Goal: Contribute content: Contribute content

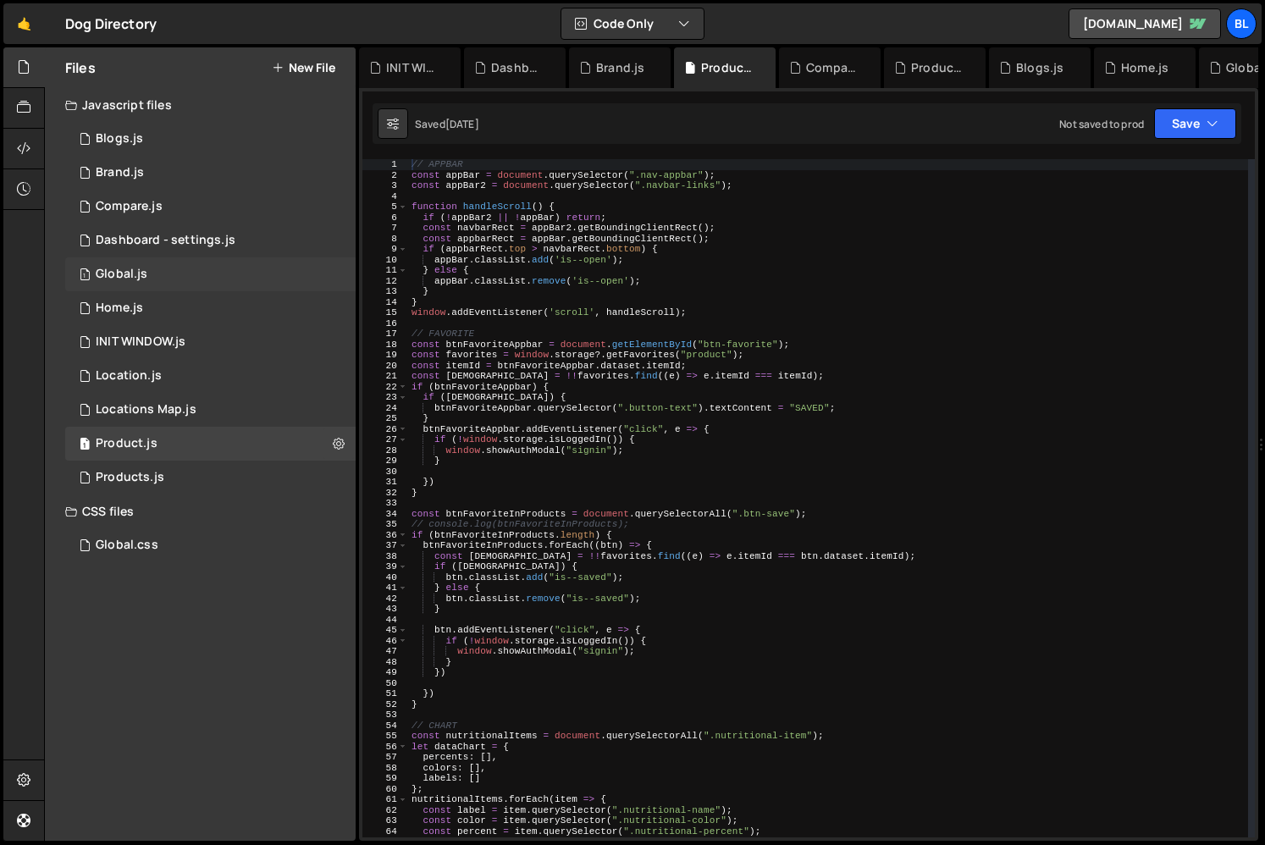
click at [152, 278] on div "1 Global.js 0" at bounding box center [210, 274] width 290 height 34
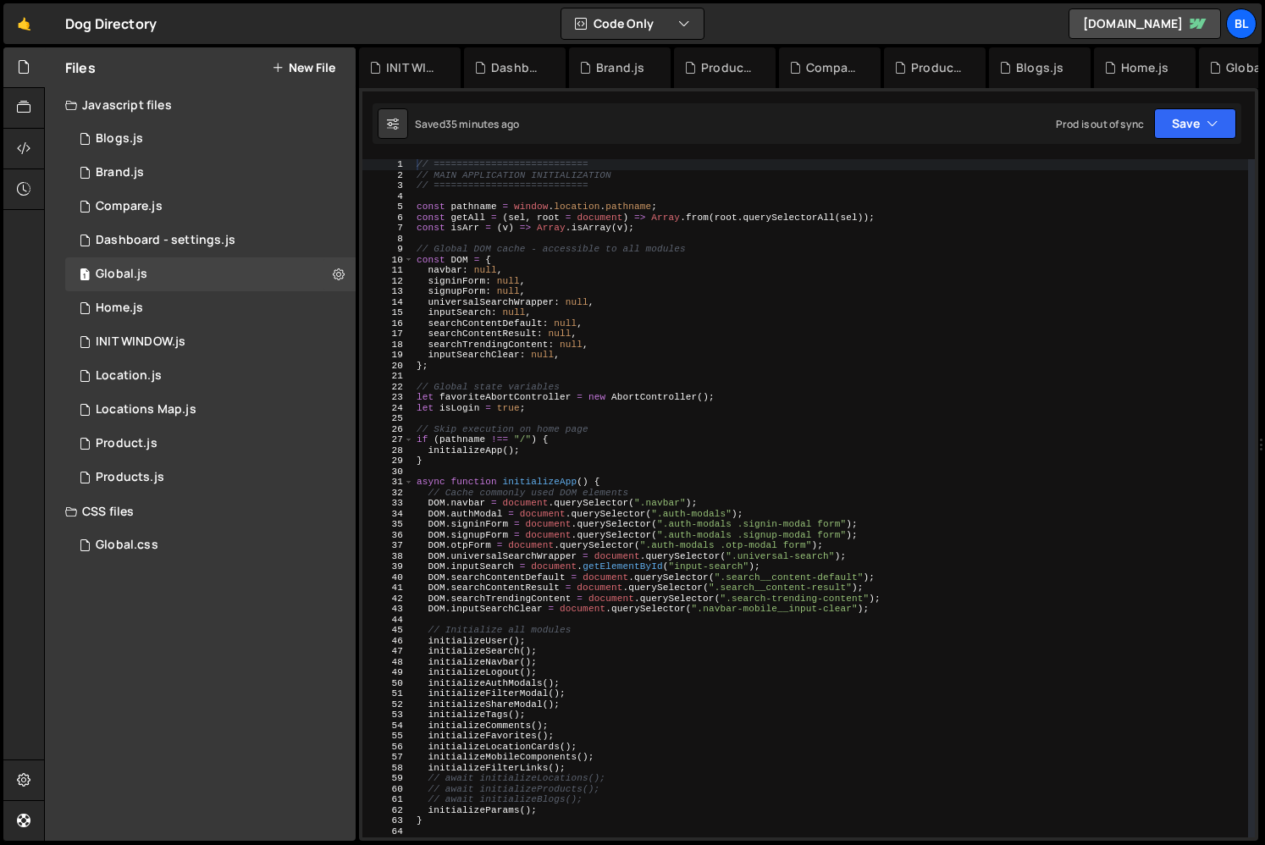
scroll to position [61, 0]
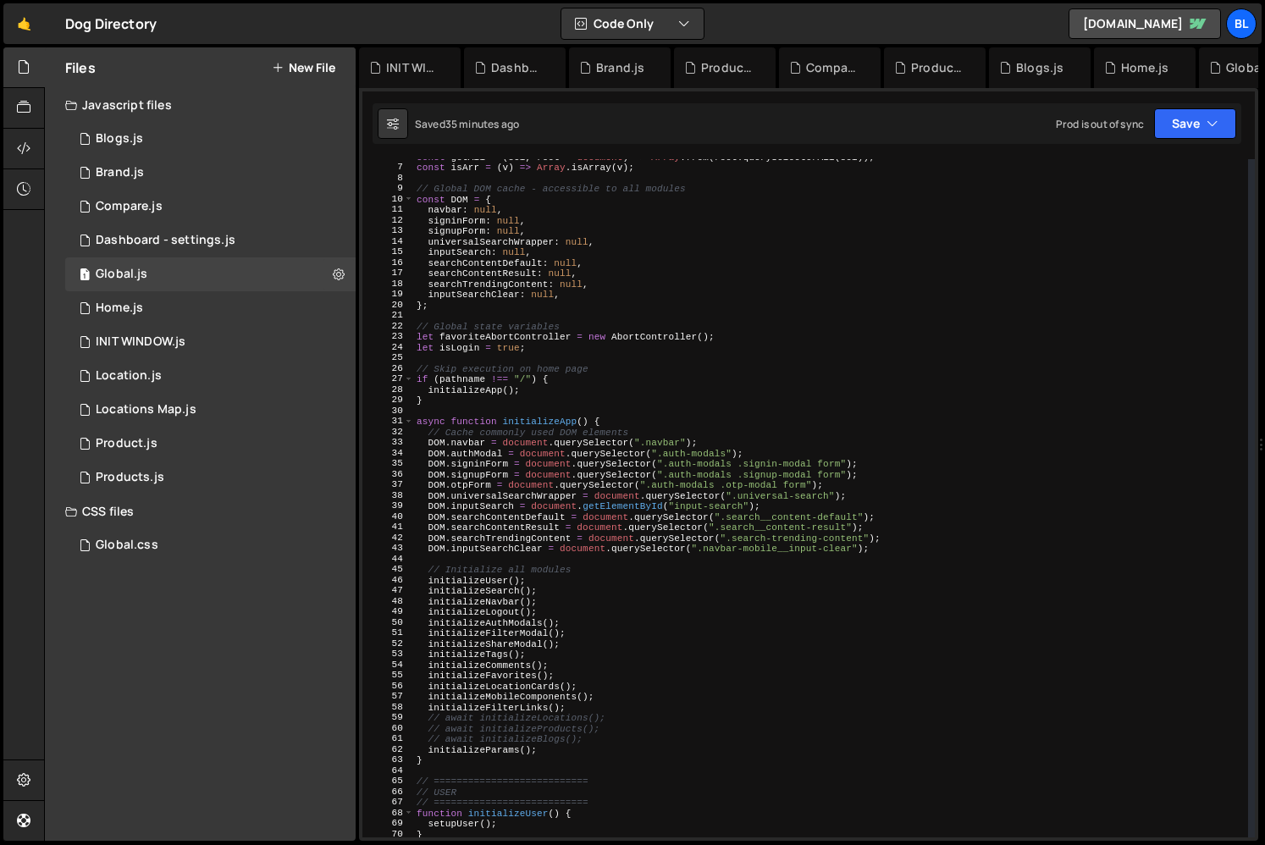
click at [500, 645] on div "const getAll = ( sel , root = document ) => Array . from ( root . querySelector…" at bounding box center [830, 501] width 835 height 699
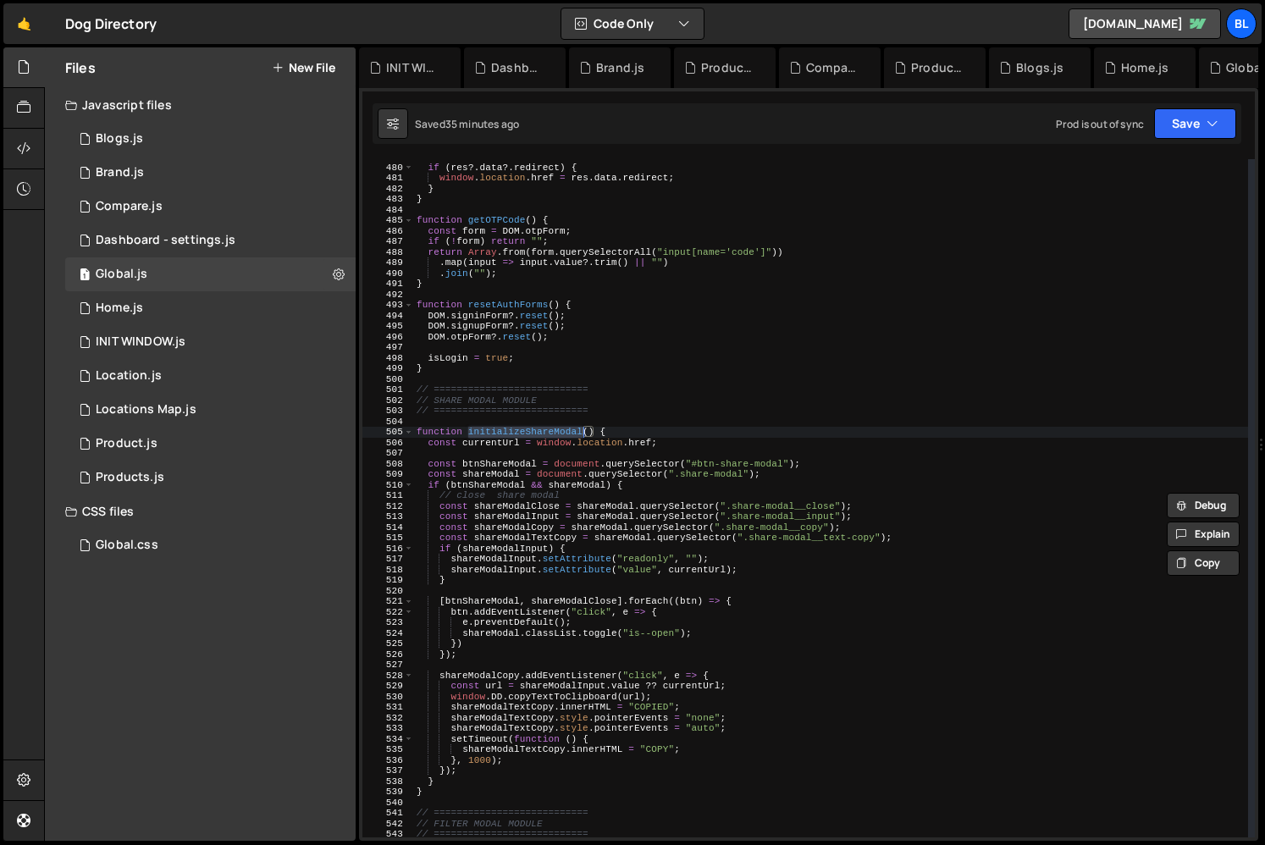
scroll to position [5188, 0]
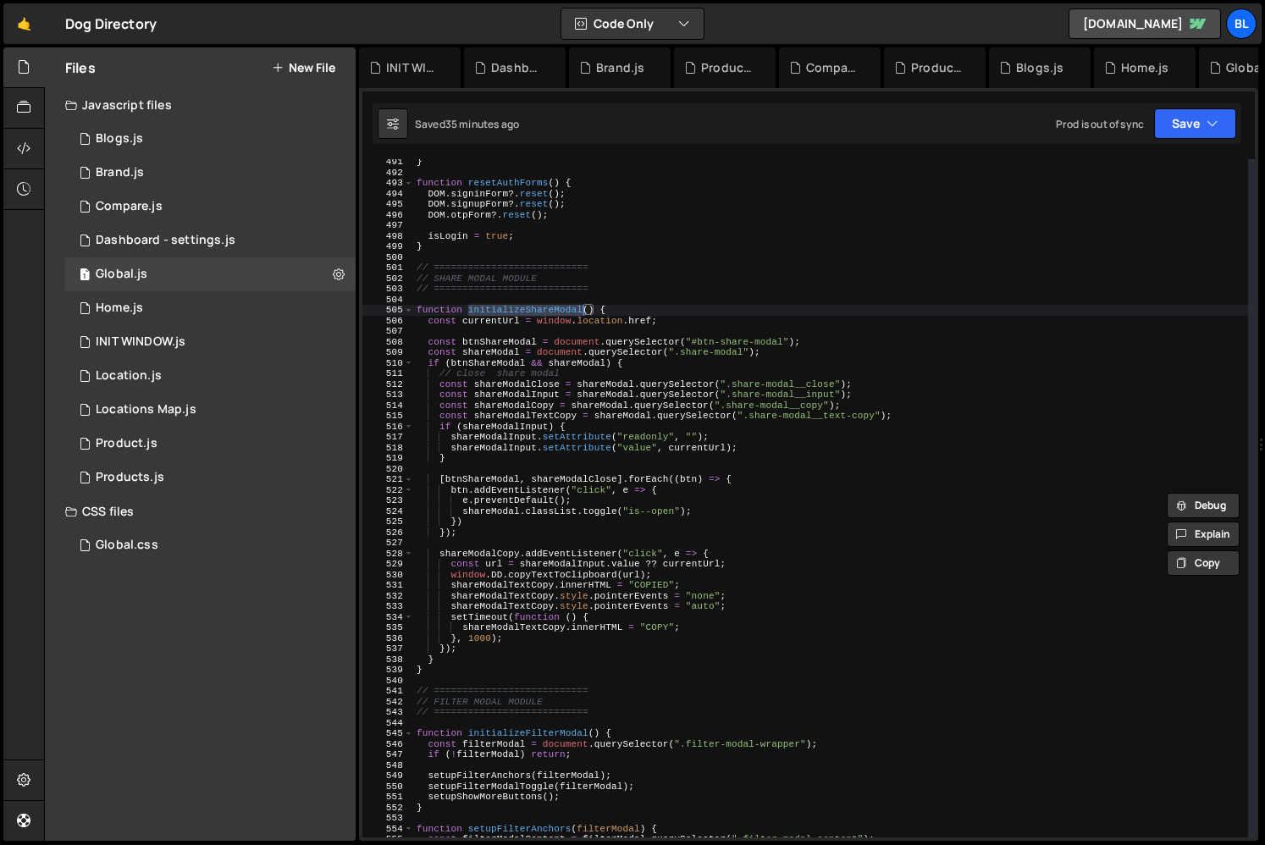
type textarea "shareModalTextCopy.innerHTML = "COPY";"
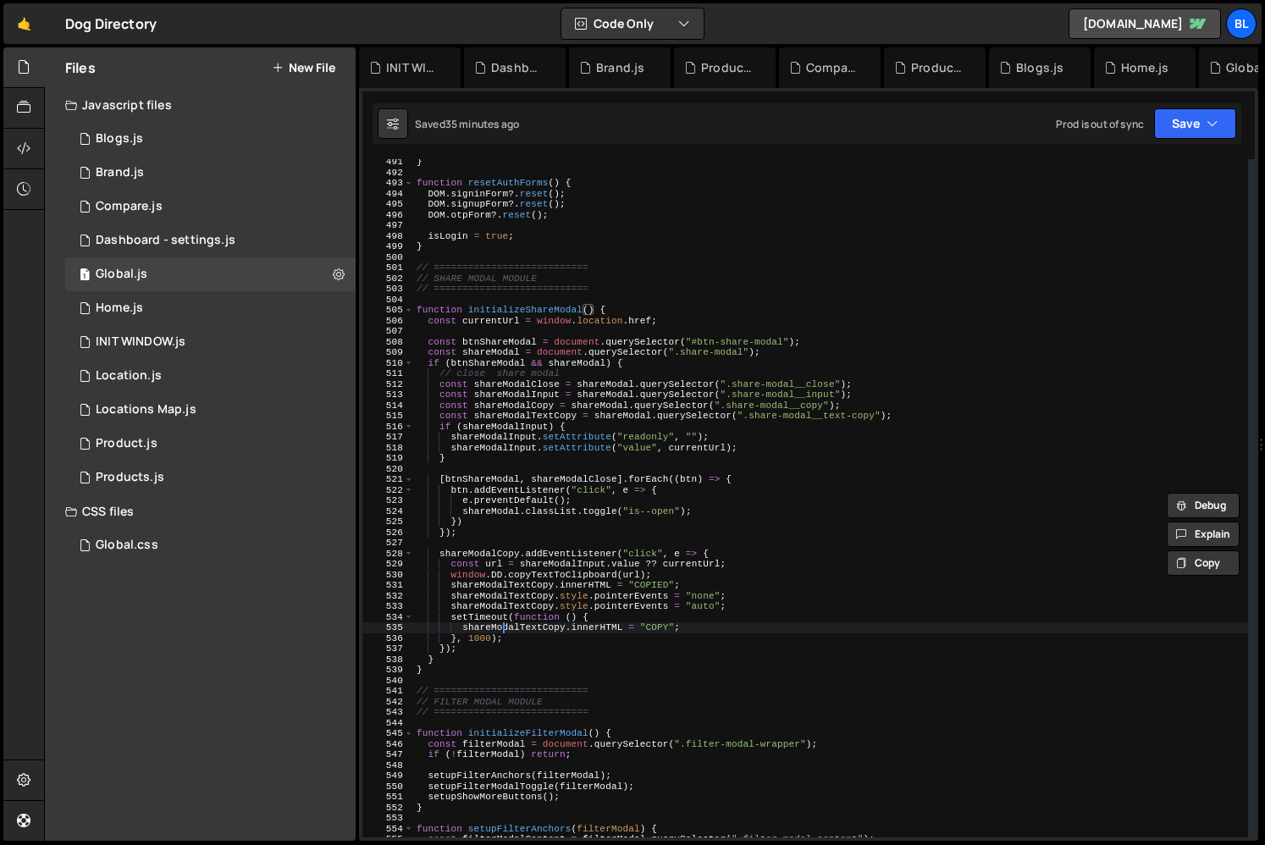
click at [504, 626] on div "} function resetAuthForms ( ) { DOM . signinForm ?. reset ( ) ; DOM . signupFor…" at bounding box center [830, 506] width 835 height 699
click at [481, 542] on div "} function resetAuthForms ( ) { DOM . signinForm ?. reset ( ) ; DOM . signupFor…" at bounding box center [830, 506] width 835 height 699
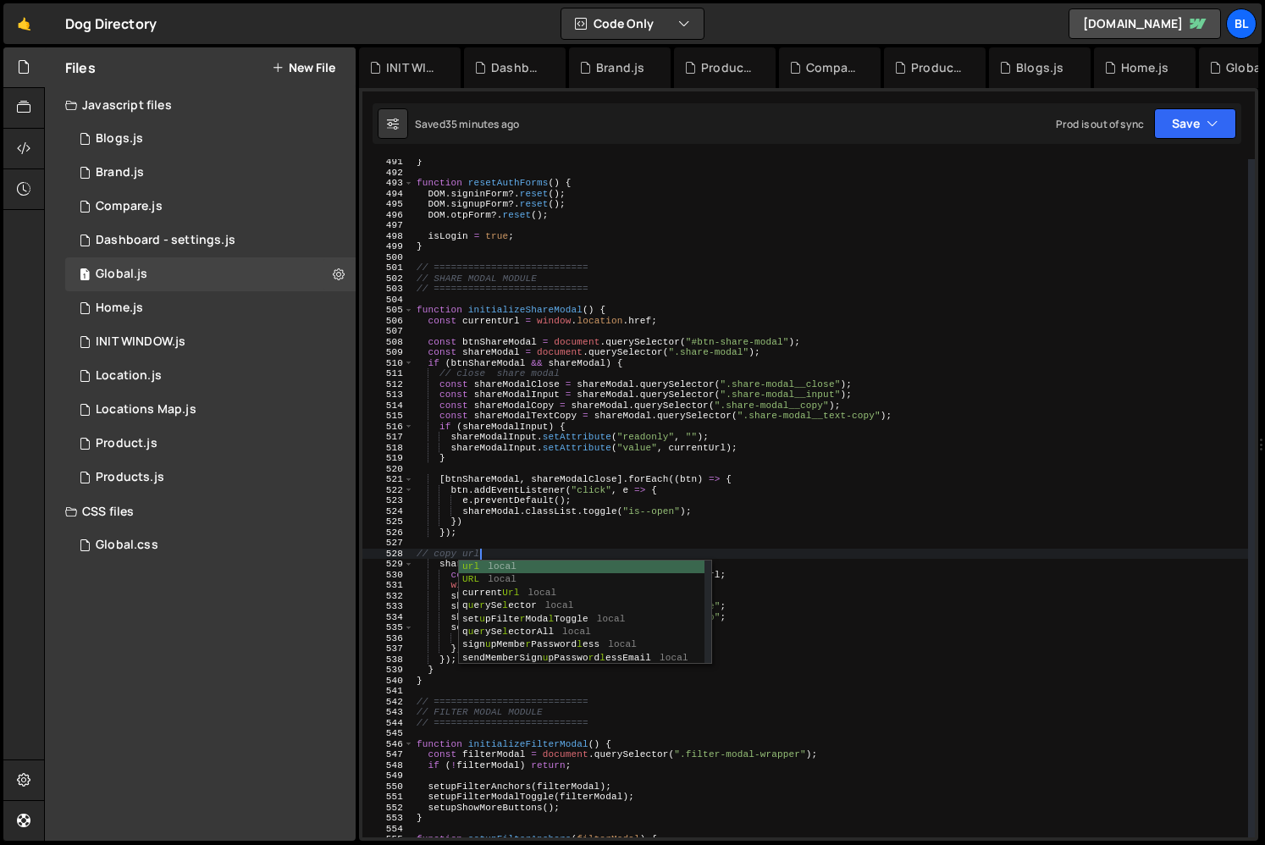
scroll to position [0, 4]
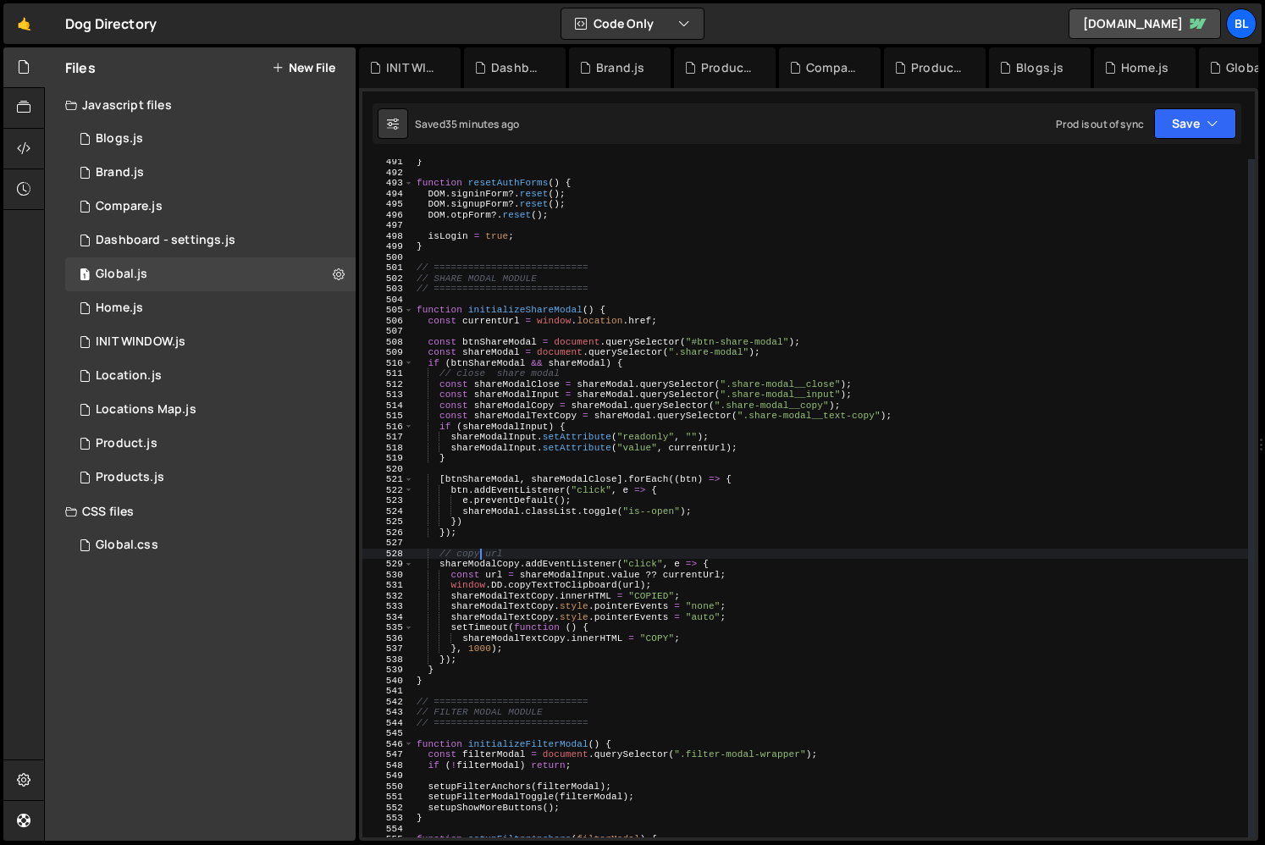
click at [530, 565] on div "} function resetAuthForms ( ) { DOM . signinForm ?. reset ( ) ; DOM . signupFor…" at bounding box center [830, 506] width 835 height 699
click at [477, 659] on div "} function resetAuthForms ( ) { DOM . signinForm ?. reset ( ) ; DOM . signupFor…" at bounding box center [830, 506] width 835 height 699
type textarea "});"
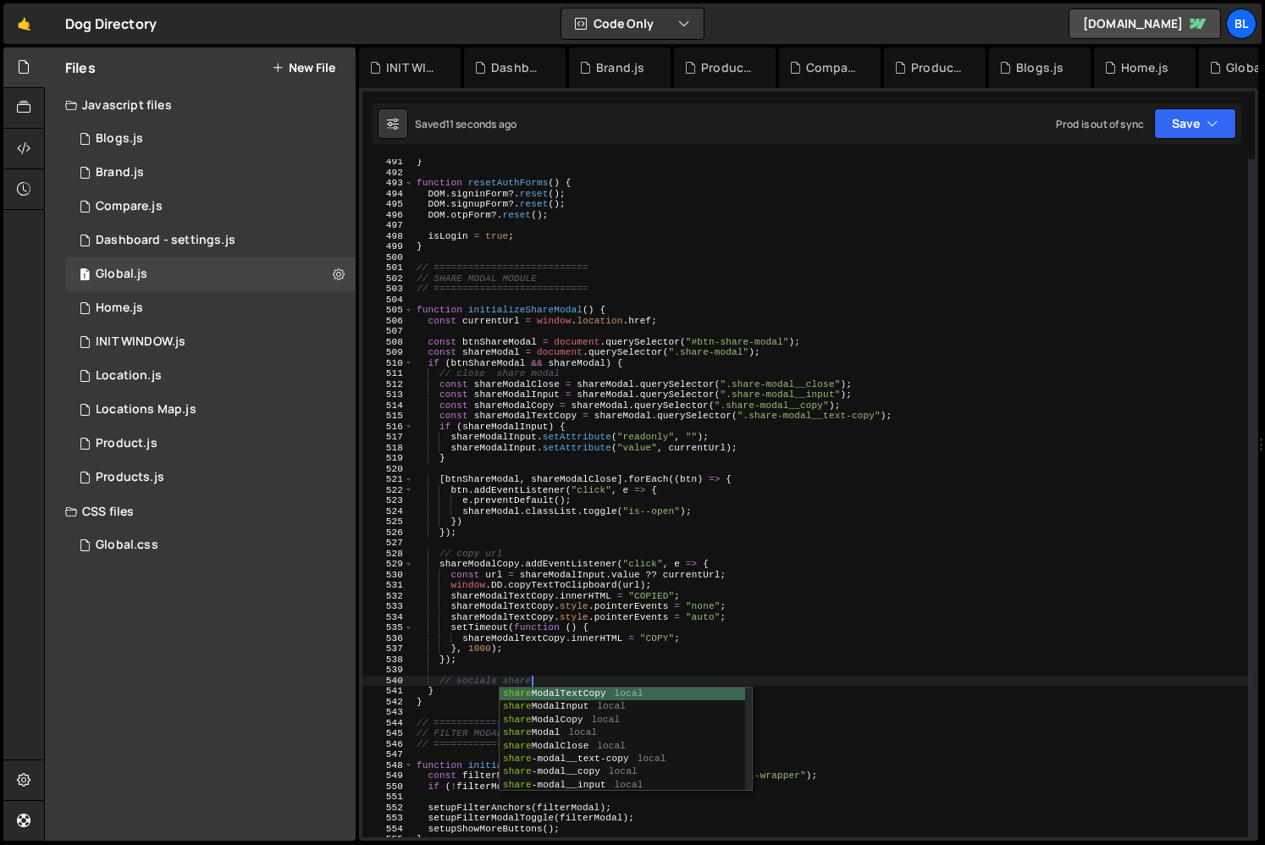
scroll to position [0, 1]
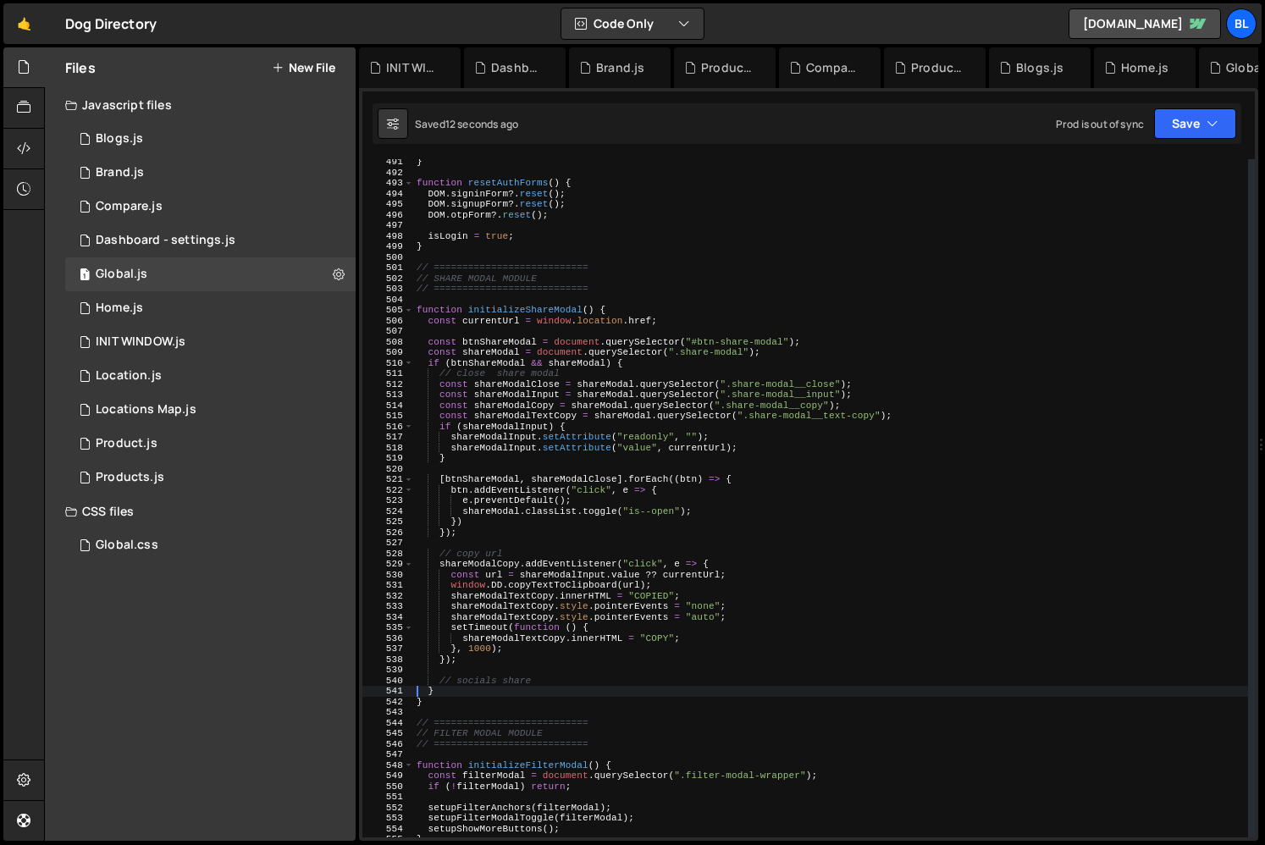
type textarea "// socials share"
paste textarea
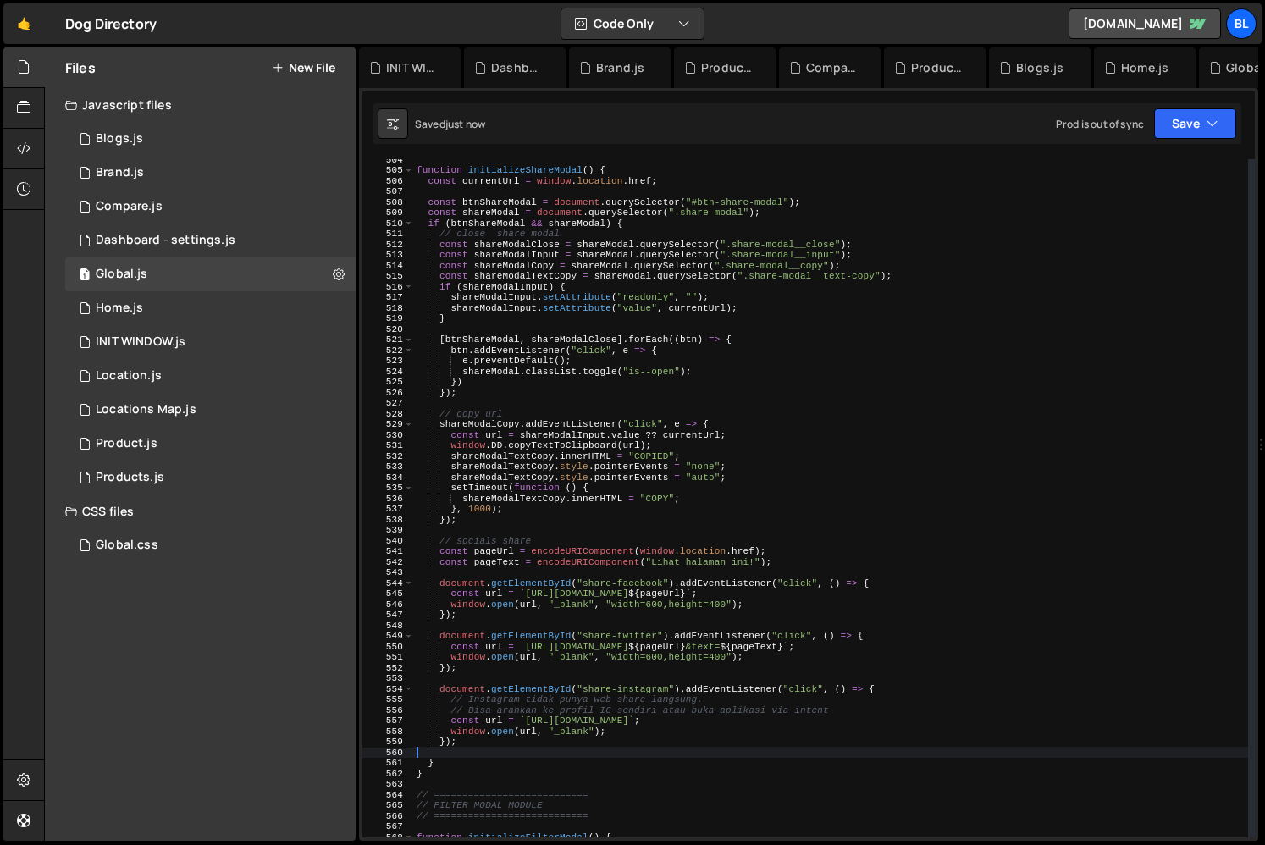
scroll to position [5341, 0]
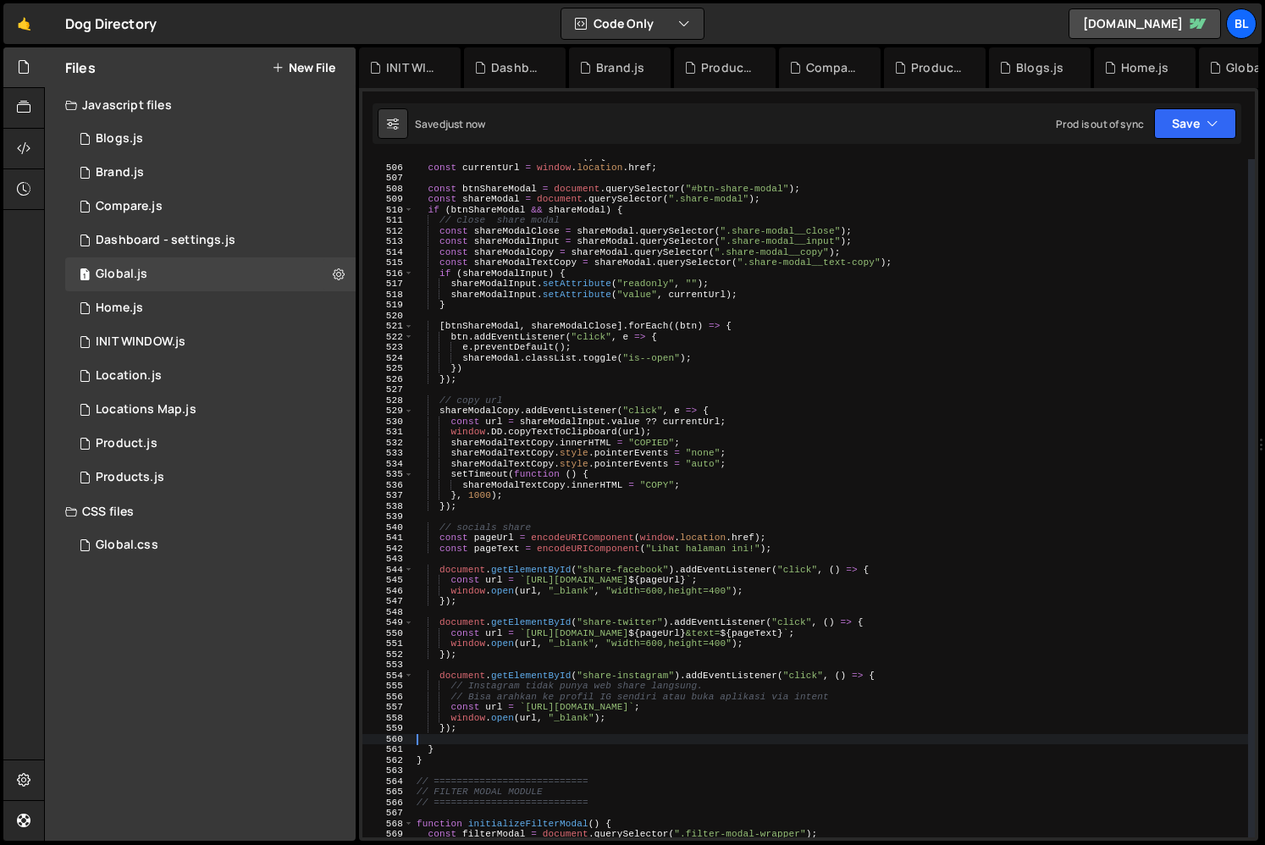
click at [595, 527] on div "function initializeShareModal ( ) { const currentUrl = window . location . href…" at bounding box center [830, 501] width 835 height 699
click at [579, 542] on div "function initializeShareModal ( ) { const currentUrl = window . location . href…" at bounding box center [830, 501] width 835 height 699
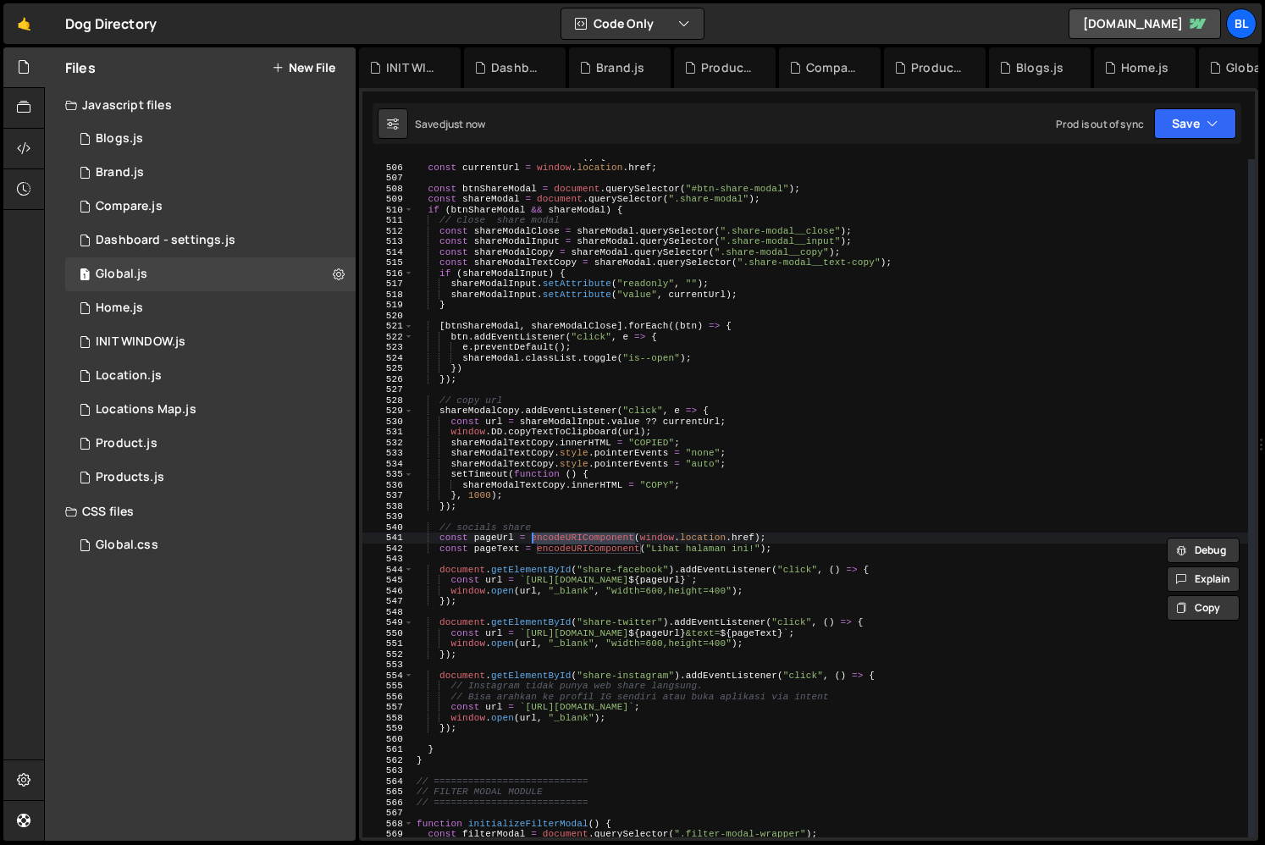
click at [609, 547] on div "function initializeShareModal ( ) { const currentUrl = window . location . href…" at bounding box center [830, 501] width 835 height 699
click at [578, 551] on div "function initializeShareModal ( ) { const currentUrl = window . location . href…" at bounding box center [830, 501] width 835 height 699
click at [499, 546] on div "function initializeShareModal ( ) { const currentUrl = window . location . href…" at bounding box center [830, 501] width 835 height 699
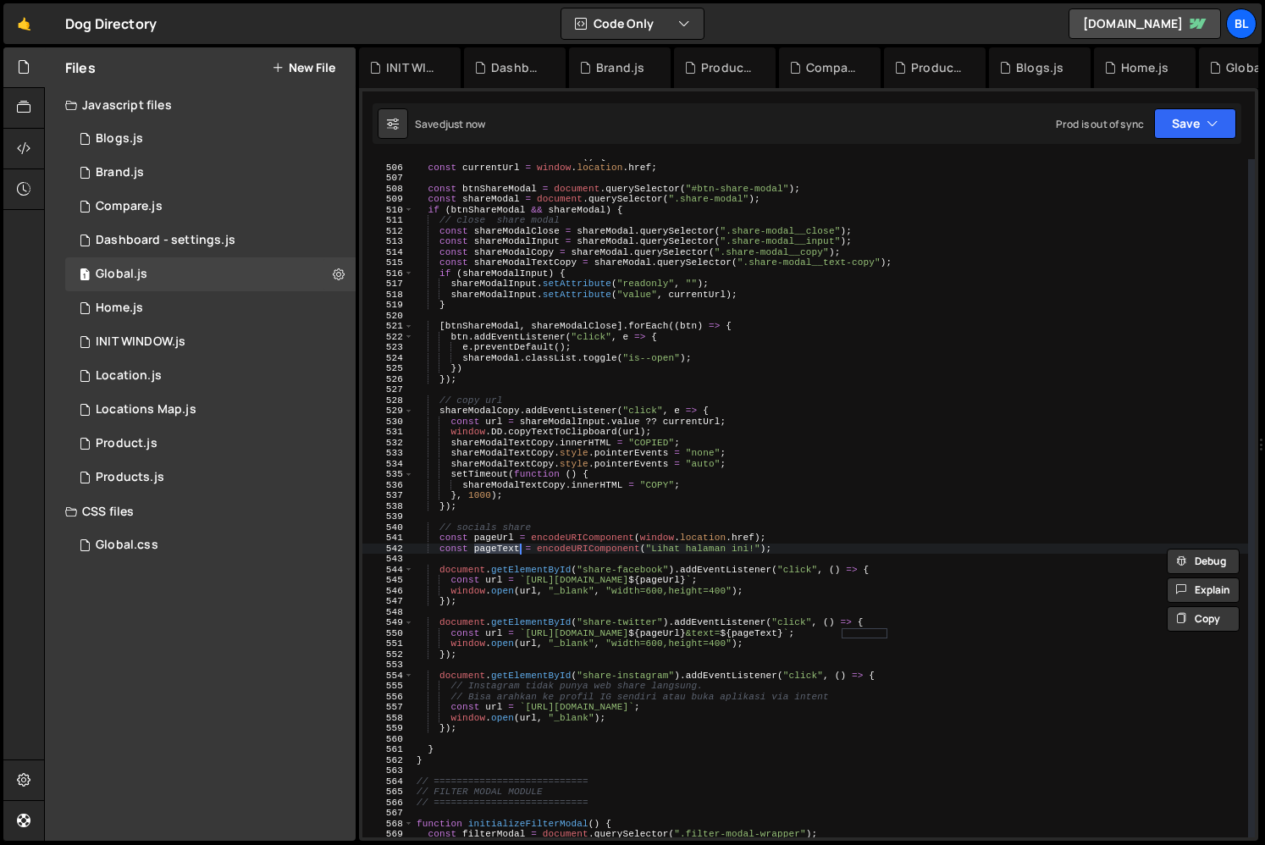
click at [577, 534] on div "function initializeShareModal ( ) { const currentUrl = window . location . href…" at bounding box center [830, 501] width 835 height 699
click at [499, 552] on div "function initializeShareModal ( ) { const currentUrl = window . location . href…" at bounding box center [830, 501] width 835 height 699
click at [665, 498] on div "function initializeShareModal ( ) { const currentUrl = window . location . href…" at bounding box center [830, 501] width 835 height 699
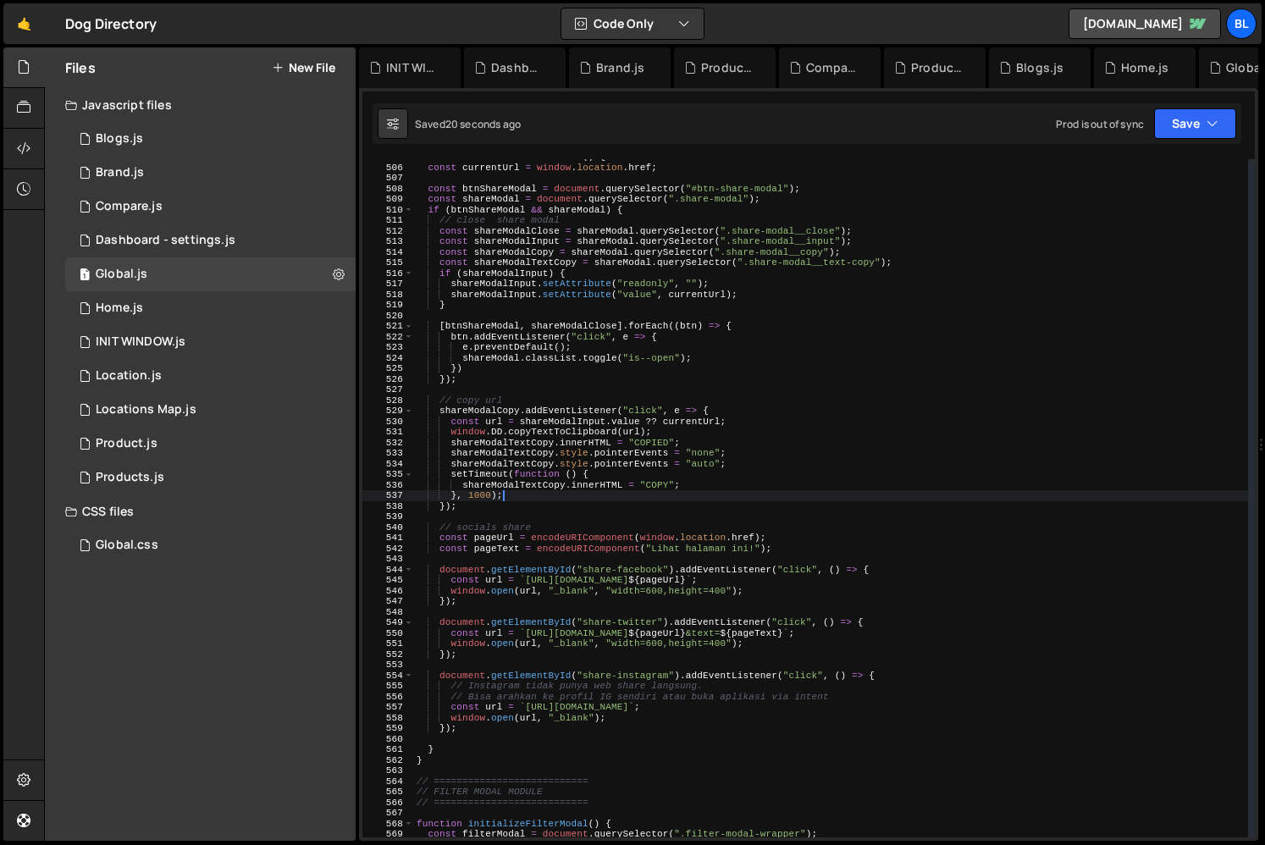
click at [655, 549] on div "function initializeShareModal ( ) { const currentUrl = window . location . href…" at bounding box center [830, 501] width 835 height 699
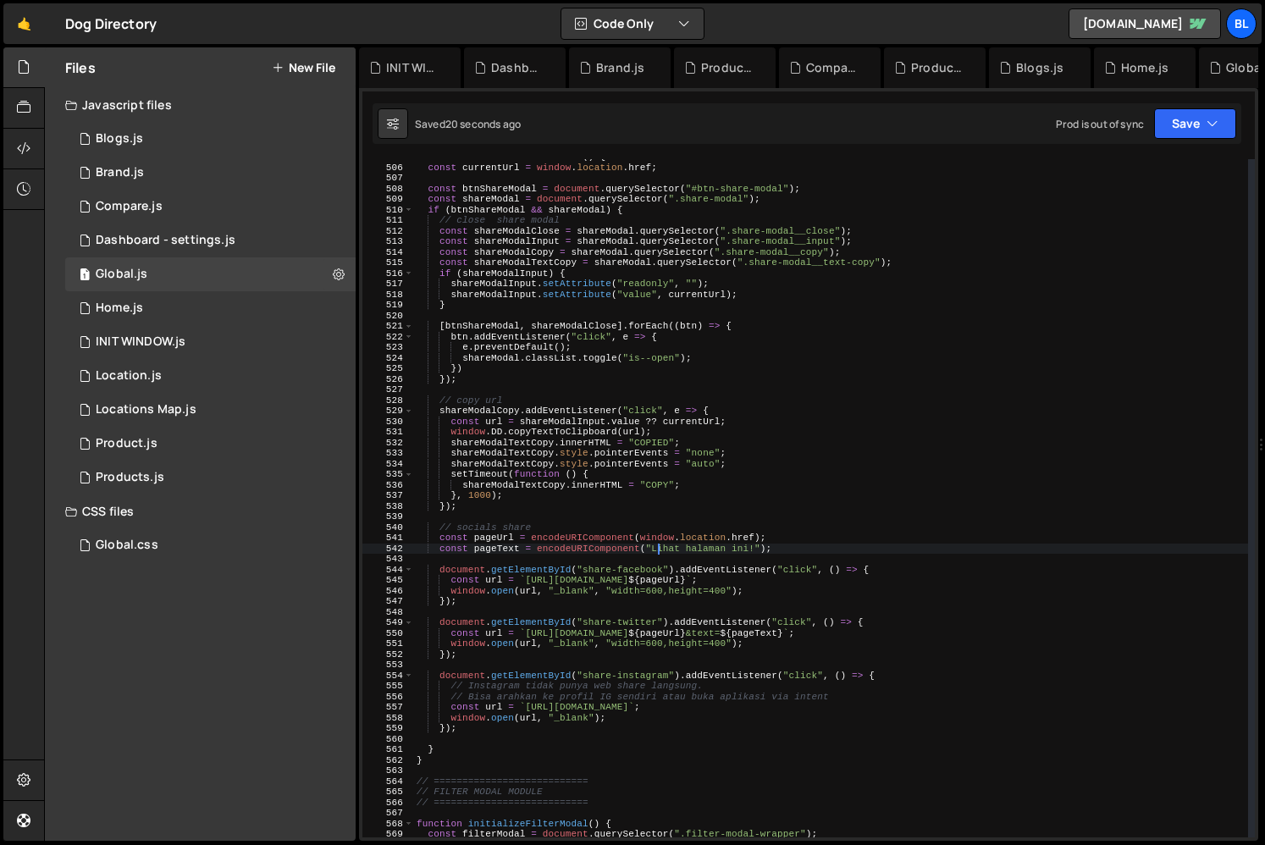
click at [492, 539] on div "function initializeShareModal ( ) { const currentUrl = window . location . href…" at bounding box center [830, 501] width 835 height 699
click at [545, 525] on div "function initializeShareModal ( ) { const currentUrl = window . location . href…" at bounding box center [830, 501] width 835 height 699
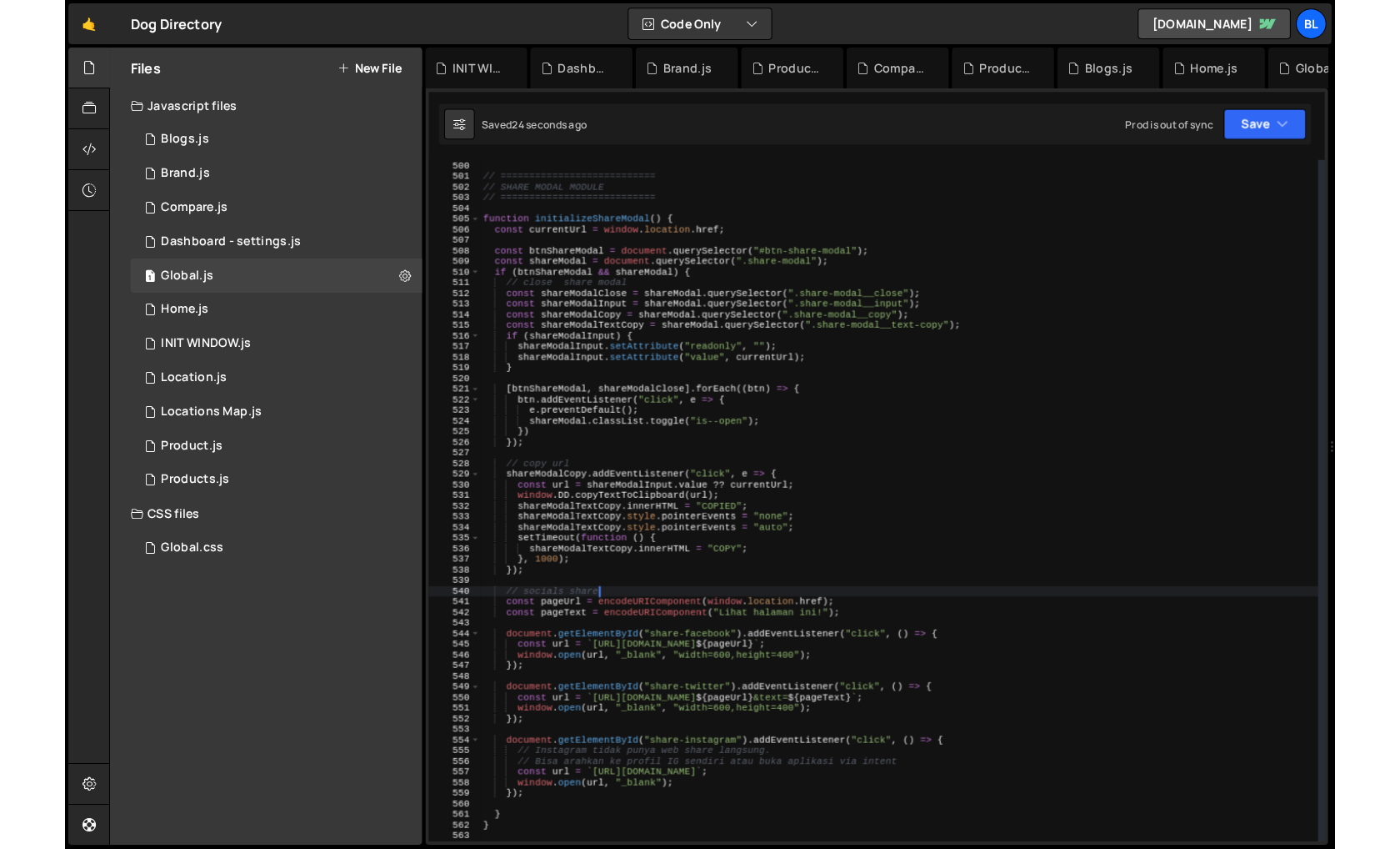
scroll to position [5200, 0]
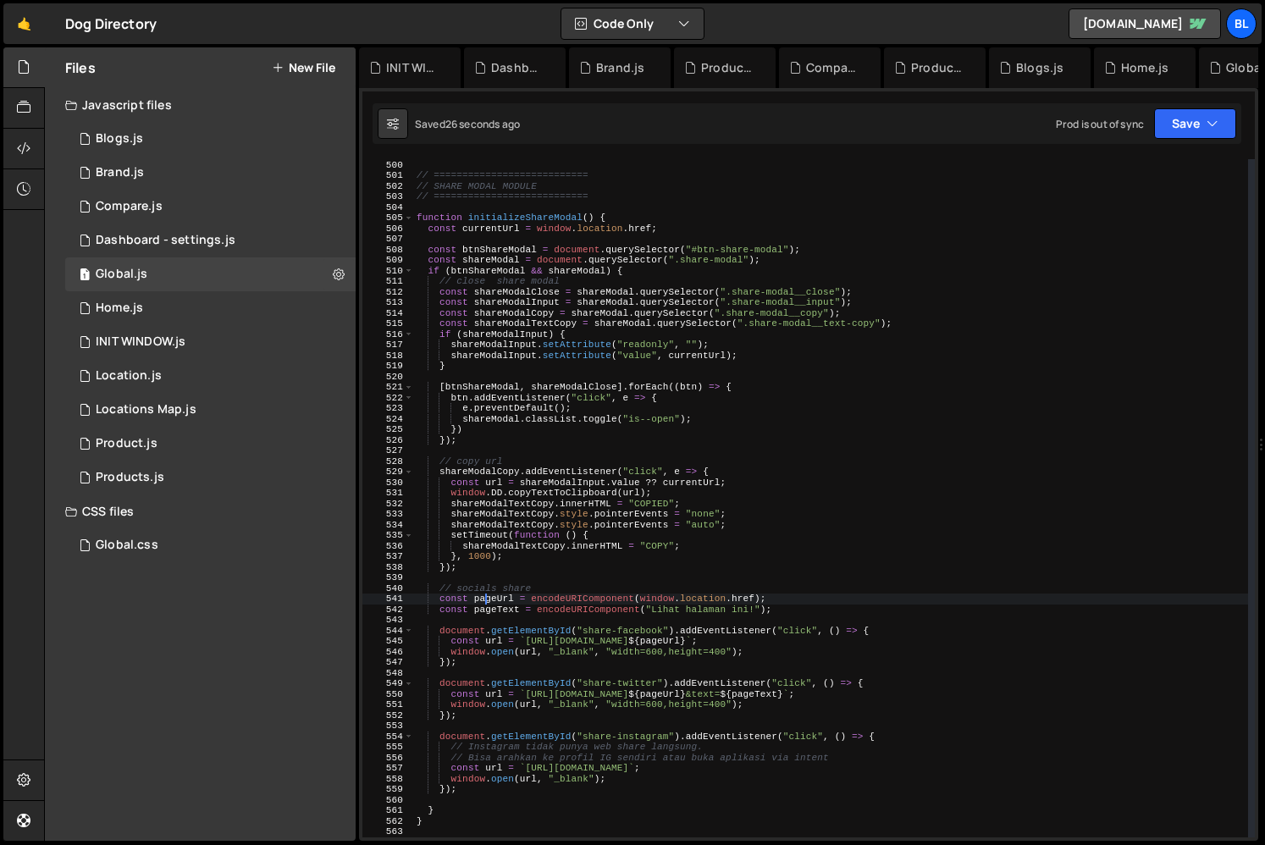
click at [488, 600] on div "} // =========================== // SHARE MODAL MODULE // =====================…" at bounding box center [830, 498] width 835 height 699
click at [782, 598] on div "} // =========================== // SHARE MODAL MODULE // =====================…" at bounding box center [830, 498] width 835 height 699
click at [766, 590] on div "} // =========================== // SHARE MODAL MODULE // =====================…" at bounding box center [830, 498] width 835 height 699
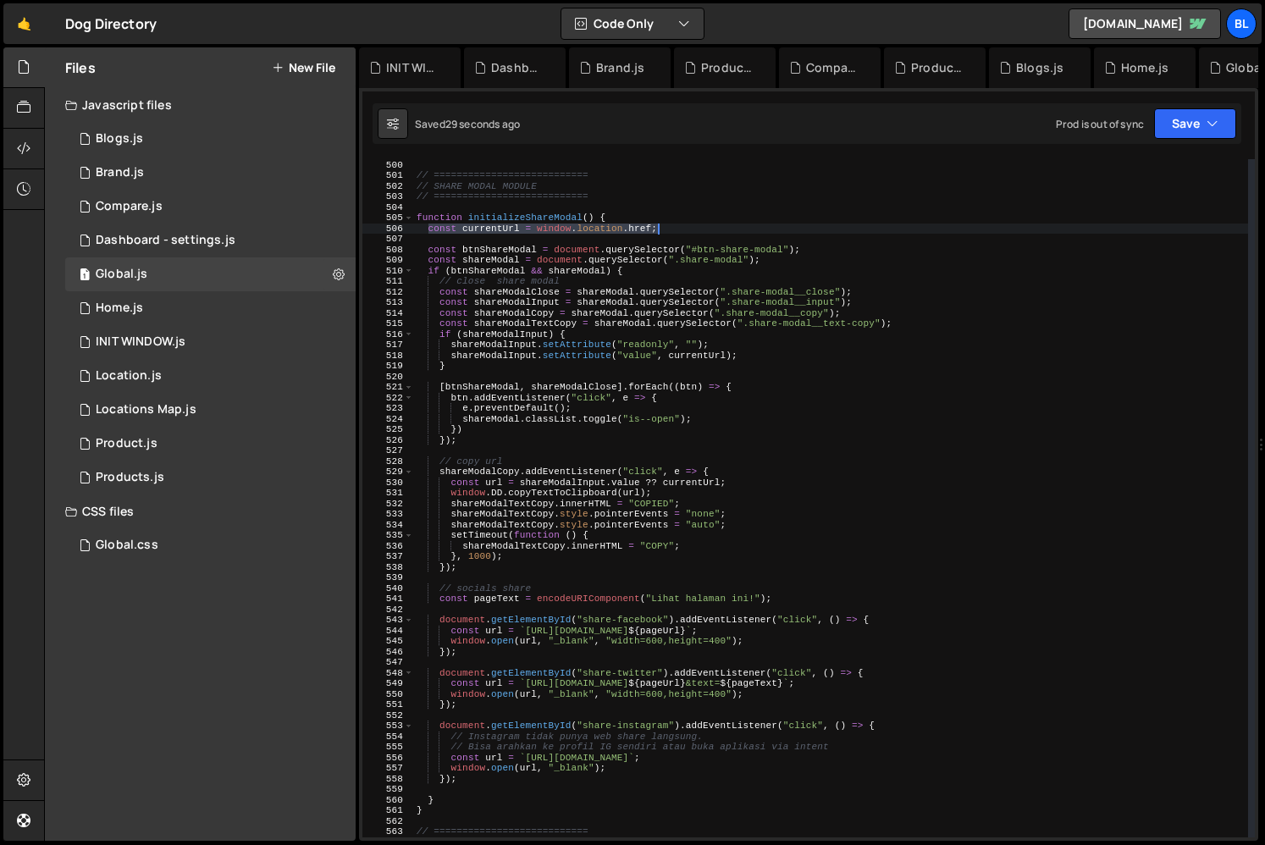
drag, startPoint x: 428, startPoint y: 228, endPoint x: 686, endPoint y: 227, distance: 257.4
click at [686, 227] on div "} // =========================== // SHARE MODAL MODULE // =====================…" at bounding box center [830, 498] width 835 height 699
paste textarea "const pageUrl = encodeURIComponent(window.location.href)"
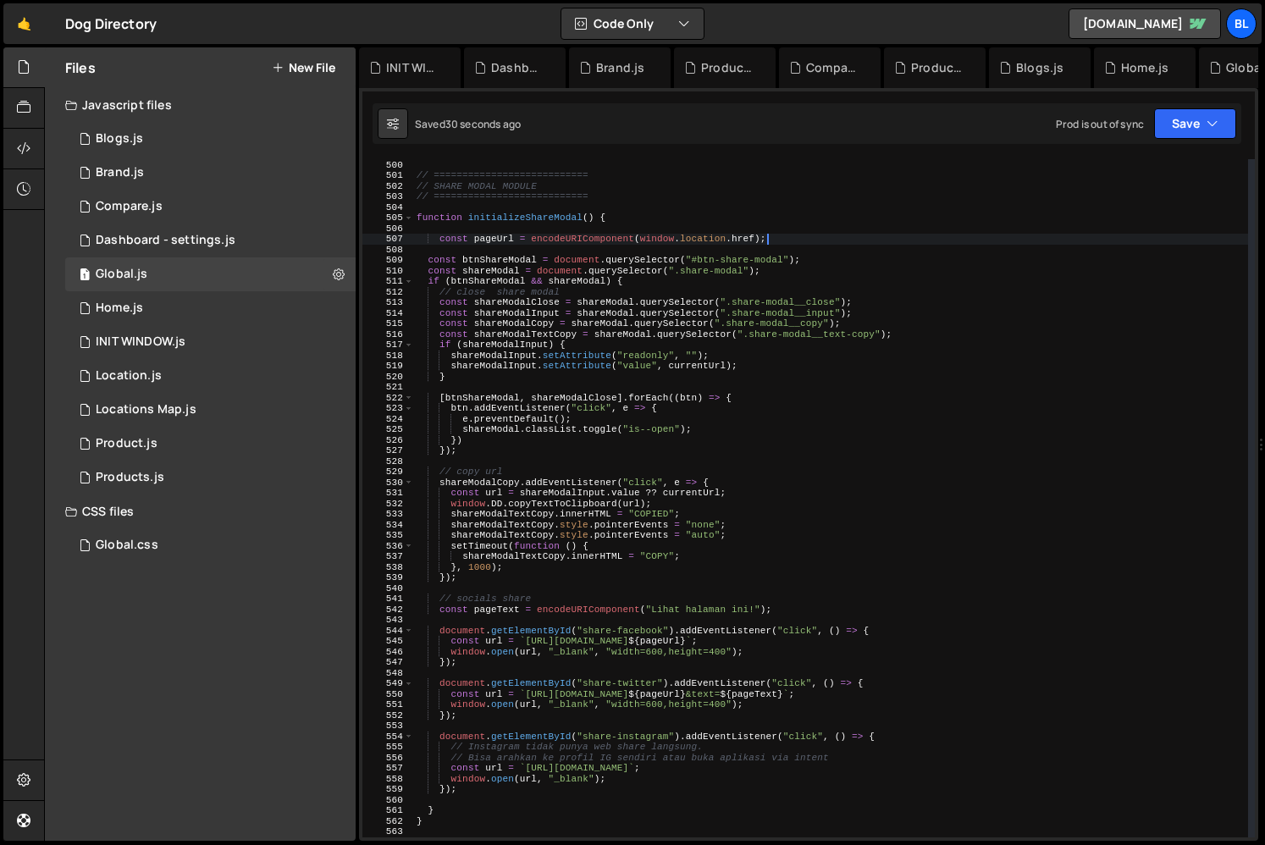
click at [499, 238] on div "} // =========================== // SHARE MODAL MODULE // =====================…" at bounding box center [830, 498] width 835 height 699
click at [709, 413] on div "} // =========================== // SHARE MODAL MODULE // =====================…" at bounding box center [830, 498] width 835 height 699
click at [593, 504] on div "} // =========================== // SHARE MODAL MODULE // =====================…" at bounding box center [830, 498] width 835 height 699
click at [626, 502] on div "} // =========================== // SHARE MODAL MODULE // =====================…" at bounding box center [830, 498] width 835 height 699
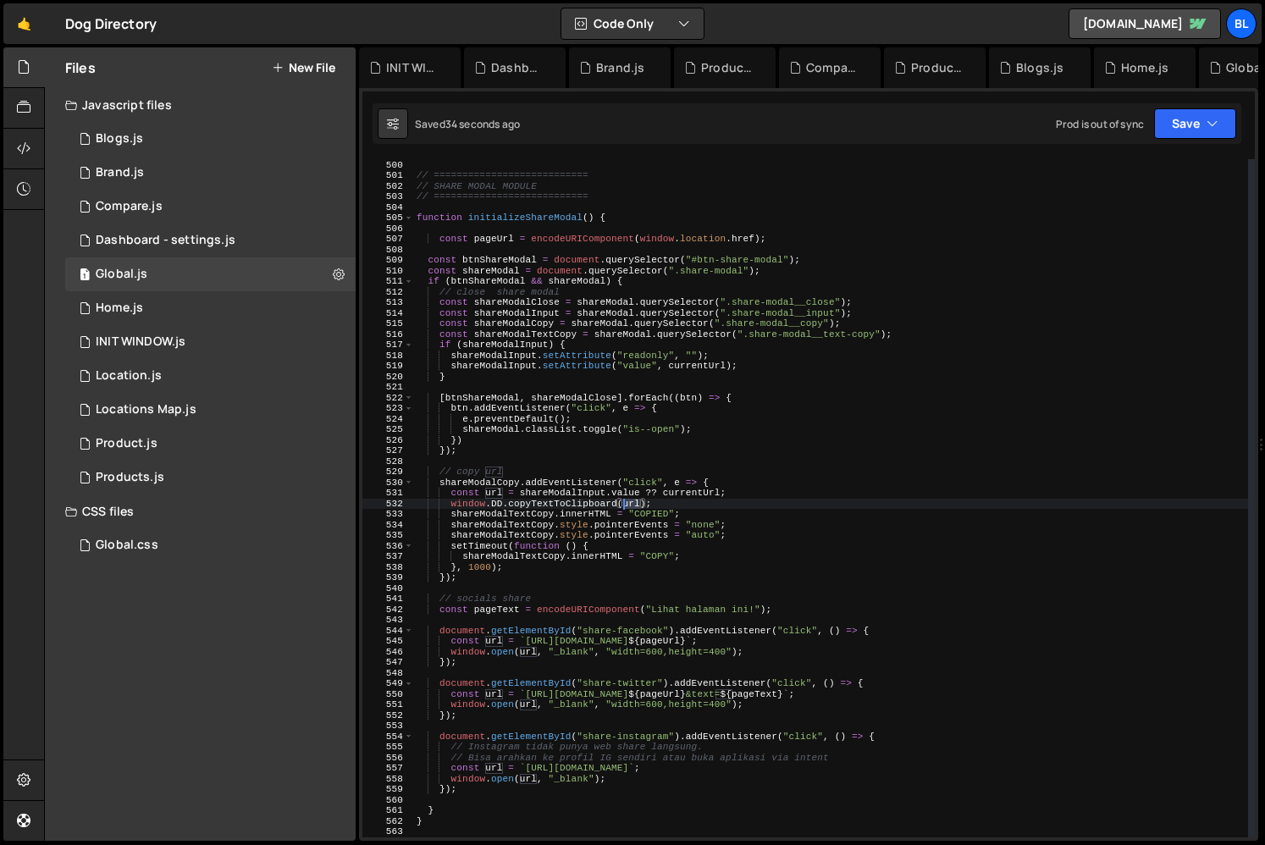
click at [626, 502] on div "} // =========================== // SHARE MODAL MODULE // =====================…" at bounding box center [830, 498] width 835 height 699
click at [684, 493] on div "} // =========================== // SHARE MODAL MODULE // =====================…" at bounding box center [830, 498] width 835 height 699
click at [685, 493] on div "} // =========================== // SHARE MODAL MODULE // =====================…" at bounding box center [830, 498] width 835 height 699
paste textarea "page"
click at [697, 357] on div "} // =========================== // SHARE MODAL MODULE // =====================…" at bounding box center [830, 498] width 835 height 699
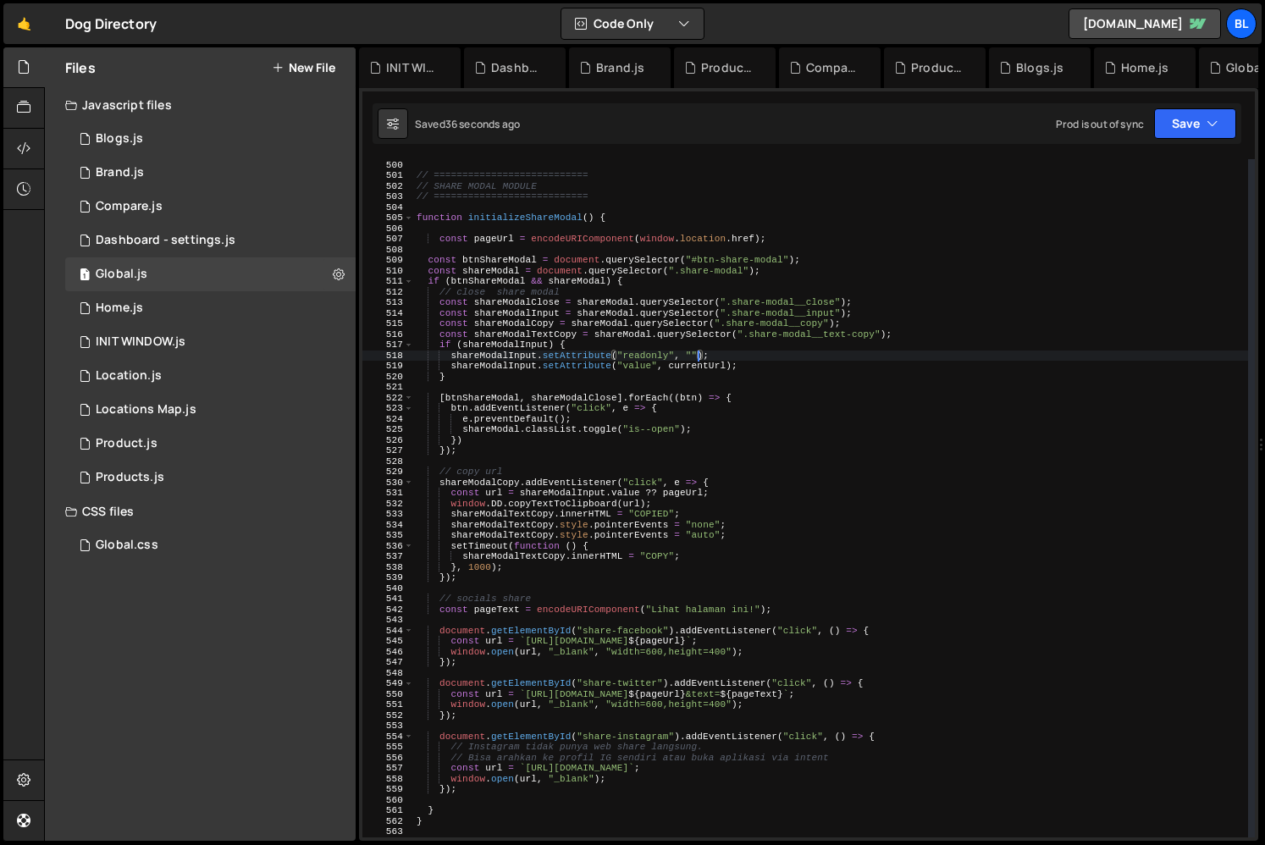
click at [689, 365] on div "} // =========================== // SHARE MODAL MODULE // =====================…" at bounding box center [830, 498] width 835 height 699
paste textarea "page"
click at [763, 422] on div "} // =========================== // SHARE MODAL MODULE // =====================…" at bounding box center [830, 498] width 835 height 699
click at [560, 703] on div "} // =========================== // SHARE MODAL MODULE // =====================…" at bounding box center [830, 498] width 835 height 699
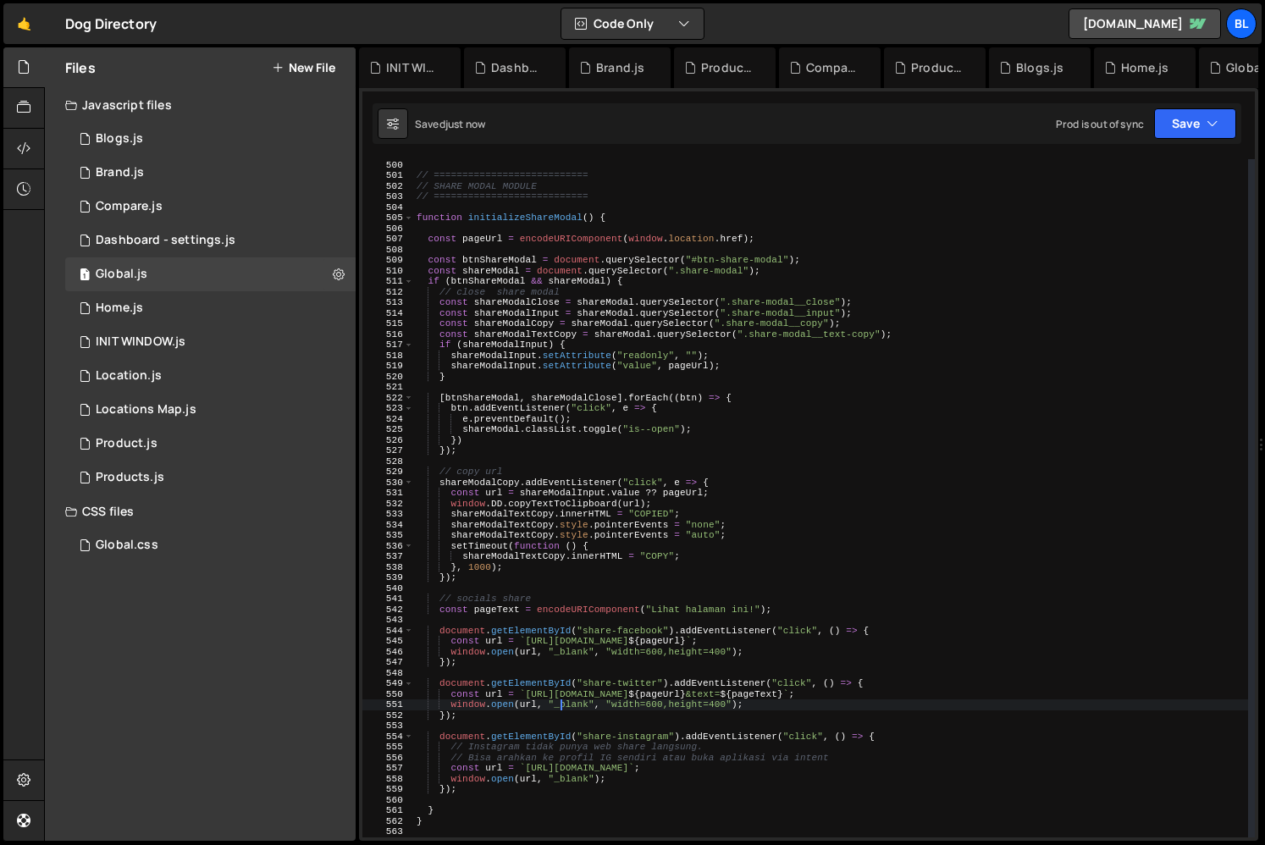
click at [527, 661] on div "} // =========================== // SHARE MODAL MODULE // =====================…" at bounding box center [830, 498] width 835 height 699
type textarea "});"
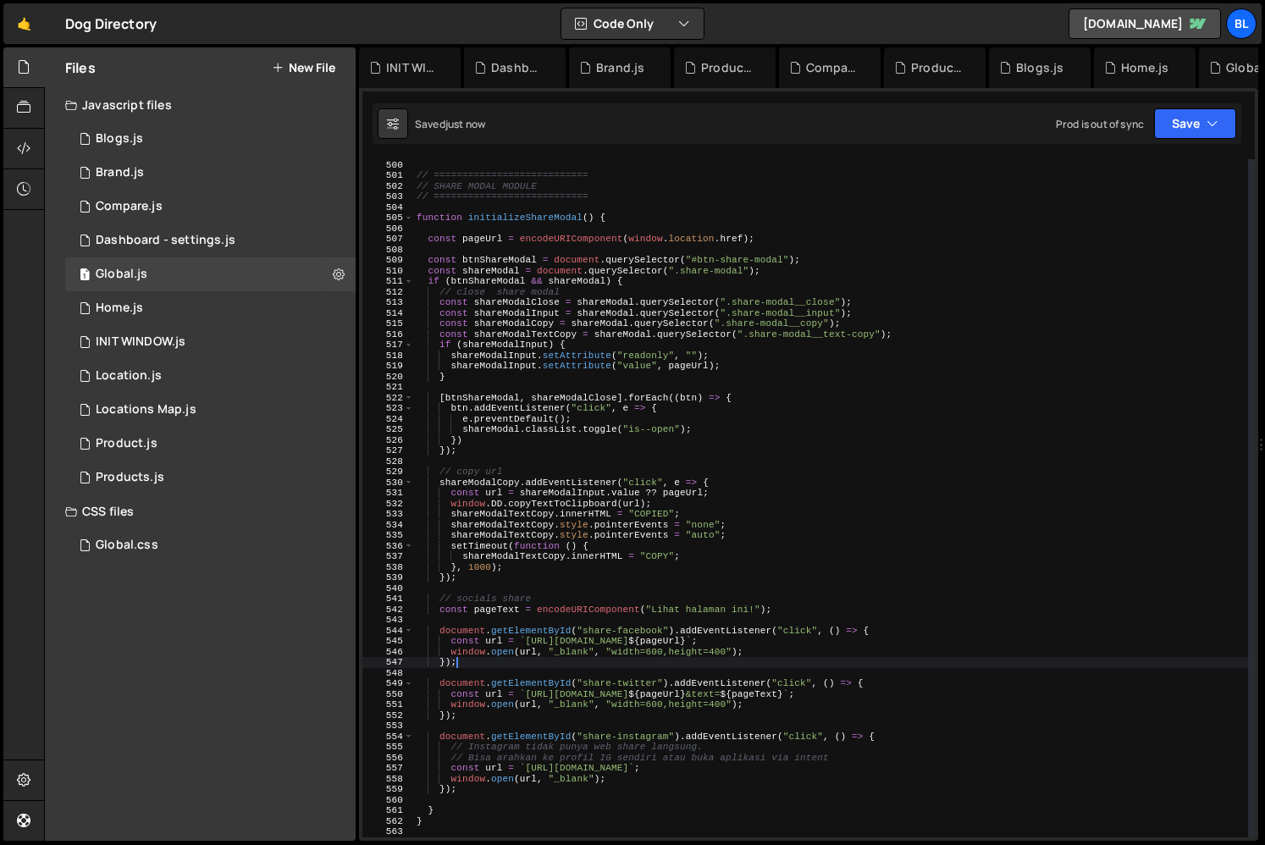
click at [488, 667] on div "} // =========================== // SHARE MODAL MODULE // =====================…" at bounding box center [830, 498] width 835 height 699
click at [487, 615] on div "} // =========================== // SHARE MODAL MODULE // =====================…" at bounding box center [830, 498] width 835 height 699
click at [698, 594] on div "} // =========================== // SHARE MODAL MODULE // =====================…" at bounding box center [830, 498] width 835 height 699
click at [689, 611] on div "} // =========================== // SHARE MODAL MODULE // =====================…" at bounding box center [830, 498] width 835 height 699
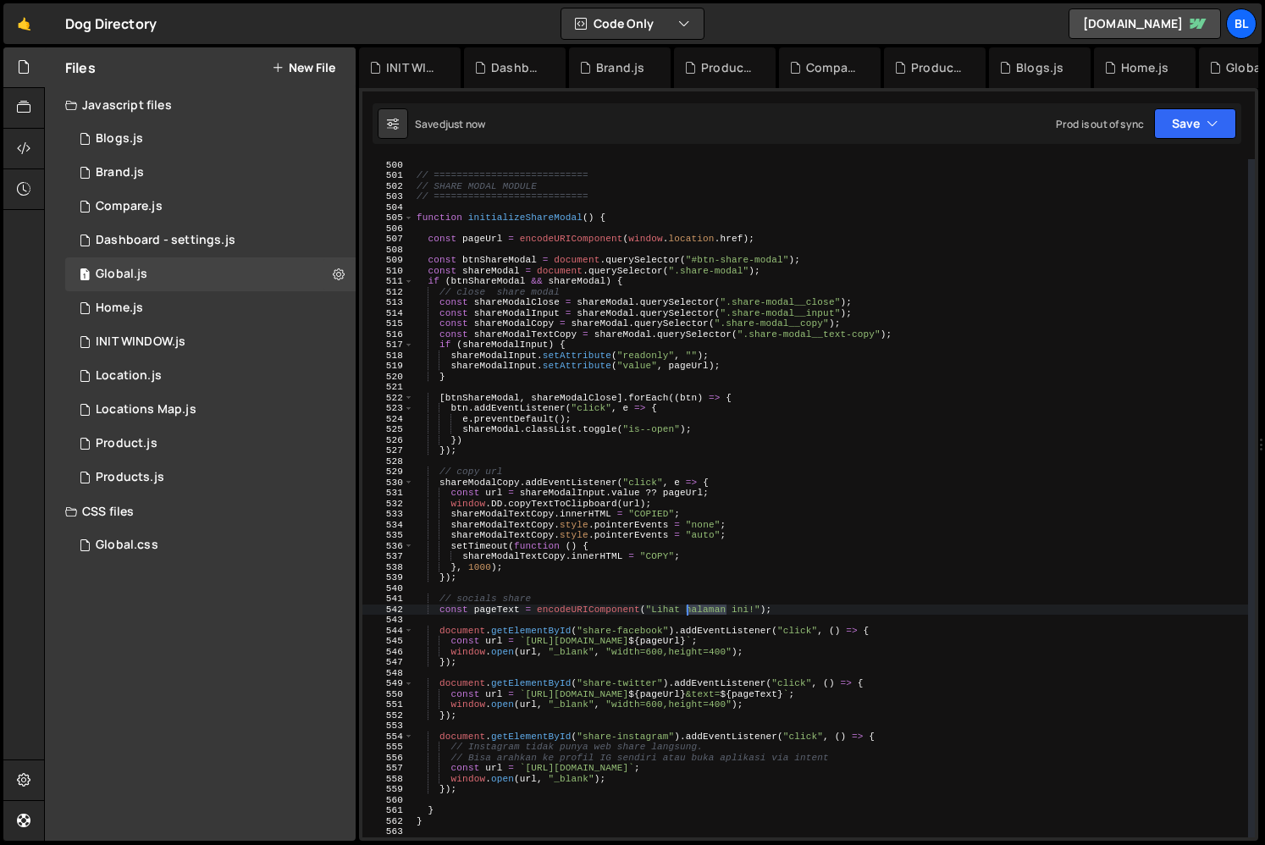
click at [689, 611] on div "} // =========================== // SHARE MODAL MODULE // =====================…" at bounding box center [830, 498] width 835 height 699
click at [726, 615] on div "} // =========================== // SHARE MODAL MODULE // =====================…" at bounding box center [830, 498] width 835 height 678
click at [709, 602] on div "} // =========================== // SHARE MODAL MODULE // =====================…" at bounding box center [830, 498] width 835 height 699
click at [707, 610] on div "} // =========================== // SHARE MODAL MODULE // =====================…" at bounding box center [830, 498] width 835 height 699
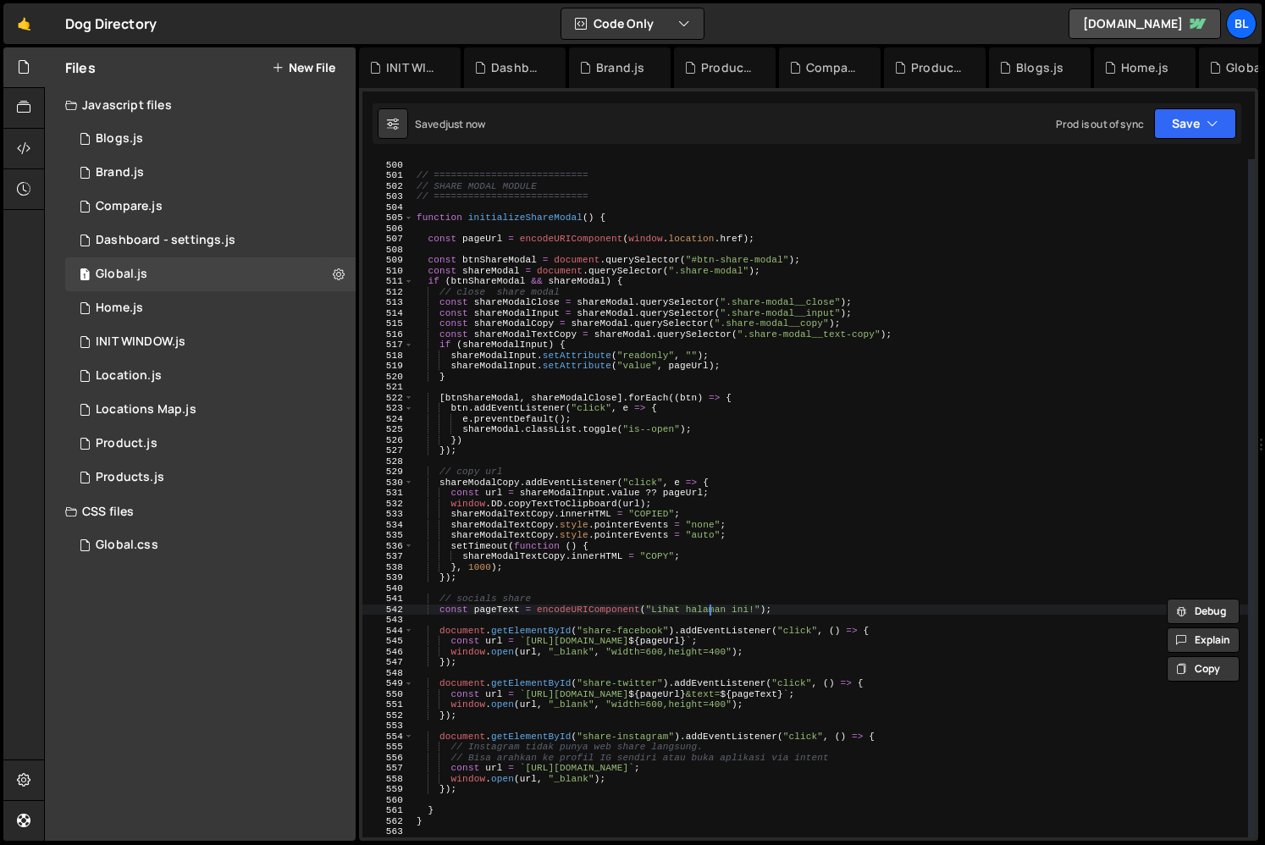
click at [707, 610] on div "} // =========================== // SHARE MODAL MODULE // =====================…" at bounding box center [830, 498] width 835 height 699
click at [861, 600] on div "} // =========================== // SHARE MODAL MODULE // =====================…" at bounding box center [830, 498] width 835 height 699
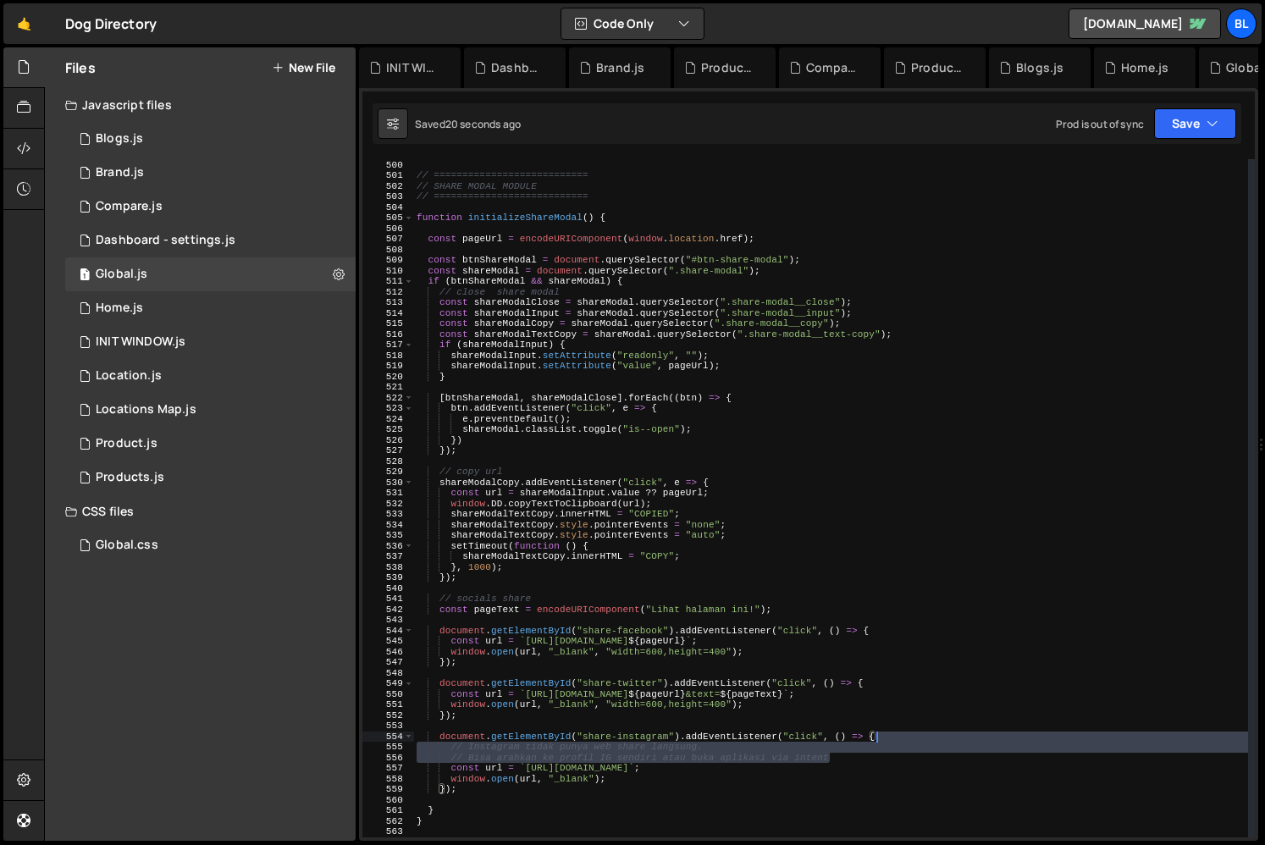
drag, startPoint x: 845, startPoint y: 758, endPoint x: 894, endPoint y: 742, distance: 51.4
click at [899, 737] on div "} // =========================== // SHARE MODAL MODULE // =====================…" at bounding box center [830, 498] width 835 height 699
click at [804, 788] on div "} // =========================== // SHARE MODAL MODULE // =====================…" at bounding box center [830, 498] width 835 height 699
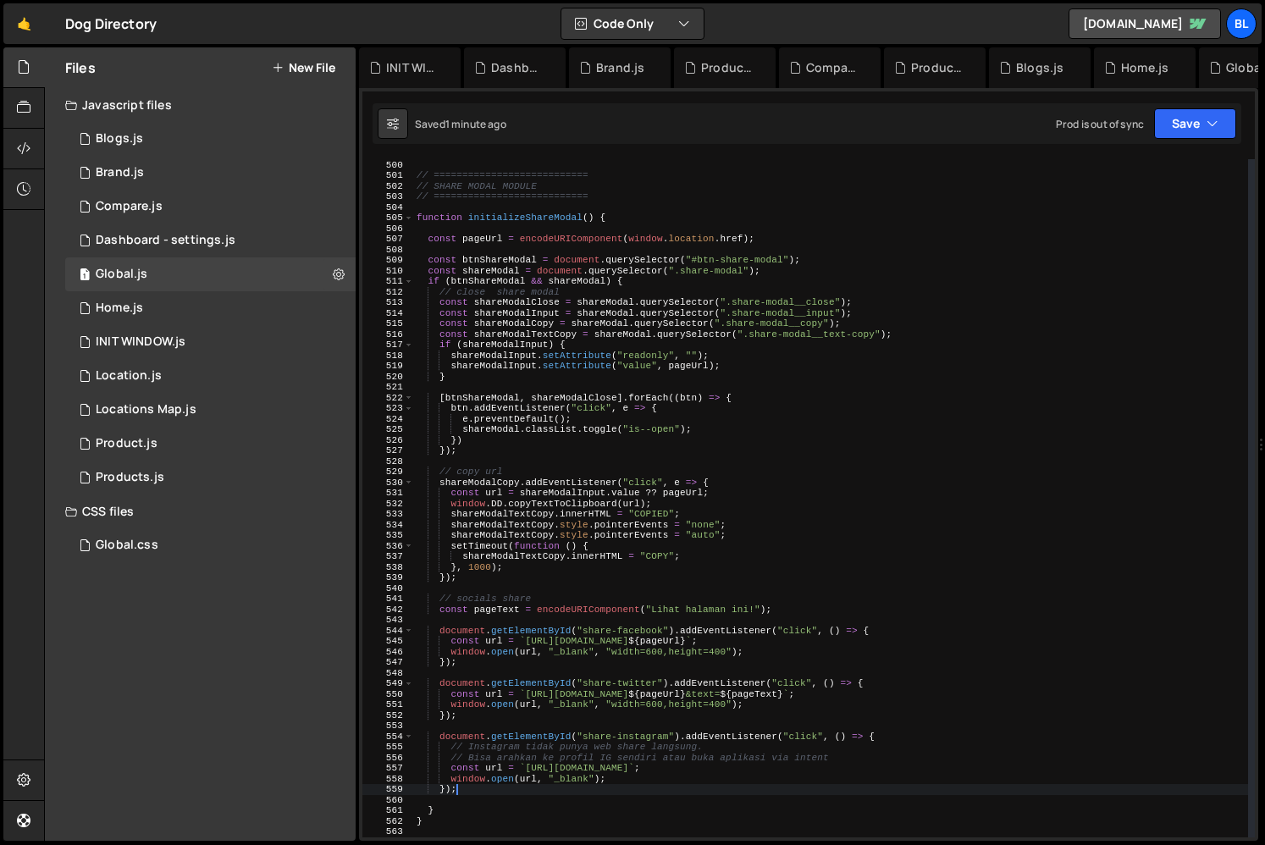
click at [699, 786] on div "} // =========================== // SHARE MODAL MODULE // =====================…" at bounding box center [830, 498] width 835 height 699
click at [639, 775] on div "} // =========================== // SHARE MODAL MODULE // =====================…" at bounding box center [830, 498] width 835 height 699
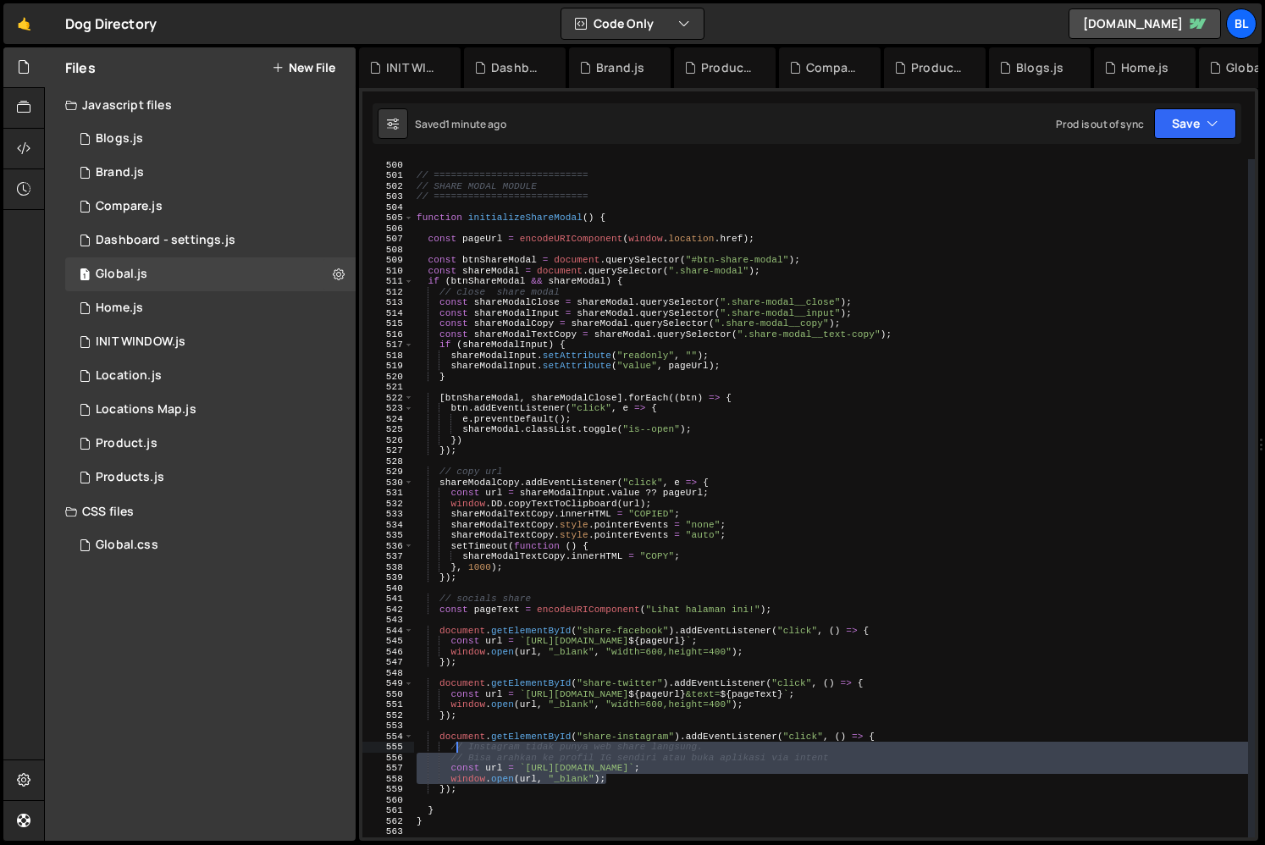
drag, startPoint x: 633, startPoint y: 779, endPoint x: 447, endPoint y: 750, distance: 188.5
click at [447, 750] on div "} // =========================== // SHARE MODAL MODULE // =====================…" at bounding box center [830, 498] width 835 height 699
paste textarea "}, 1000);"
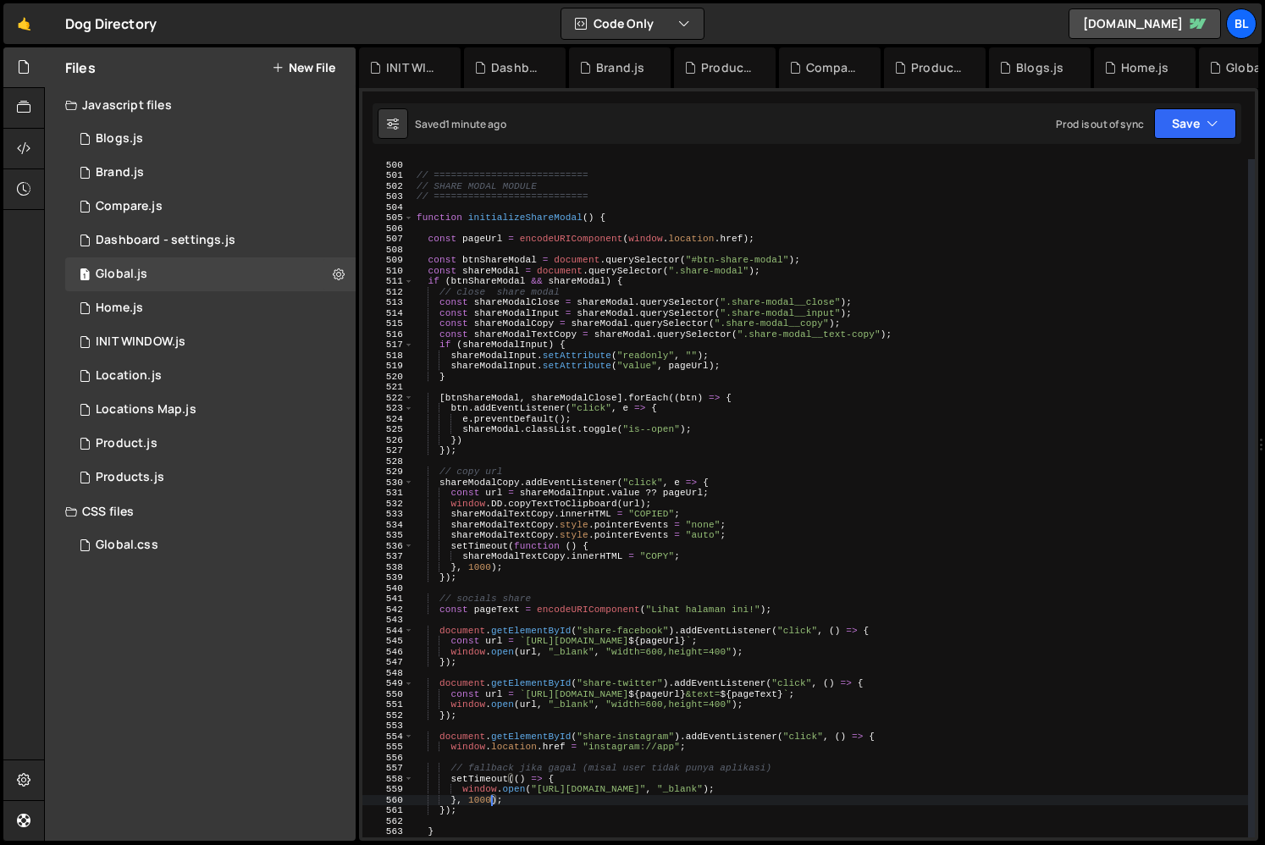
click at [568, 764] on div "} // =========================== // SHARE MODAL MODULE // =====================…" at bounding box center [830, 498] width 835 height 699
type textarea "// fallback jika gagal (misal user tidak punya aplikasi)"
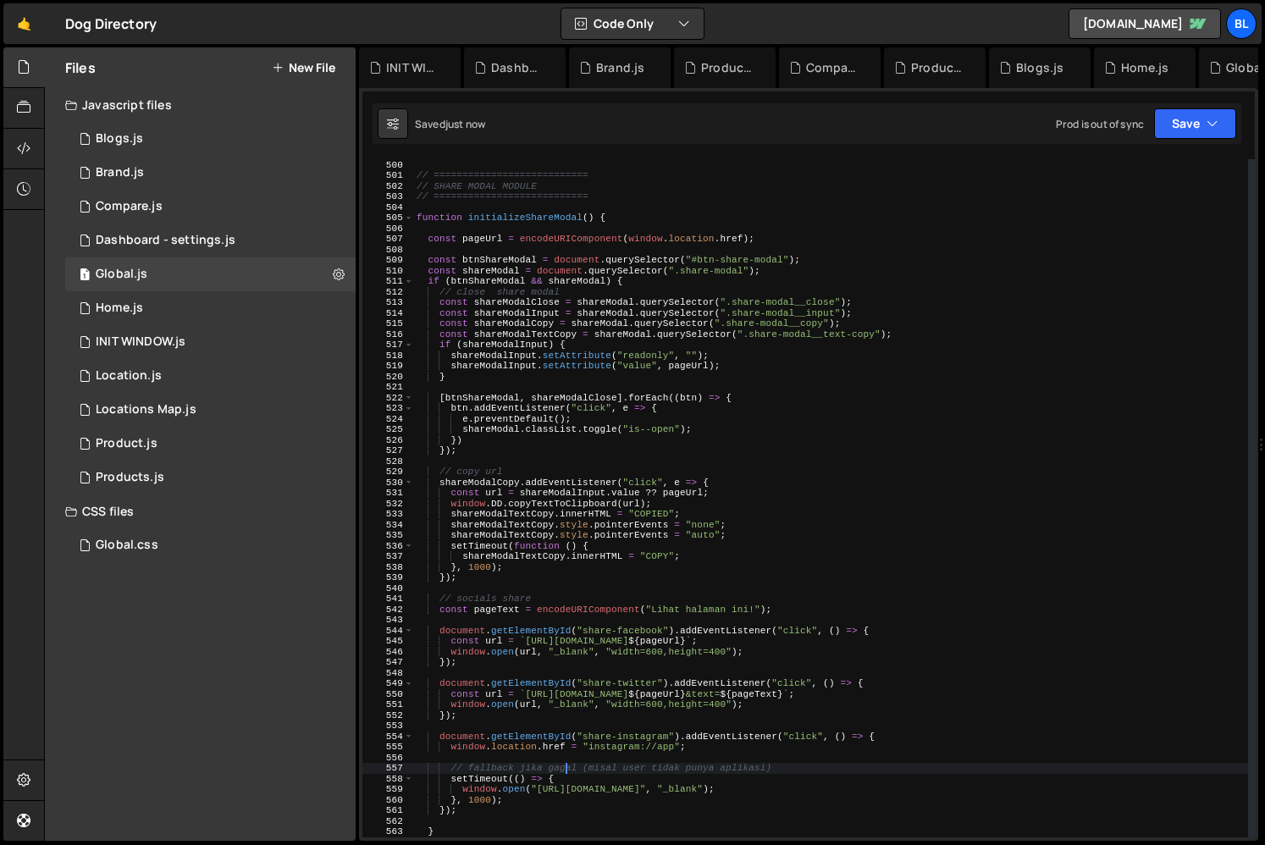
click at [746, 753] on div "} // =========================== // SHARE MODAL MODULE // =====================…" at bounding box center [830, 498] width 835 height 699
click at [781, 769] on div "} // =========================== // SHARE MODAL MODULE // =====================…" at bounding box center [830, 498] width 835 height 699
type textarea "// fallback jika gagal (misal user tidak punya aplikasi)"
click at [623, 782] on div "} // =========================== // SHARE MODAL MODULE // =====================…" at bounding box center [831, 498] width 834 height 699
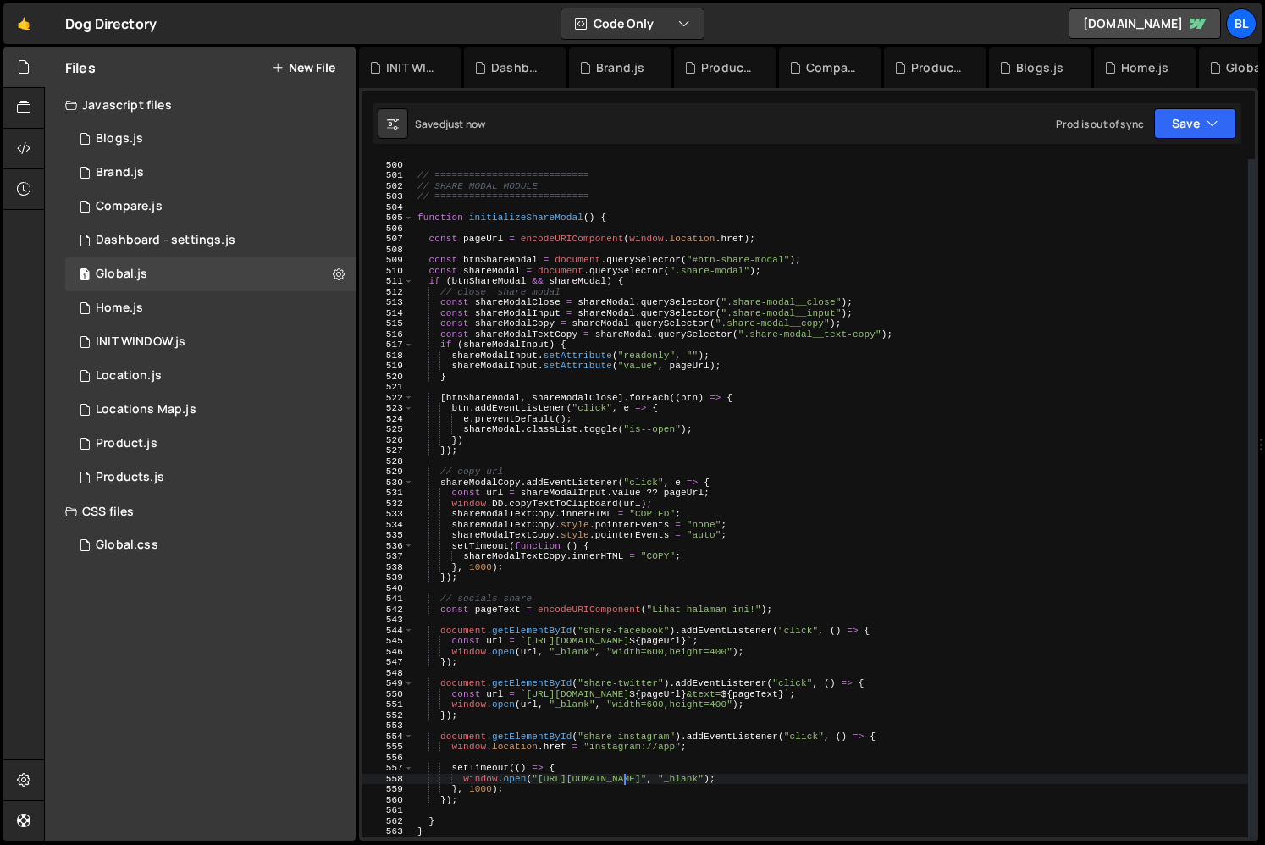
click at [532, 765] on div "} // =========================== // SHARE MODAL MODULE // =====================…" at bounding box center [831, 498] width 834 height 699
type textarea "setTimeout(() => {"
click at [528, 759] on div "} // =========================== // SHARE MODAL MODULE // =====================…" at bounding box center [831, 498] width 834 height 699
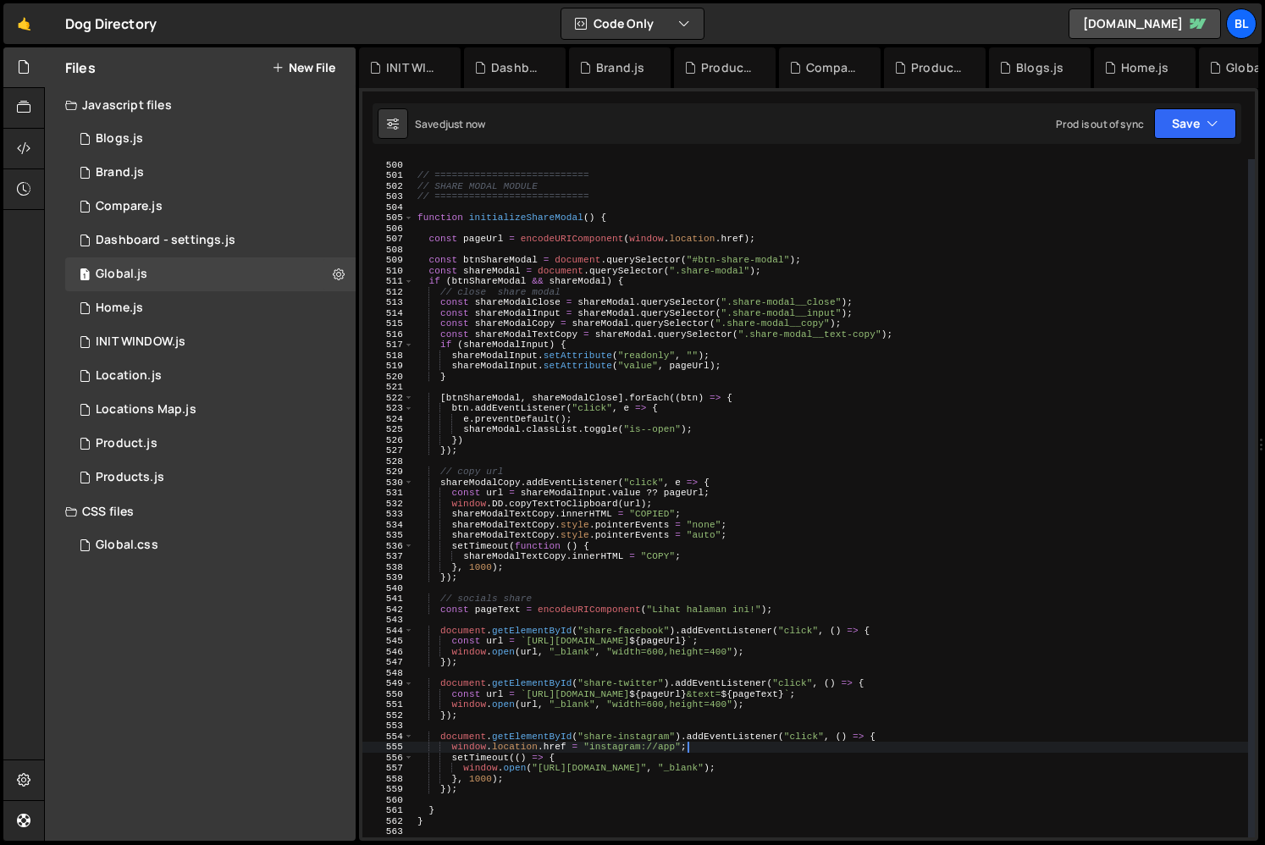
click at [645, 761] on div "} // =========================== // SHARE MODAL MODULE // =====================…" at bounding box center [831, 498] width 834 height 699
click at [700, 737] on div "} // =========================== // SHARE MODAL MODULE // =====================…" at bounding box center [831, 498] width 834 height 699
click at [643, 631] on div "} // =========================== // SHARE MODAL MODULE // =====================…" at bounding box center [831, 498] width 834 height 699
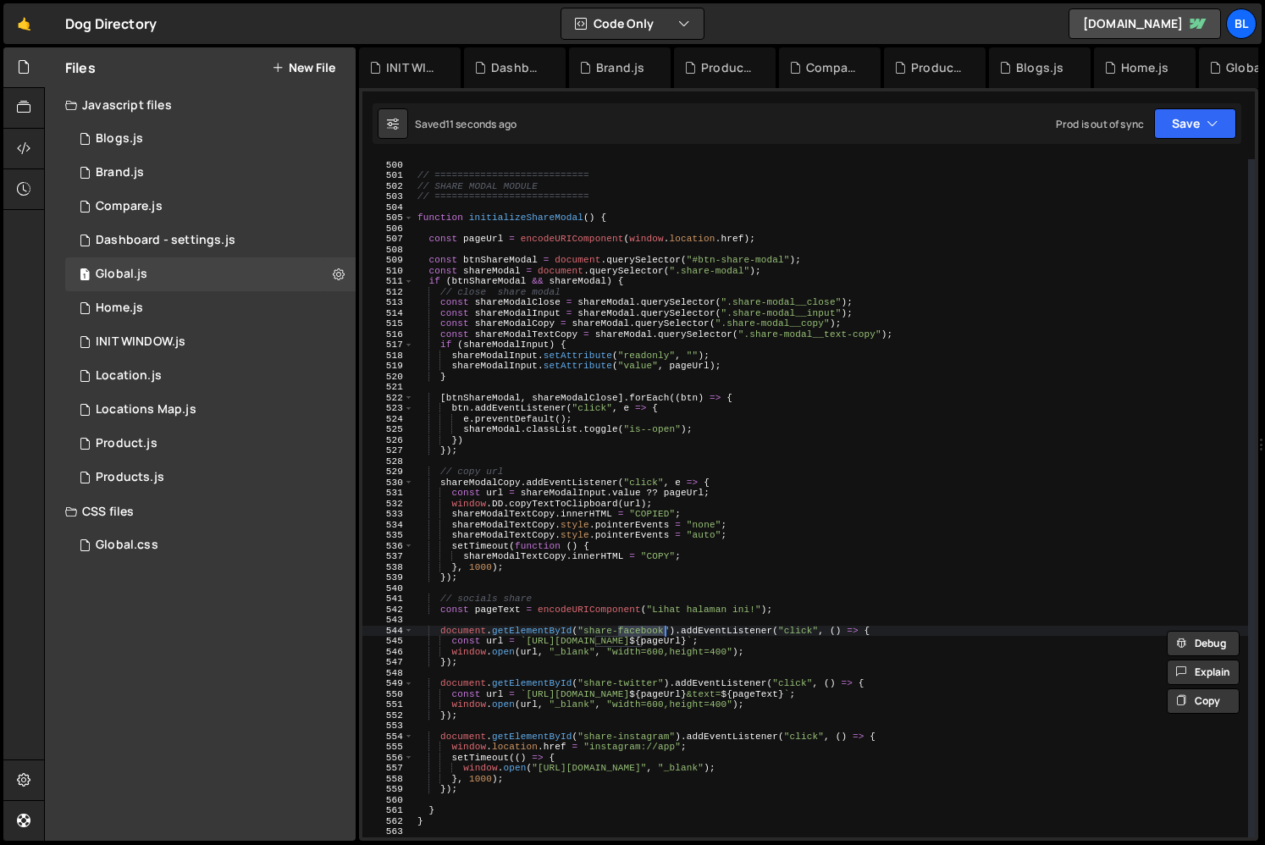
click at [587, 632] on div "} // =========================== // SHARE MODAL MODULE // =====================…" at bounding box center [831, 498] width 834 height 699
click at [713, 662] on div "} // =========================== // SHARE MODAL MODULE // =====================…" at bounding box center [831, 498] width 834 height 699
drag, startPoint x: 665, startPoint y: 629, endPoint x: 585, endPoint y: 629, distance: 80.4
click at [585, 629] on div "} // =========================== // SHARE MODAL MODULE // =====================…" at bounding box center [831, 498] width 834 height 699
type textarea "document.getElementById("share-facebook").addEventListener("click", () => {"
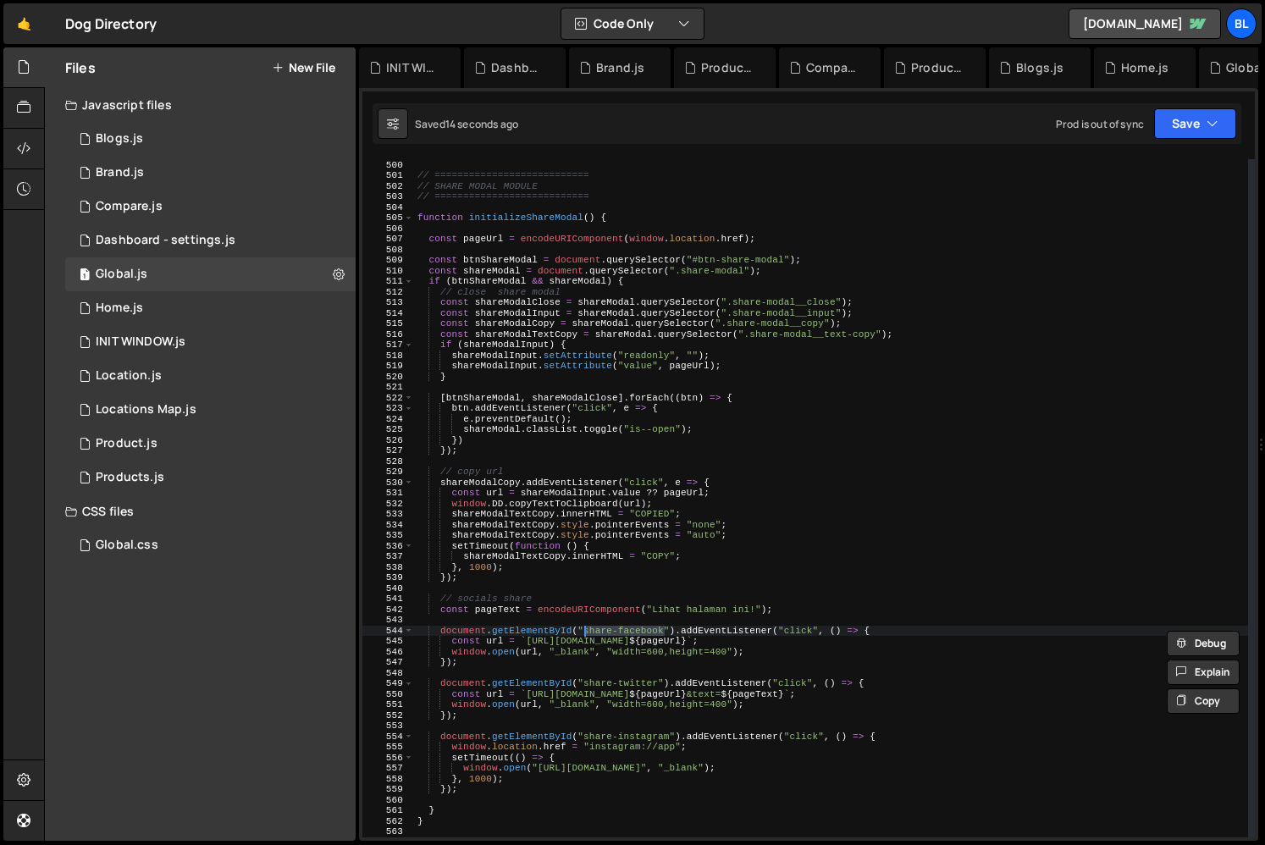
click at [741, 623] on div "} // =========================== // SHARE MODAL MODULE // =====================…" at bounding box center [831, 498] width 834 height 699
click at [659, 621] on div "} // =========================== // SHARE MODAL MODULE // =====================…" at bounding box center [831, 498] width 834 height 699
click at [637, 632] on div "} // =========================== // SHARE MODAL MODULE // =====================…" at bounding box center [831, 498] width 834 height 699
click at [639, 686] on div "} // =========================== // SHARE MODAL MODULE // =====================…" at bounding box center [831, 498] width 834 height 699
click at [635, 684] on div "} // =========================== // SHARE MODAL MODULE // =====================…" at bounding box center [831, 498] width 834 height 699
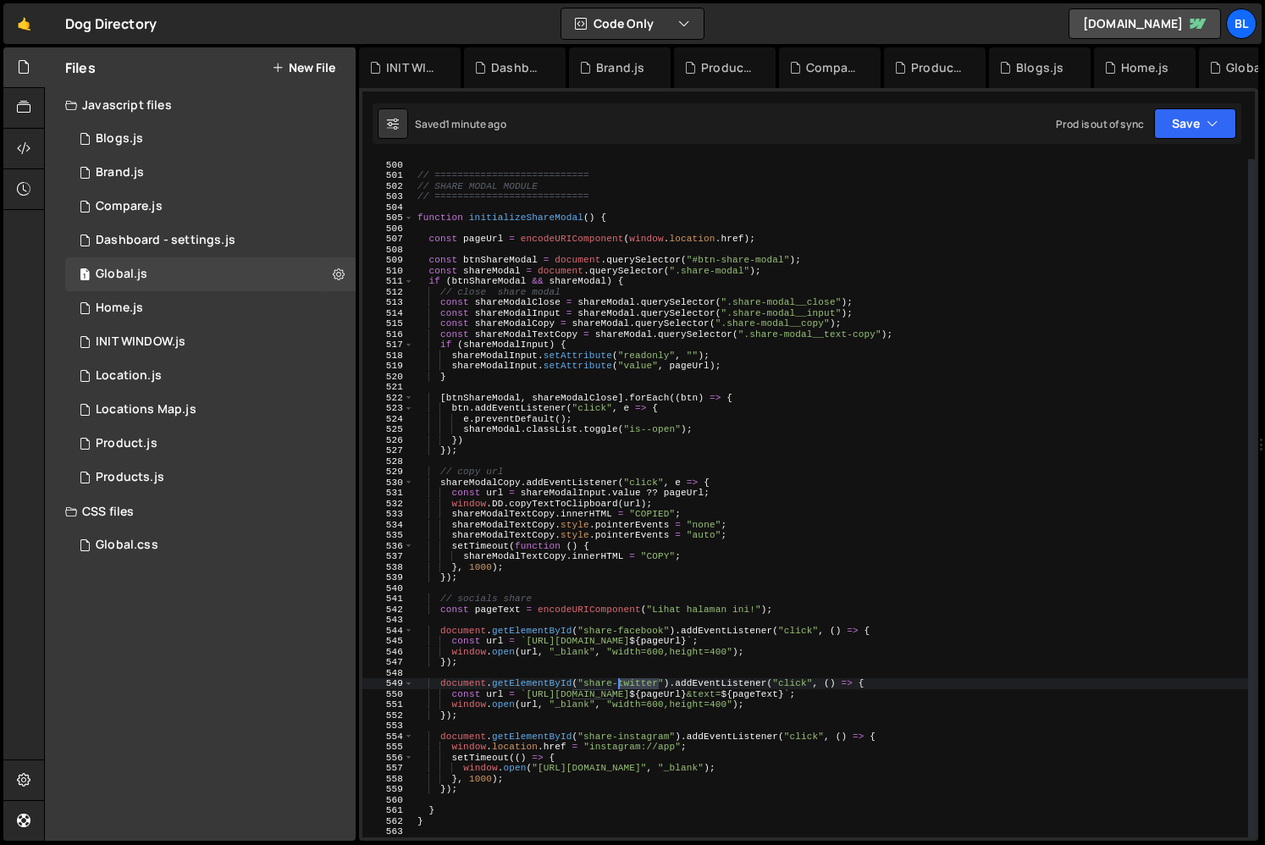
click at [635, 684] on div "} // =========================== // SHARE MODAL MODULE // =====================…" at bounding box center [831, 498] width 834 height 699
type textarea "document.getElementById("share-x").addEventListener("click", () => {"
click at [718, 682] on div "} // =========================== // SHARE MODAL MODULE // =====================…" at bounding box center [831, 498] width 834 height 699
click at [733, 671] on div "} // =========================== // SHARE MODAL MODULE // =====================…" at bounding box center [831, 498] width 834 height 699
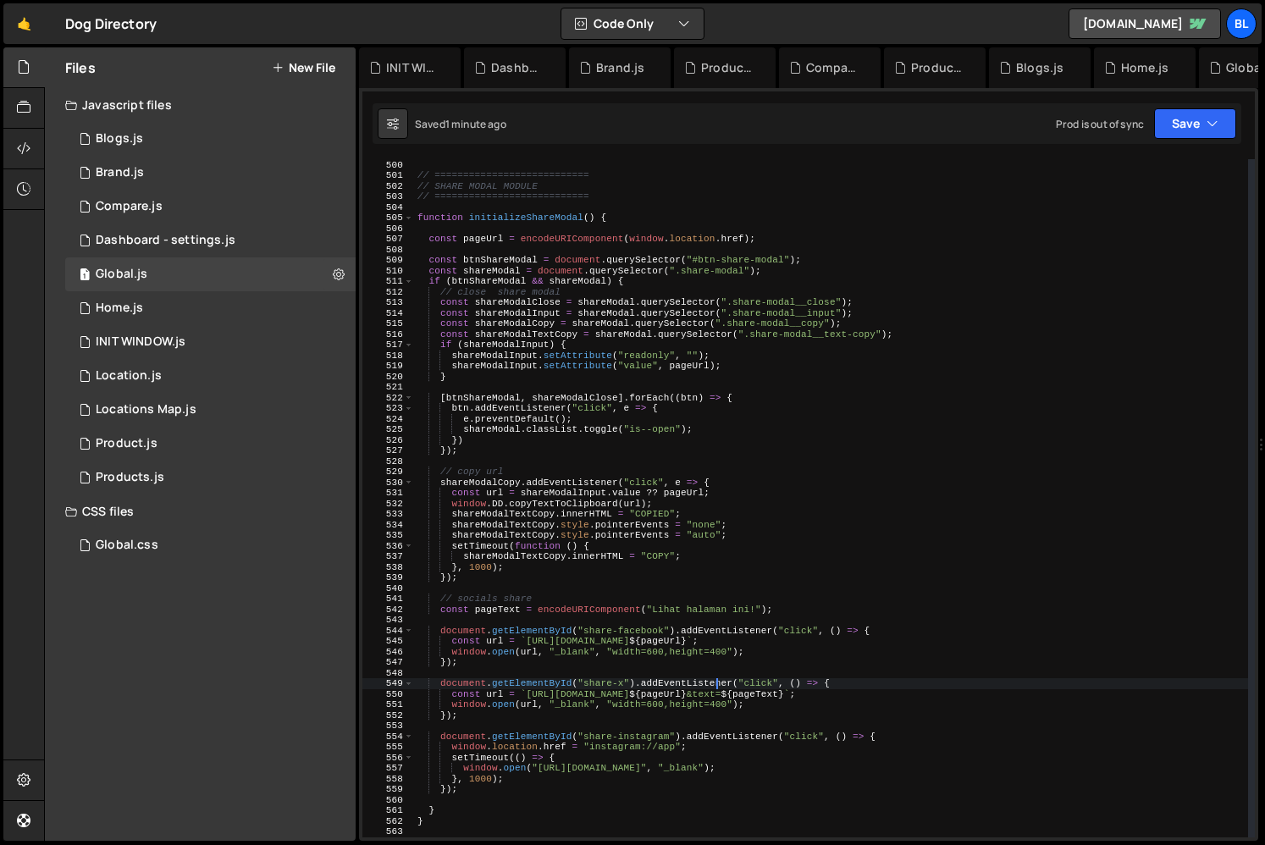
scroll to position [0, 0]
click at [676, 718] on div "} // =========================== // SHARE MODAL MODULE // =====================…" at bounding box center [831, 498] width 834 height 699
click at [596, 694] on div "} // =========================== // SHARE MODAL MODULE // =====================…" at bounding box center [831, 498] width 834 height 699
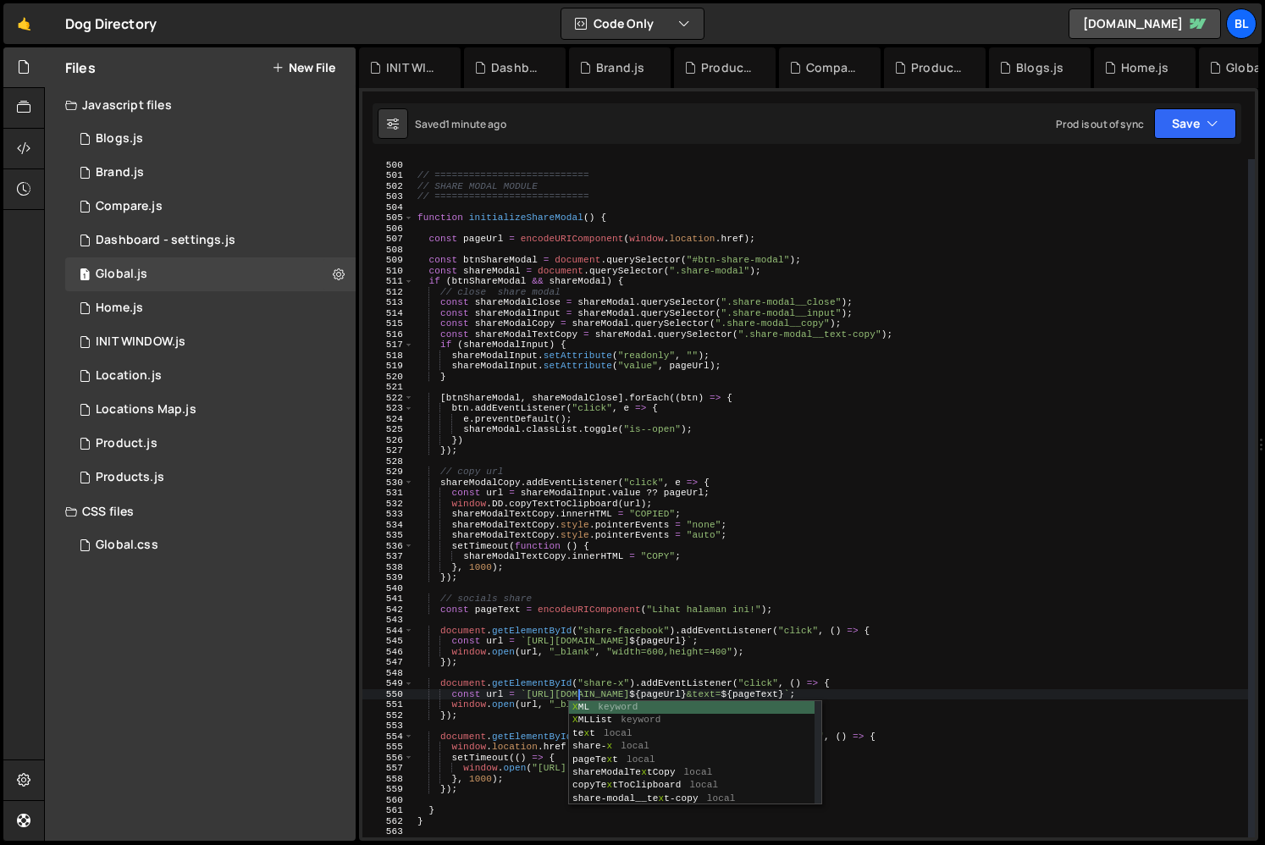
click at [640, 665] on div "} // =========================== // SHARE MODAL MODULE // =====================…" at bounding box center [831, 498] width 834 height 699
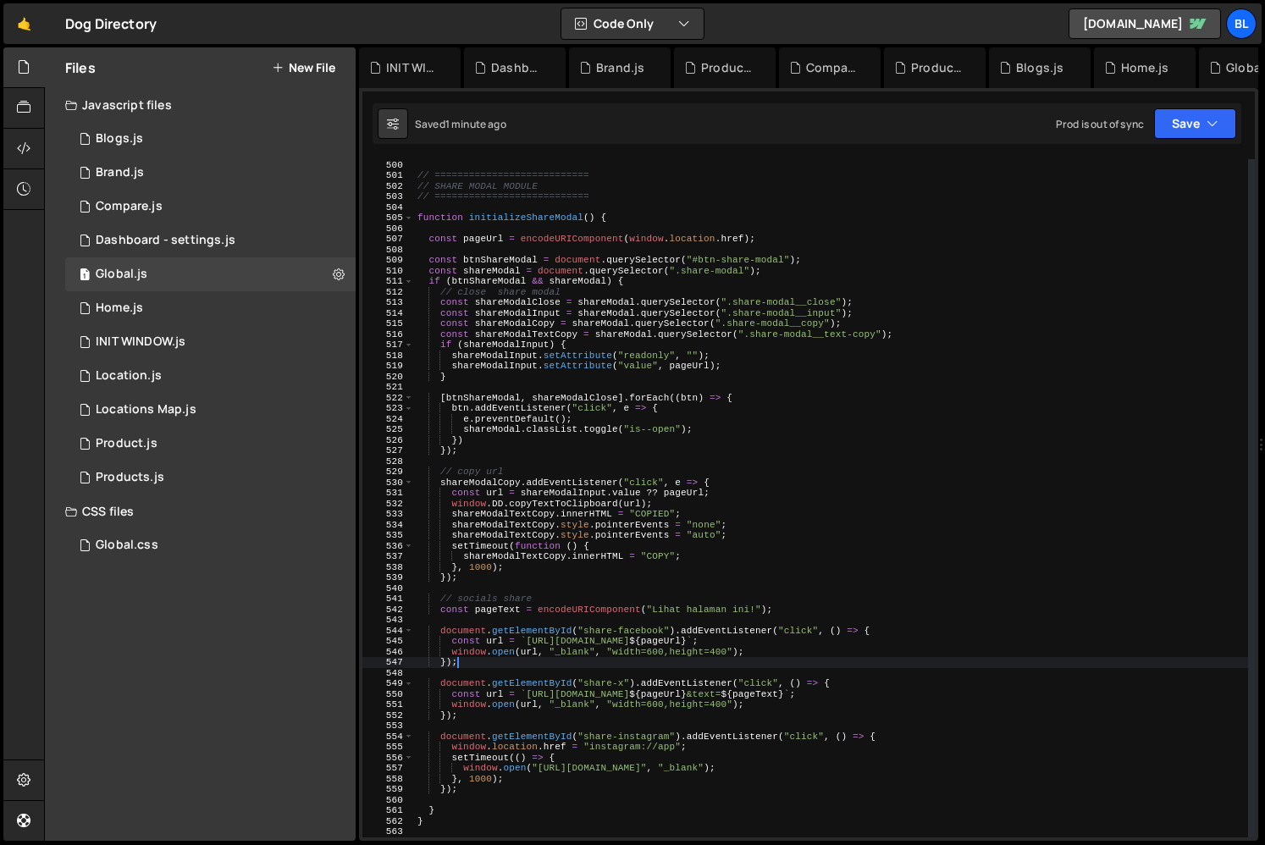
scroll to position [0, 3]
click at [652, 706] on div "} // =========================== // SHARE MODAL MODULE // =====================…" at bounding box center [831, 498] width 834 height 699
click at [628, 714] on div "} // =========================== // SHARE MODAL MODULE // =====================…" at bounding box center [831, 498] width 834 height 699
type textarea "});"
click at [882, 669] on div "} // =========================== // SHARE MODAL MODULE // =====================…" at bounding box center [831, 498] width 834 height 699
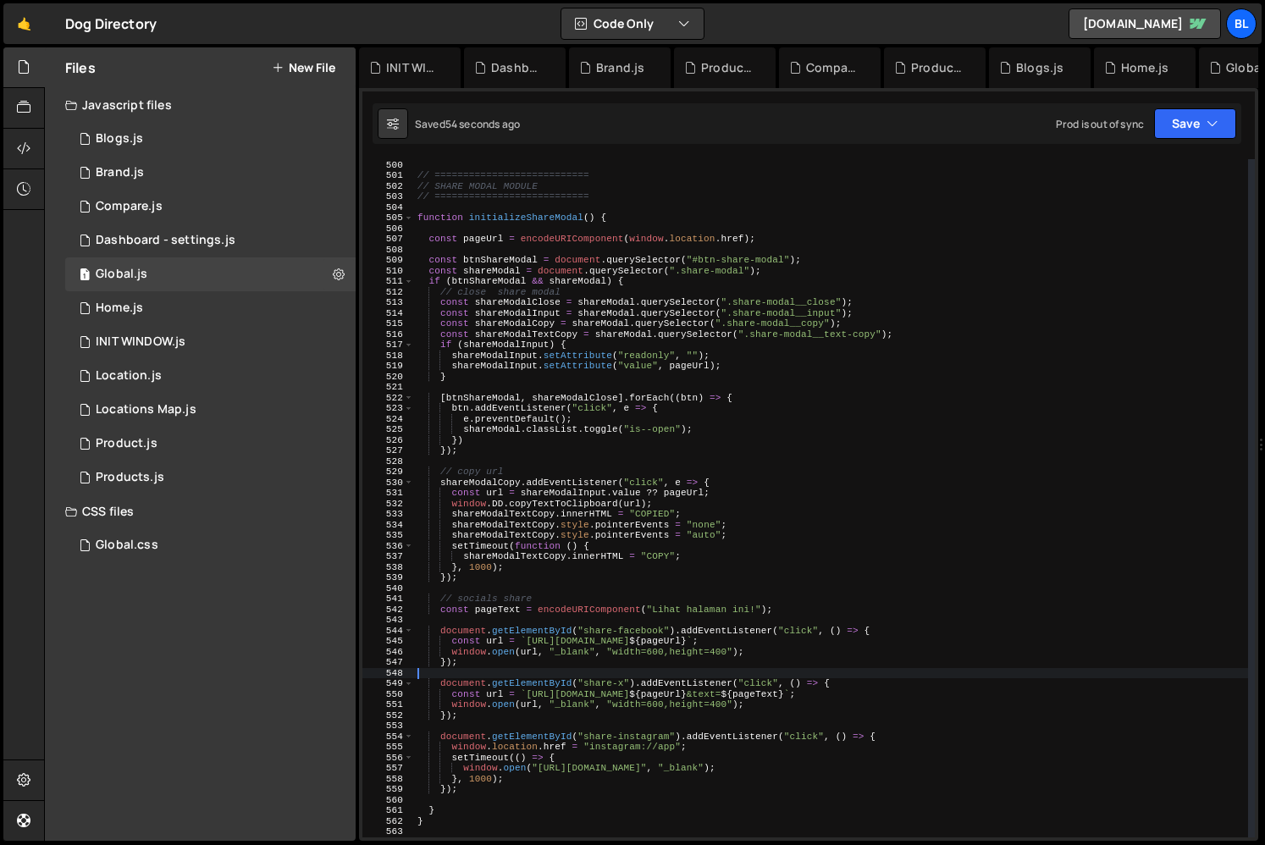
scroll to position [0, 0]
click at [794, 712] on div "} // =========================== // SHARE MODAL MODULE // =====================…" at bounding box center [831, 498] width 834 height 699
click at [802, 702] on div "} // =========================== // SHARE MODAL MODULE // =====================…" at bounding box center [831, 498] width 834 height 699
type textarea "[DOMAIN_NAME](url, "_blank", "width=600,height=400");"
paste textarea "https://[DOMAIN_NAME]/intent/tweet?text={your_tweet_text}&url={your_url}"
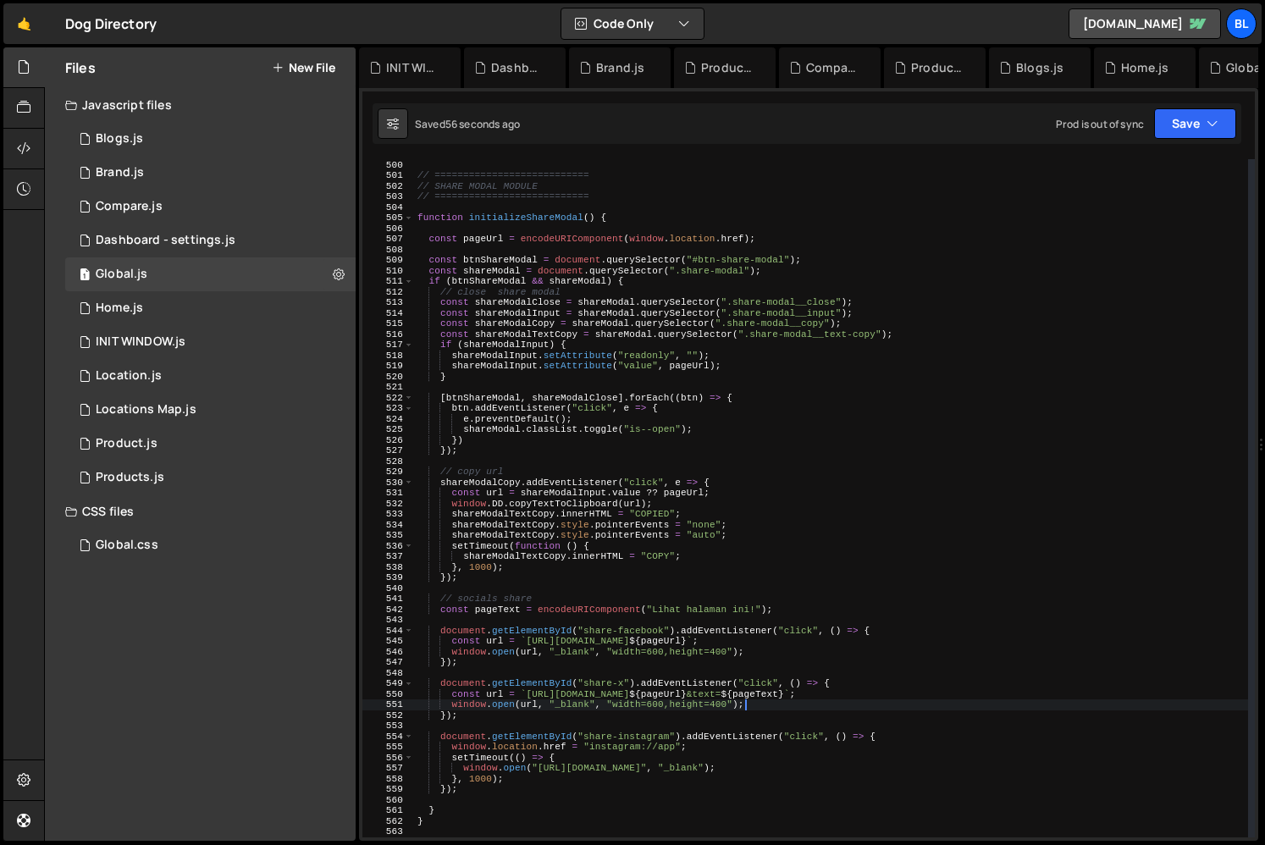
scroll to position [0, 2]
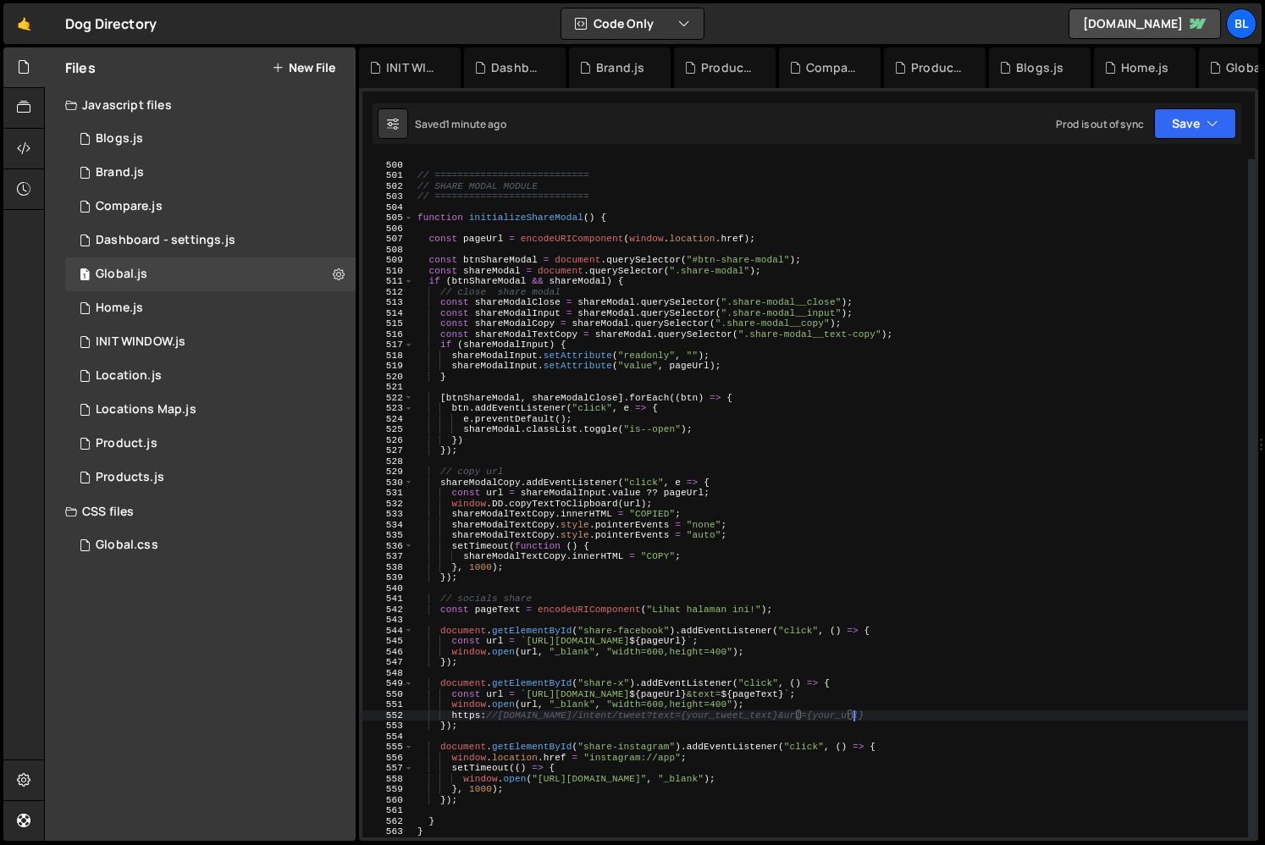
click at [750, 610] on div "} // =========================== // SHARE MODAL MODULE // =====================…" at bounding box center [831, 498] width 834 height 699
click at [858, 718] on div "} // =========================== // SHARE MODAL MODULE // =====================…" at bounding box center [831, 498] width 834 height 699
click at [790, 707] on div "} // =========================== // SHARE MODAL MODULE // =====================…" at bounding box center [831, 498] width 834 height 699
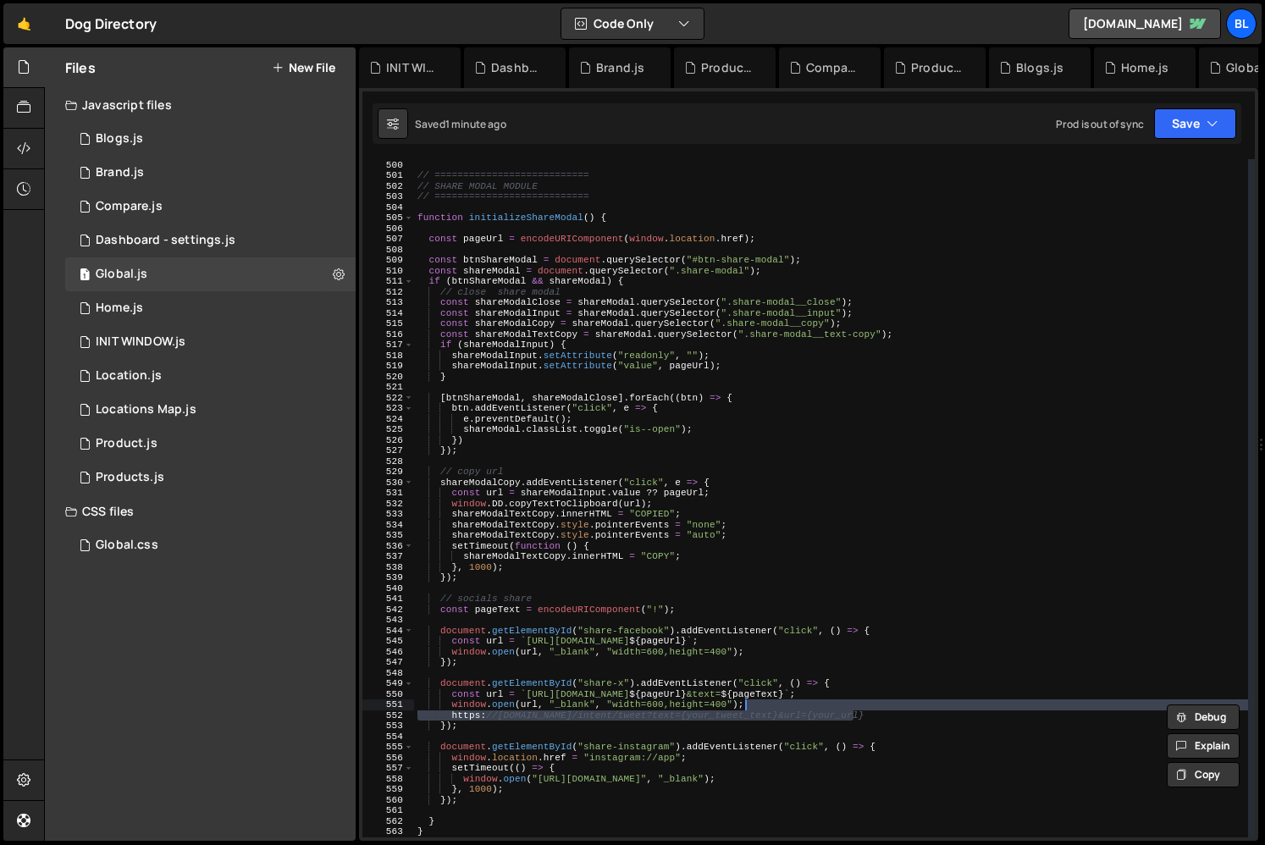
type textarea "[DOMAIN_NAME](url, "_blank", "width=600,height=400");"
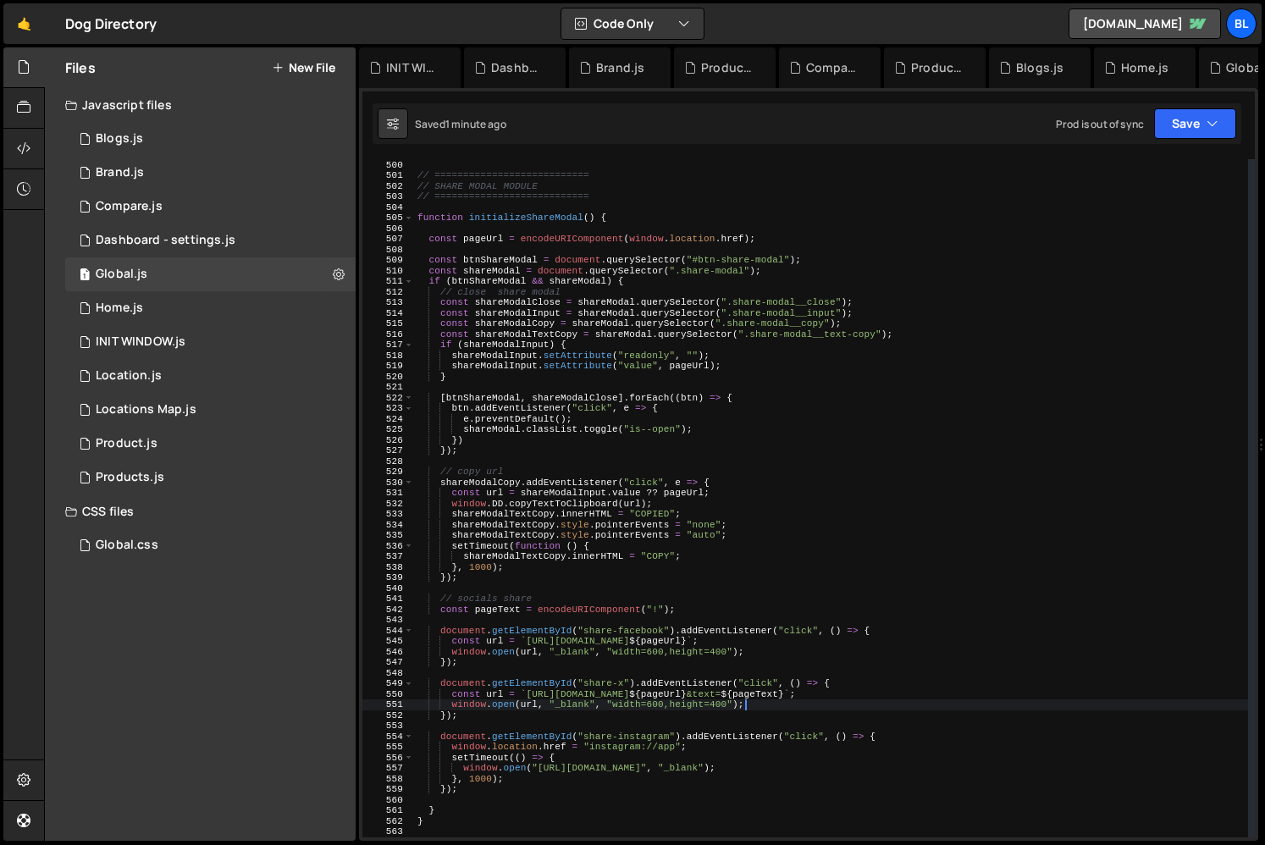
click at [707, 721] on div "} // =========================== // SHARE MODAL MODULE // =====================…" at bounding box center [831, 498] width 834 height 699
click at [580, 722] on div "} // =========================== // SHARE MODAL MODULE // =====================…" at bounding box center [831, 498] width 834 height 699
click at [583, 715] on div "} // =========================== // SHARE MODAL MODULE // =====================…" at bounding box center [831, 498] width 834 height 699
click at [559, 788] on div "} // =========================== // SHARE MODAL MODULE // =====================…" at bounding box center [831, 498] width 834 height 699
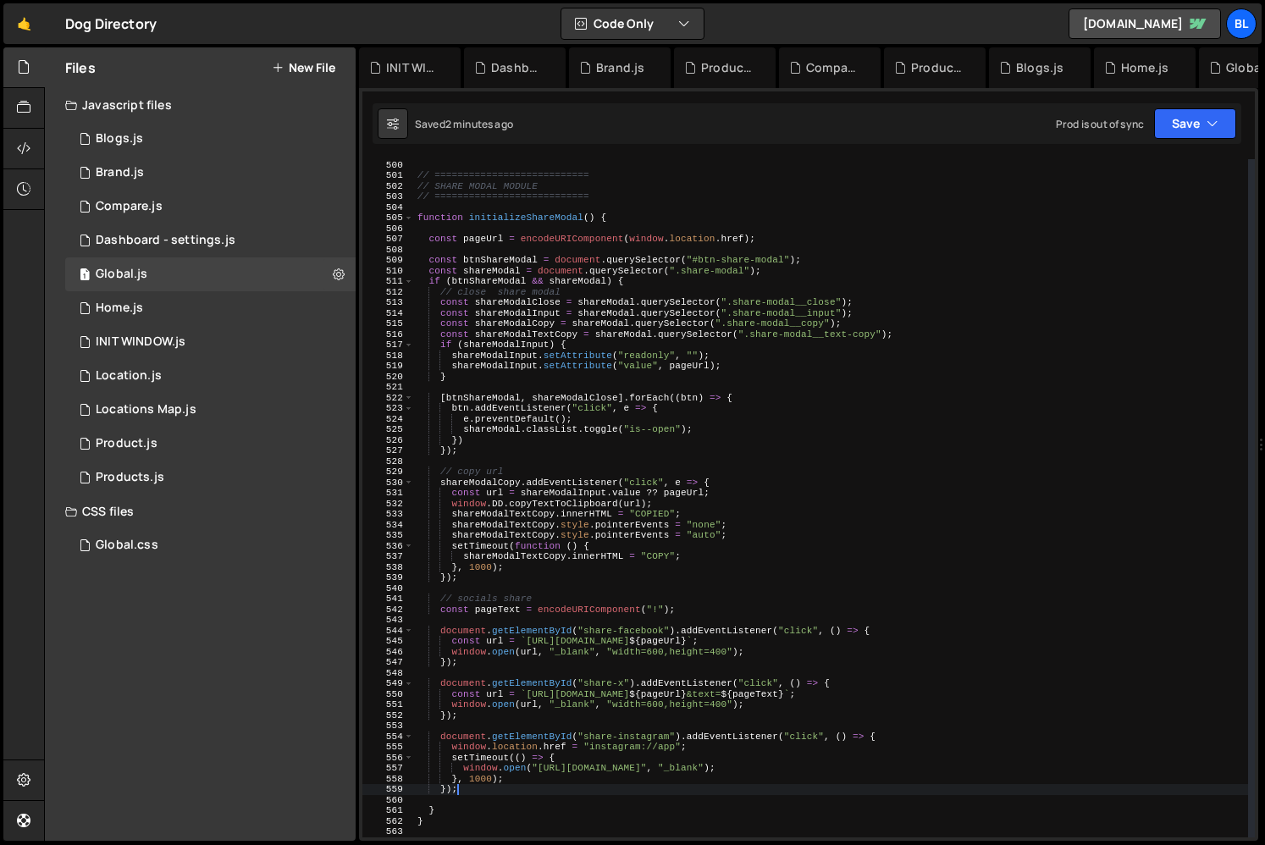
click at [578, 811] on div "} // =========================== // SHARE MODAL MODULE // =====================…" at bounding box center [831, 498] width 834 height 699
type textarea "}"
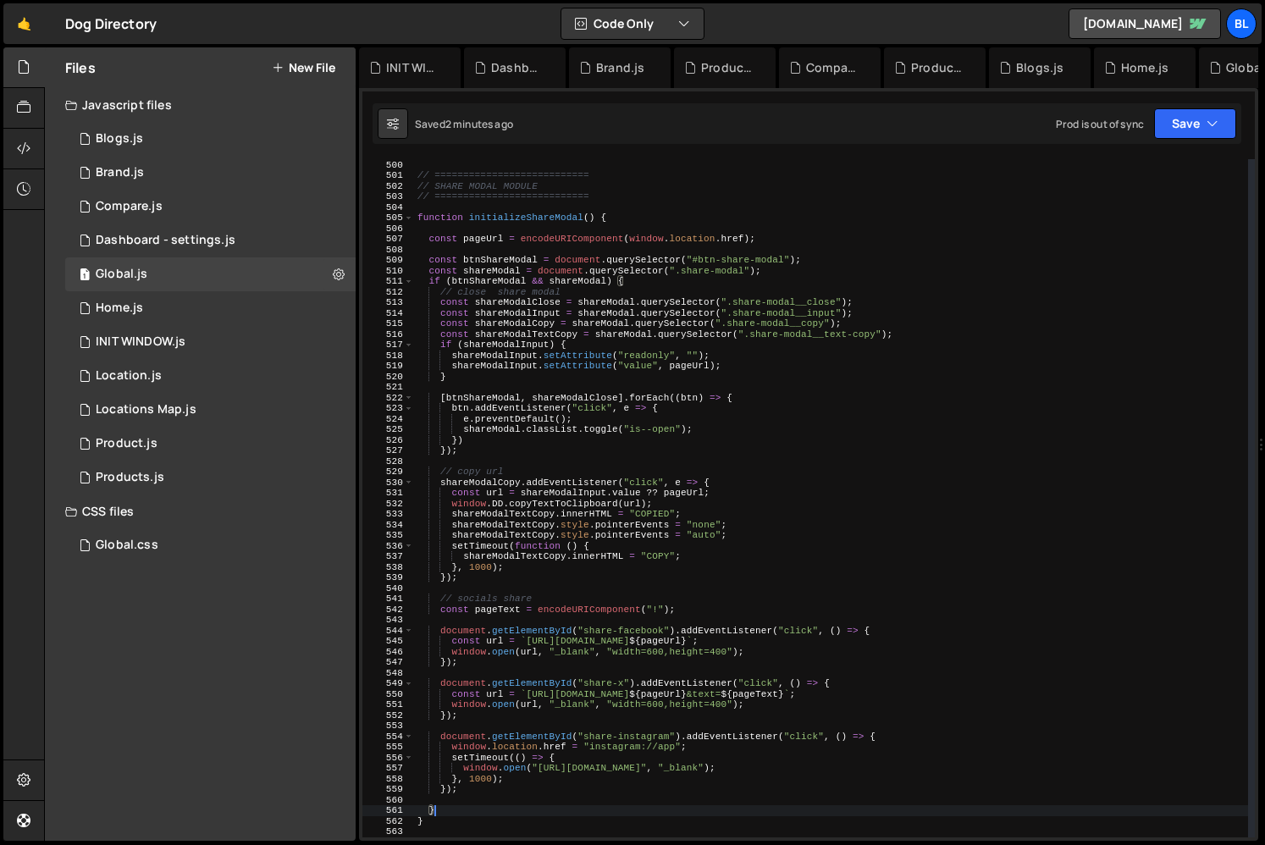
click at [588, 803] on div "} // =========================== // SHARE MODAL MODULE // =====================…" at bounding box center [831, 498] width 834 height 699
click at [588, 781] on div "} // =========================== // SHARE MODAL MODULE // =====================…" at bounding box center [831, 498] width 834 height 699
click at [626, 770] on div "} // =========================== // SHARE MODAL MODULE // =====================…" at bounding box center [831, 498] width 834 height 699
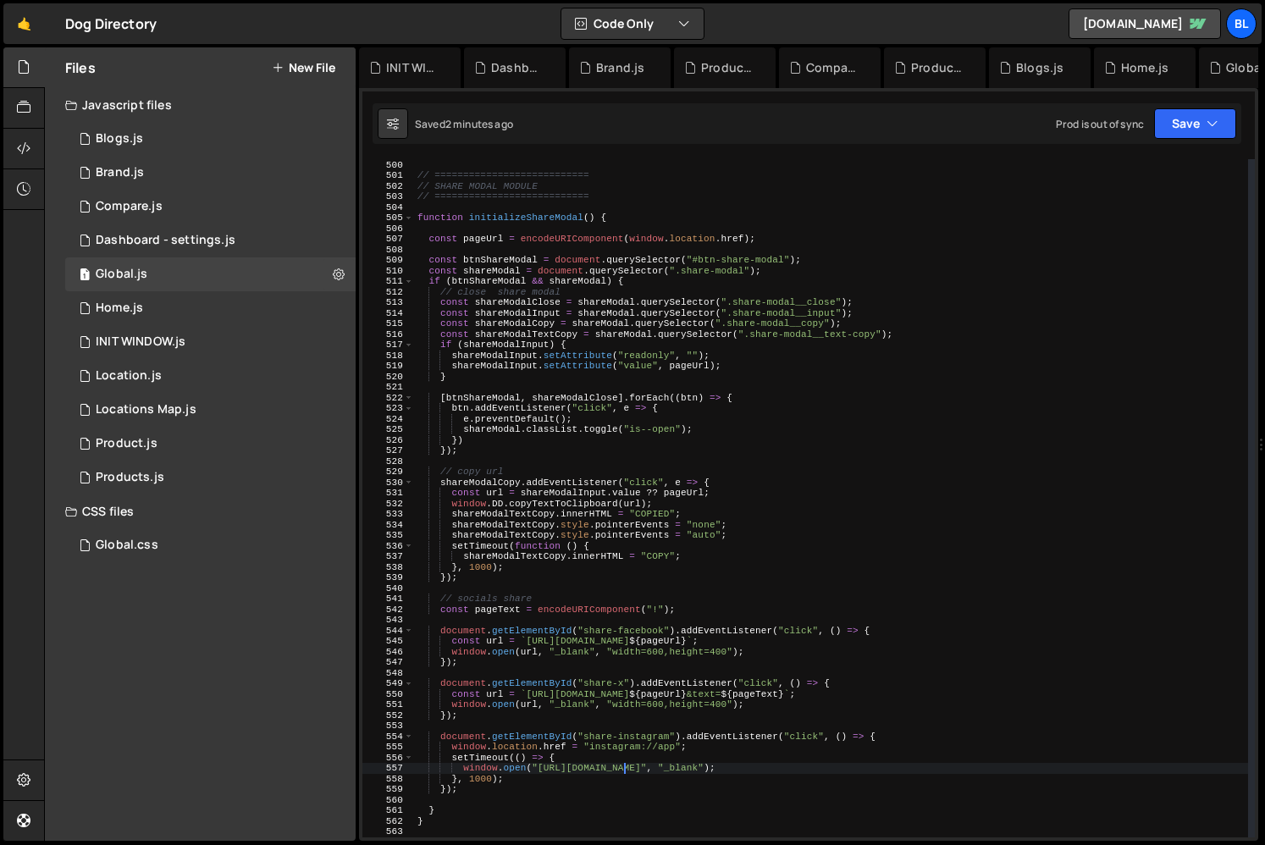
click at [582, 778] on div "} // =========================== // SHARE MODAL MODULE // =====================…" at bounding box center [831, 498] width 834 height 699
click at [548, 780] on div "} // =========================== // SHARE MODAL MODULE // =====================…" at bounding box center [831, 498] width 834 height 699
click at [555, 773] on div "} // =========================== // SHARE MODAL MODULE // =====================…" at bounding box center [831, 498] width 834 height 699
drag, startPoint x: 637, startPoint y: 629, endPoint x: 648, endPoint y: 572, distance: 57.8
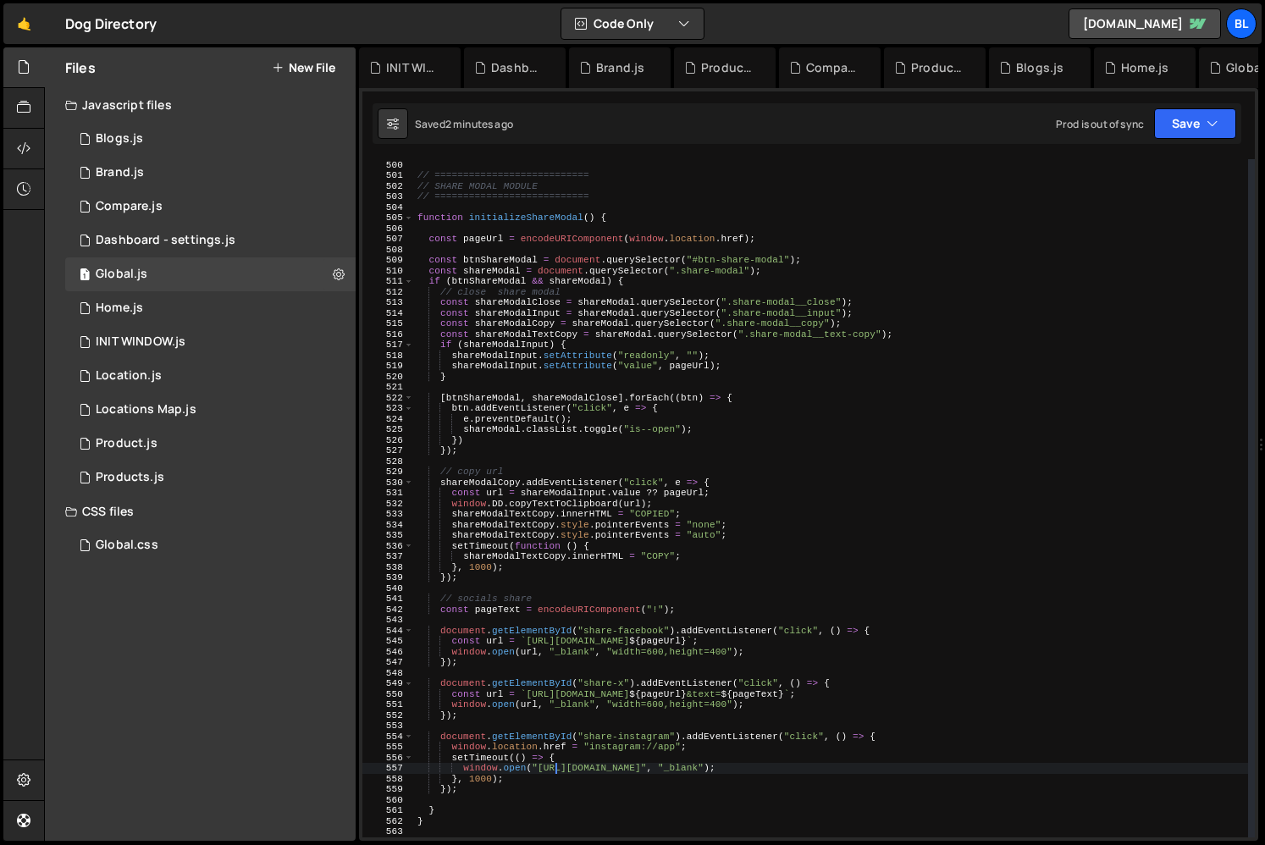
click at [637, 626] on div "} // =========================== // SHARE MODAL MODULE // =====================…" at bounding box center [831, 498] width 834 height 699
click at [648, 572] on div "} // =========================== // SHARE MODAL MODULE // =====================…" at bounding box center [831, 498] width 834 height 699
type textarea "}, 1000);"
click at [674, 586] on div "} // =========================== // SHARE MODAL MODULE // =====================…" at bounding box center [831, 498] width 834 height 699
drag, startPoint x: 659, startPoint y: 615, endPoint x: 398, endPoint y: 474, distance: 296.6
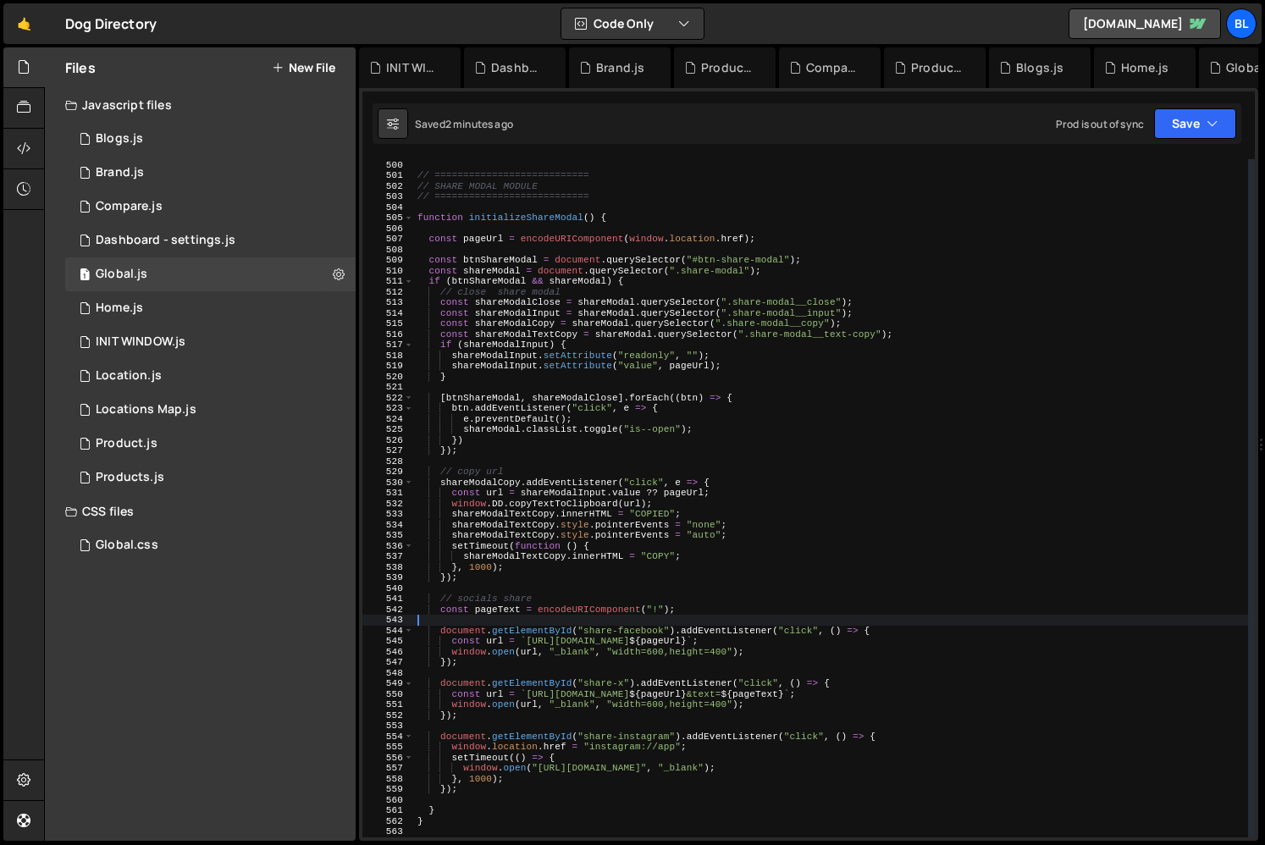
click at [656, 615] on div "} // =========================== // SHARE MODAL MODULE // =====================…" at bounding box center [831, 498] width 834 height 699
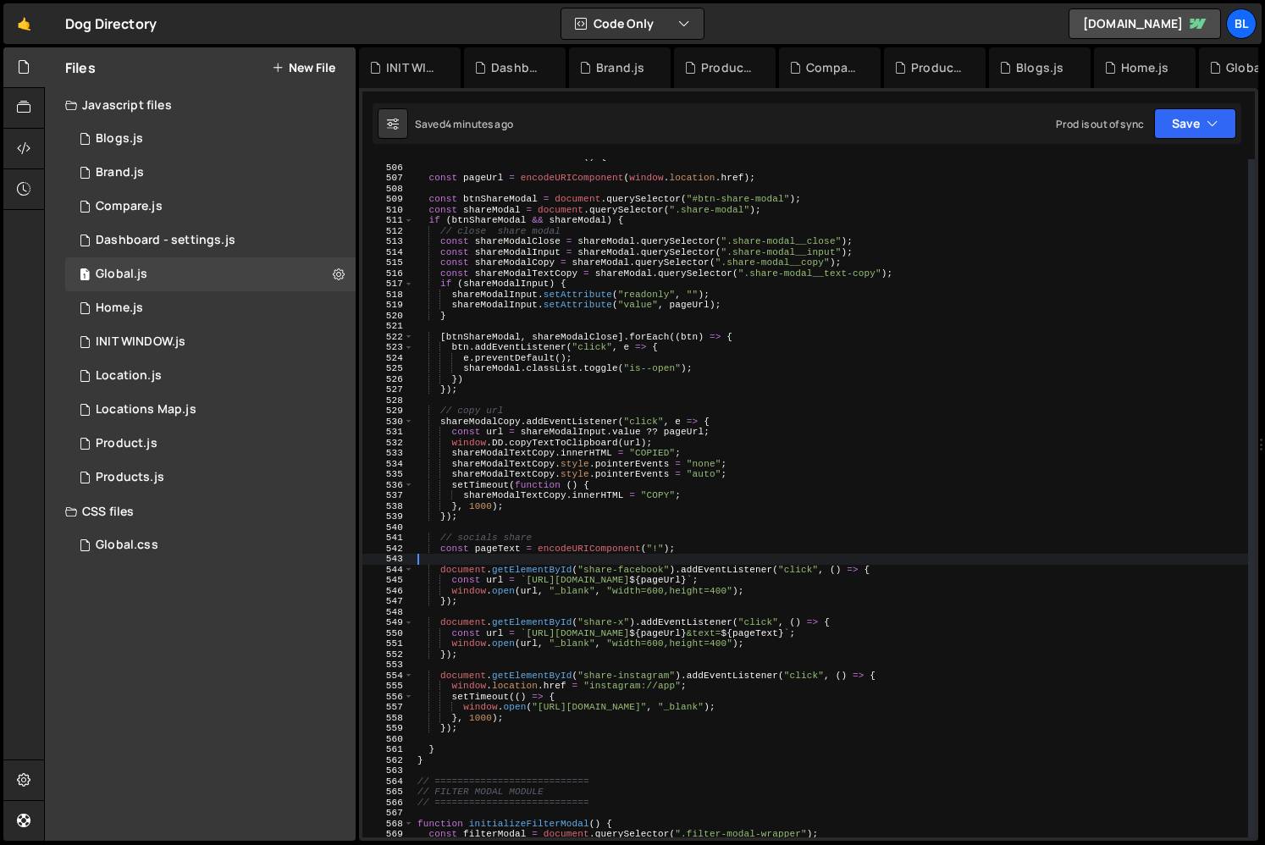
scroll to position [5341, 0]
click at [577, 703] on div "function initializeShareModal ( ) { const pageUrl = encodeURIComponent ( window…" at bounding box center [831, 501] width 834 height 699
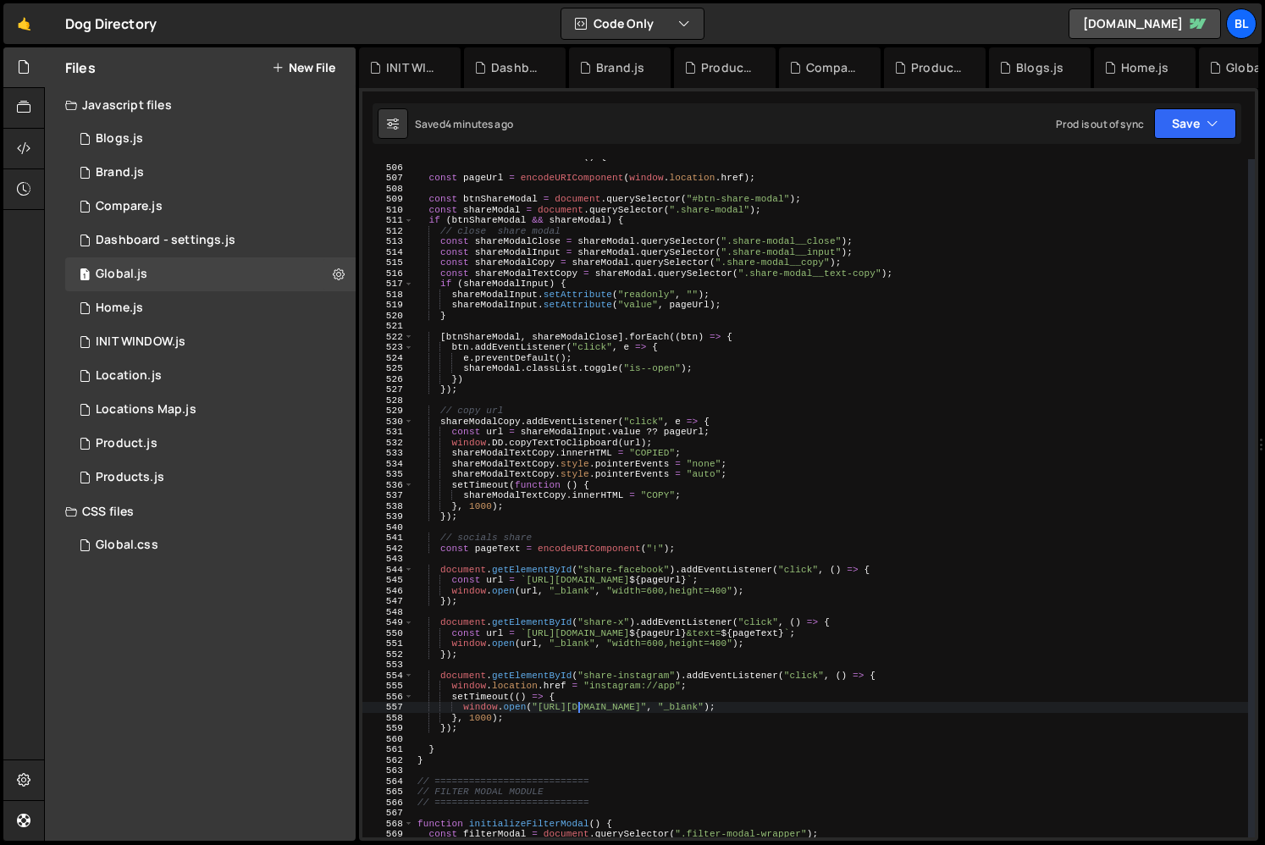
click at [617, 691] on div "function initializeShareModal ( ) { const pageUrl = encodeURIComponent ( window…" at bounding box center [831, 501] width 834 height 699
click at [751, 708] on div "function initializeShareModal ( ) { const pageUrl = encodeURIComponent ( window…" at bounding box center [831, 501] width 834 height 699
paste textarea ""width=600,height=400")"
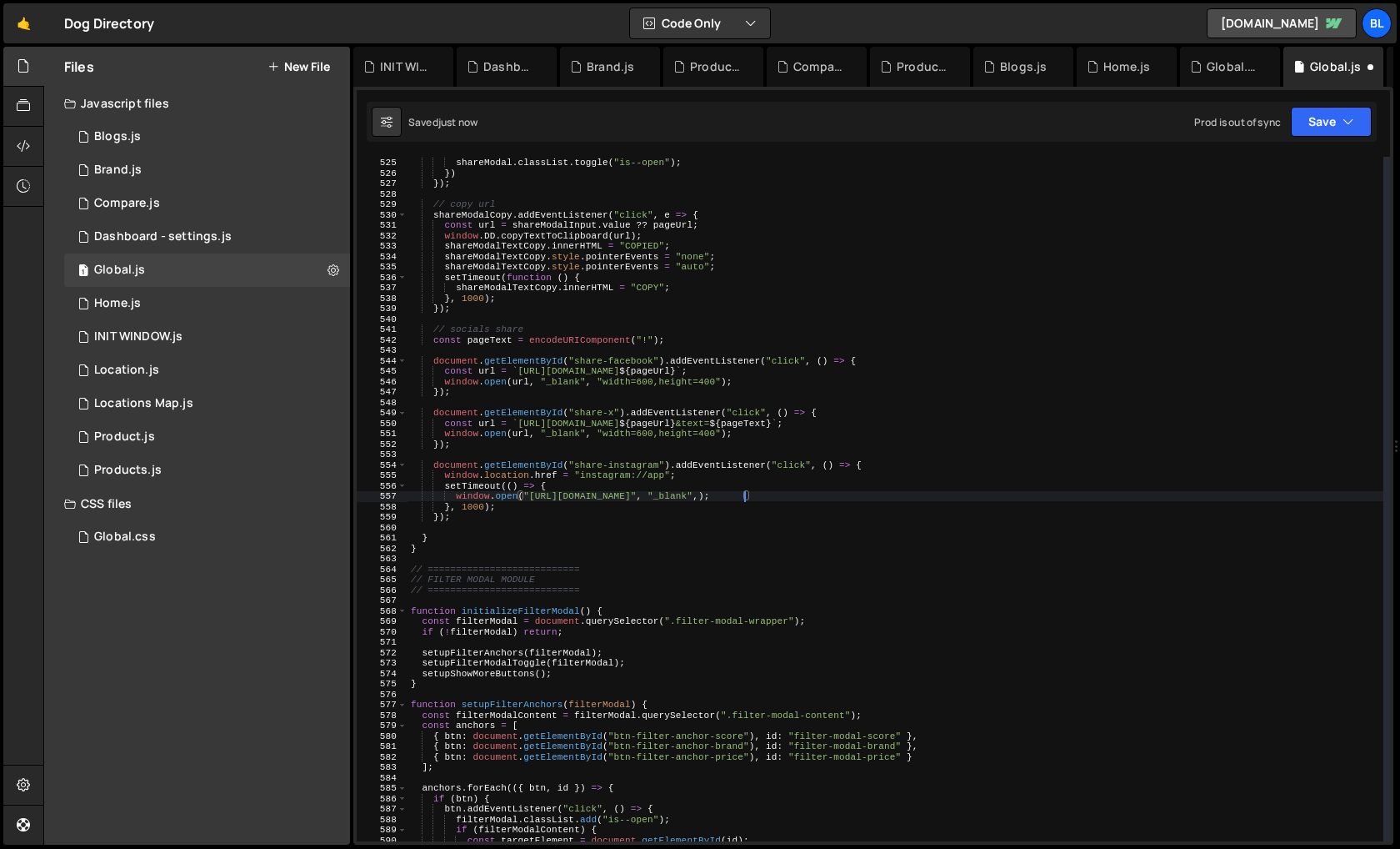
paste textarea ""width=600,height=400")"
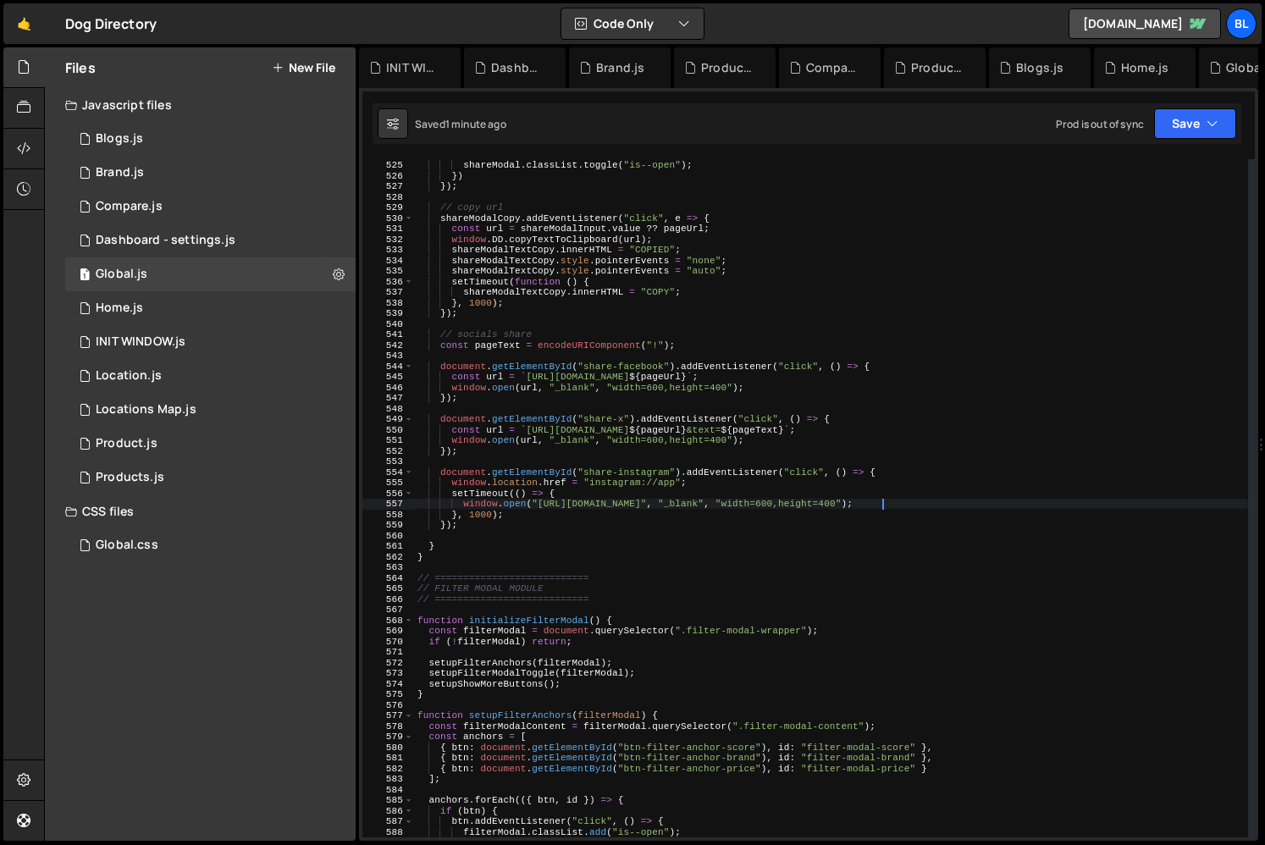
click at [446, 438] on div "e . preventDefault ( ) ; shareModal . classList . toggle ( "is--open" ) ; }) })…" at bounding box center [831, 498] width 834 height 699
drag, startPoint x: 451, startPoint y: 479, endPoint x: 458, endPoint y: 462, distance: 18.2
click at [452, 479] on div "e . preventDefault ( ) ; shareModal . classList . toggle ( "is--open" ) ; }) })…" at bounding box center [831, 498] width 834 height 699
click at [642, 332] on div "e . preventDefault ( ) ; shareModal . classList . toggle ( "is--open" ) ; }) })…" at bounding box center [831, 498] width 834 height 699
type textarea "// socials share"
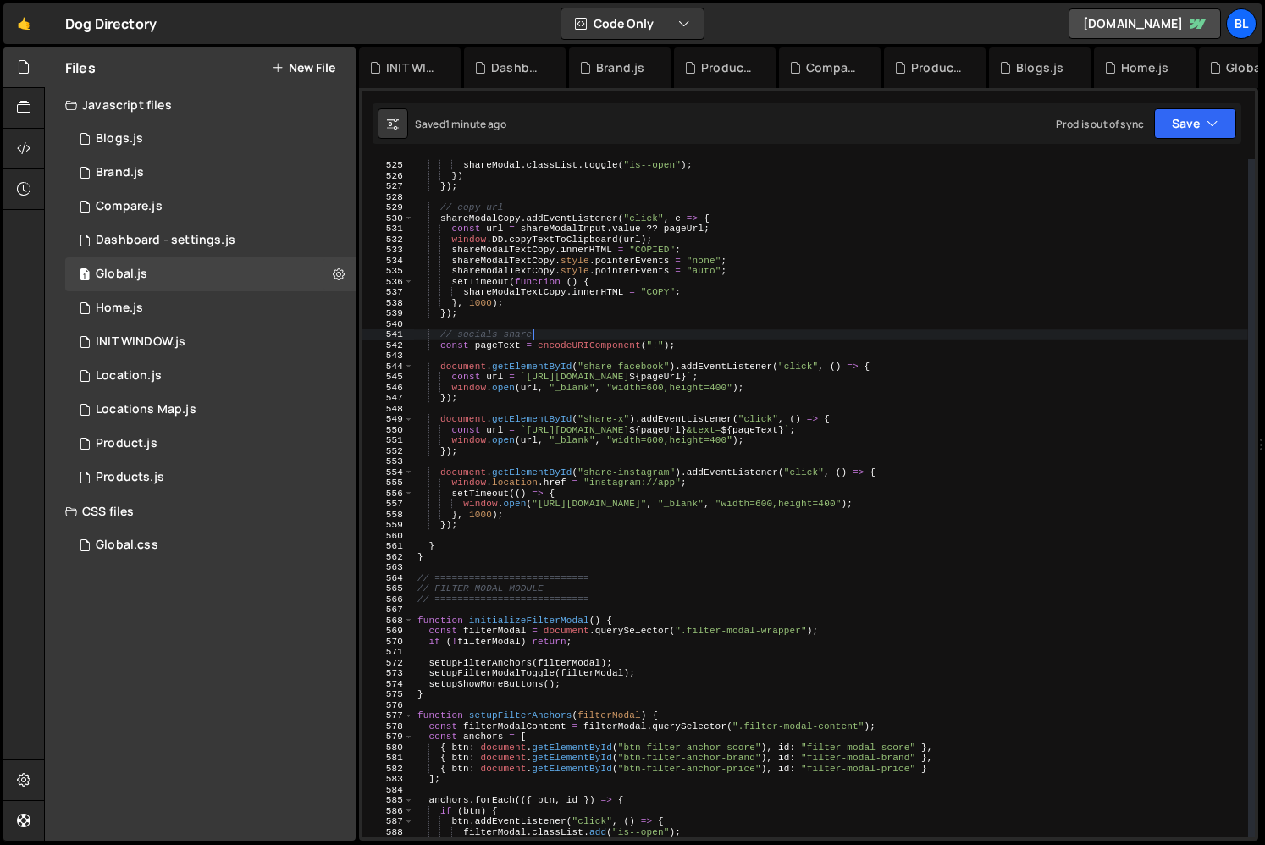
scroll to position [0, 9]
click at [721, 353] on div "e . preventDefault ( ) ; shareModal . classList . toggle ( "is--open" ) ; }) })…" at bounding box center [831, 498] width 834 height 699
click at [702, 353] on div "e . preventDefault ( ) ; shareModal . classList . toggle ( "is--open" ) ; }) })…" at bounding box center [831, 498] width 834 height 699
click at [691, 345] on div "e . preventDefault ( ) ; shareModal . classList . toggle ( "is--open" ) ; }) })…" at bounding box center [831, 498] width 834 height 699
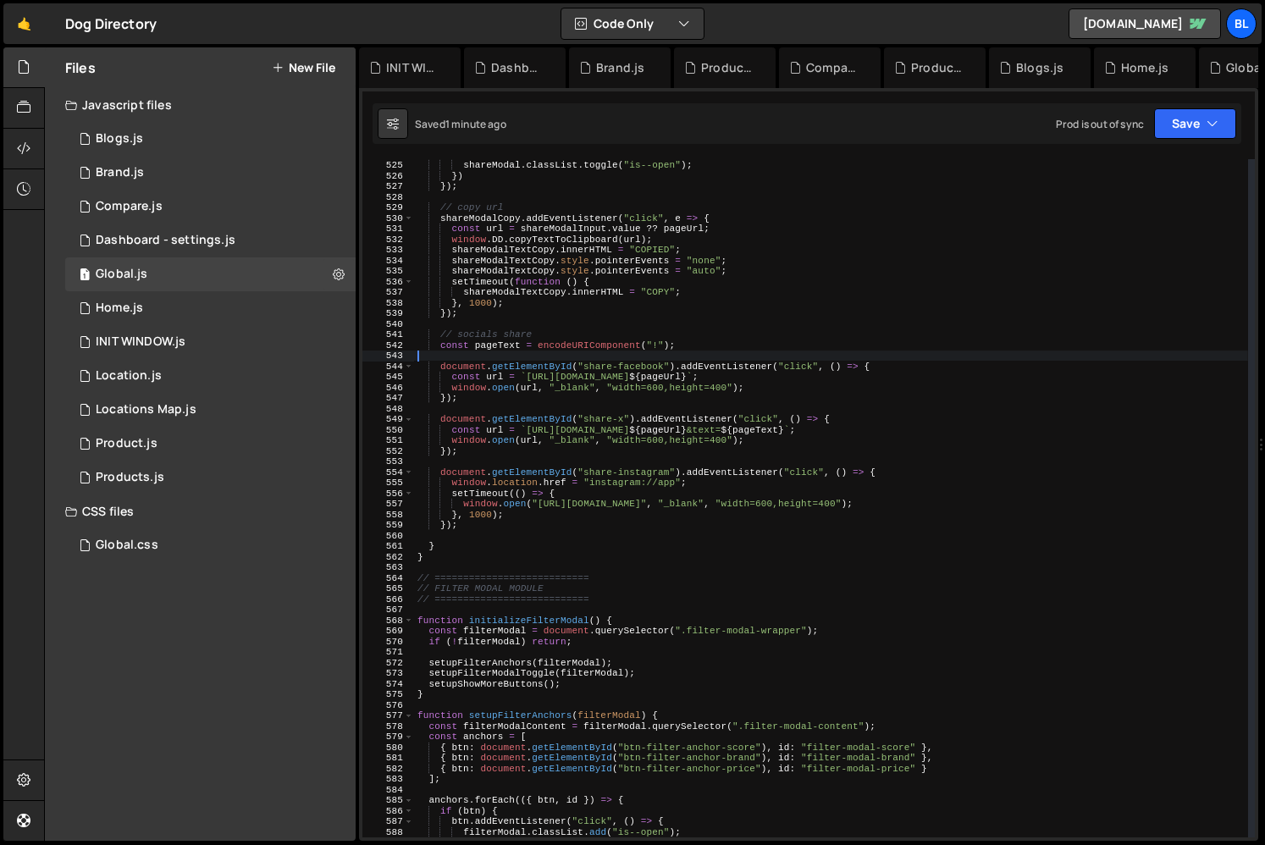
type textarea "const pageText = encodeURIComponent("!");"
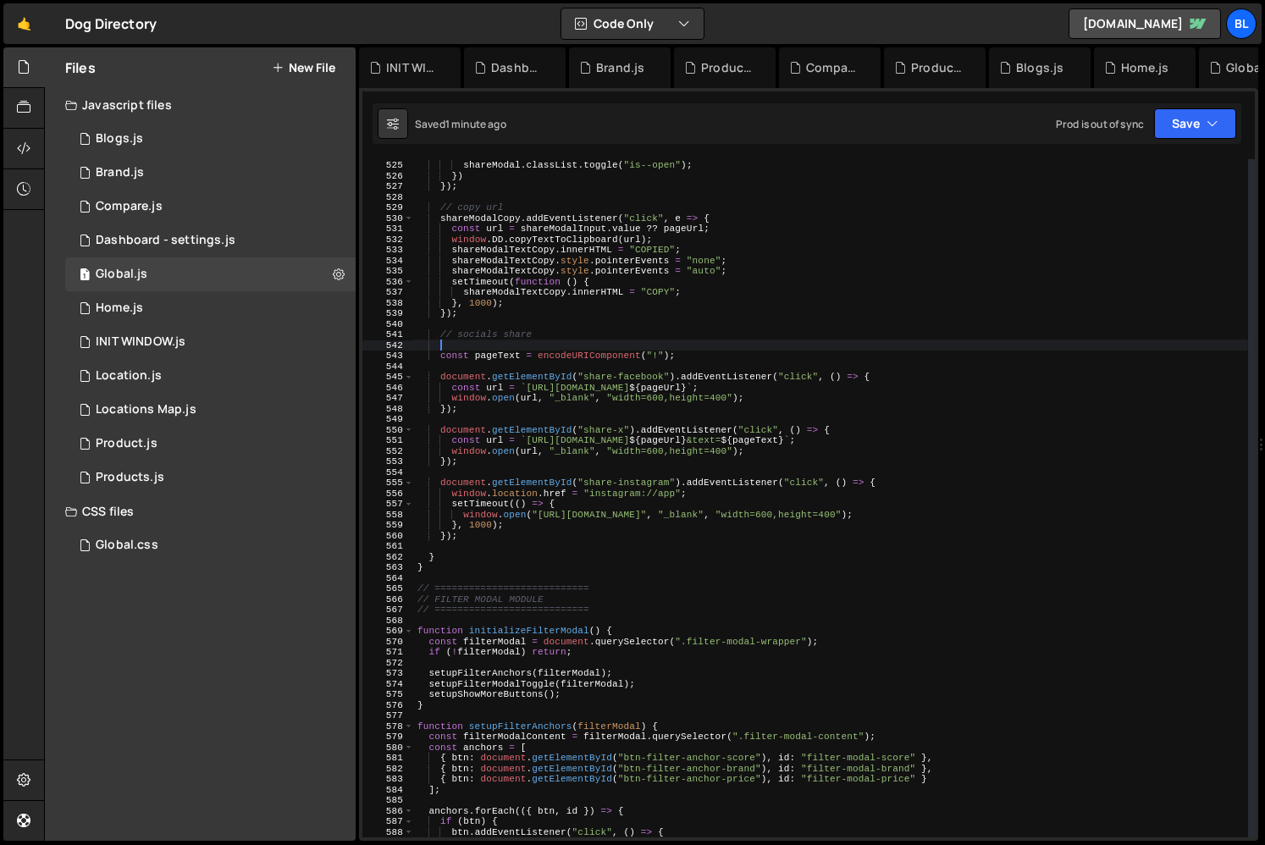
paste textarea "}"
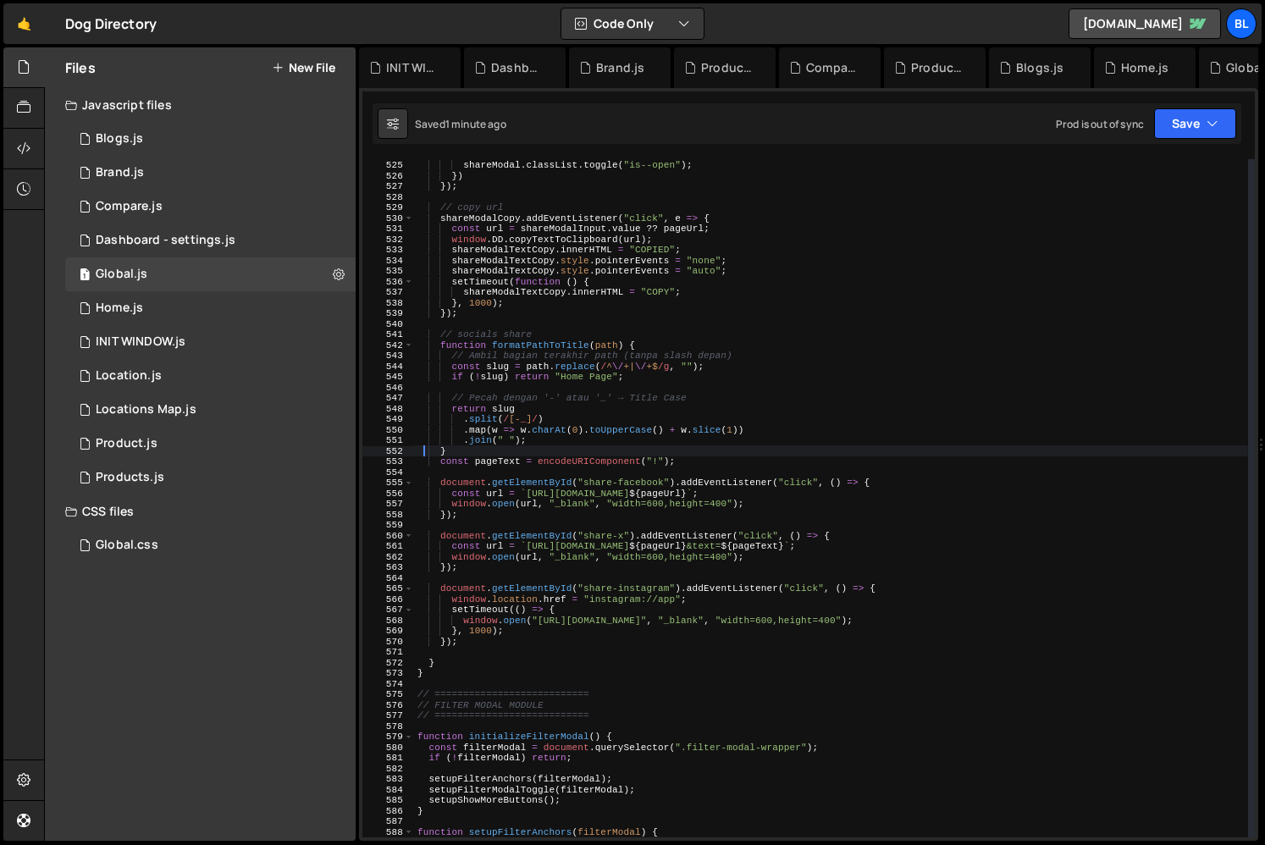
click at [538, 348] on div "e . preventDefault ( ) ; shareModal . classList . toggle ( "is--open" ) ; }) })…" at bounding box center [831, 498] width 834 height 699
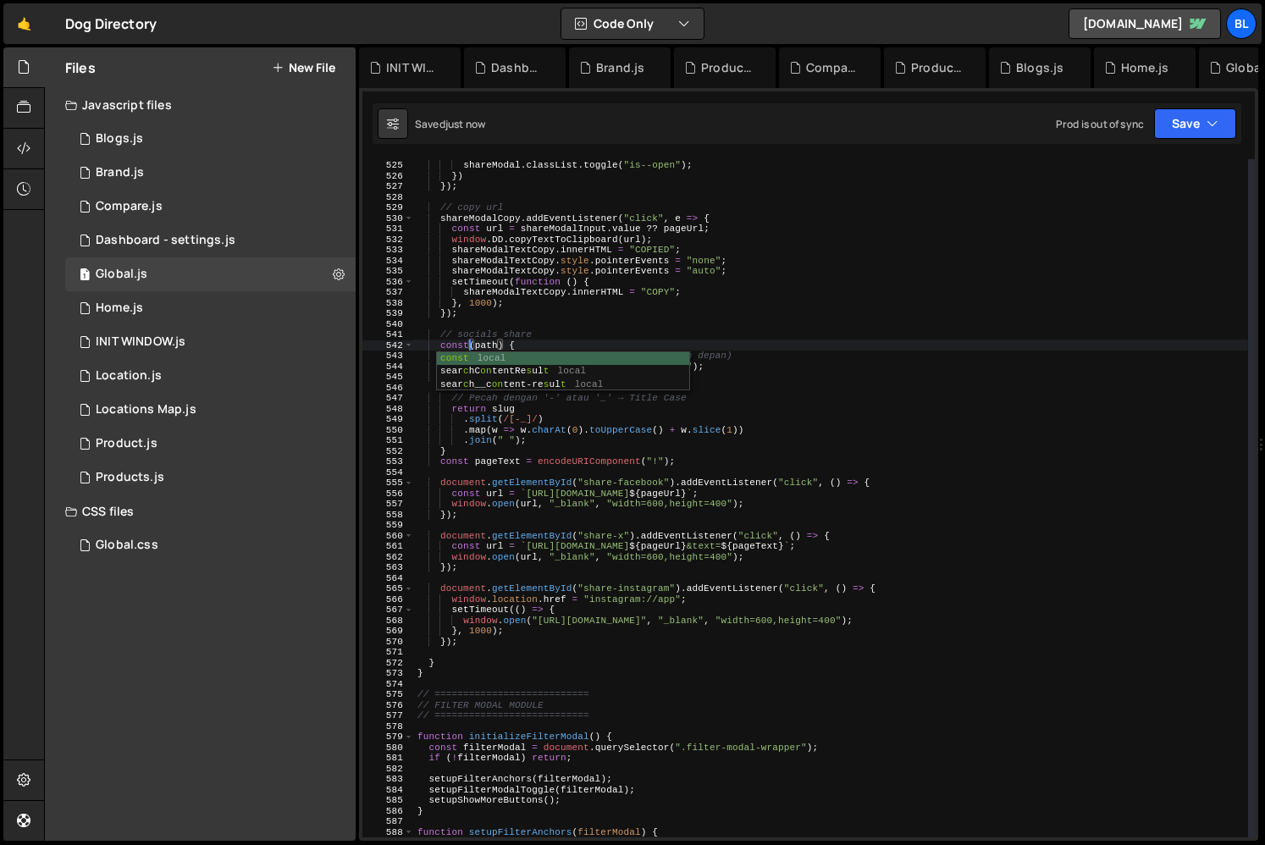
scroll to position [0, 4]
paste textarea "formatPathToTitle"
click at [608, 408] on div "e . preventDefault ( ) ; shareModal . classList . toggle ( "is--open" ) ; }) })…" at bounding box center [831, 498] width 834 height 699
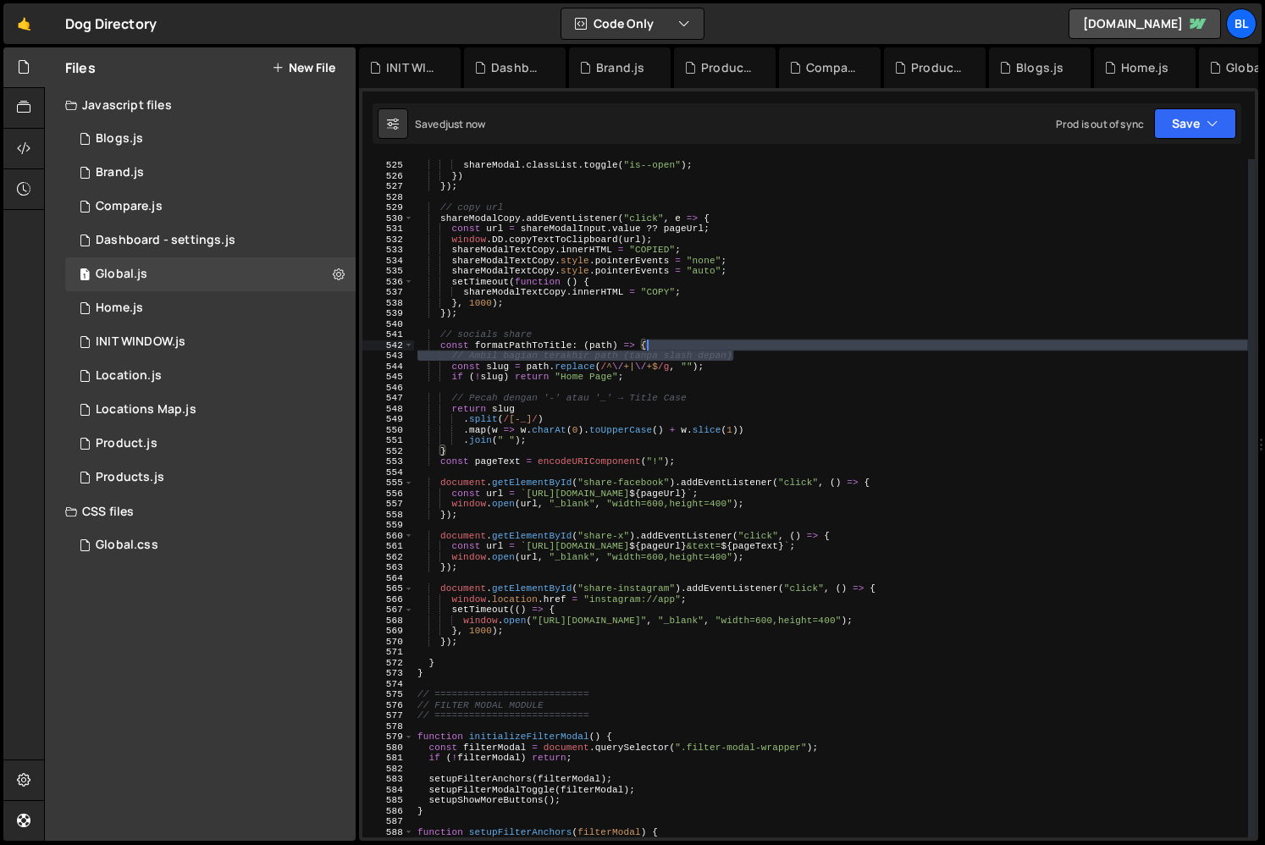
drag, startPoint x: 753, startPoint y: 357, endPoint x: 742, endPoint y: 353, distance: 11.8
click at [751, 349] on div "e . preventDefault ( ) ; shareModal . classList . toggle ( "is--open" ) ; }) })…" at bounding box center [831, 498] width 834 height 699
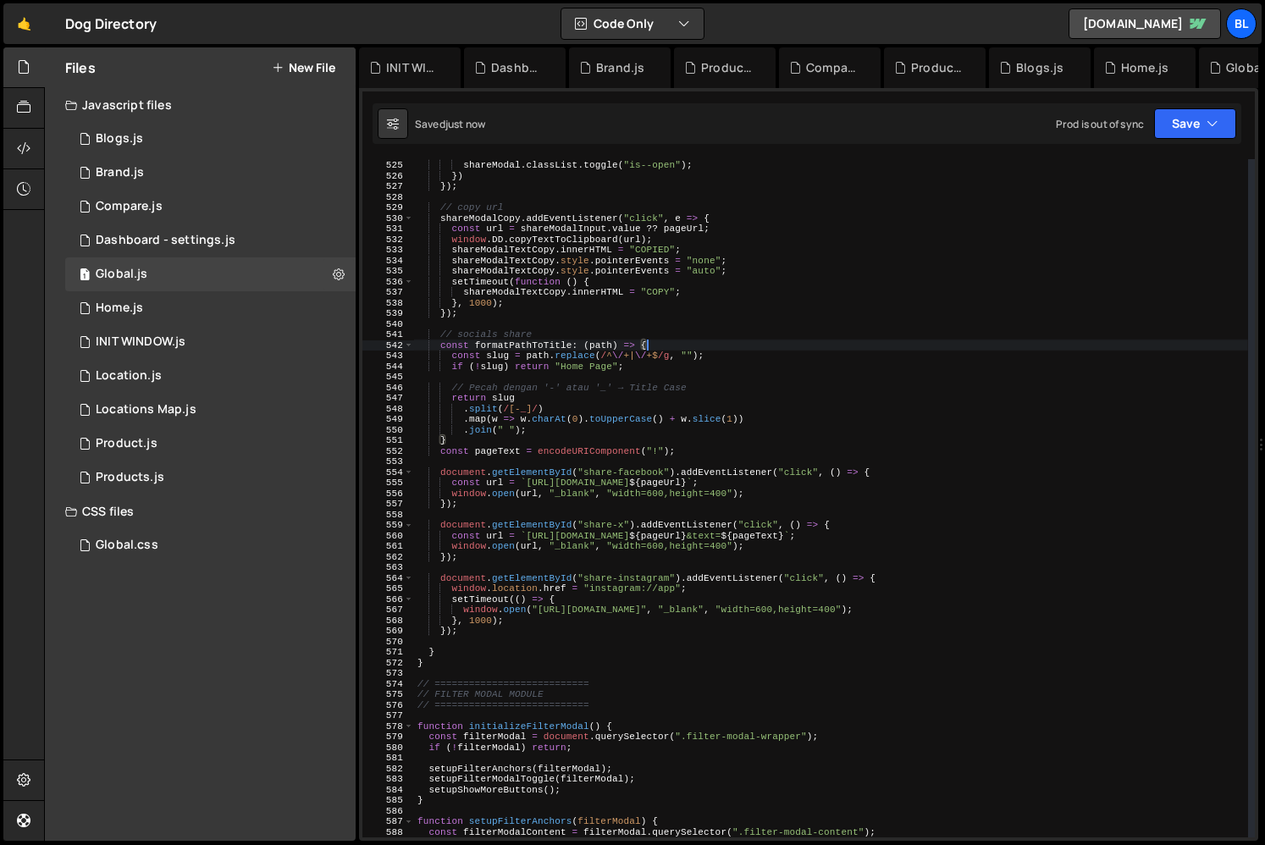
click at [713, 372] on div "e . preventDefault ( ) ; shareModal . classList . toggle ( "is--open" ) ; }) })…" at bounding box center [831, 498] width 834 height 699
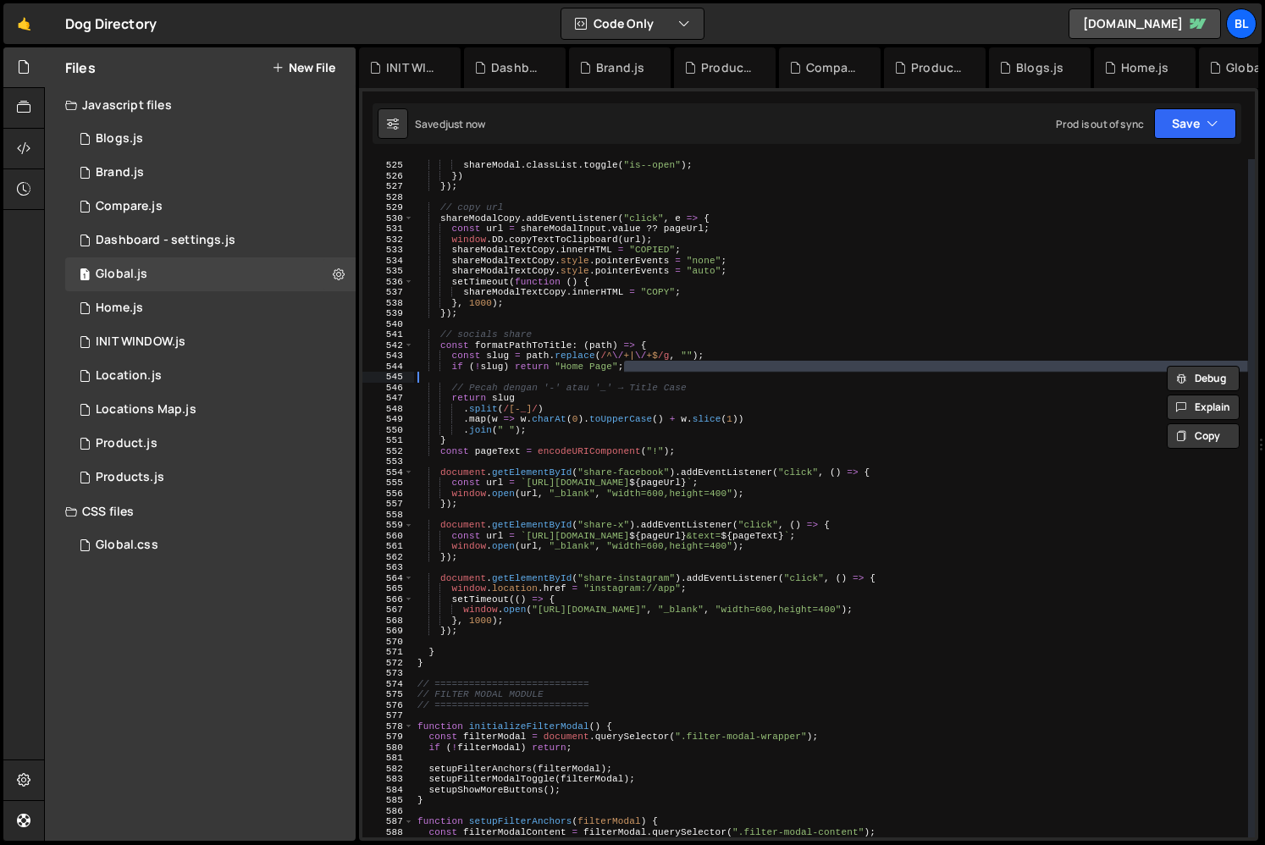
type textarea "if (!slug) return "Home Page";"
click at [708, 380] on div "e . preventDefault ( ) ; shareModal . classList . toggle ( "is--open" ) ; }) })…" at bounding box center [831, 498] width 834 height 678
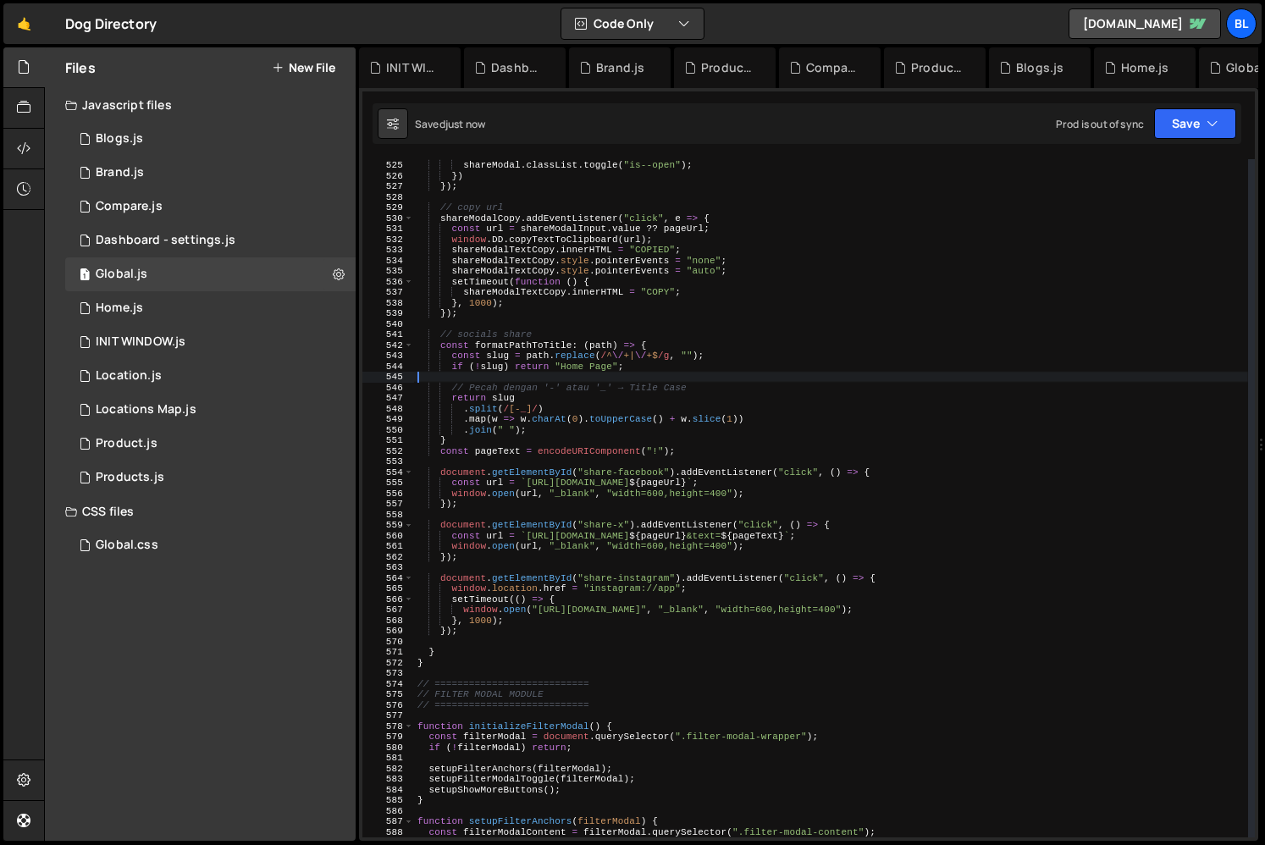
click at [714, 393] on div "e . preventDefault ( ) ; shareModal . classList . toggle ( "is--open" ) ; }) })…" at bounding box center [831, 498] width 834 height 699
type textarea "// Pecah dengan '-' atau '_' → Title Case return slug"
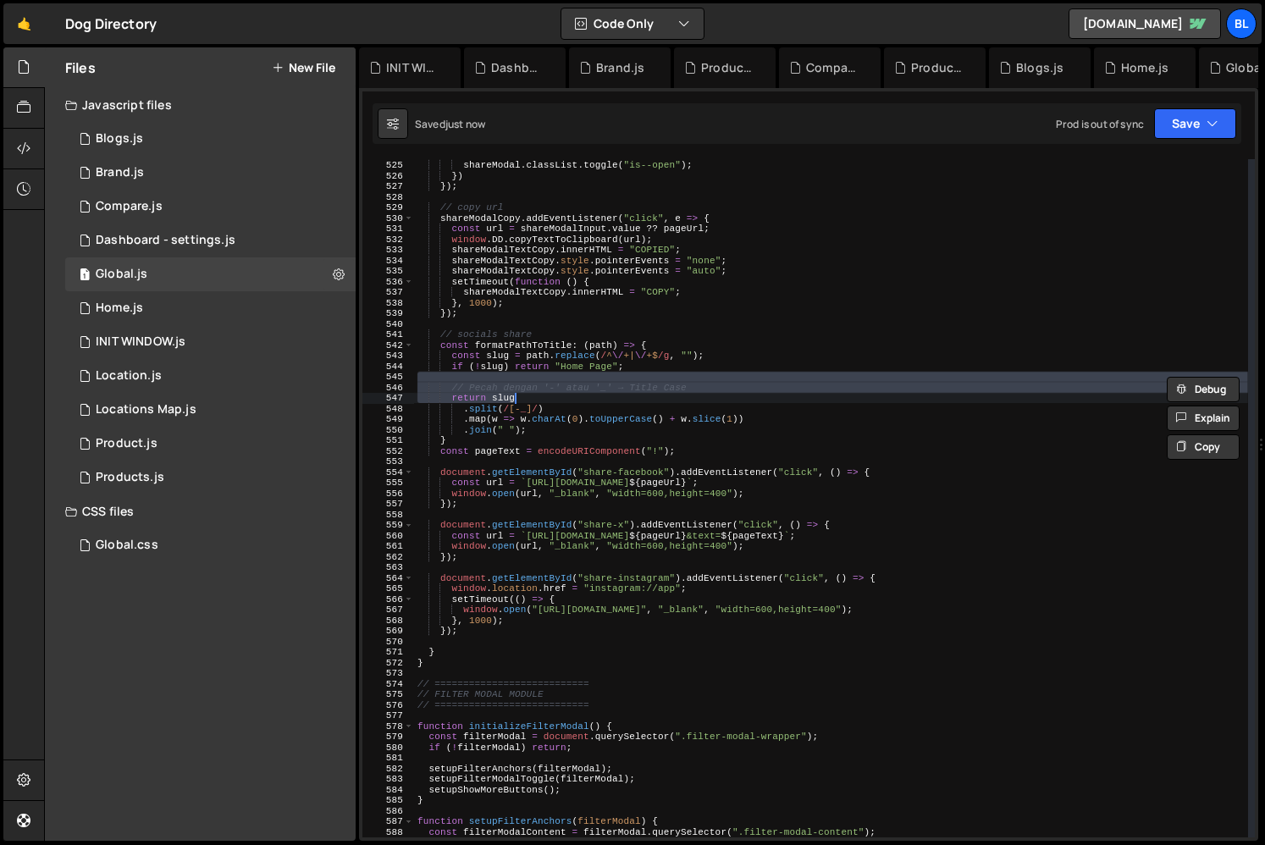
click at [704, 392] on div "e . preventDefault ( ) ; shareModal . classList . toggle ( "is--open" ) ; }) })…" at bounding box center [831, 498] width 834 height 678
type textarea "// Pecah dengan '-' atau '_' → Title Case"
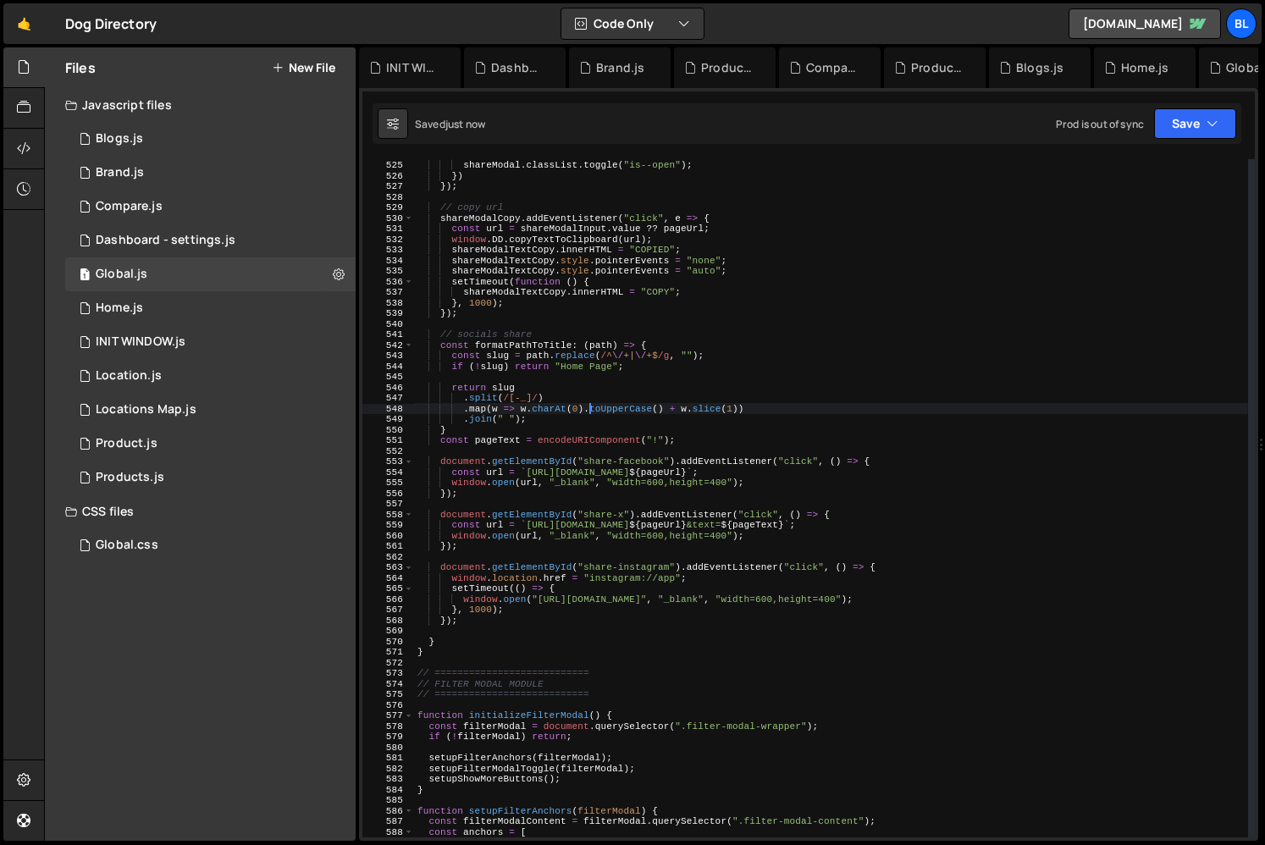
drag, startPoint x: 591, startPoint y: 405, endPoint x: 583, endPoint y: 395, distance: 12.7
click at [591, 405] on div "e . preventDefault ( ) ; shareModal . classList . toggle ( "is--open" ) ; }) })…" at bounding box center [831, 498] width 834 height 699
type textarea ".map(w => w.charAt(0).toUpperCase() + w.slice(1))"
click at [568, 376] on div "e . preventDefault ( ) ; shareModal . classList . toggle ( "is--open" ) ; }) })…" at bounding box center [831, 498] width 834 height 699
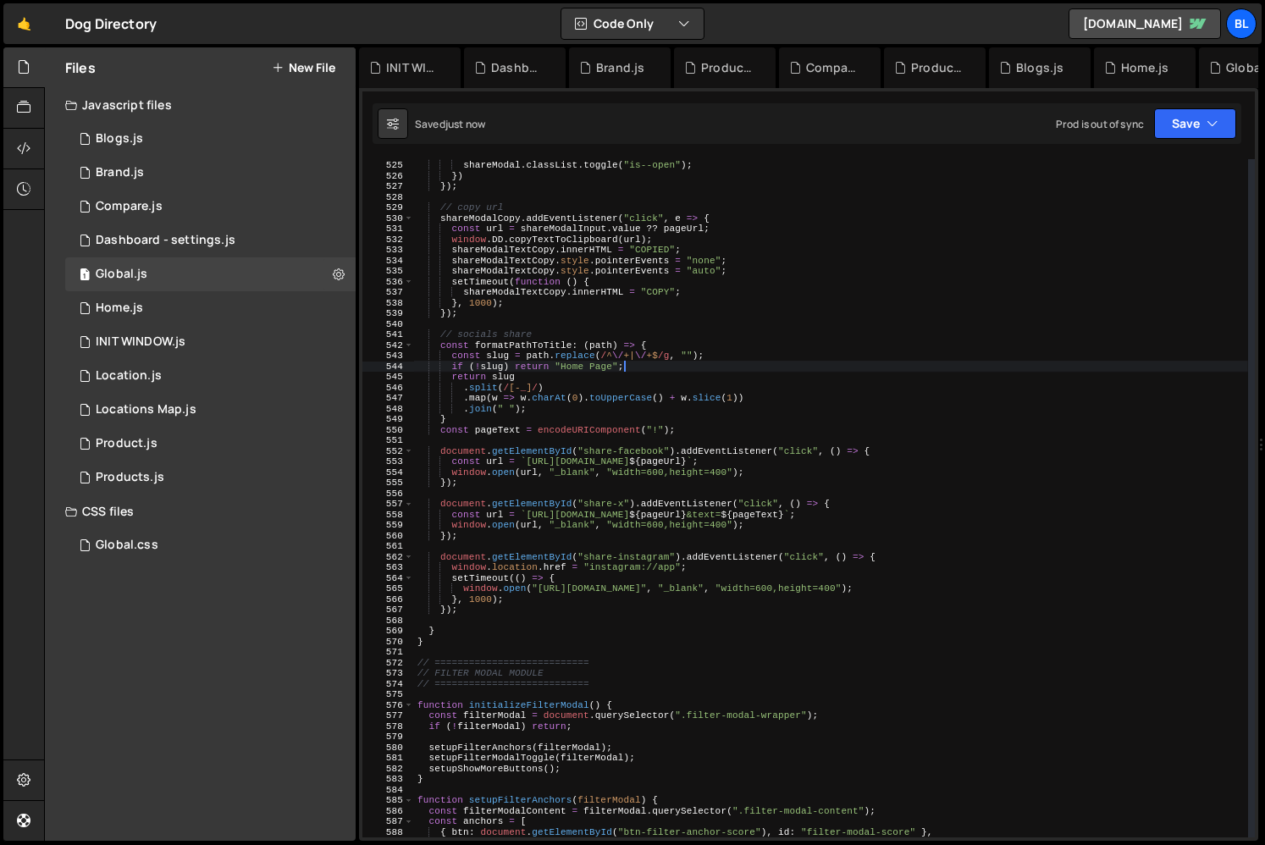
click at [651, 375] on div "e . preventDefault ( ) ; shareModal . classList . toggle ( "is--open" ) ; }) })…" at bounding box center [831, 498] width 834 height 699
click at [639, 424] on div "e . preventDefault ( ) ; shareModal . classList . toggle ( "is--open" ) ; }) })…" at bounding box center [831, 498] width 834 height 699
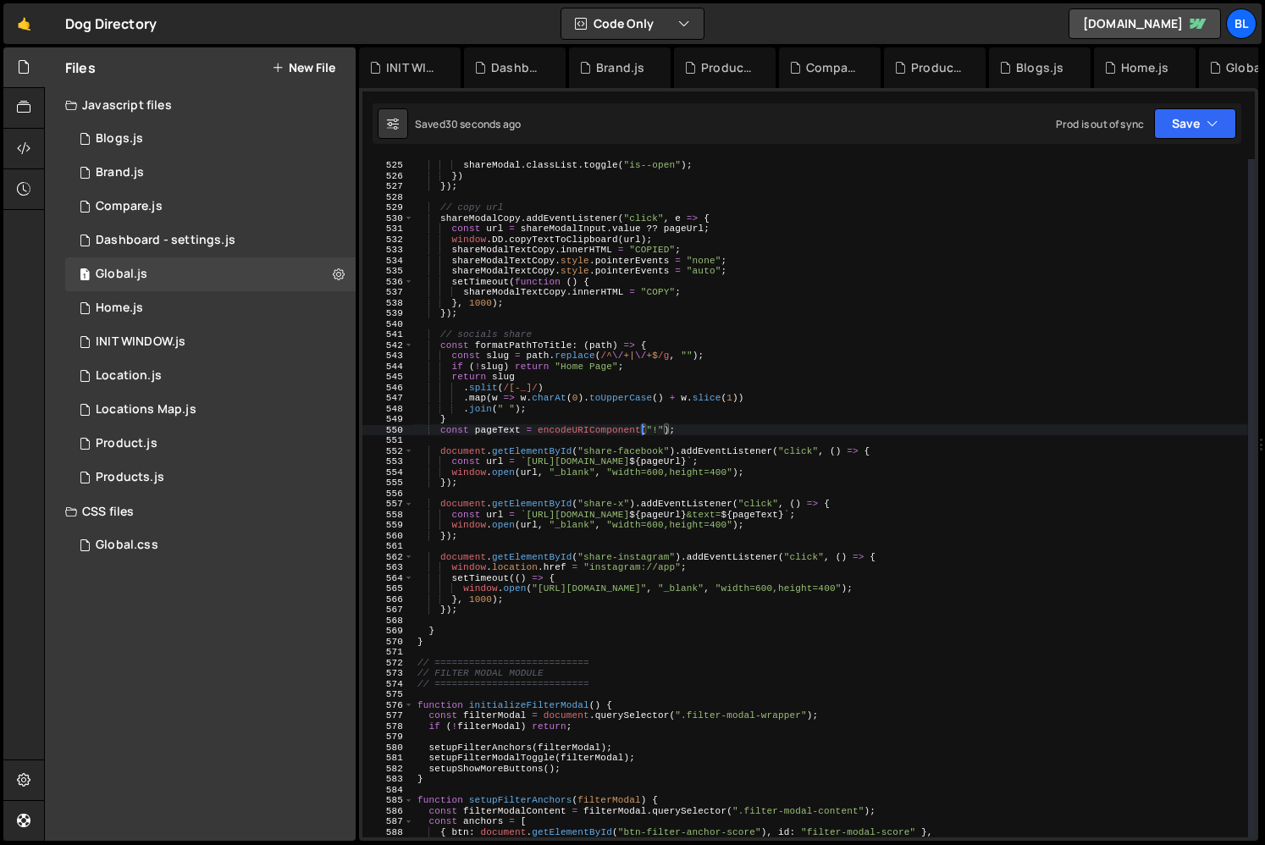
click at [477, 412] on div "e . preventDefault ( ) ; shareModal . classList . toggle ( "is--open" ) ; }) })…" at bounding box center [831, 498] width 834 height 699
drag, startPoint x: 536, startPoint y: 395, endPoint x: 672, endPoint y: 433, distance: 141.8
click at [539, 395] on div "e . preventDefault ( ) ; shareModal . classList . toggle ( "is--open" ) ; }) })…" at bounding box center [831, 498] width 834 height 699
type textarea ".map(w => w.charAt(0).toUpperCase() + w.slice(1))"
click at [709, 439] on div "e . preventDefault ( ) ; shareModal . classList . toggle ( "is--open" ) ; }) })…" at bounding box center [831, 498] width 834 height 699
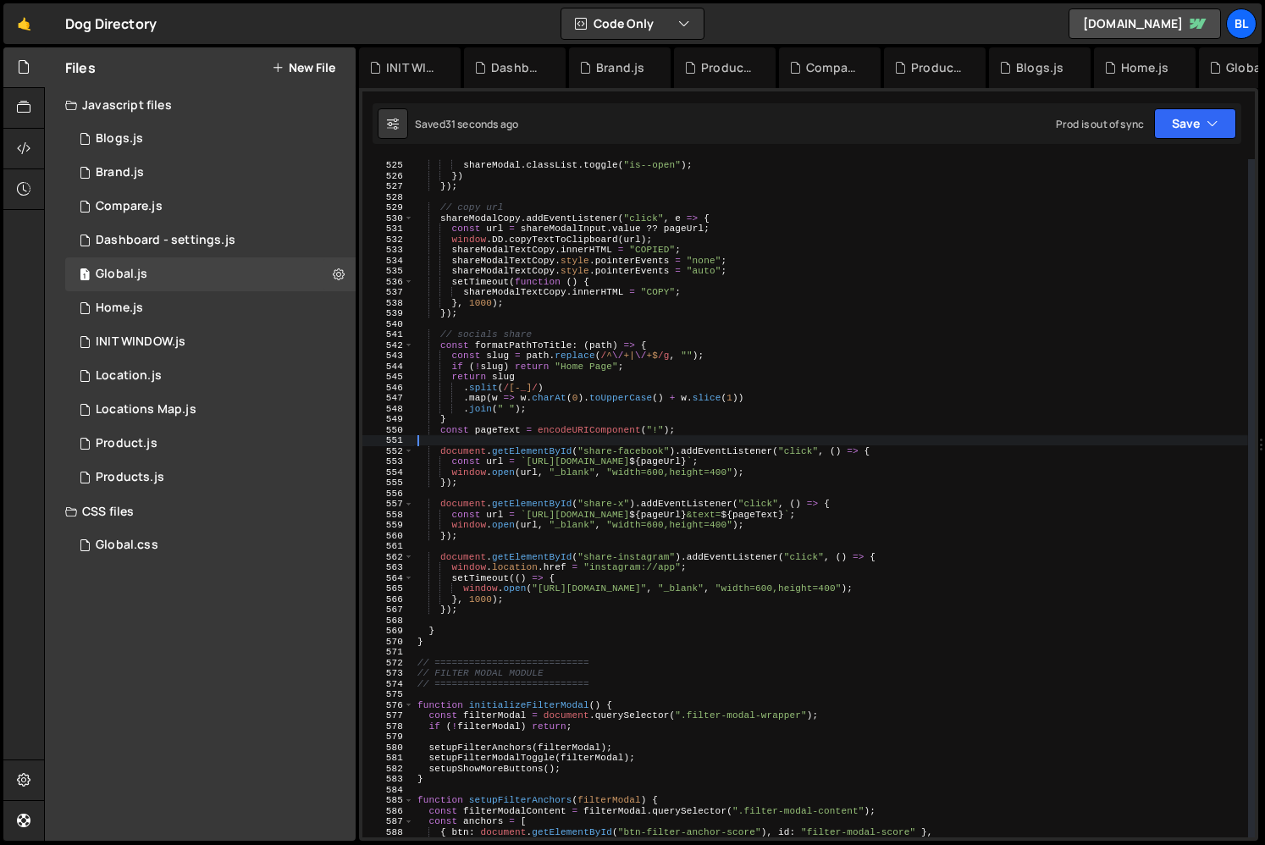
click at [714, 433] on div "e . preventDefault ( ) ; shareModal . classList . toggle ( "is--open" ) ; }) })…" at bounding box center [831, 498] width 834 height 699
type textarea "const pageText = encodeURIComponent("!");"
paste textarea "c"
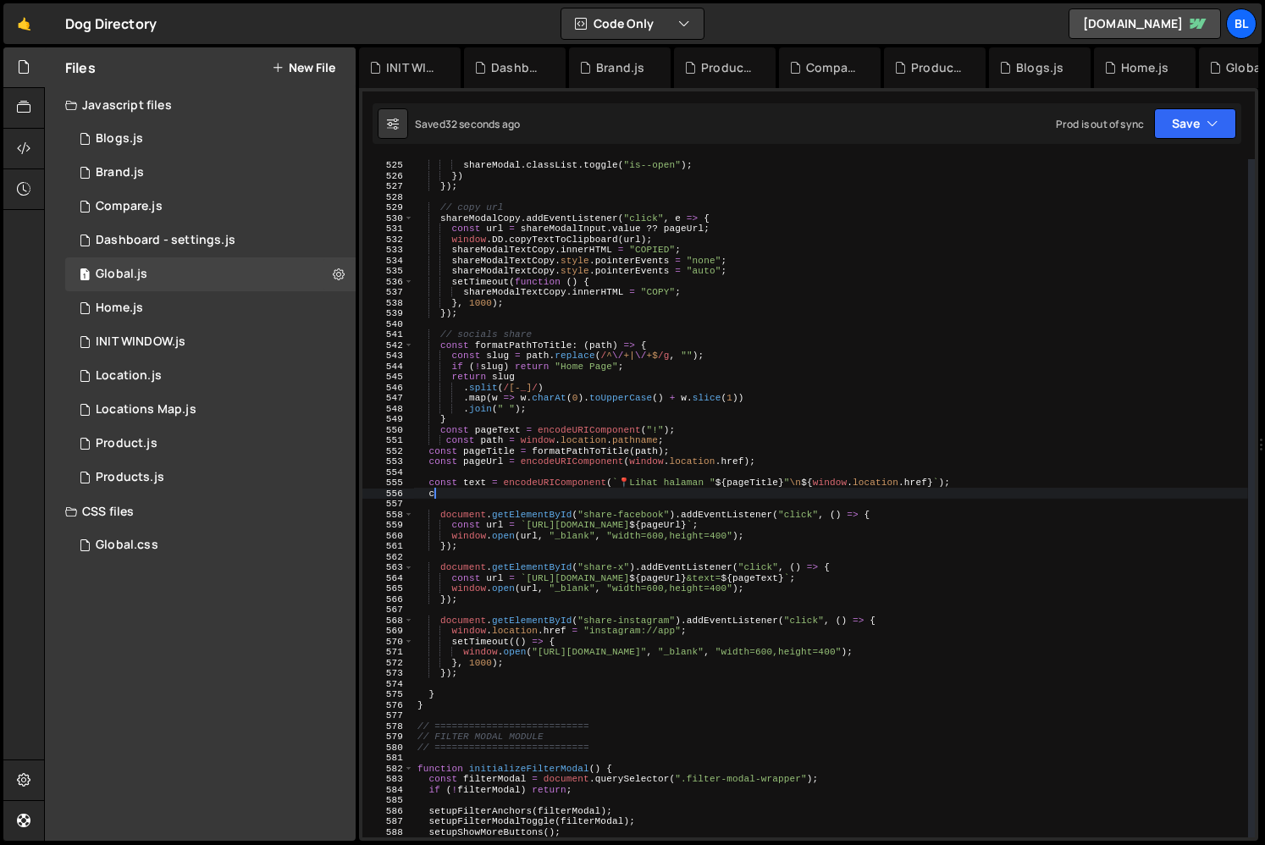
type textarea "c"
click at [472, 500] on div "e . preventDefault ( ) ; shareModal . classList . toggle ( "is--open" ) ; }) })…" at bounding box center [831, 498] width 834 height 699
click at [482, 493] on div "e . preventDefault ( ) ; shareModal . classList . toggle ( "is--open" ) ; }) })…" at bounding box center [831, 498] width 834 height 699
type textarea "c"
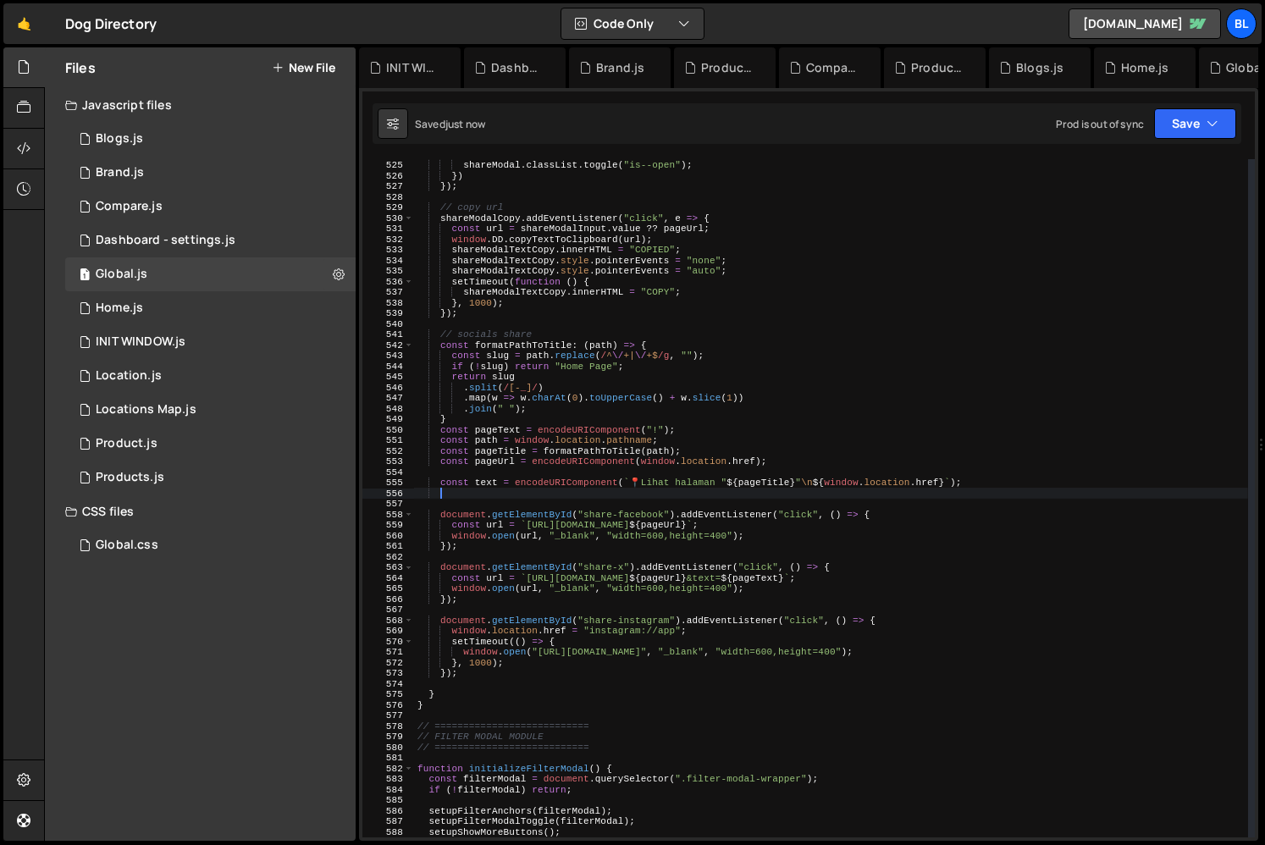
click at [486, 483] on div "e . preventDefault ( ) ; shareModal . classList . toggle ( "is--open" ) ; }) })…" at bounding box center [831, 498] width 834 height 699
click at [819, 580] on div "e . preventDefault ( ) ; shareModal . classList . toggle ( "is--open" ) ; }) })…" at bounding box center [831, 498] width 834 height 699
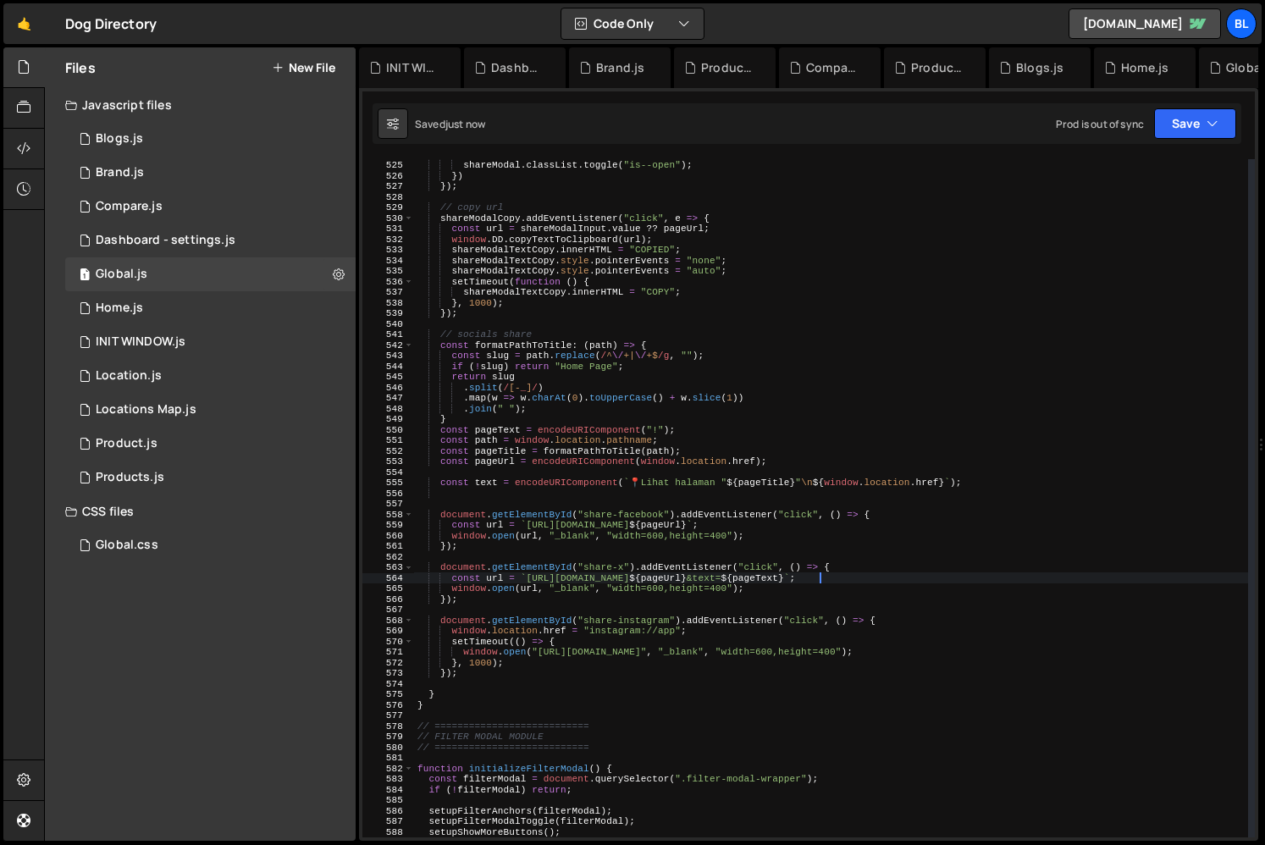
click at [819, 580] on div "e . preventDefault ( ) ; shareModal . classList . toggle ( "is--open" ) ; }) })…" at bounding box center [831, 498] width 834 height 699
click at [494, 486] on div "e . preventDefault ( ) ; shareModal . classList . toggle ( "is--open" ) ; }) })…" at bounding box center [831, 498] width 834 height 699
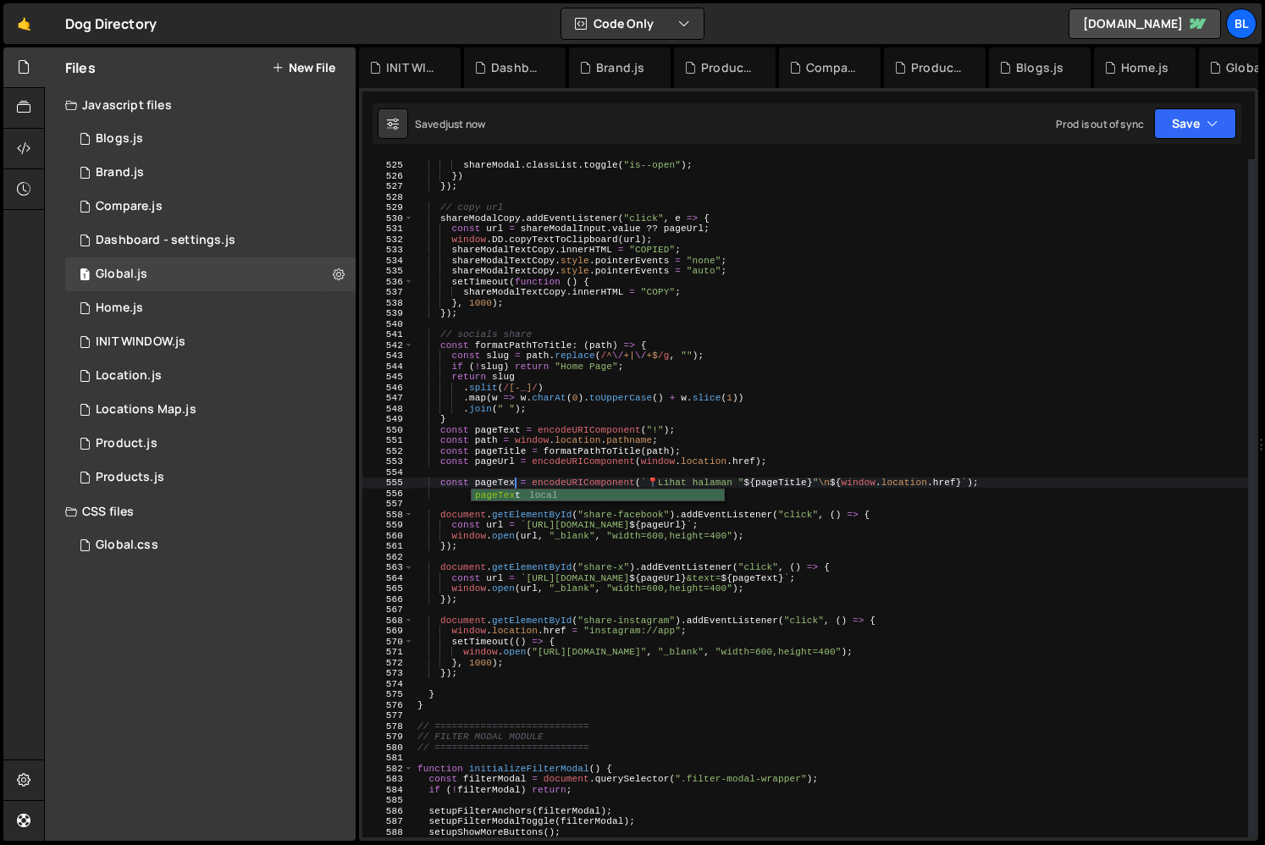
scroll to position [0, 8]
type textarea "const pageText = encodeURIComponent(`📍 Lihat halaman "${pageTitle}"\n${window.l…"
click at [588, 473] on div "e . preventDefault ( ) ; shareModal . classList . toggle ( "is--open" ) ; }) })…" at bounding box center [831, 498] width 834 height 699
click at [676, 482] on div "e . preventDefault ( ) ; shareModal . classList . toggle ( "is--open" ) ; }) })…" at bounding box center [831, 498] width 834 height 699
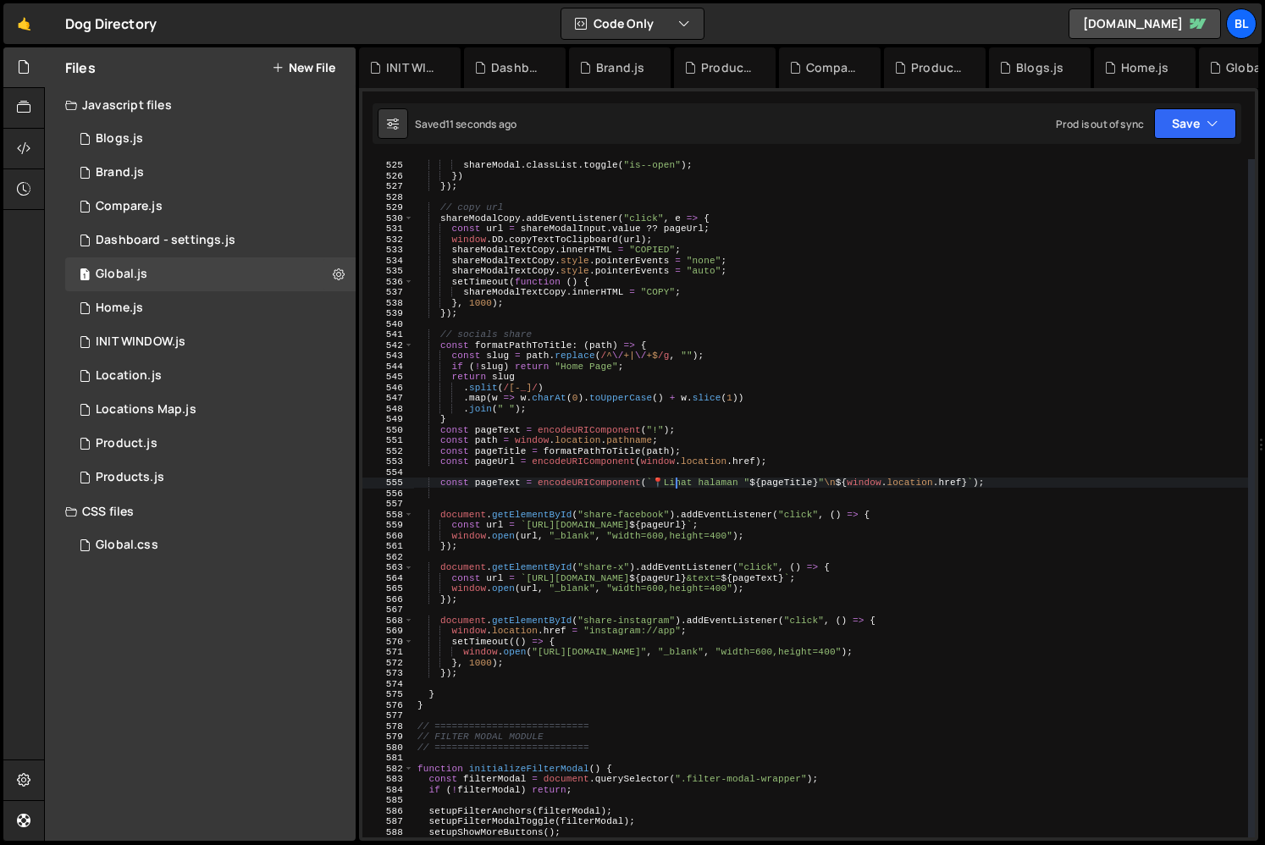
click at [715, 484] on div "e . preventDefault ( ) ; shareModal . classList . toggle ( "is--open" ) ; }) })…" at bounding box center [831, 498] width 834 height 699
click at [760, 483] on div "e . preventDefault ( ) ; shareModal . classList . toggle ( "is--open" ) ; }) })…" at bounding box center [831, 498] width 834 height 699
click at [853, 520] on div "e . preventDefault ( ) ; shareModal . classList . toggle ( "is--open" ) ; }) })…" at bounding box center [831, 498] width 834 height 699
click at [882, 550] on div "e . preventDefault ( ) ; shareModal . classList . toggle ( "is--open" ) ; }) })…" at bounding box center [831, 498] width 834 height 699
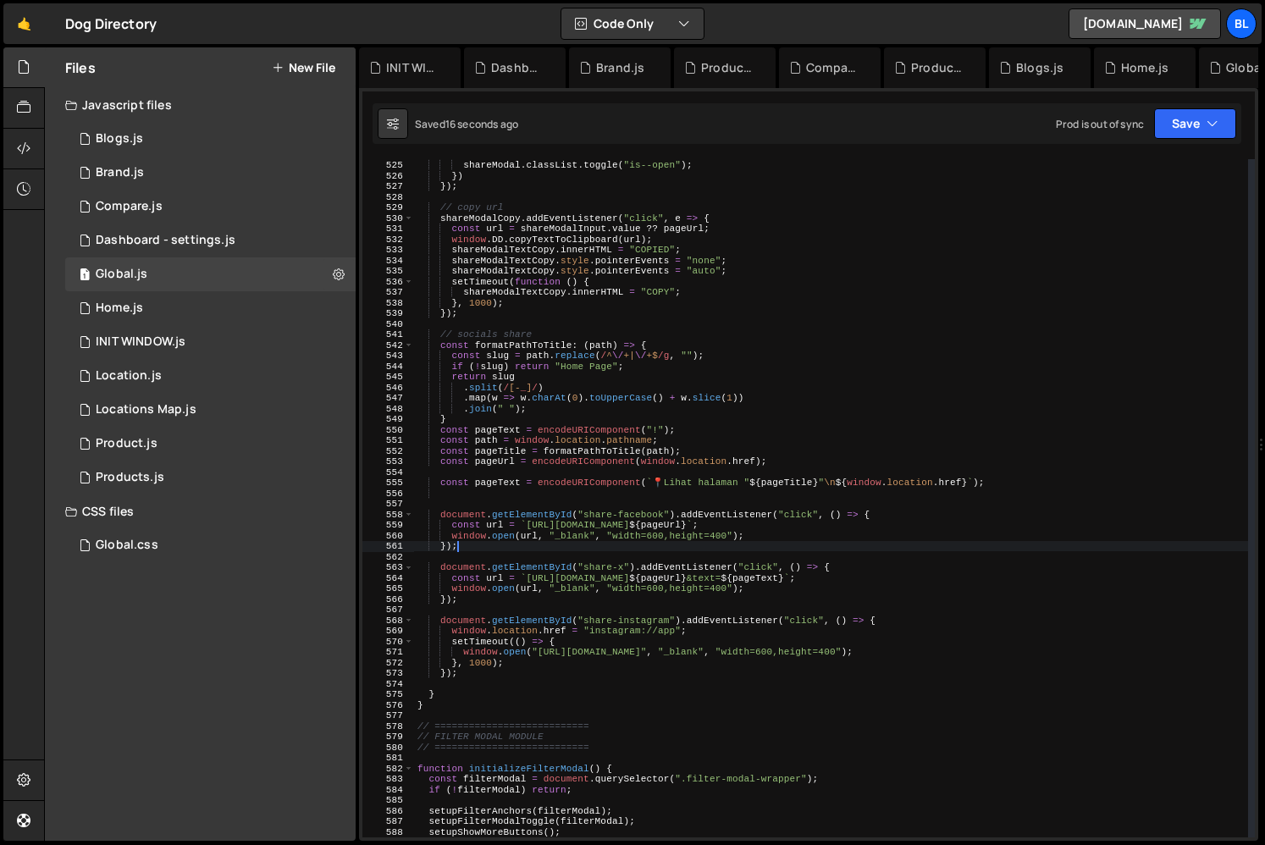
click at [559, 443] on div "e . preventDefault ( ) ; shareModal . classList . toggle ( "is--open" ) ; }) })…" at bounding box center [831, 498] width 834 height 699
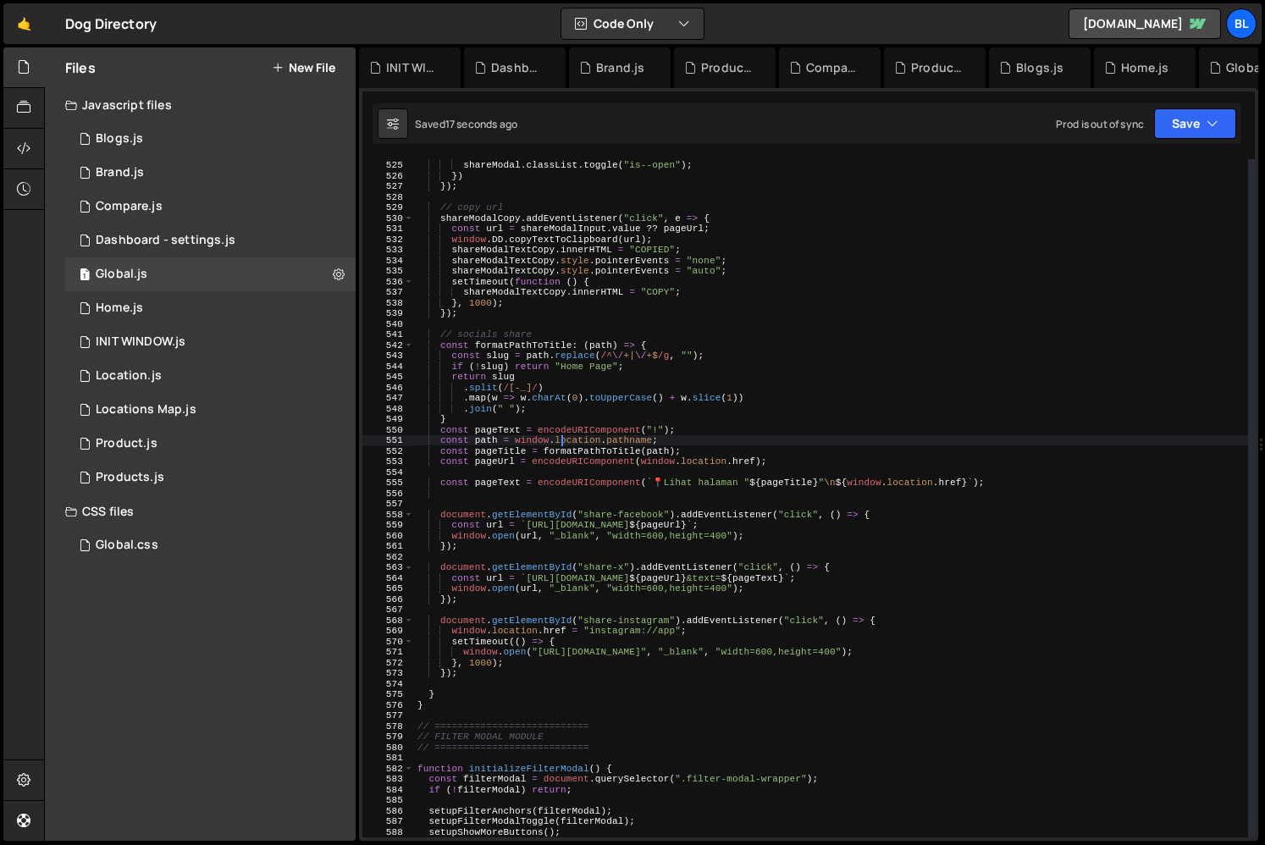
click at [559, 443] on div "e . preventDefault ( ) ; shareModal . classList . toggle ( "is--open" ) ; }) })…" at bounding box center [831, 498] width 834 height 699
click at [577, 451] on div "e . preventDefault ( ) ; shareModal . classList . toggle ( "is--open" ) ; }) })…" at bounding box center [831, 498] width 834 height 699
click at [602, 445] on div "e . preventDefault ( ) ; shareModal . classList . toggle ( "is--open" ) ; }) })…" at bounding box center [831, 498] width 834 height 699
click at [587, 432] on div "e . preventDefault ( ) ; shareModal . classList . toggle ( "is--open" ) ; }) })…" at bounding box center [831, 498] width 834 height 699
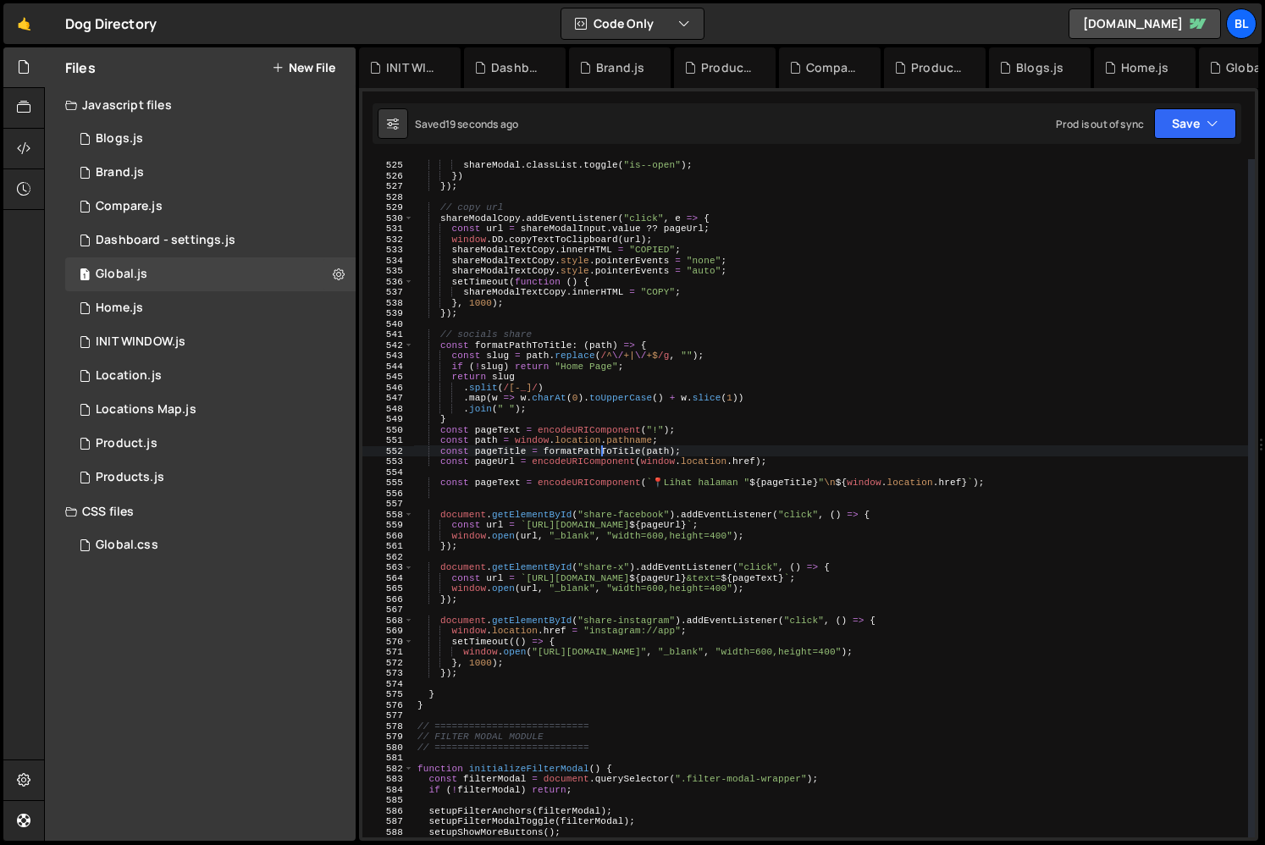
click at [587, 432] on div "e . preventDefault ( ) ; shareModal . classList . toggle ( "is--open" ) ; }) })…" at bounding box center [831, 498] width 834 height 699
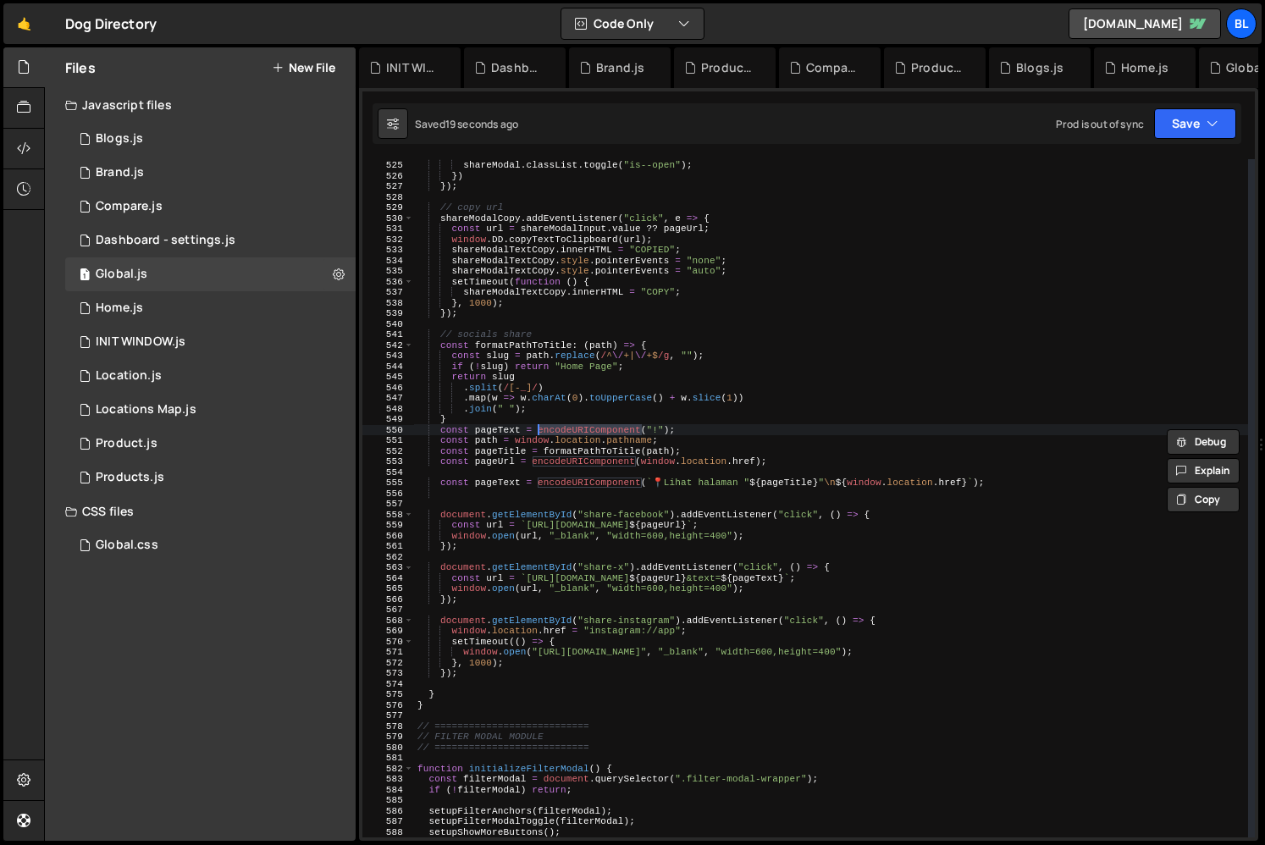
click at [485, 430] on div "e . preventDefault ( ) ; shareModal . classList . toggle ( "is--open" ) ; }) })…" at bounding box center [831, 498] width 834 height 699
click at [612, 457] on div "e . preventDefault ( ) ; shareModal . classList . toggle ( "is--open" ) ; }) })…" at bounding box center [831, 498] width 834 height 699
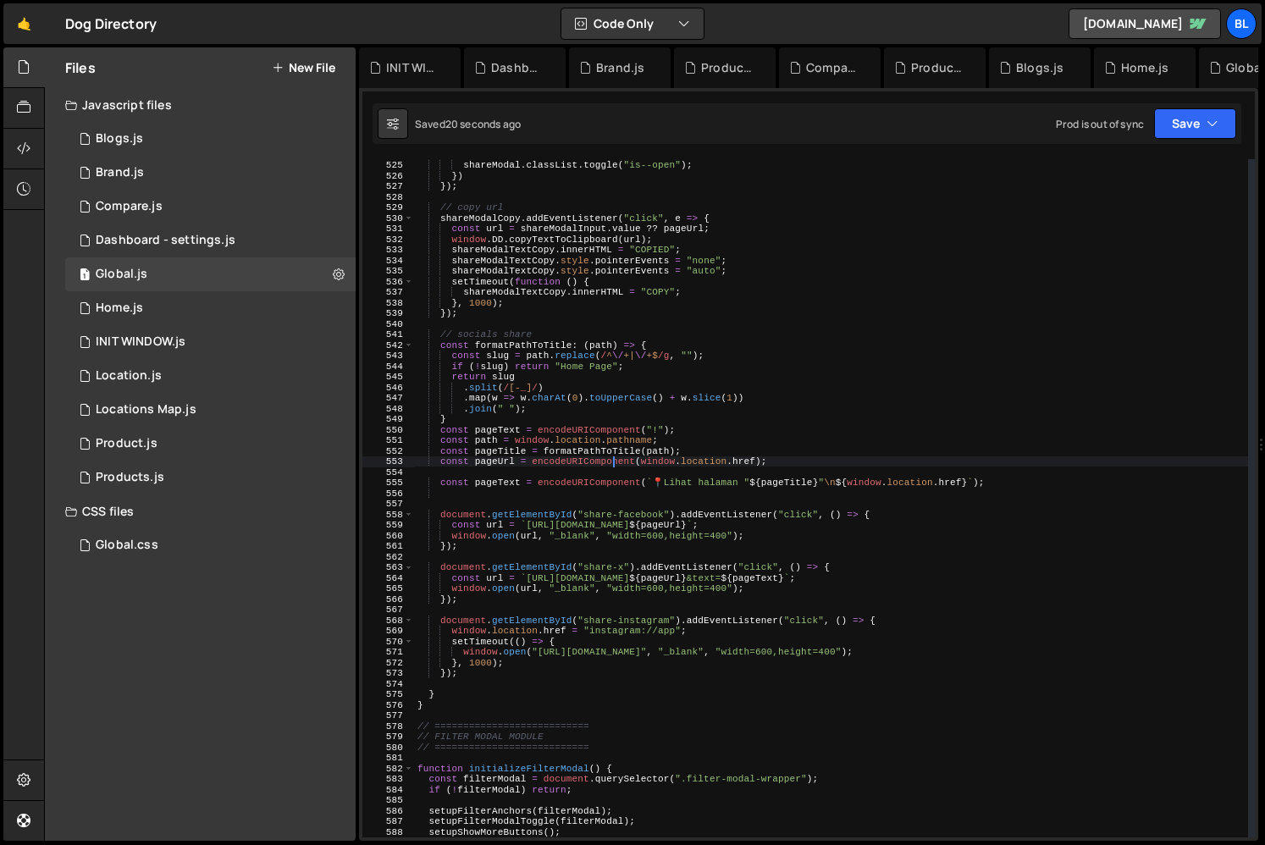
click at [612, 457] on div "e . preventDefault ( ) ; shareModal . classList . toggle ( "is--open" ) ; }) })…" at bounding box center [831, 498] width 834 height 699
click at [505, 462] on div "e . preventDefault ( ) ; shareModal . classList . toggle ( "is--open" ) ; }) })…" at bounding box center [831, 498] width 834 height 699
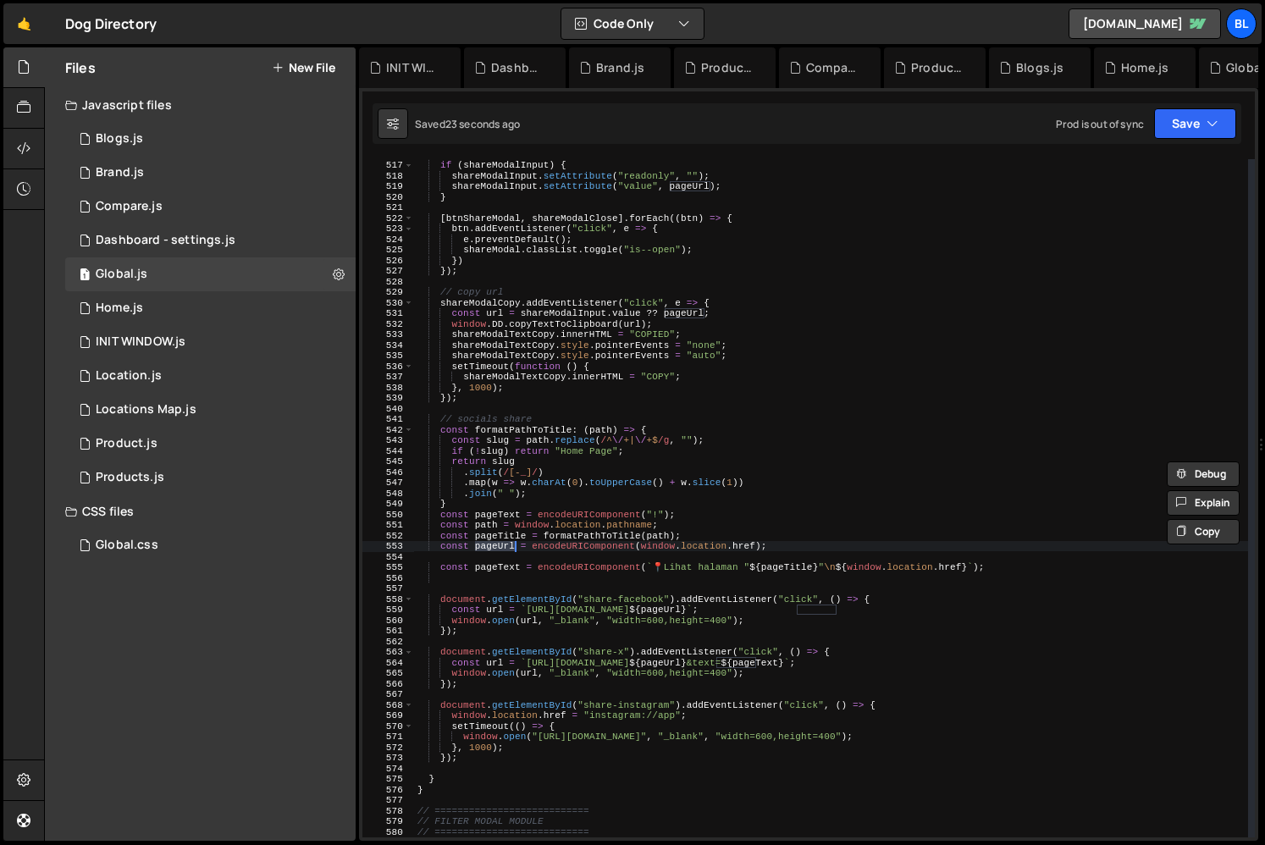
scroll to position [5468, 0]
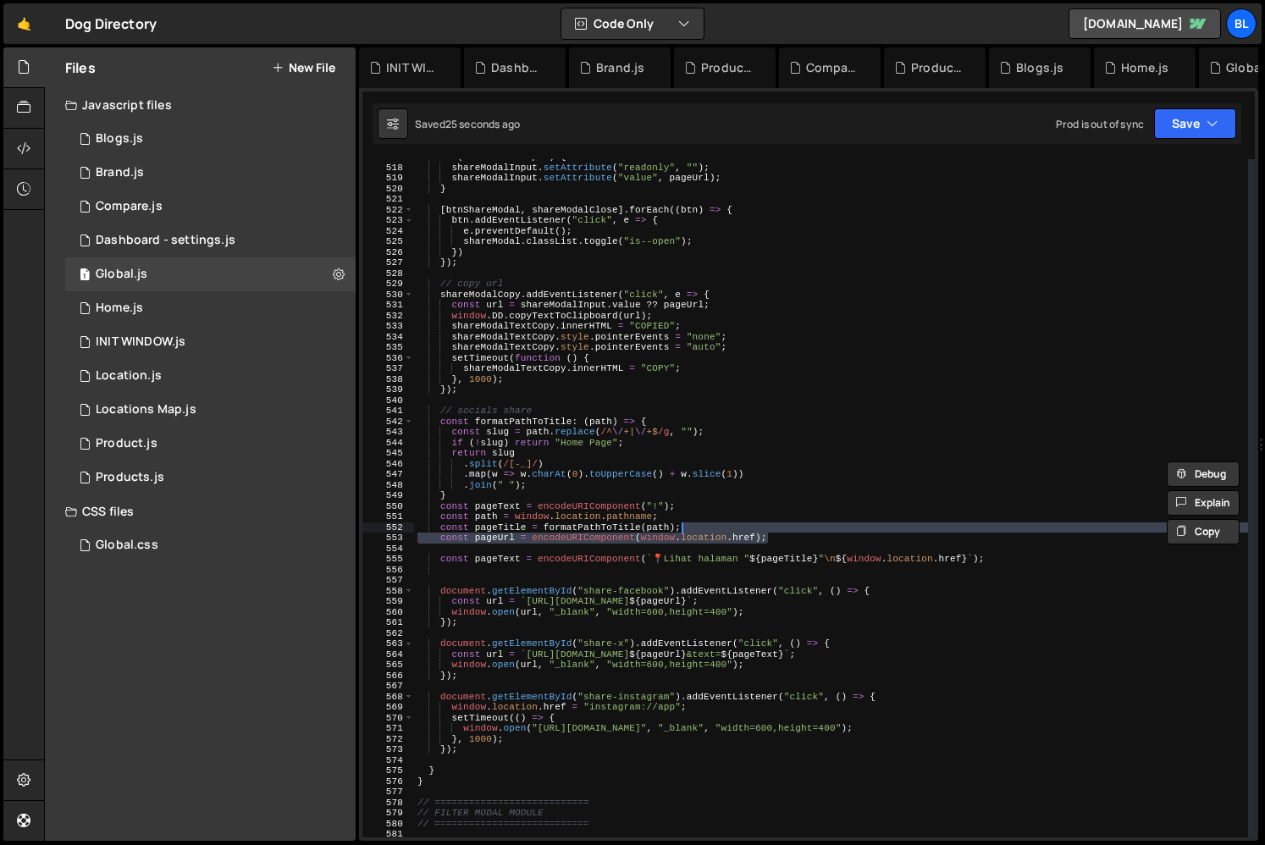
type textarea "const pageTitle = formatPathToTitle(path);"
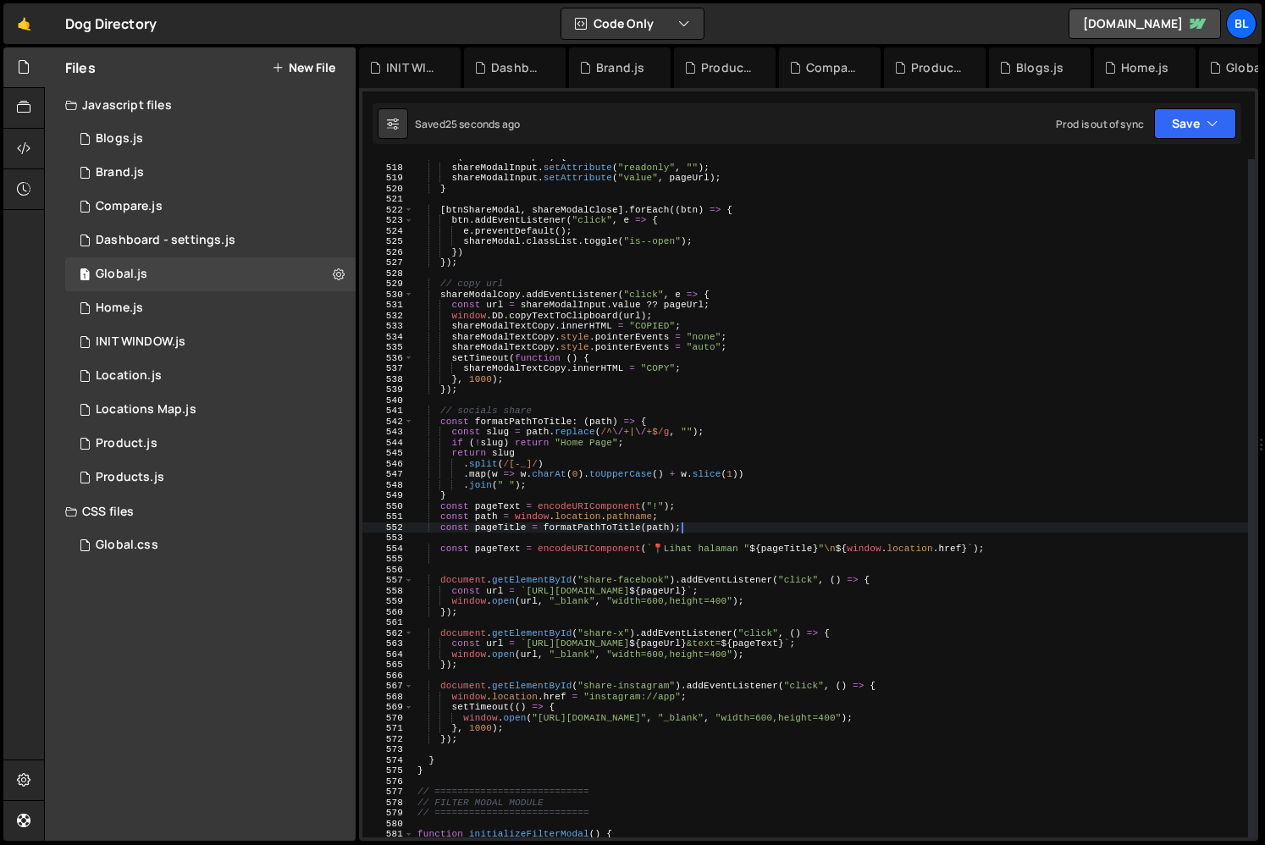
drag, startPoint x: 792, startPoint y: 537, endPoint x: 791, endPoint y: 527, distance: 10.2
click at [791, 527] on div "if ( shareModalInput ) { shareModalInput . setAttribute ( "readonly" , "" ) ; s…" at bounding box center [831, 501] width 834 height 699
click at [644, 528] on div "if ( shareModalInput ) { shareModalInput . setAttribute ( "readonly" , "" ) ; s…" at bounding box center [831, 501] width 834 height 699
click at [622, 535] on div "if ( shareModalInput ) { shareModalInput . setAttribute ( "readonly" , "" ) ; s…" at bounding box center [831, 501] width 834 height 699
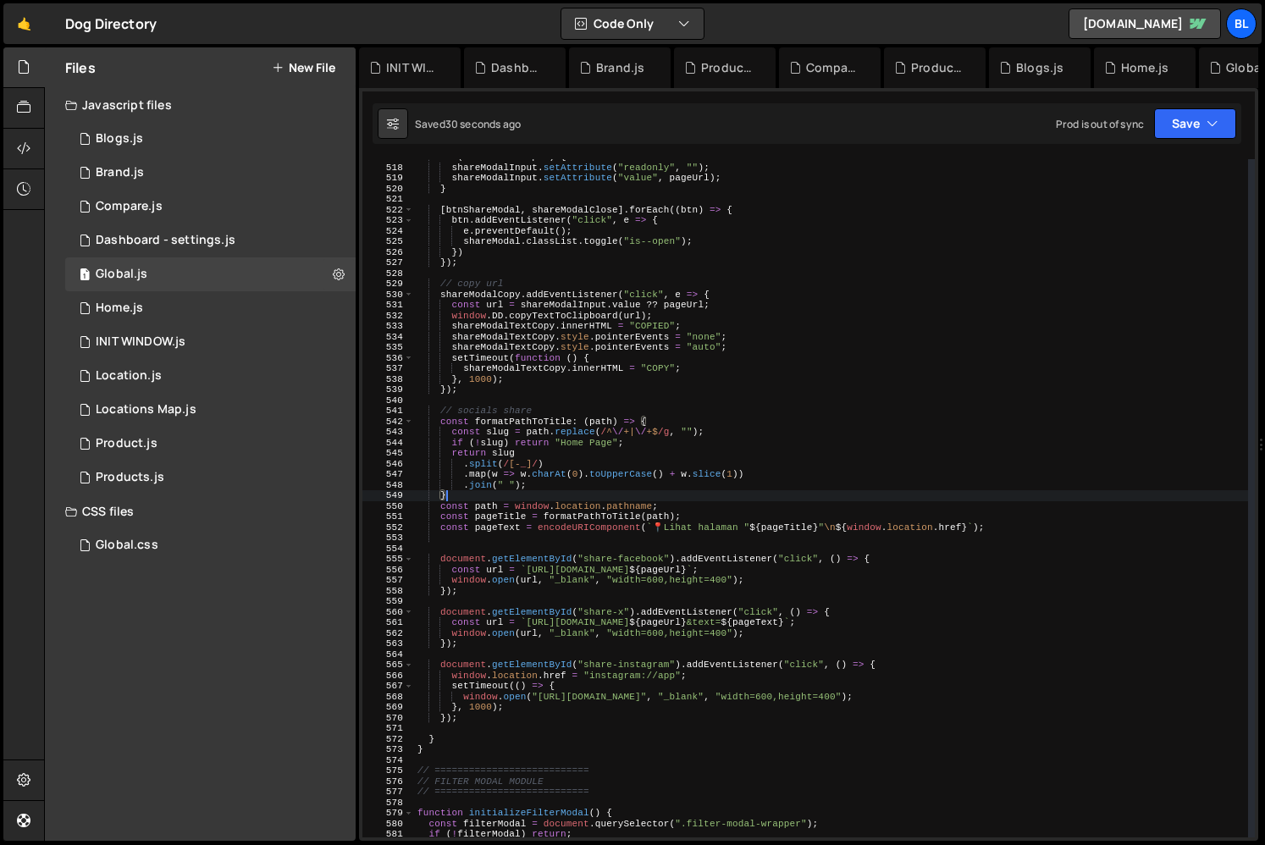
drag, startPoint x: 688, startPoint y: 507, endPoint x: 690, endPoint y: 499, distance: 8.6
click at [690, 499] on div "if ( shareModalInput ) { shareModalInput . setAttribute ( "readonly" , "" ) ; s…" at bounding box center [831, 501] width 834 height 699
click at [658, 521] on div "if ( shareModalInput ) { shareModalInput . setAttribute ( "readonly" , "" ) ; s…" at bounding box center [831, 501] width 834 height 699
click at [491, 527] on div "if ( shareModalInput ) { shareModalInput . setAttribute ( "readonly" , "" ) ; s…" at bounding box center [831, 501] width 834 height 699
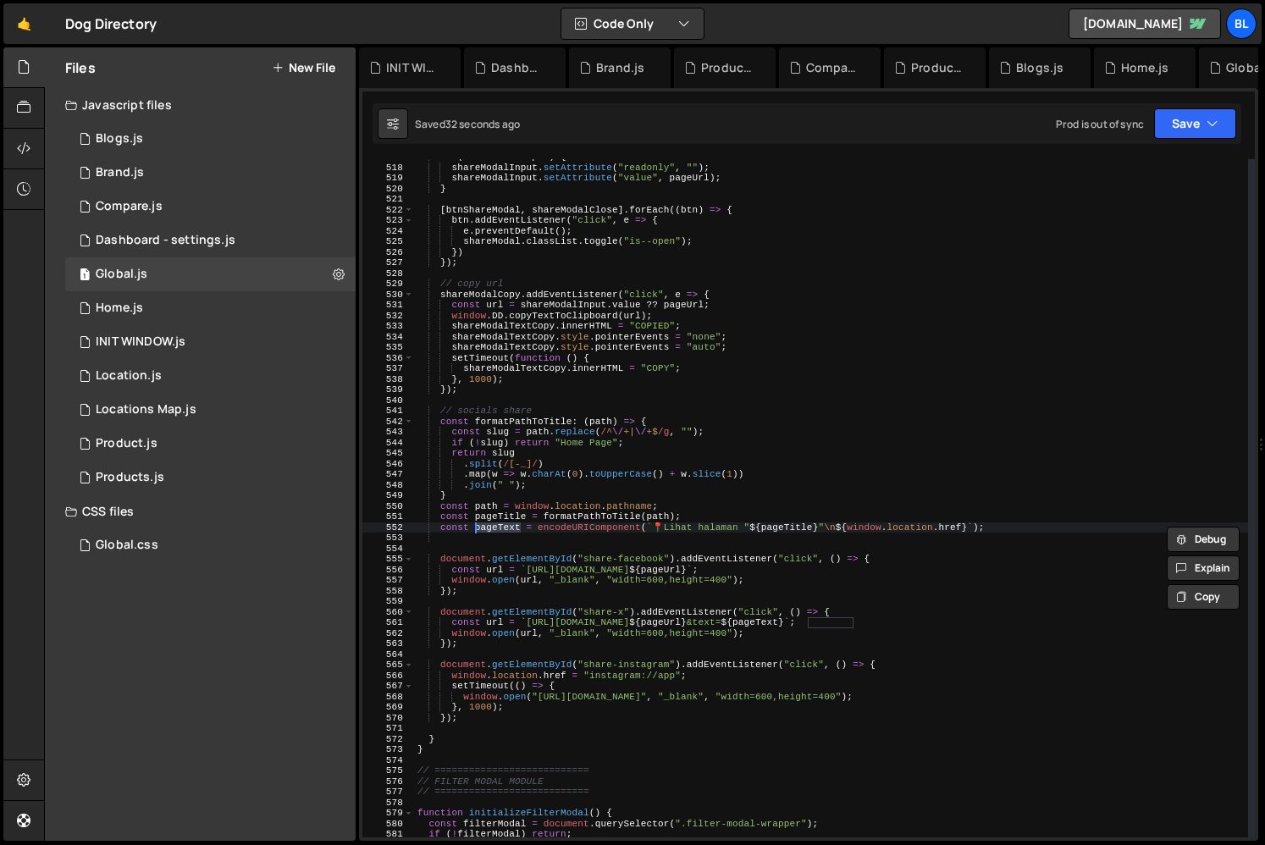
click at [639, 564] on div "if ( shareModalInput ) { shareModalInput . setAttribute ( "readonly" , "" ) ; s…" at bounding box center [831, 501] width 834 height 699
type textarea "const url = `https://[DOMAIN_NAME]/sharer/sharer.php?u=${pageUrl}`;"
click at [639, 564] on div "if ( shareModalInput ) { shareModalInput . setAttribute ( "readonly" , "" ) ; s…" at bounding box center [831, 501] width 834 height 699
click at [621, 602] on div at bounding box center [621, 602] width 0 height 0
click at [559, 599] on div "if ( shareModalInput ) { shareModalInput . setAttribute ( "readonly" , "" ) ; s…" at bounding box center [831, 501] width 834 height 699
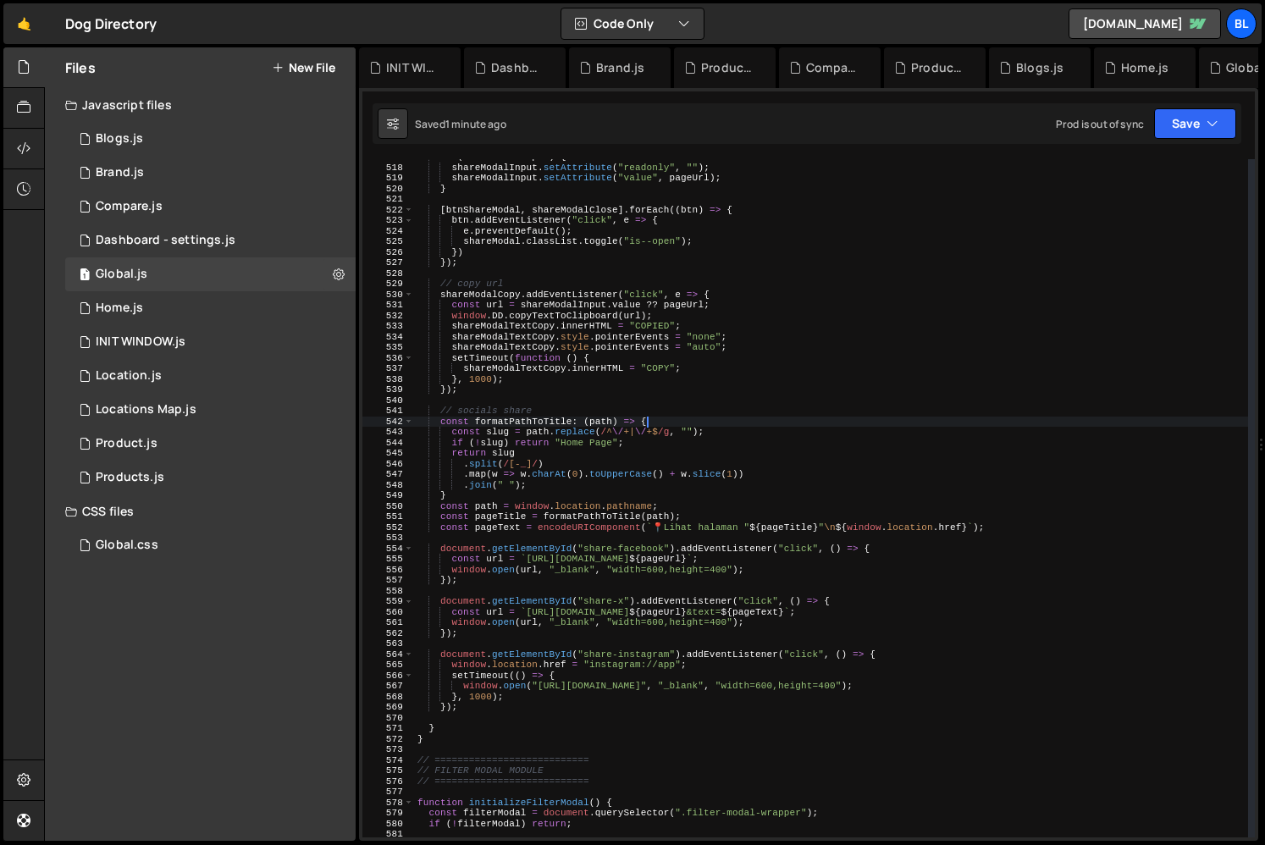
click at [686, 418] on div "if ( shareModalInput ) { shareModalInput . setAttribute ( "readonly" , "" ) ; s…" at bounding box center [831, 501] width 834 height 699
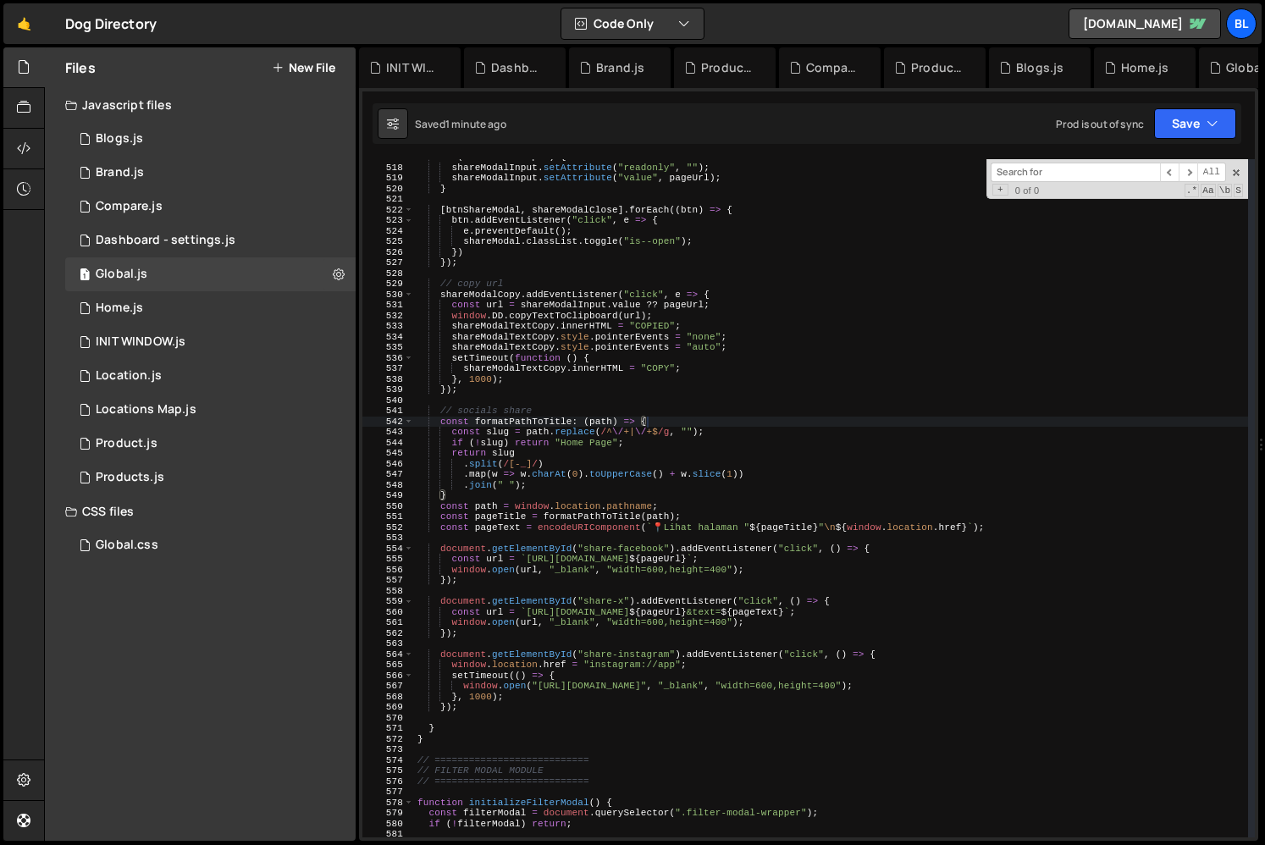
type textarea "const pageTitle = formatPathToTitle(path);"
click at [530, 521] on div "if ( shareModalInput ) { shareModalInput . setAttribute ( "readonly" , "" ) ; s…" at bounding box center [831, 501] width 834 height 699
click at [511, 534] on div "if ( shareModalInput ) { shareModalInput . setAttribute ( "readonly" , "" ) ; s…" at bounding box center [831, 501] width 834 height 699
click at [456, 524] on div "if ( shareModalInput ) { shareModalInput . setAttribute ( "readonly" , "" ) ; s…" at bounding box center [831, 501] width 834 height 699
click at [566, 510] on div "if ( shareModalInput ) { shareModalInput . setAttribute ( "readonly" , "" ) ; s…" at bounding box center [831, 501] width 834 height 699
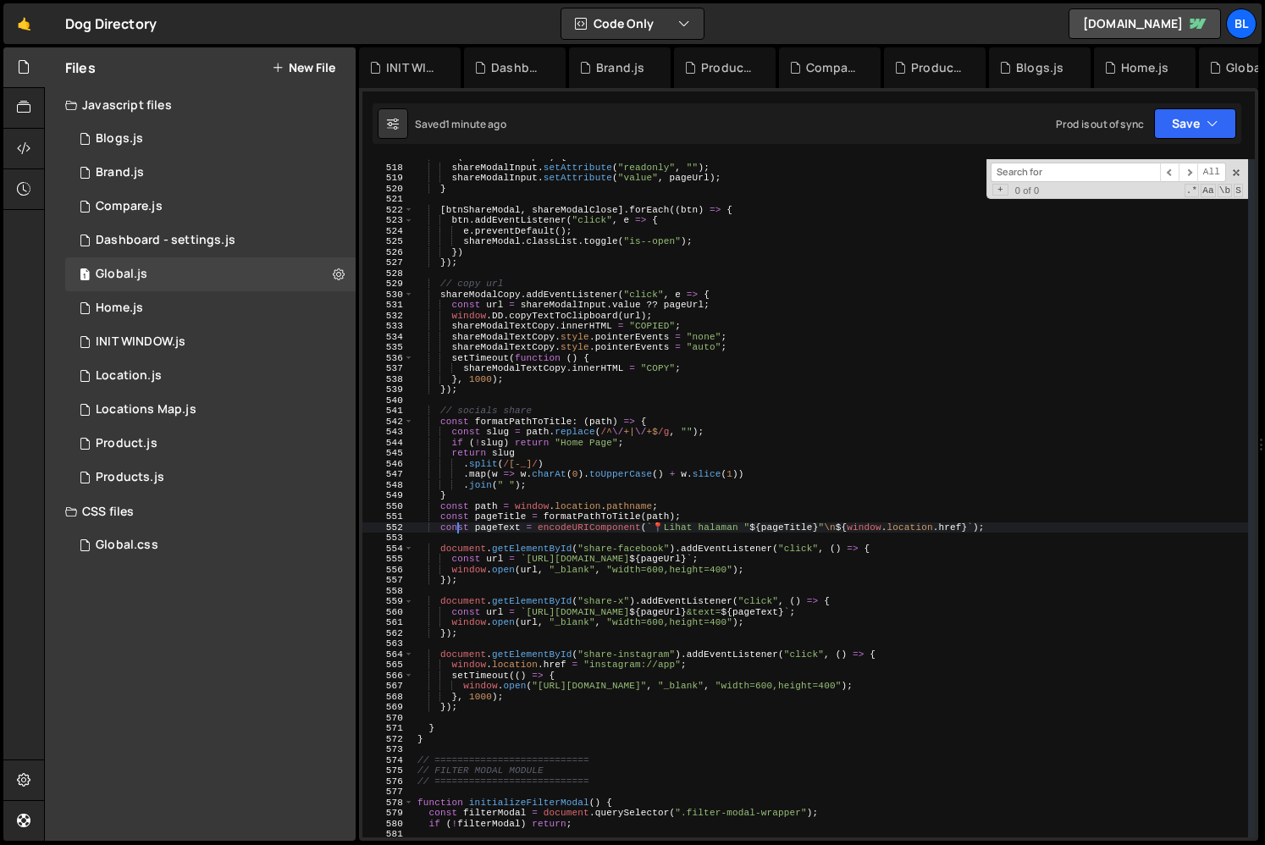
type textarea "const path = window.location.pathname;"
click at [562, 542] on div "if ( shareModalInput ) { shareModalInput . setAttribute ( "readonly" , "" ) ; s…" at bounding box center [831, 501] width 834 height 699
click at [466, 557] on div "if ( shareModalInput ) { shareModalInput . setAttribute ( "readonly" , "" ) ; s…" at bounding box center [831, 501] width 834 height 699
click at [658, 604] on div "if ( shareModalInput ) { shareModalInput . setAttribute ( "readonly" , "" ) ; s…" at bounding box center [831, 501] width 834 height 699
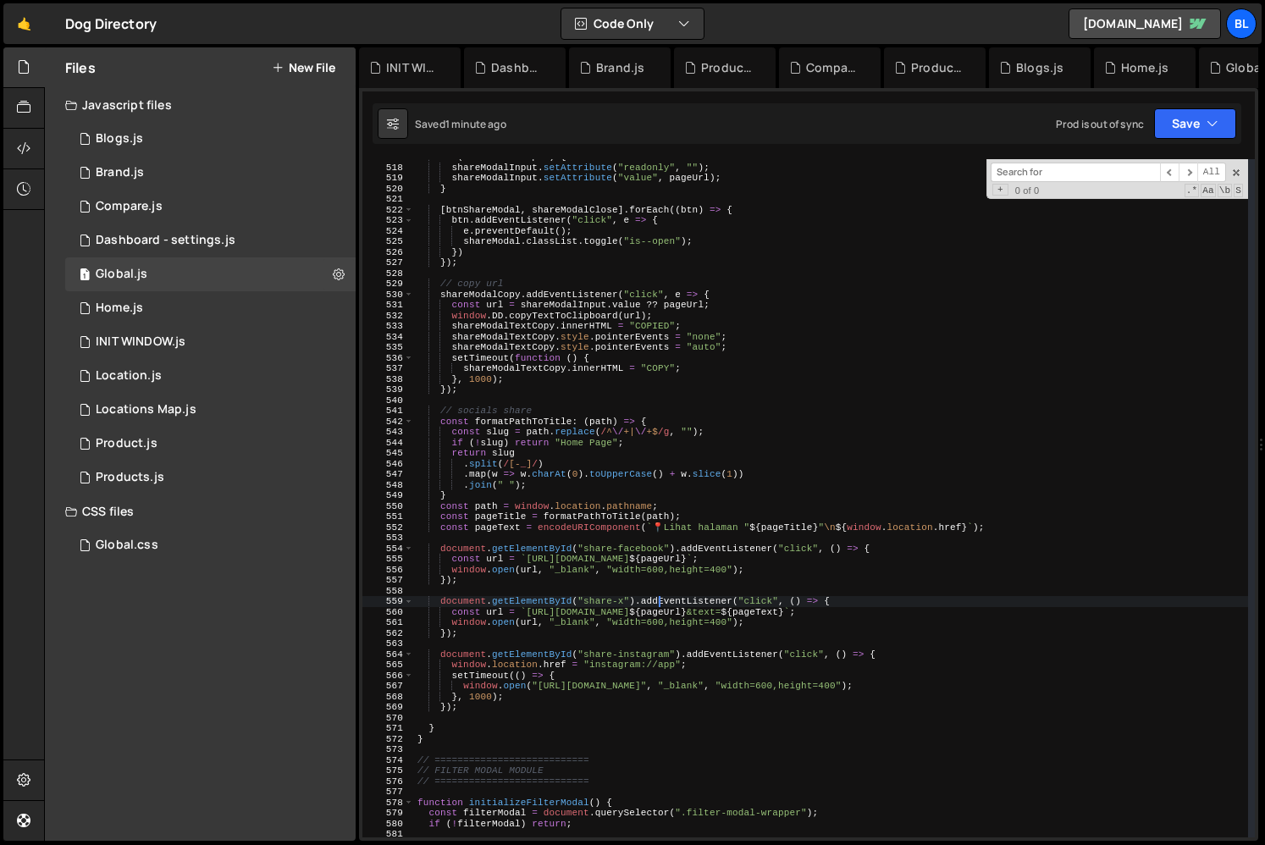
click at [752, 521] on div "if ( shareModalInput ) { shareModalInput . setAttribute ( "readonly" , "" ) ; s…" at bounding box center [831, 501] width 834 height 699
click at [641, 527] on div "if ( shareModalInput ) { shareModalInput . setAttribute ( "readonly" , "" ) ; s…" at bounding box center [831, 501] width 834 height 699
click at [599, 525] on div "if ( shareModalInput ) { shareModalInput . setAttribute ( "readonly" , "" ) ; s…" at bounding box center [831, 501] width 834 height 699
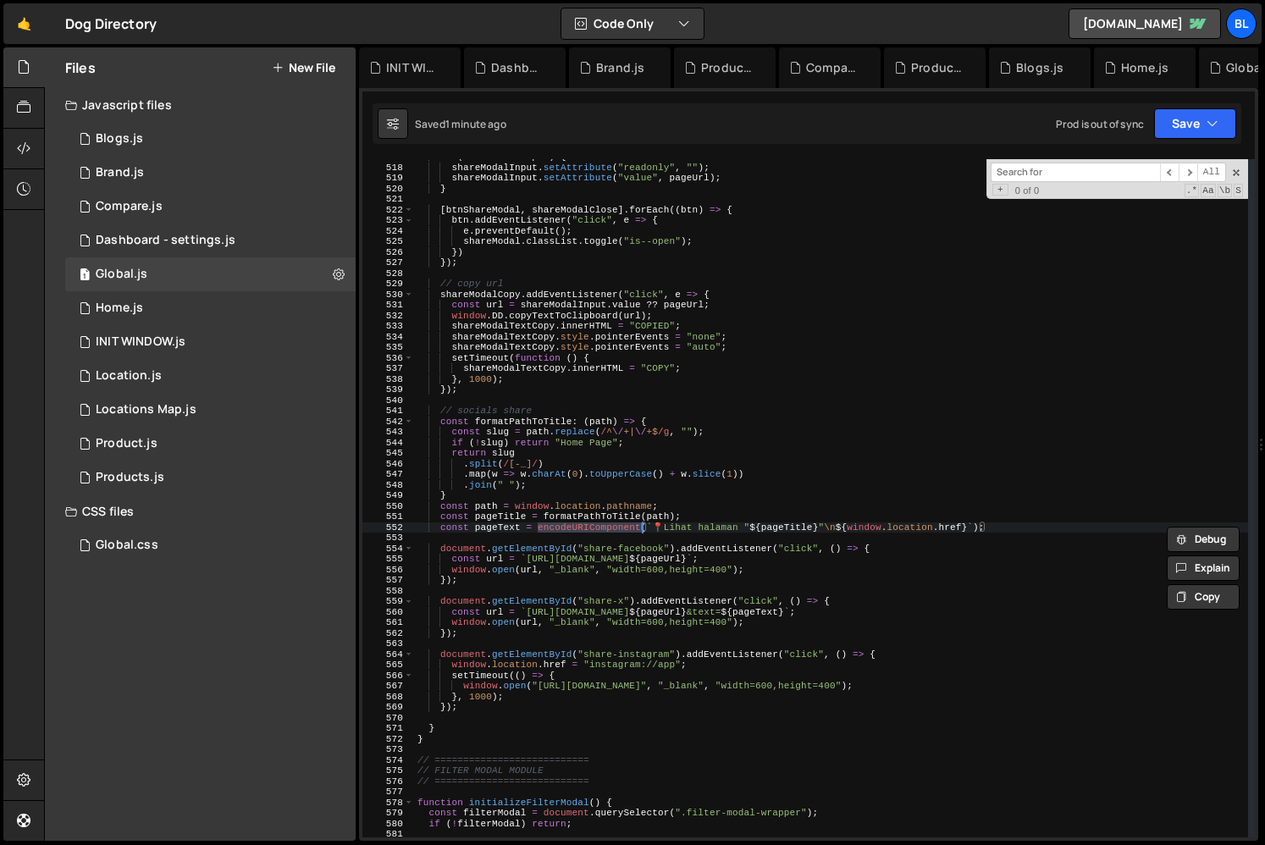
click at [560, 514] on div "if ( shareModalInput ) { shareModalInput . setAttribute ( "readonly" , "" ) ; s…" at bounding box center [831, 501] width 834 height 699
click at [516, 488] on div "if ( shareModalInput ) { shareModalInput . setAttribute ( "readonly" , "" ) ; s…" at bounding box center [831, 501] width 834 height 699
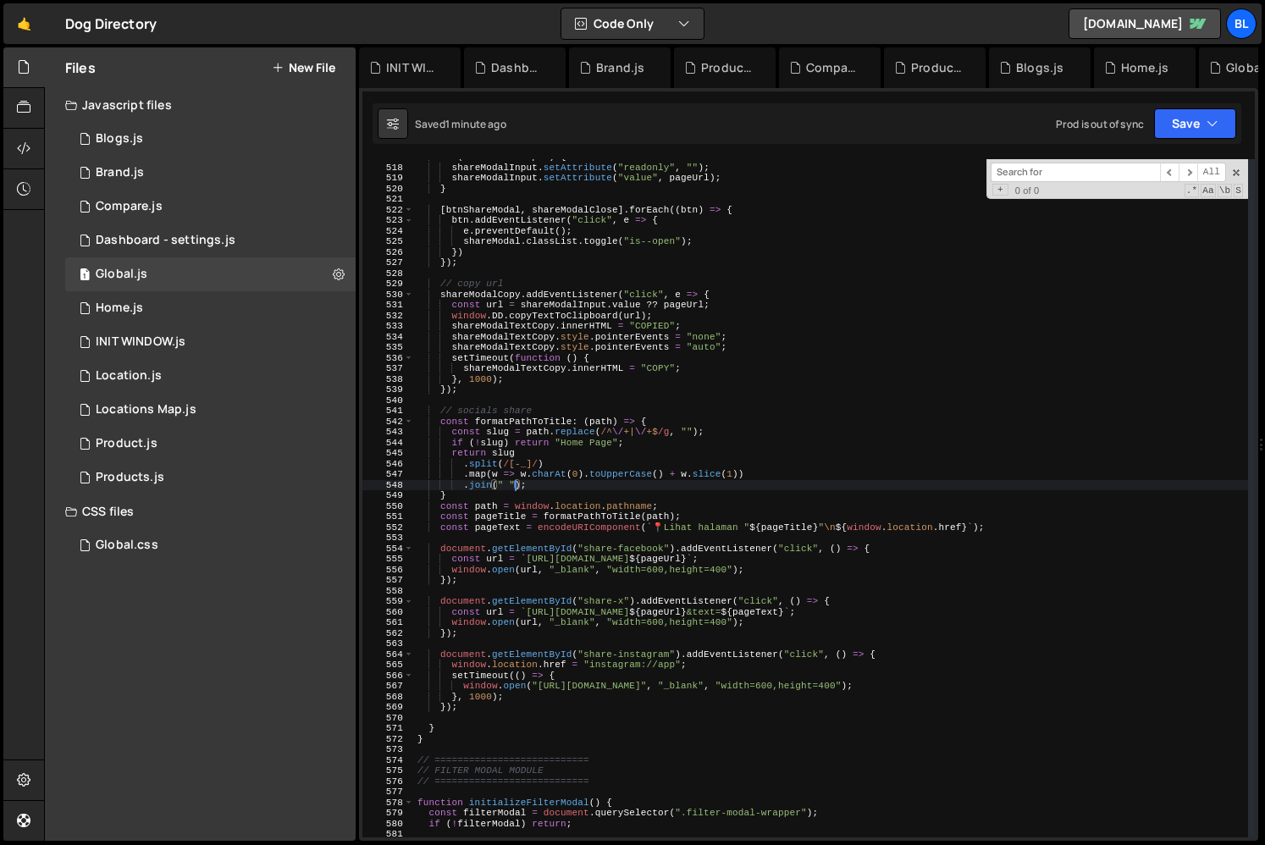
click at [512, 450] on div "if ( shareModalInput ) { shareModalInput . setAttribute ( "readonly" , "" ) ; s…" at bounding box center [831, 501] width 834 height 699
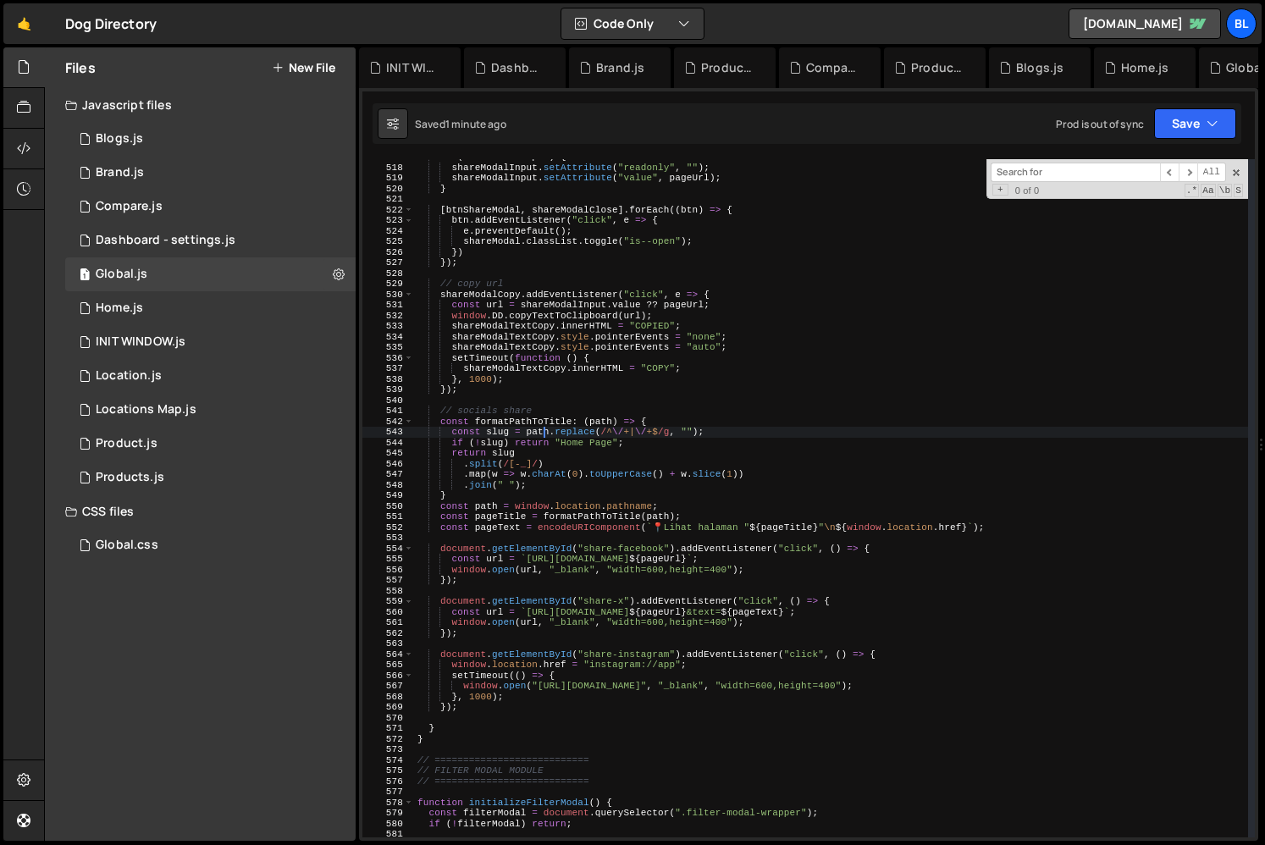
click at [544, 431] on div "if ( shareModalInput ) { shareModalInput . setAttribute ( "readonly" , "" ) ; s…" at bounding box center [831, 501] width 834 height 699
click at [452, 421] on div "if ( shareModalInput ) { shareModalInput . setAttribute ( "readonly" , "" ) ; s…" at bounding box center [831, 501] width 834 height 699
click at [541, 416] on div "if ( shareModalInput ) { shareModalInput . setAttribute ( "readonly" , "" ) ; s…" at bounding box center [831, 501] width 834 height 699
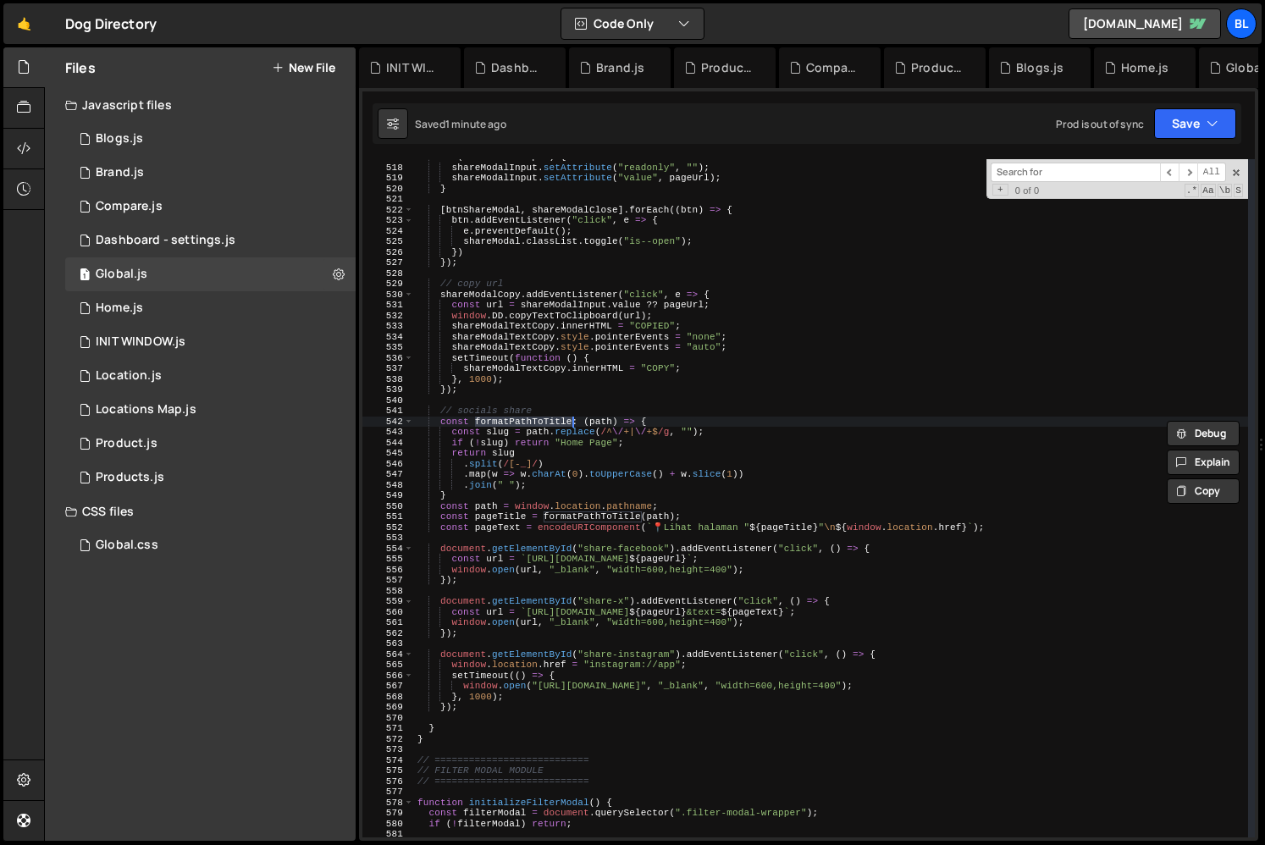
click at [579, 419] on div "if ( shareModalInput ) { shareModalInput . setAttribute ( "readonly" , "" ) ; s…" at bounding box center [831, 501] width 834 height 699
type textarea "const formatPathToTitle = (path) => {"
click at [655, 595] on div "if ( shareModalInput ) { shareModalInput . setAttribute ( "readonly" , "" ) ; s…" at bounding box center [831, 501] width 834 height 699
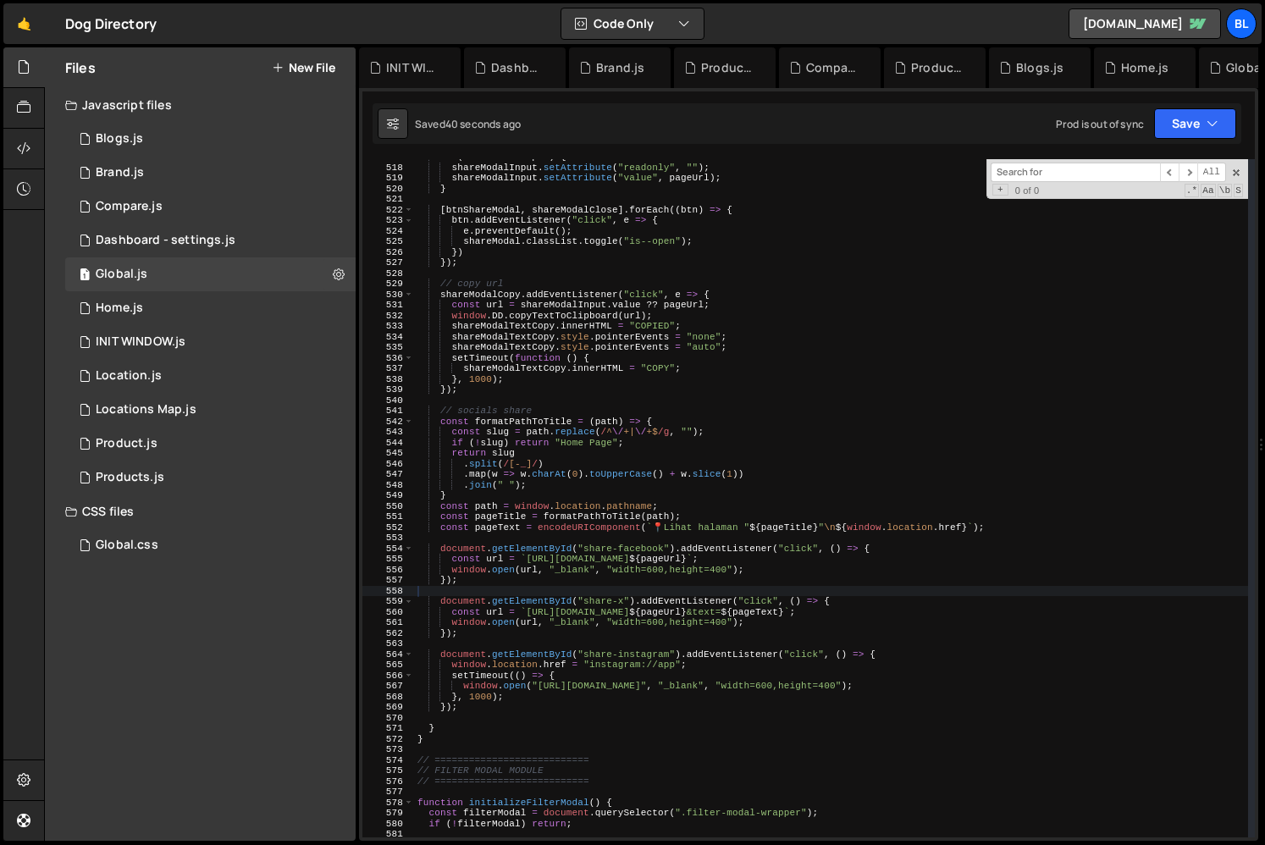
paste input "share-instagram"
type input "share-instagram"
click at [670, 693] on div "if ( shareModalInput ) { shareModalInput . setAttribute ( "readonly" , "" ) ; s…" at bounding box center [831, 501] width 834 height 699
click at [665, 657] on div "if ( shareModalInput ) { shareModalInput . setAttribute ( "readonly" , "" ) ; s…" at bounding box center [831, 501] width 834 height 699
click at [659, 648] on div "if ( shareModalInput ) { shareModalInput . setAttribute ( "readonly" , "" ) ; s…" at bounding box center [831, 501] width 834 height 699
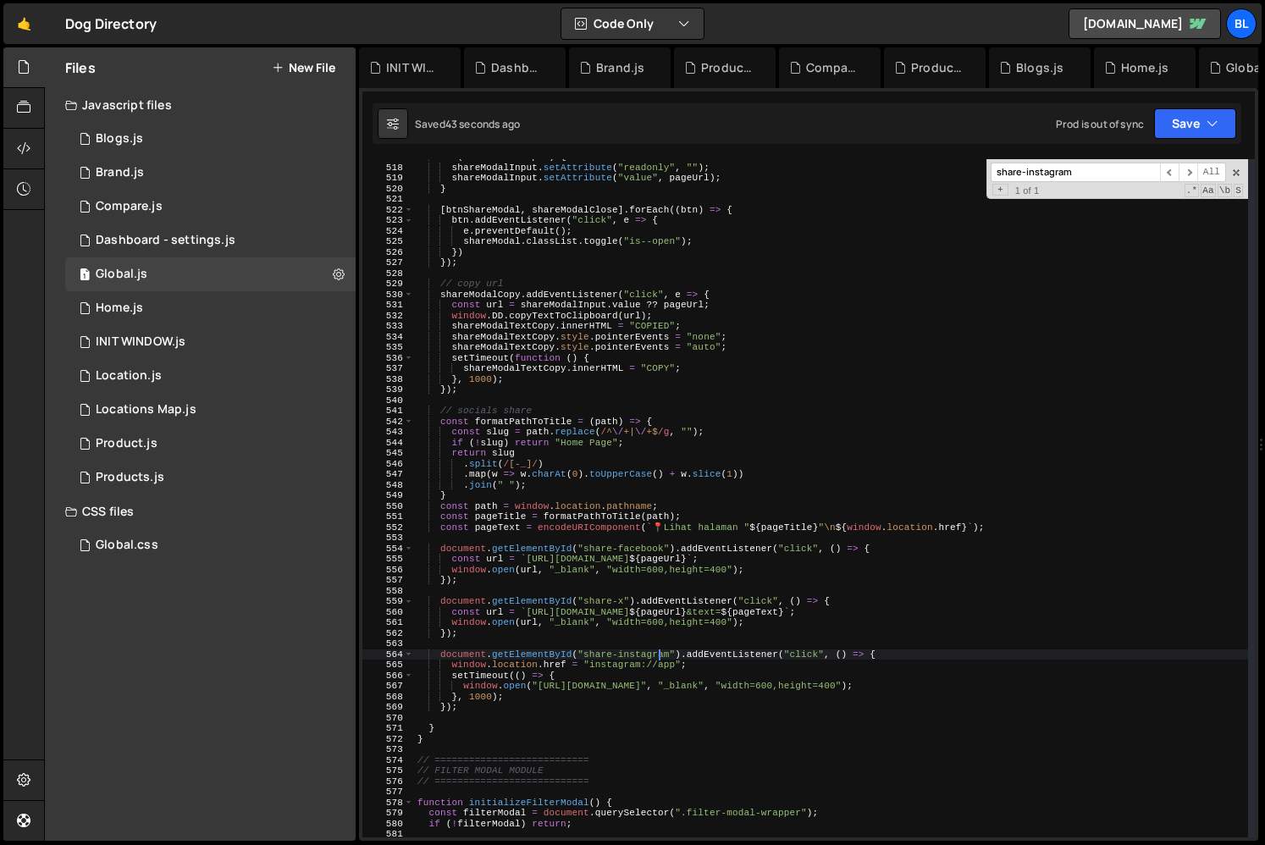
click at [649, 707] on div "if ( shareModalInput ) { shareModalInput . setAttribute ( "readonly" , "" ) ; s…" at bounding box center [831, 501] width 834 height 699
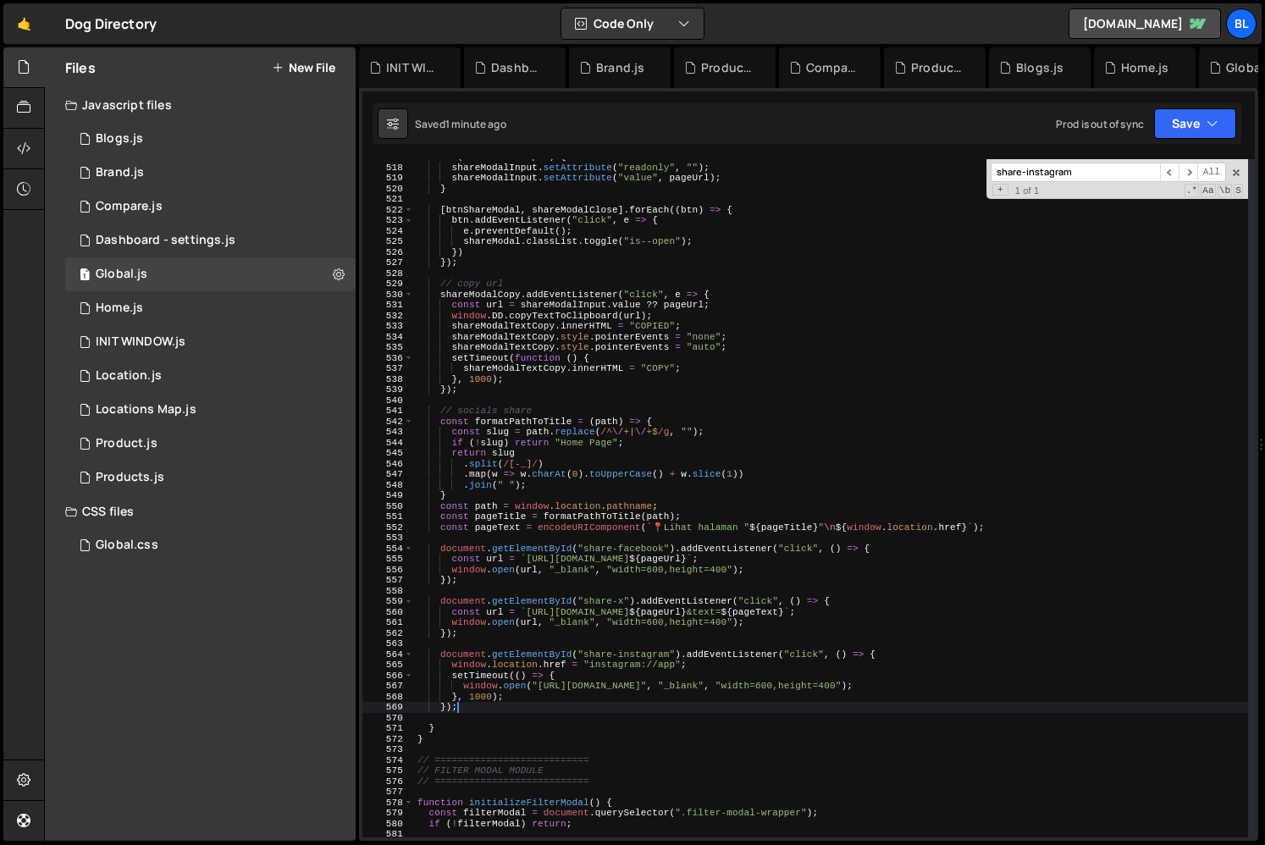
click at [841, 655] on div "if ( shareModalInput ) { shareModalInput . setAttribute ( "readonly" , "" ) ; s…" at bounding box center [831, 501] width 834 height 699
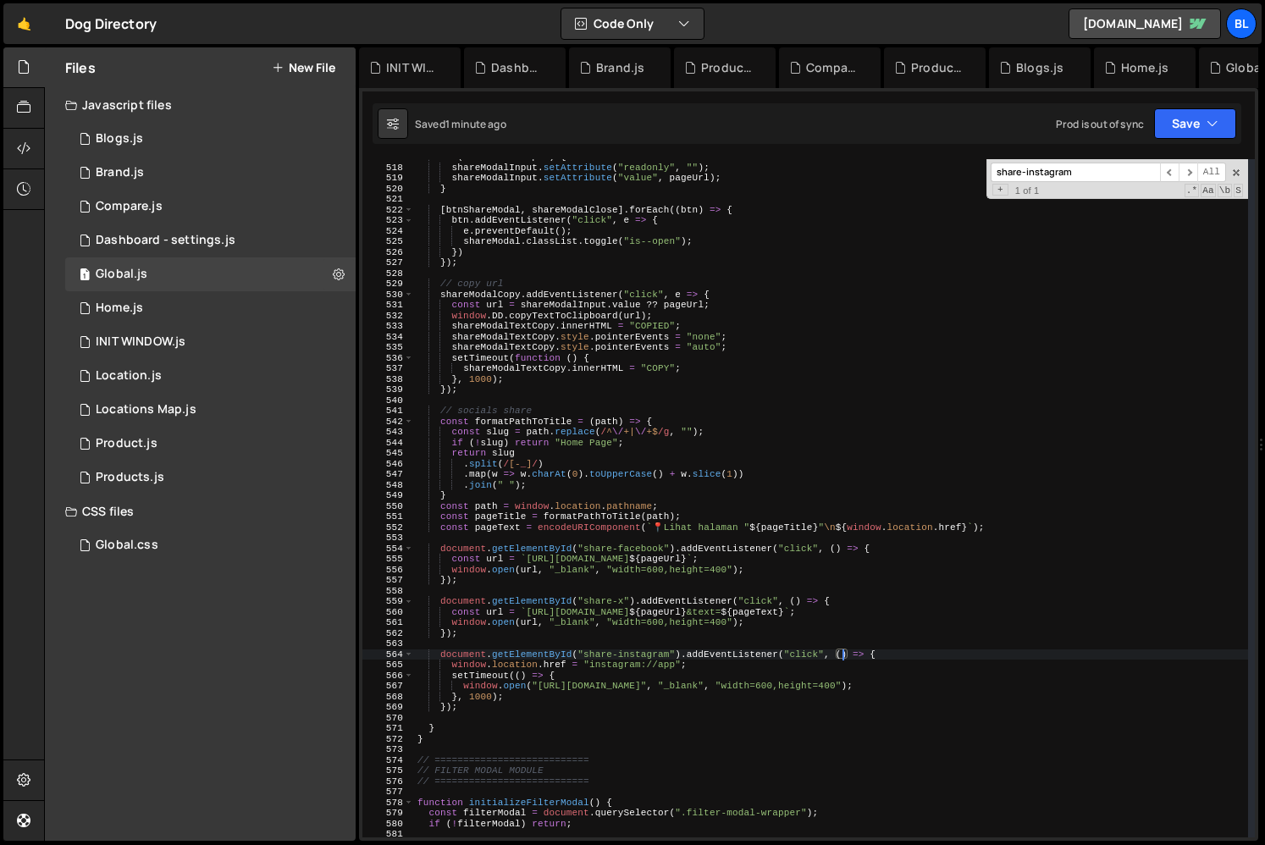
type textarea "document.getElementById("share-instagram").addEventListener("click", (e) => {"
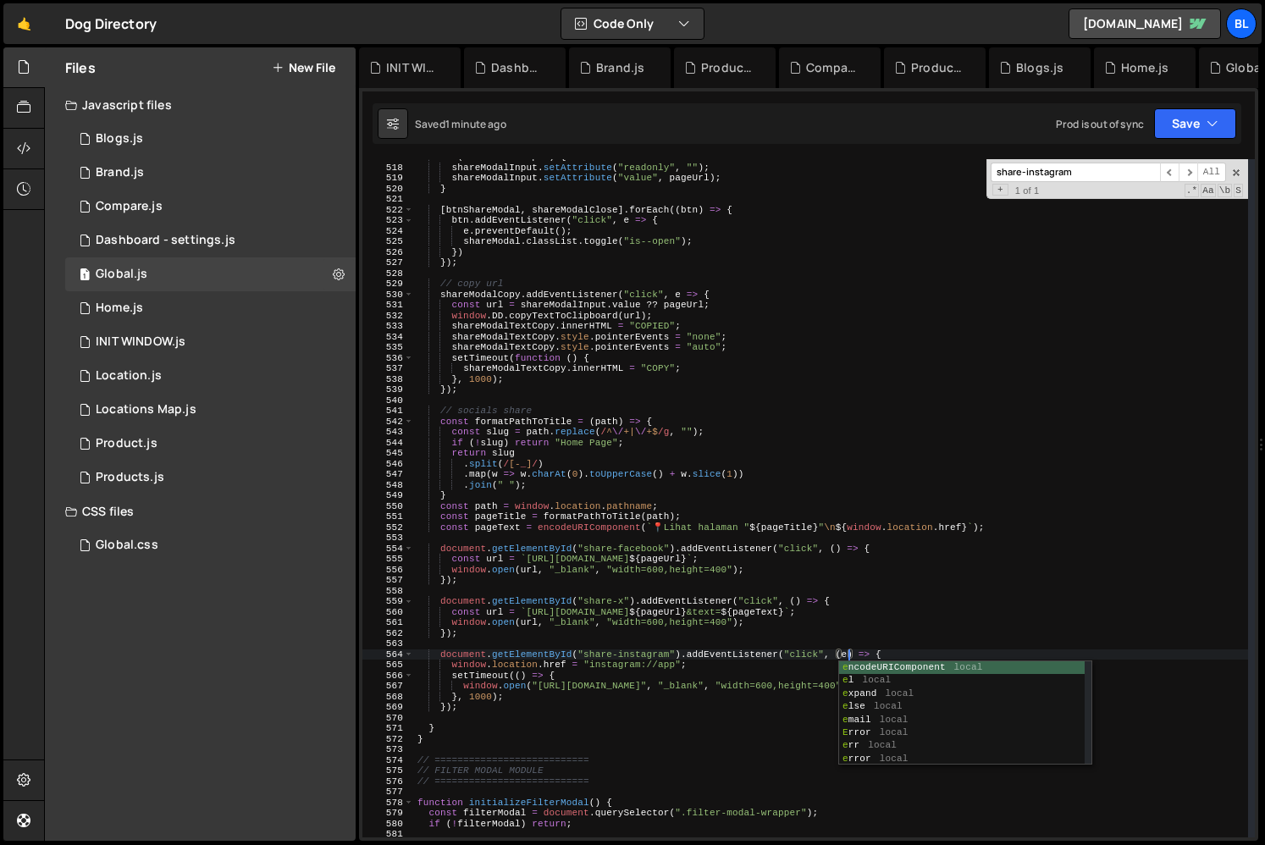
scroll to position [0, 37]
click at [906, 647] on div "if ( shareModalInput ) { shareModalInput . setAttribute ( "readonly" , "" ) ; s…" at bounding box center [831, 501] width 834 height 699
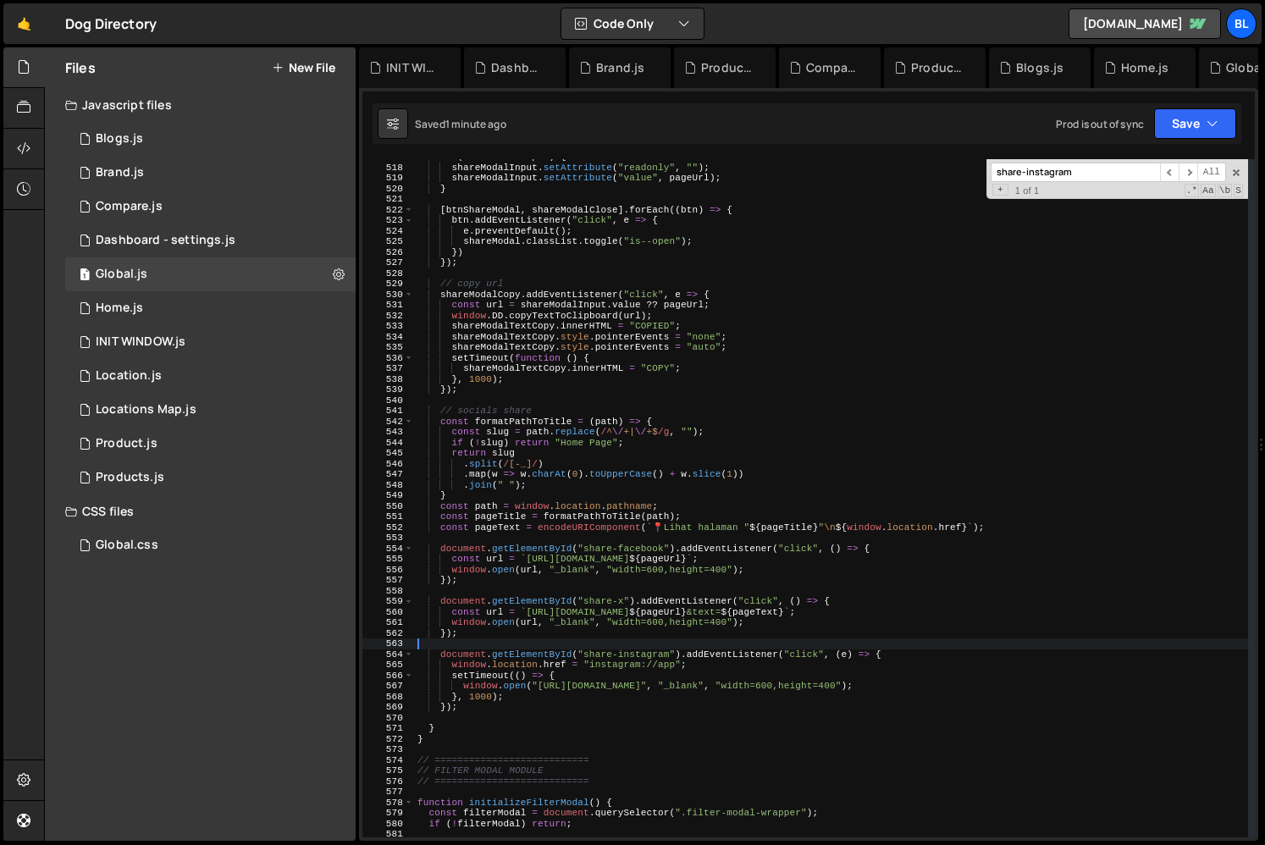
click at [906, 647] on div "if ( shareModalInput ) { shareModalInput . setAttribute ( "readonly" , "" ) ; s…" at bounding box center [831, 501] width 834 height 699
click at [896, 653] on div "if ( shareModalInput ) { shareModalInput . setAttribute ( "readonly" , "" ) ; s…" at bounding box center [831, 501] width 834 height 699
type textarea "document.getElementById("share-instagram").addEventListener("click", (e) => {"
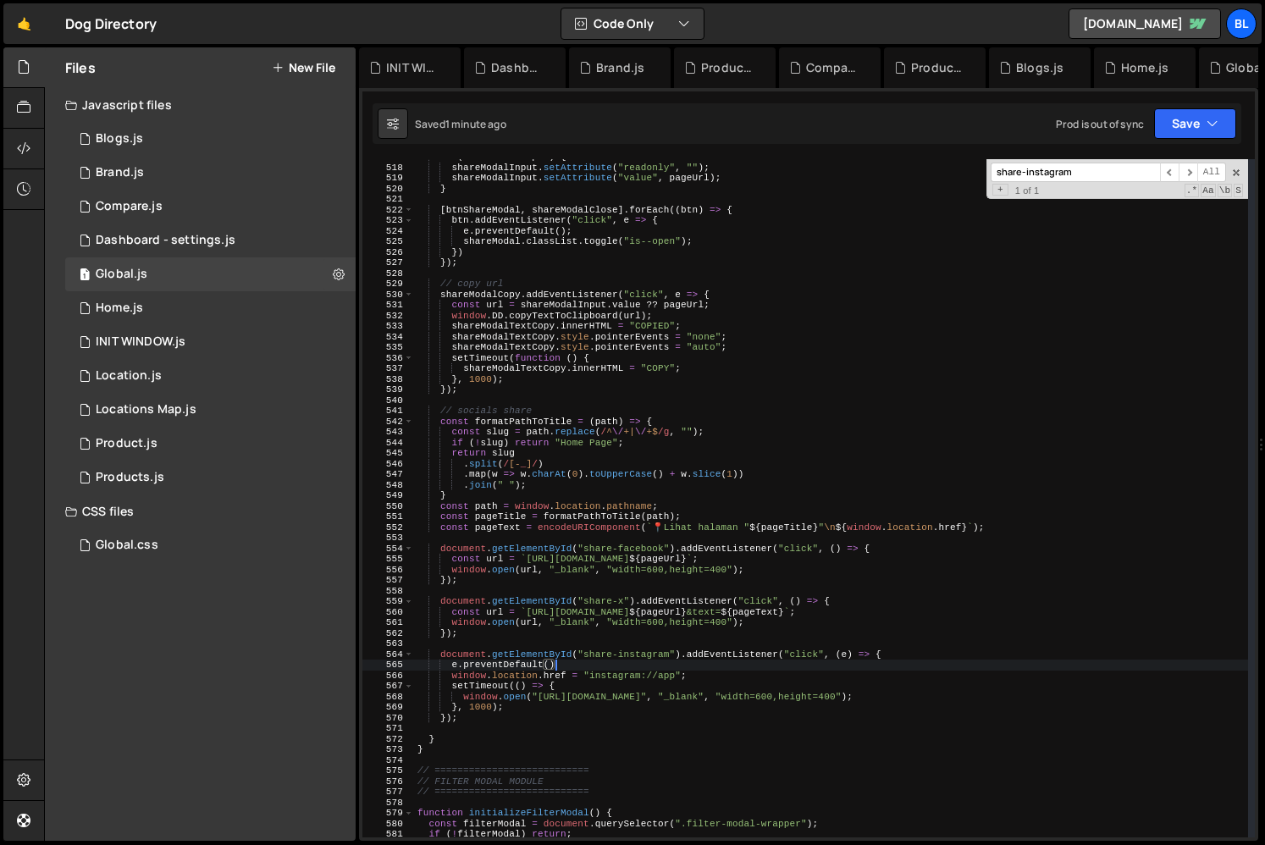
scroll to position [0, 12]
click at [903, 653] on div "if ( shareModalInput ) { shareModalInput . setAttribute ( "readonly" , "" ) ; s…" at bounding box center [831, 501] width 834 height 699
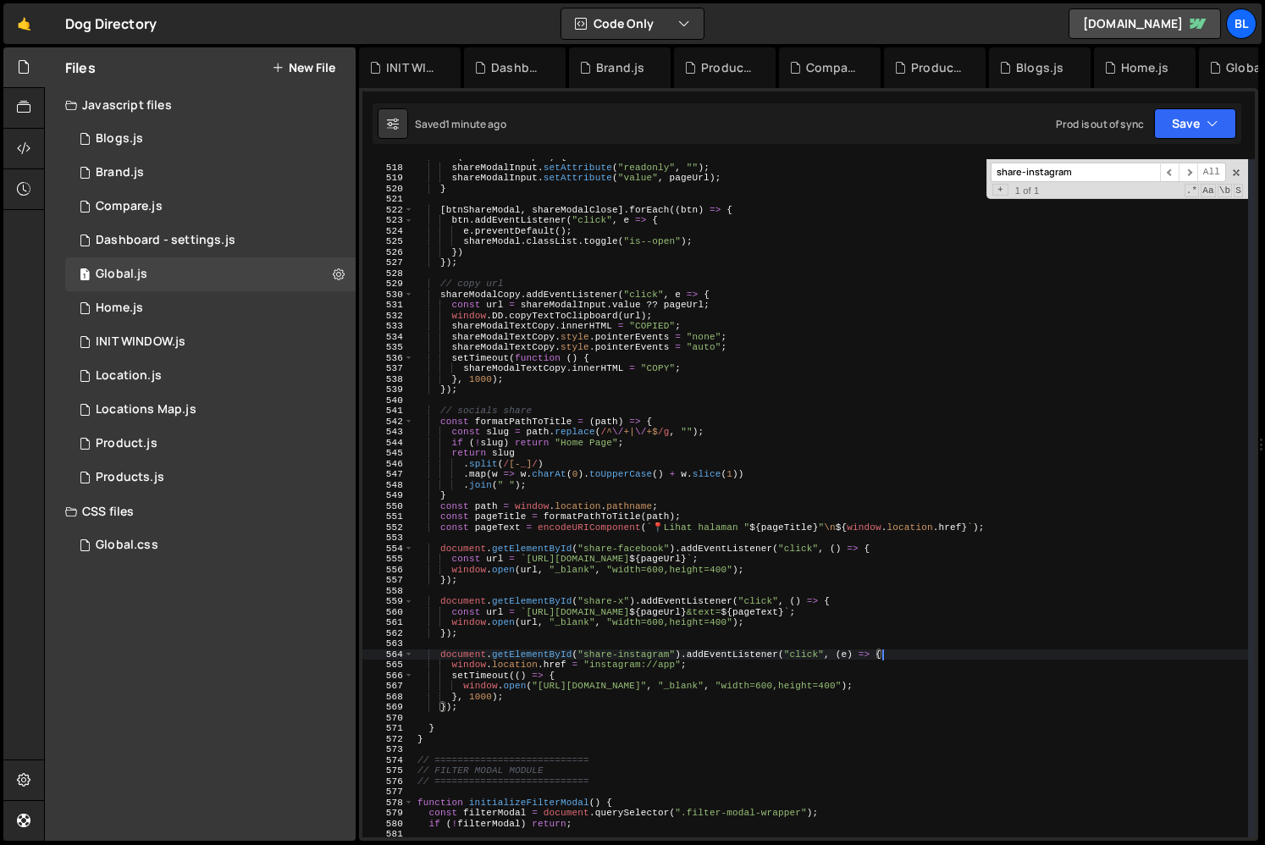
click at [783, 666] on div "if ( shareModalInput ) { shareModalInput . setAttribute ( "readonly" , "" ) ; s…" at bounding box center [831, 501] width 834 height 699
click at [735, 614] on div "if ( shareModalInput ) { shareModalInput . setAttribute ( "readonly" , "" ) ; s…" at bounding box center [831, 501] width 834 height 699
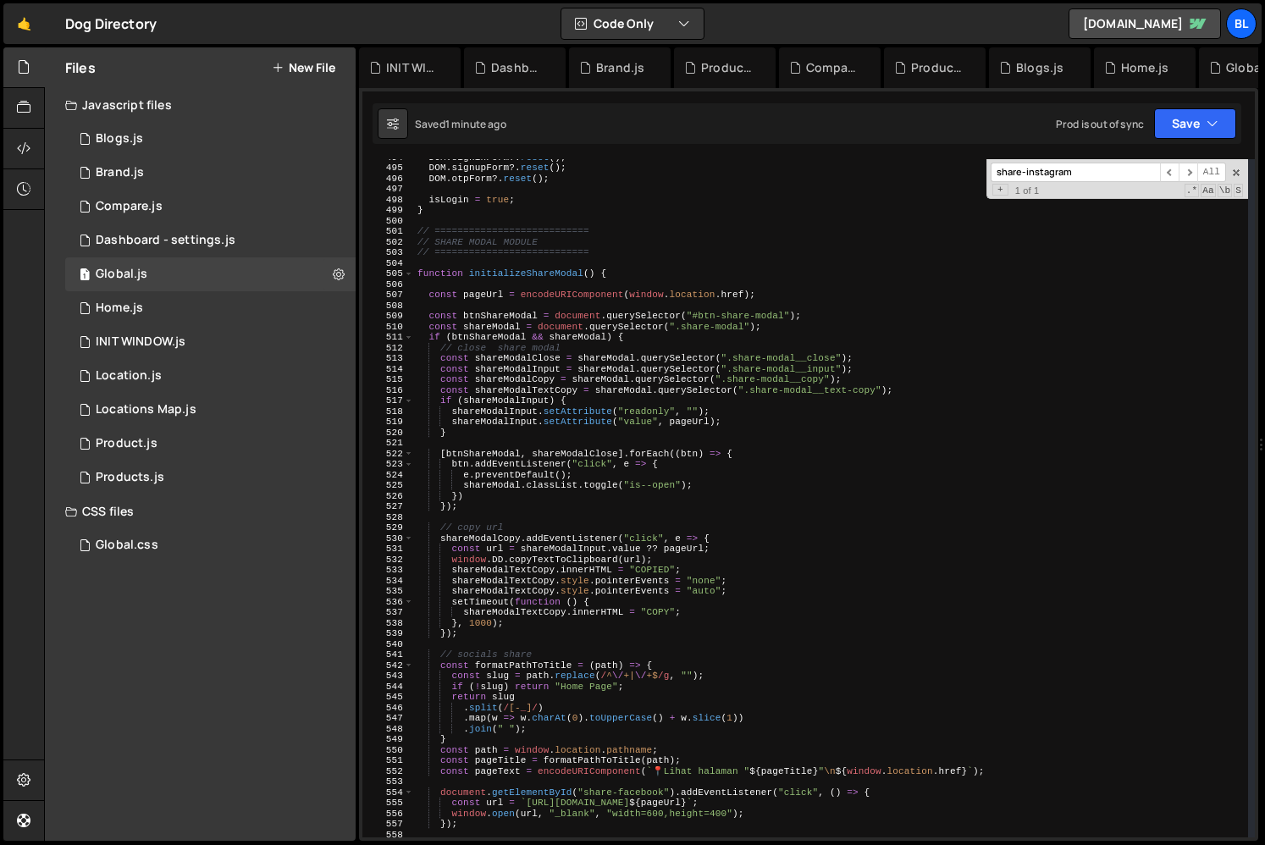
scroll to position [5224, 0]
drag, startPoint x: 627, startPoint y: 292, endPoint x: 742, endPoint y: 295, distance: 115.2
click at [742, 295] on div "DOM . signinForm ?. reset ( ) ; DOM . signupForm ?. reset ( ) ; DOM . otpForm ?…" at bounding box center [831, 501] width 834 height 699
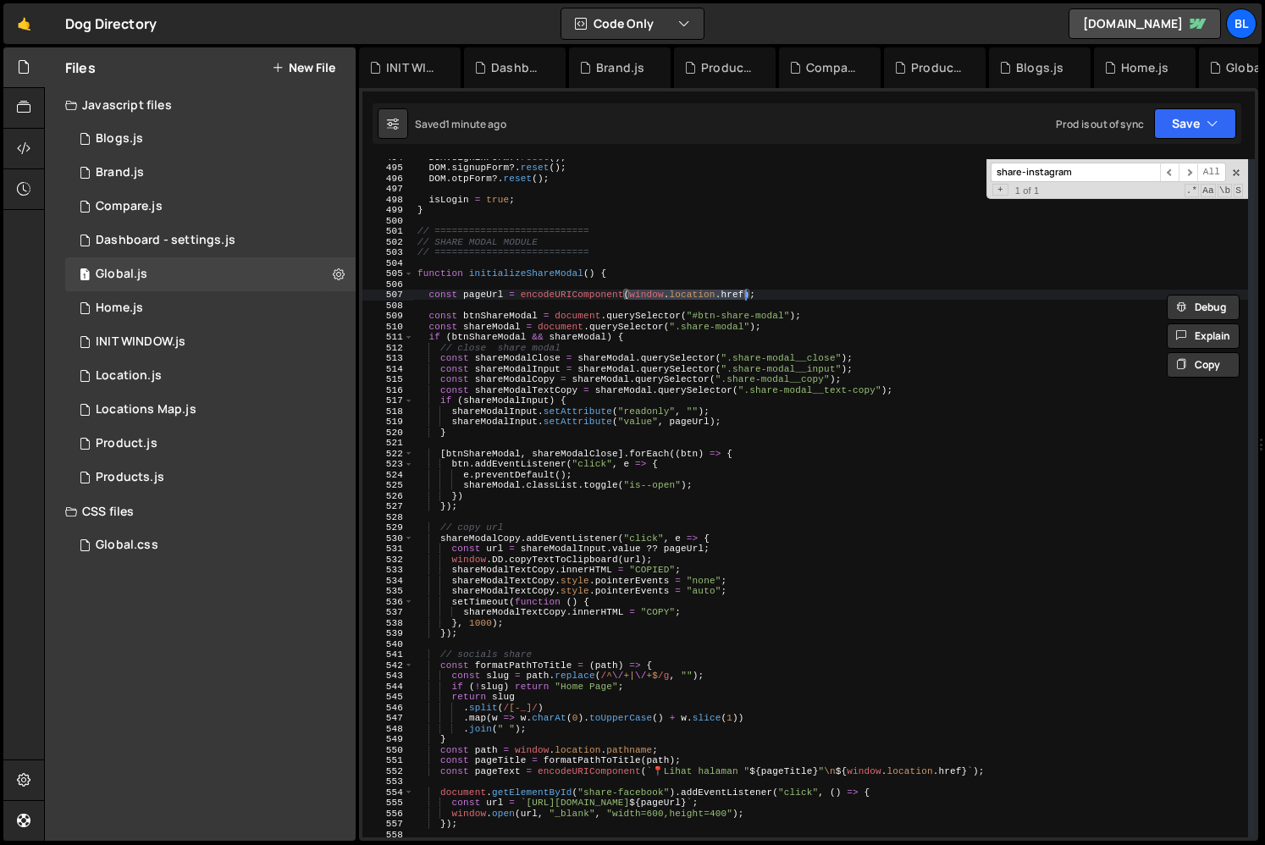
click at [691, 465] on div "DOM . signinForm ?. reset ( ) ; DOM . signupForm ?. reset ( ) ; DOM . otpForm ?…" at bounding box center [831, 501] width 834 height 699
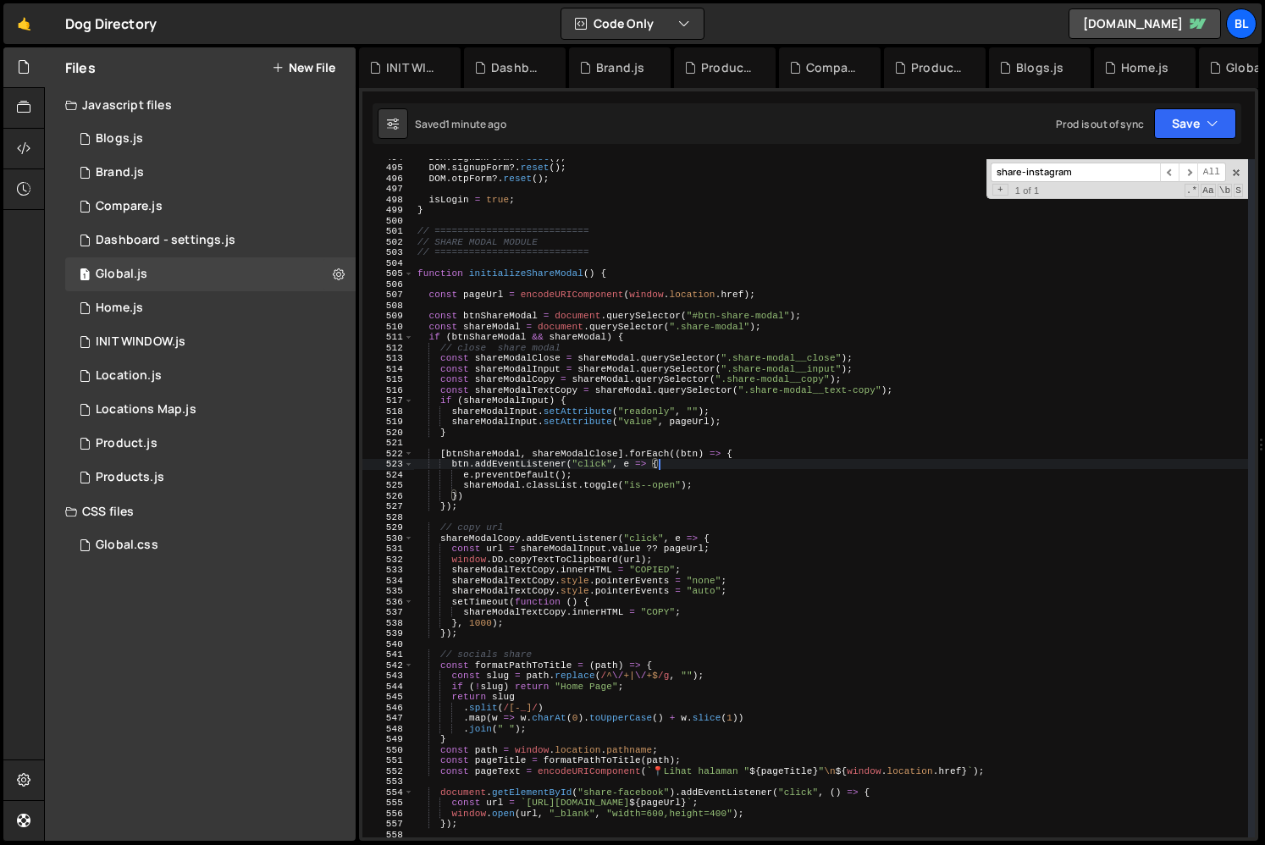
click at [691, 550] on div "DOM . signinForm ?. reset ( ) ; DOM . signupForm ?. reset ( ) ; DOM . otpForm ?…" at bounding box center [831, 501] width 834 height 699
click at [690, 422] on div "DOM . signinForm ?. reset ( ) ; DOM . signupForm ?. reset ( ) ; DOM . otpForm ?…" at bounding box center [831, 501] width 834 height 699
paste textarea "(window.location.href"
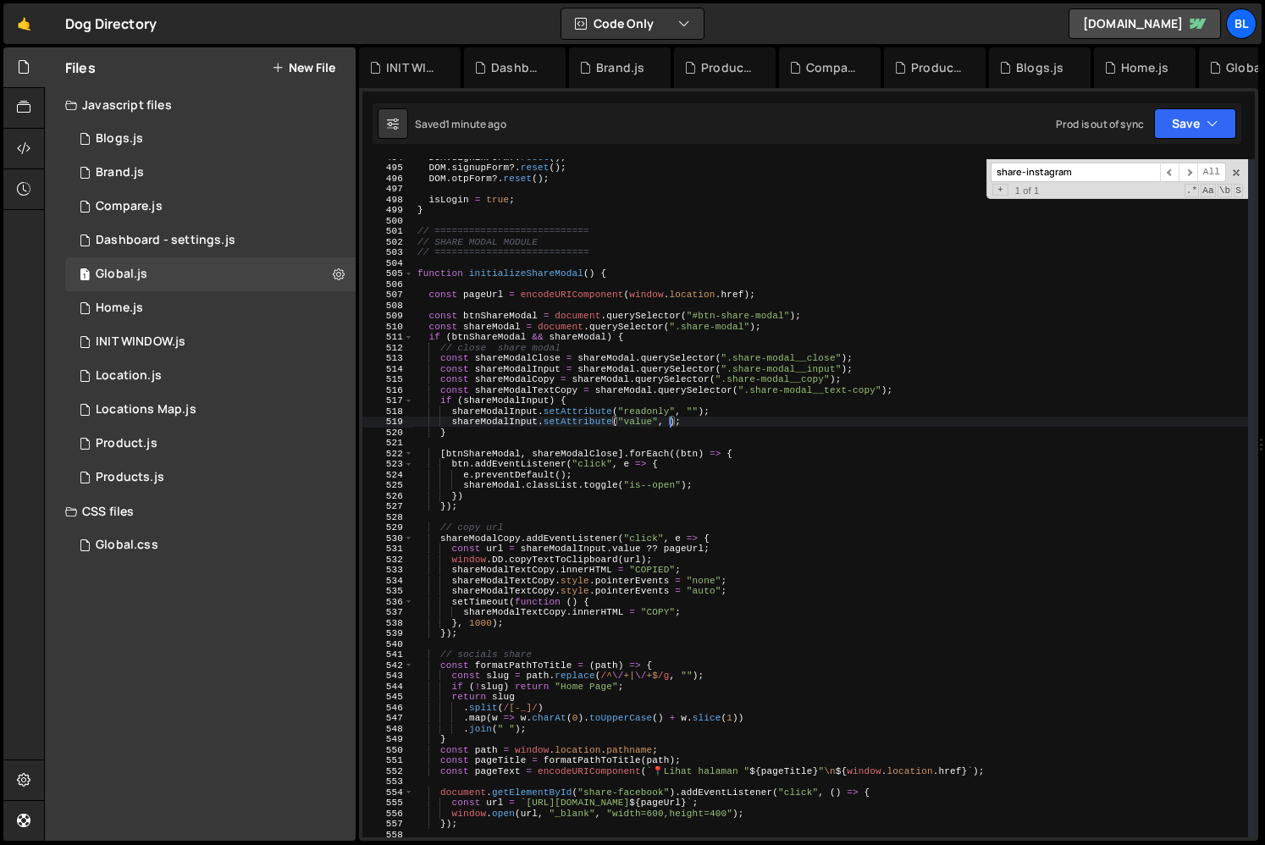
paste textarea "(window.location.href"
click at [681, 551] on div "DOM . signinForm ?. reset ( ) ; DOM . signupForm ?. reset ( ) ; DOM . otpForm ?…" at bounding box center [831, 501] width 834 height 699
paste textarea "(window.location.href"
click at [193, 289] on div "1 Global.js 0" at bounding box center [210, 274] width 290 height 34
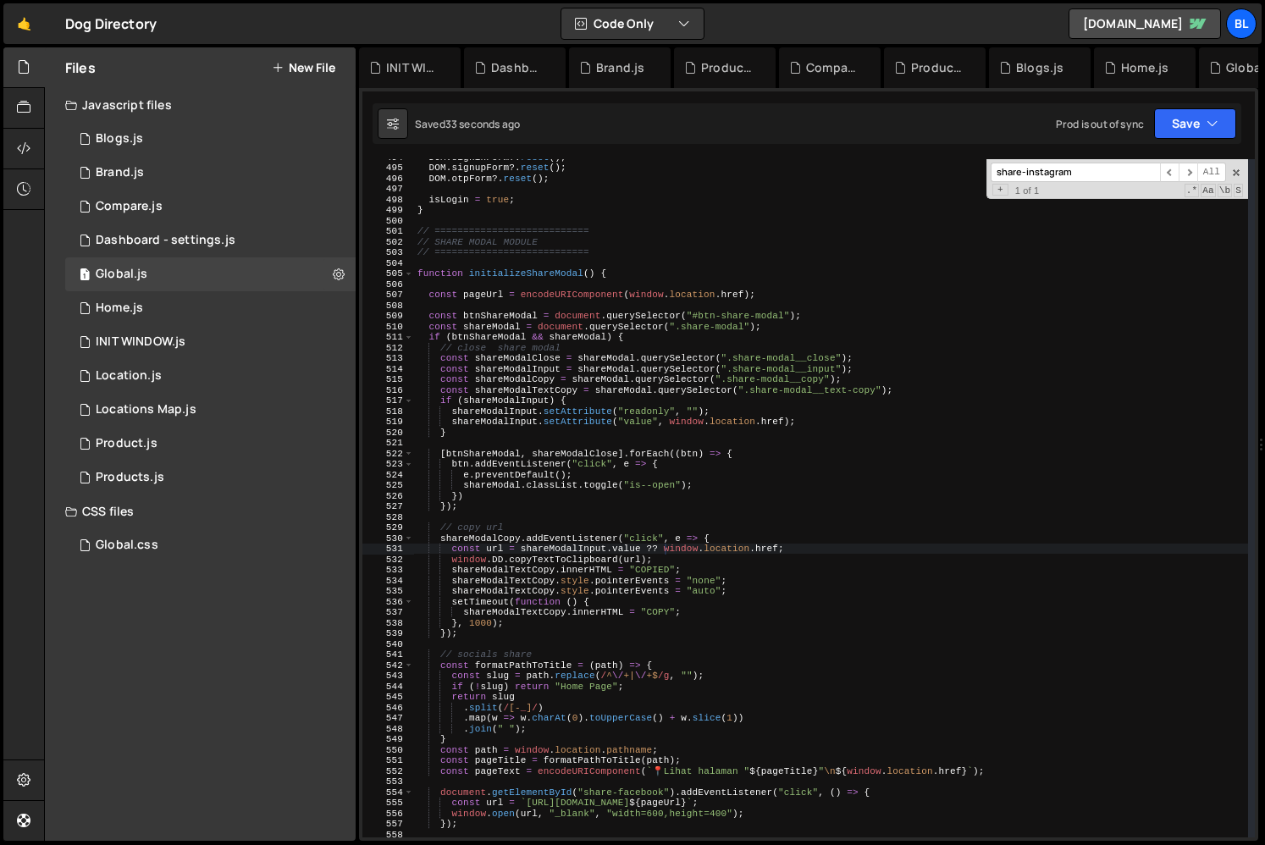
type textarea "})"
click at [665, 494] on div "DOM . signinForm ?. reset ( ) ; DOM . signupForm ?. reset ( ) ; DOM . otpForm ?…" at bounding box center [831, 501] width 834 height 699
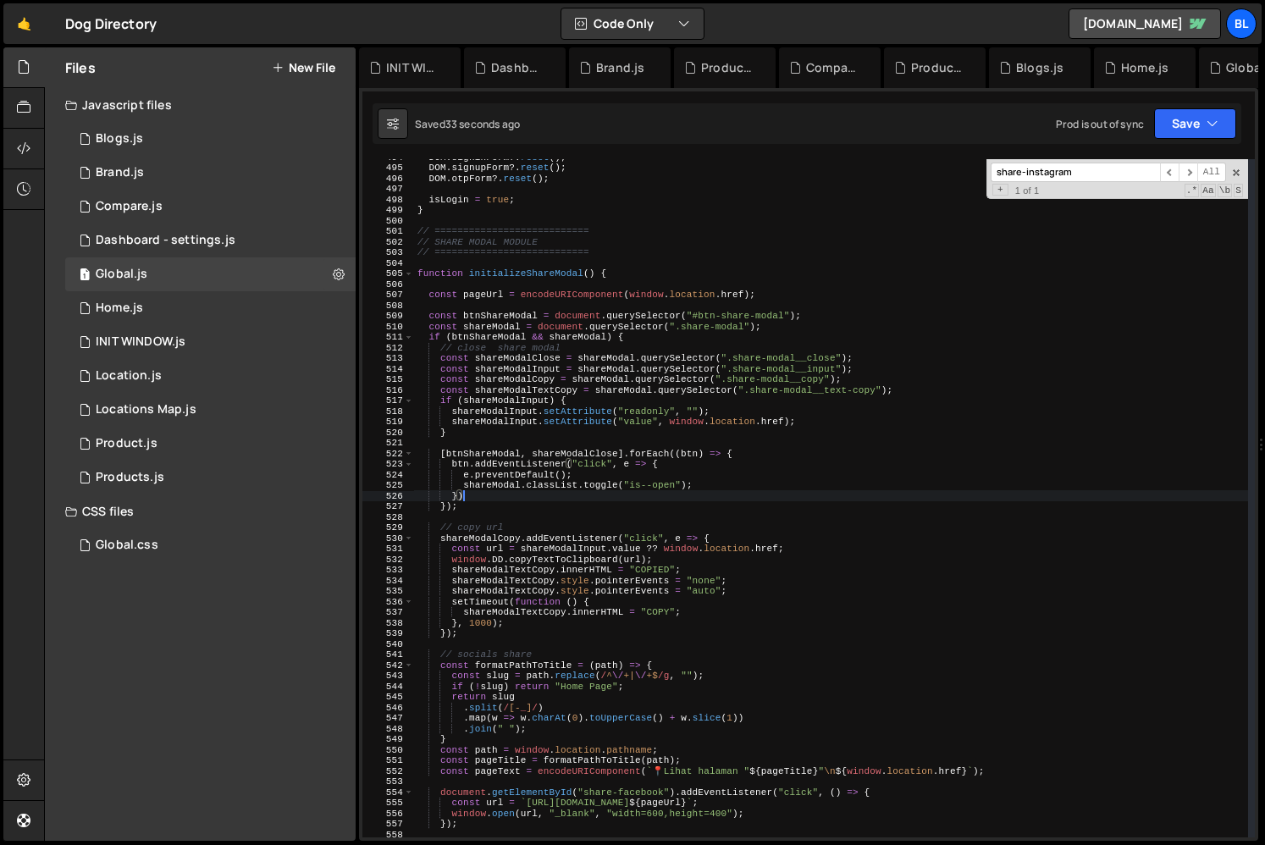
scroll to position [0, 0]
click at [1068, 174] on input "share-instagram" at bounding box center [1074, 172] width 169 height 19
paste input "btn-favorite"
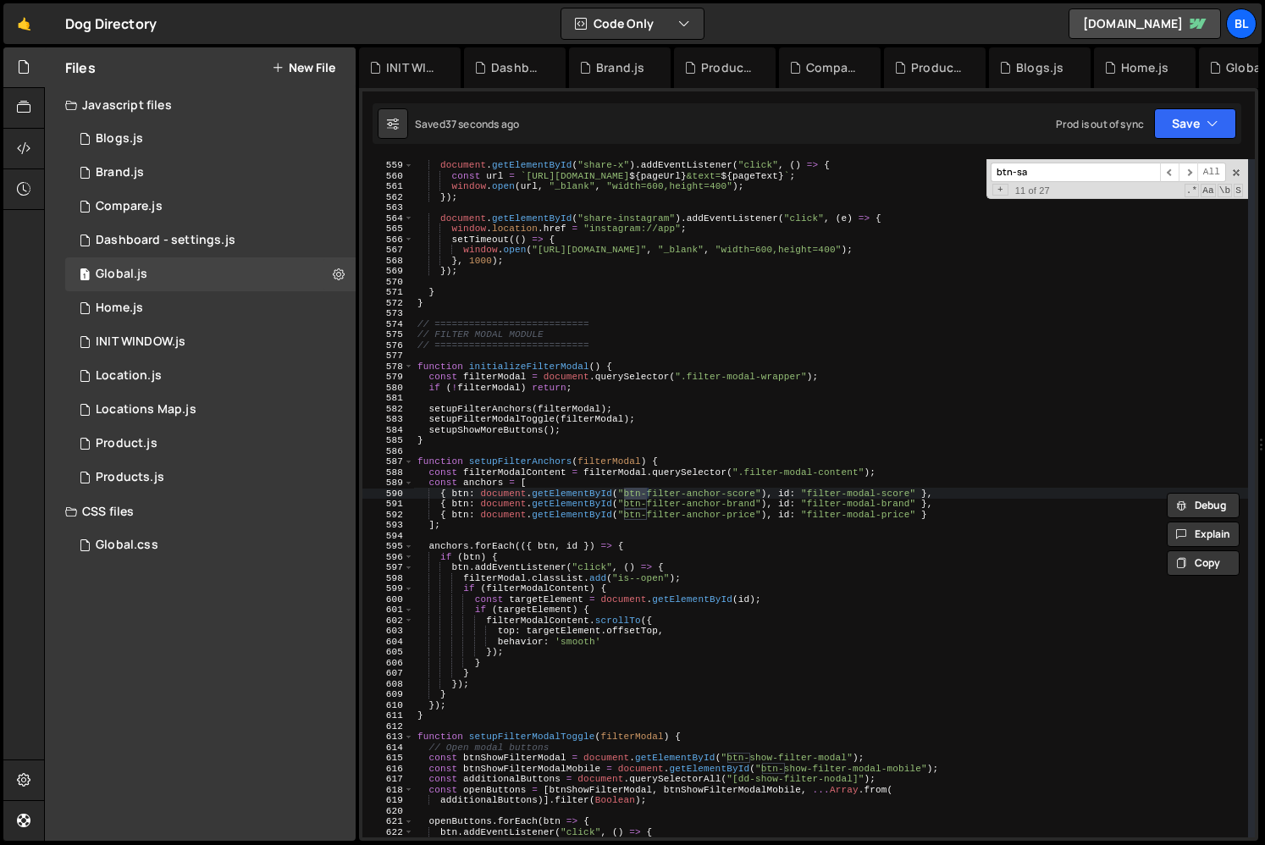
scroll to position [10052, 0]
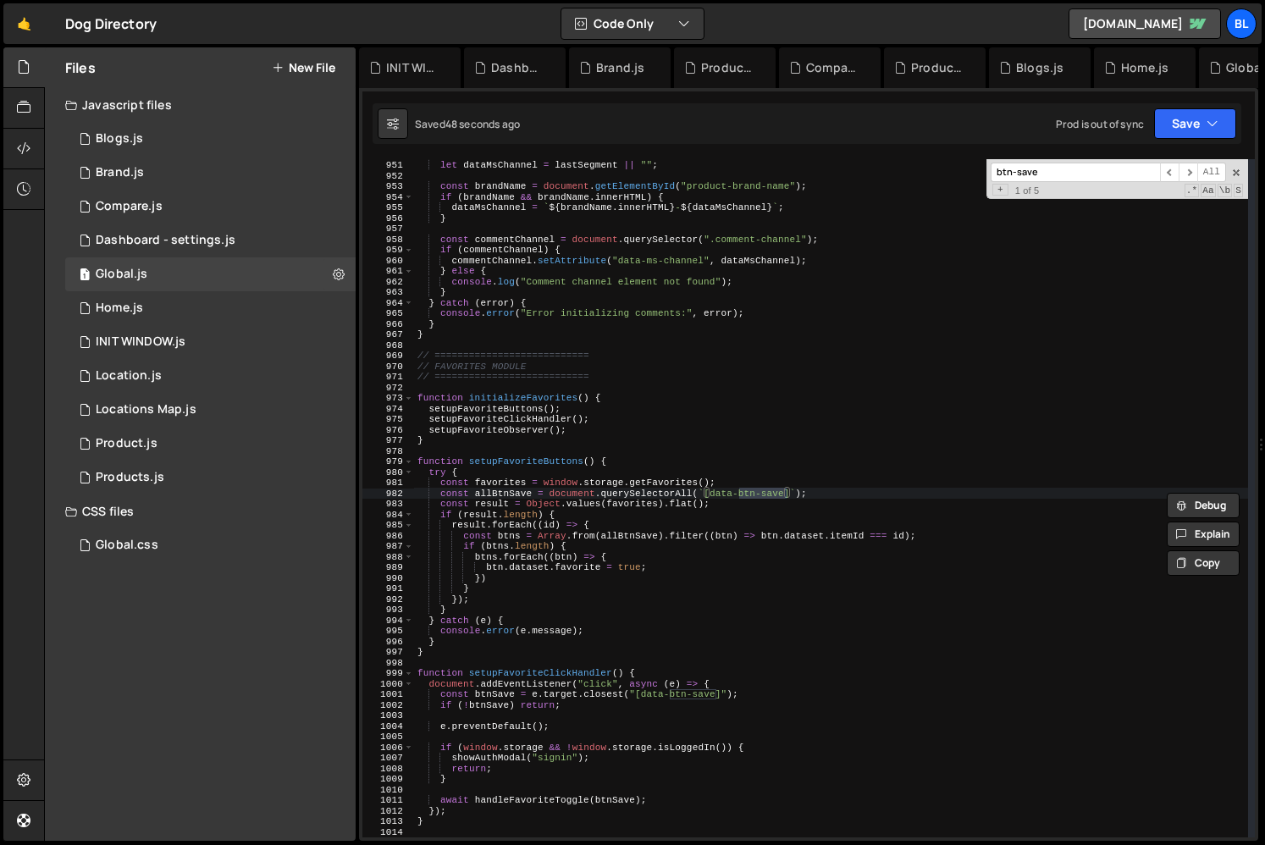
type input "btn-save"
click at [713, 494] on div "const lastSegment = segments . pop ( ) ; let dataMsChannel = lastSegment || "" …" at bounding box center [831, 498] width 834 height 699
click at [808, 532] on div "const lastSegment = segments . pop ( ) ; let dataMsChannel = lastSegment || "" …" at bounding box center [831, 498] width 834 height 699
drag, startPoint x: 787, startPoint y: 494, endPoint x: 710, endPoint y: 495, distance: 77.0
click at [710, 495] on div "const lastSegment = segments . pop ( ) ; let dataMsChannel = lastSegment || "" …" at bounding box center [831, 498] width 834 height 699
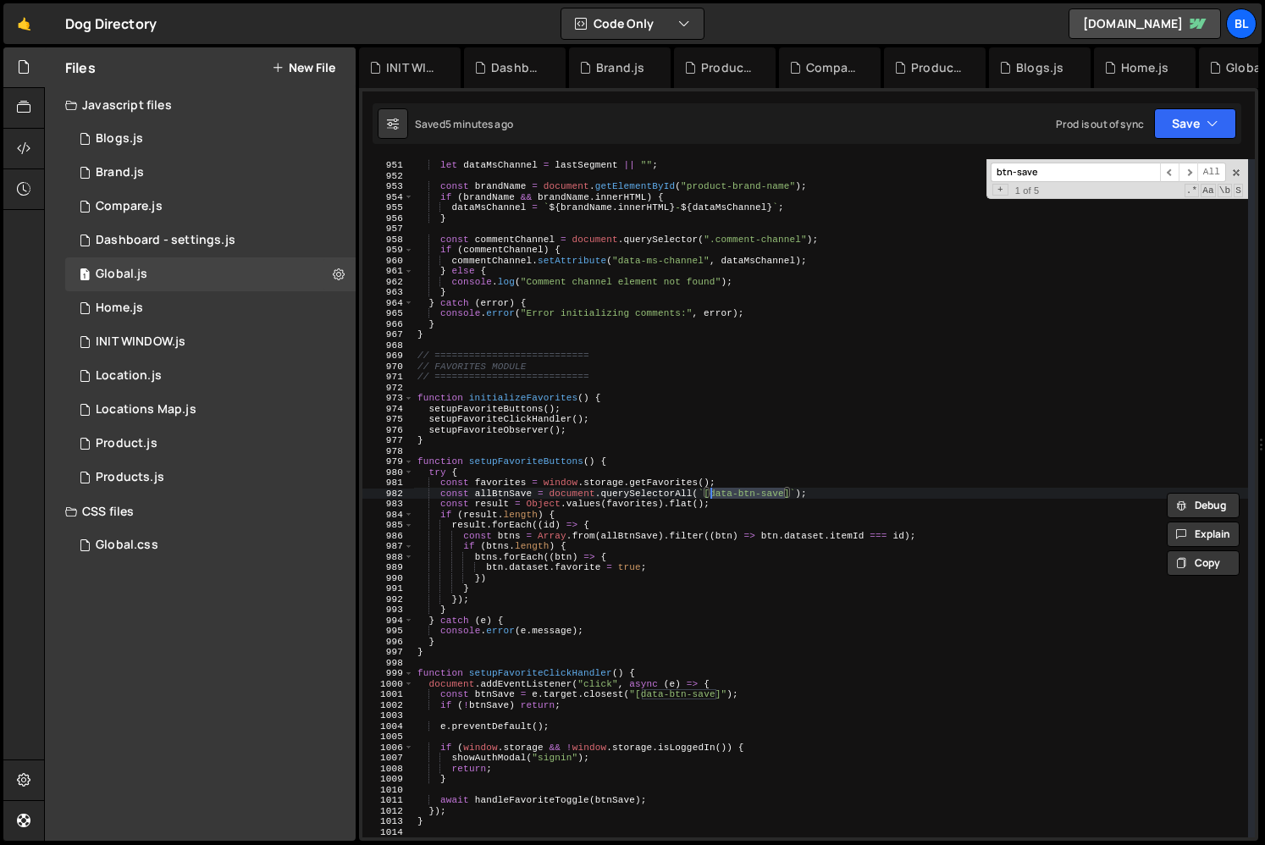
scroll to position [10113, 0]
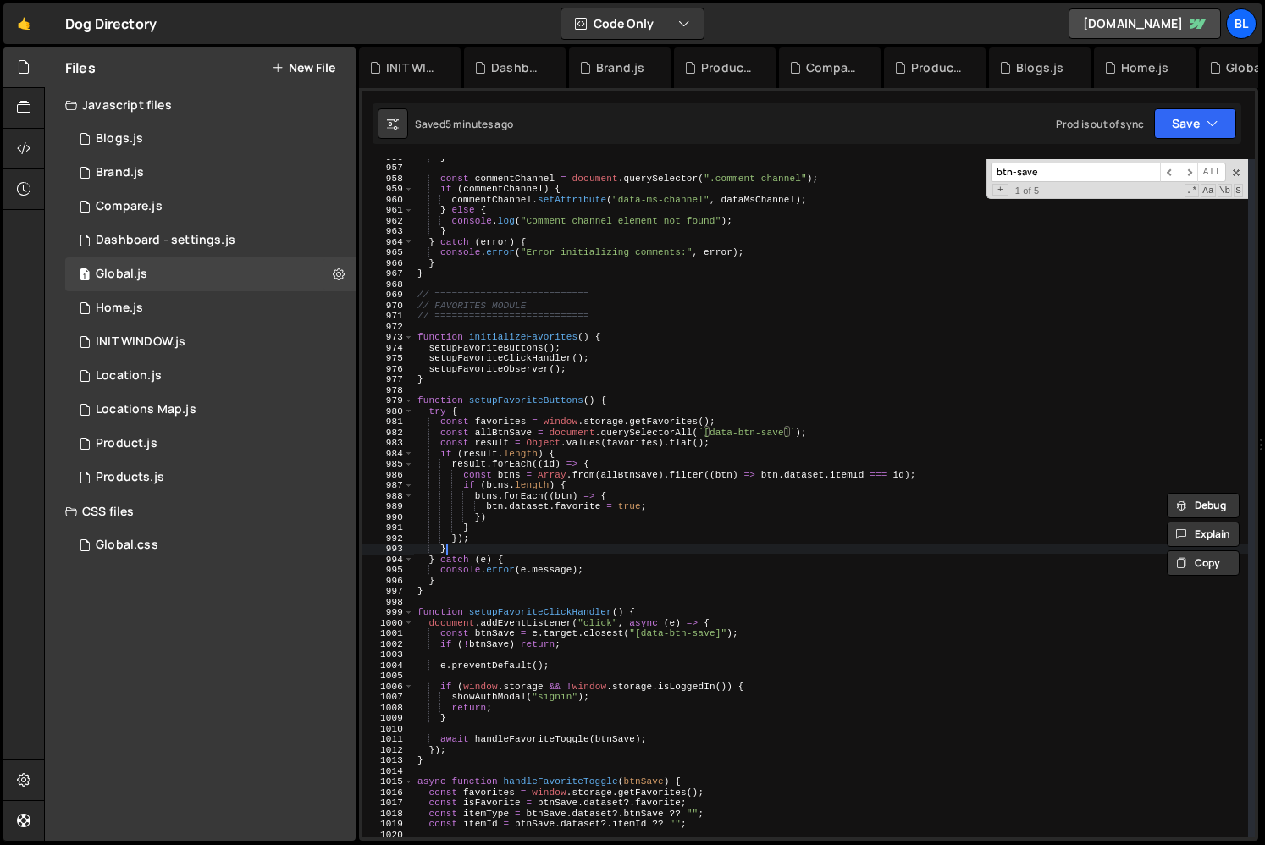
click at [550, 544] on div "} const commentChannel = document . querySelector ( ".comment-channel" ) ; if (…" at bounding box center [831, 501] width 834 height 699
type textarea "}"
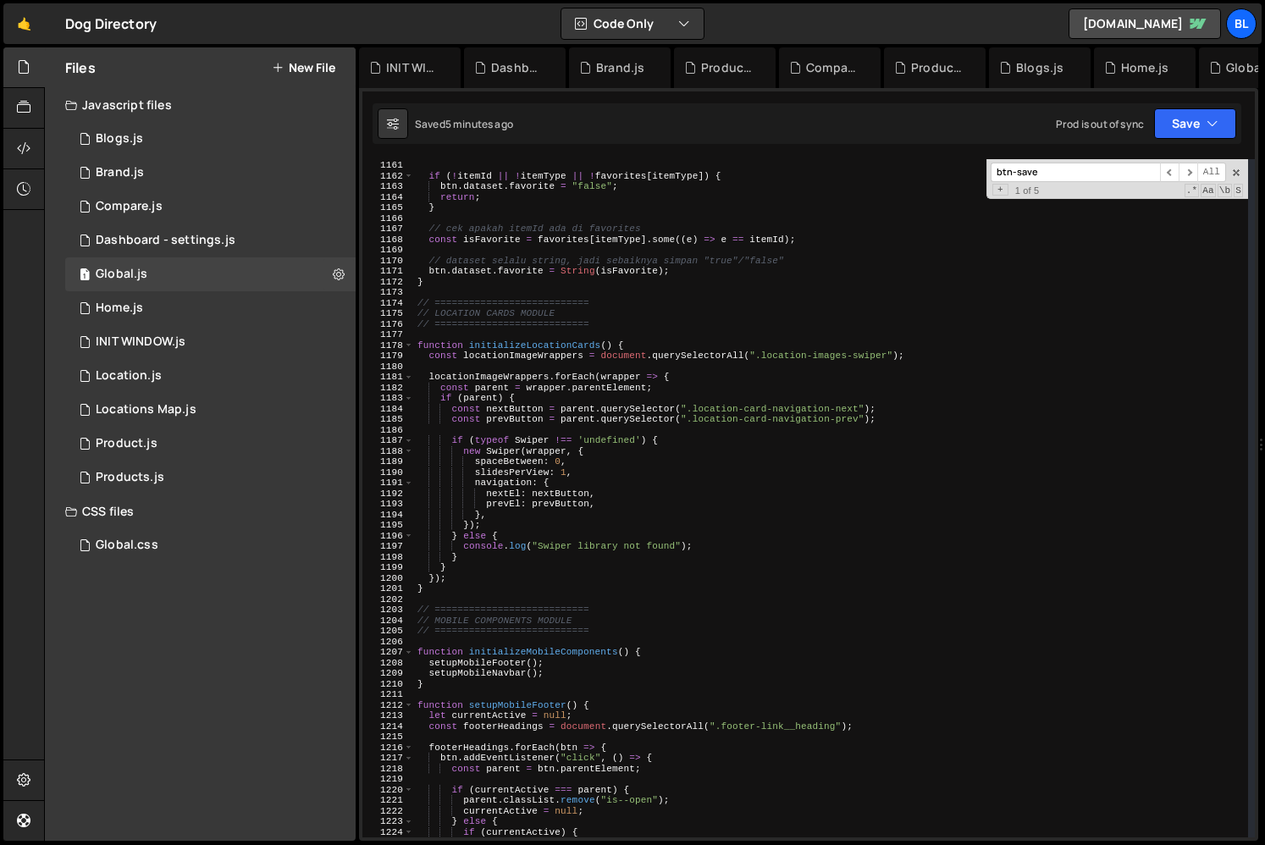
scroll to position [12387, 0]
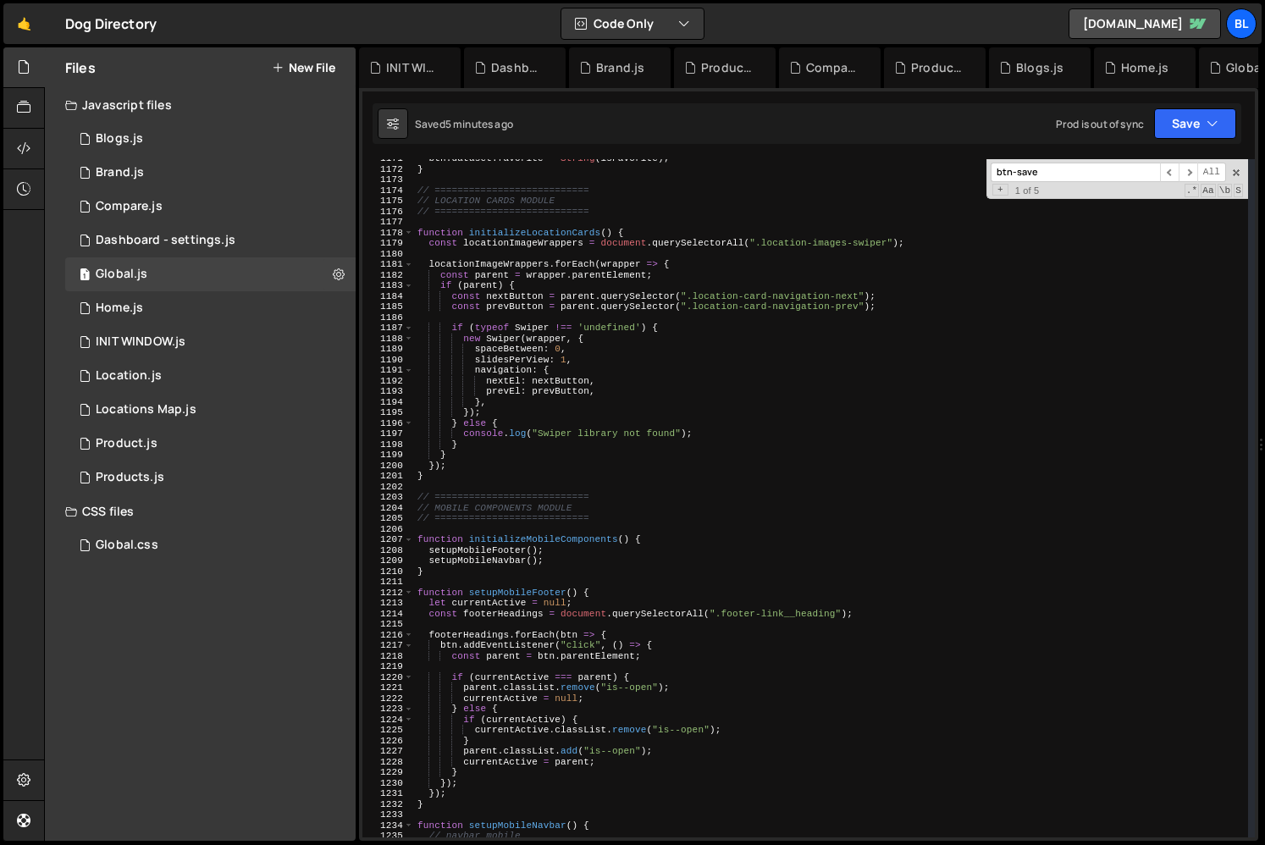
click at [1068, 166] on input "btn-save" at bounding box center [1074, 172] width 169 height 19
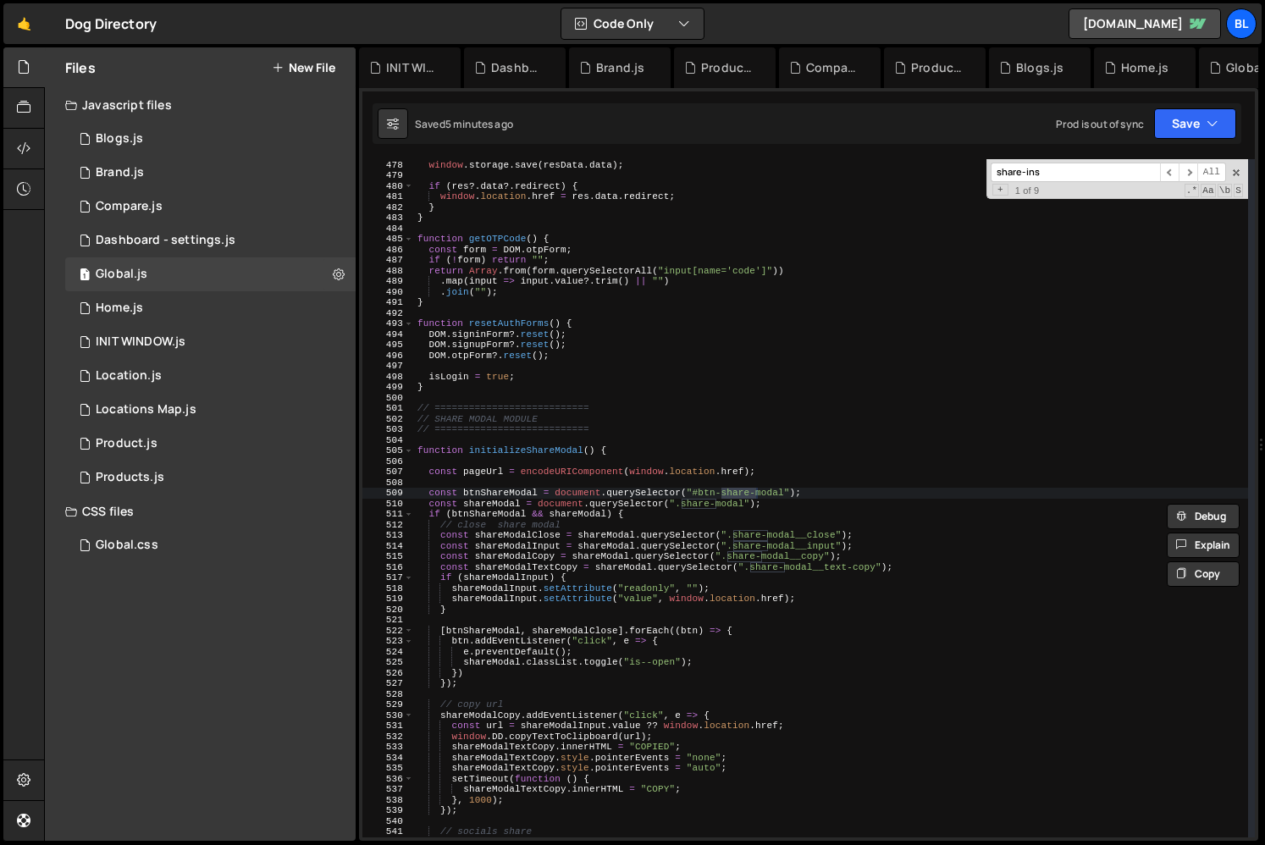
scroll to position [5629, 0]
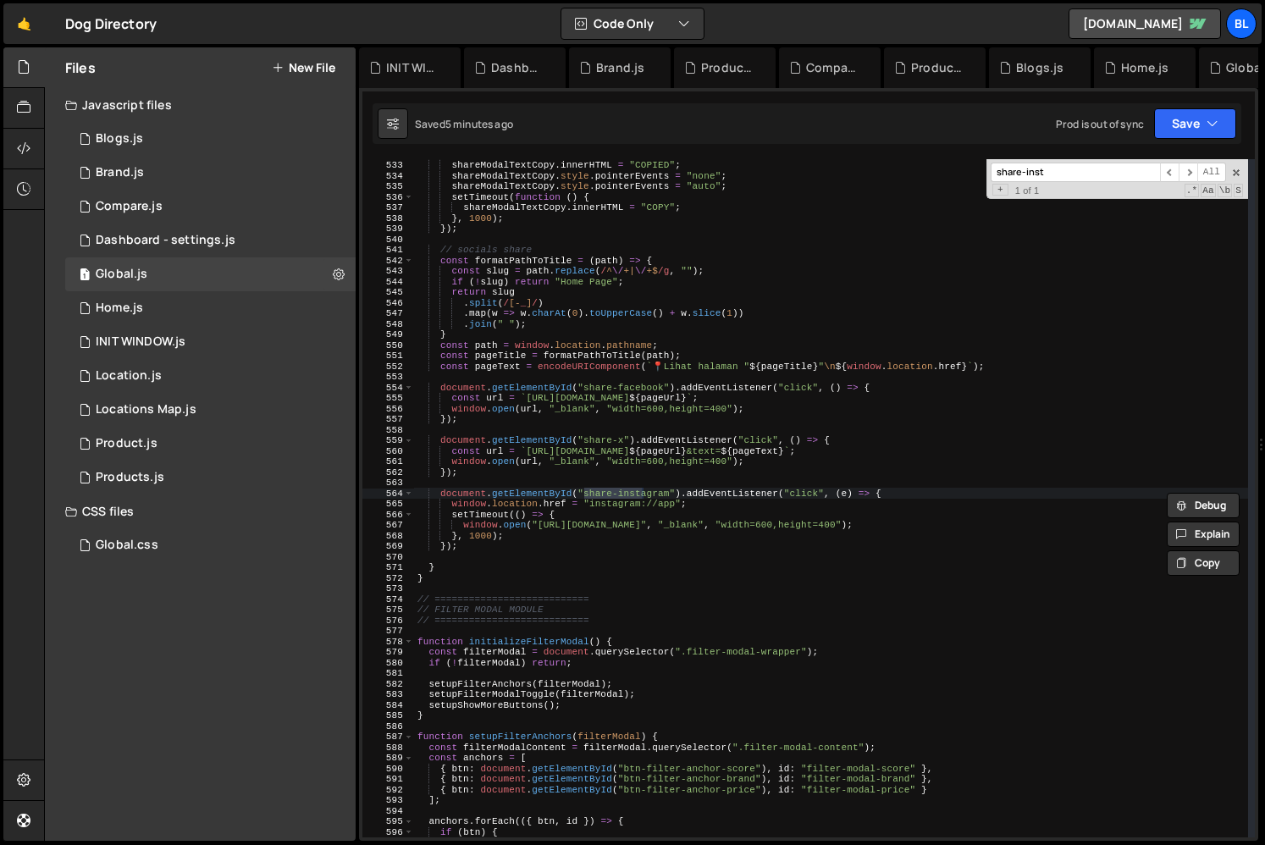
type input "share-inst"
type textarea "window.location.href = "instagram://app";"
click at [446, 505] on div "window . DD . copyTextToClipboard ( url ) ; shareModalTextCopy . innerHTML = "C…" at bounding box center [831, 498] width 834 height 699
drag, startPoint x: 446, startPoint y: 505, endPoint x: 718, endPoint y: 505, distance: 271.8
click at [718, 505] on div "window . DD . copyTextToClipboard ( url ) ; shareModalTextCopy . innerHTML = "C…" at bounding box center [831, 498] width 834 height 699
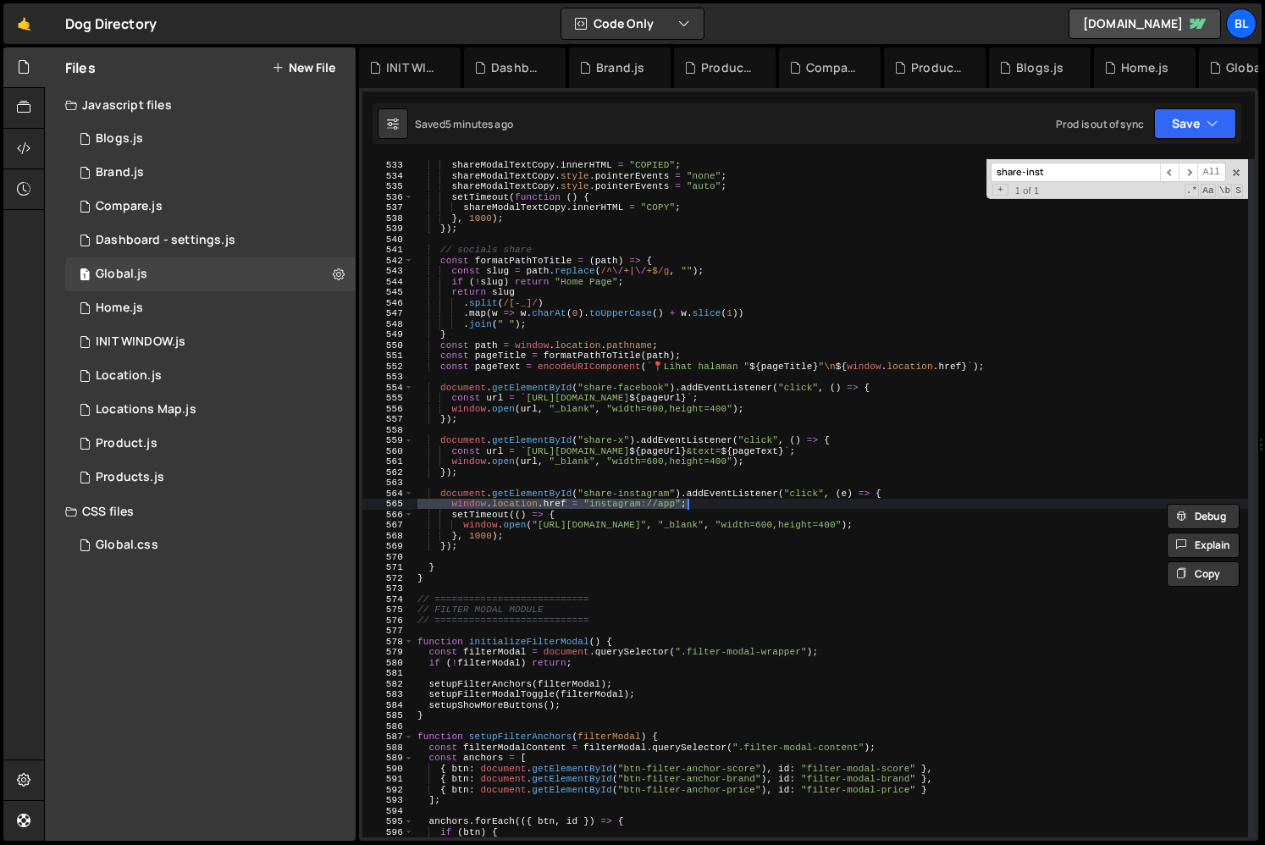
scroll to position [0, 0]
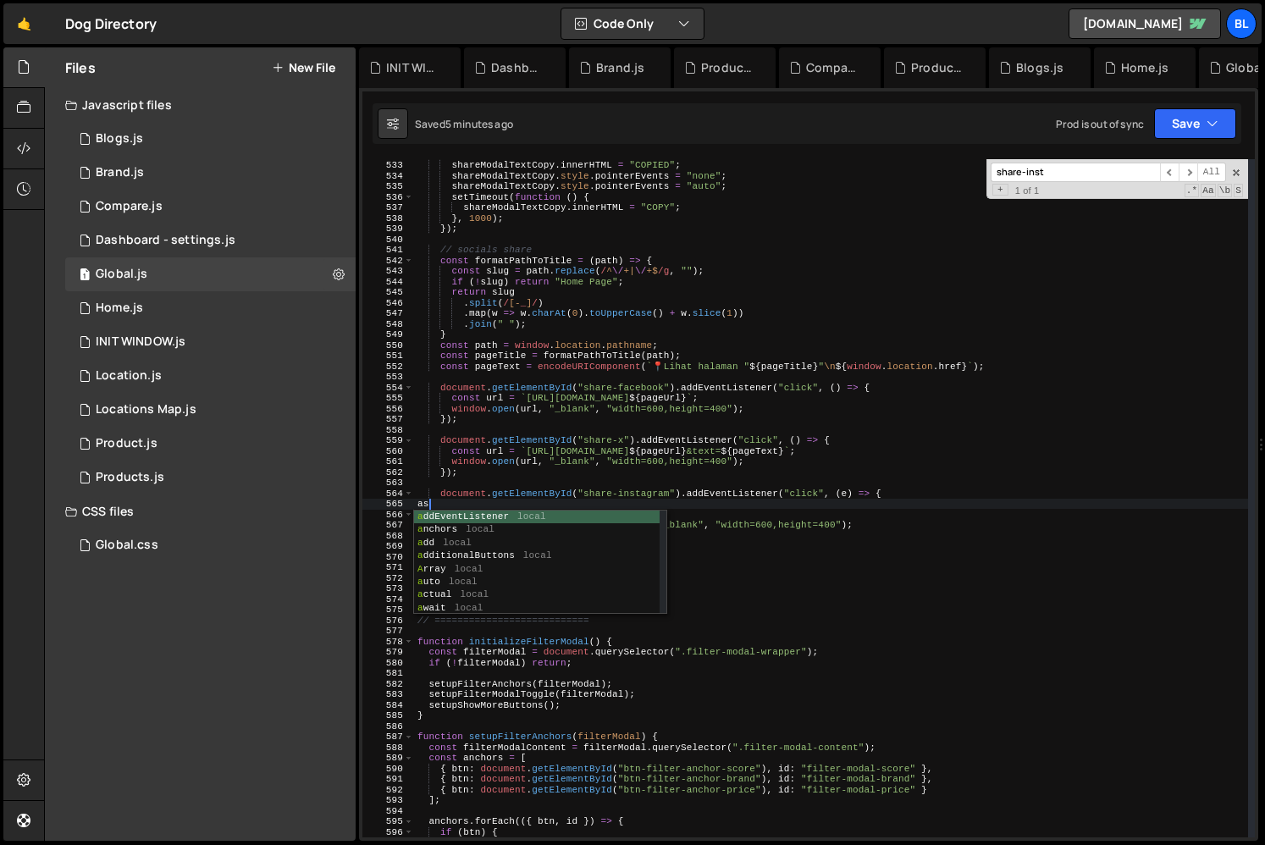
type textarea "asd"
type textarea "document.getElementById("share-instagram").addEventListener("click", (e) => {"
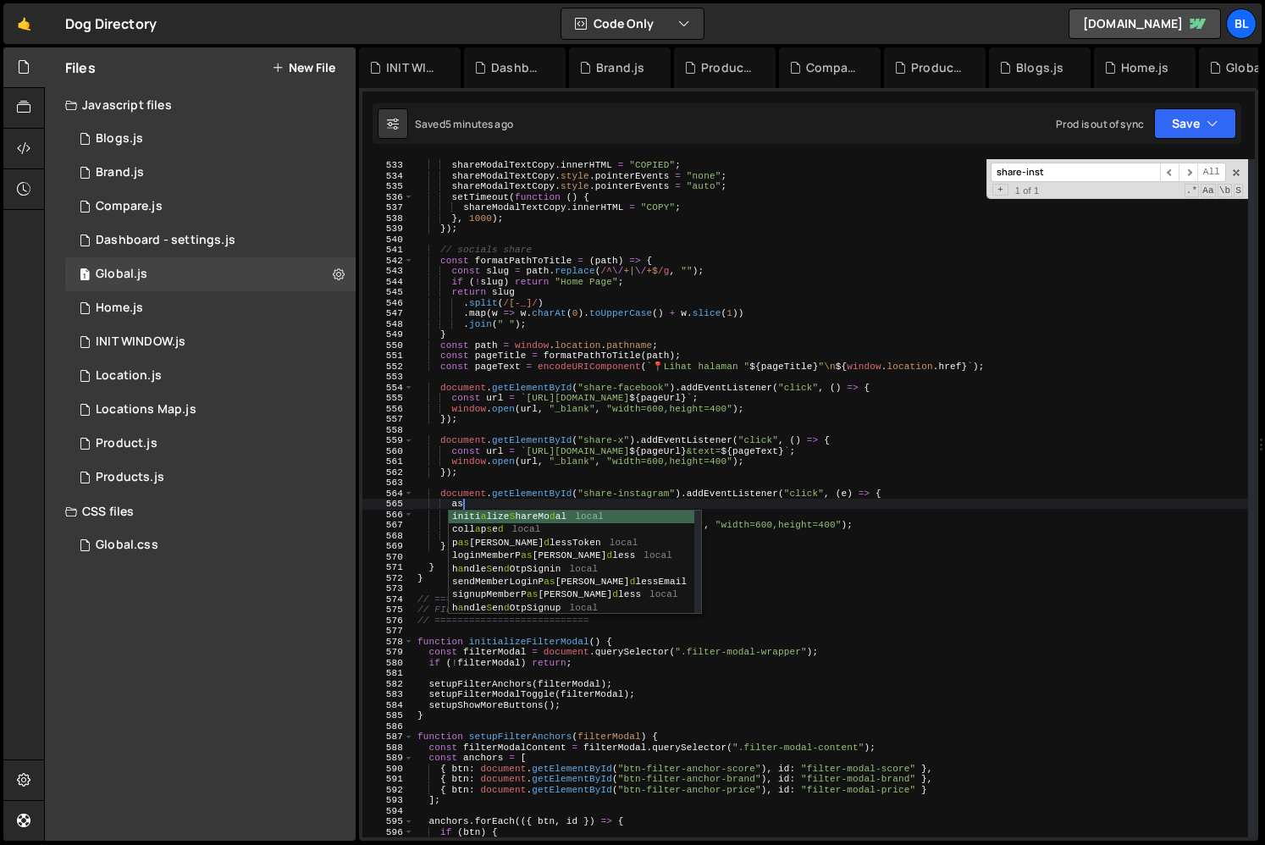
type textarea "a"
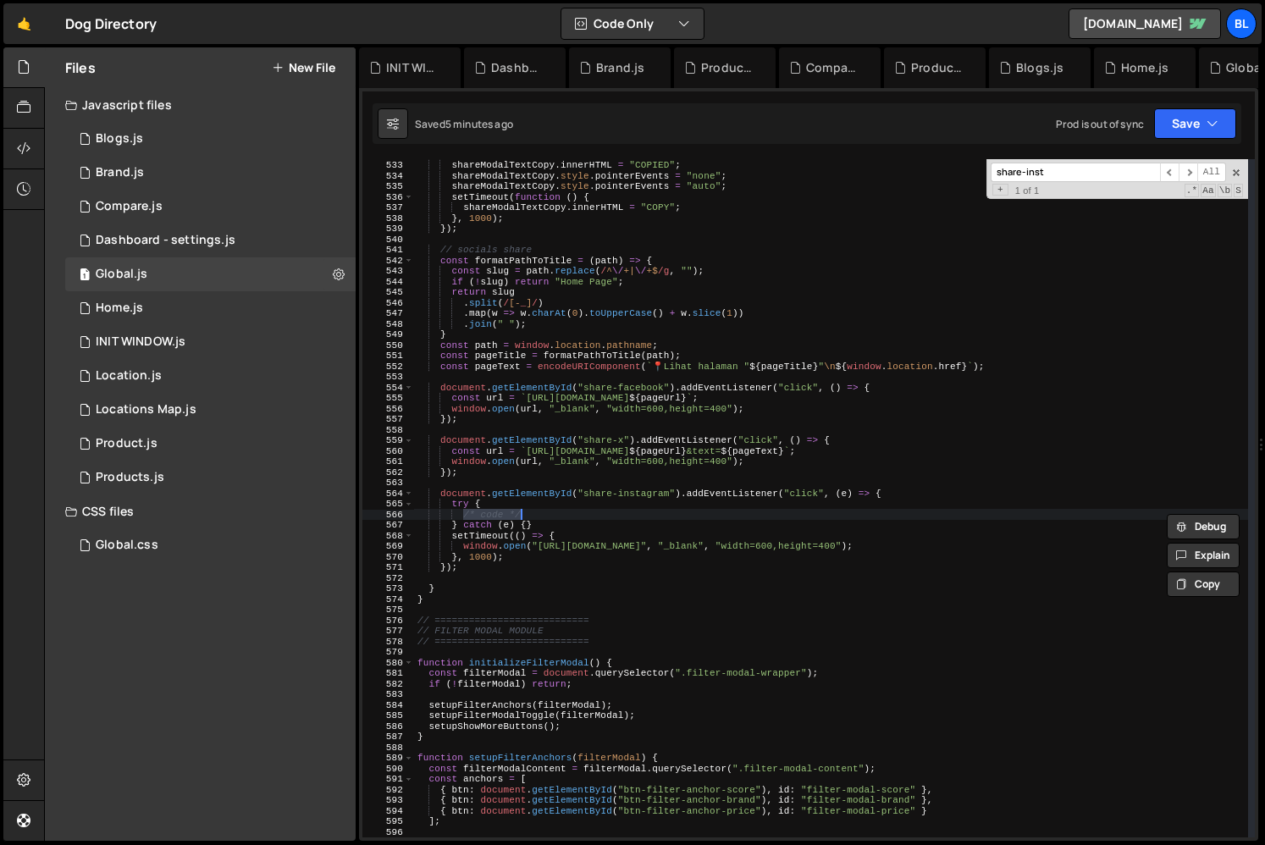
paste textarea "window.location.href = "instagram://app";"
type textarea "} catch (e) {}"
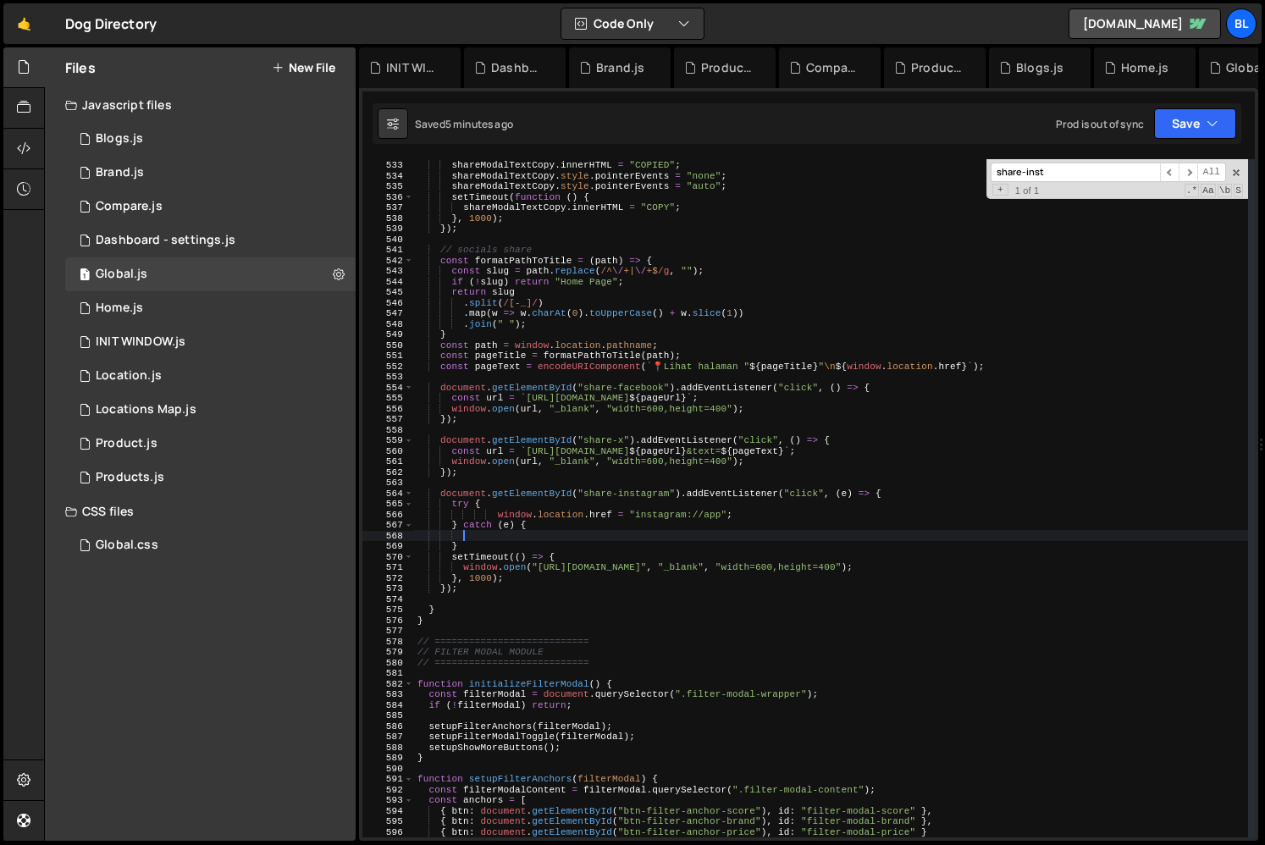
scroll to position [0, 3]
type textarea "setTimeout(() => {"
click at [564, 570] on div "window . DD . copyTextToClipboard ( url ) ; shareModalTextCopy . innerHTML = "C…" at bounding box center [831, 498] width 834 height 699
click at [937, 557] on div "window . DD . copyTextToClipboard ( url ) ; shareModalTextCopy . innerHTML = "C…" at bounding box center [831, 498] width 834 height 699
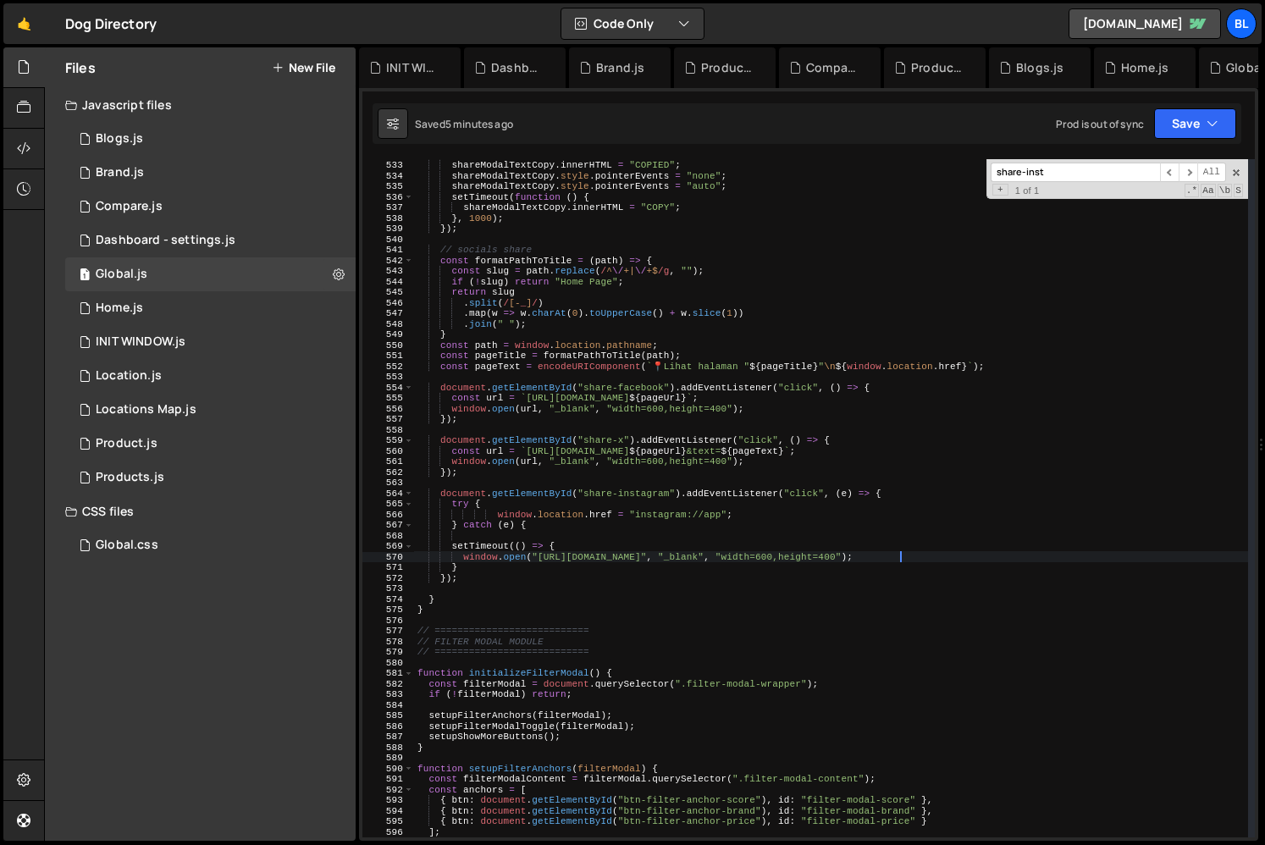
click at [763, 549] on div "window . DD . copyTextToClipboard ( url ) ; shareModalTextCopy . innerHTML = "C…" at bounding box center [831, 498] width 834 height 699
click at [715, 532] on div "window . DD . copyTextToClipboard ( url ) ; shareModalTextCopy . innerHTML = "C…" at bounding box center [831, 498] width 834 height 699
type textarea "setTimeout(() => {"
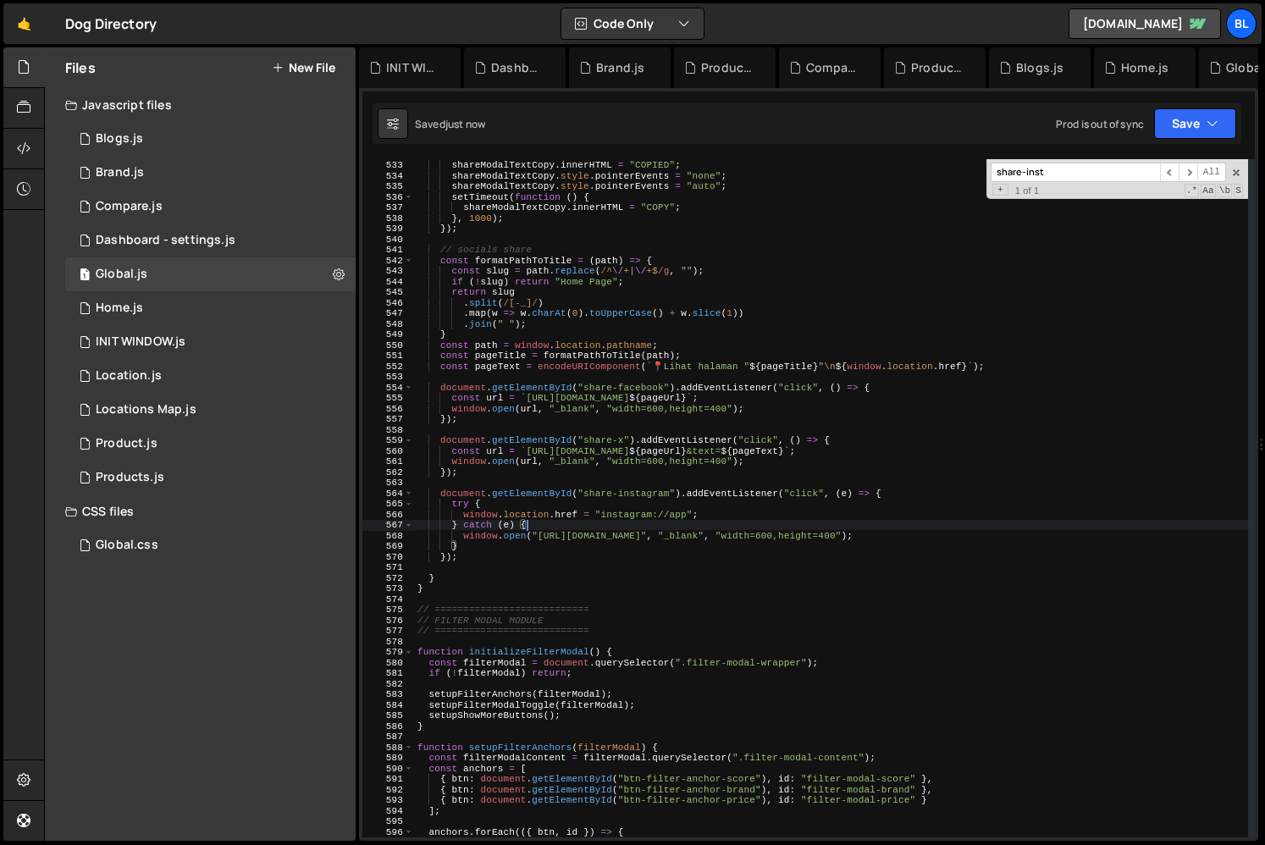
scroll to position [26313, 0]
click at [681, 553] on div "window . DD . copyTextToClipboard ( url ) ; shareModalTextCopy . innerHTML = "C…" at bounding box center [831, 498] width 834 height 699
click at [472, 516] on div "window . DD . copyTextToClipboard ( url ) ; shareModalTextCopy . innerHTML = "C…" at bounding box center [831, 498] width 834 height 699
drag, startPoint x: 455, startPoint y: 518, endPoint x: 701, endPoint y: 517, distance: 245.5
click at [701, 517] on div "window . DD . copyTextToClipboard ( url ) ; shareModalTextCopy . innerHTML = "C…" at bounding box center [831, 498] width 834 height 699
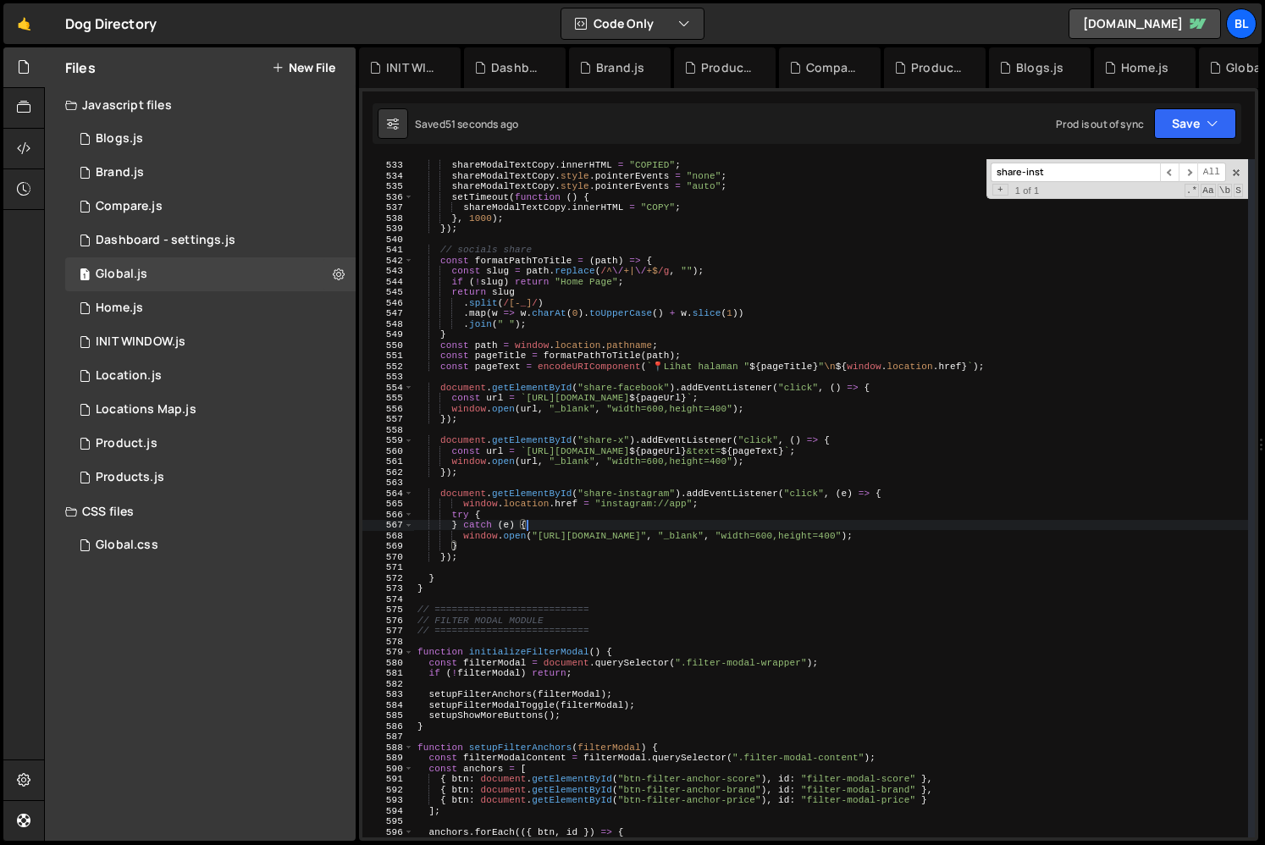
type textarea "[DOMAIN_NAME]("[URL][DOMAIN_NAME]", "_blank", "width=600,height=400");"
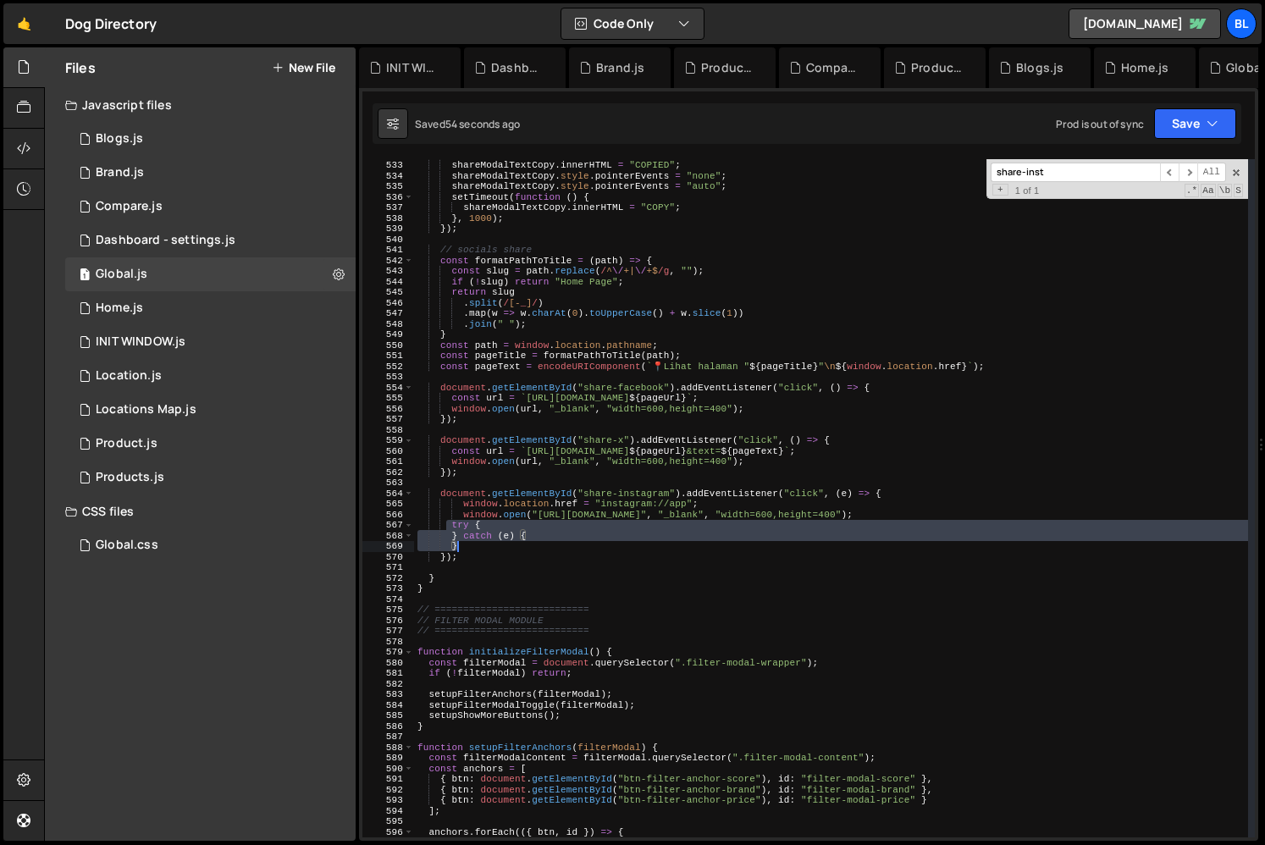
drag, startPoint x: 447, startPoint y: 521, endPoint x: 505, endPoint y: 546, distance: 62.6
click at [505, 546] on div "window . DD . copyTextToClipboard ( url ) ; shareModalTextCopy . innerHTML = "C…" at bounding box center [831, 498] width 834 height 699
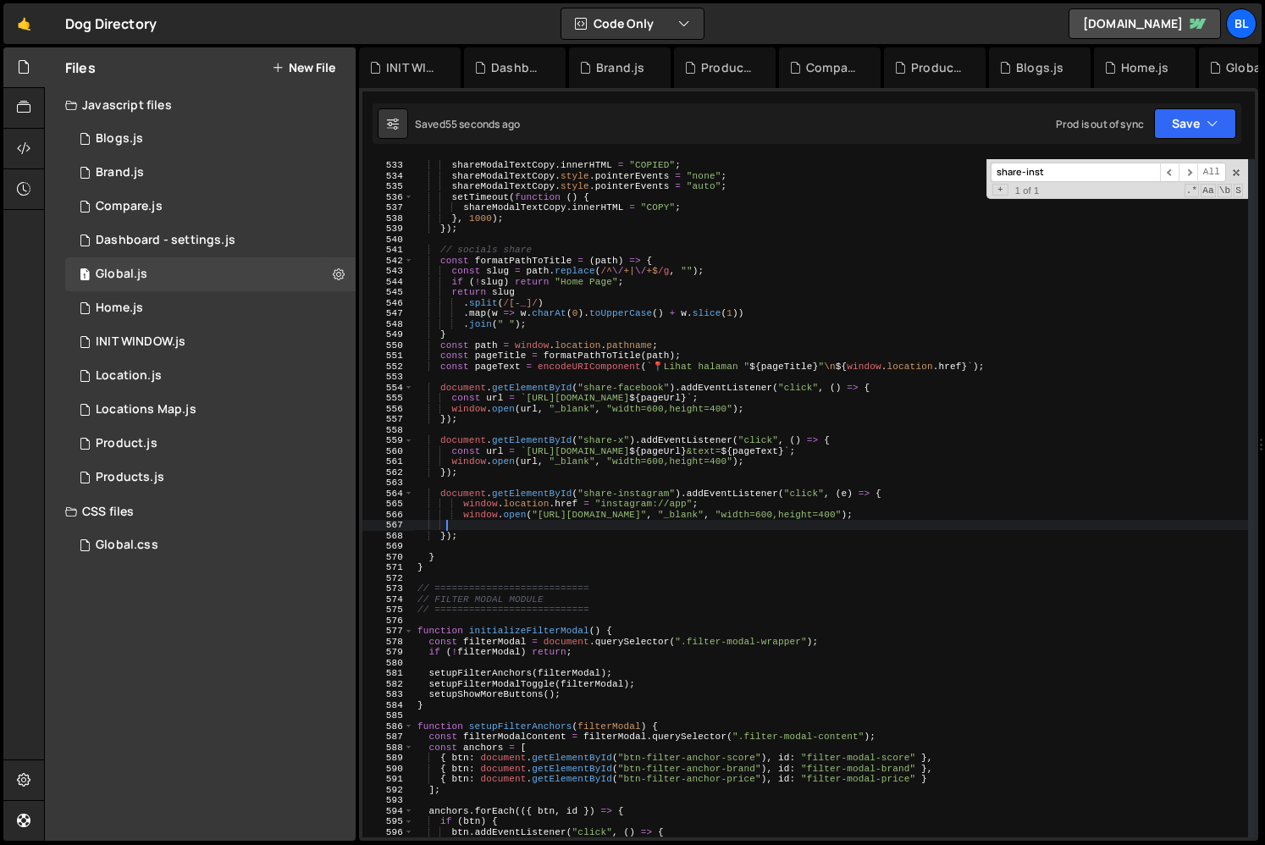
click at [742, 504] on div "window . DD . copyTextToClipboard ( url ) ; shareModalTextCopy . innerHTML = "C…" at bounding box center [831, 498] width 834 height 699
type textarea "window.location.href = "instagram://app";"
click at [465, 505] on div "window . DD . copyTextToClipboard ( url ) ; shareModalTextCopy . innerHTML = "C…" at bounding box center [831, 498] width 834 height 699
click at [557, 550] on div "window . DD . copyTextToClipboard ( url ) ; shareModalTextCopy . innerHTML = "C…" at bounding box center [831, 498] width 834 height 699
click at [926, 496] on div "window . DD . copyTextToClipboard ( url ) ; shareModalTextCopy . innerHTML = "C…" at bounding box center [831, 498] width 834 height 699
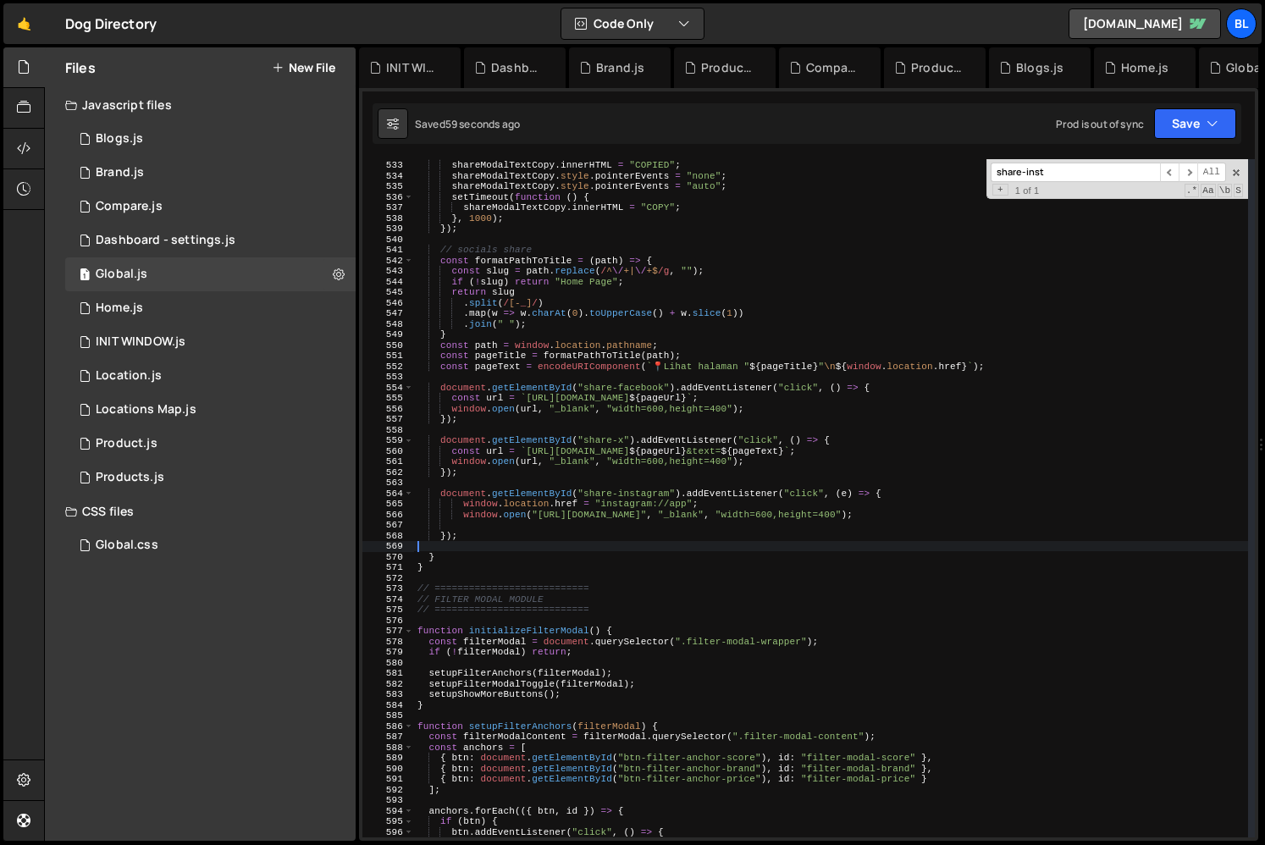
type textarea "document.getElementById("share-instagram").addEventListener("click", (e) => {"
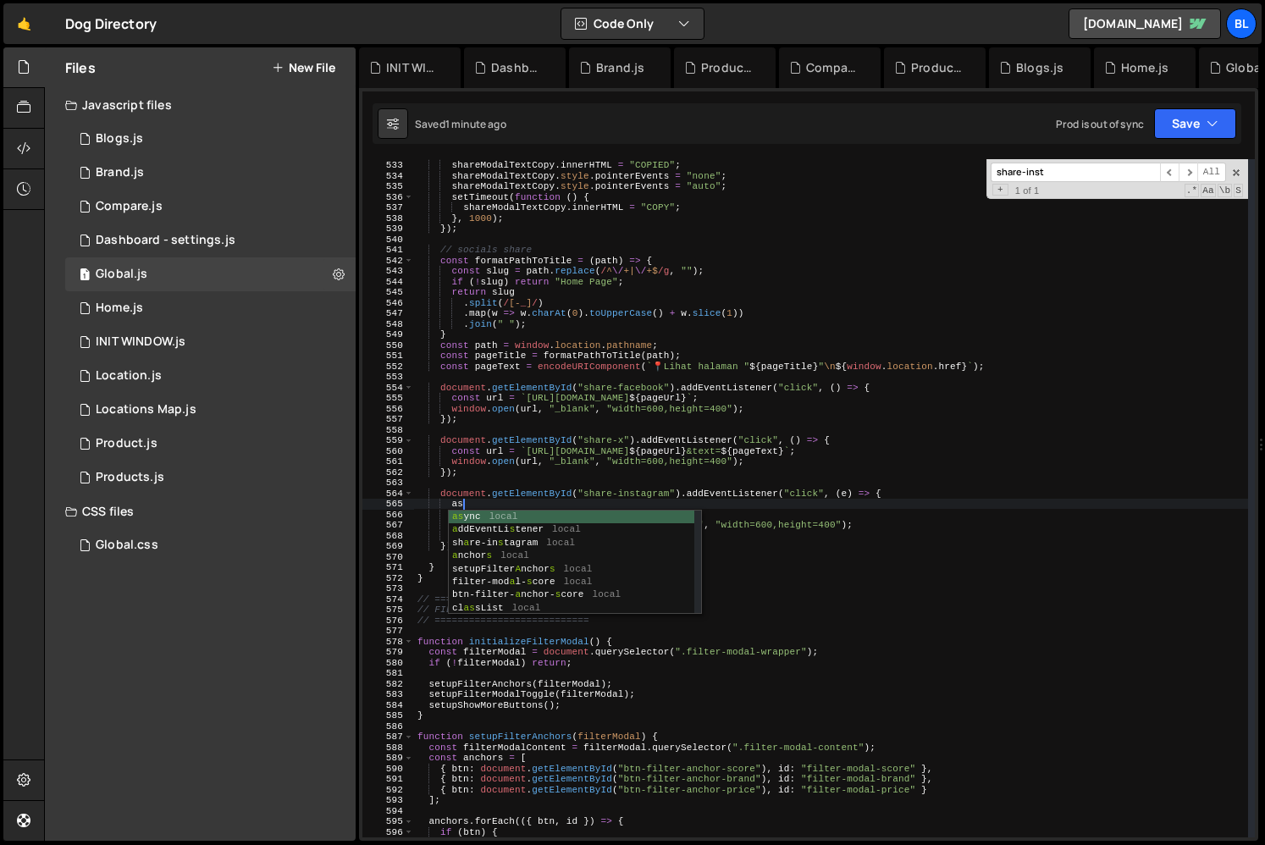
type textarea "a"
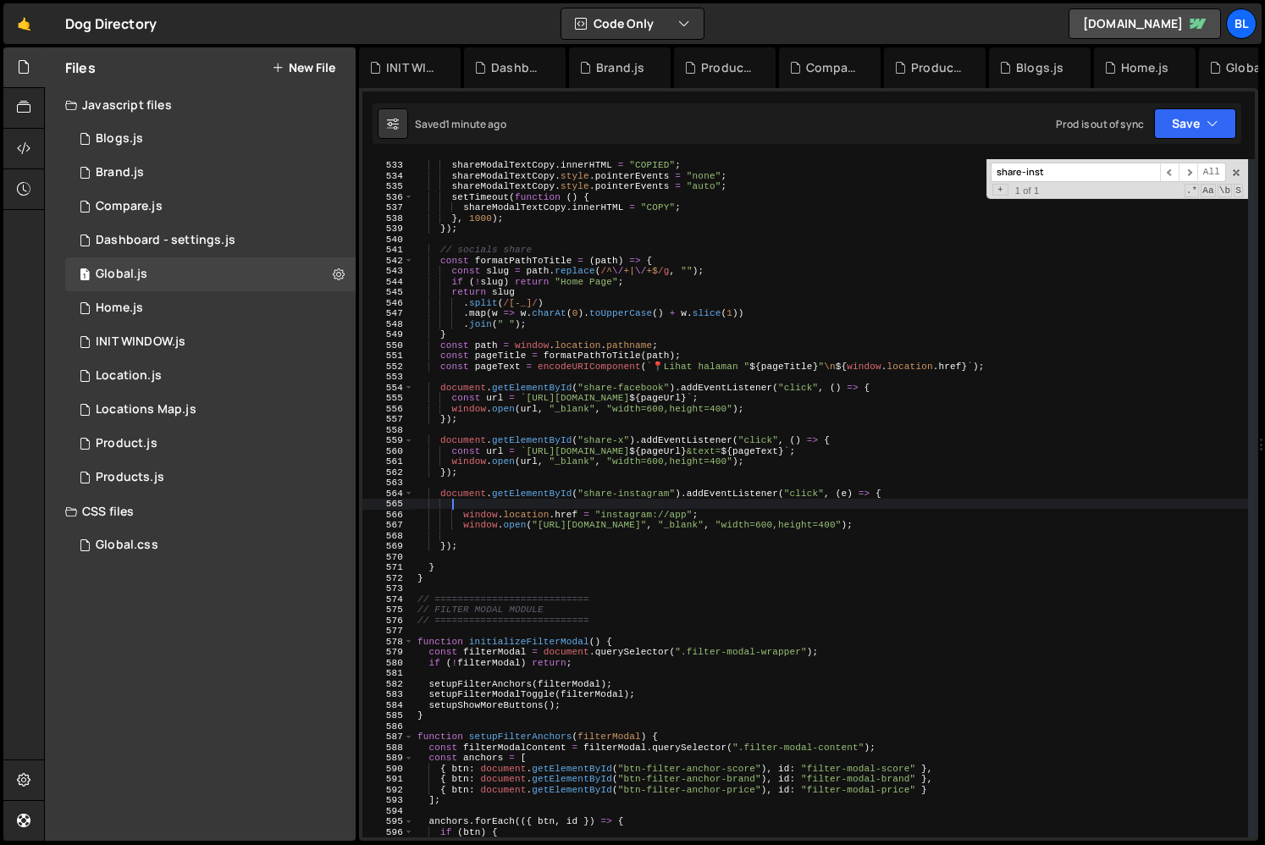
type textarea "o"
type textarea "if(window.isMobile()){"
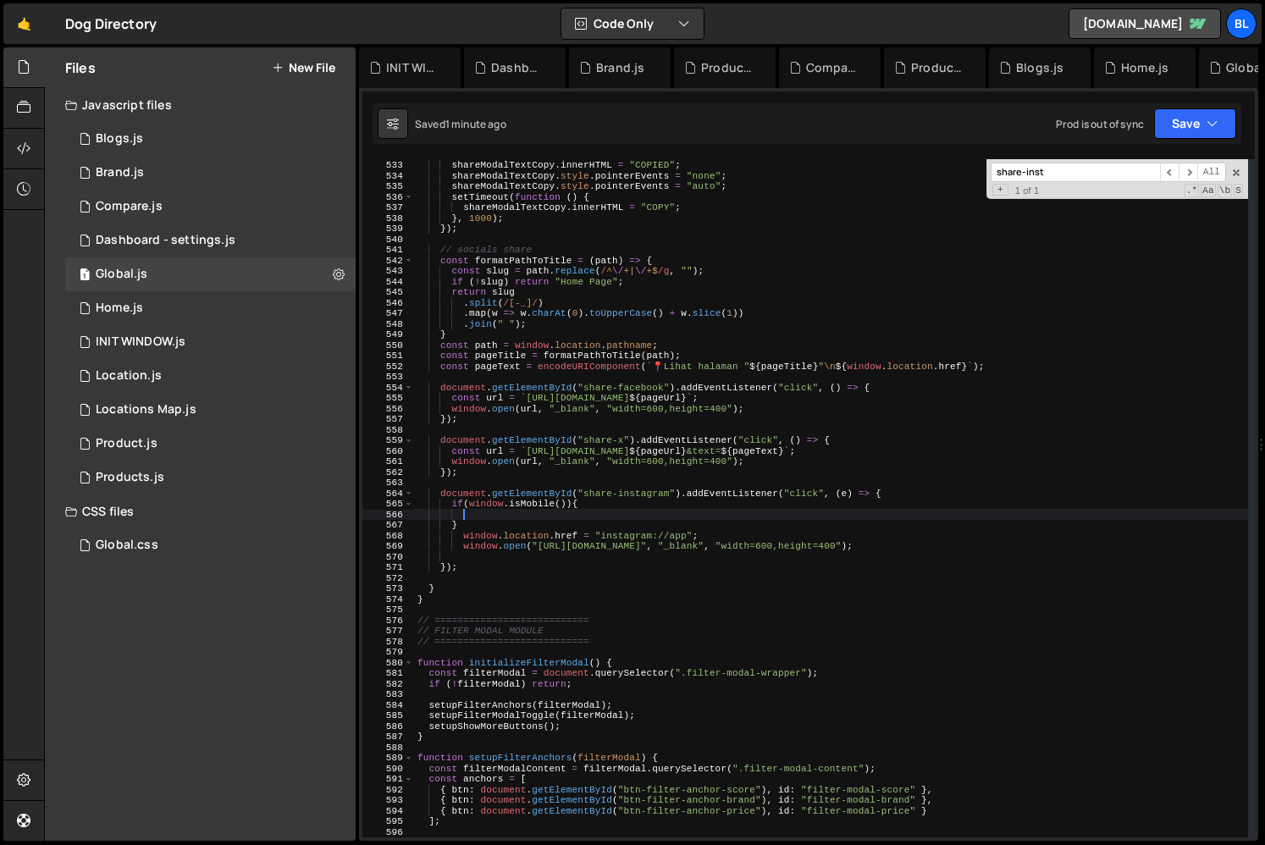
paste textarea "window.location.href = "instagram://app";"
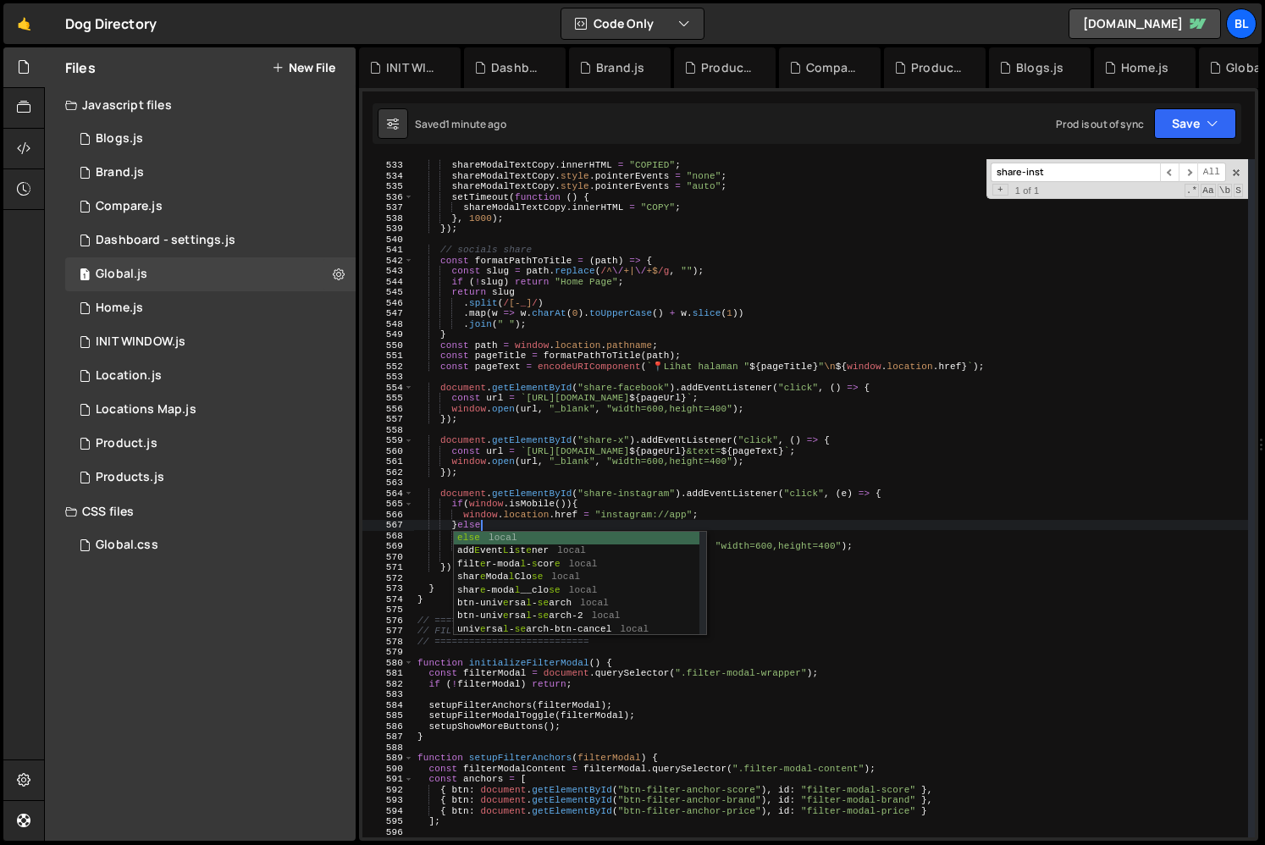
type textarea "}else{"
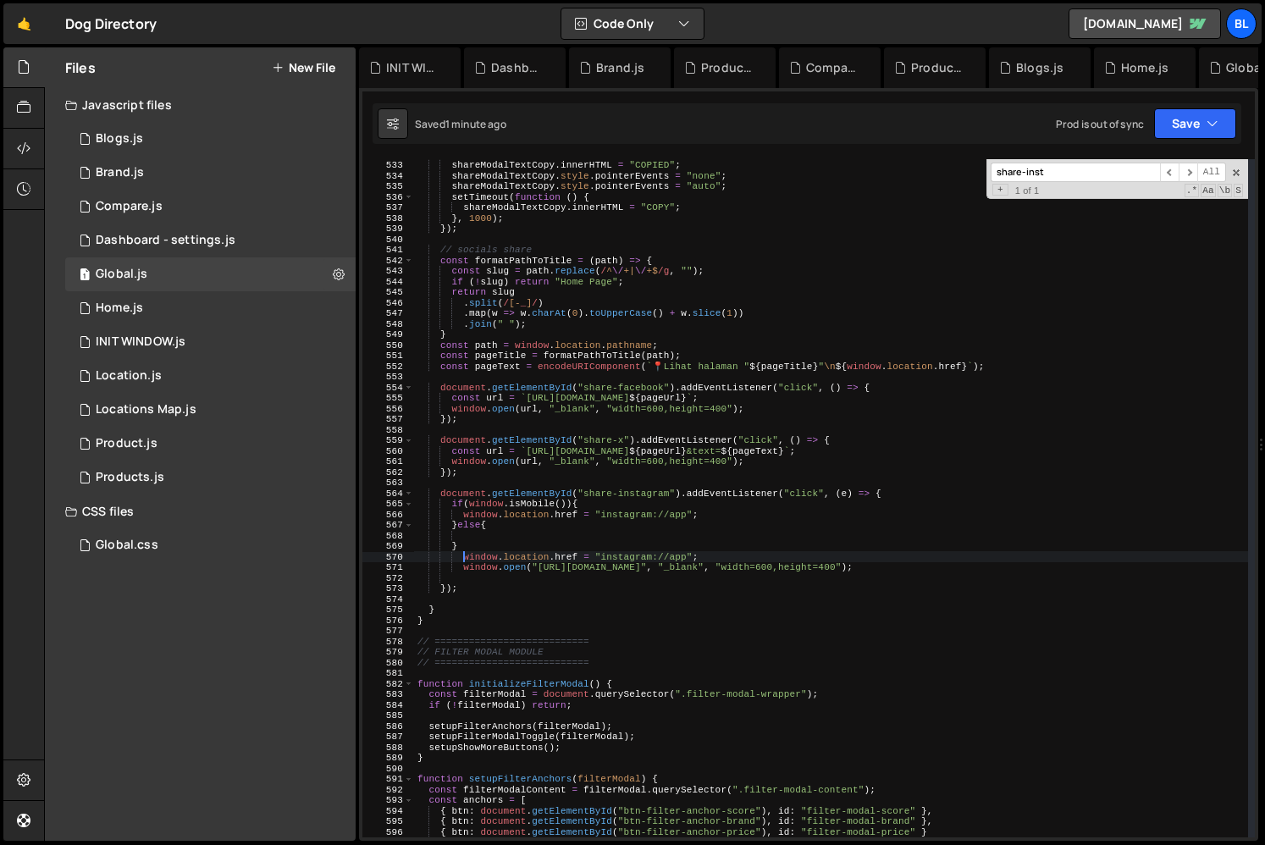
type textarea "[DOMAIN_NAME]("[URL][DOMAIN_NAME]", "_blank", "width=600,height=400");"
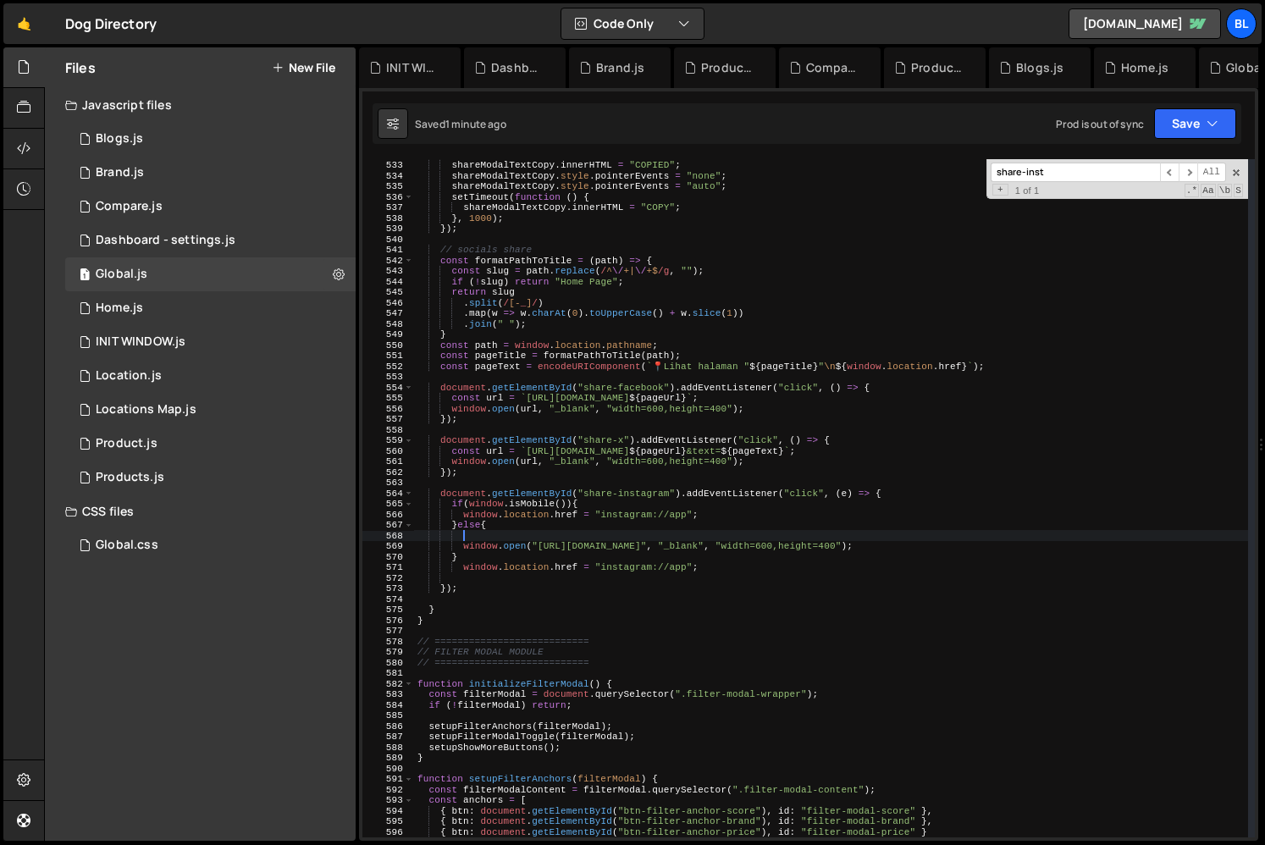
type textarea "[DOMAIN_NAME]("[URL][DOMAIN_NAME]", "_blank", "width=600,height=400");"
type textarea "}else{"
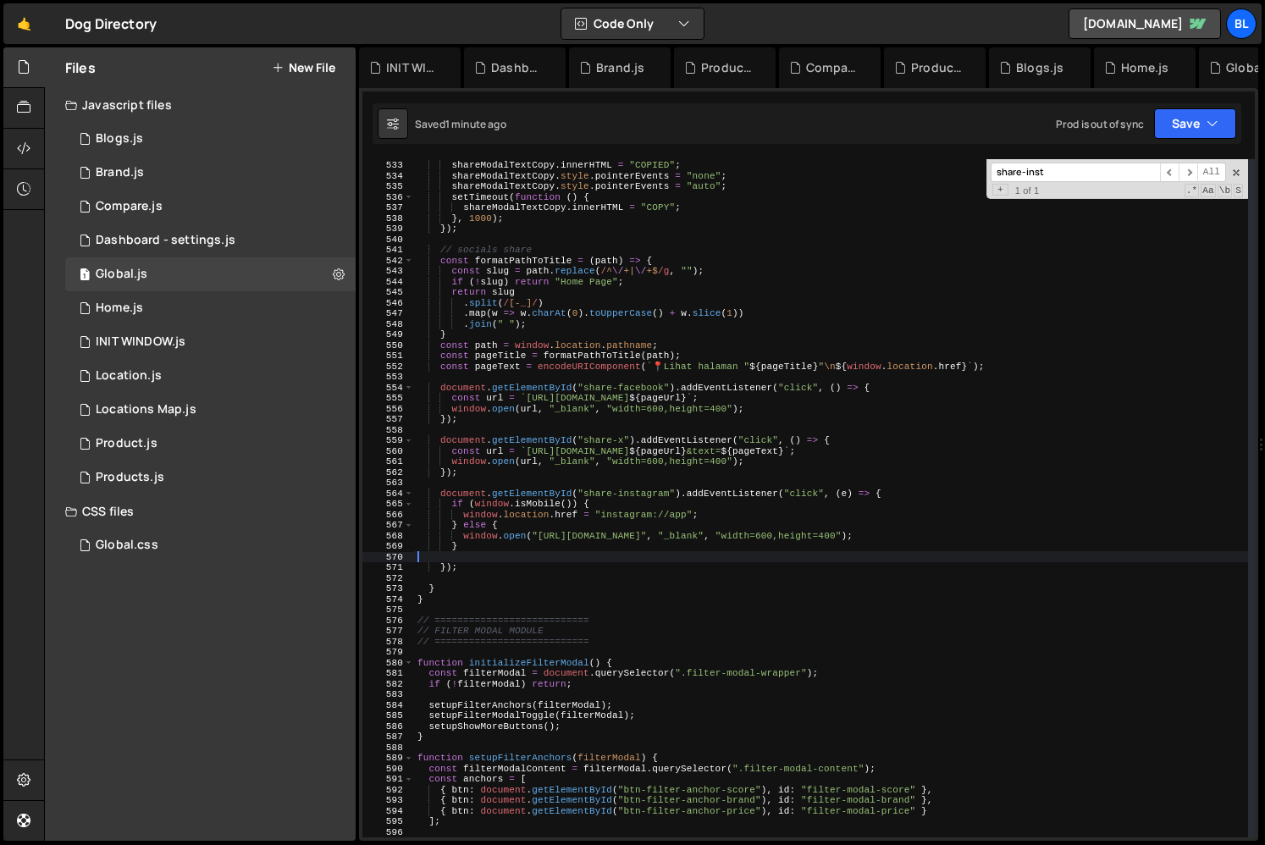
drag, startPoint x: 713, startPoint y: 566, endPoint x: 450, endPoint y: 558, distance: 262.6
click at [599, 566] on div "window . DD . copyTextToClipboard ( url ) ; shareModalTextCopy . innerHTML = "C…" at bounding box center [831, 498] width 834 height 699
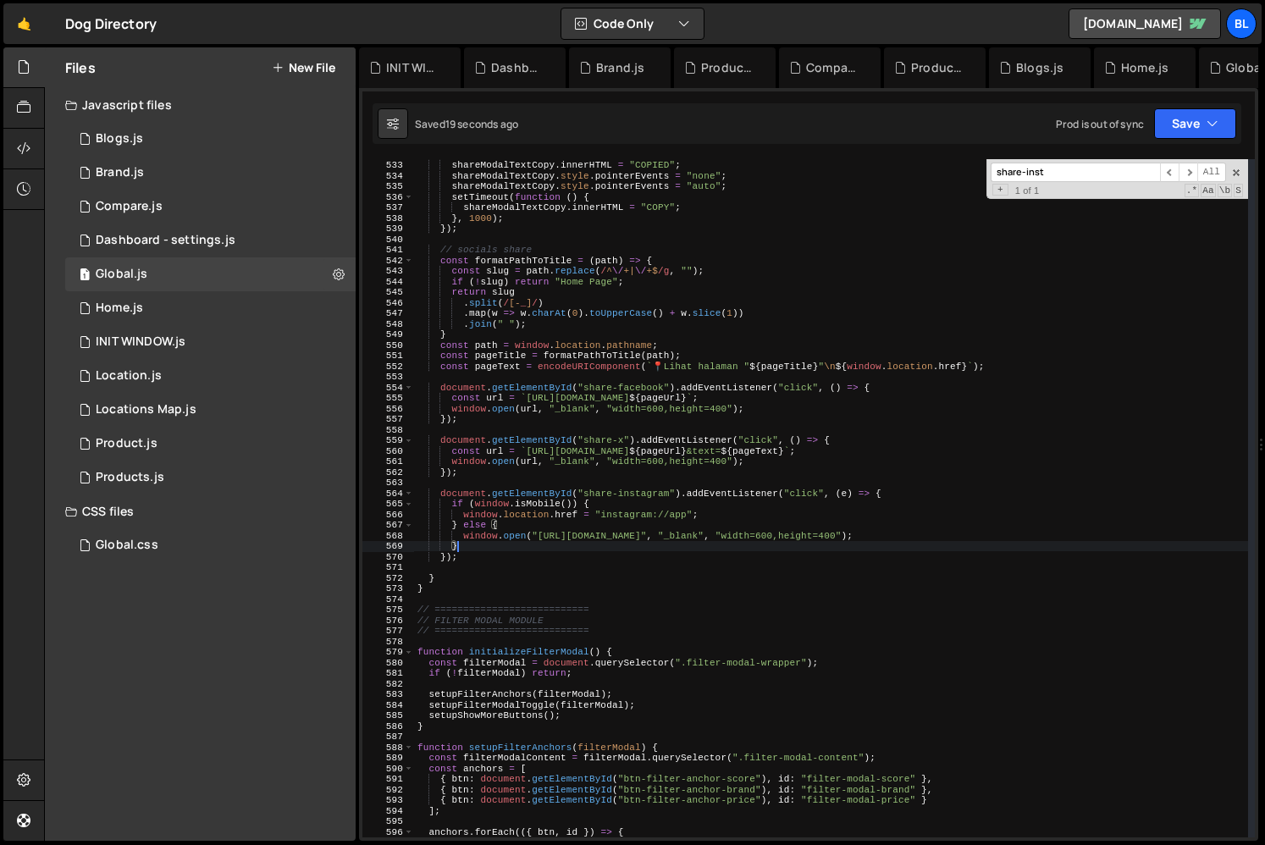
click at [514, 505] on div "window . DD . copyTextToClipboard ( url ) ; shareModalTextCopy . innerHTML = "C…" at bounding box center [831, 498] width 834 height 699
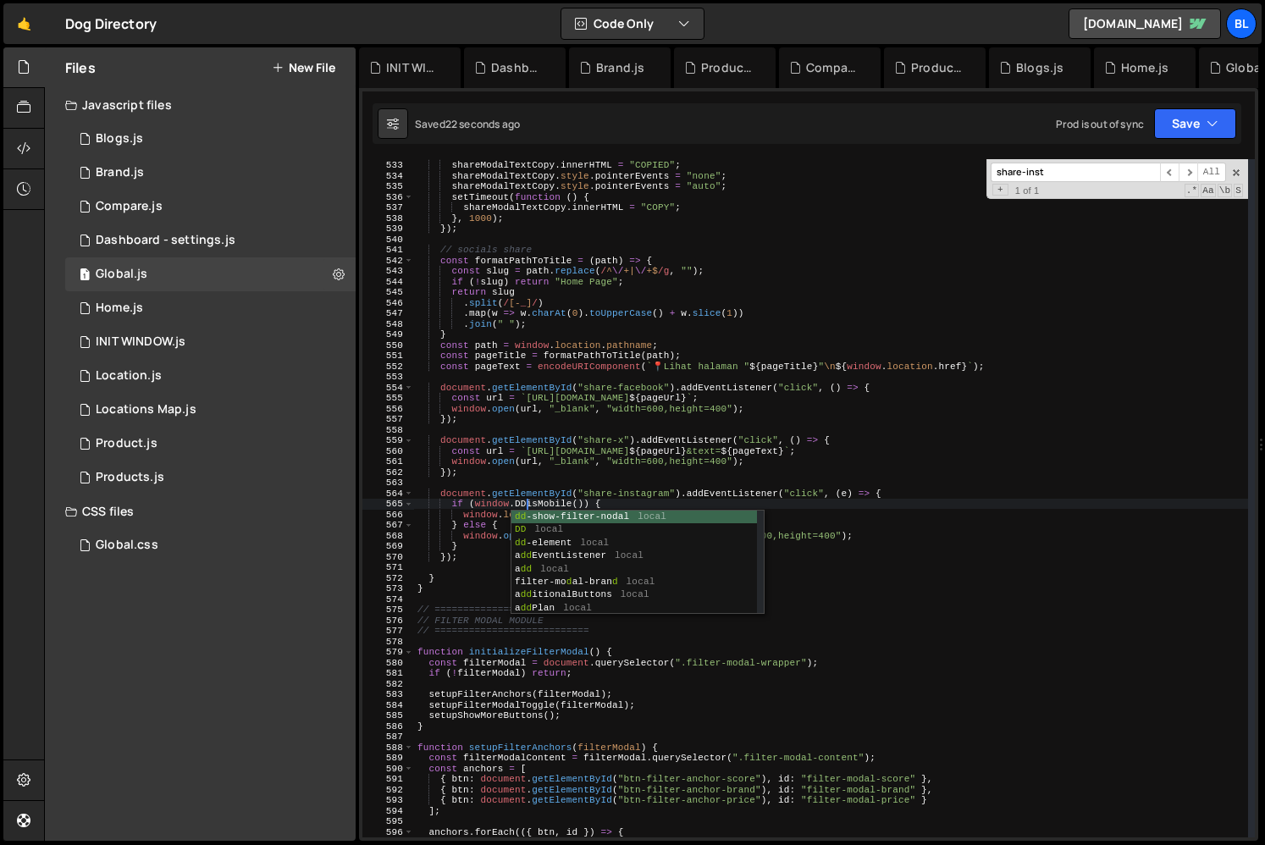
scroll to position [0, 9]
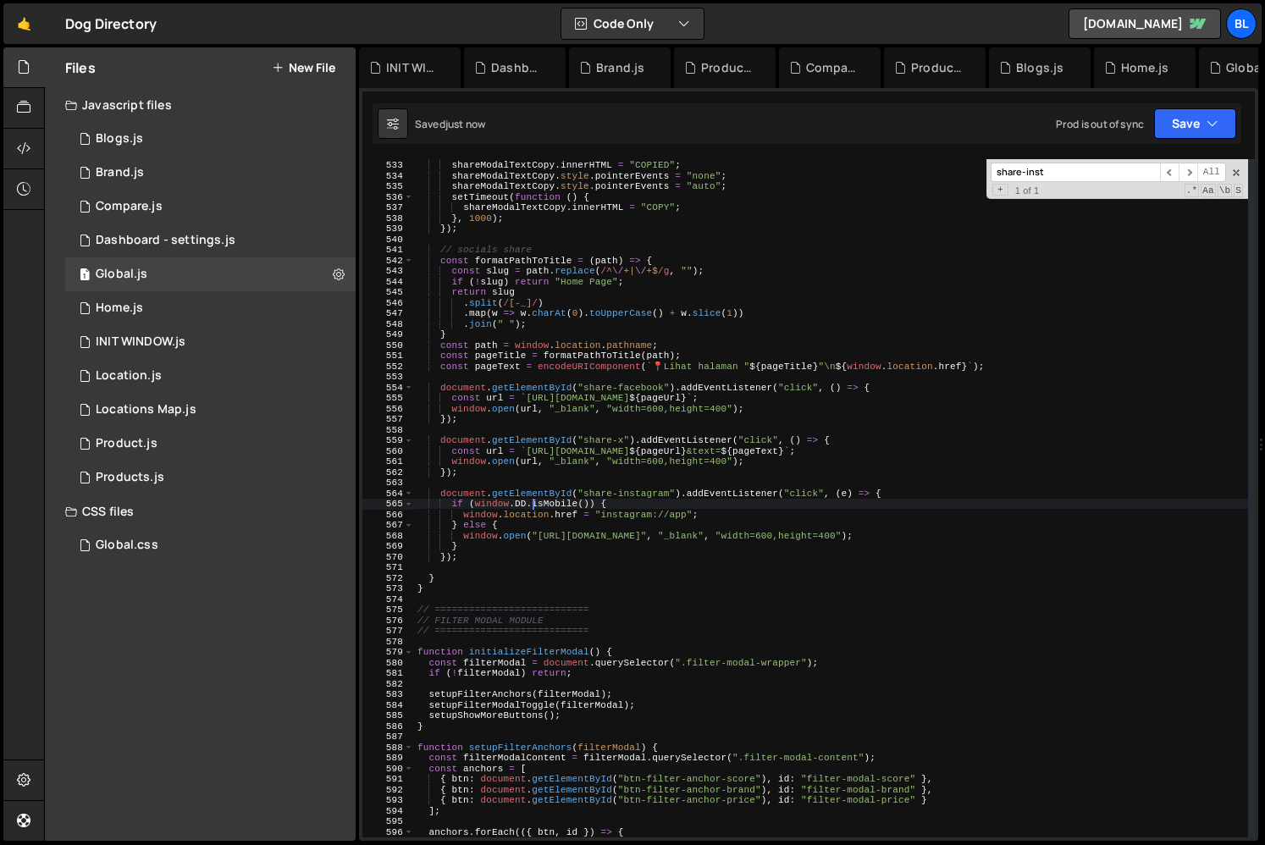
click at [553, 503] on div "window . DD . copyTextToClipboard ( url ) ; shareModalTextCopy . innerHTML = "C…" at bounding box center [831, 498] width 834 height 699
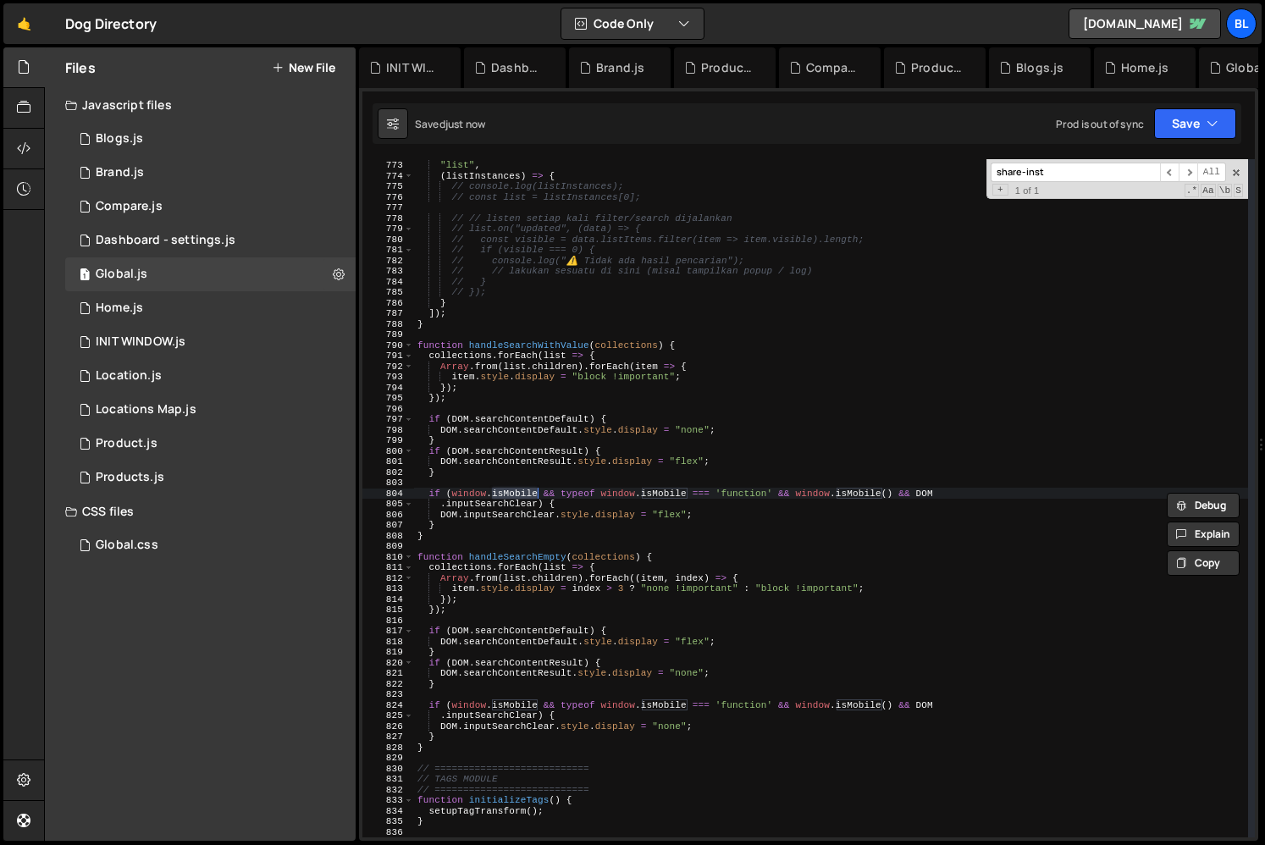
scroll to position [8169, 0]
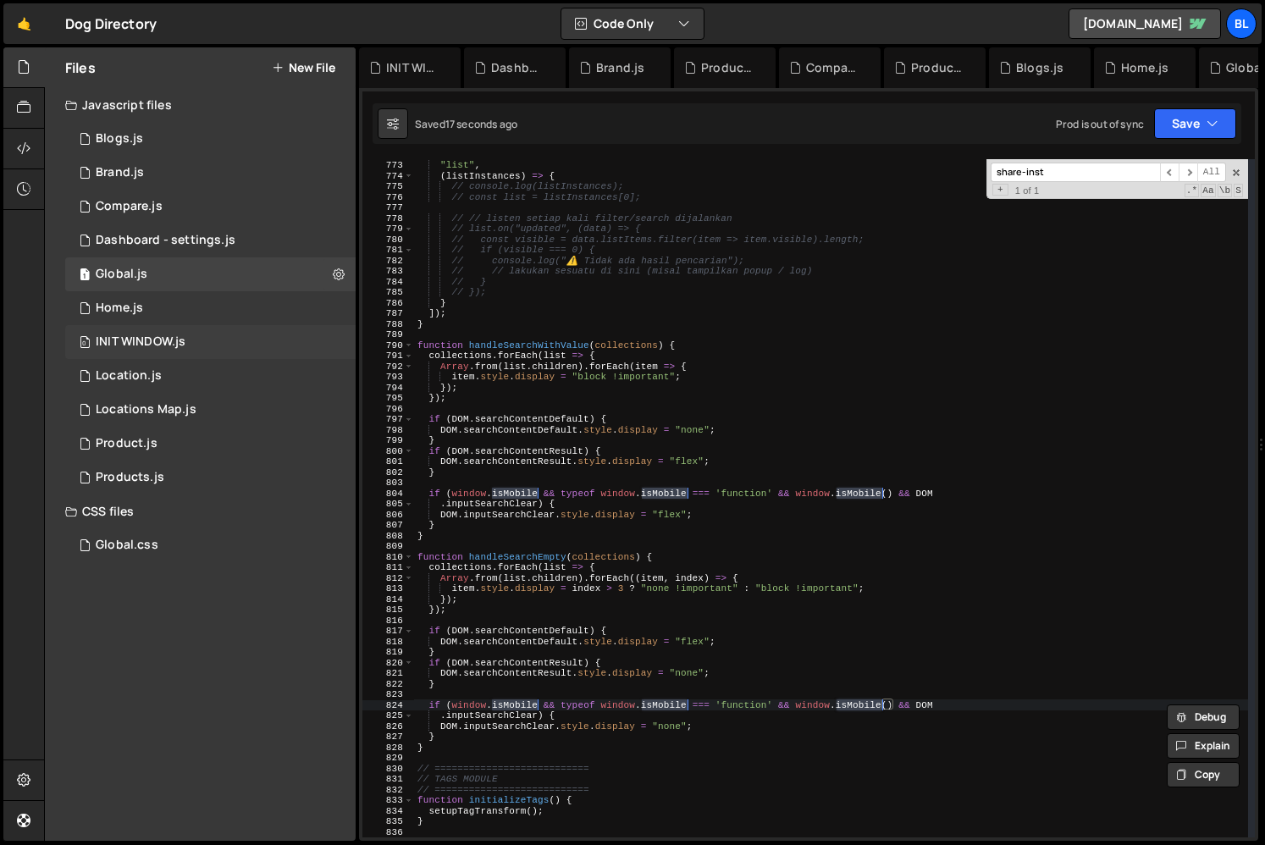
type textarea "if (window.isMobile && typeof window.isMobile === 'function' && window.isMobile…"
click at [232, 332] on div "0 INIT WINDOW.js 0" at bounding box center [210, 342] width 290 height 34
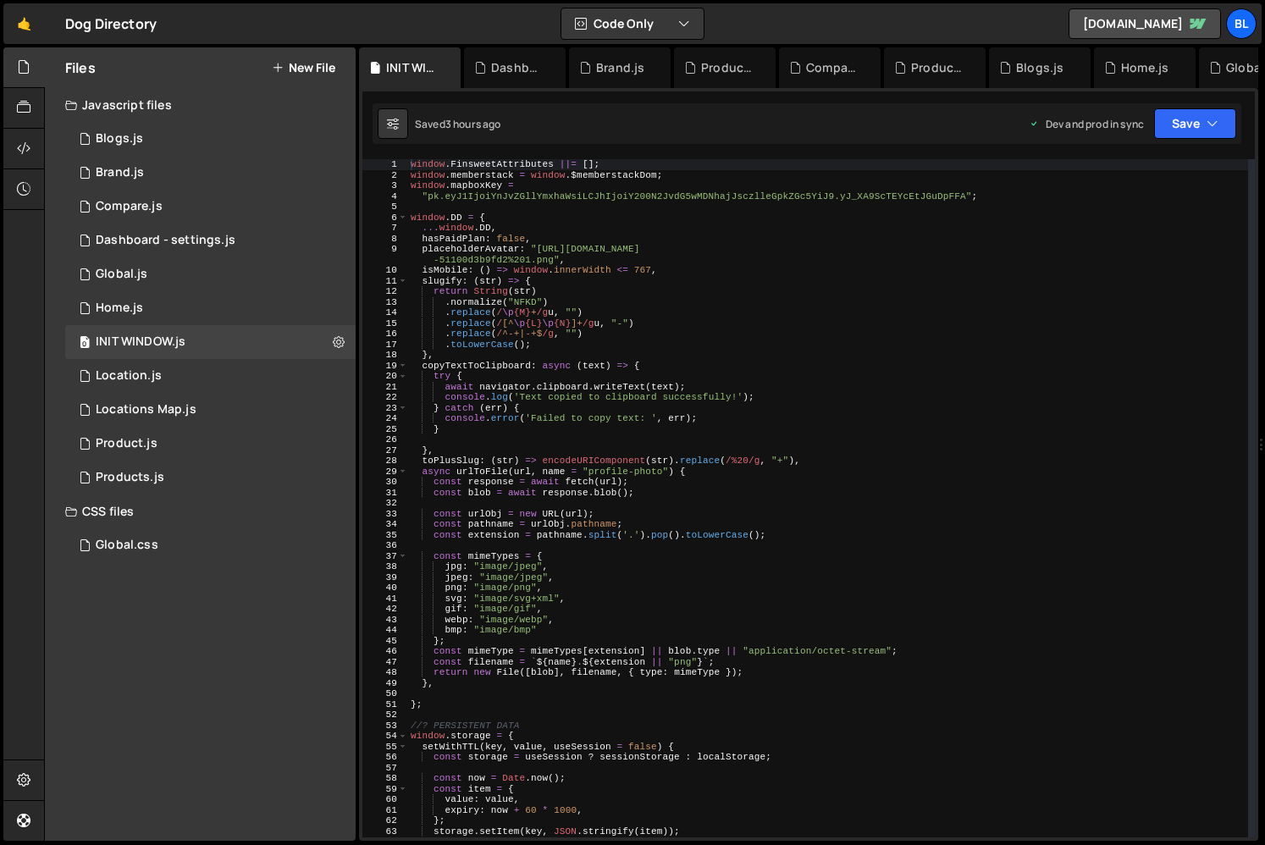
scroll to position [0, 0]
click at [744, 509] on div "window . FinsweetAttributes ||= [ ] ; window . memberstack = window . $memberst…" at bounding box center [827, 508] width 841 height 699
type textarea "const urlObj = new URL(url);"
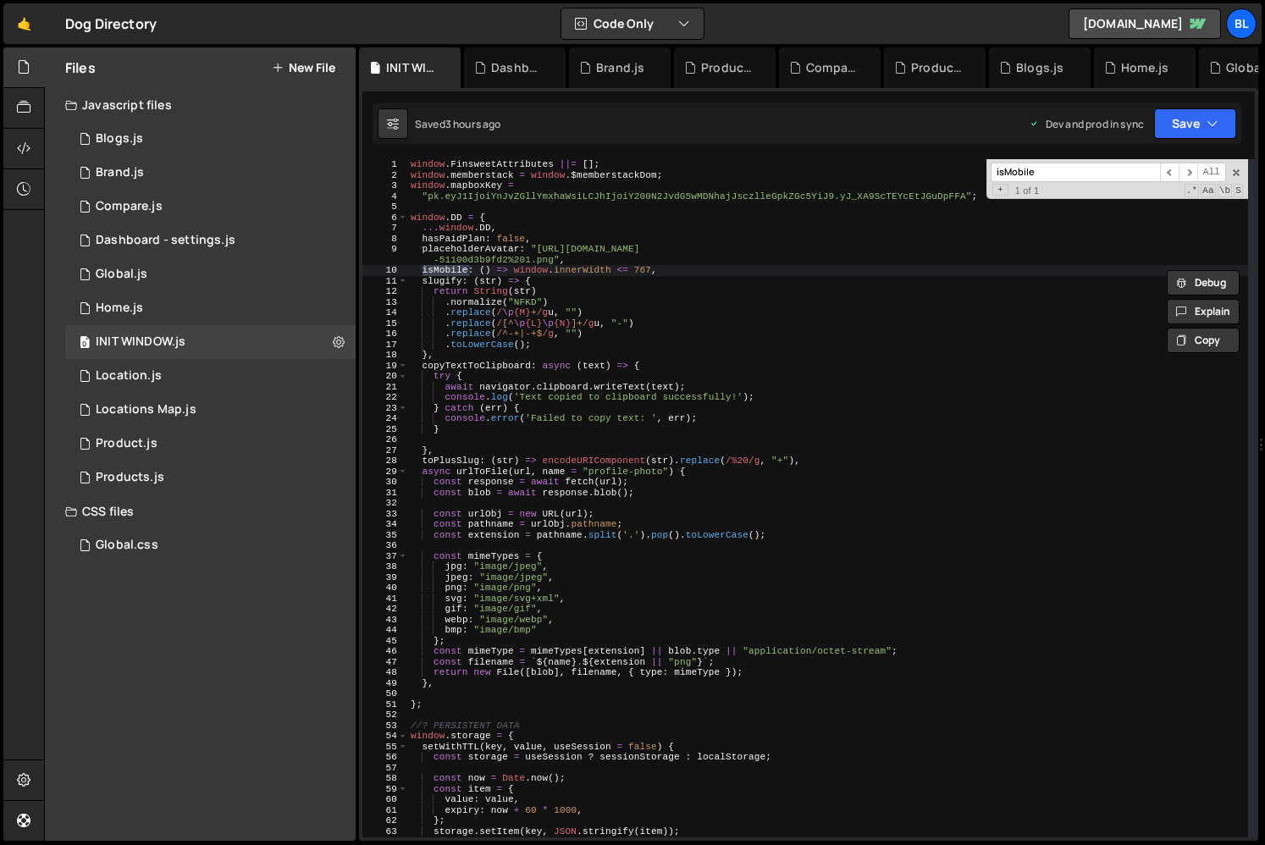
type input "isMobile"
click at [439, 264] on div "window . FinsweetAttributes ||= [ ] ; window . memberstack = window . $memberst…" at bounding box center [827, 508] width 841 height 699
click at [448, 276] on div "window . FinsweetAttributes ||= [ ] ; window . memberstack = window . $memberst…" at bounding box center [827, 508] width 841 height 699
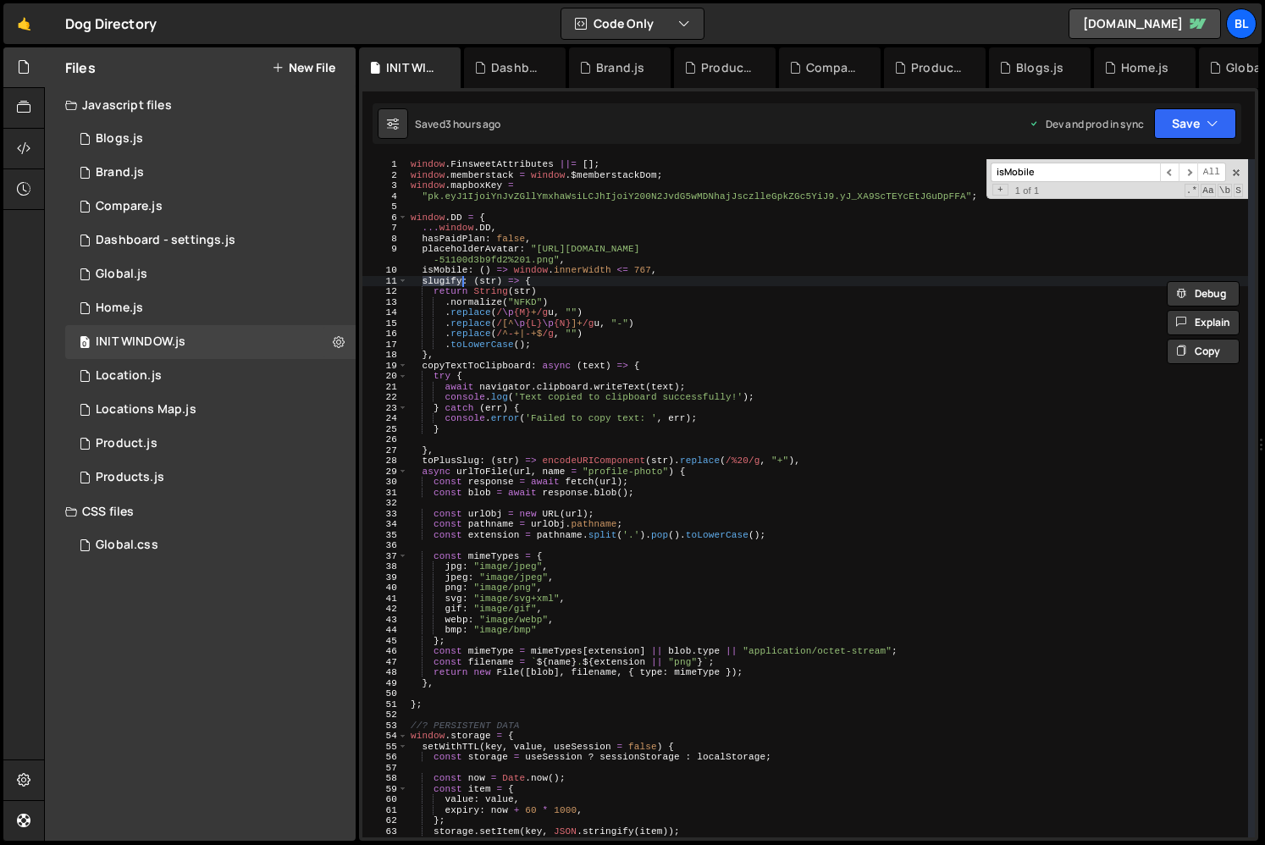
click at [443, 271] on div "window . FinsweetAttributes ||= [ ] ; window . memberstack = window . $memberst…" at bounding box center [827, 508] width 841 height 699
type textarea "[DEMOGRAPHIC_DATA]: () => window.innerWidth <= 767,"
click at [443, 271] on div "window . FinsweetAttributes ||= [ ] ; window . memberstack = window . $memberst…" at bounding box center [827, 508] width 841 height 699
click at [178, 273] on div "1 Global.js 0" at bounding box center [210, 274] width 290 height 34
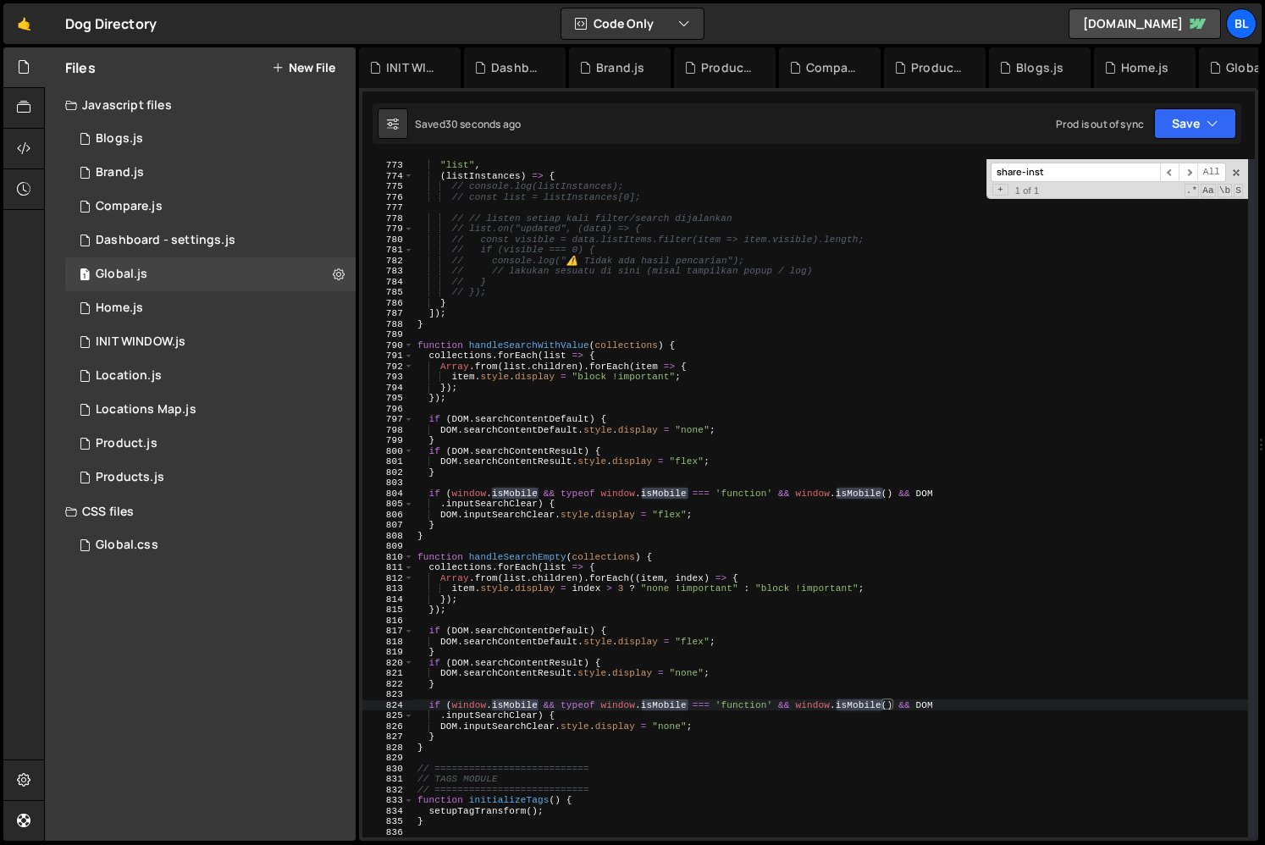
click at [771, 507] on div "window . FinsweetAttributes . push ([ "list" , ( listInstances ) => { // consol…" at bounding box center [831, 498] width 834 height 699
type textarea ".inputSearchClear) {"
paste input "isMobile"
type input "isMobile"
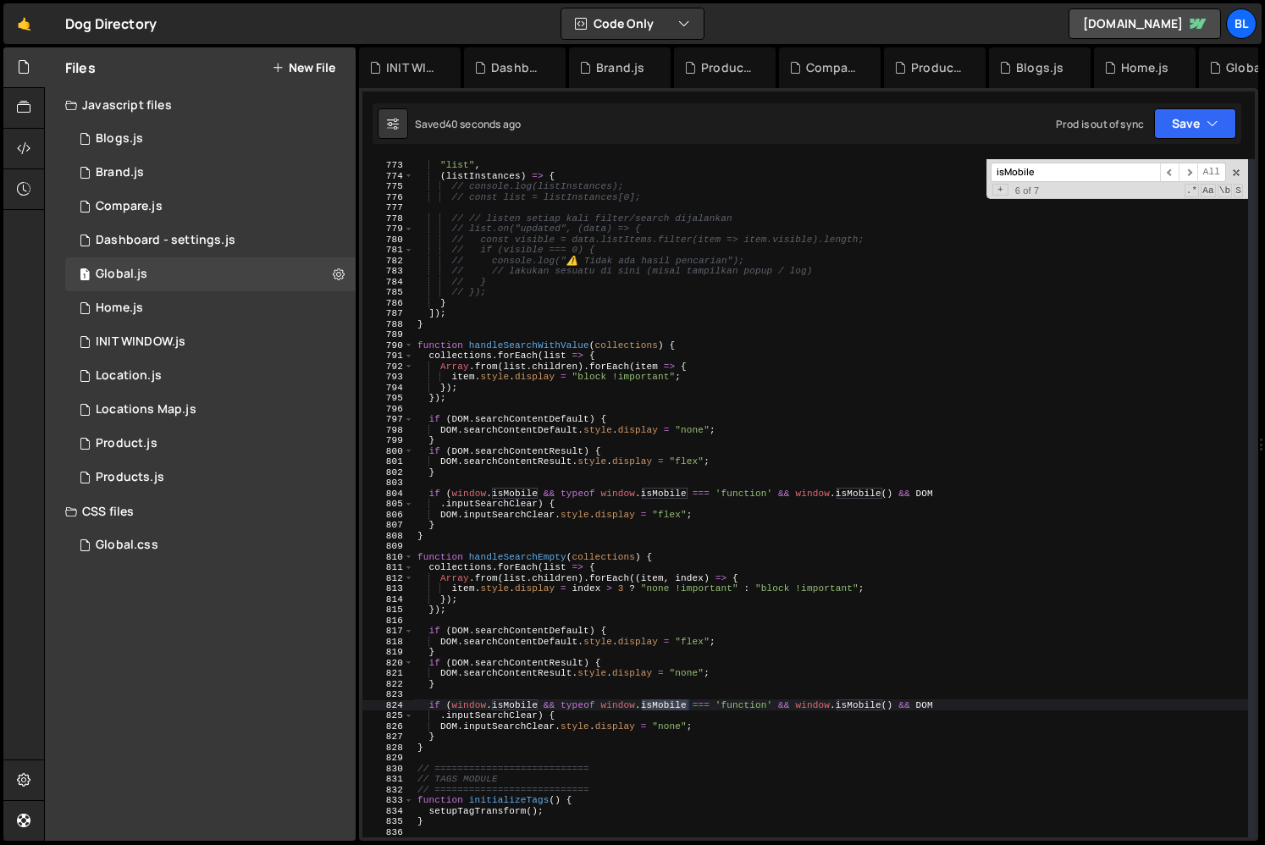
click at [457, 477] on div "window . FinsweetAttributes . push ([ "list" , ( listInstances ) => { // consol…" at bounding box center [831, 498] width 834 height 699
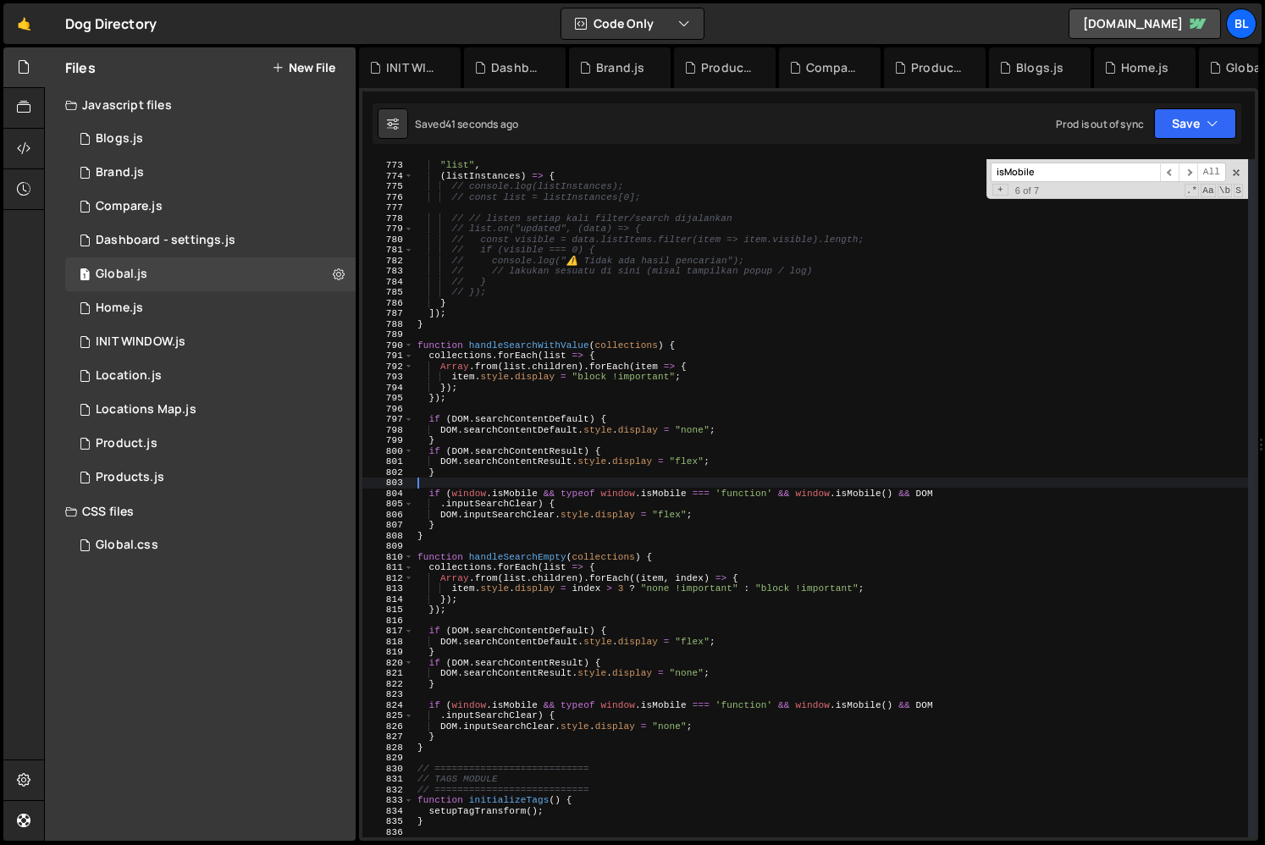
click at [472, 522] on div "window . FinsweetAttributes . push ([ "list" , ( listInstances ) => { // consol…" at bounding box center [831, 498] width 834 height 699
click at [474, 526] on div "window . FinsweetAttributes . push ([ "list" , ( listInstances ) => { // consol…" at bounding box center [831, 498] width 834 height 699
click at [511, 526] on div "window . FinsweetAttributes . push ([ "list" , ( listInstances ) => { // consol…" at bounding box center [831, 498] width 834 height 699
click at [499, 501] on div "window . FinsweetAttributes . push ([ "list" , ( listInstances ) => { // consol…" at bounding box center [831, 498] width 834 height 699
click at [516, 489] on div "window . FinsweetAttributes . push ([ "list" , ( listInstances ) => { // consol…" at bounding box center [831, 498] width 834 height 699
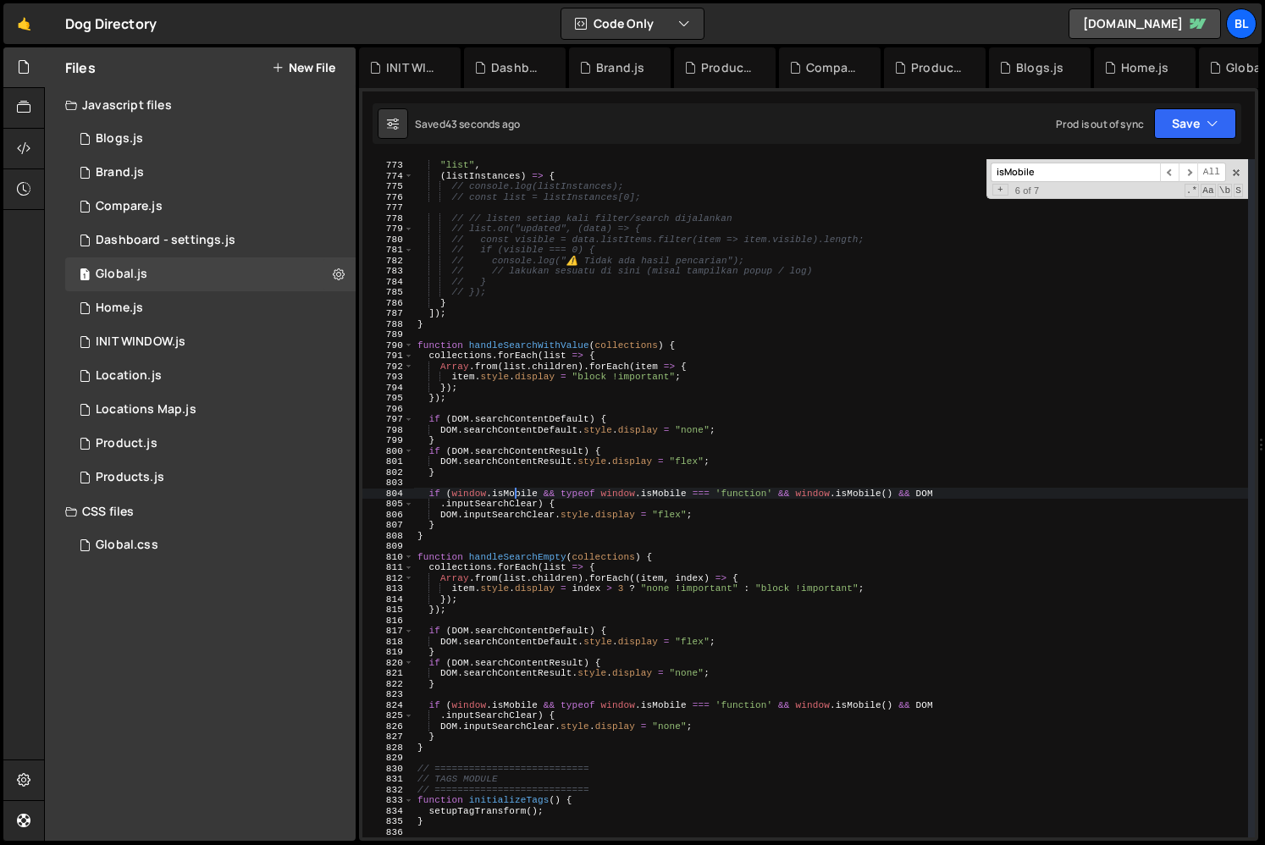
click at [516, 489] on div "window . FinsweetAttributes . push ([ "list" , ( listInstances ) => { // consol…" at bounding box center [831, 498] width 834 height 699
click at [547, 489] on div "window . FinsweetAttributes . push ([ "list" , ( listInstances ) => { // consol…" at bounding box center [831, 498] width 834 height 699
drag, startPoint x: 540, startPoint y: 491, endPoint x: 450, endPoint y: 494, distance: 89.8
click at [450, 494] on div "window . FinsweetAttributes . push ([ "list" , ( listInstances ) => { // consol…" at bounding box center [831, 498] width 834 height 699
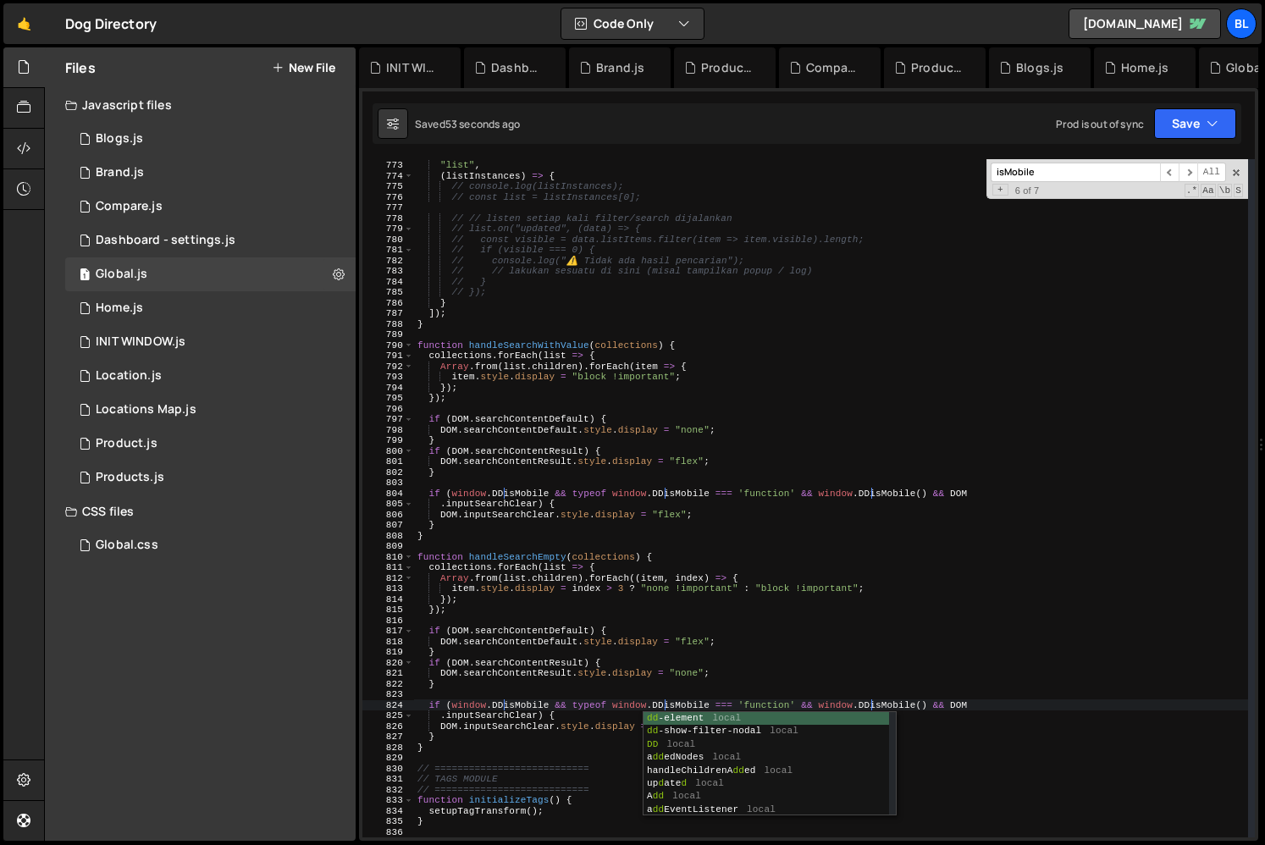
scroll to position [0, 21]
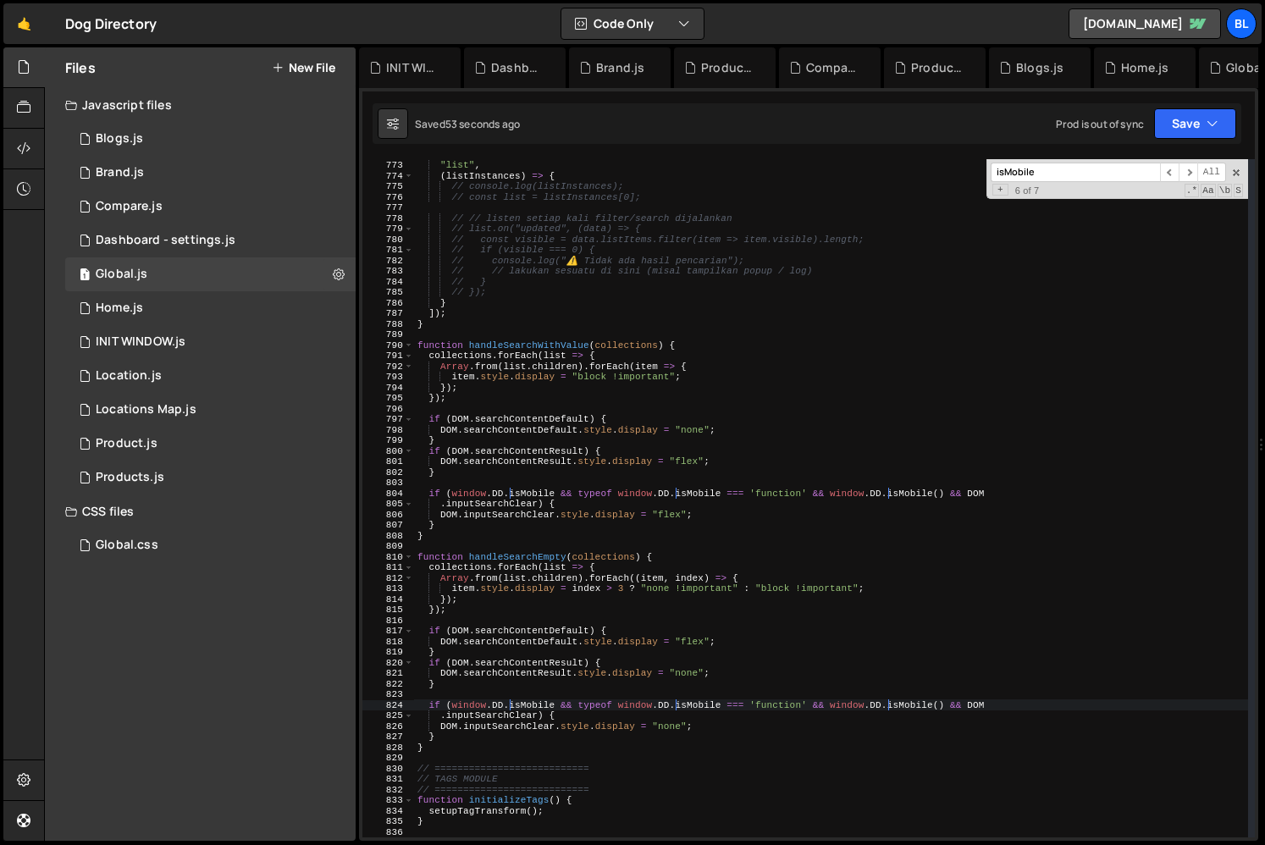
click at [547, 531] on div "window . FinsweetAttributes . push ([ "list" , ( listInstances ) => { // consol…" at bounding box center [831, 498] width 834 height 699
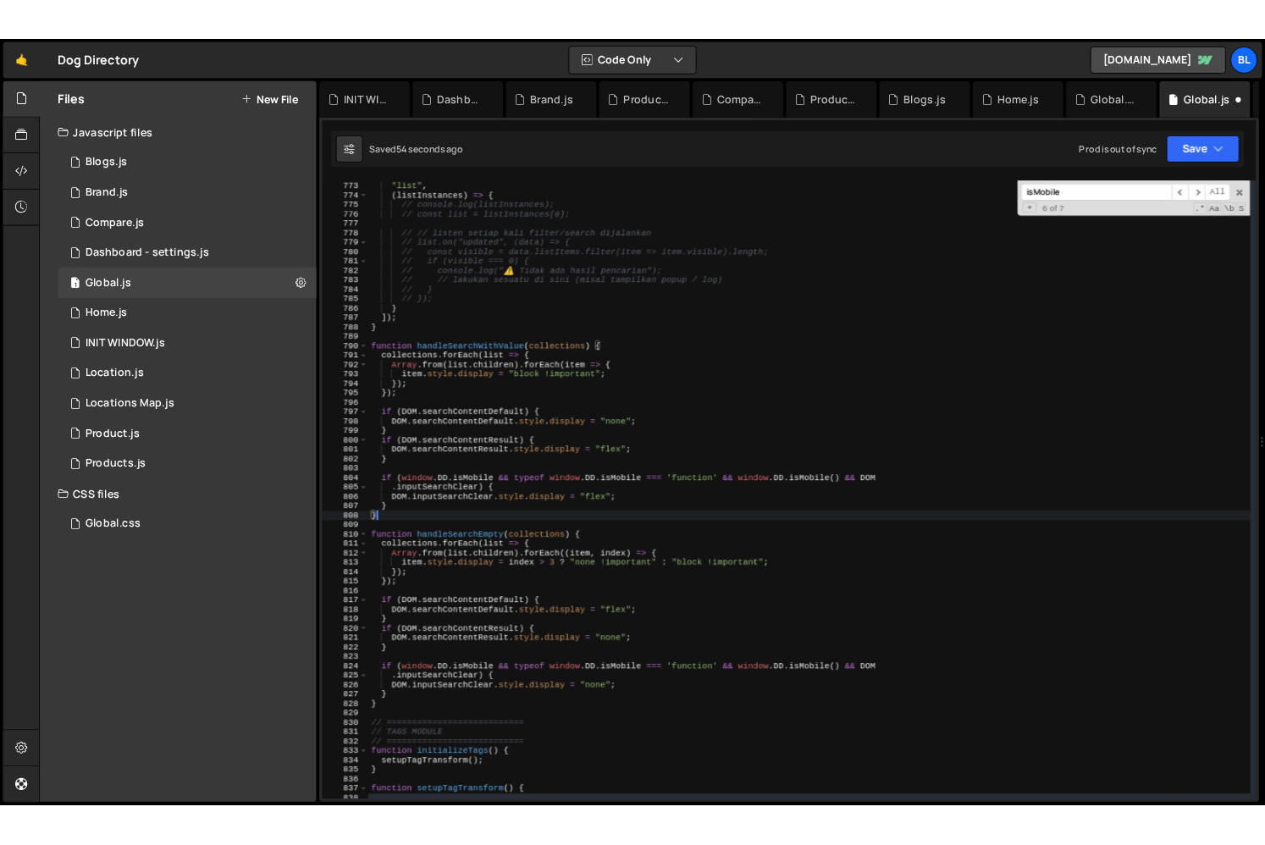
scroll to position [26313, 0]
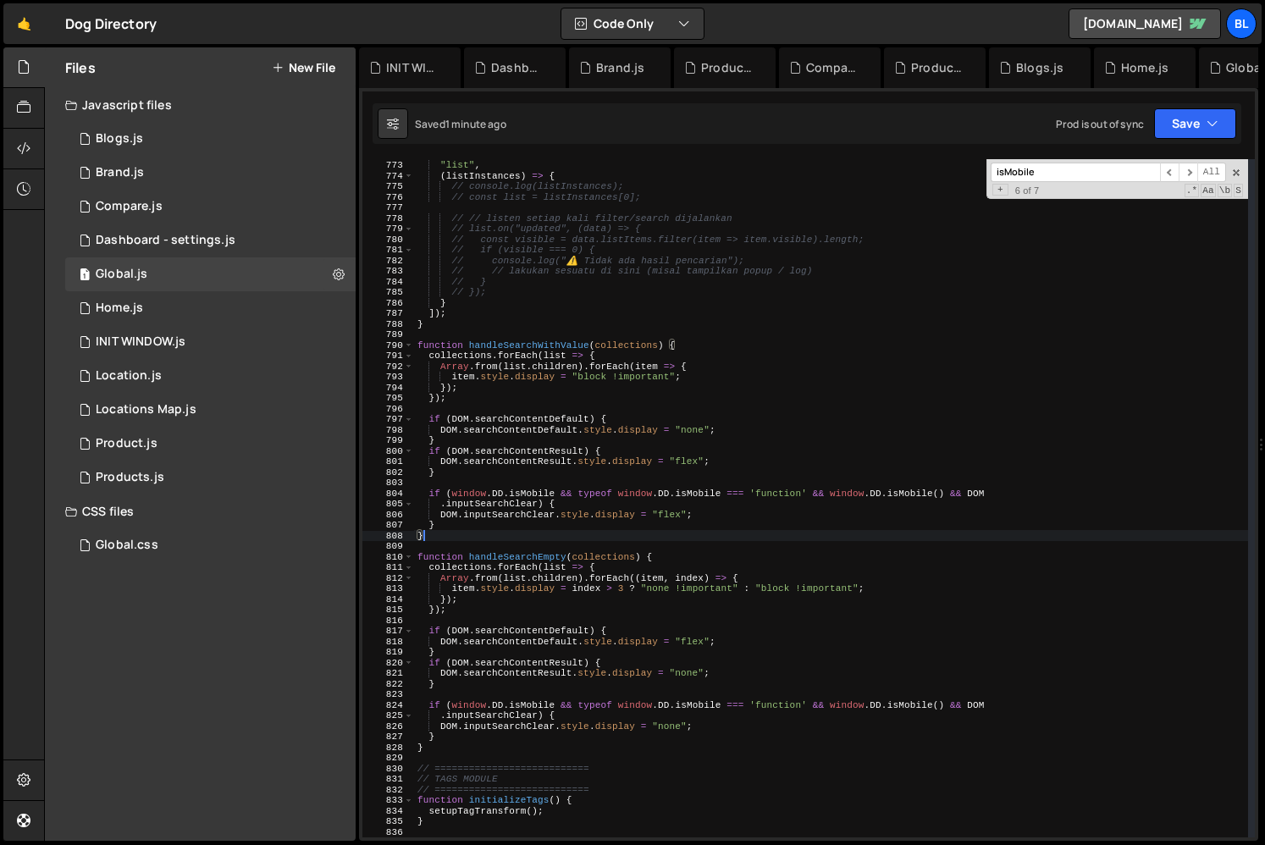
click at [652, 664] on div "window . FinsweetAttributes . push ([ "list" , ( listInstances ) => { // consol…" at bounding box center [831, 498] width 834 height 699
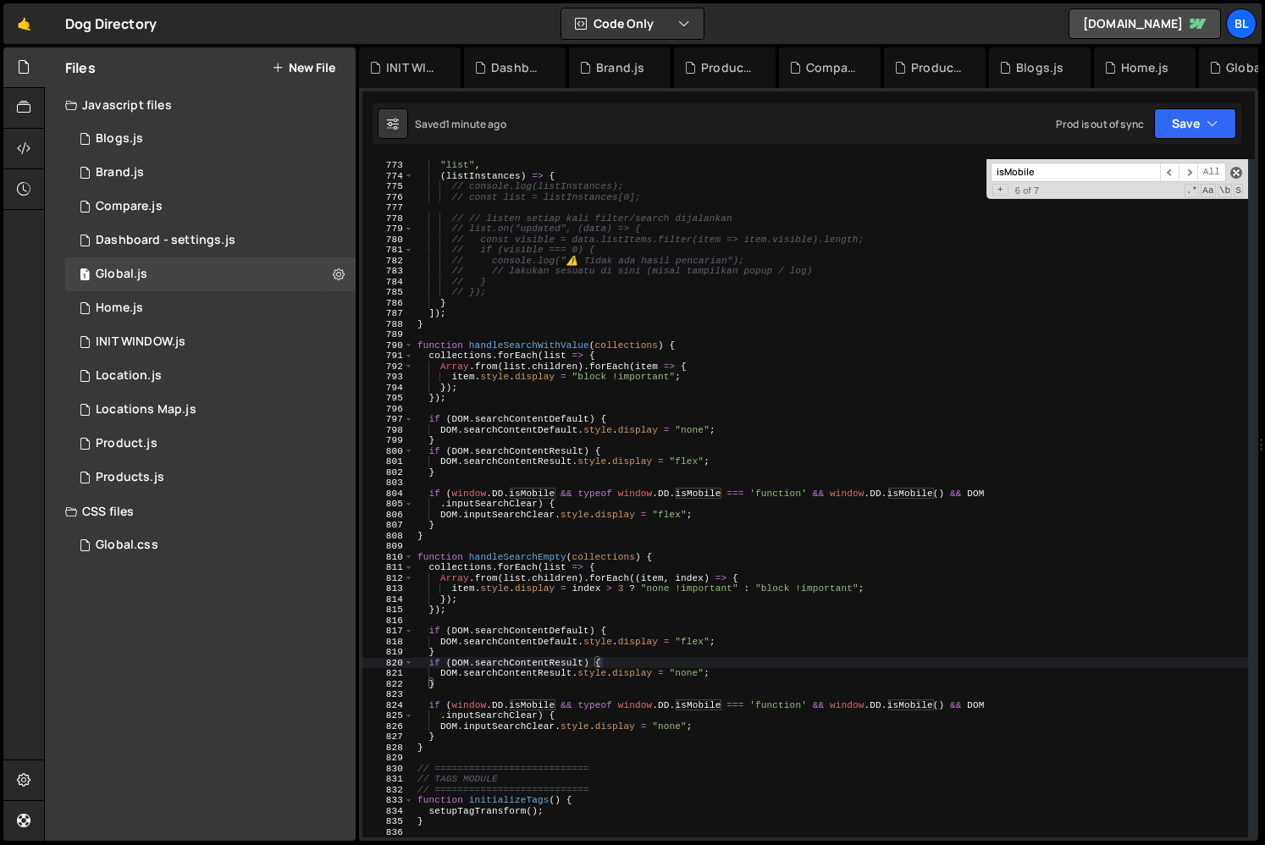
click at [1238, 168] on span at bounding box center [1236, 173] width 12 height 12
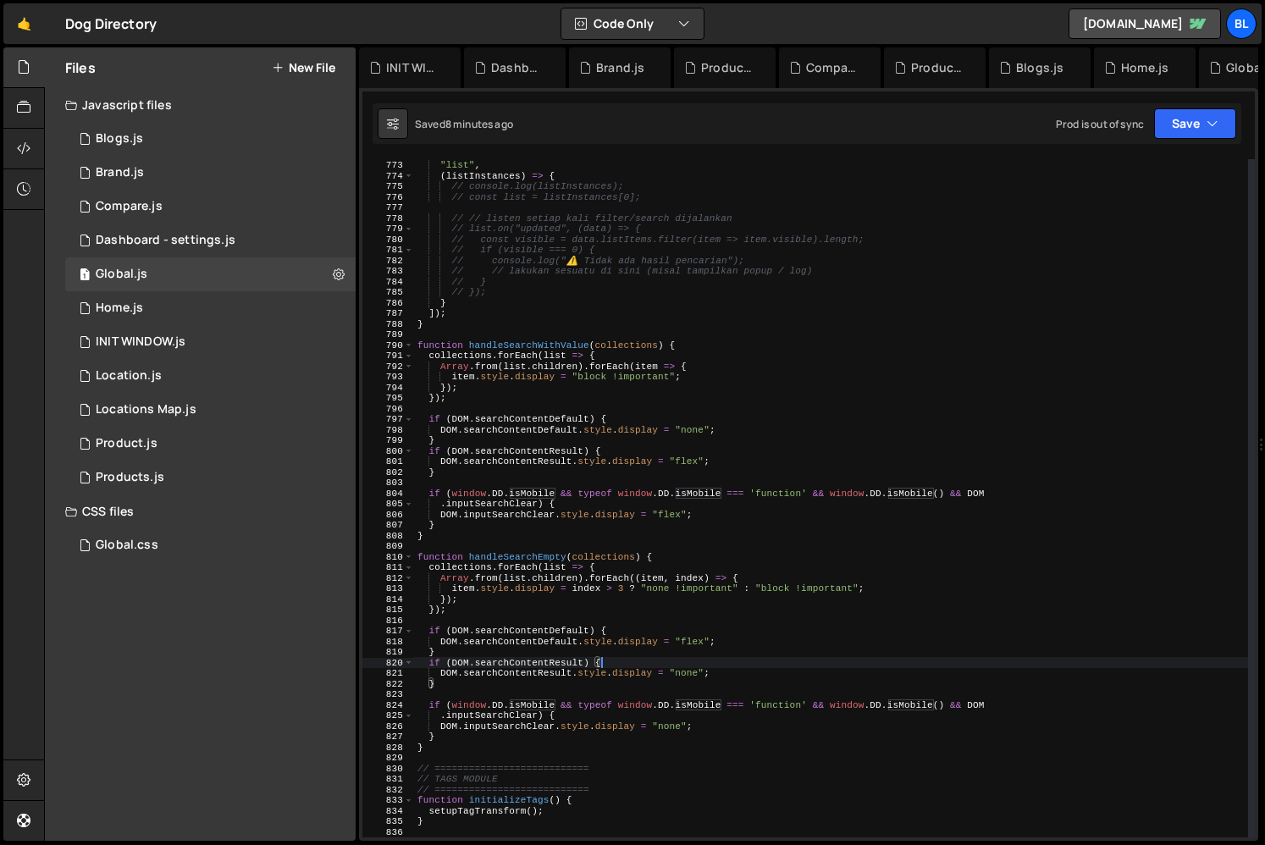
click at [683, 553] on div "window . FinsweetAttributes . push ([ "list" , ( listInstances ) => { // consol…" at bounding box center [831, 498] width 834 height 699
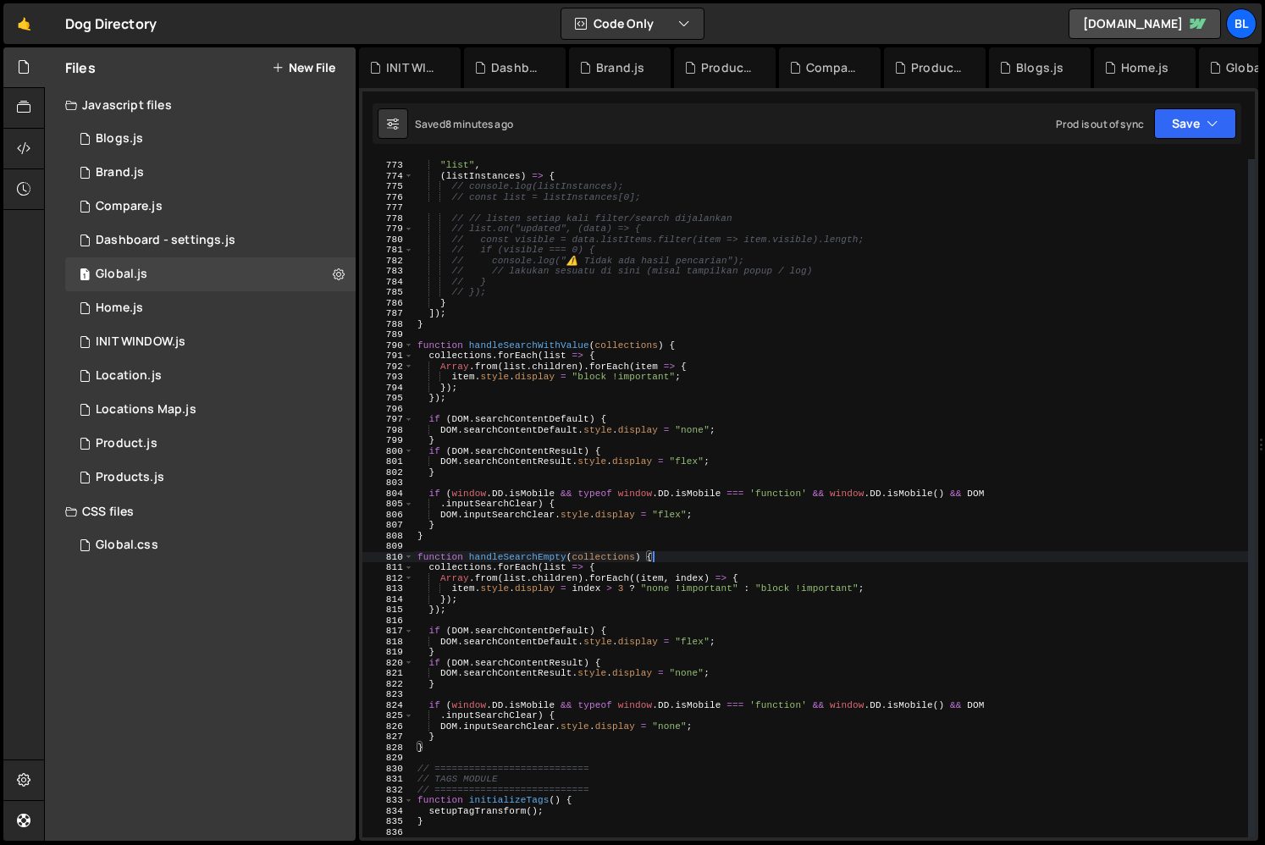
scroll to position [8047, 0]
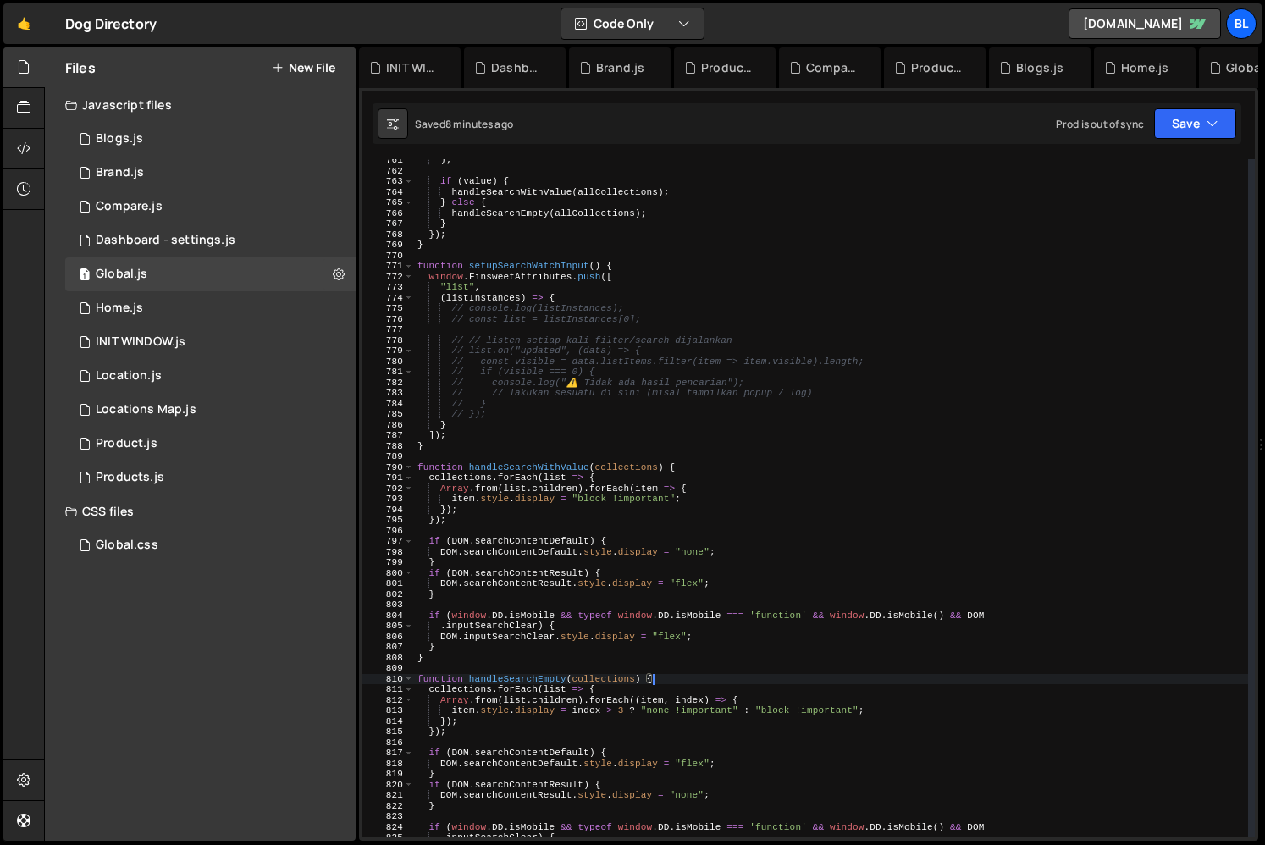
click at [765, 519] on div ") ; if ( value ) { handleSearchWithValue ( allCollections ) ; } else { handleSe…" at bounding box center [831, 504] width 834 height 699
type textarea "});"
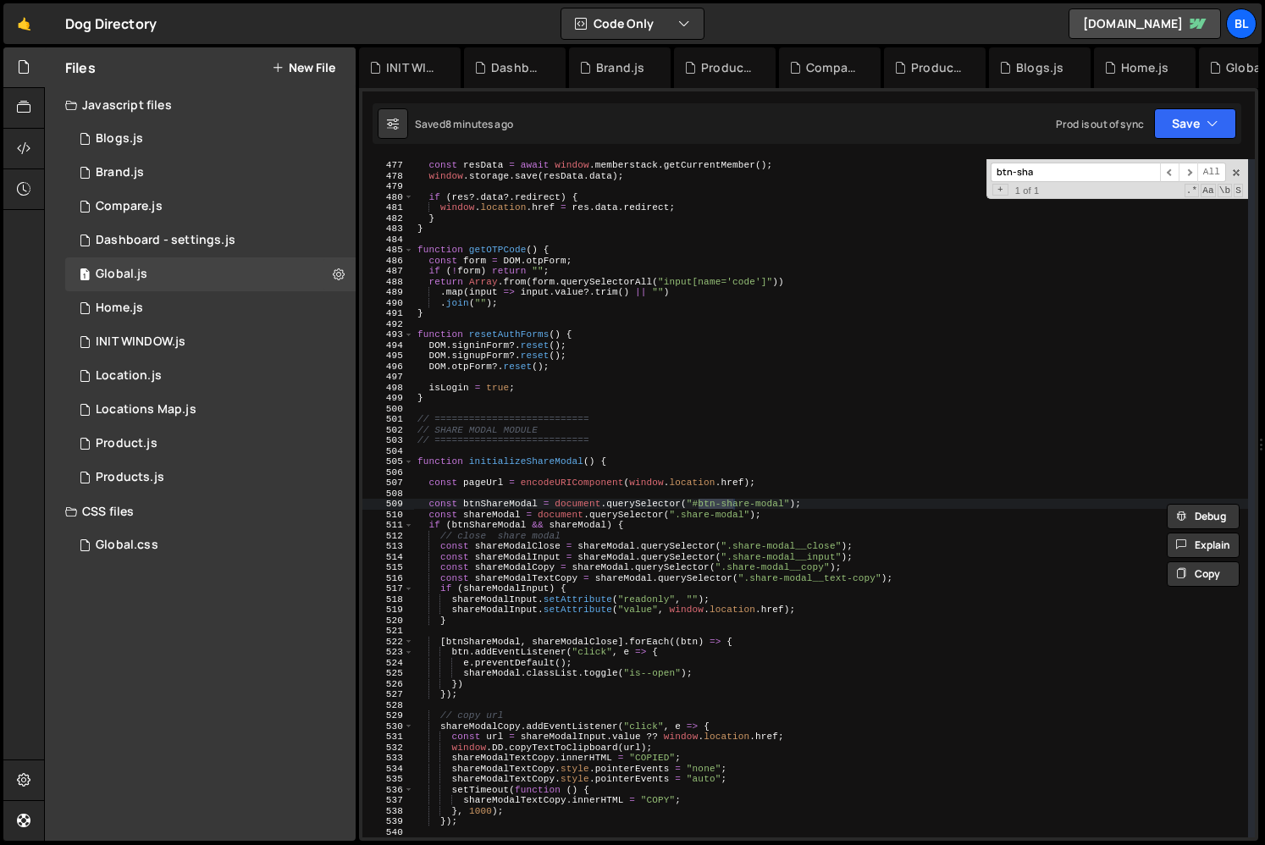
scroll to position [5036, 0]
type input "btn-share"
click at [666, 524] on div "const res = await window . memberstack . loginMemberPasswordless ( payload ) ; …" at bounding box center [831, 498] width 834 height 699
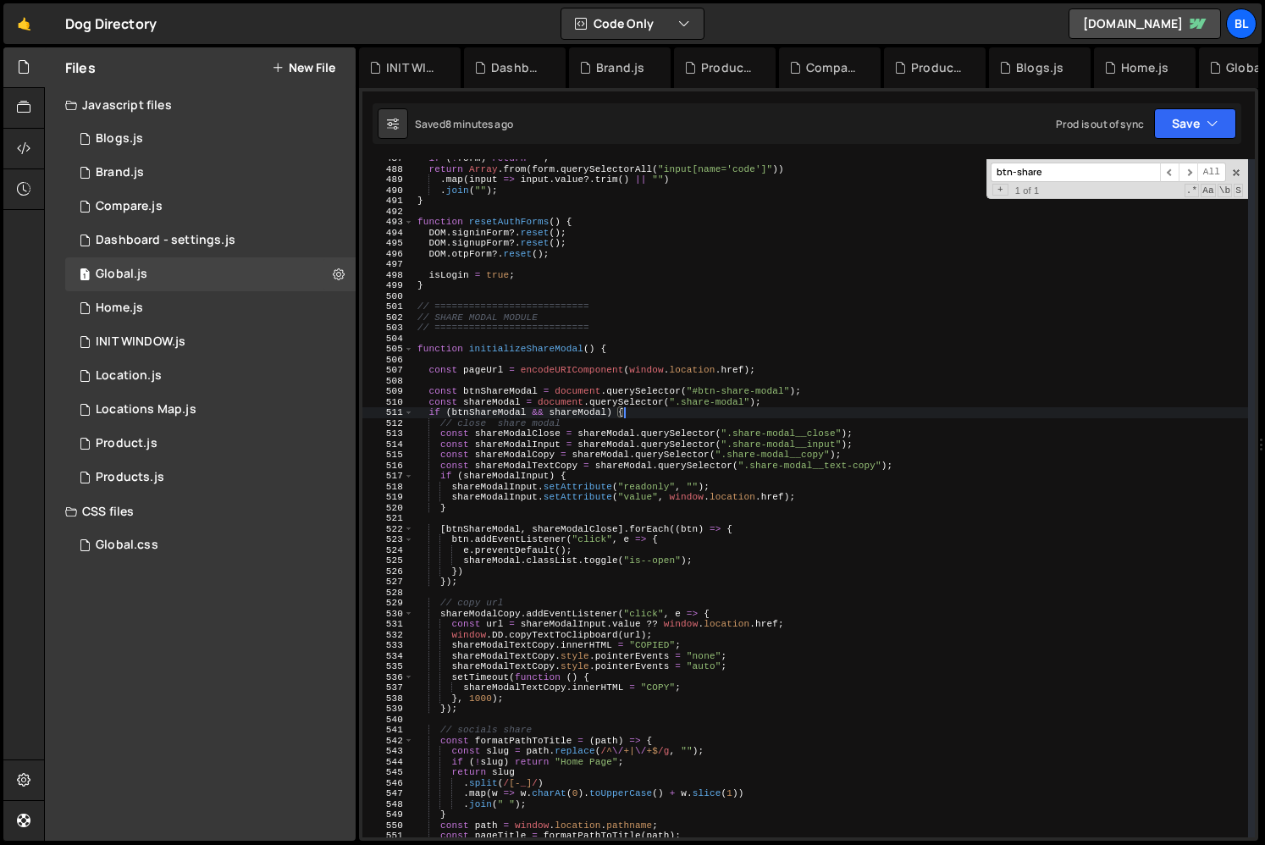
scroll to position [5149, 0]
click at [777, 532] on div "if ( ! form ) return "" ; return [PERSON_NAME] . from ( form . querySelectorAll…" at bounding box center [831, 502] width 834 height 699
click at [504, 391] on div "if ( ! form ) return "" ; return [PERSON_NAME] . from ( form . querySelectorAll…" at bounding box center [831, 502] width 834 height 699
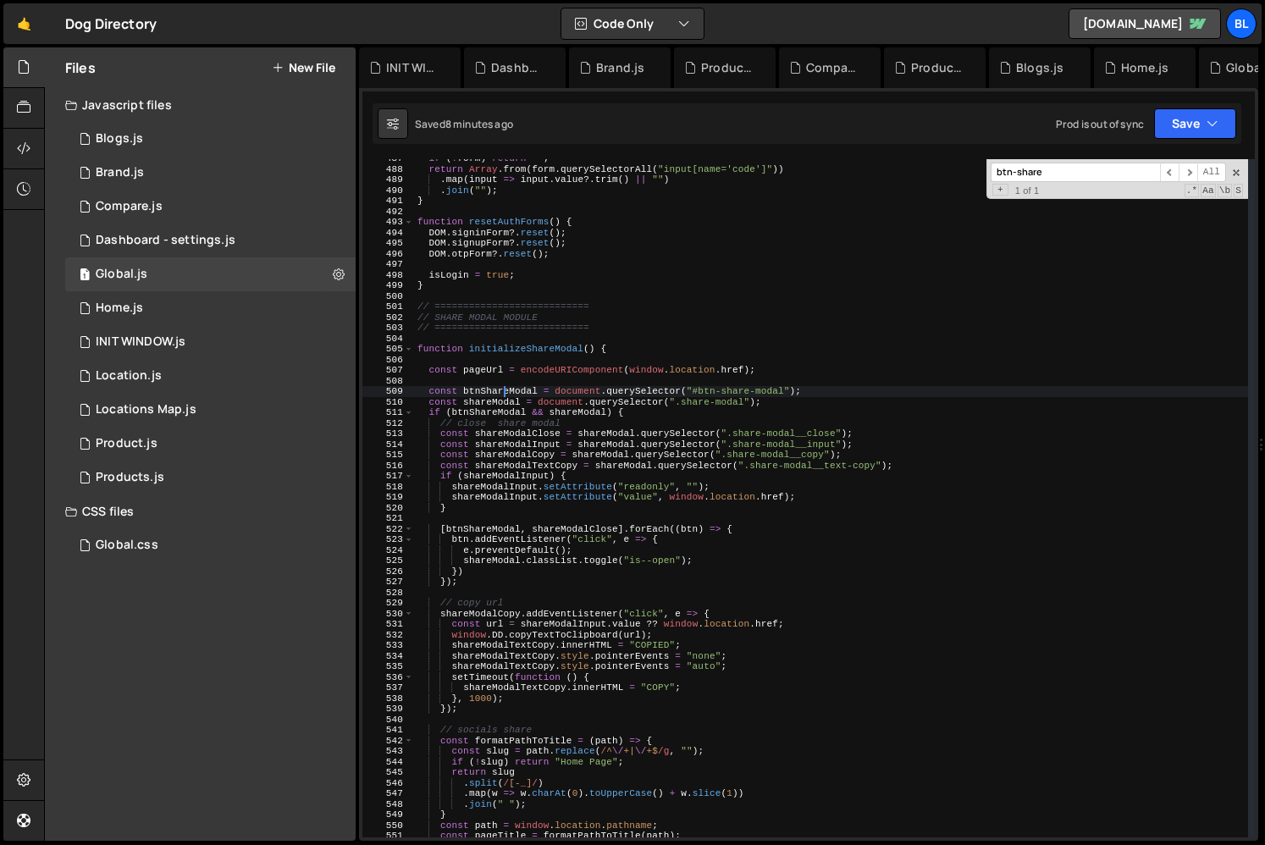
click at [504, 391] on div "if ( ! form ) return "" ; return [PERSON_NAME] . from ( form . querySelectorAll…" at bounding box center [831, 502] width 834 height 699
click at [829, 373] on div "if ( ! form ) return "" ; return [PERSON_NAME] . from ( form . querySelectorAll…" at bounding box center [831, 502] width 834 height 699
click at [797, 388] on div "if ( ! form ) return "" ; return [PERSON_NAME] . from ( form . querySelectorAll…" at bounding box center [831, 502] width 834 height 699
click at [829, 393] on div "if ( ! form ) return "" ; return [PERSON_NAME] . from ( form . querySelectorAll…" at bounding box center [831, 502] width 834 height 699
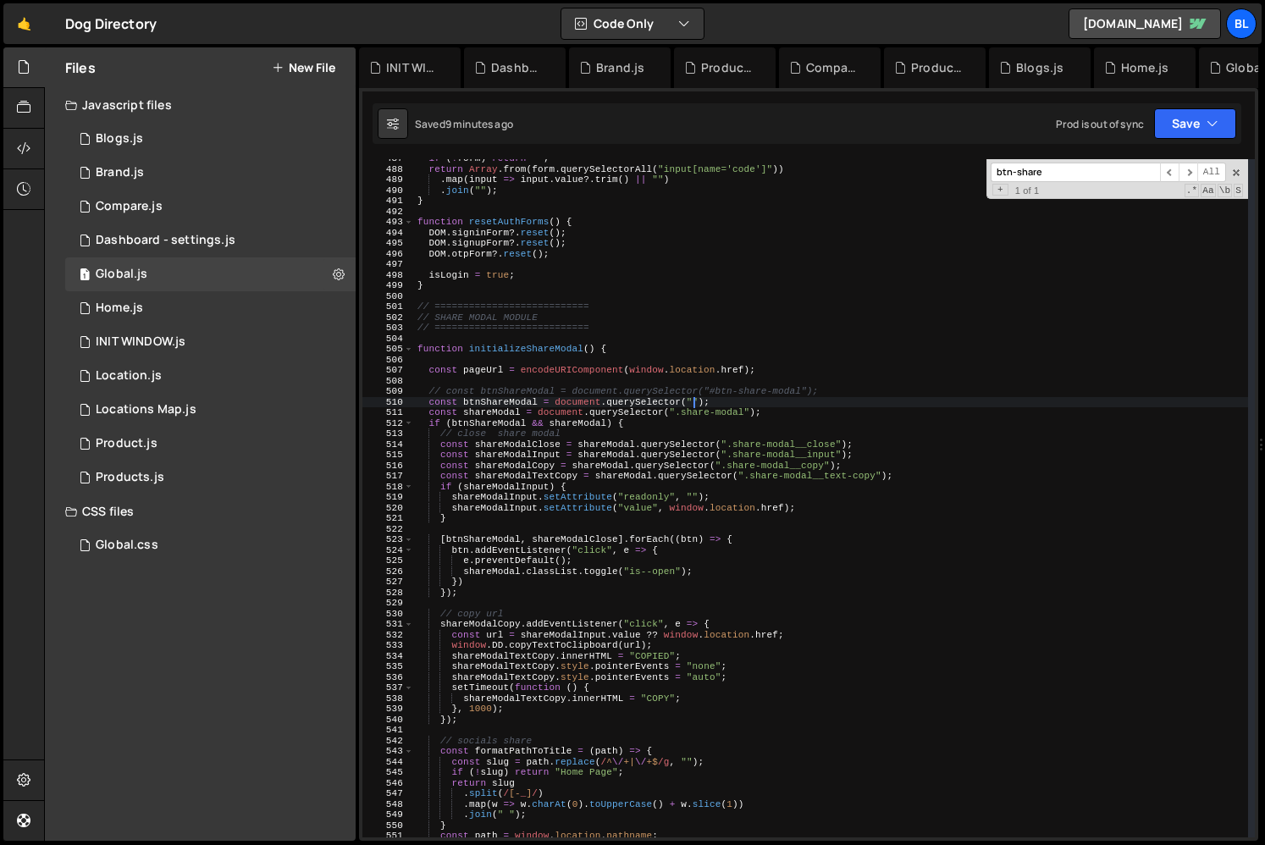
paste textarea "data-btn-share"
click at [680, 405] on div "if ( ! form ) return "" ; return [PERSON_NAME] . from ( form . querySelectorAll…" at bounding box center [831, 502] width 834 height 699
click at [498, 406] on div "if ( ! form ) return "" ; return [PERSON_NAME] . from ( form . querySelectorAll…" at bounding box center [831, 502] width 834 height 699
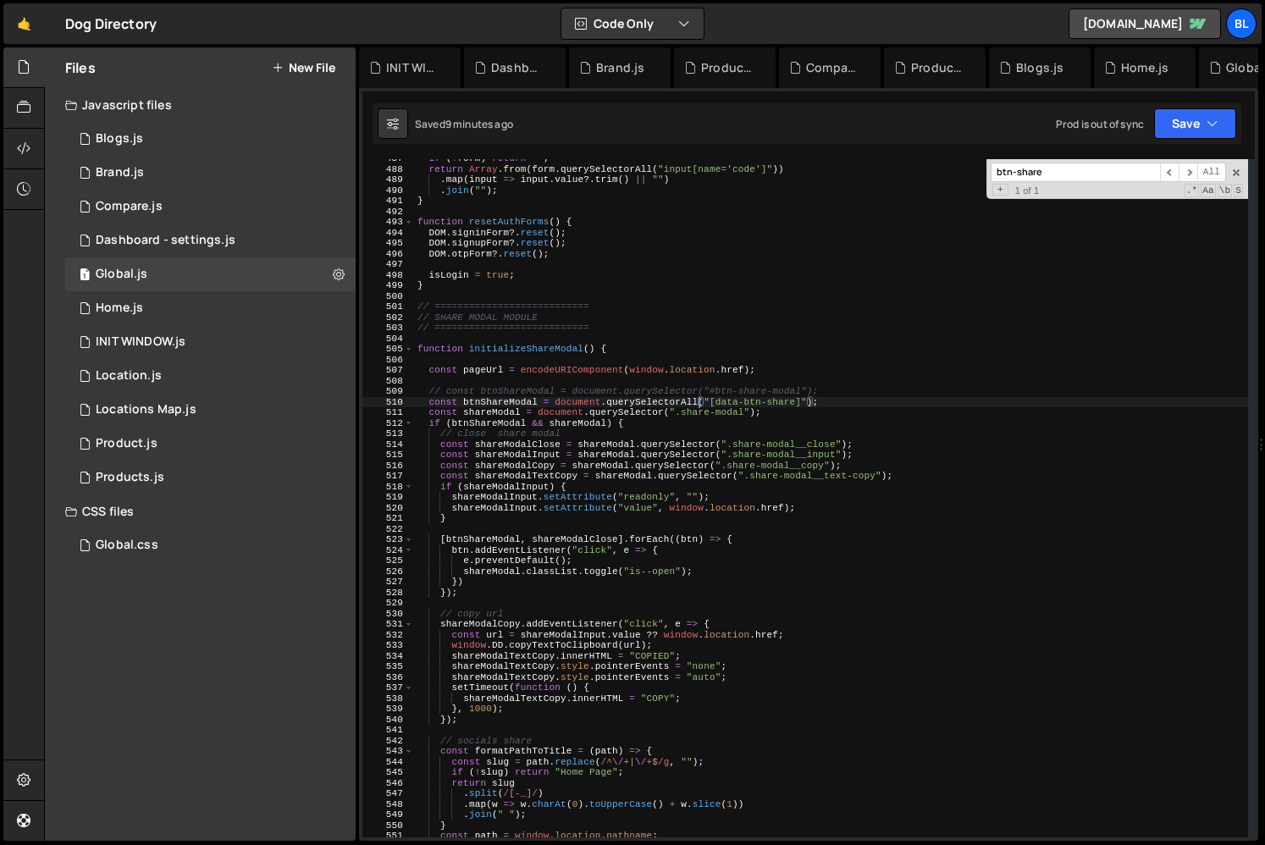
click at [498, 406] on div "if ( ! form ) return "" ; return [PERSON_NAME] . from ( form . querySelectorAll…" at bounding box center [831, 502] width 834 height 699
click at [508, 404] on div "if ( ! form ) return "" ; return [PERSON_NAME] . from ( form . querySelectorAll…" at bounding box center [831, 502] width 834 height 699
click at [499, 409] on div "if ( ! form ) return "" ; return [PERSON_NAME] . from ( form . querySelectorAll…" at bounding box center [831, 502] width 834 height 699
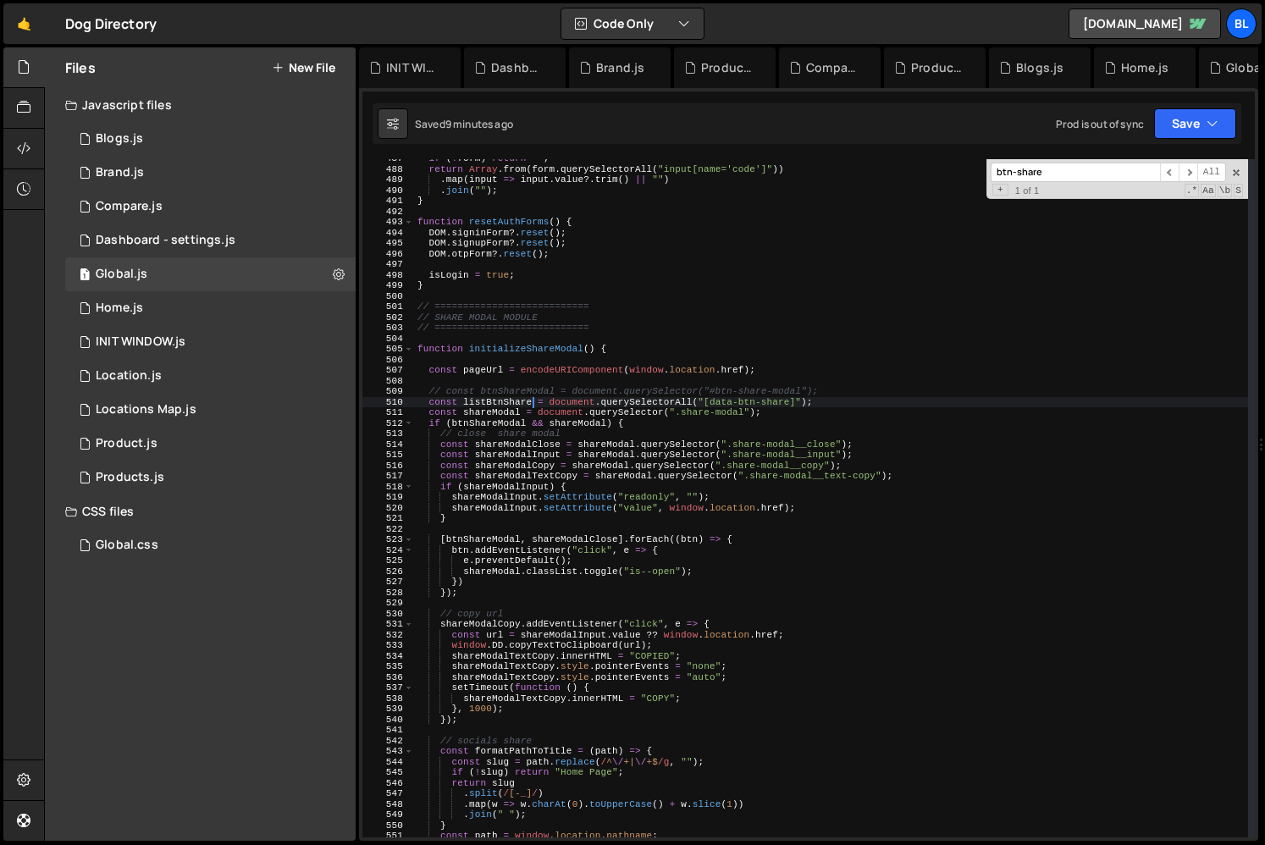
click at [499, 409] on div "if ( ! form ) return "" ; return [PERSON_NAME] . from ( form . querySelectorAll…" at bounding box center [831, 502] width 834 height 699
click at [517, 395] on div "if ( ! form ) return "" ; return [PERSON_NAME] . from ( form . querySelectorAll…" at bounding box center [831, 502] width 834 height 699
click at [532, 402] on div "if ( ! form ) return "" ; return [PERSON_NAME] . from ( form . querySelectorAll…" at bounding box center [831, 502] width 834 height 699
type textarea "const listBtnShare = document.querySelectorAll("[data-btn-share]");"
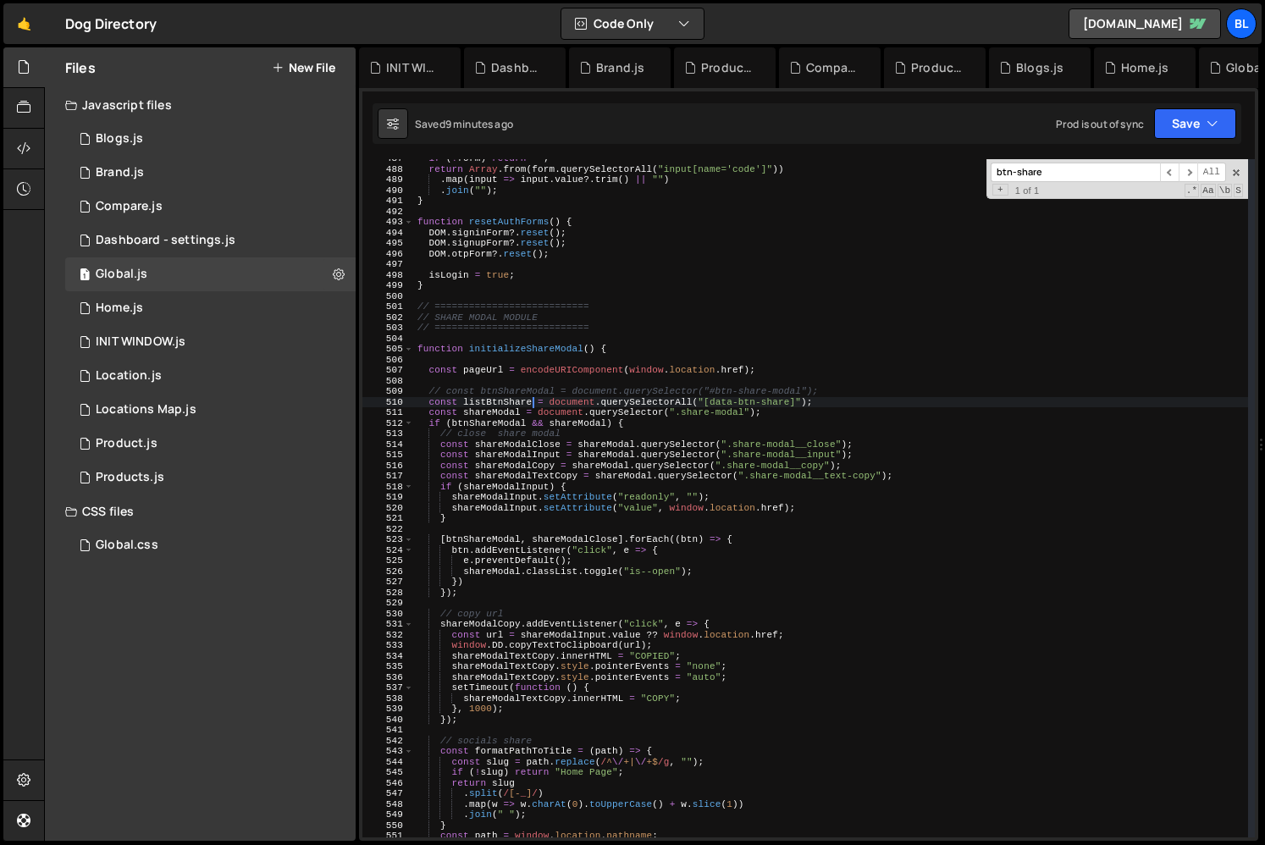
click at [532, 402] on div "if ( ! form ) return "" ; return [PERSON_NAME] . from ( form . querySelectorAll…" at bounding box center [831, 502] width 834 height 699
click at [829, 402] on div "if ( ! form ) return "" ; return [PERSON_NAME] . from ( form . querySelectorAll…" at bounding box center [831, 502] width 834 height 699
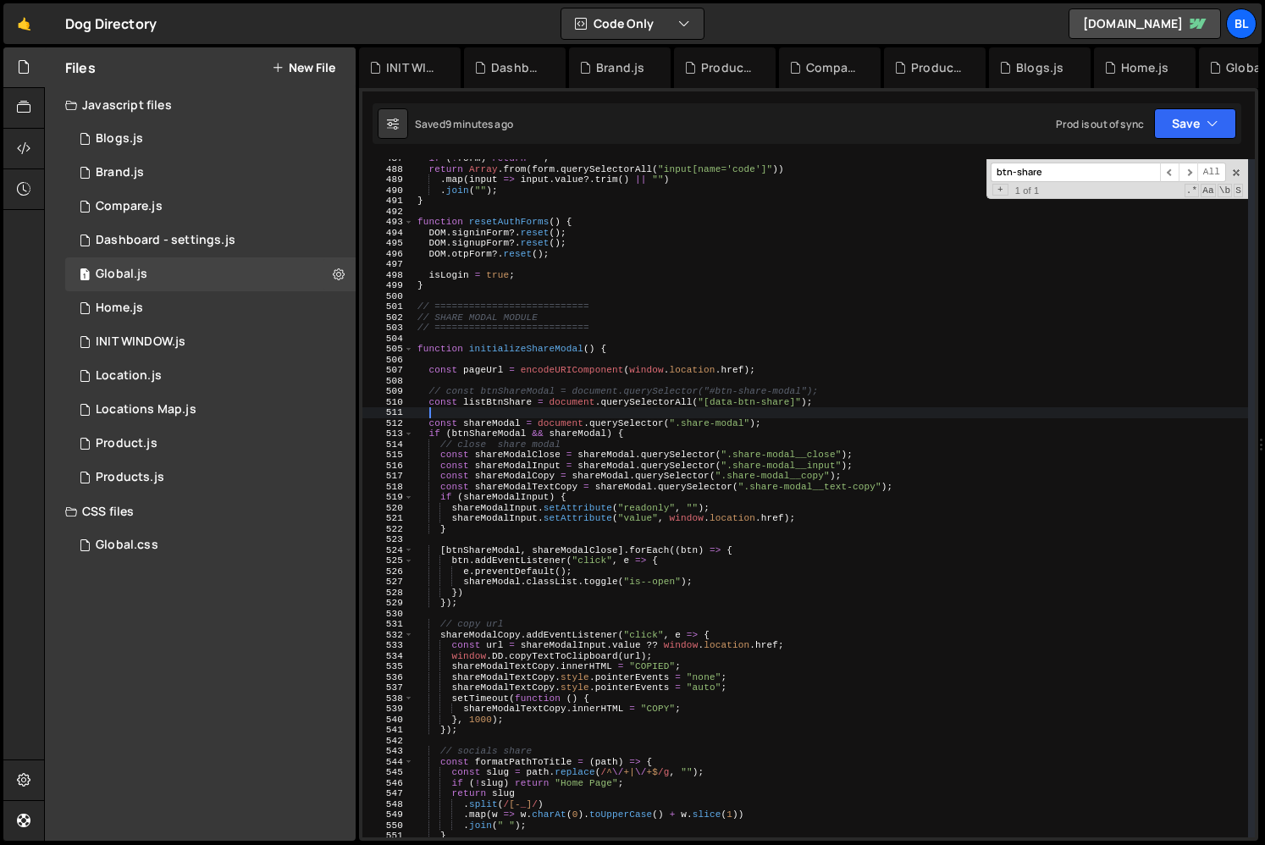
scroll to position [0, 0]
paste textarea "listBtnShare)"
type textarea "if(listBtnShare.length){"
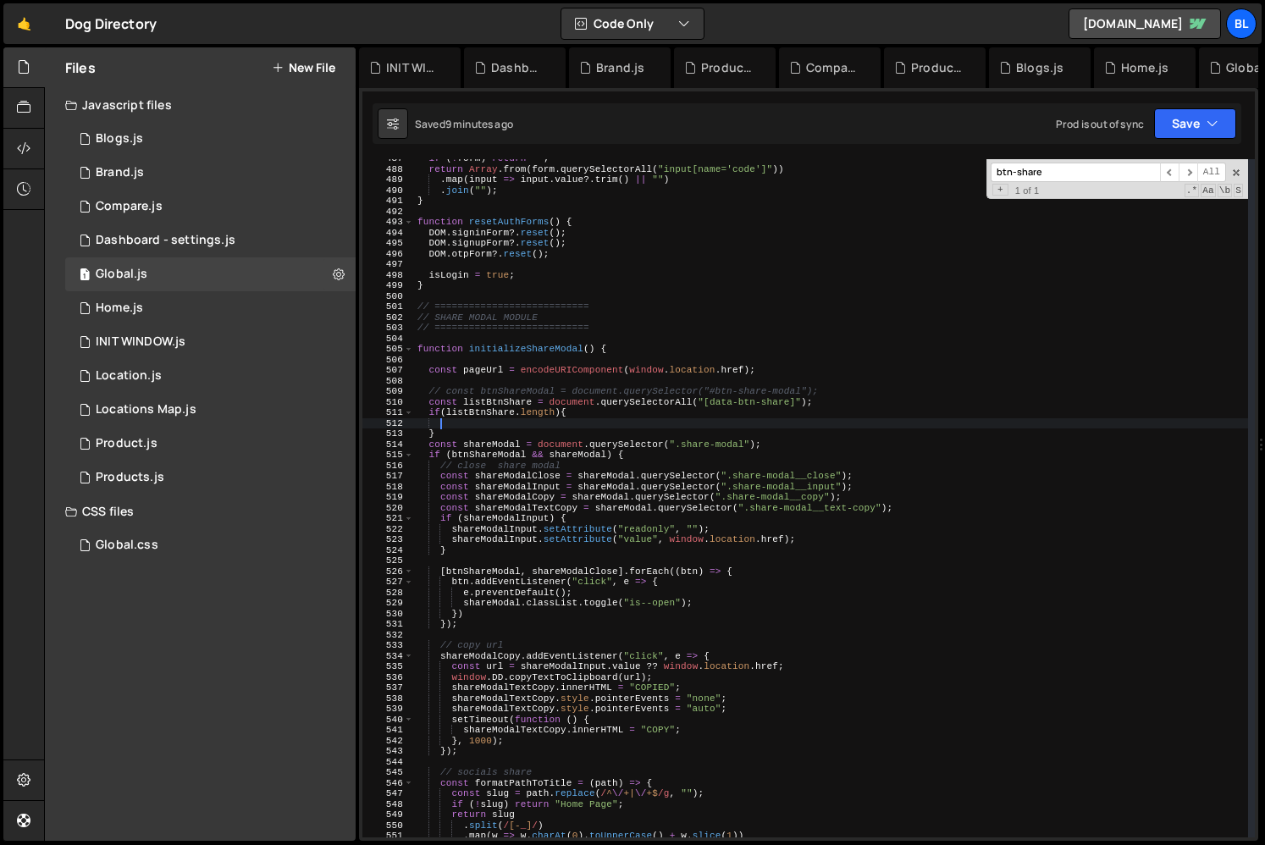
paste textarea "listBtnShare"
type textarea "listBtnShare.forEach((btn)=>{)"
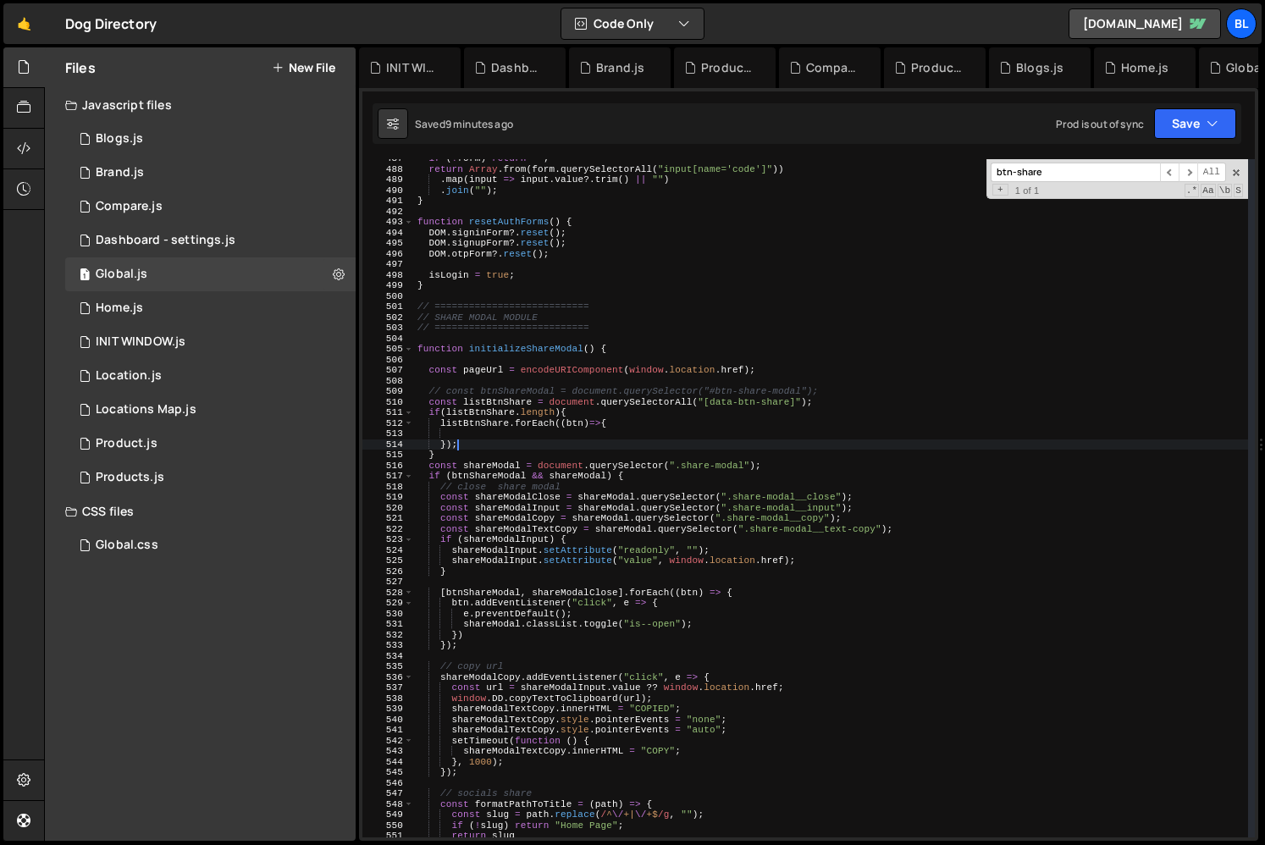
scroll to position [0, 3]
click at [483, 461] on div "if ( ! form ) return "" ; return [PERSON_NAME] . from ( form . querySelectorAll…" at bounding box center [831, 502] width 834 height 699
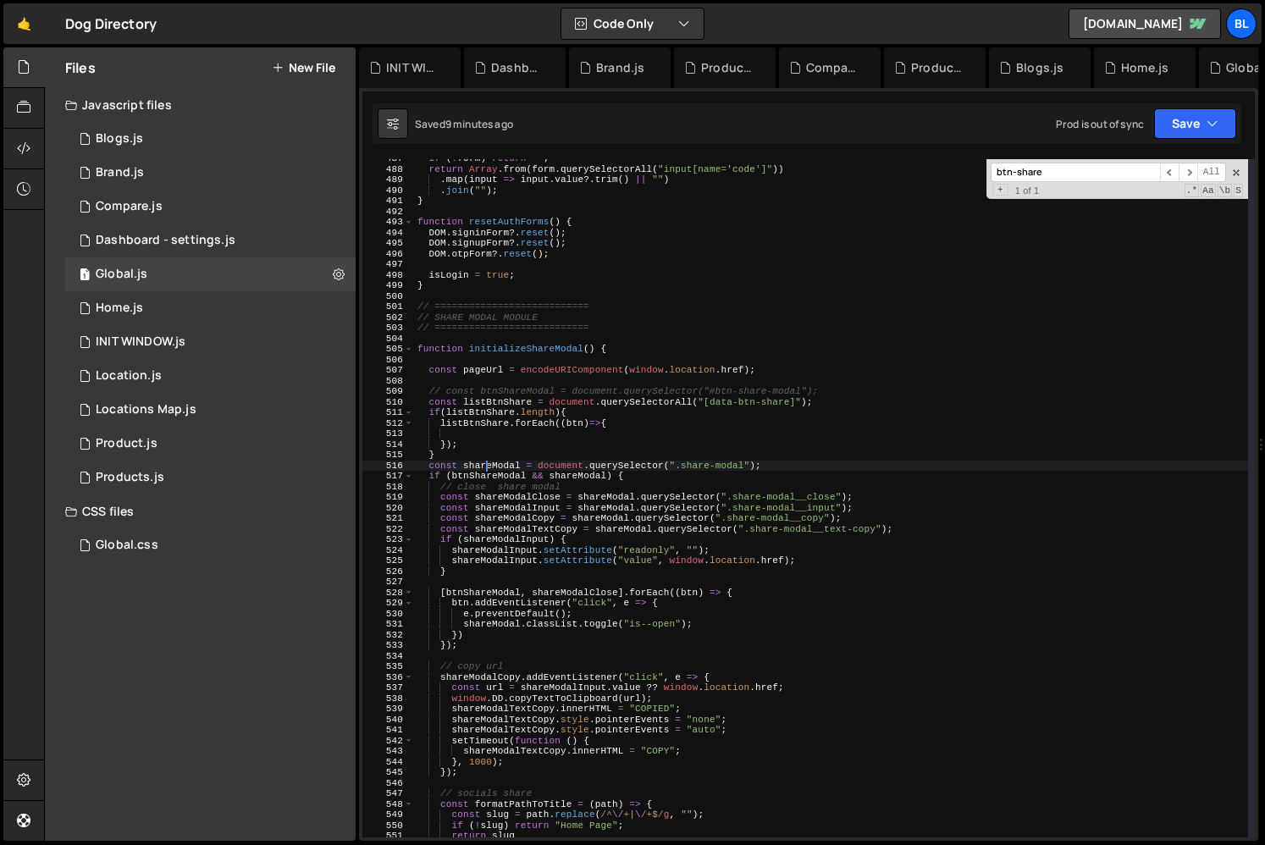
click at [465, 451] on div "if ( ! form ) return "" ; return [PERSON_NAME] . from ( form . querySelectorAll…" at bounding box center [831, 502] width 834 height 699
click at [444, 435] on div "if ( ! form ) return "" ; return [PERSON_NAME] . from ( form . querySelectorAll…" at bounding box center [831, 502] width 834 height 699
type textarea "});"
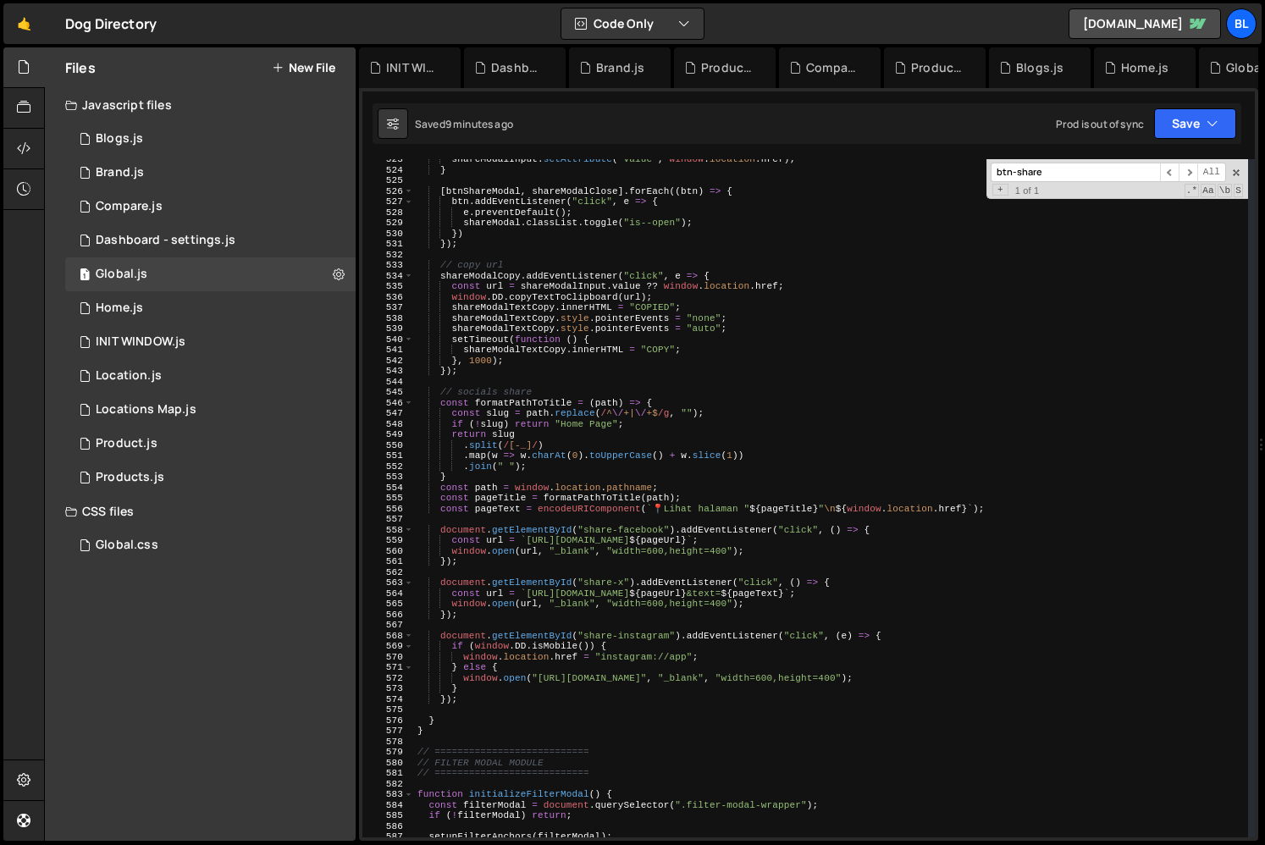
scroll to position [5532, 0]
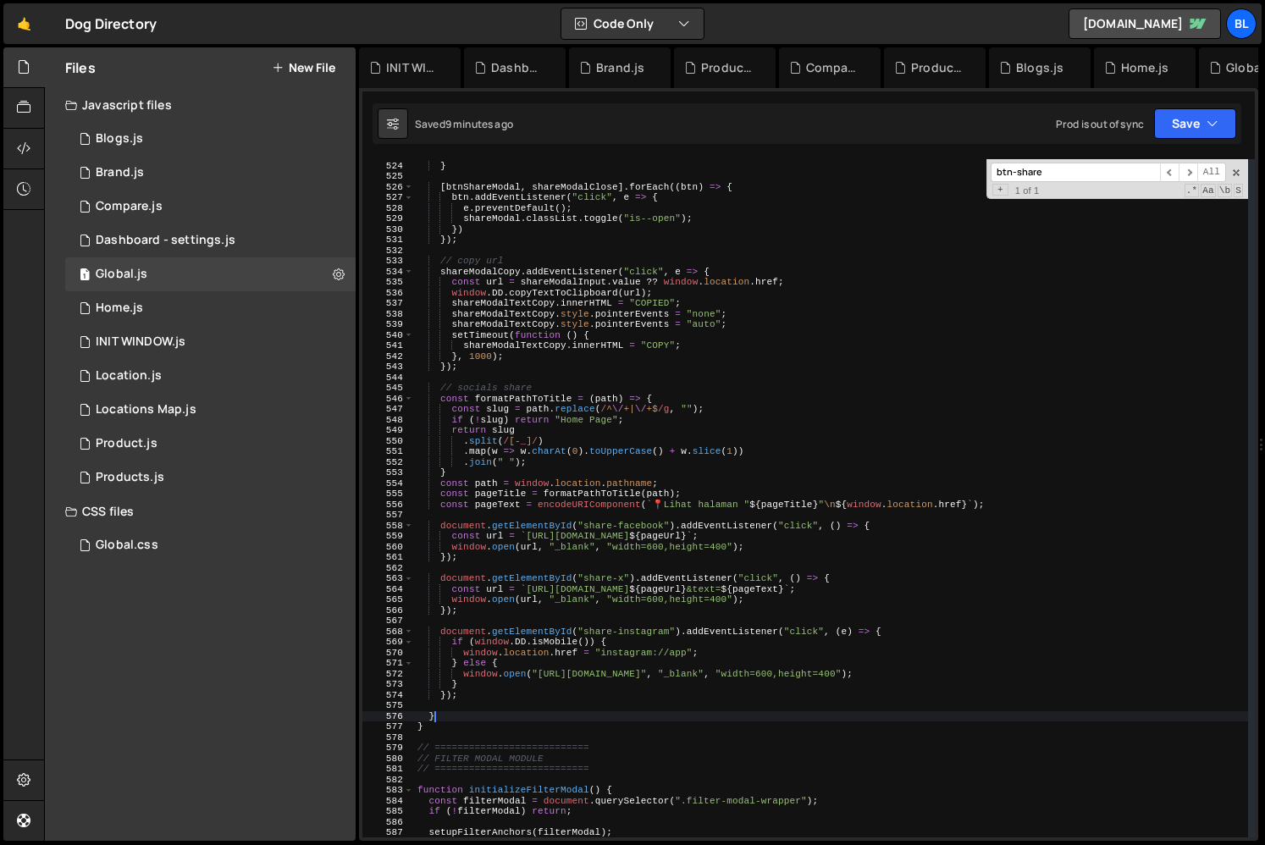
click at [451, 720] on div "shareModalInput . setAttribute ( "value" , window . location . href ) ; } [ btn…" at bounding box center [831, 499] width 834 height 699
type textarea "}"
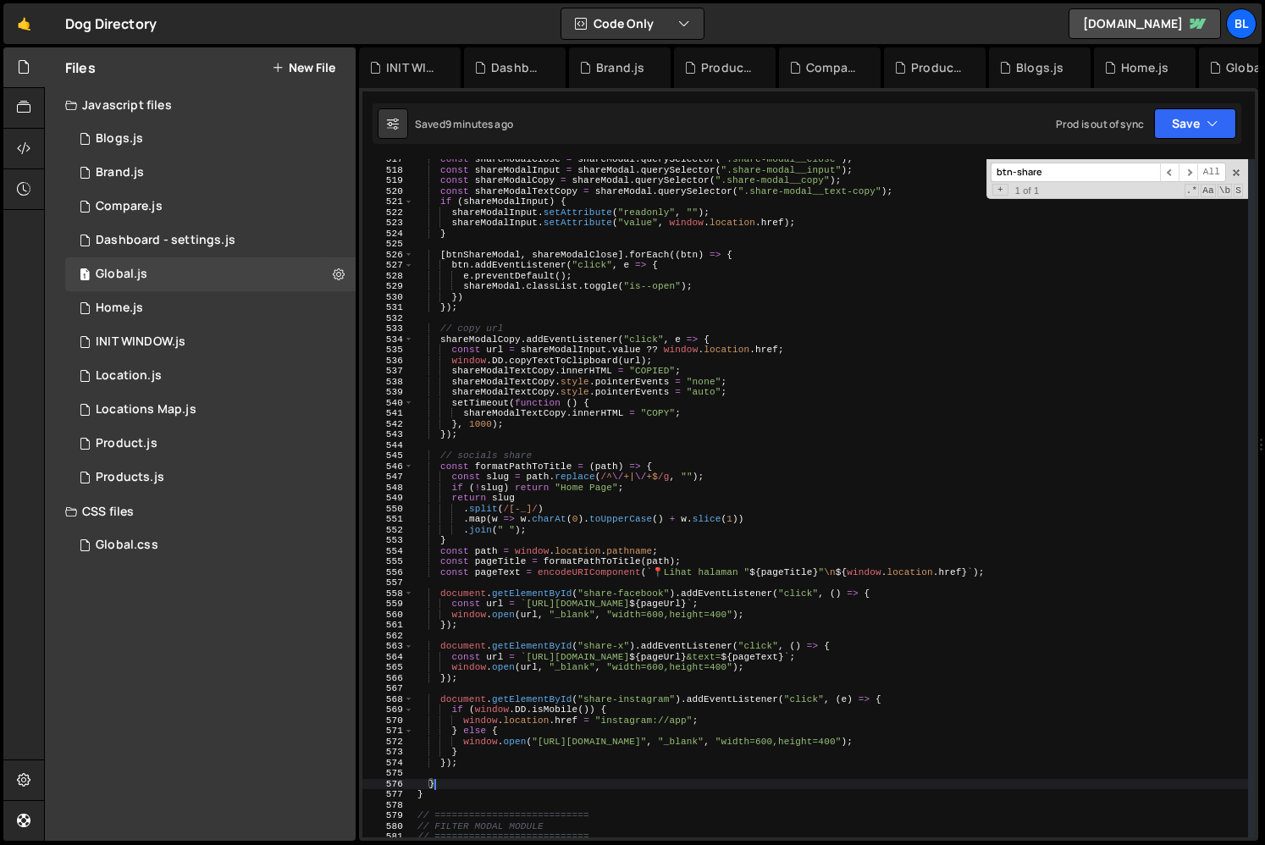
scroll to position [0, 0]
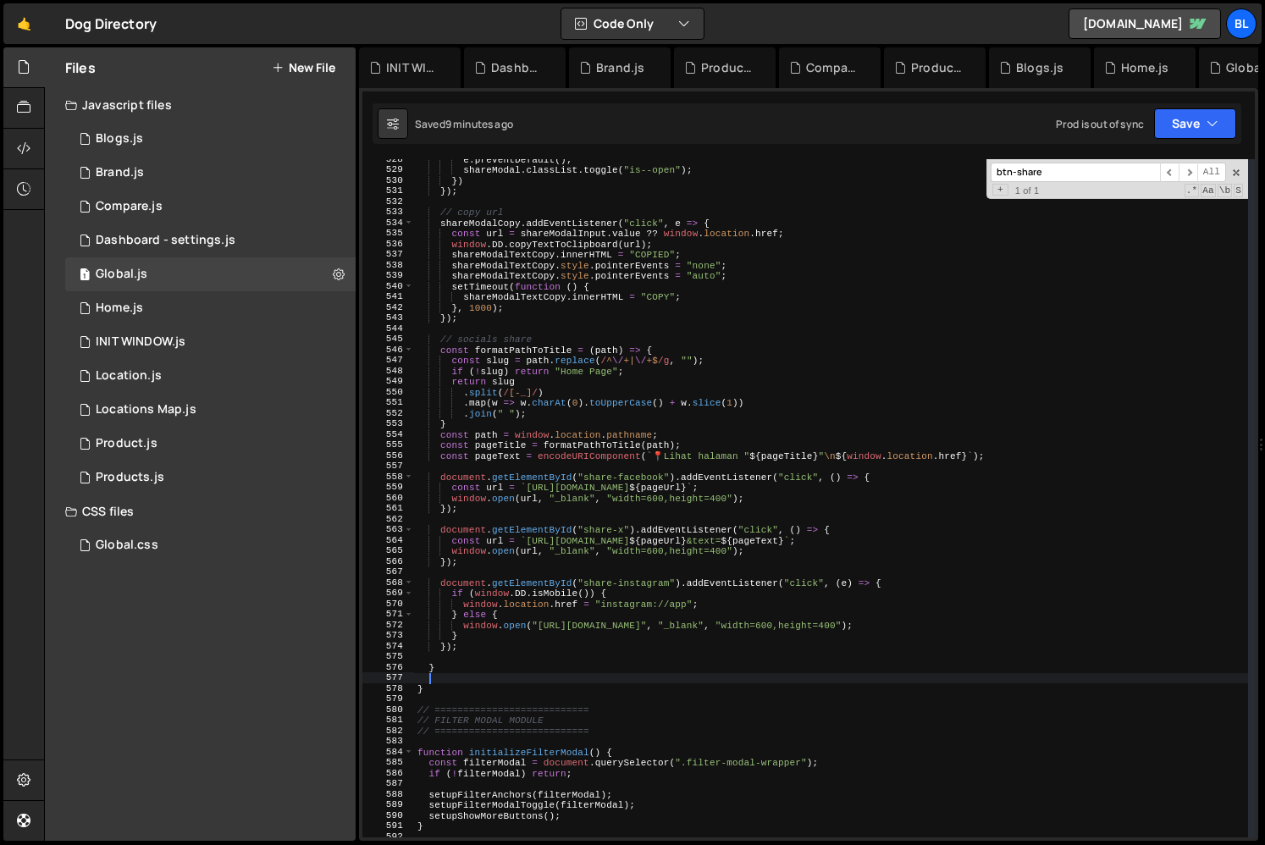
paste textarea "}"
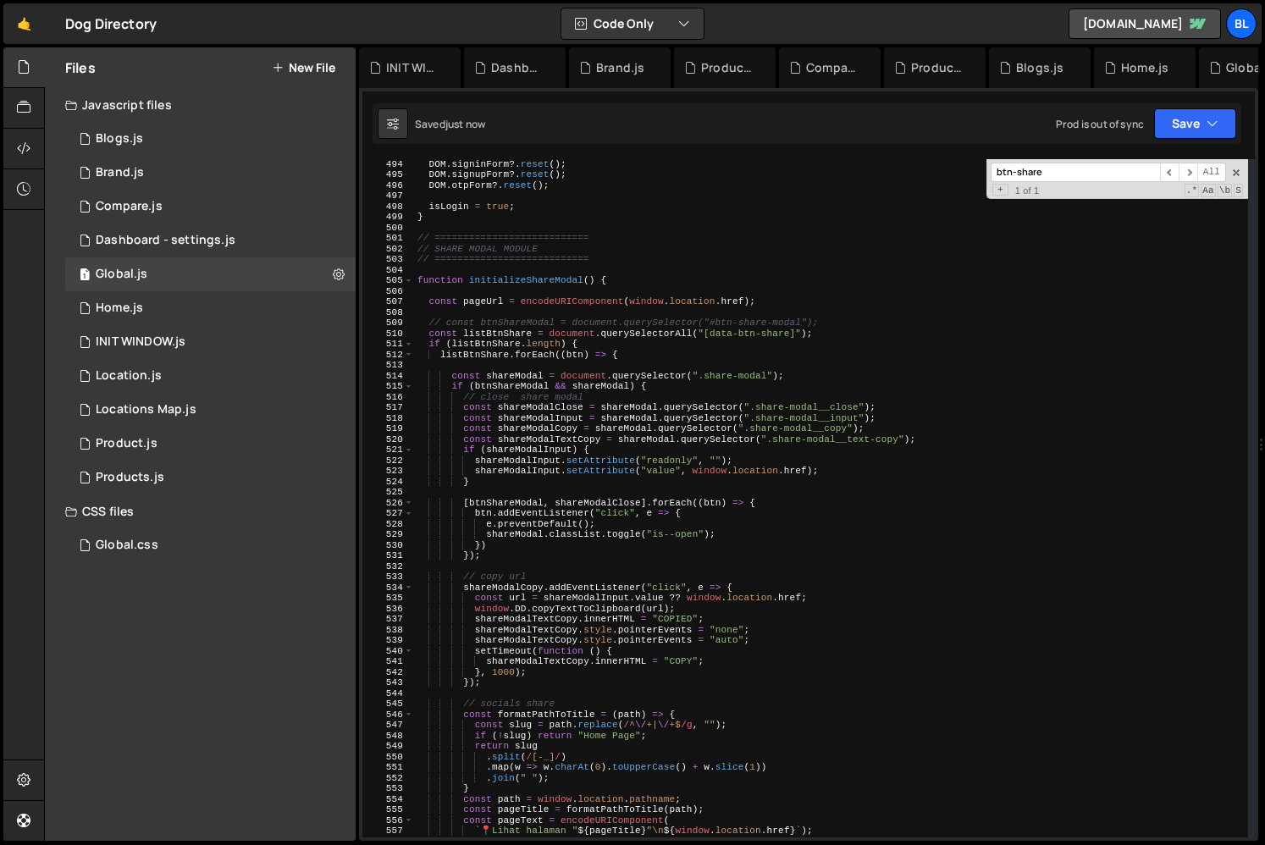
scroll to position [5204, 0]
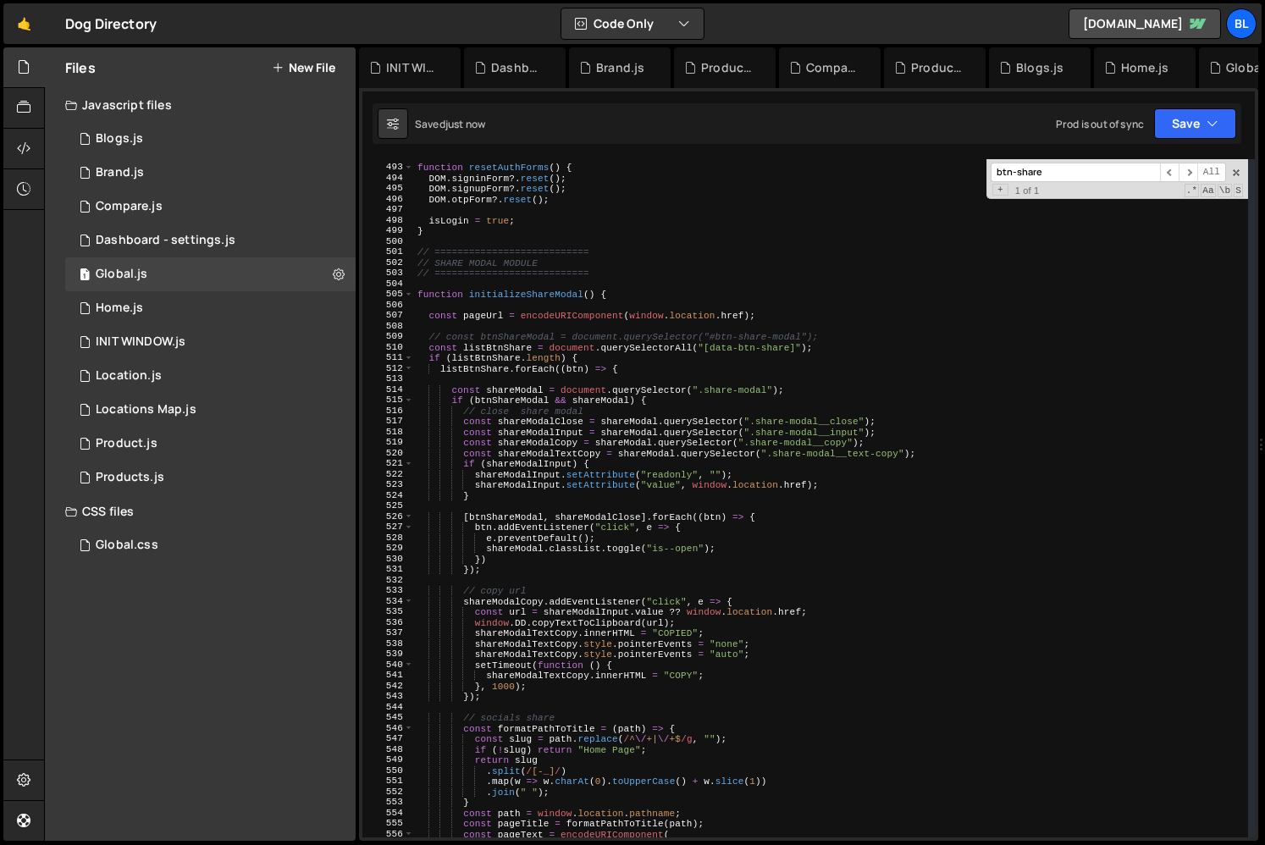
click at [483, 373] on div "function resetAuthForms ( ) { DOM . signinForm ?. reset ( ) ; DOM . signupForm …" at bounding box center [831, 501] width 834 height 699
click at [497, 361] on div "function resetAuthForms ( ) { DOM . signinForm ?. reset ( ) ; DOM . signupForm …" at bounding box center [831, 501] width 834 height 699
click at [571, 368] on div "function resetAuthForms ( ) { DOM . signinForm ?. reset ( ) ; DOM . signupForm …" at bounding box center [831, 501] width 834 height 699
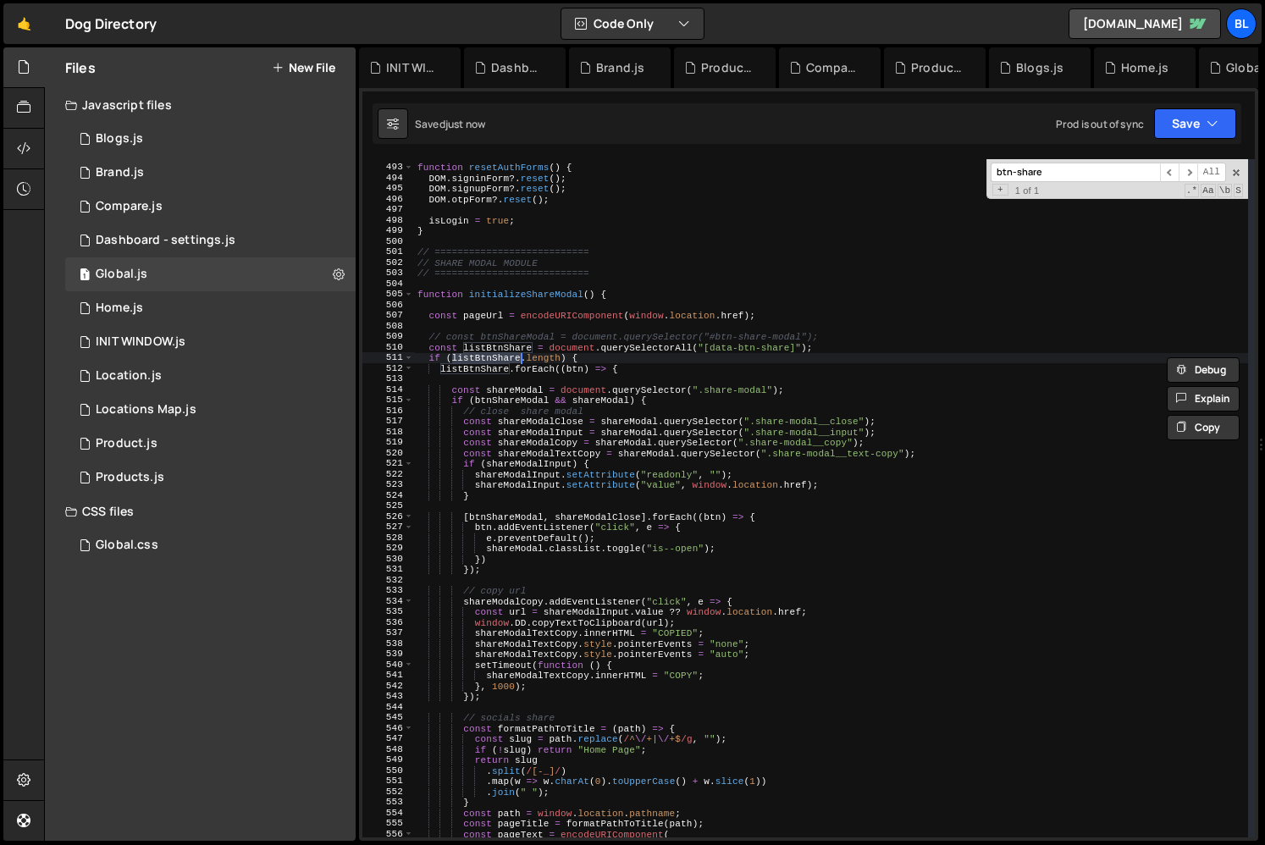
click at [571, 368] on div "function resetAuthForms ( ) { DOM . signinForm ?. reset ( ) ; DOM . signupForm …" at bounding box center [831, 501] width 834 height 699
click at [526, 333] on div "function resetAuthForms ( ) { DOM . signinForm ?. reset ( ) ; DOM . signupForm …" at bounding box center [831, 501] width 834 height 699
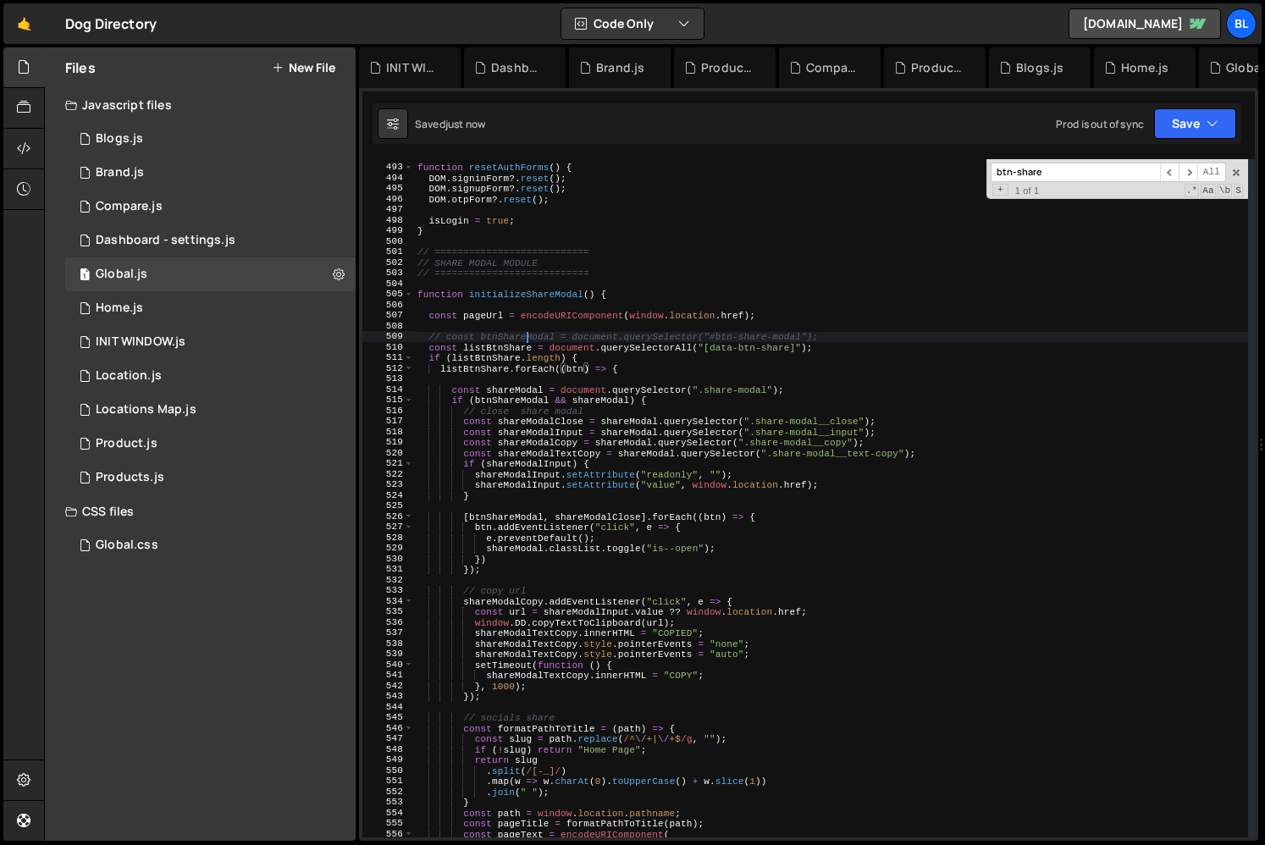
click at [526, 333] on div "function resetAuthForms ( ) { DOM . signinForm ?. reset ( ) ; DOM . signupForm …" at bounding box center [831, 501] width 834 height 699
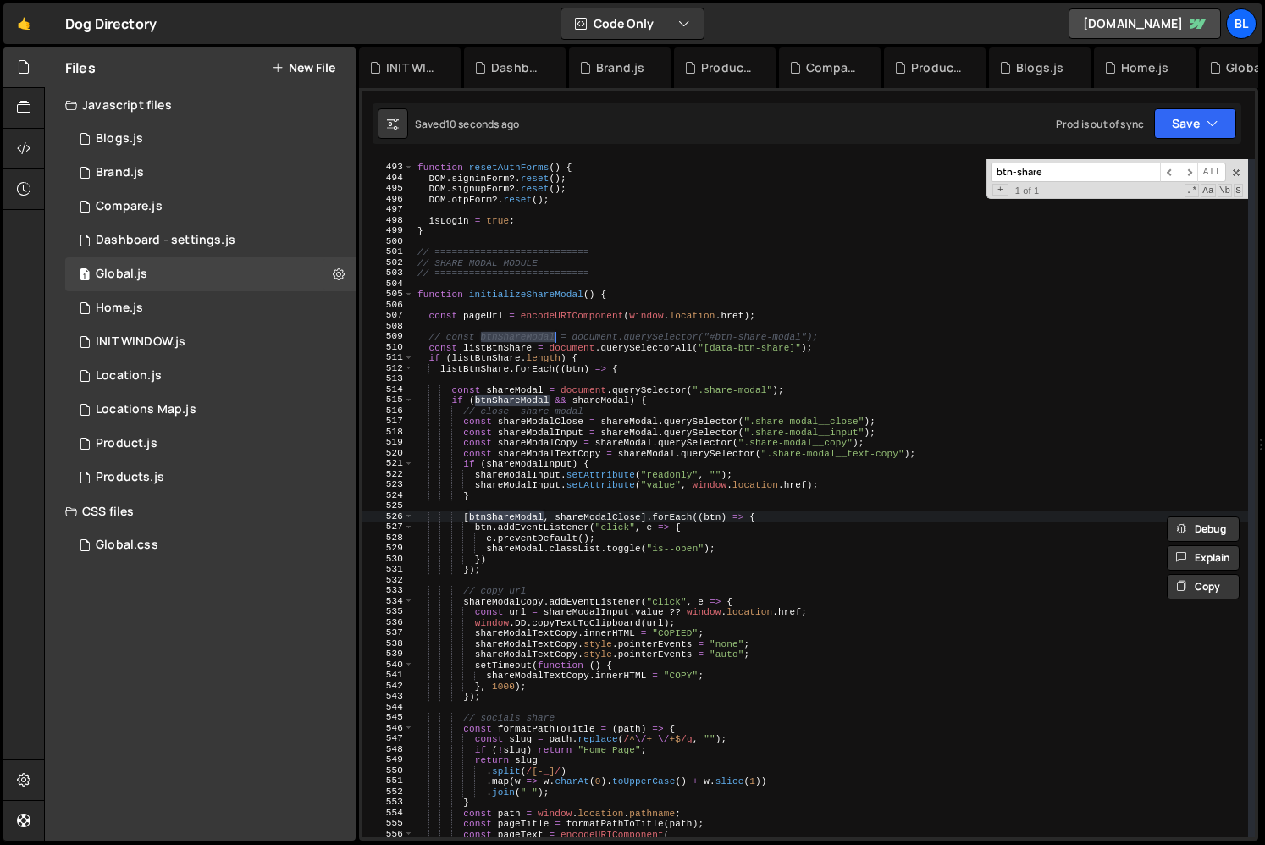
click at [527, 417] on div "function resetAuthForms ( ) { DOM . signinForm ?. reset ( ) ; DOM . signupForm …" at bounding box center [831, 501] width 834 height 699
click at [577, 366] on div "function resetAuthForms ( ) { DOM . signinForm ?. reset ( ) ; DOM . signupForm …" at bounding box center [831, 501] width 834 height 699
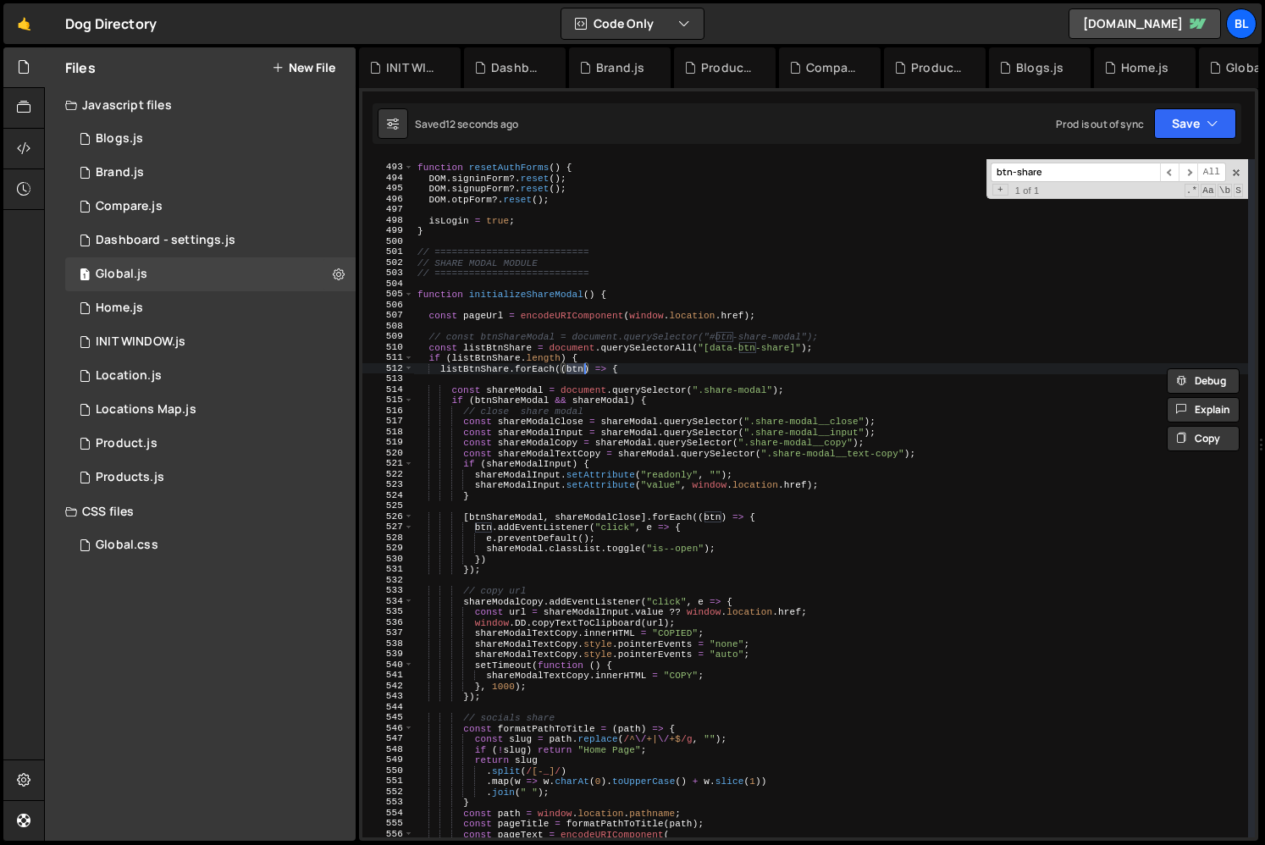
paste textarea "ShareModal"
click at [596, 366] on div "function resetAuthForms ( ) { DOM . signinForm ?. reset ( ) ; DOM . signupForm …" at bounding box center [831, 501] width 834 height 699
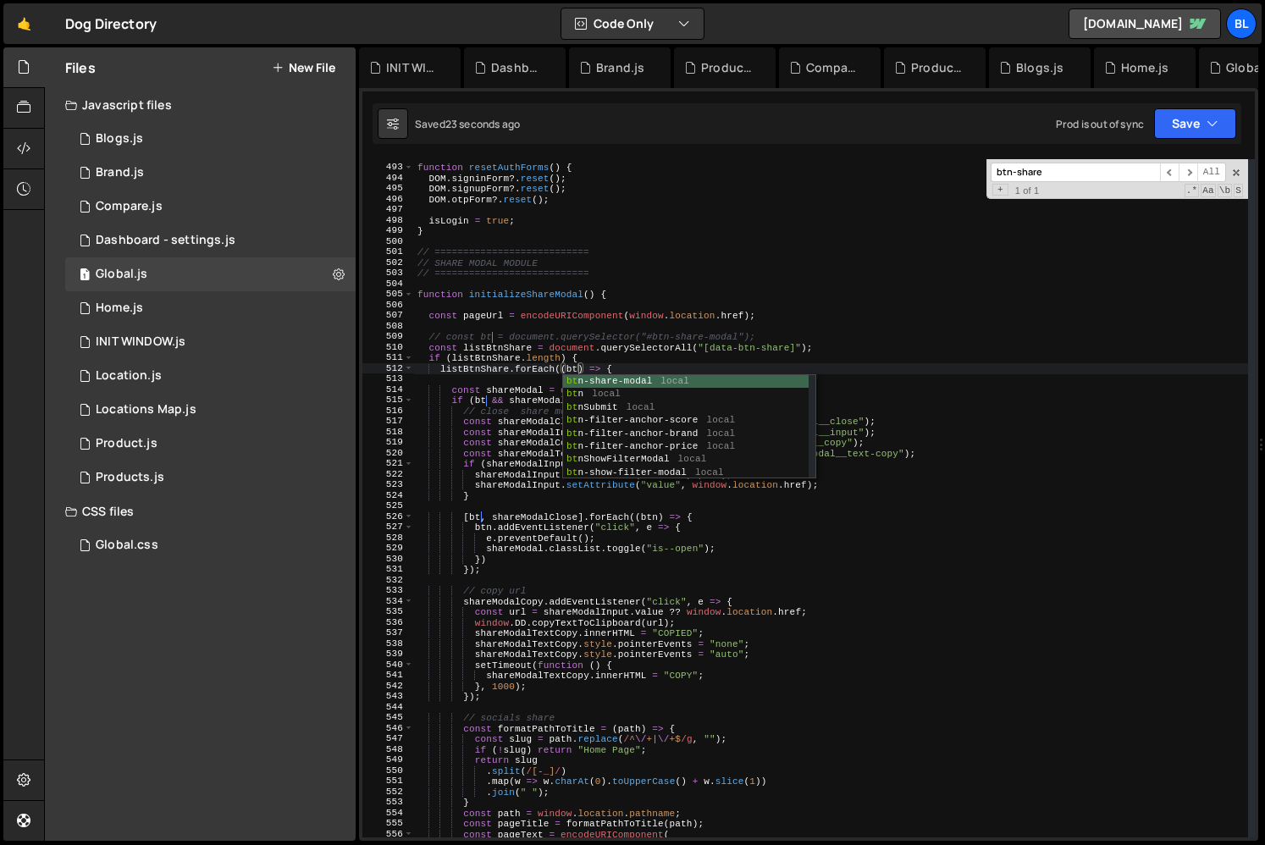
scroll to position [0, 14]
click at [496, 444] on div "function resetAuthForms ( ) { DOM . signinForm ?. reset ( ) ; DOM . signupForm …" at bounding box center [831, 501] width 834 height 699
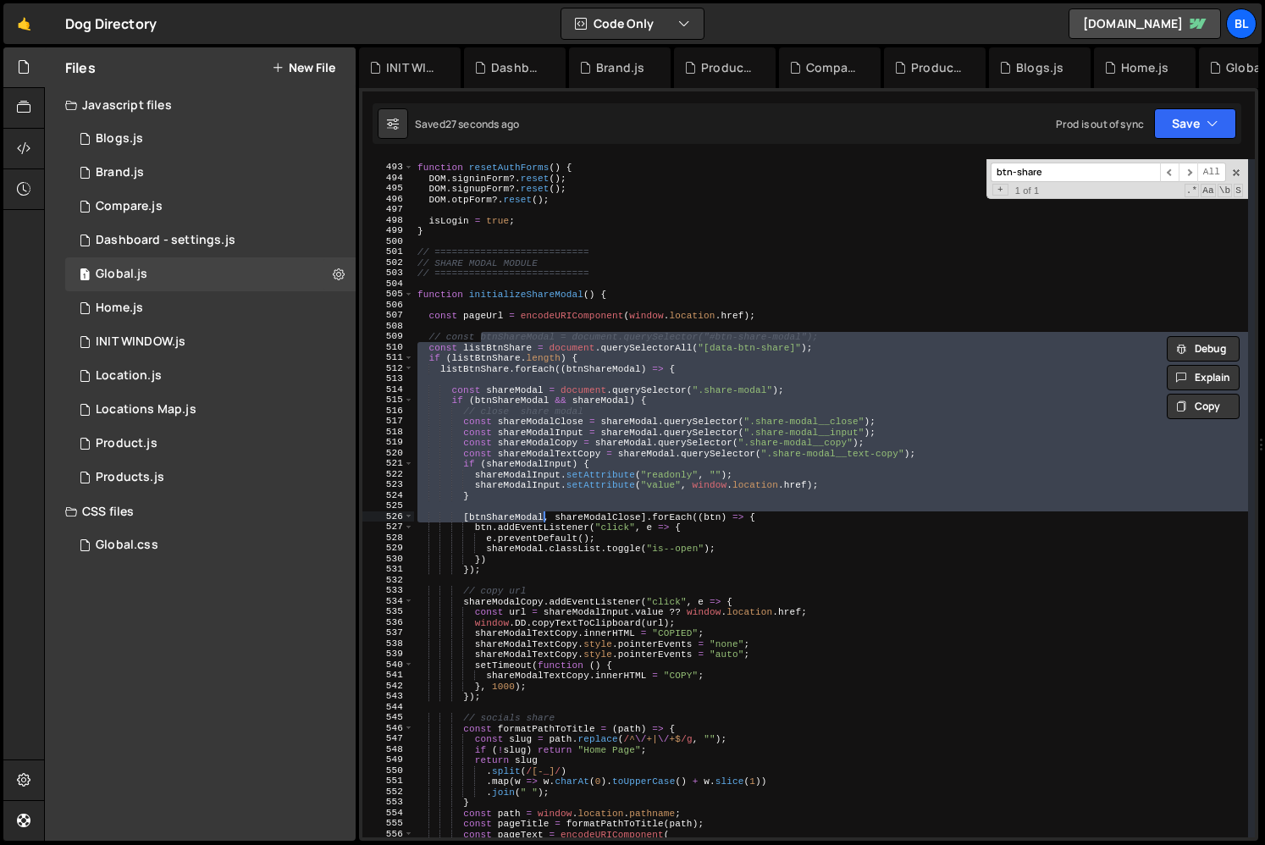
click at [586, 362] on div "function resetAuthForms ( ) { DOM . signinForm ?. reset ( ) ; DOM . signupForm …" at bounding box center [831, 501] width 834 height 699
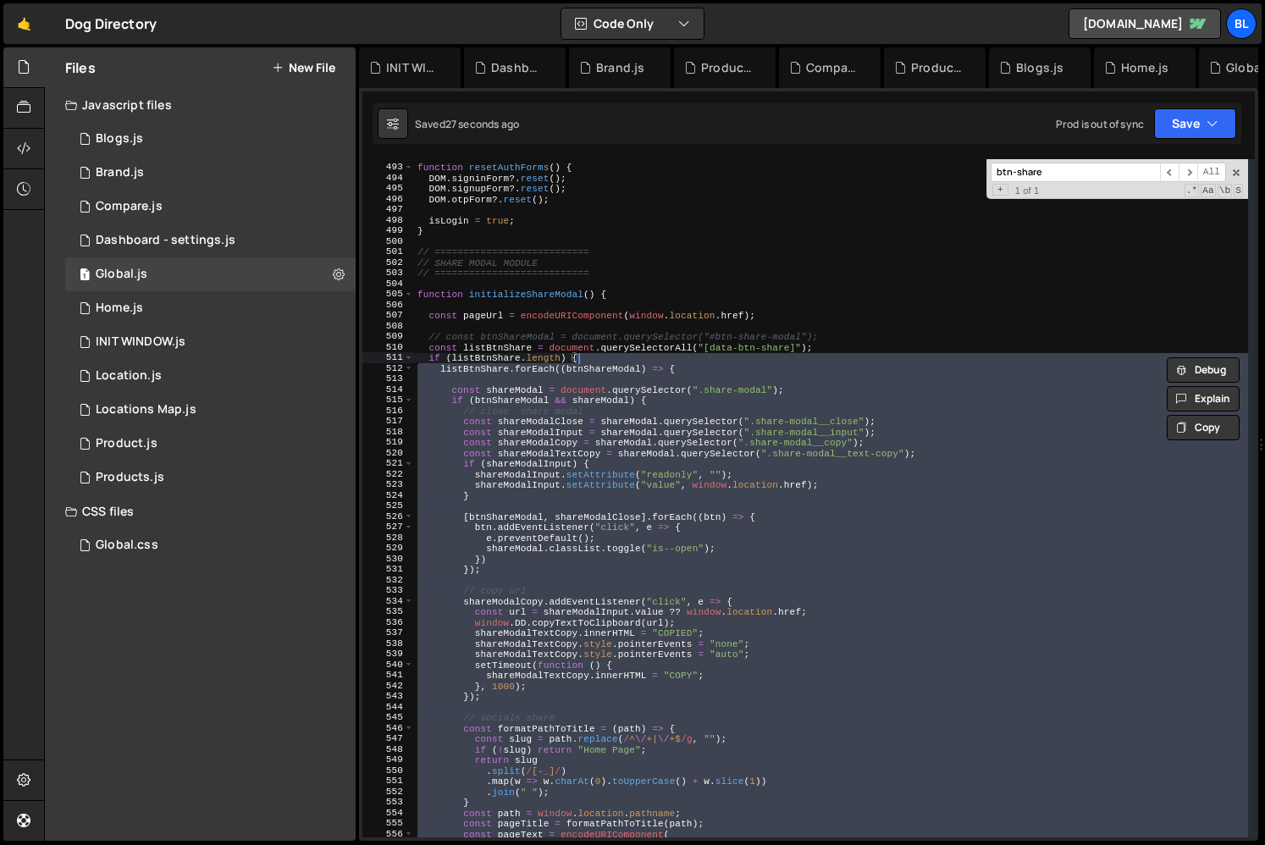
click at [593, 364] on div "function resetAuthForms ( ) { DOM . signinForm ?. reset ( ) ; DOM . signupForm …" at bounding box center [831, 501] width 834 height 699
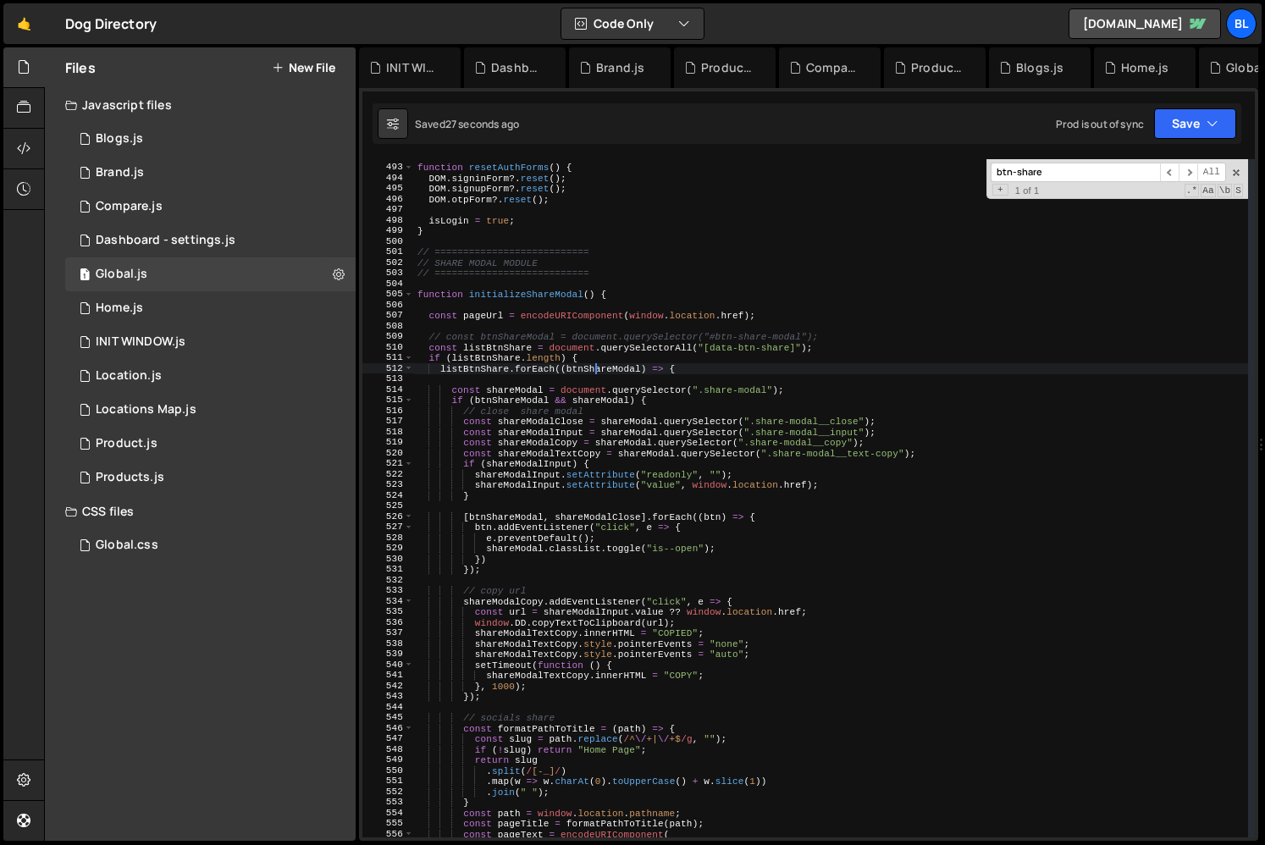
click at [593, 364] on div "function resetAuthForms ( ) { DOM . signinForm ?. reset ( ) ; DOM . signupForm …" at bounding box center [831, 501] width 834 height 699
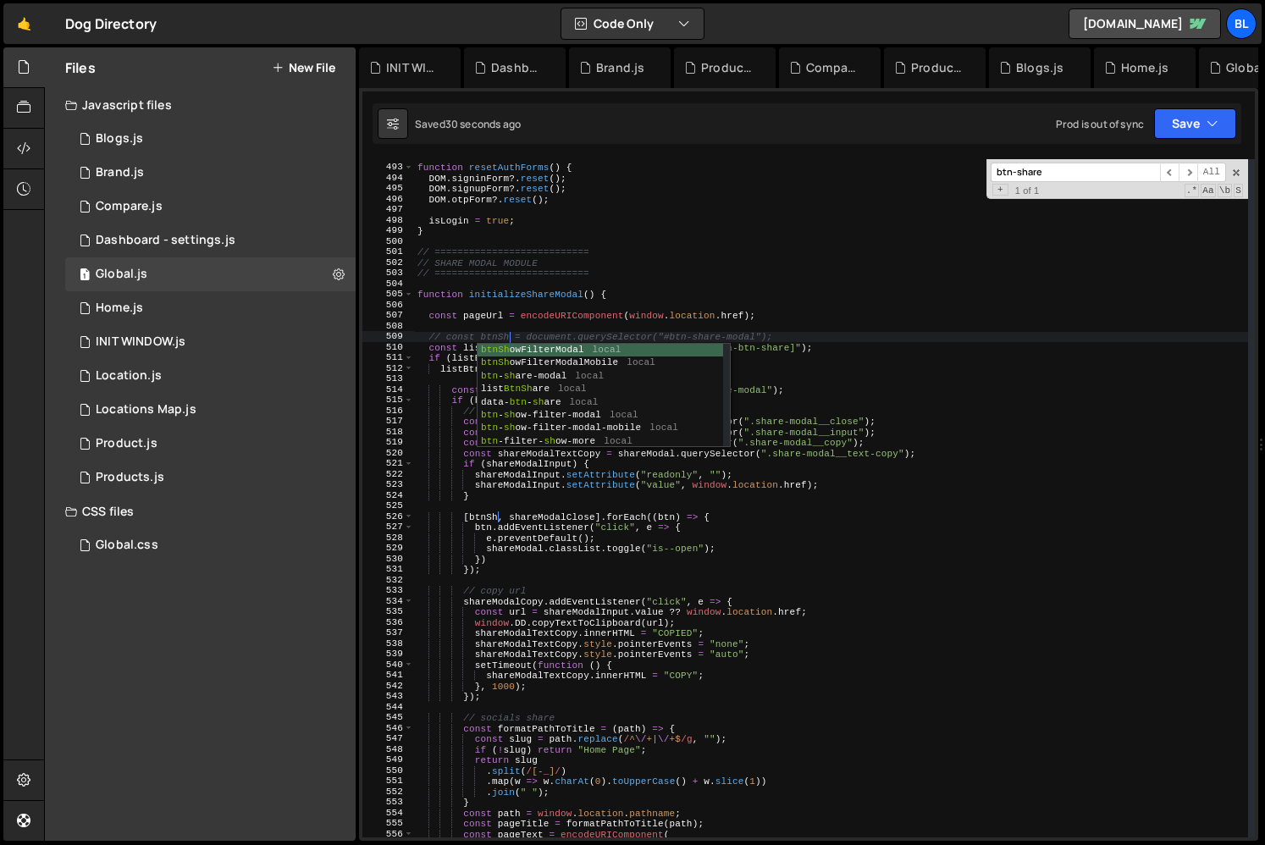
scroll to position [0, 9]
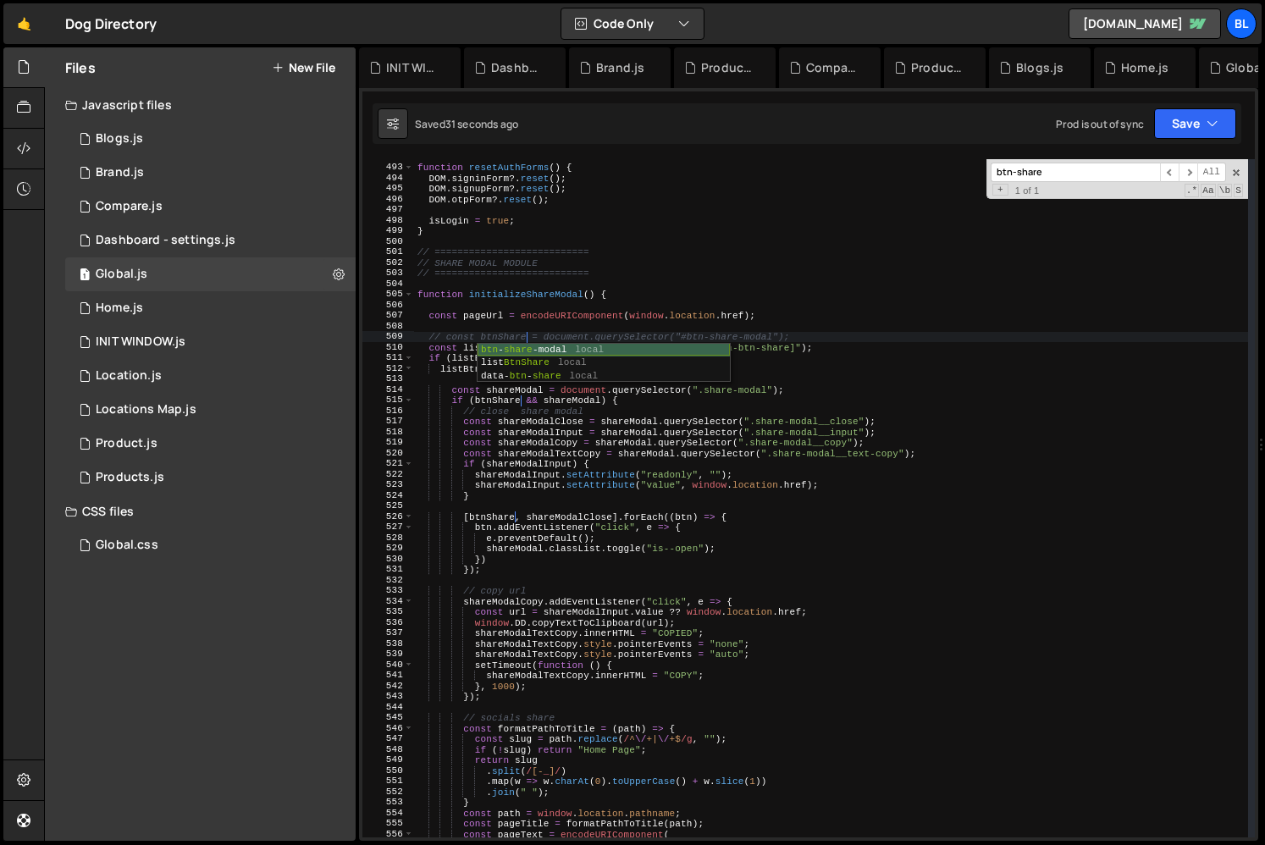
click at [623, 344] on div "btn - share -modal local list BtnShare local data- btn - share local" at bounding box center [603, 376] width 252 height 65
click at [700, 334] on div "function resetAuthForms ( ) { DOM . signinForm ?. reset ( ) ; DOM . signupForm …" at bounding box center [831, 501] width 834 height 699
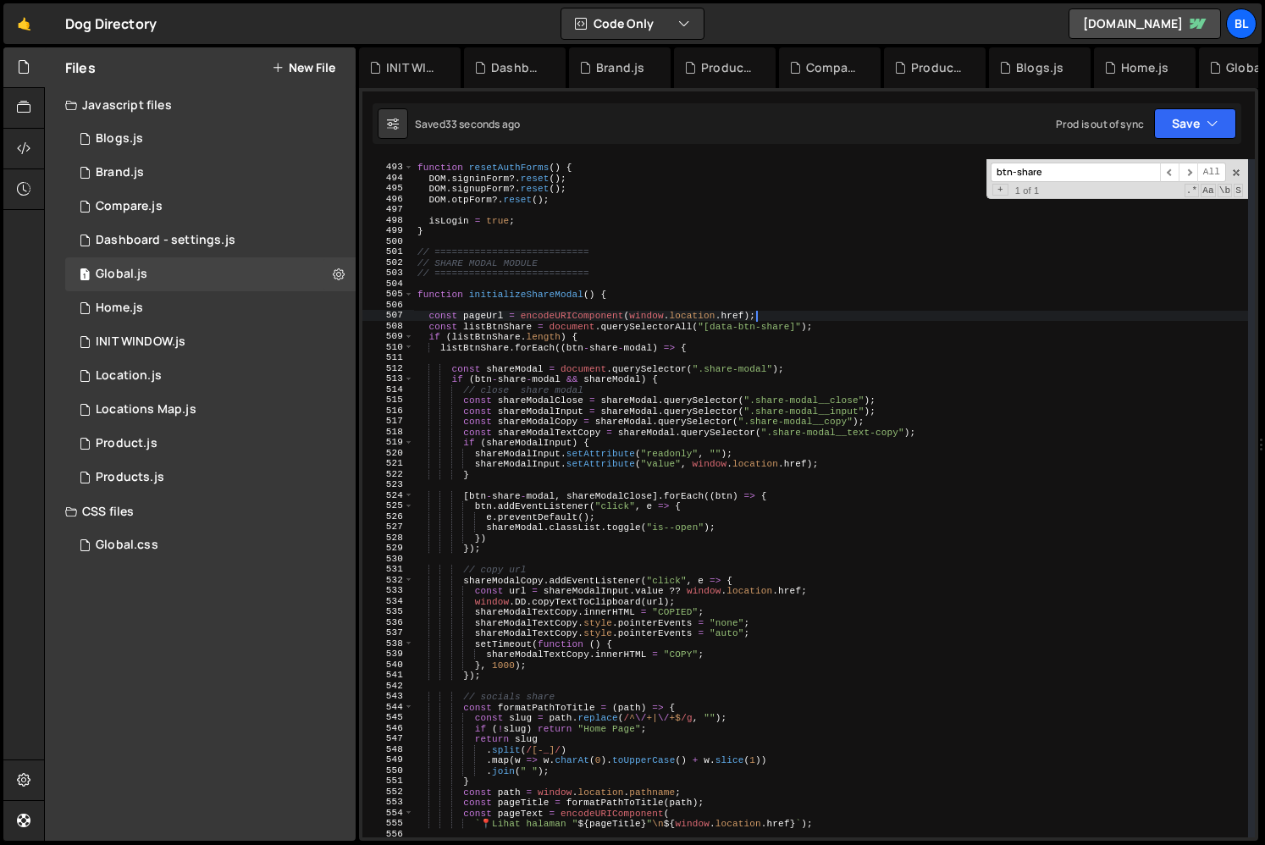
drag, startPoint x: 847, startPoint y: 334, endPoint x: 851, endPoint y: 320, distance: 14.8
click at [851, 320] on div "function resetAuthForms ( ) { DOM . signinForm ?. reset ( ) ; DOM . signupForm …" at bounding box center [831, 501] width 834 height 699
click at [770, 398] on div "function resetAuthForms ( ) { DOM . signinForm ?. reset ( ) ; DOM . signupForm …" at bounding box center [831, 501] width 834 height 699
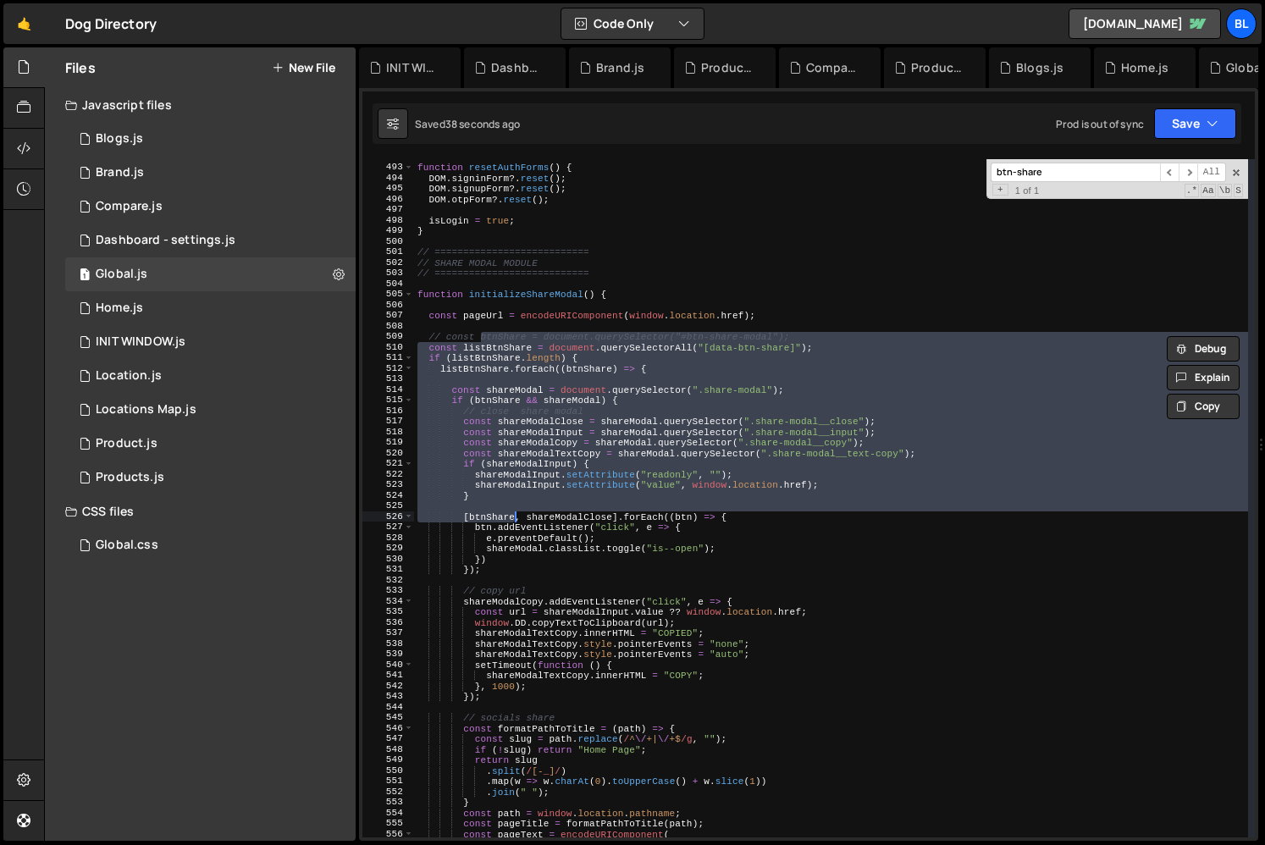
click at [631, 349] on div "function resetAuthForms ( ) { DOM . signinForm ?. reset ( ) ; DOM . signupForm …" at bounding box center [831, 501] width 834 height 699
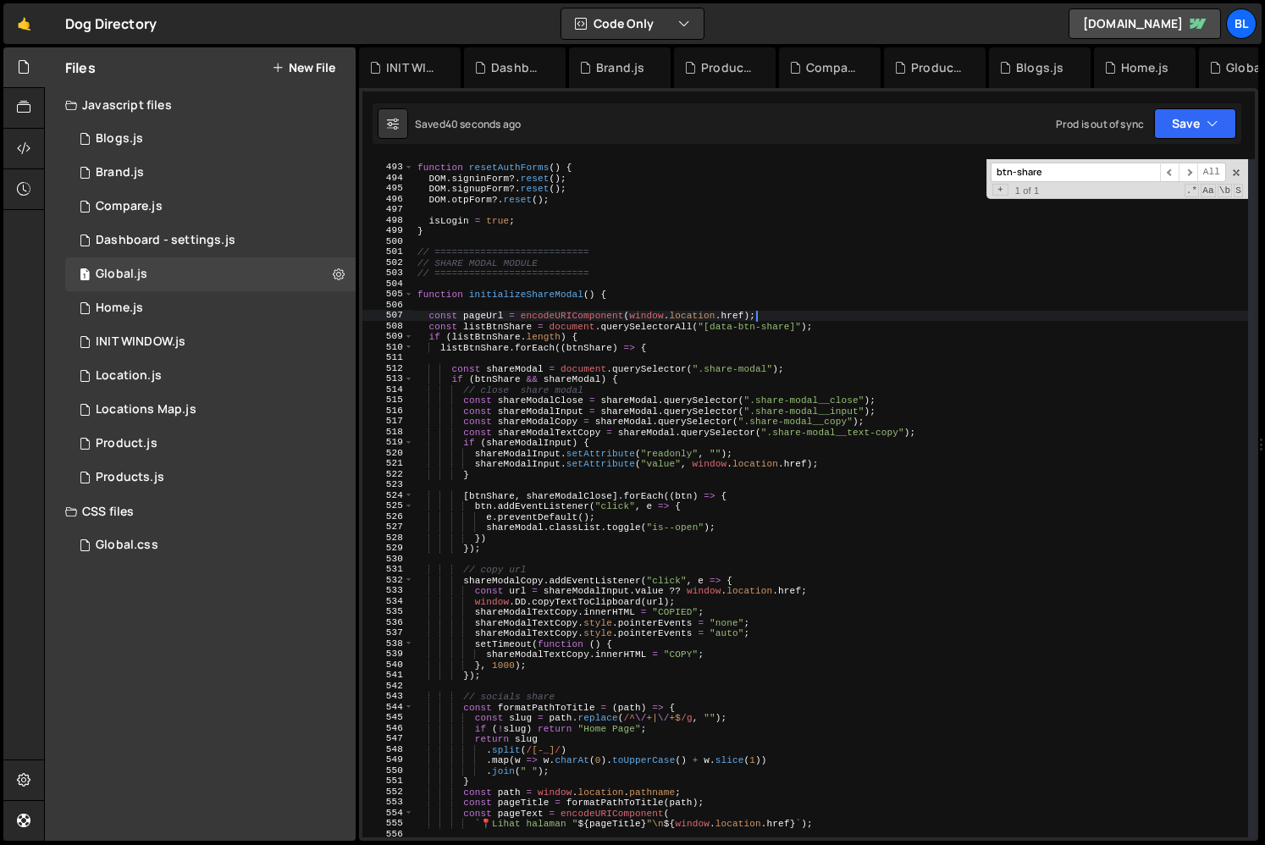
drag, startPoint x: 803, startPoint y: 334, endPoint x: 812, endPoint y: 313, distance: 23.1
click at [812, 313] on div "function resetAuthForms ( ) { DOM . signinForm ?. reset ( ) ; DOM . signupForm …" at bounding box center [831, 501] width 834 height 699
click at [695, 372] on div "function resetAuthForms ( ) { DOM . signinForm ?. reset ( ) ; DOM . signupForm …" at bounding box center [831, 501] width 834 height 699
click at [676, 380] on div "function resetAuthForms ( ) { DOM . signinForm ?. reset ( ) ; DOM . signupForm …" at bounding box center [831, 501] width 834 height 699
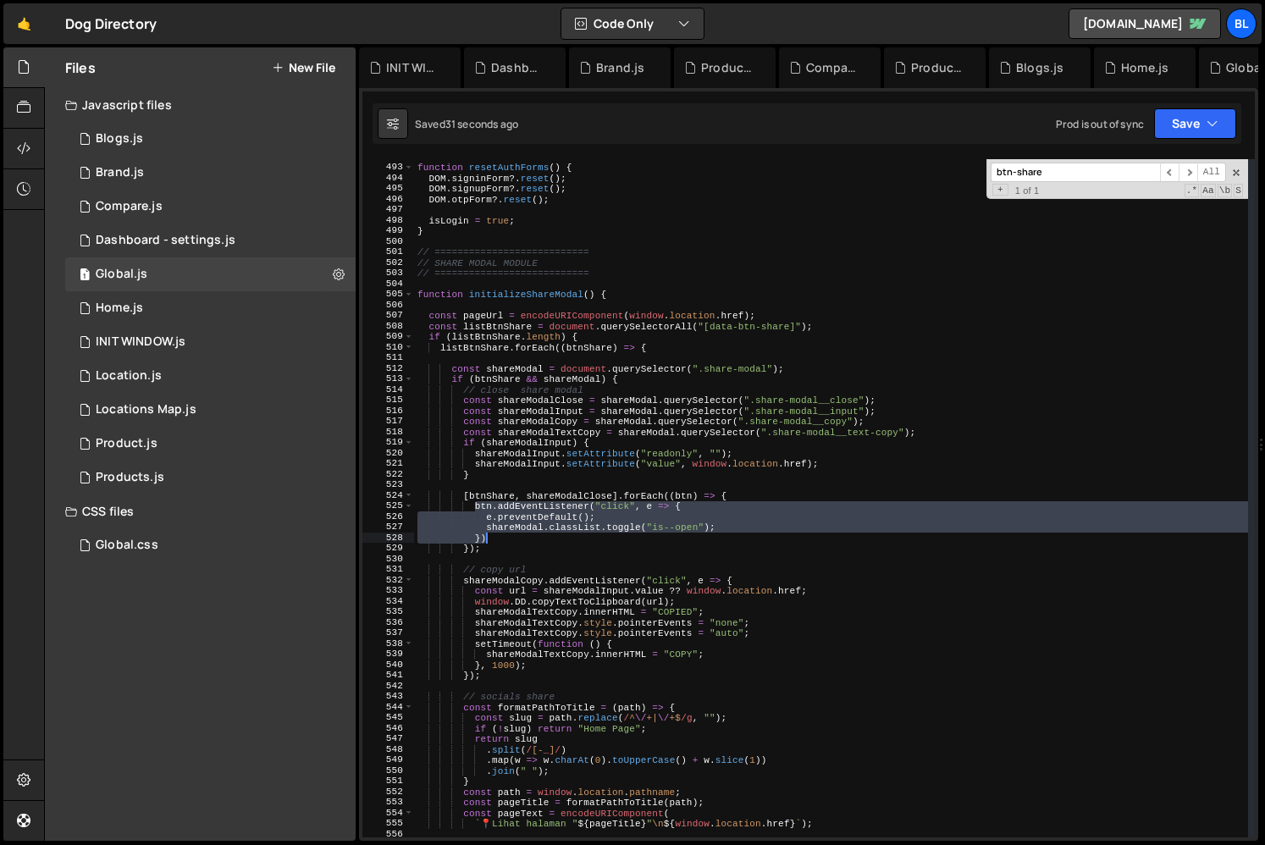
drag, startPoint x: 475, startPoint y: 509, endPoint x: 512, endPoint y: 535, distance: 45.6
click at [512, 535] on div "function resetAuthForms ( ) { DOM . signinForm ?. reset ( ) ; DOM . signupForm …" at bounding box center [831, 501] width 834 height 699
click at [658, 349] on div "function resetAuthForms ( ) { DOM . signinForm ?. reset ( ) ; DOM . signupForm …" at bounding box center [831, 501] width 834 height 699
type textarea "listBtnShare.forEach((btnShare) => {"
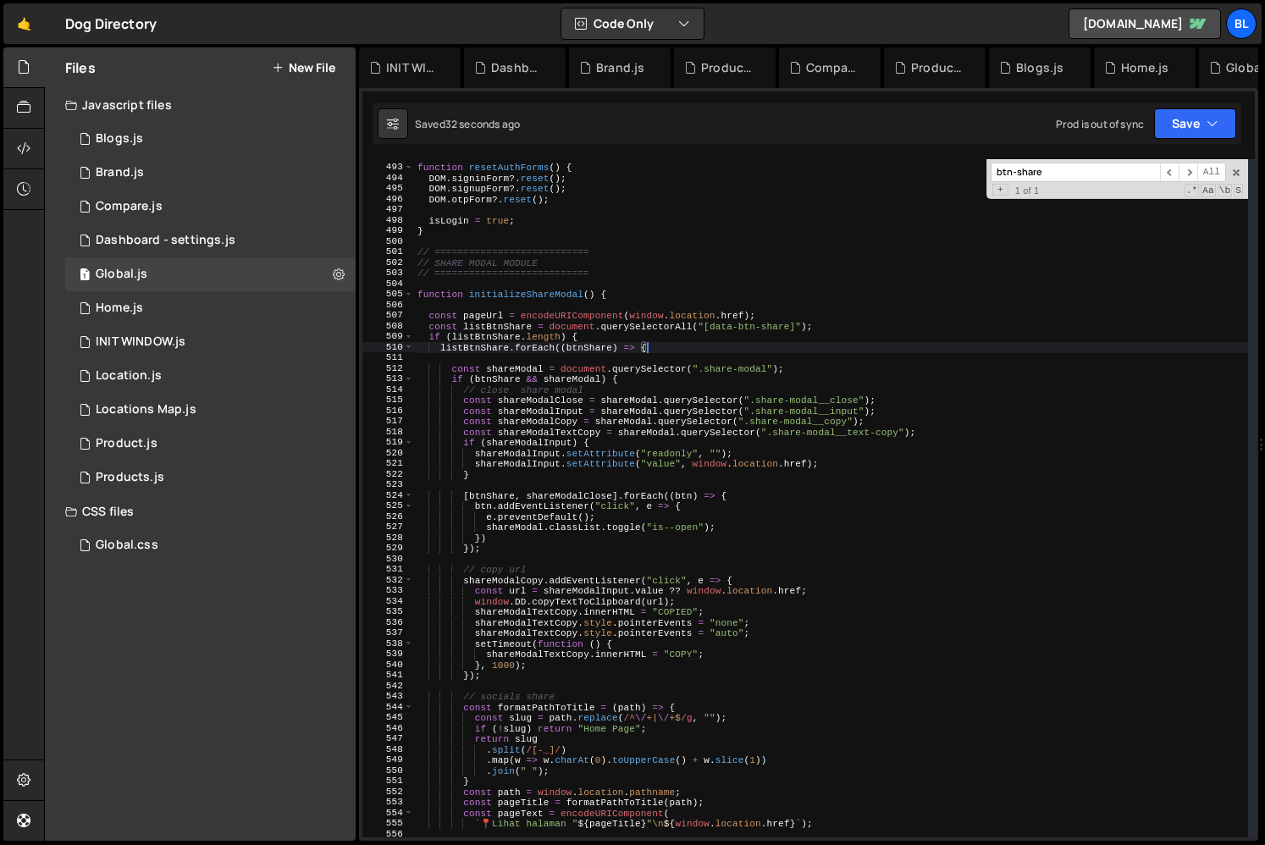
scroll to position [0, 2]
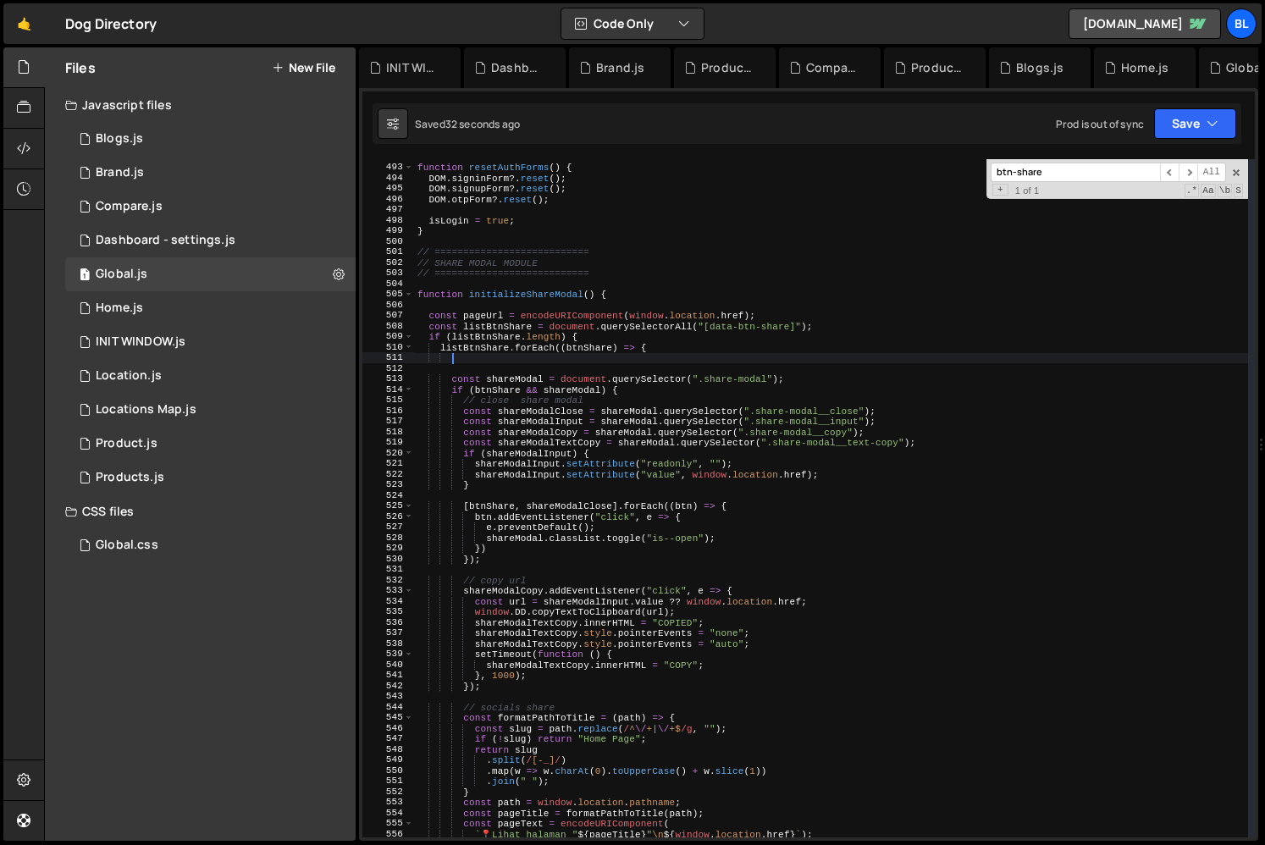
paste textarea "})"
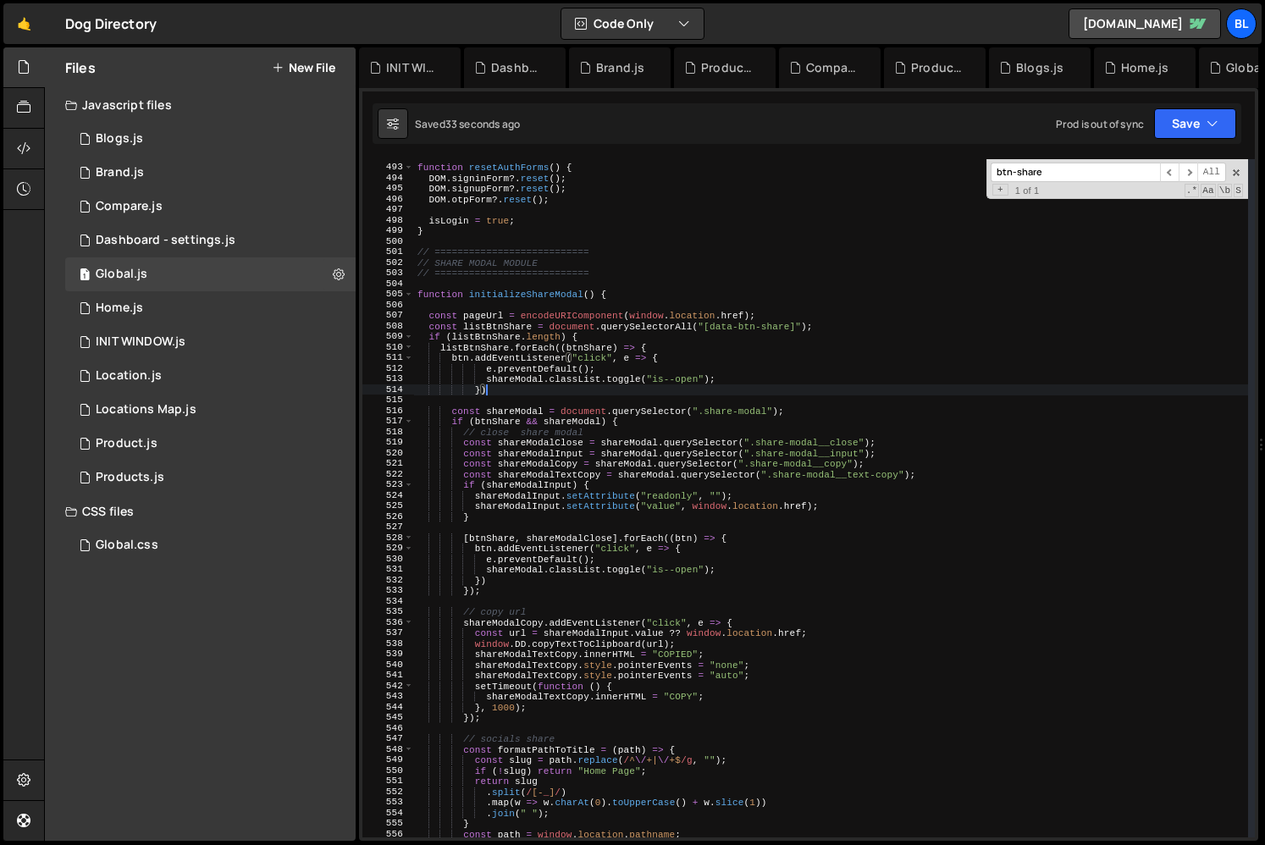
click at [603, 350] on div "function resetAuthForms ( ) { DOM . signinForm ?. reset ( ) ; DOM . signupForm …" at bounding box center [831, 501] width 834 height 699
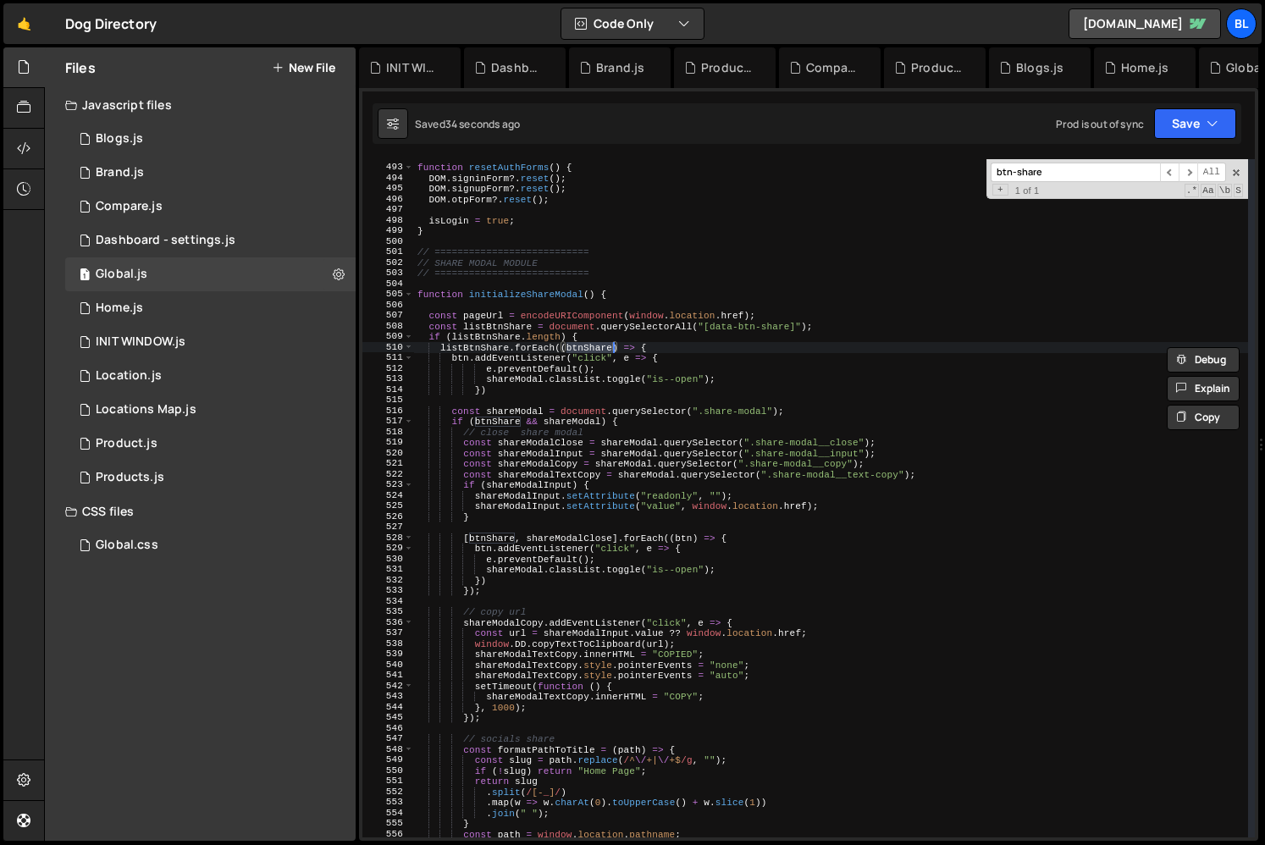
click at [459, 361] on div "function resetAuthForms ( ) { DOM . signinForm ?. reset ( ) ; DOM . signupForm …" at bounding box center [831, 501] width 834 height 699
paste textarea "Share"
click at [507, 385] on div "function resetAuthForms ( ) { DOM . signinForm ?. reset ( ) ; DOM . signupForm …" at bounding box center [831, 501] width 834 height 699
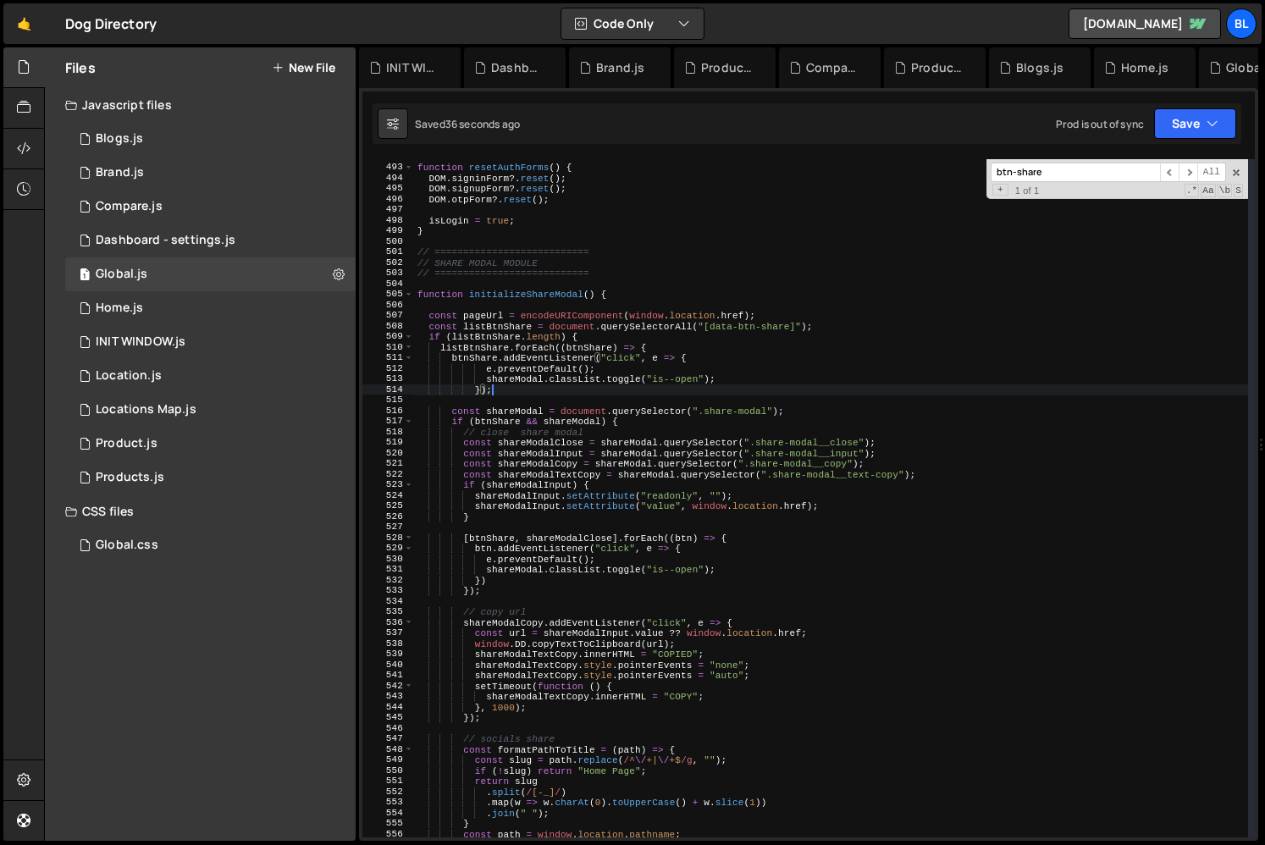
scroll to position [0, 5]
click at [585, 345] on div "function resetAuthForms ( ) { DOM . signinForm ?. reset ( ) ; DOM . signupForm …" at bounding box center [831, 501] width 834 height 699
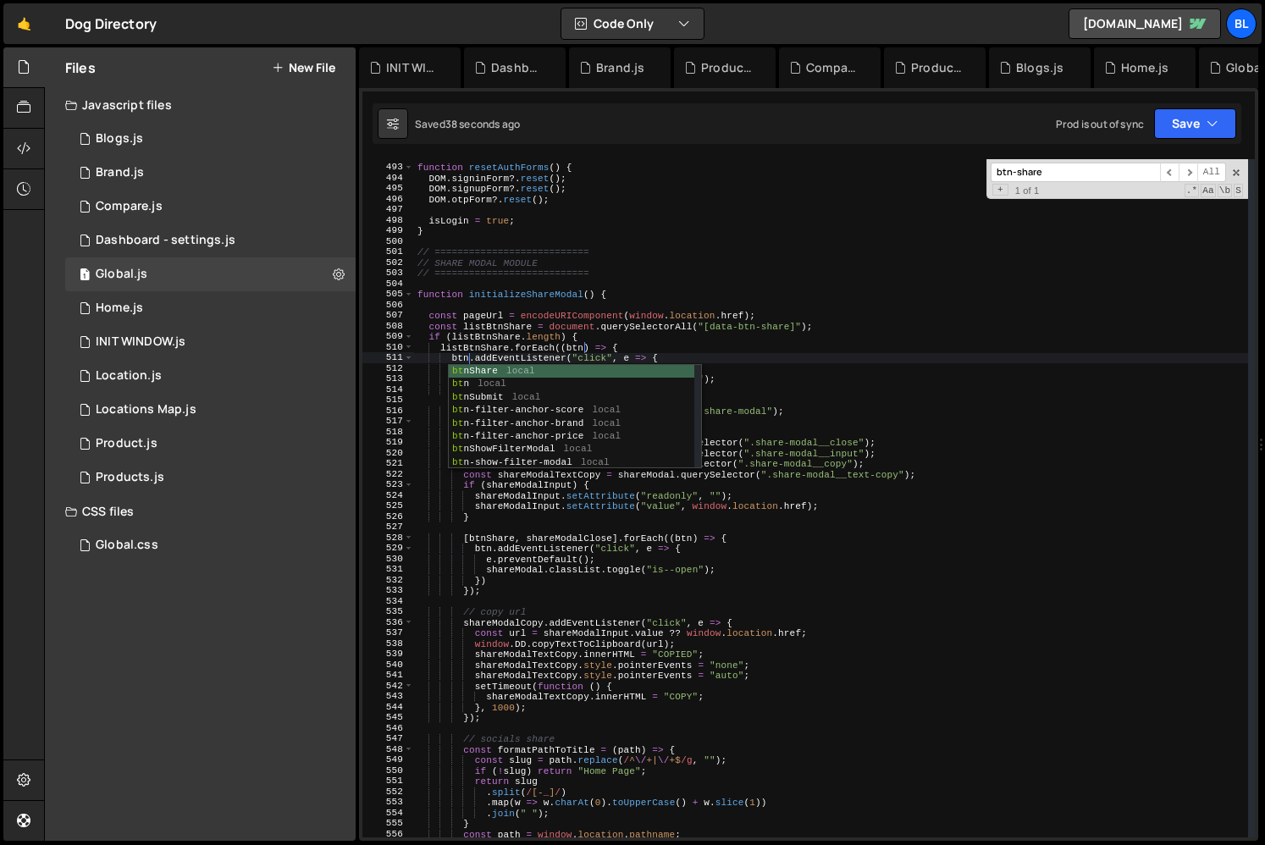
scroll to position [0, 4]
click at [582, 339] on div "function resetAuthForms ( ) { DOM . signinForm ?. reset ( ) ; DOM . signupForm …" at bounding box center [831, 501] width 834 height 699
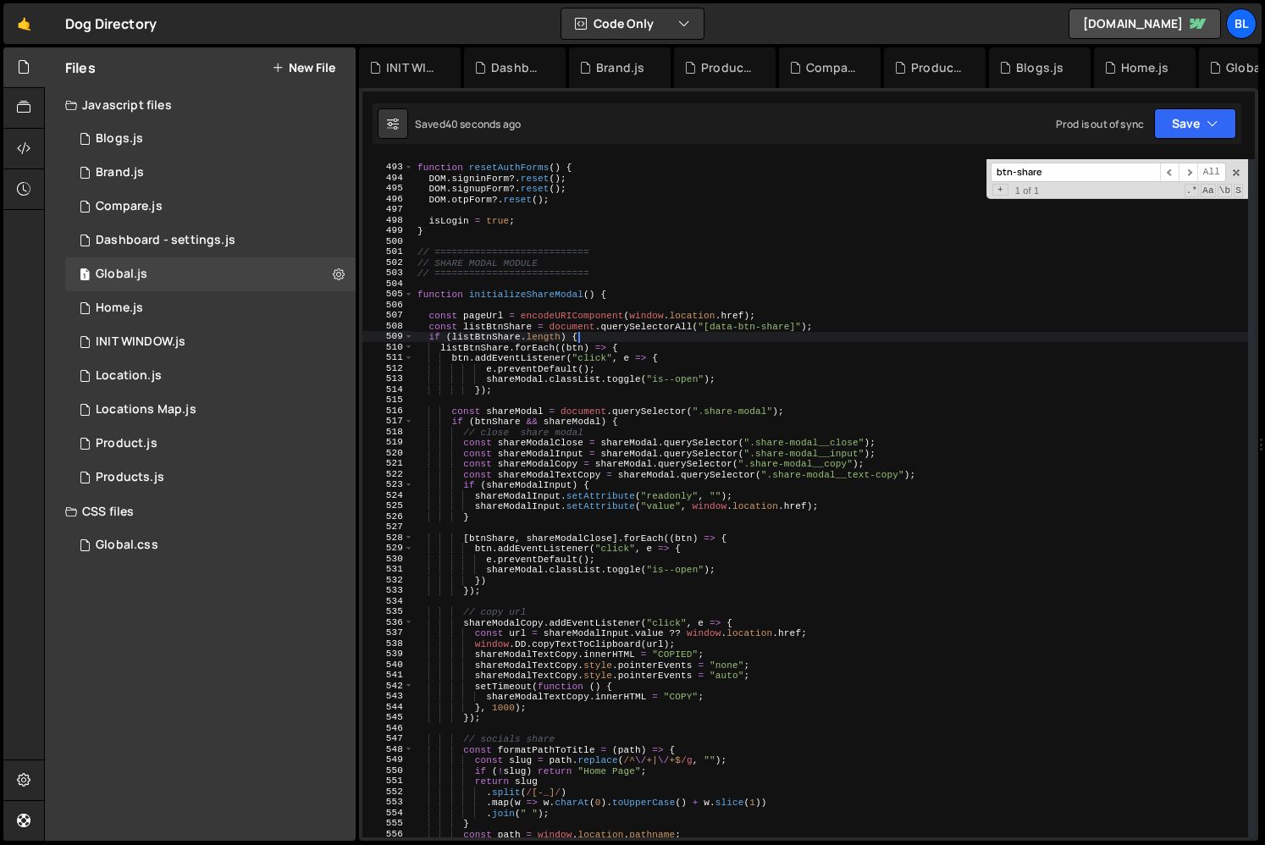
type textarea "if (listBtnShare.length) {"
click at [503, 396] on div "function resetAuthForms ( ) { DOM . signinForm ?. reset ( ) ; DOM . signupForm …" at bounding box center [831, 501] width 834 height 699
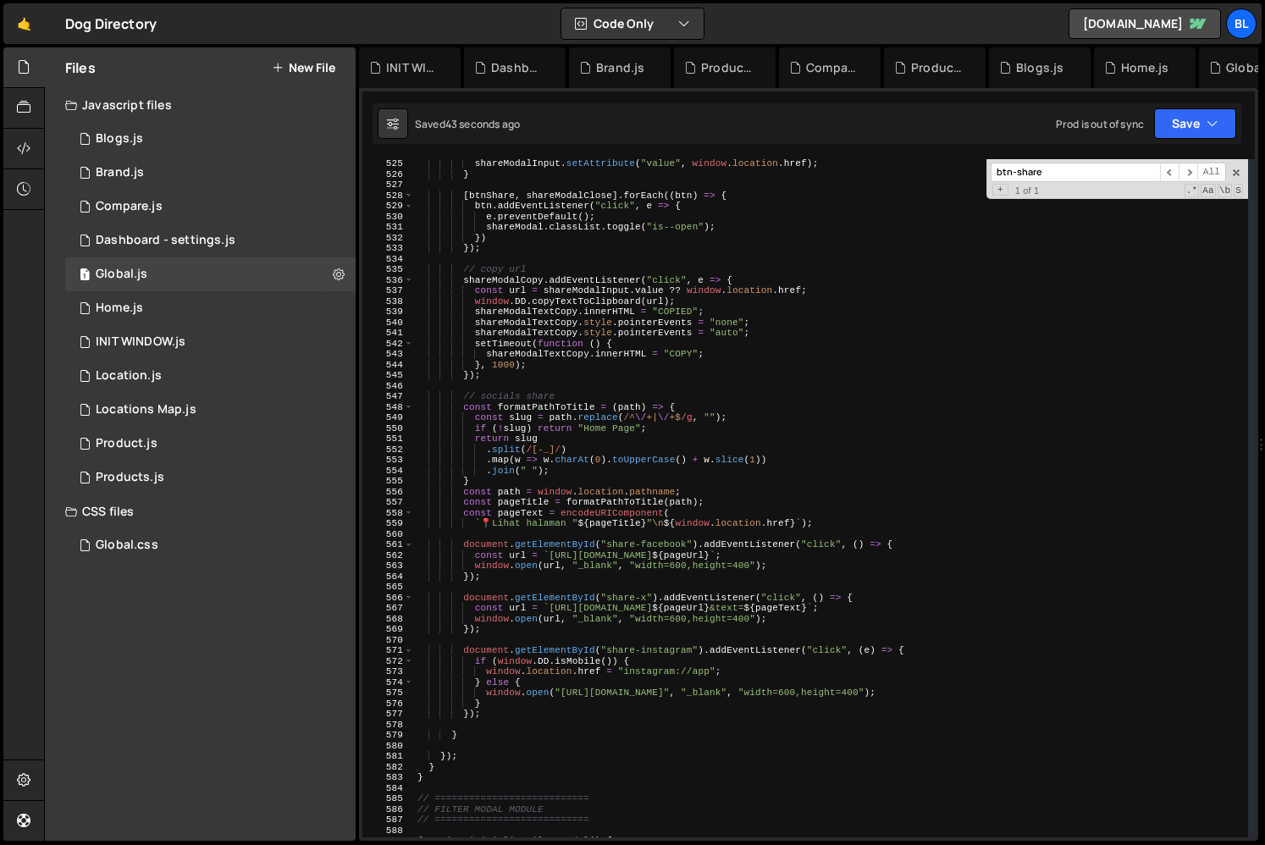
scroll to position [5545, 0]
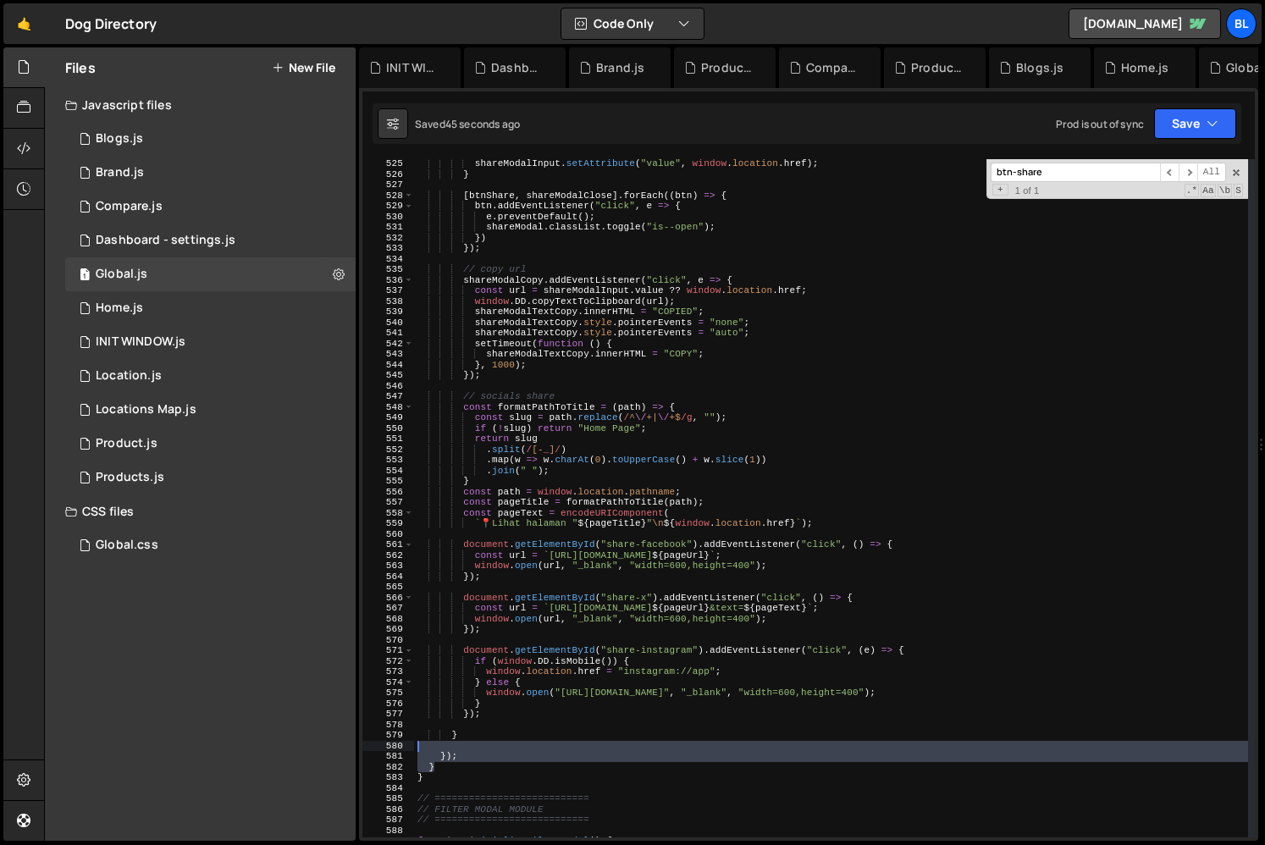
drag, startPoint x: 454, startPoint y: 765, endPoint x: 467, endPoint y: 748, distance: 22.4
click at [467, 748] on div "shareModalInput . setAttribute ( "value" , window . location . href ) ; } [ btn…" at bounding box center [831, 507] width 834 height 699
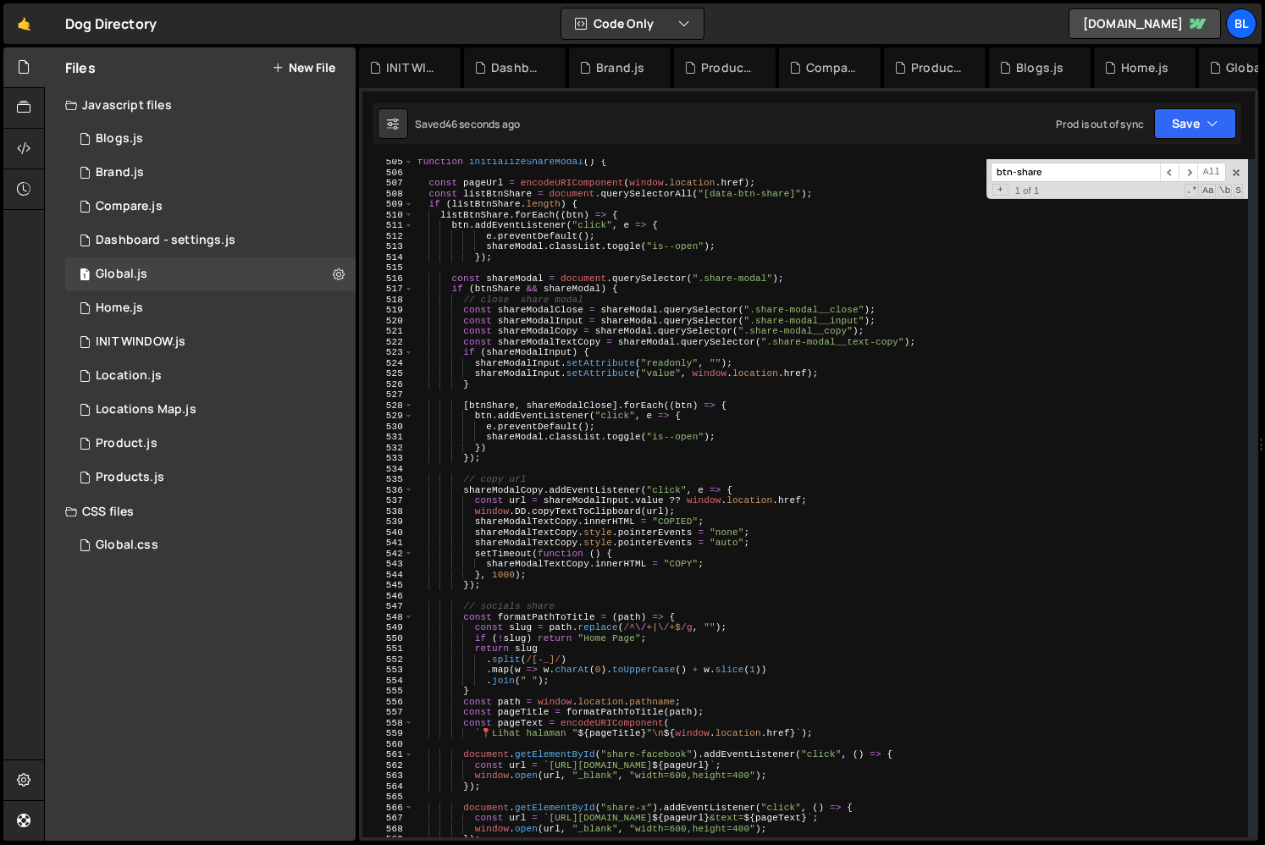
scroll to position [5336, 0]
click at [488, 266] on div "function initializeShareModal ( ) { const pageUrl = encodeURIComponent ( window…" at bounding box center [831, 506] width 834 height 699
paste textarea "}"
type textarea "}"
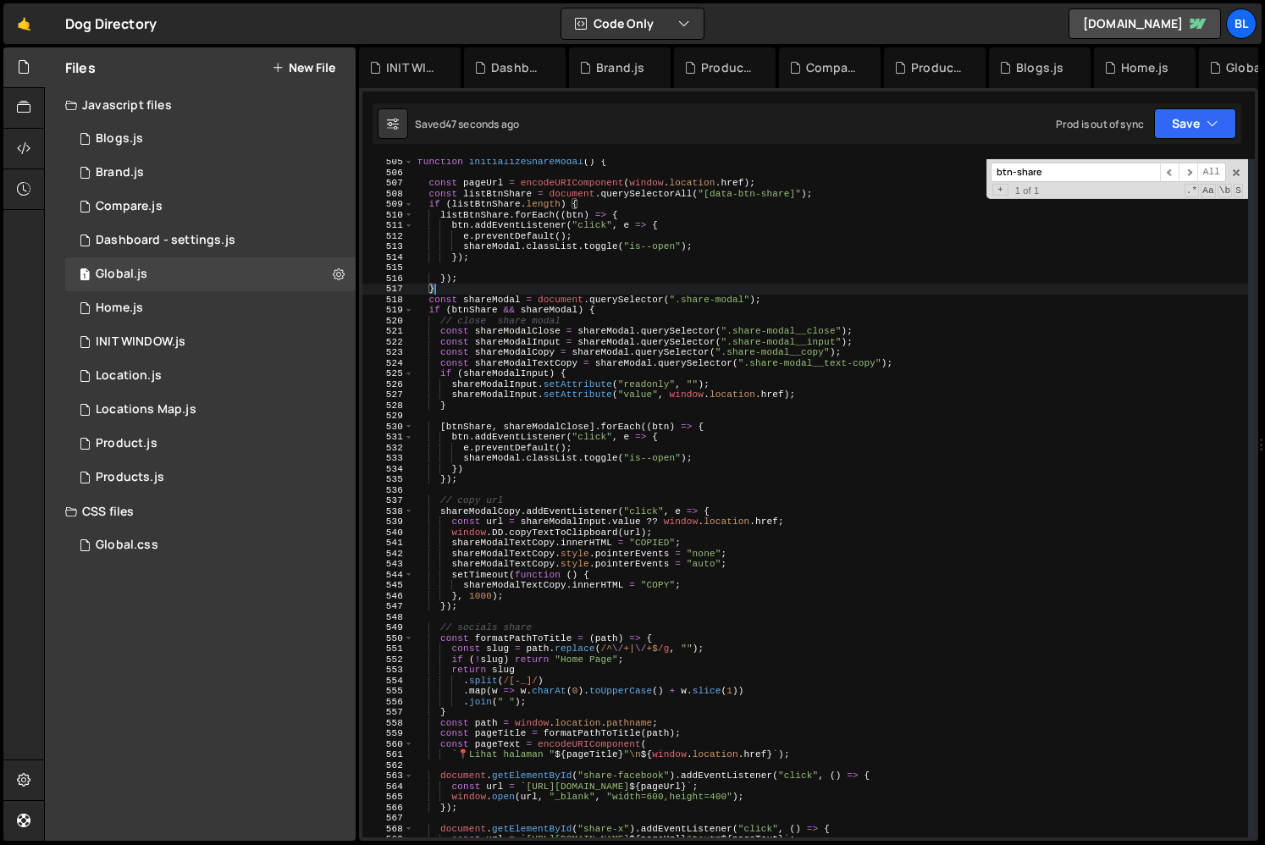
click at [468, 266] on div "function initializeShareModal ( ) { const pageUrl = encodeURIComponent ( window…" at bounding box center [831, 506] width 834 height 699
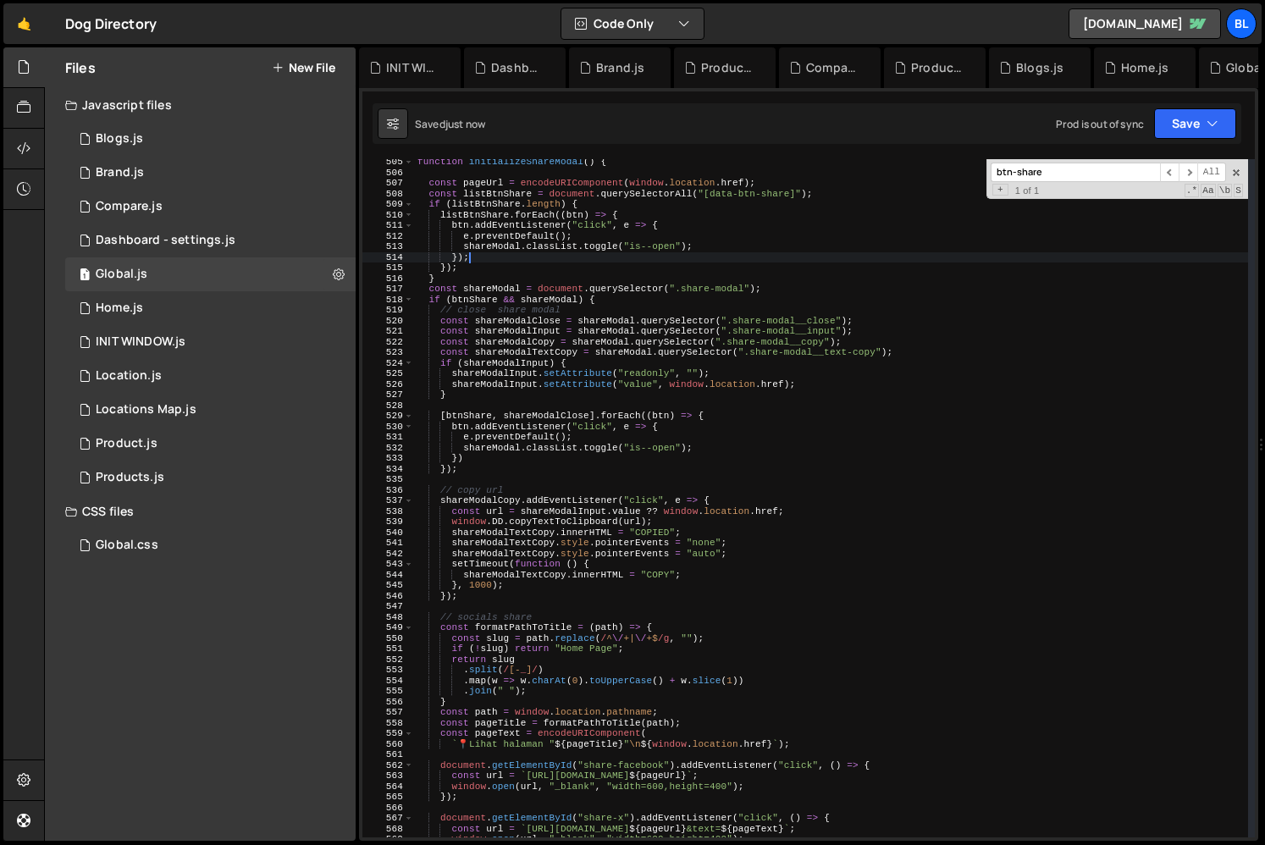
click at [501, 270] on div "function initializeShareModal ( ) { const pageUrl = encodeURIComponent ( window…" at bounding box center [831, 506] width 834 height 699
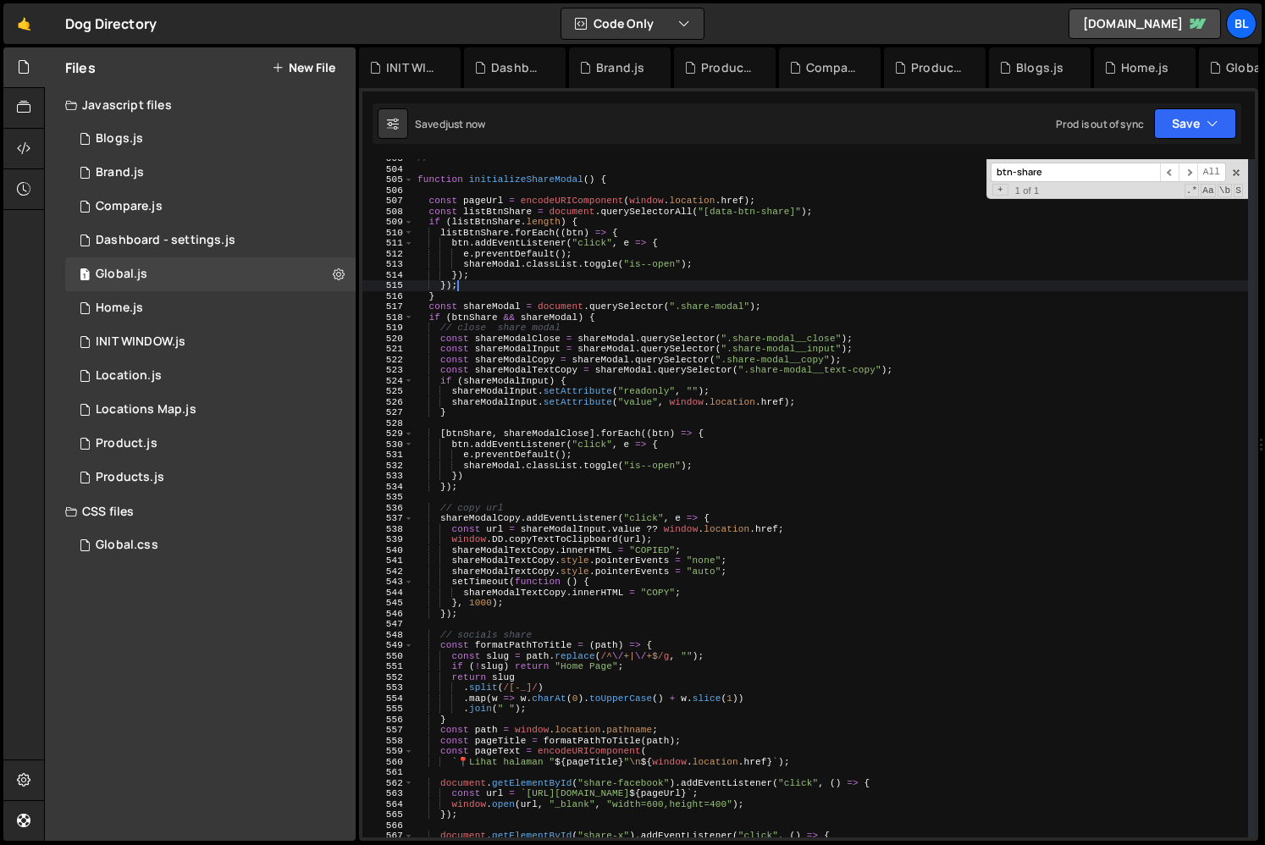
scroll to position [5318, 0]
click at [791, 301] on div "// =========================== function initializeShareModal ( ) { const pageUr…" at bounding box center [831, 502] width 834 height 699
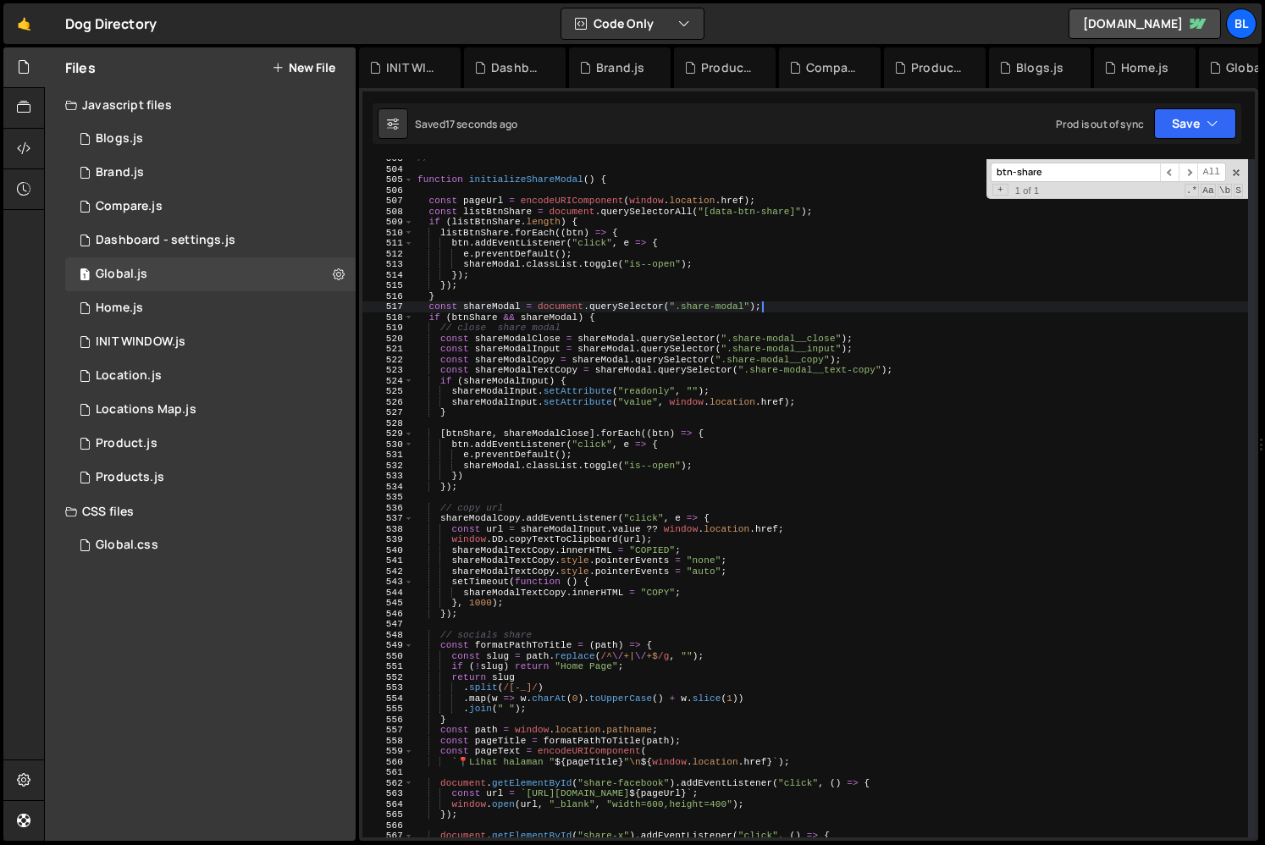
click at [751, 301] on div "// =========================== function initializeShareModal ( ) { const pageUr…" at bounding box center [831, 502] width 834 height 699
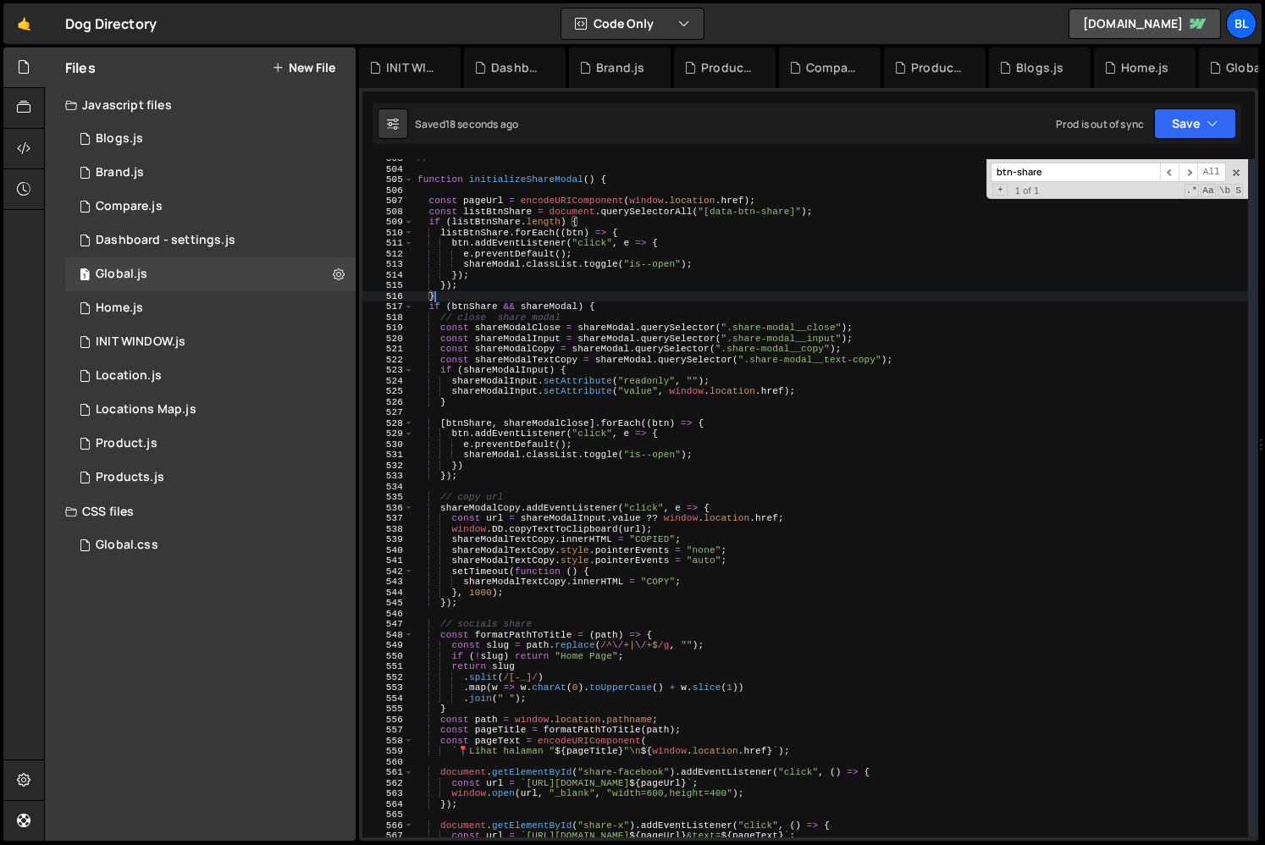
click at [863, 203] on div "// =========================== function initializeShareModal ( ) { const pageUr…" at bounding box center [831, 502] width 834 height 699
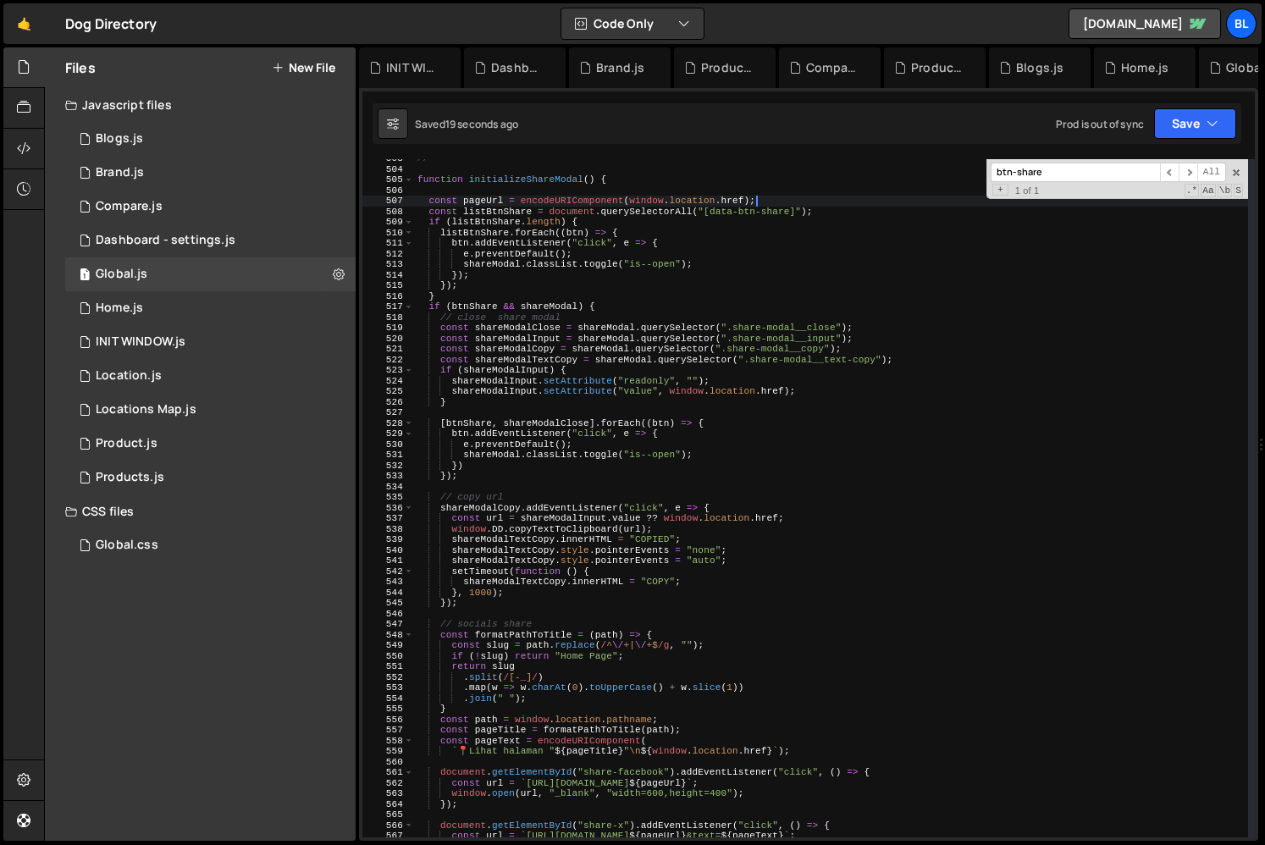
type textarea "const listBtnShare = document.querySelectorAll("[data-btn-share]");"
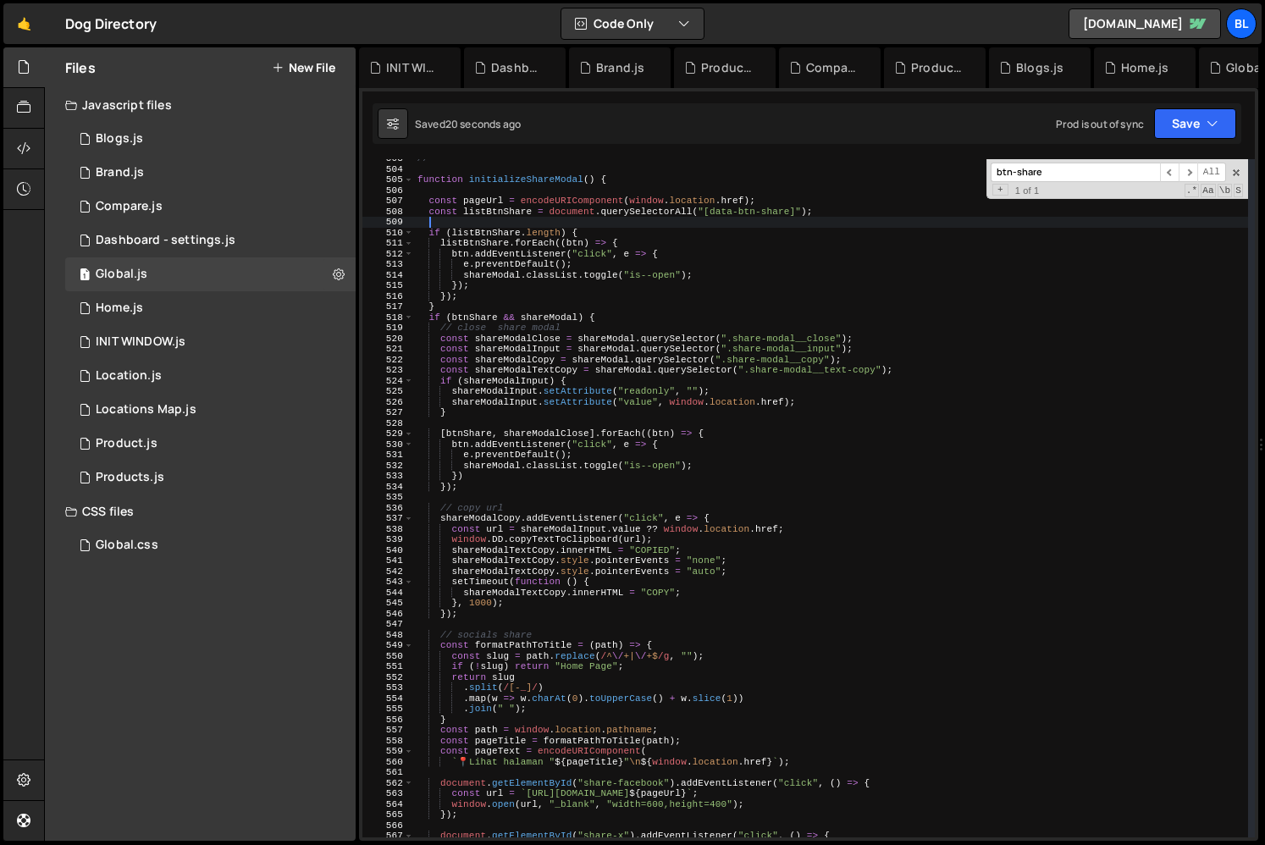
paste textarea "const shareModal = document.querySelector(".share-modal");"
type textarea "const shareModal = document.querySelector(".share-modal");"
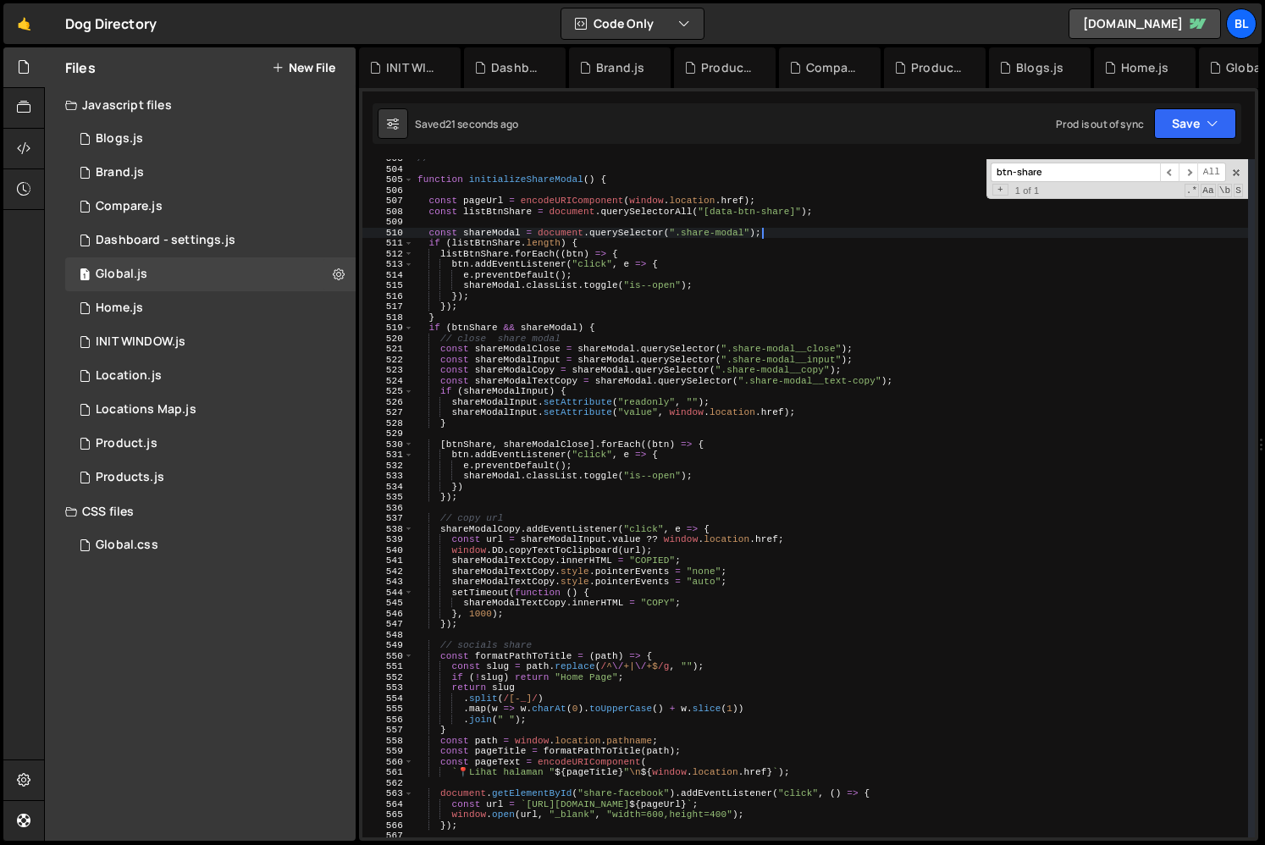
click at [640, 223] on div "// =========================== function initializeShareModal ( ) { const pageUr…" at bounding box center [831, 502] width 834 height 699
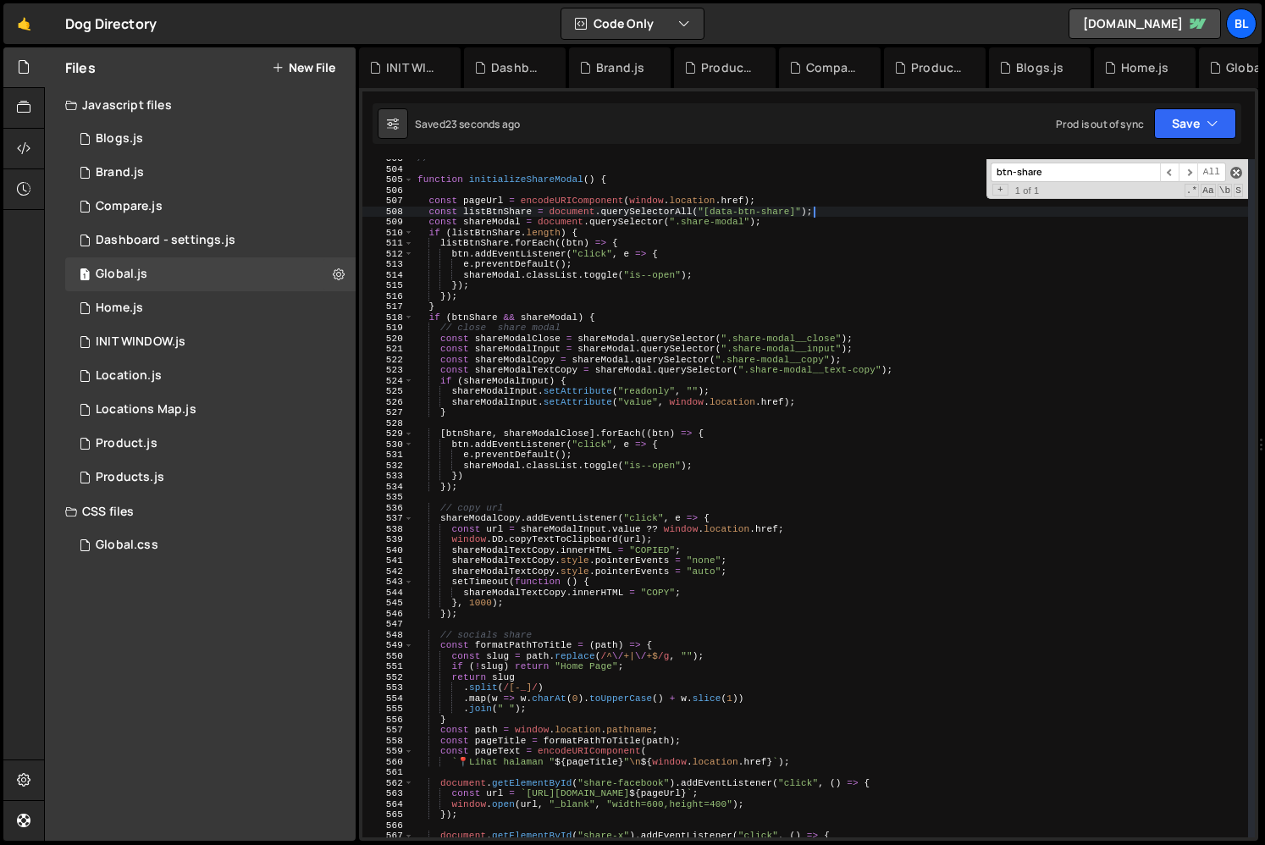
click at [1239, 176] on span at bounding box center [1236, 173] width 12 height 12
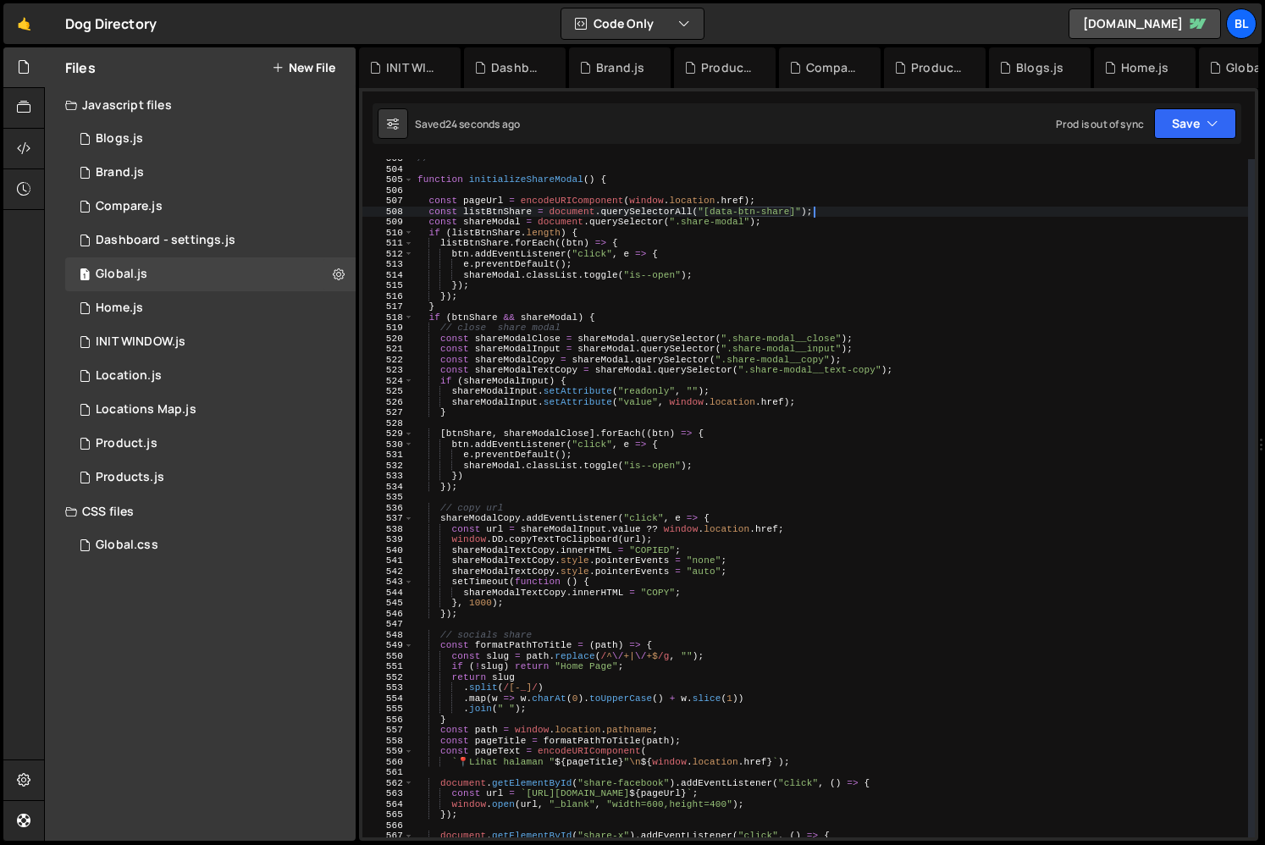
click at [554, 323] on div "// =========================== function initializeShareModal ( ) { const pageUr…" at bounding box center [831, 502] width 834 height 699
click at [579, 323] on div "// =========================== function initializeShareModal ( ) { const pageUr…" at bounding box center [831, 502] width 834 height 699
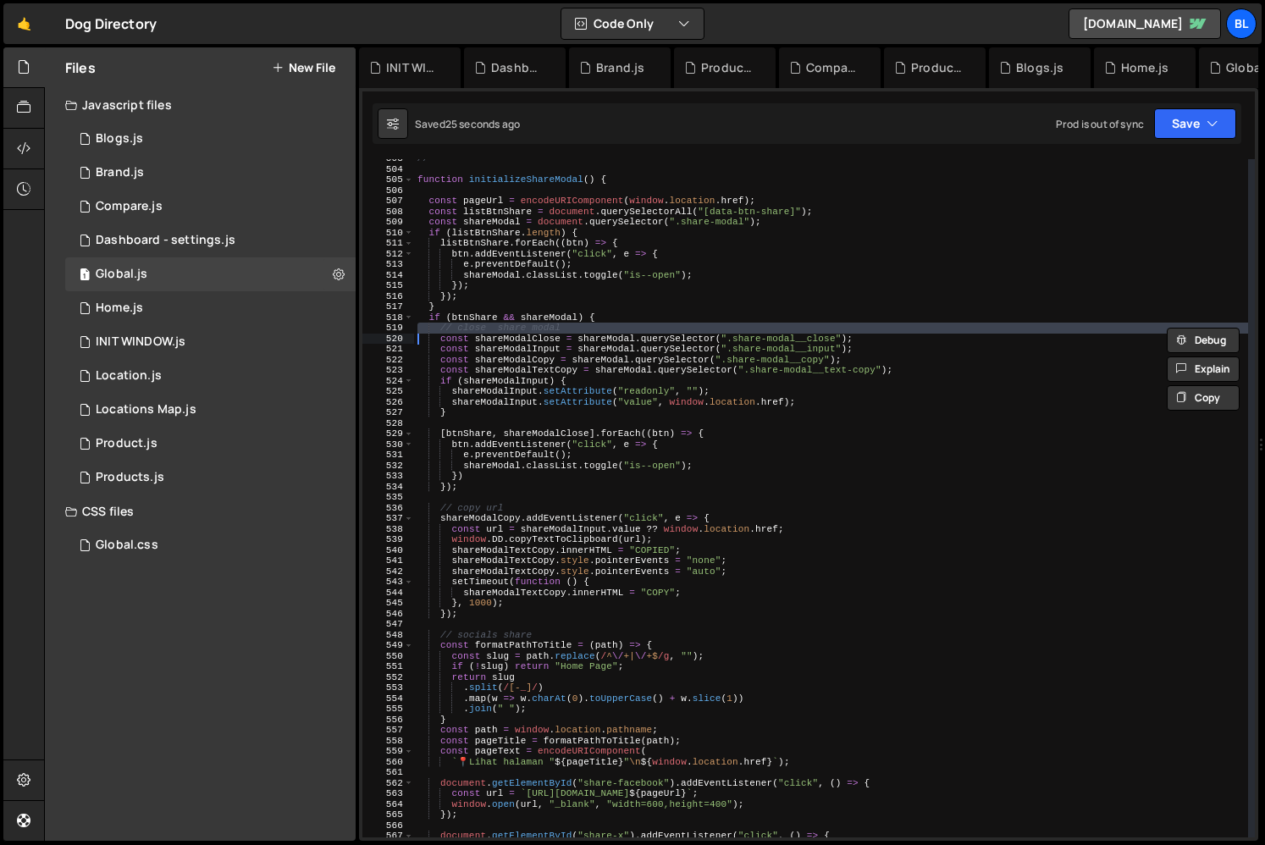
click at [609, 323] on div "// =========================== function initializeShareModal ( ) { const pageUr…" at bounding box center [831, 502] width 834 height 699
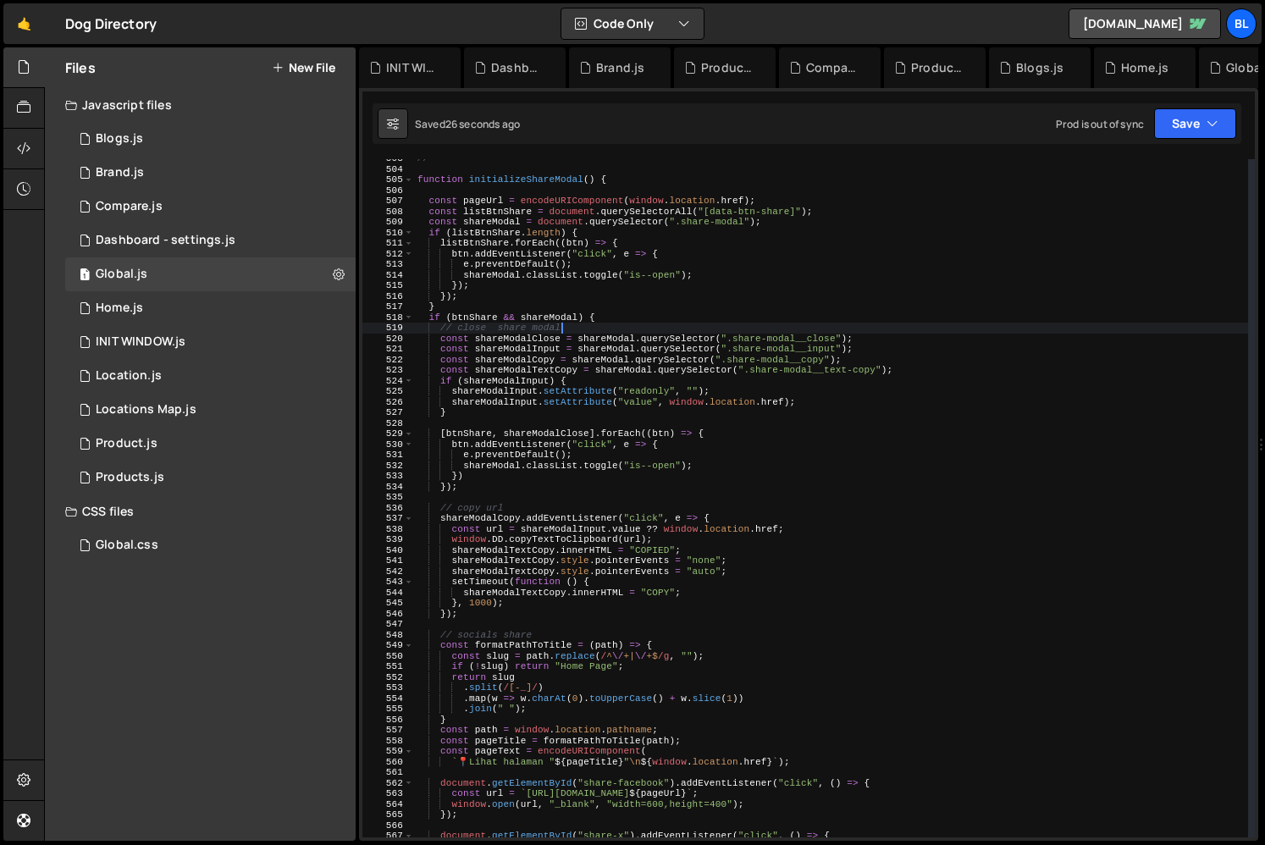
click at [465, 436] on div "// =========================== function initializeShareModal ( ) { const pageUr…" at bounding box center [831, 502] width 834 height 699
click at [507, 461] on div "// =========================== function initializeShareModal ( ) { const pageUr…" at bounding box center [831, 502] width 834 height 699
type textarea "shareModal.classList.toggle("is--open");"
click at [551, 428] on div "// =========================== function initializeShareModal ( ) { const pageUr…" at bounding box center [831, 502] width 834 height 699
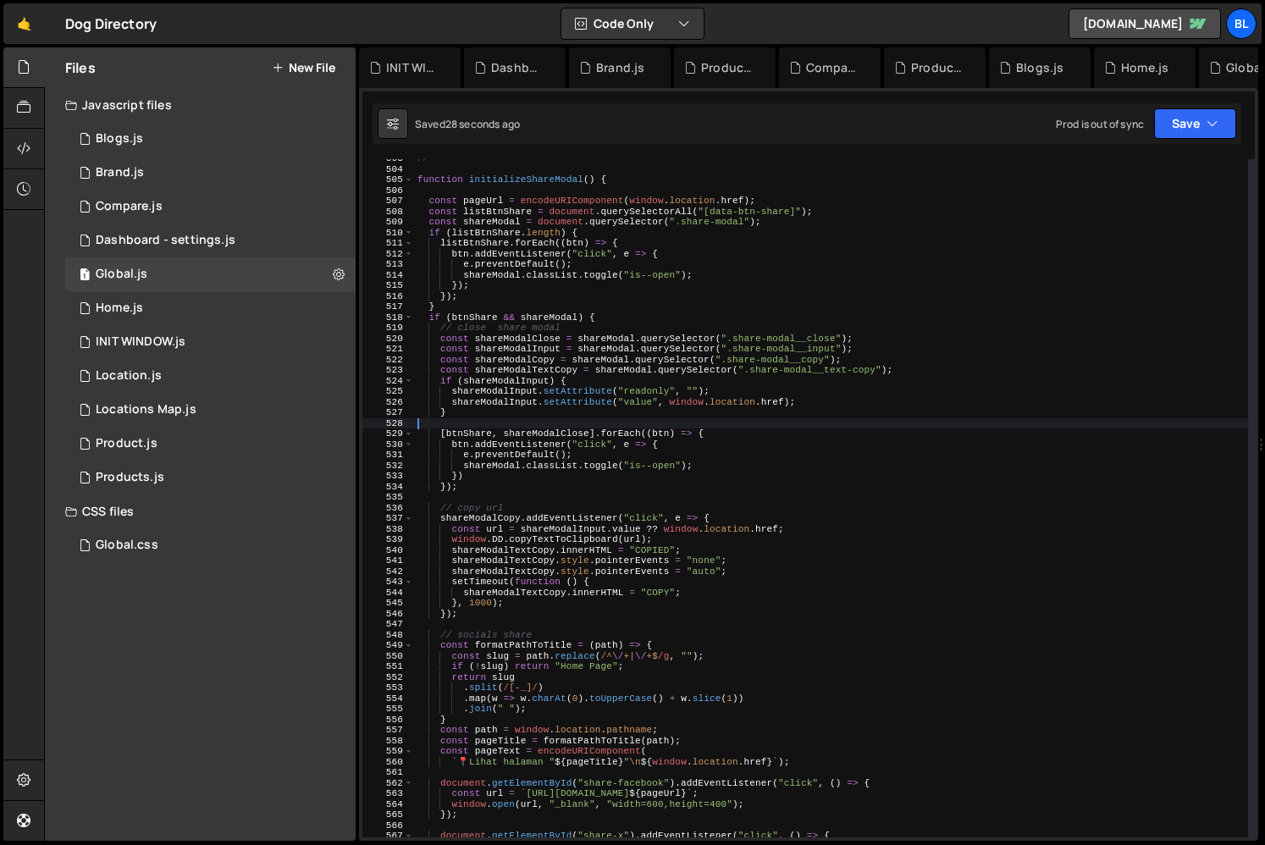
click at [551, 428] on div "// =========================== function initializeShareModal ( ) { const pageUr…" at bounding box center [831, 502] width 834 height 699
click at [545, 429] on div "// =========================== function initializeShareModal ( ) { const pageUr…" at bounding box center [831, 502] width 834 height 699
click at [468, 444] on div "// =========================== function initializeShareModal ( ) { const pageUr…" at bounding box center [831, 502] width 834 height 699
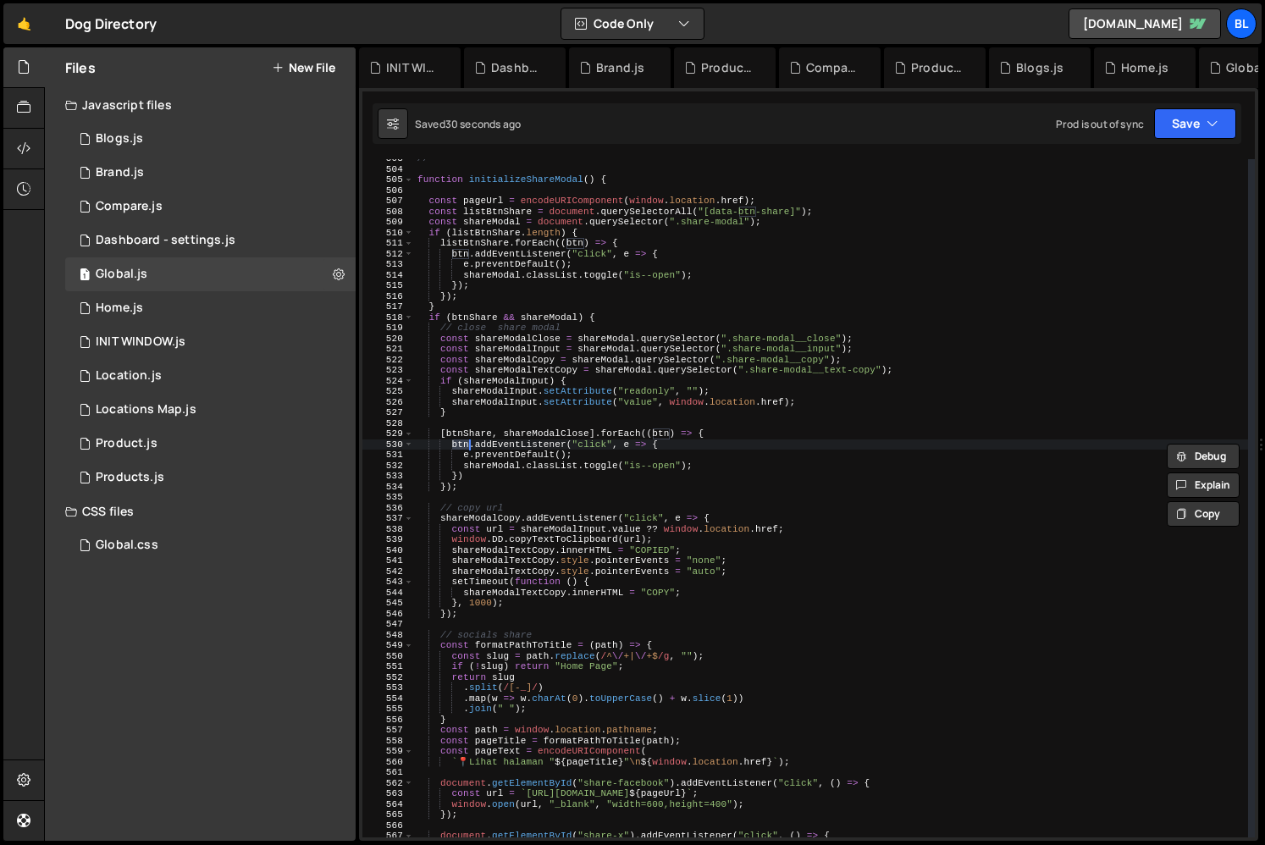
paste textarea "shareModalClose"
click at [443, 435] on div "// =========================== function initializeShareModal ( ) { const pageUr…" at bounding box center [831, 502] width 834 height 699
type textarea "[btnShare, shareModalClose].forEach((btn) => {"
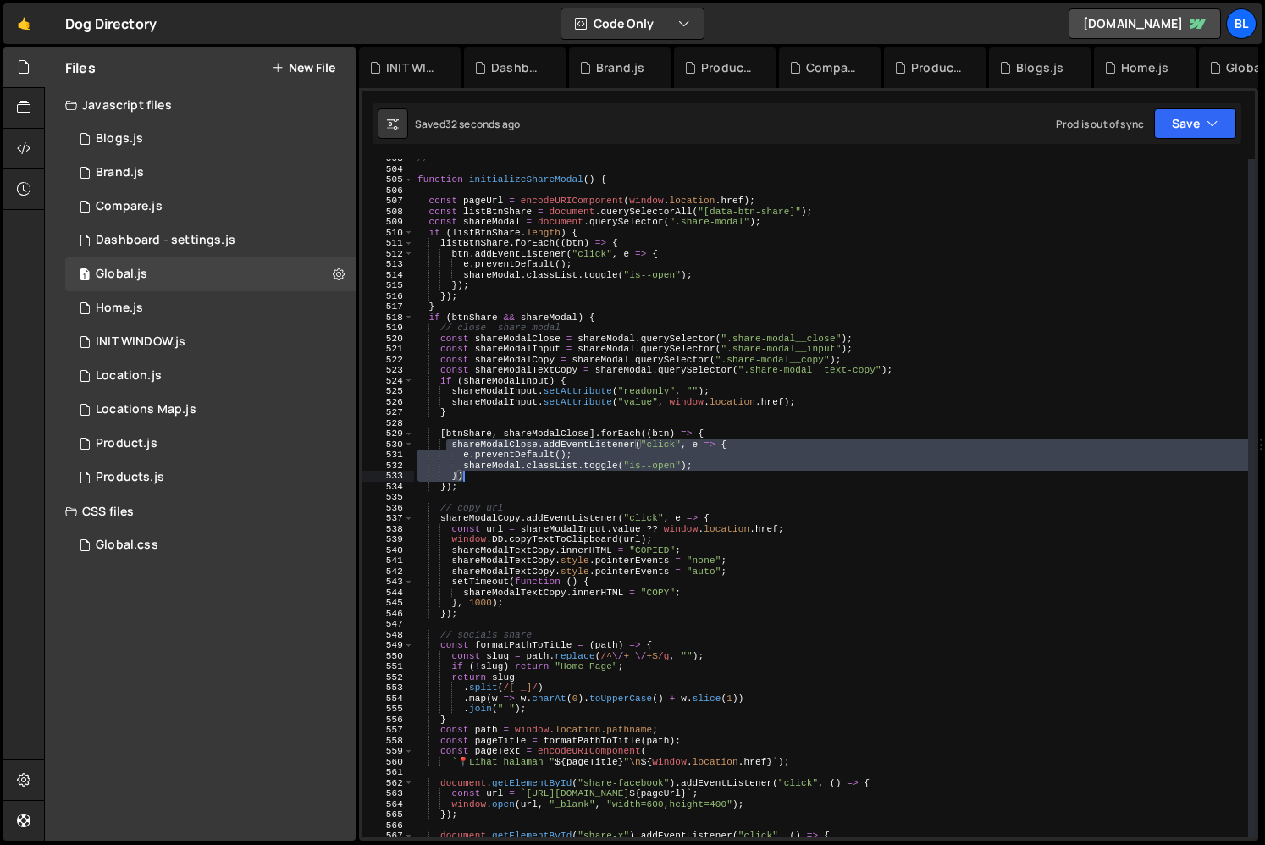
drag, startPoint x: 444, startPoint y: 441, endPoint x: 477, endPoint y: 479, distance: 50.4
click at [477, 479] on div "// =========================== function initializeShareModal ( ) { const pageUr…" at bounding box center [831, 502] width 834 height 699
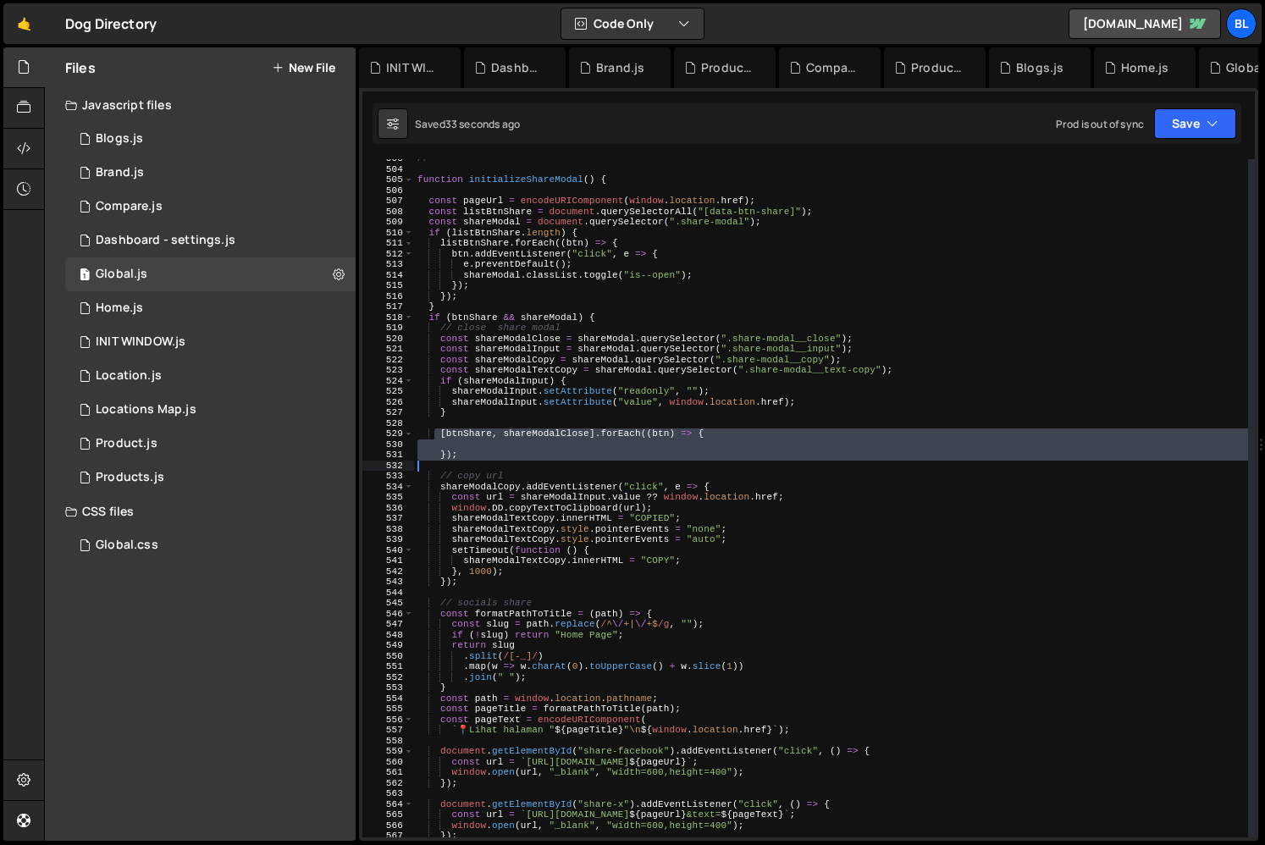
paste textarea "})"
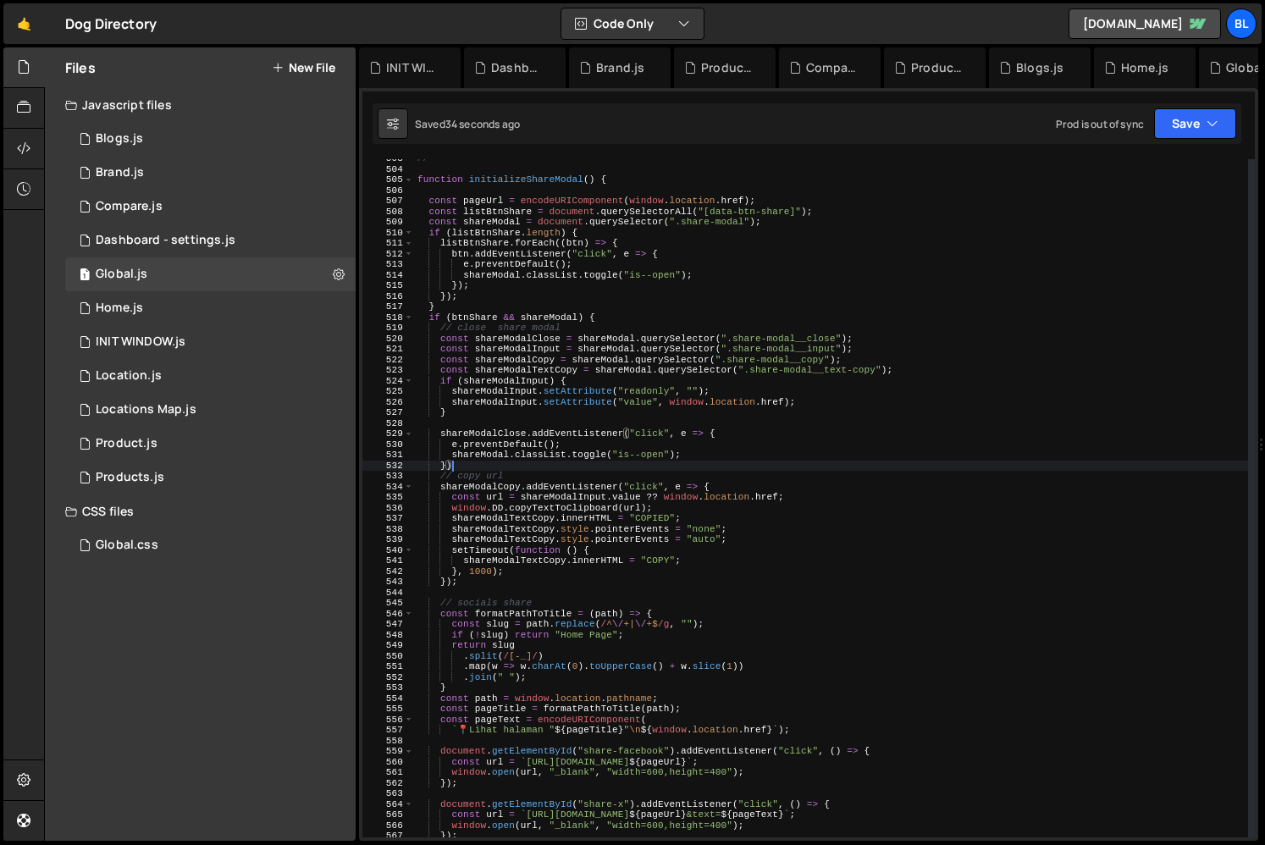
drag, startPoint x: 433, startPoint y: 432, endPoint x: 488, endPoint y: 461, distance: 62.1
click at [488, 461] on div "// =========================== function initializeShareModal ( ) { const pageUr…" at bounding box center [831, 502] width 834 height 699
click at [528, 466] on div "// =========================== function initializeShareModal ( ) { const pageUr…" at bounding box center [831, 502] width 834 height 699
click at [497, 470] on div "// =========================== function initializeShareModal ( ) { const pageUr…" at bounding box center [831, 502] width 834 height 699
type textarea "});"
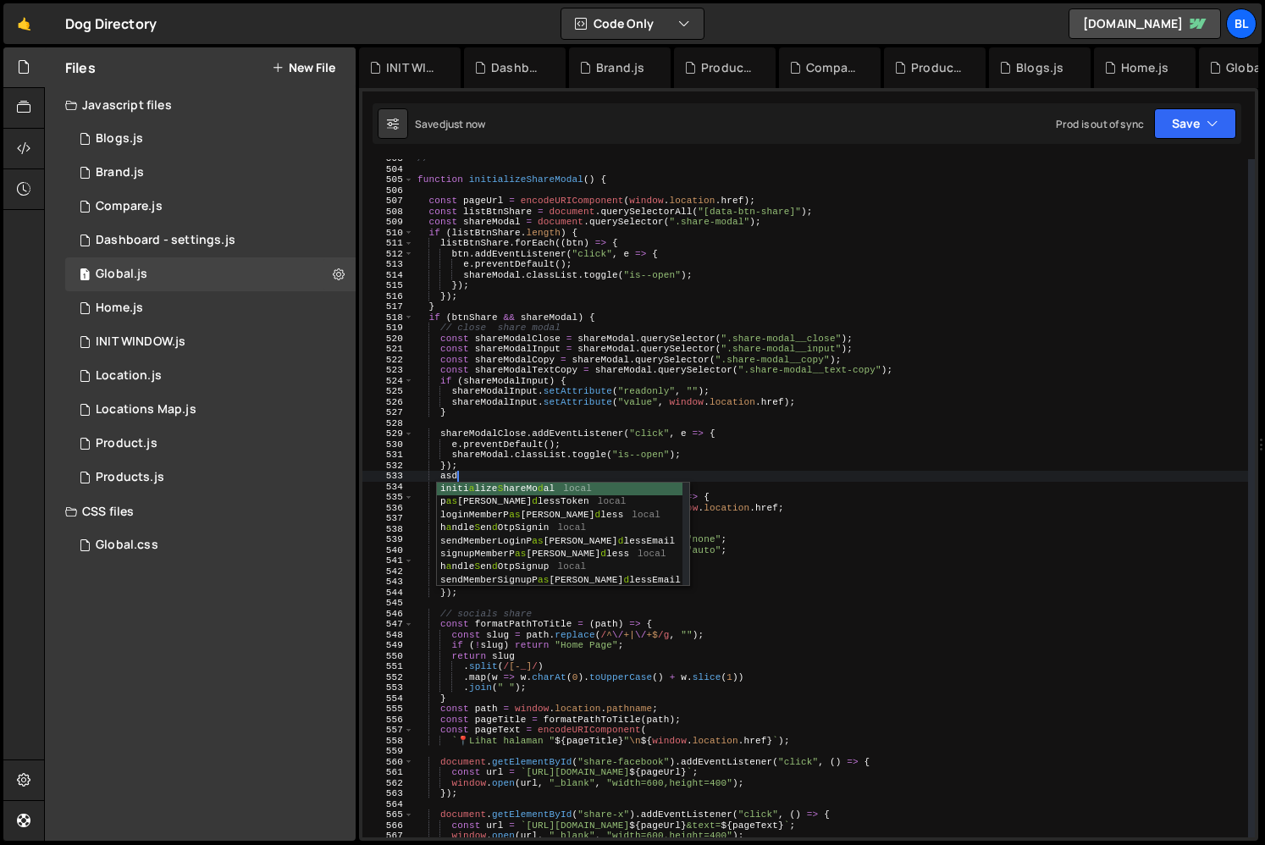
type textarea "a"
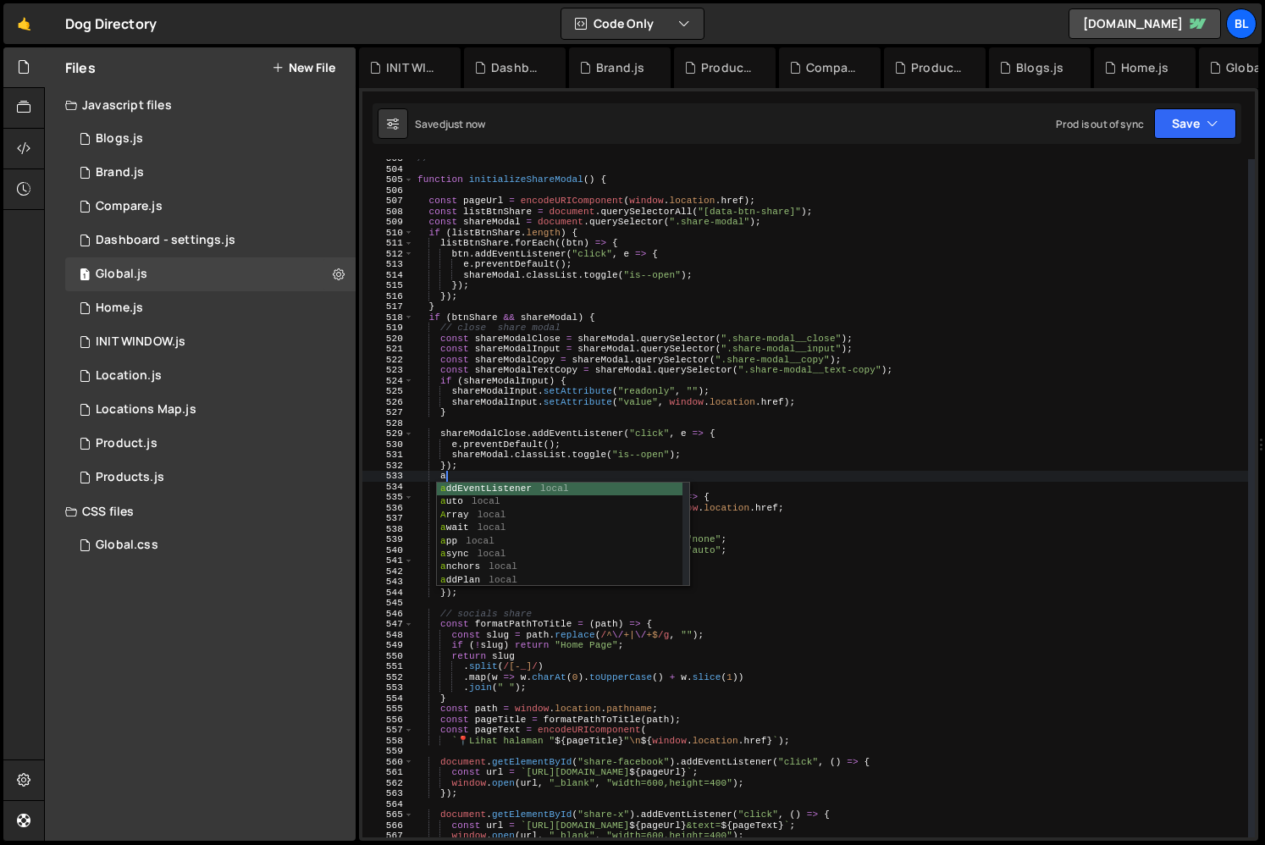
scroll to position [0, 1]
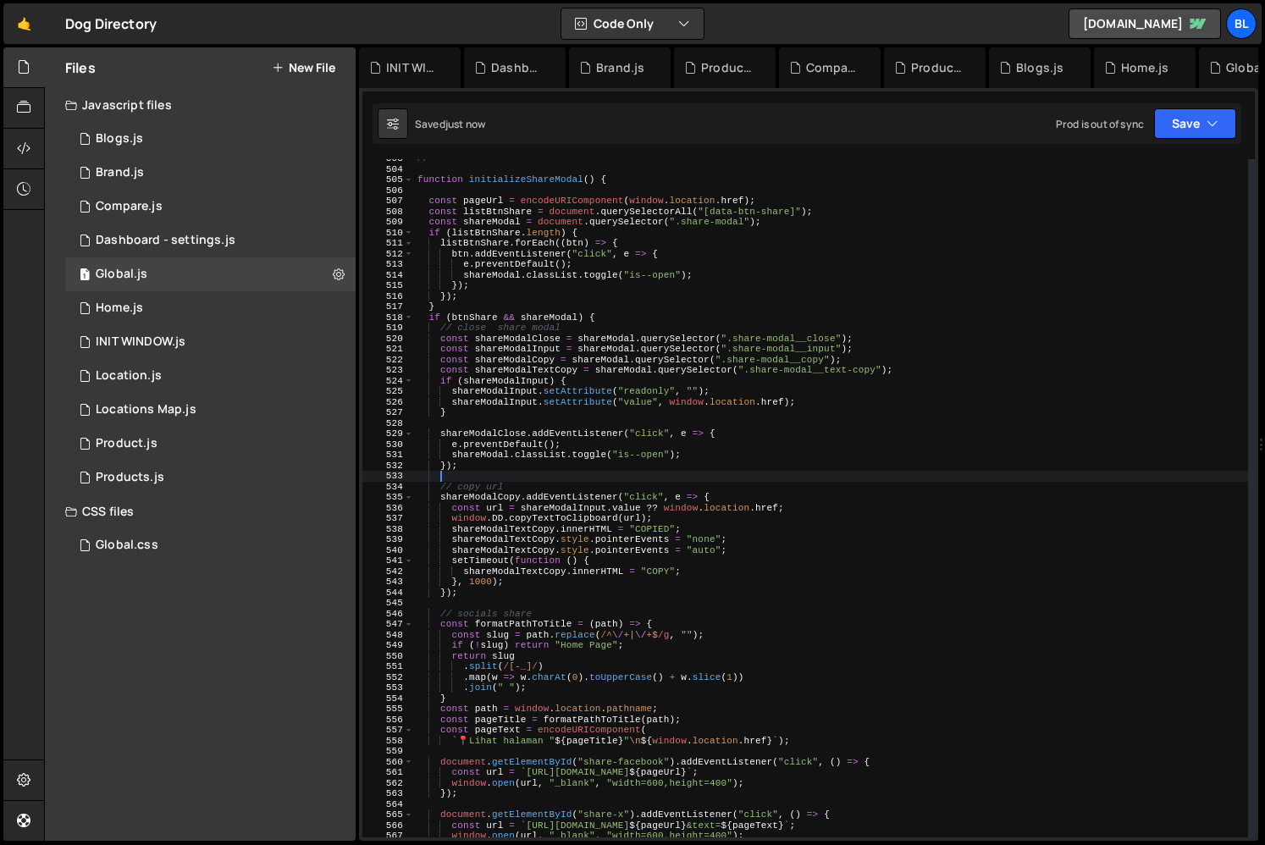
click at [513, 434] on div "// =========================== function initializeShareModal ( ) { const pageUr…" at bounding box center [831, 502] width 834 height 699
type textarea "shareModalClose.addEventListener("click", e => {"
click at [513, 434] on div "// =========================== function initializeShareModal ( ) { const pageUr…" at bounding box center [831, 502] width 834 height 699
click at [487, 477] on div "// =========================== function initializeShareModal ( ) { const pageUr…" at bounding box center [831, 502] width 834 height 699
click at [487, 457] on div "// =========================== function initializeShareModal ( ) { const pageUr…" at bounding box center [831, 502] width 834 height 699
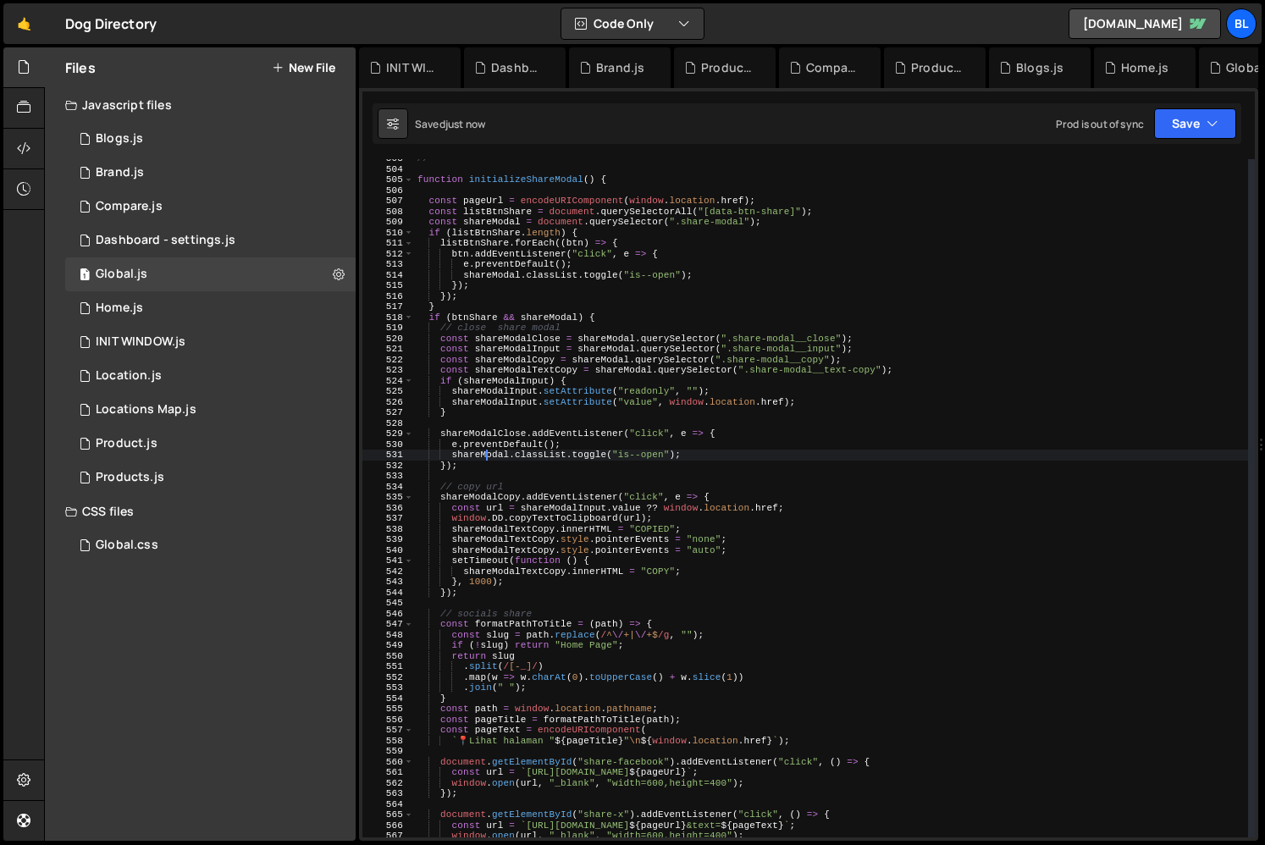
click at [487, 457] on div "// =========================== function initializeShareModal ( ) { const pageUr…" at bounding box center [831, 502] width 834 height 699
click at [403, 466] on div "532" at bounding box center [388, 466] width 52 height 11
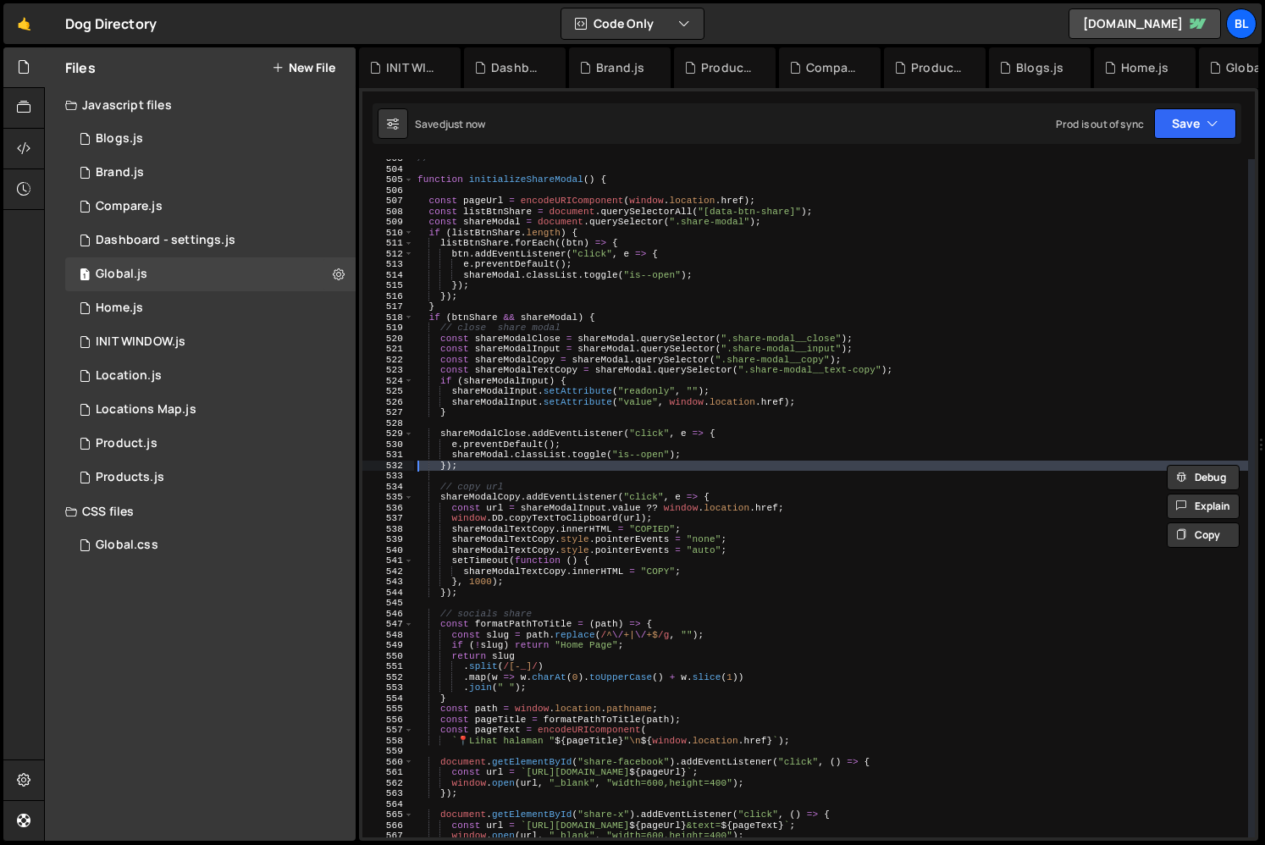
click at [482, 321] on div "// =========================== function initializeShareModal ( ) { const pageUr…" at bounding box center [831, 502] width 834 height 699
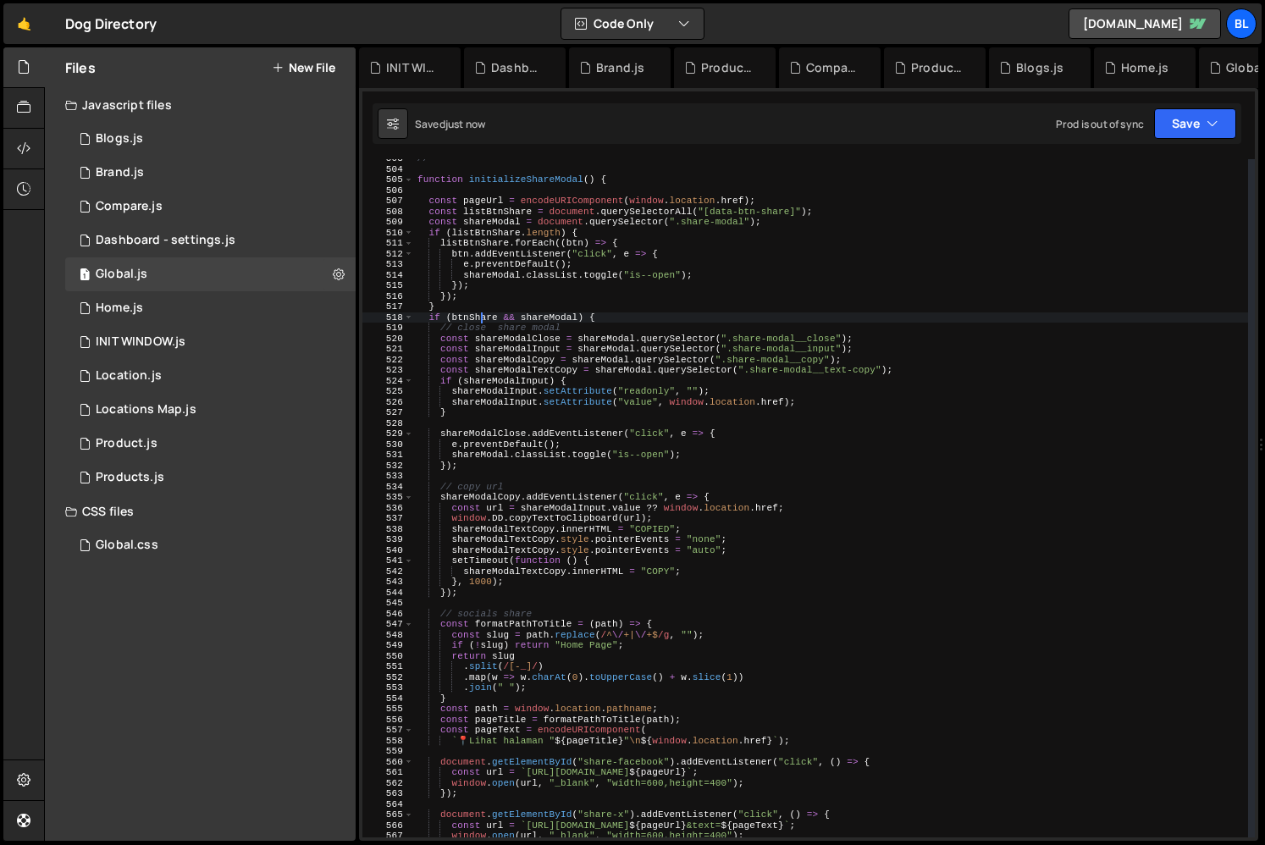
click at [482, 321] on div "// =========================== function initializeShareModal ( ) { const pageUr…" at bounding box center [831, 502] width 834 height 699
click at [493, 305] on div "// =========================== function initializeShareModal ( ) { const pageUr…" at bounding box center [831, 502] width 834 height 699
click at [520, 316] on div "// =========================== function initializeShareModal ( ) { const pageUr…" at bounding box center [831, 502] width 834 height 699
click at [454, 322] on div "// =========================== function initializeShareModal ( ) { const pageUr…" at bounding box center [831, 502] width 834 height 699
click at [483, 321] on div "// =========================== function initializeShareModal ( ) { const pageUr…" at bounding box center [831, 502] width 834 height 699
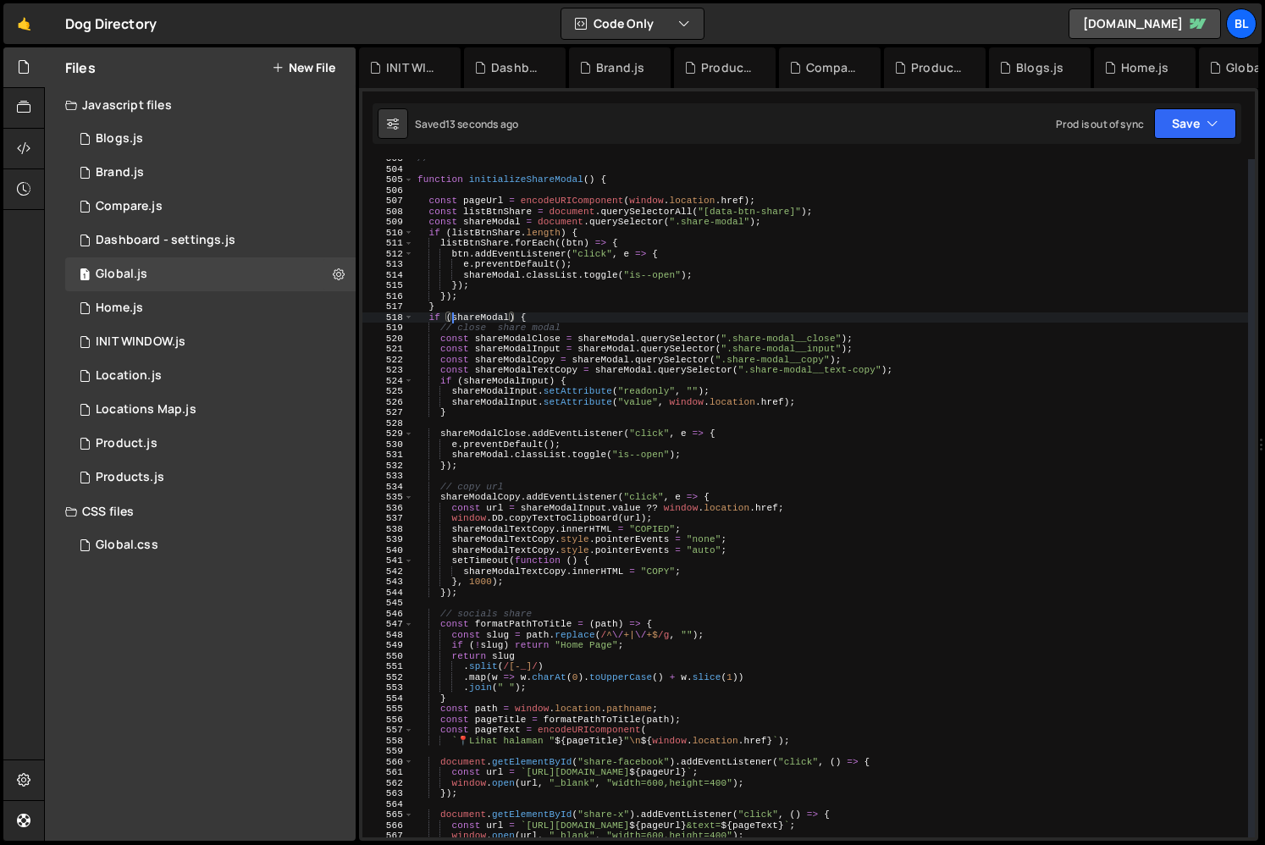
click at [483, 321] on div "// =========================== function initializeShareModal ( ) { const pageUr…" at bounding box center [831, 502] width 834 height 699
click at [496, 272] on div "// =========================== function initializeShareModal ( ) { const pageUr…" at bounding box center [831, 502] width 834 height 699
click at [474, 275] on div "// =========================== function initializeShareModal ( ) { const pageUr…" at bounding box center [831, 502] width 834 height 699
click at [538, 234] on div "// =========================== function initializeShareModal ( ) { const pageUr…" at bounding box center [831, 502] width 834 height 699
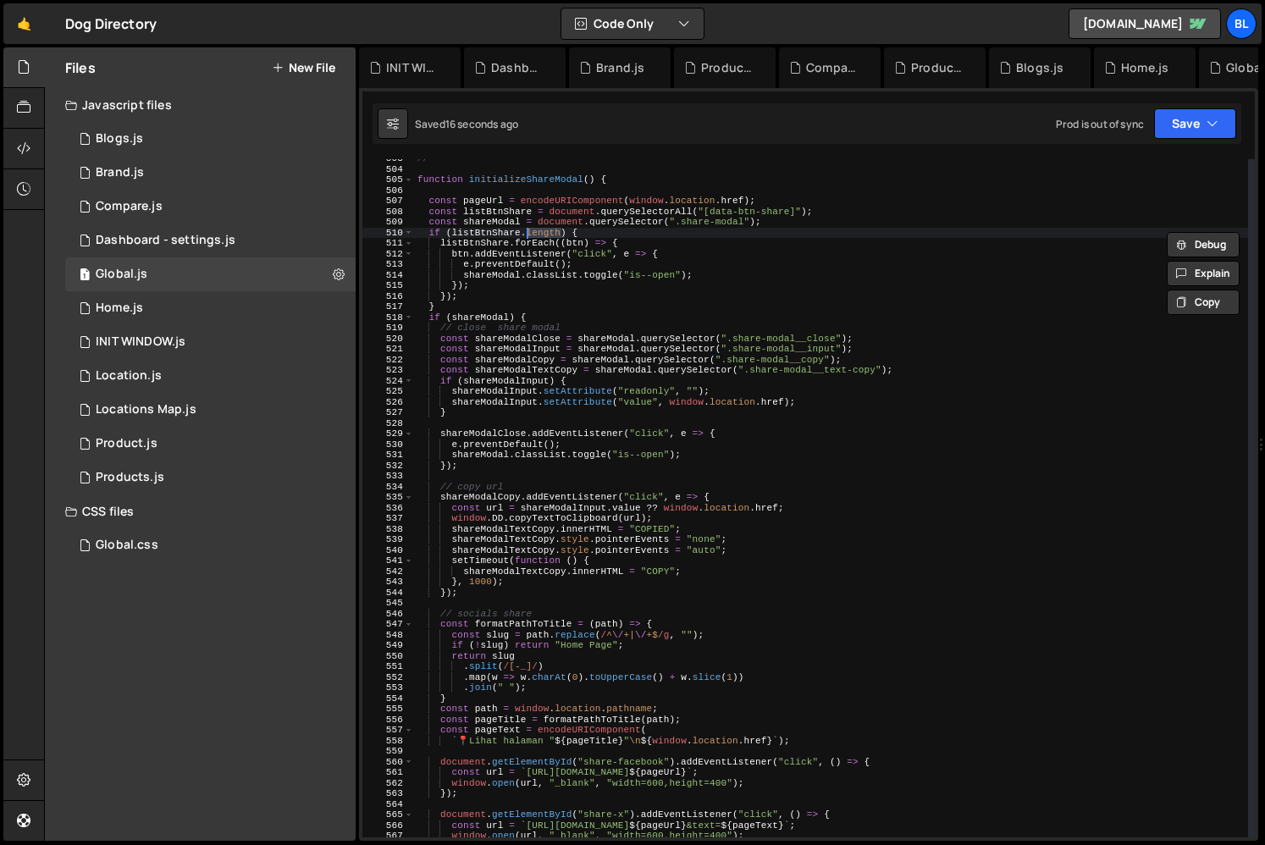
click at [470, 255] on div "// =========================== function initializeShareModal ( ) { const pageUr…" at bounding box center [831, 502] width 834 height 699
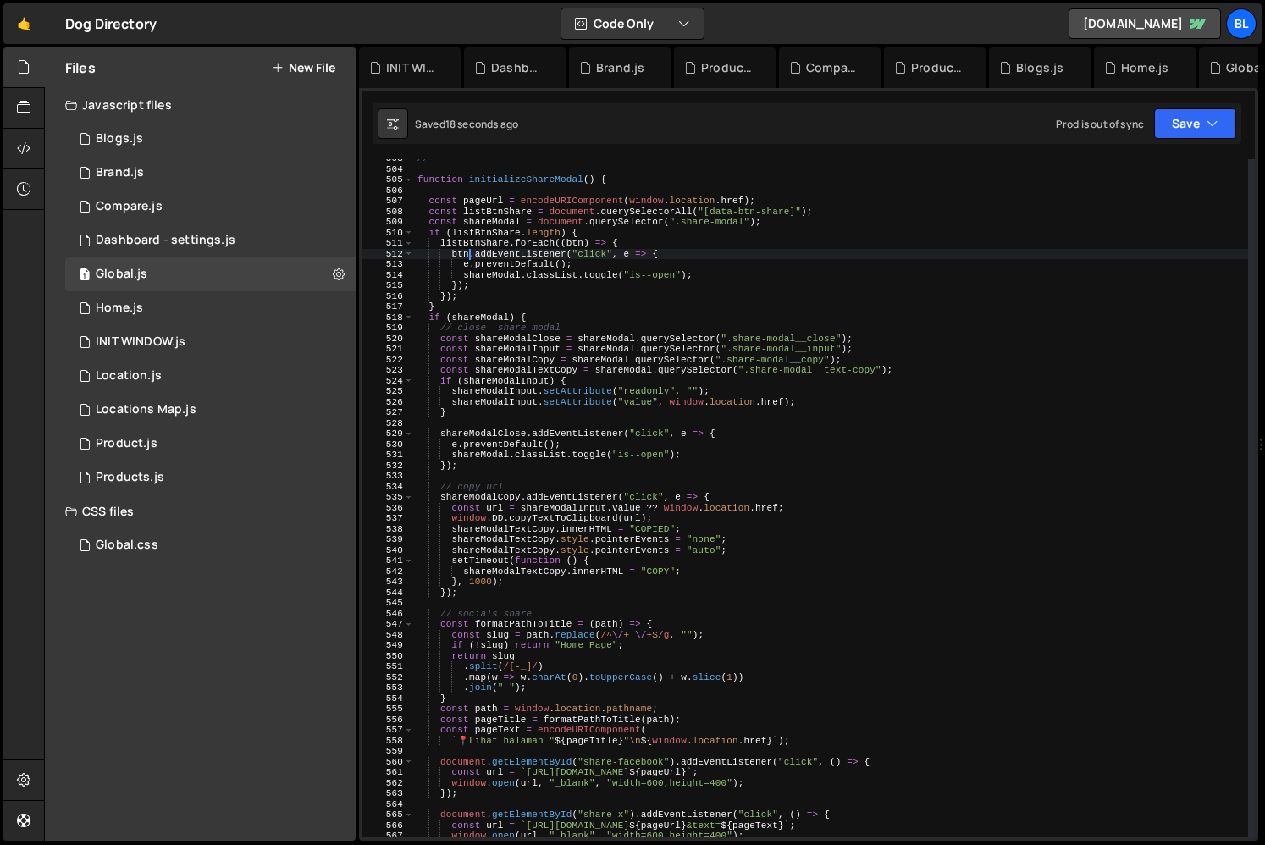
click at [560, 235] on div "// =========================== function initializeShareModal ( ) { const pageUr…" at bounding box center [831, 502] width 834 height 699
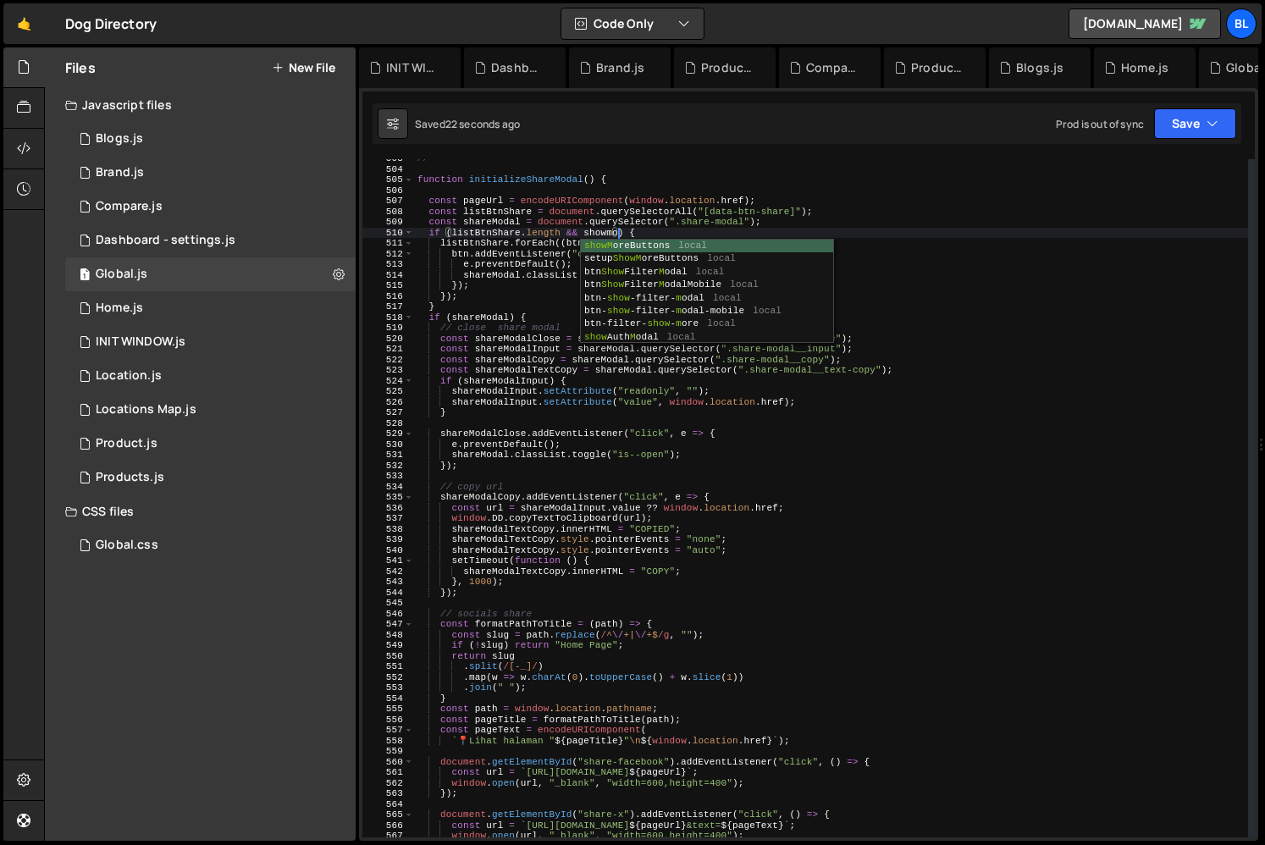
scroll to position [0, 18]
click at [506, 222] on div "// =========================== function initializeShareModal ( ) { const pageUr…" at bounding box center [831, 502] width 834 height 699
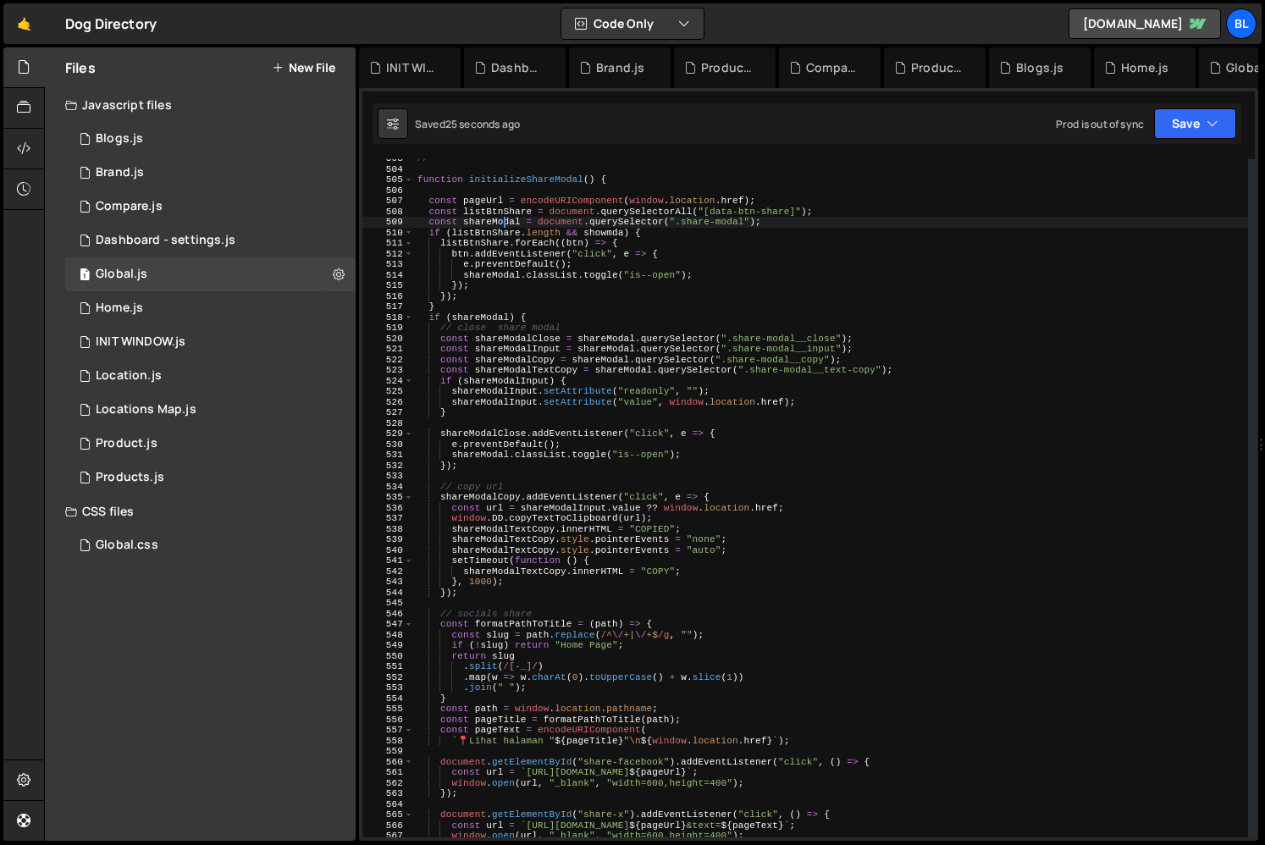
click at [506, 222] on div "// =========================== function initializeShareModal ( ) { const pageUr…" at bounding box center [831, 502] width 834 height 699
click at [598, 229] on div "// =========================== function initializeShareModal ( ) { const pageUr…" at bounding box center [831, 502] width 834 height 699
paste textarea "areModal"
click at [544, 295] on div "// =========================== function initializeShareModal ( ) { const pageUr…" at bounding box center [831, 502] width 834 height 699
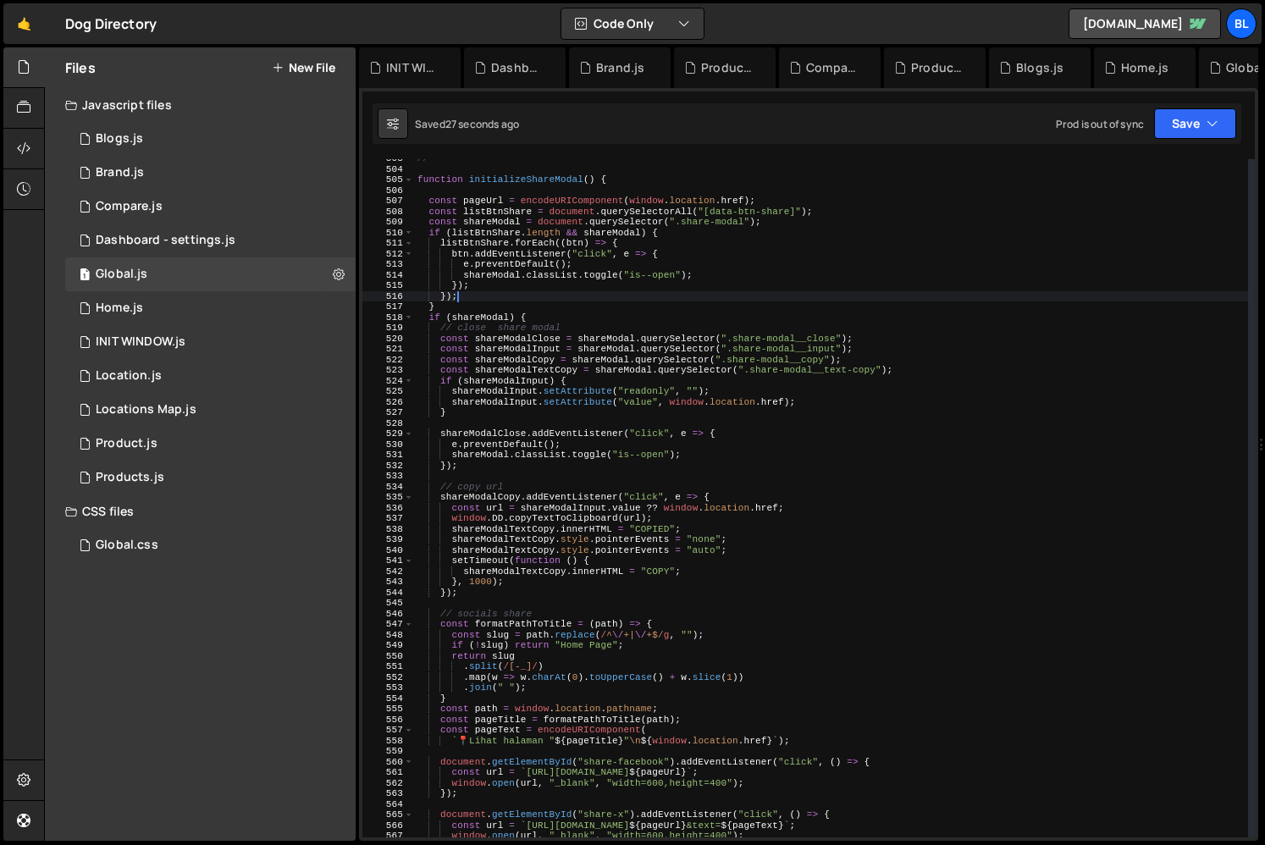
scroll to position [0, 3]
click at [672, 228] on div "// =========================== function initializeShareModal ( ) { const pageUr…" at bounding box center [831, 502] width 834 height 699
type textarea "if (listBtnShare.length && shareModal) {"
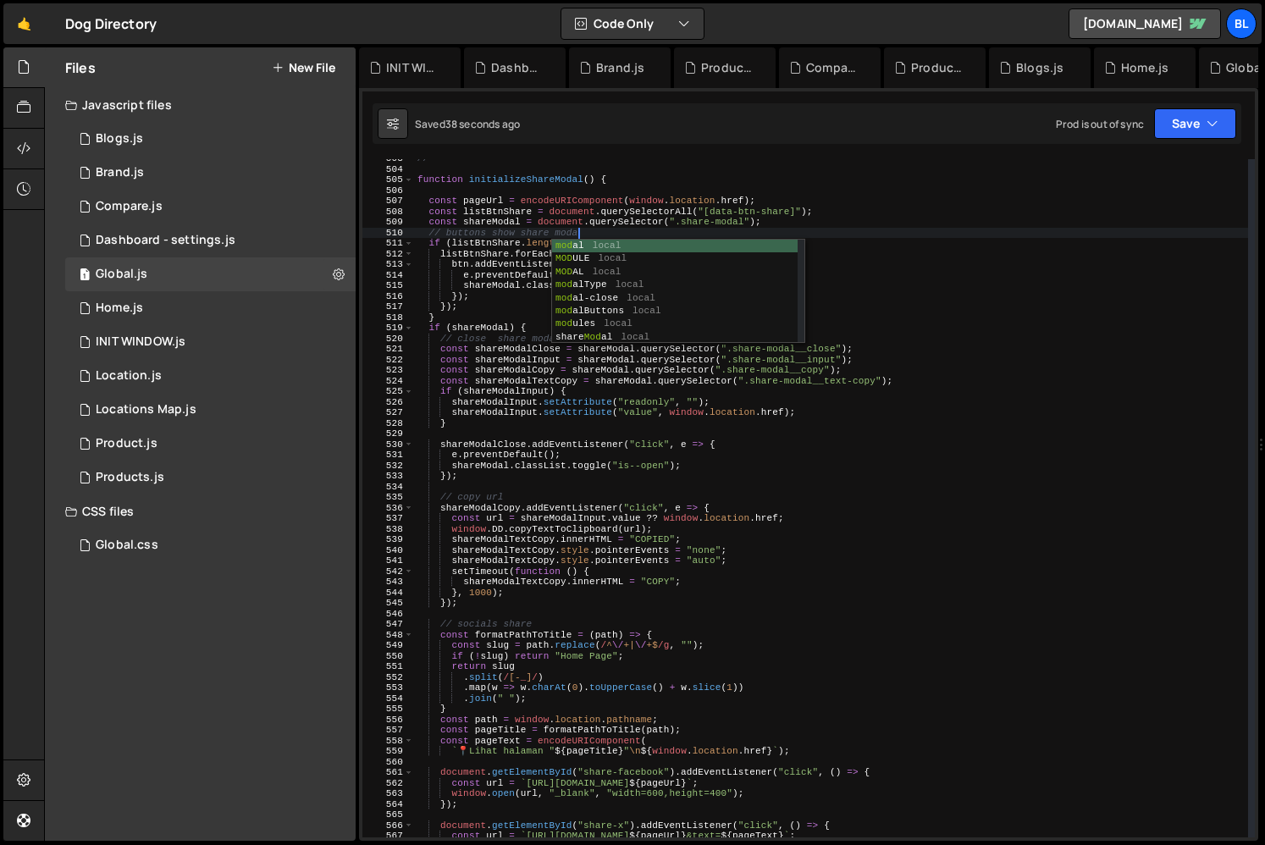
scroll to position [0, 14]
click at [501, 317] on div "// =========================== function initializeShareModal ( ) { const pageUr…" at bounding box center [831, 502] width 834 height 699
type textarea "}"
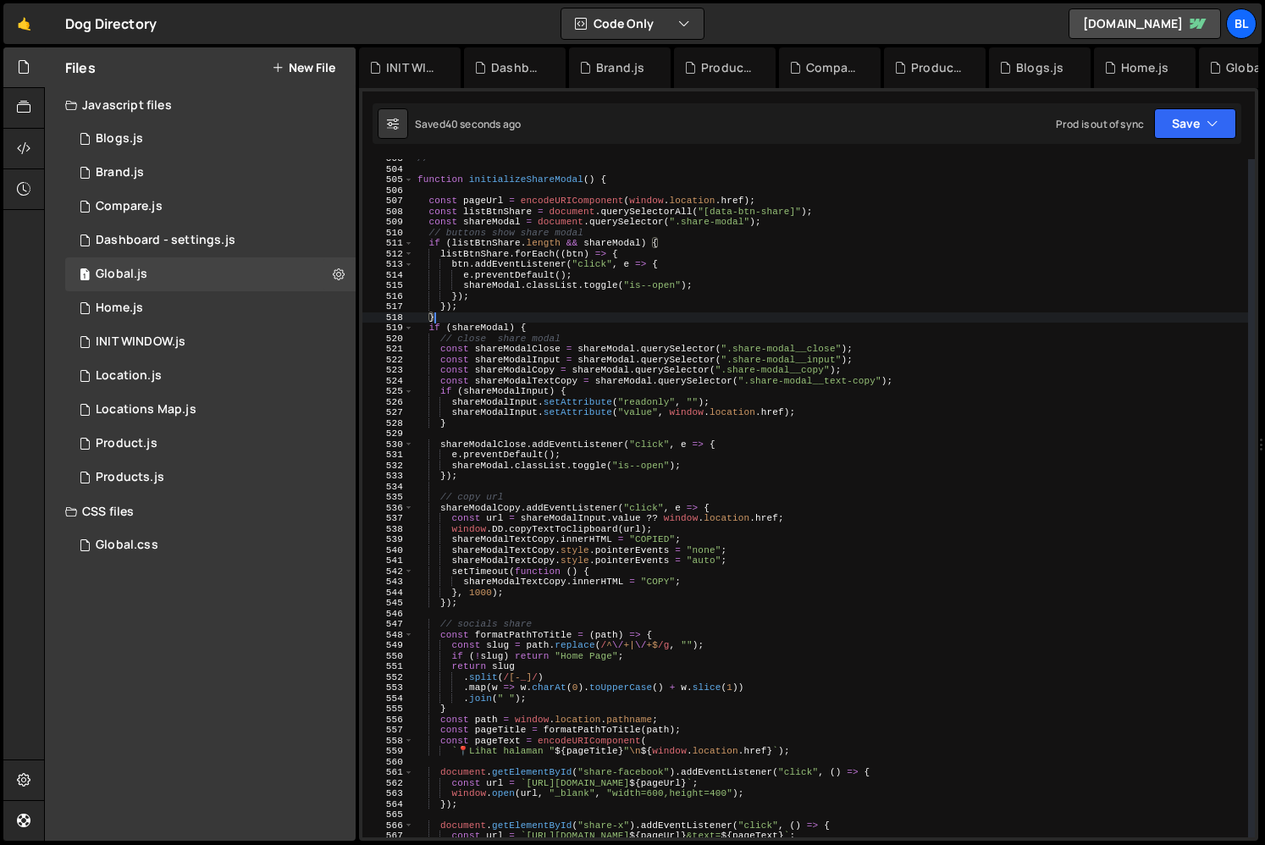
scroll to position [0, 0]
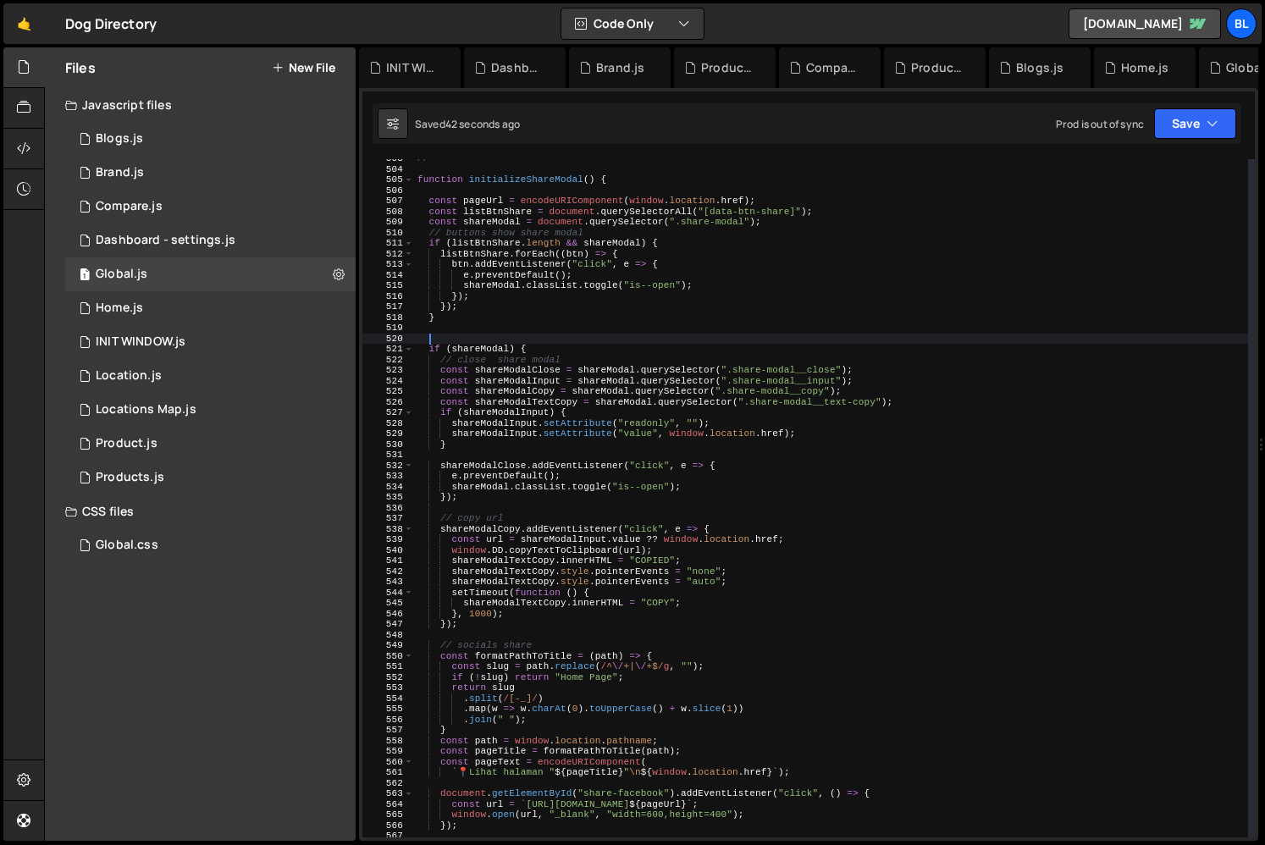
click at [576, 359] on div "// =========================== function initializeShareModal ( ) { const pageUr…" at bounding box center [831, 502] width 834 height 699
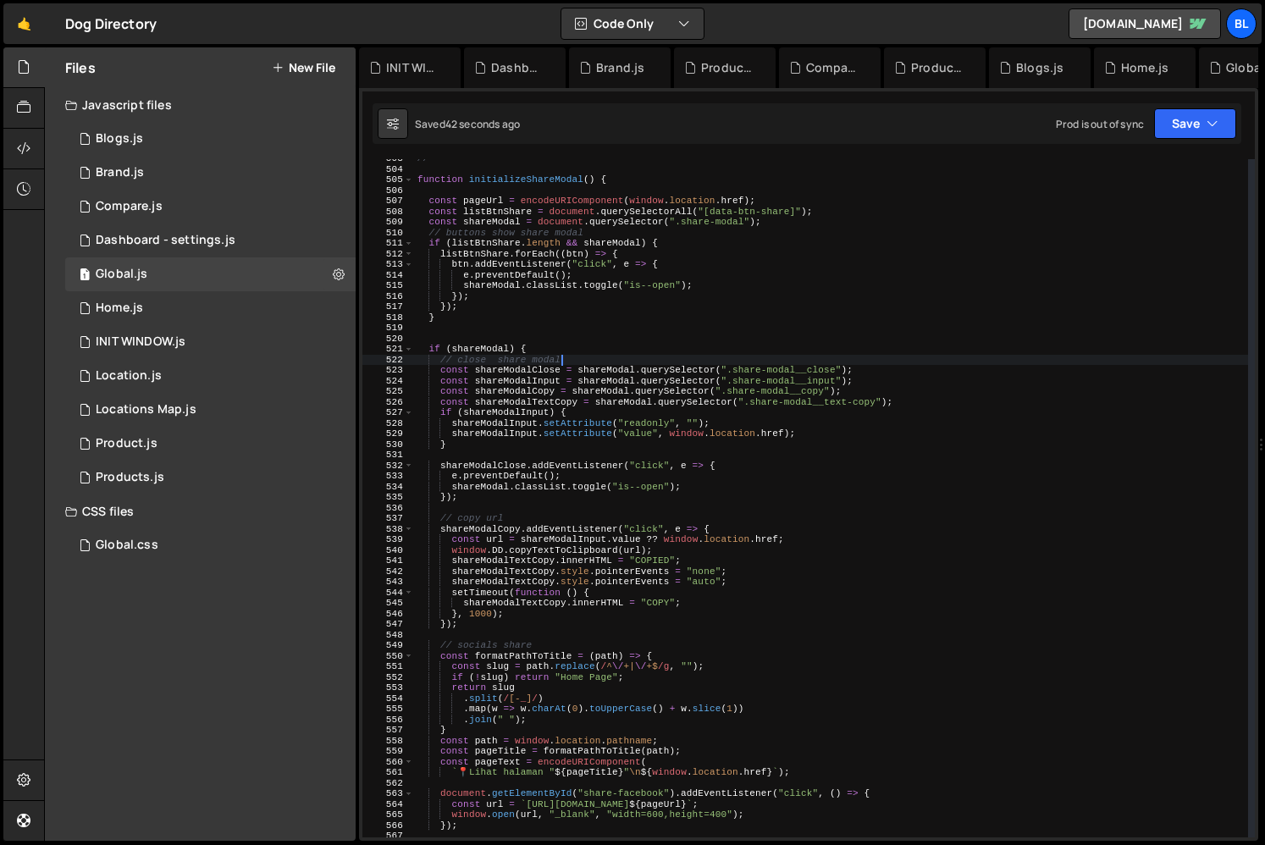
click at [560, 355] on div "// =========================== function initializeShareModal ( ) { const pageUr…" at bounding box center [831, 502] width 834 height 699
click at [544, 350] on div "// =========================== function initializeShareModal ( ) { const pageUr…" at bounding box center [831, 502] width 834 height 699
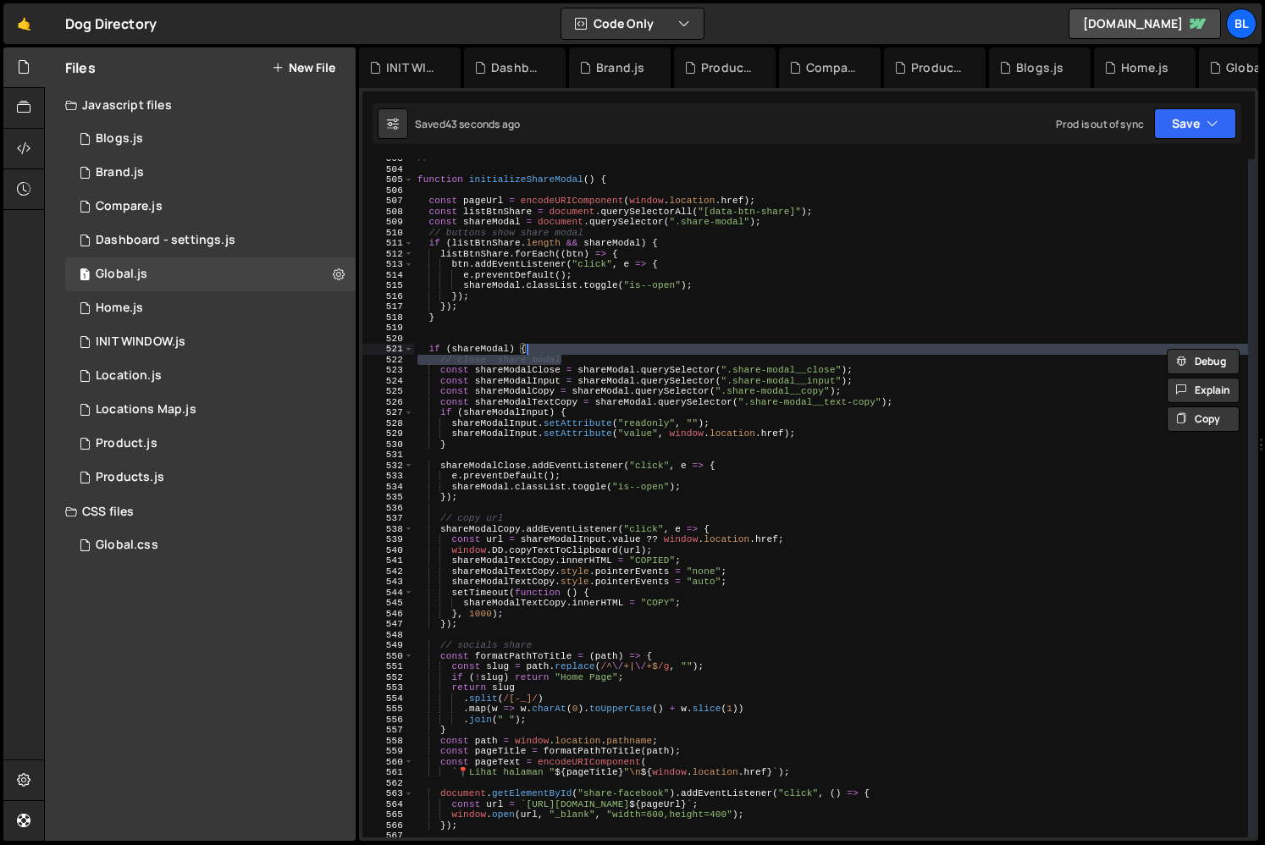
type textarea "if (shareModal) {"
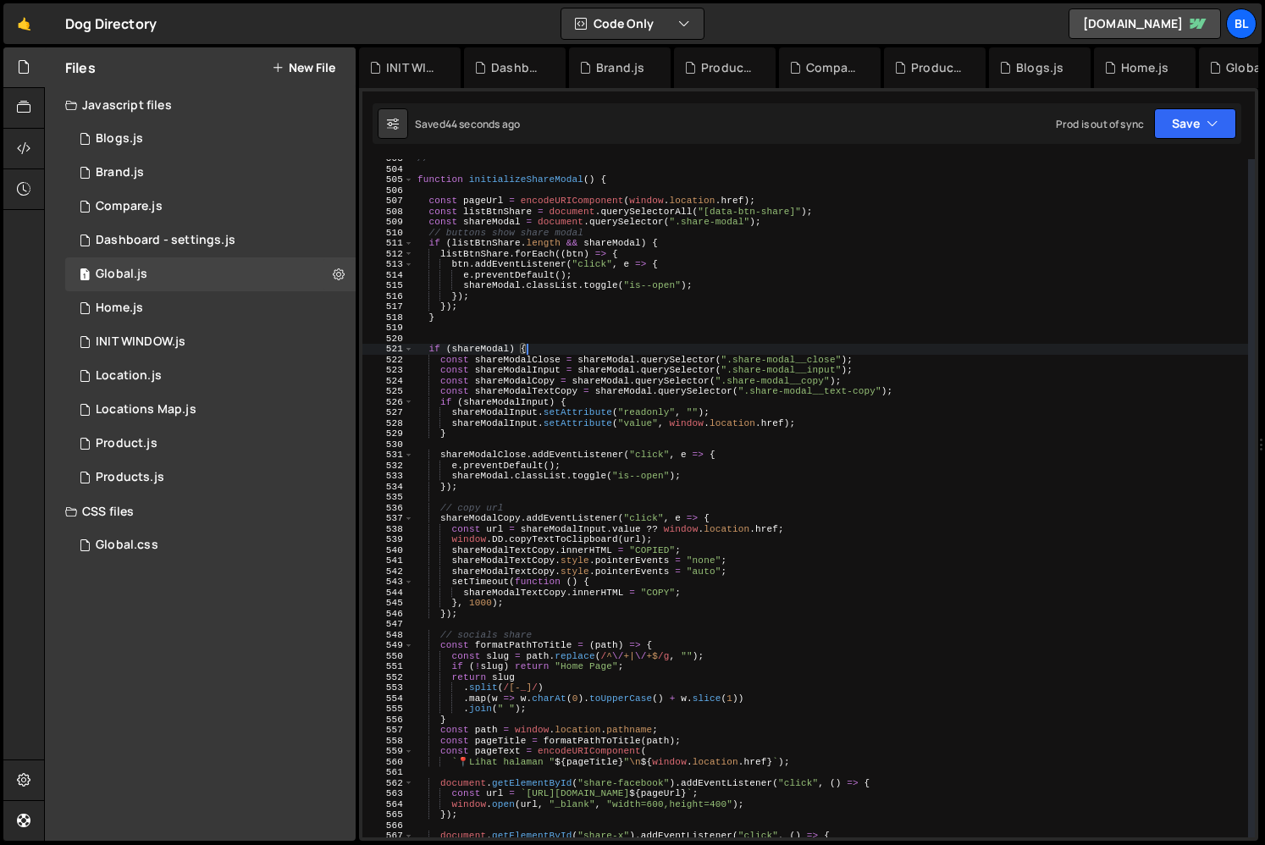
click at [549, 334] on div "// =========================== function initializeShareModal ( ) { const pageUr…" at bounding box center [831, 502] width 834 height 699
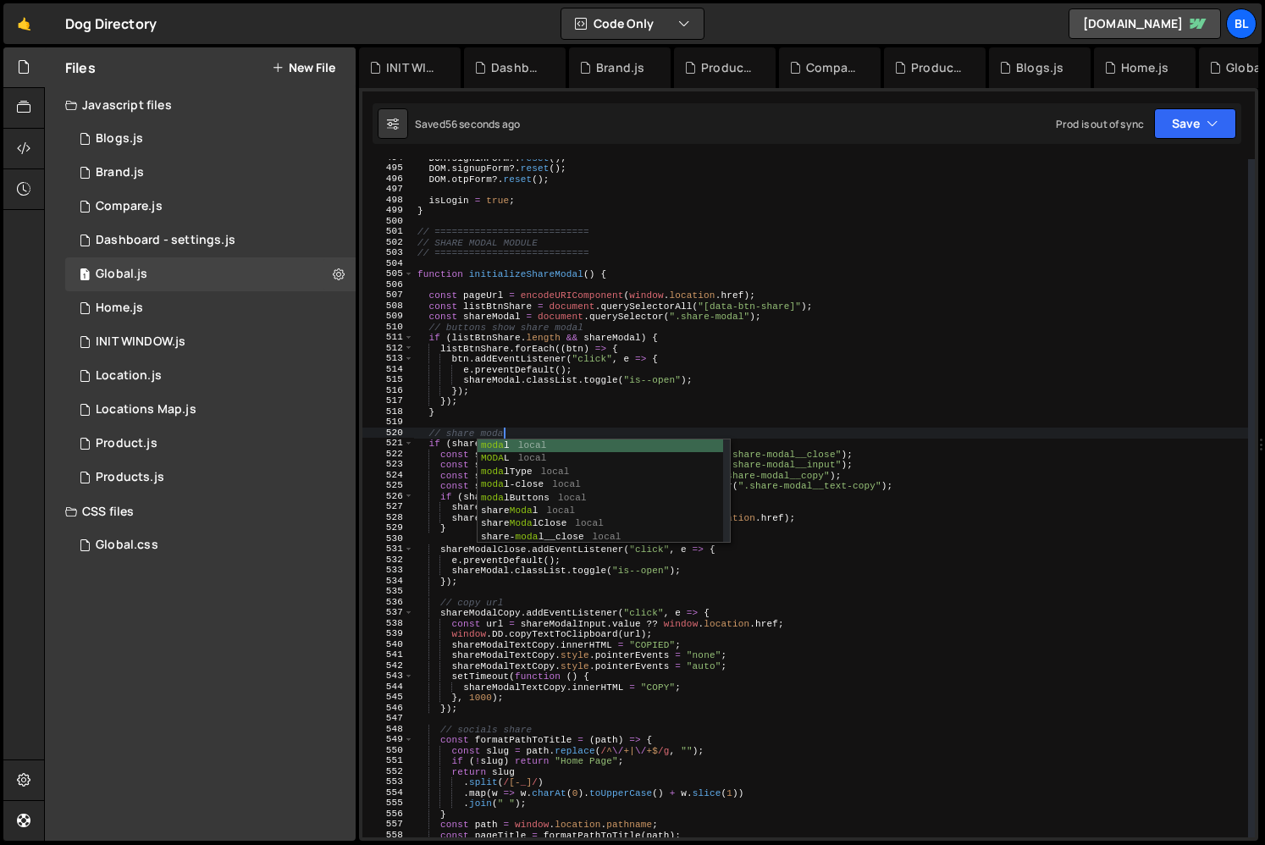
type textarea "// share modal"
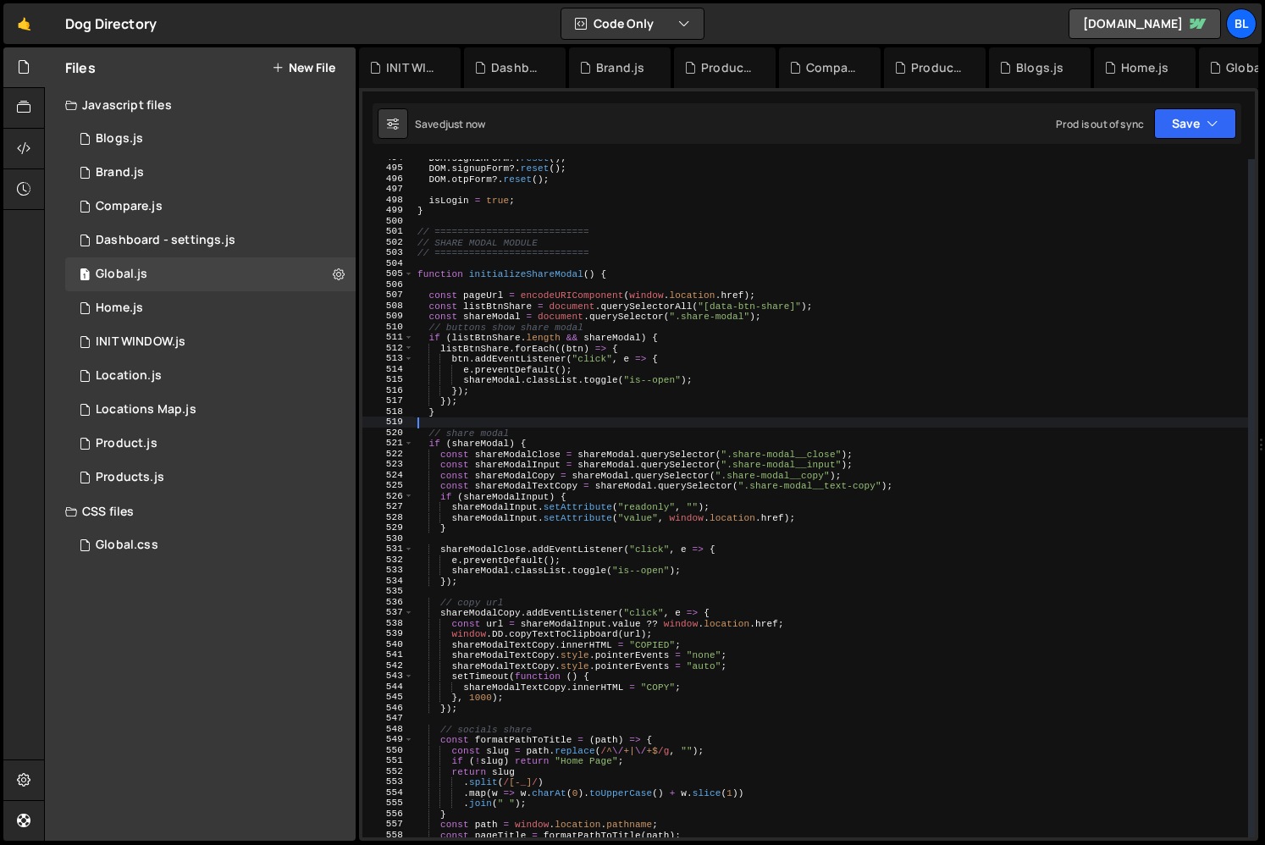
click at [538, 424] on div "DOM . signinForm ?. reset ( ) ; DOM . signupForm ?. reset ( ) ; DOM . otpForm ?…" at bounding box center [831, 501] width 834 height 699
click at [487, 316] on div "DOM . signinForm ?. reset ( ) ; DOM . signupForm ?. reset ( ) ; DOM . otpForm ?…" at bounding box center [831, 501] width 834 height 699
click at [604, 271] on div "DOM . signinForm ?. reset ( ) ; DOM . signupForm ?. reset ( ) ; DOM . otpForm ?…" at bounding box center [831, 501] width 834 height 699
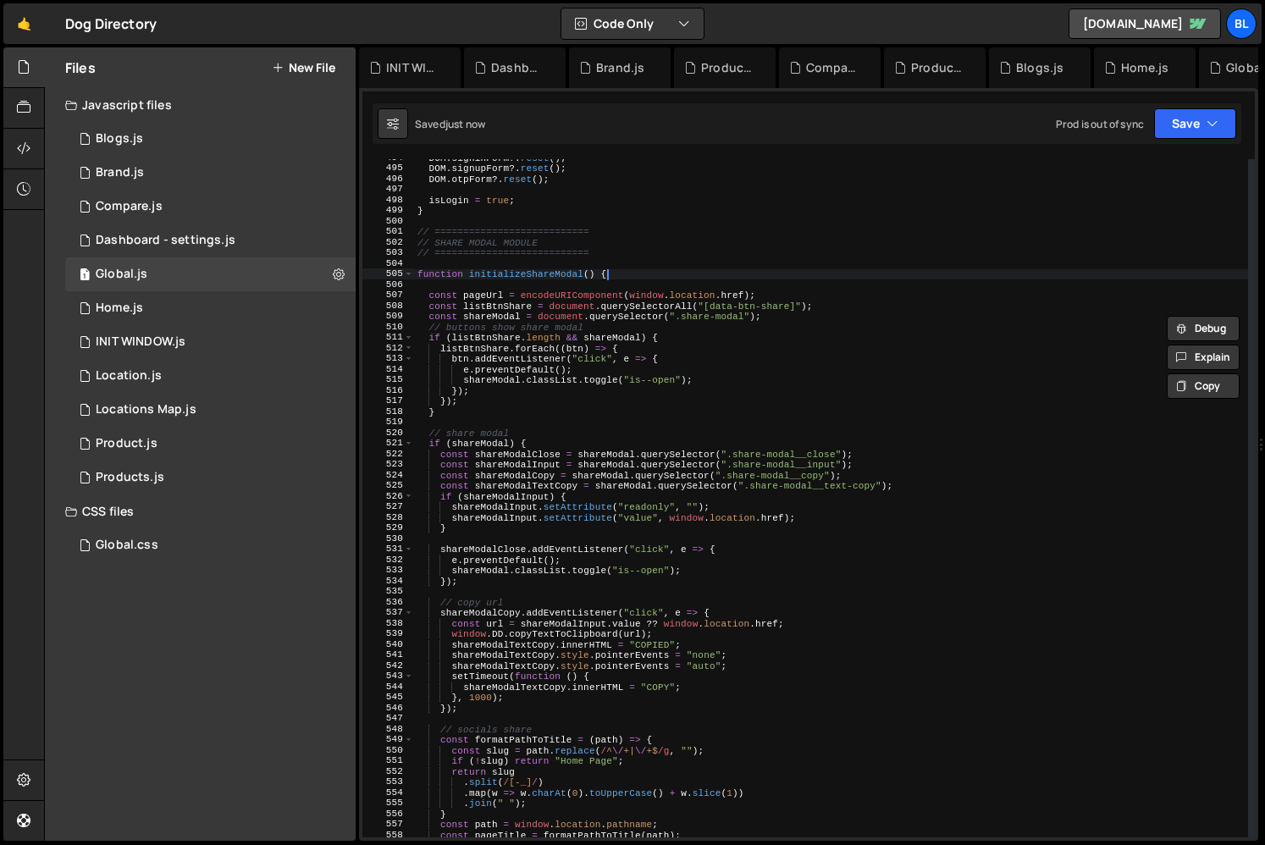
type textarea "function initializeShareModal() {"
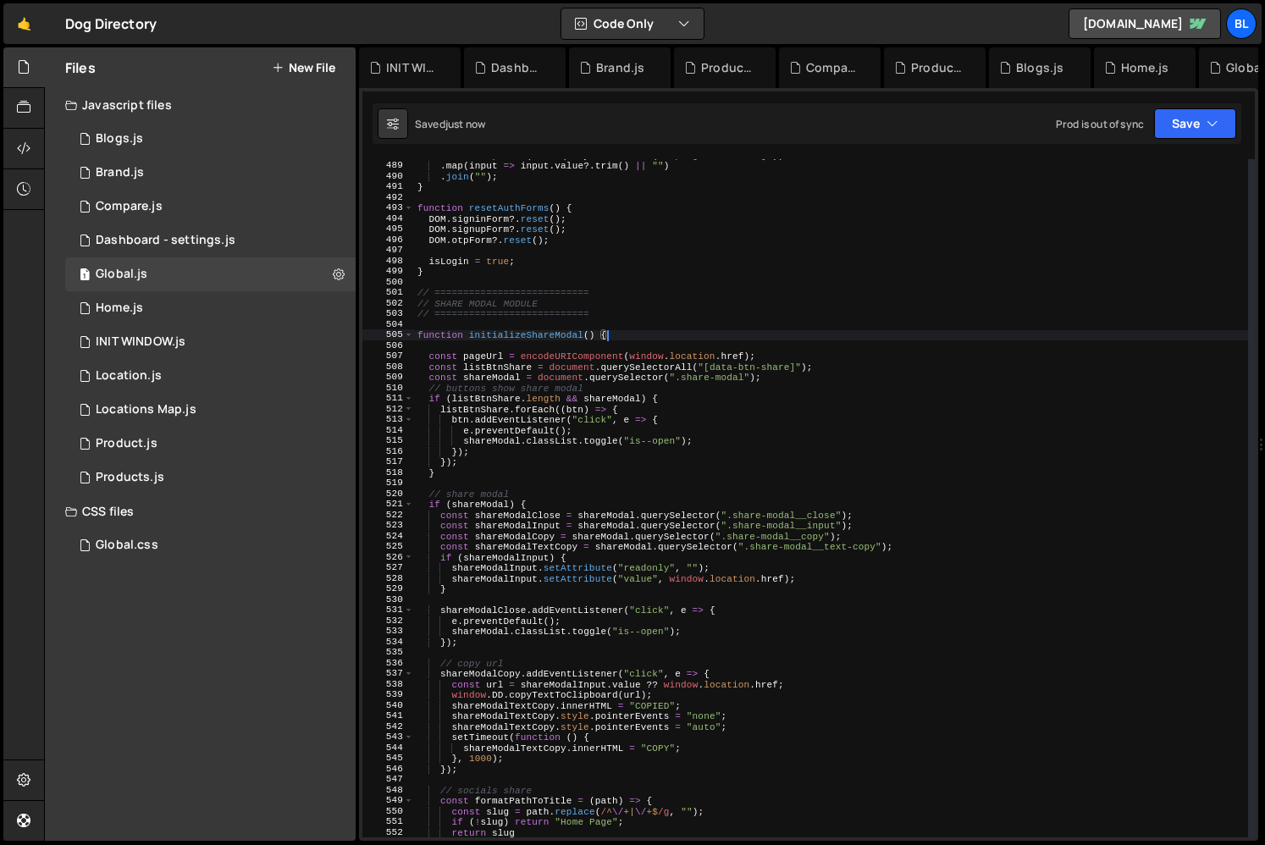
scroll to position [5163, 0]
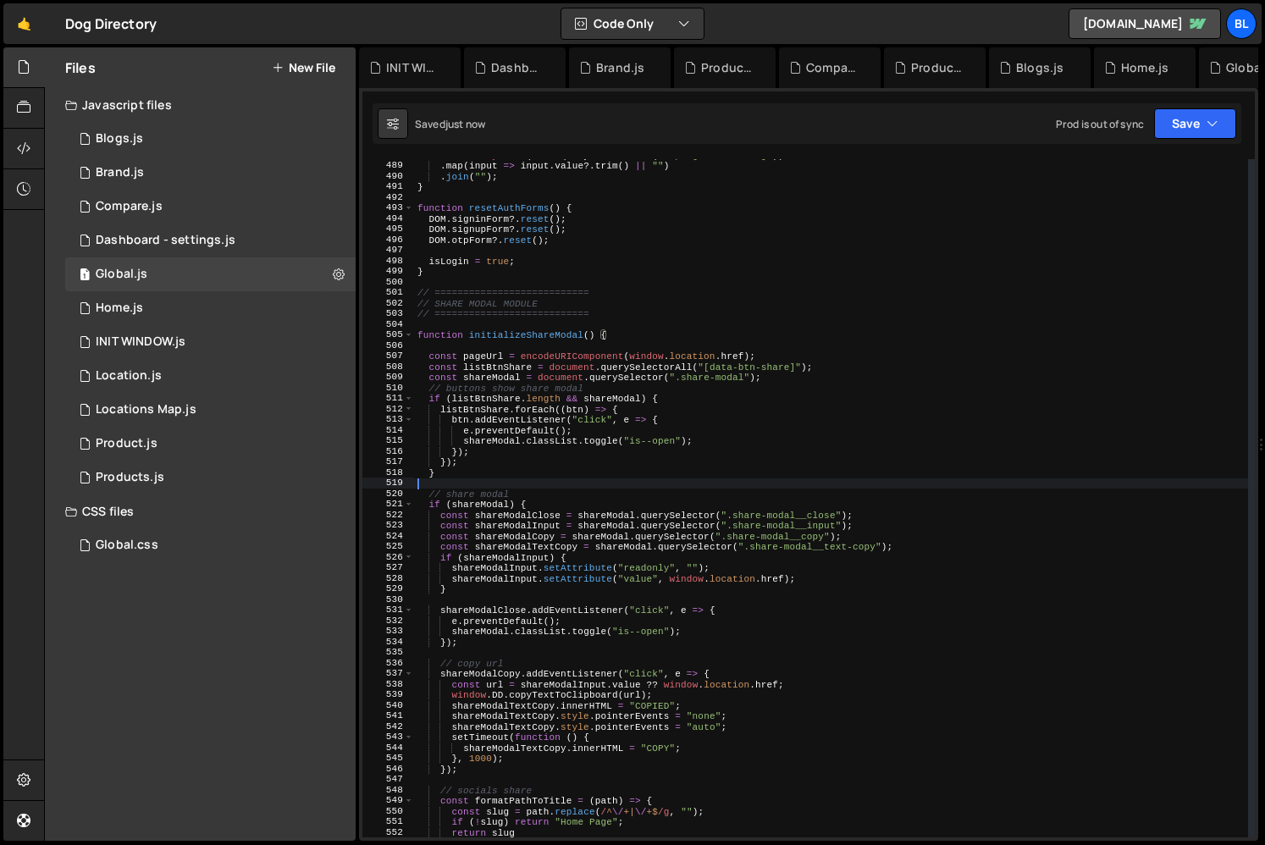
click at [448, 487] on div "return Array . from ( form . querySelectorAll ( "input[name='code']" )) . map (…" at bounding box center [831, 499] width 834 height 699
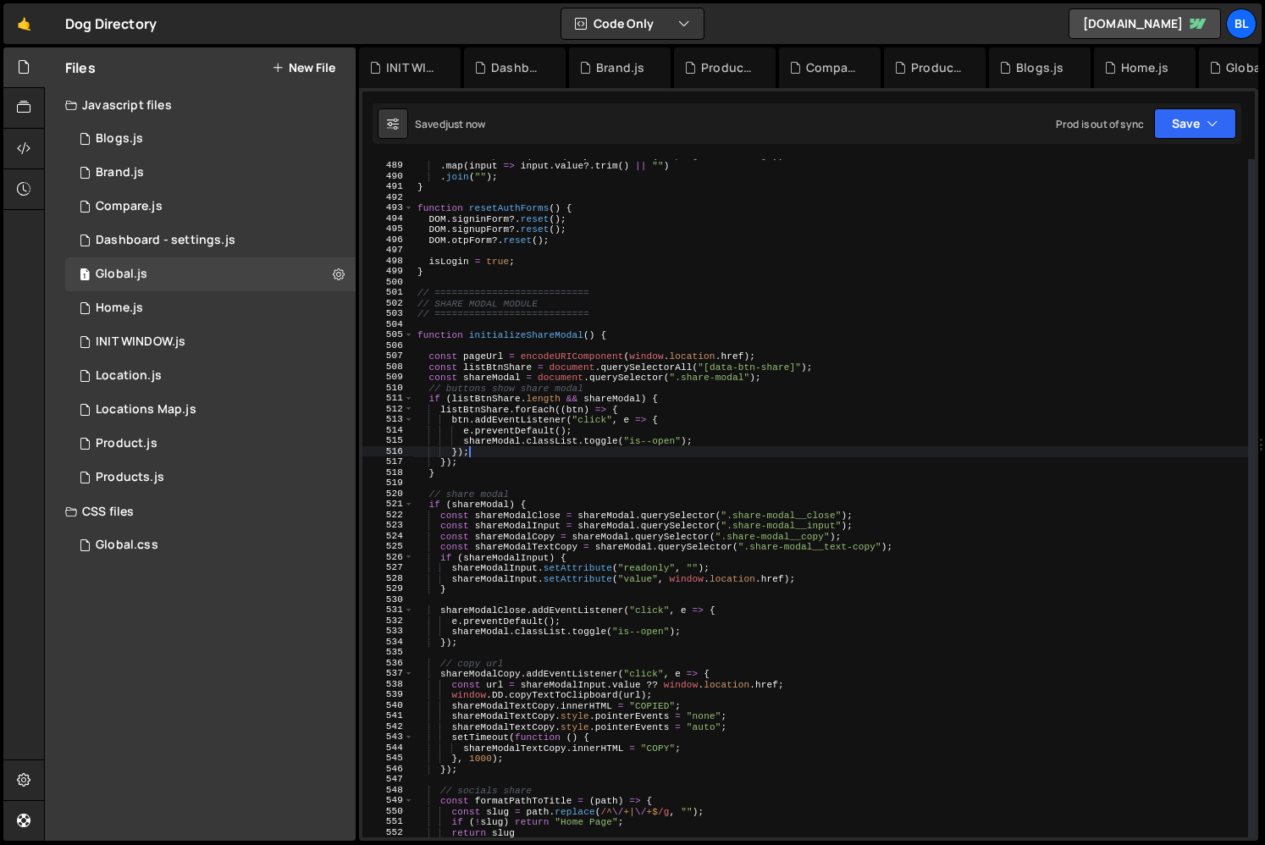
click at [570, 449] on div "return Array . from ( form . querySelectorAll ( "input[name='code']" )) . map (…" at bounding box center [831, 499] width 834 height 699
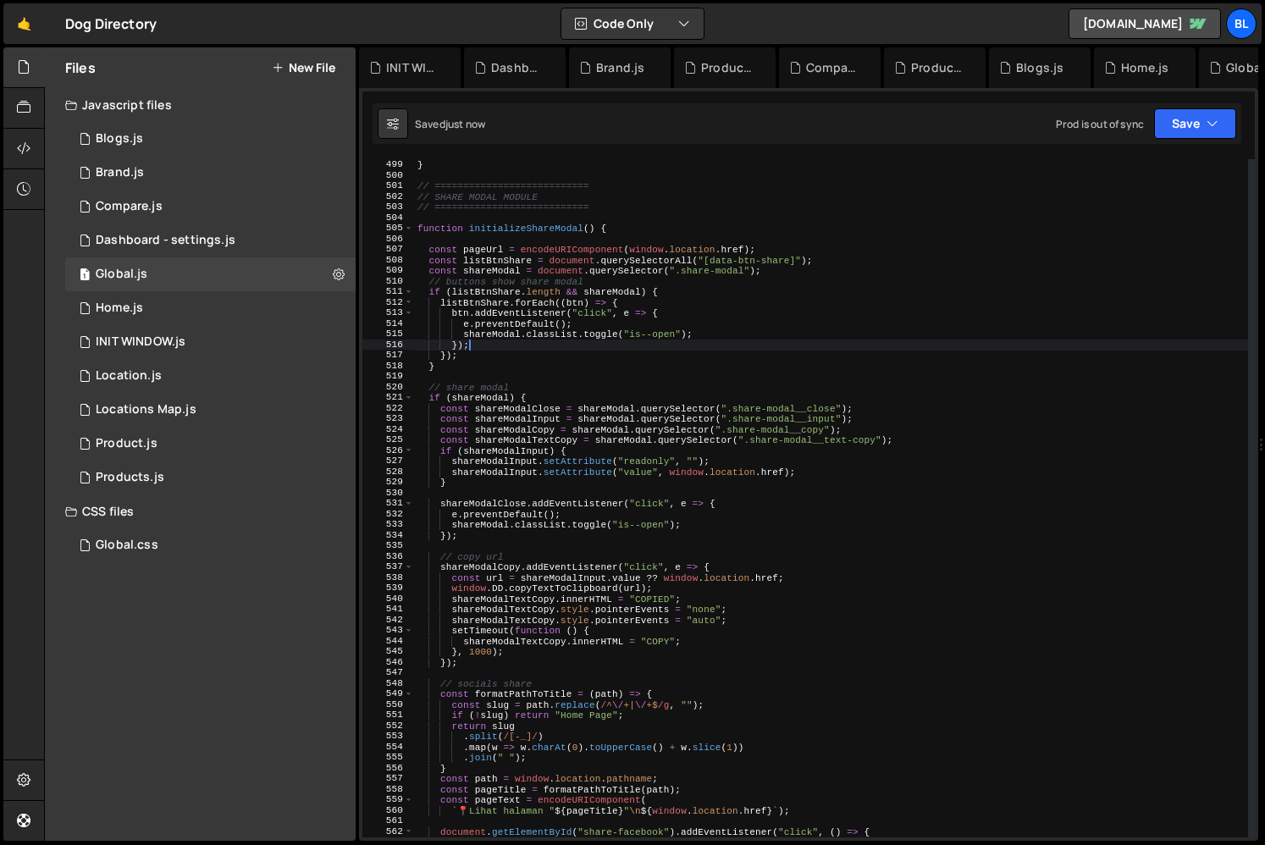
scroll to position [5087, 0]
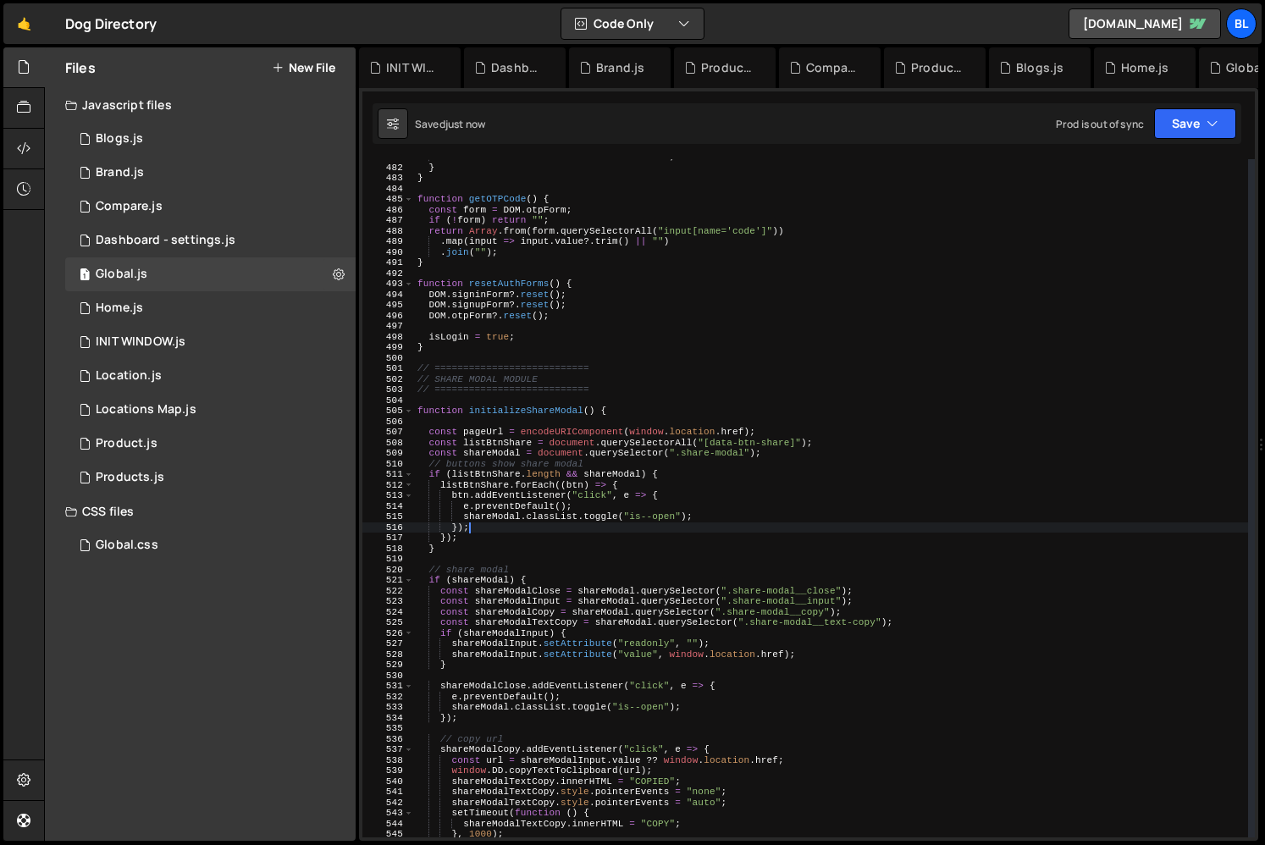
click at [563, 503] on div "window . location . href = res . data . redirect ; } } function getOTPCode ( ) …" at bounding box center [831, 501] width 834 height 699
click at [550, 527] on div "window . location . href = res . data . redirect ; } } function getOTPCode ( ) …" at bounding box center [831, 501] width 834 height 699
click at [555, 542] on div "window . location . href = res . data . redirect ; } } function getOTPCode ( ) …" at bounding box center [831, 501] width 834 height 699
type textarea "});"
click at [231, 453] on div "1 Product.js 0" at bounding box center [210, 444] width 290 height 34
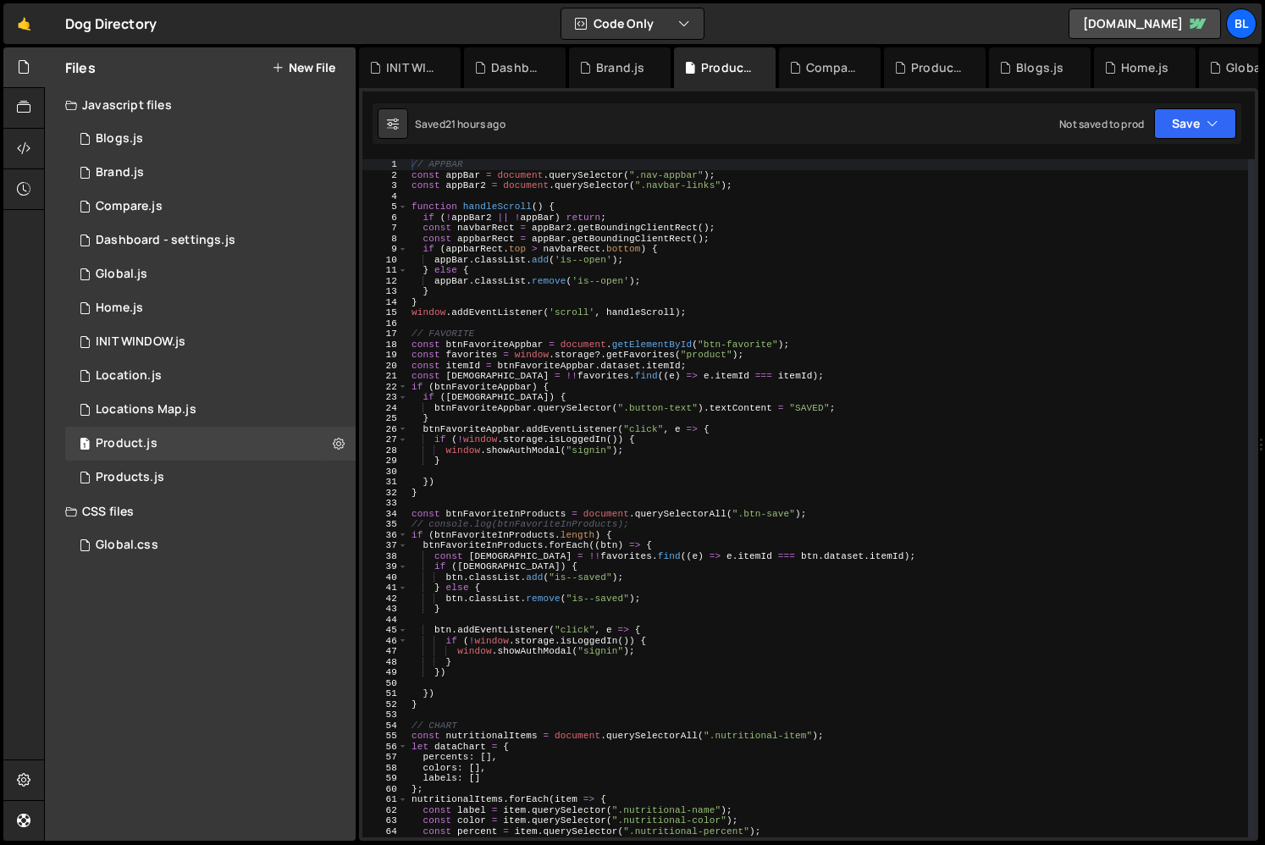
scroll to position [0, 0]
type textarea "btnFavoriteAppbar.querySelector(".button-text").textContent = "SAVED";"
click at [626, 410] on div "// APPBAR const appBar = document . querySelector ( ".nav-appbar" ) ; const app…" at bounding box center [828, 508] width 840 height 699
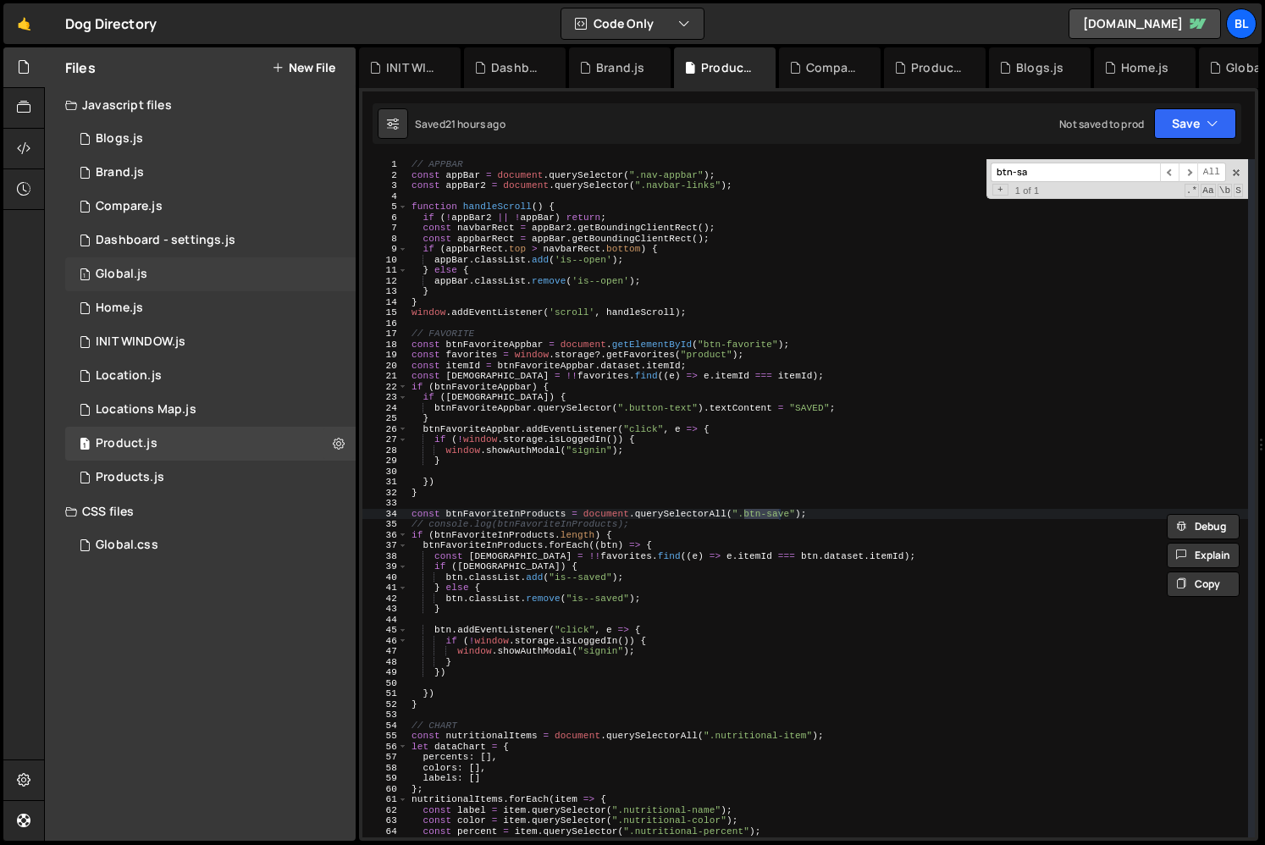
type input "btn-sa"
click at [197, 284] on div "1 Global.js 0" at bounding box center [210, 274] width 290 height 34
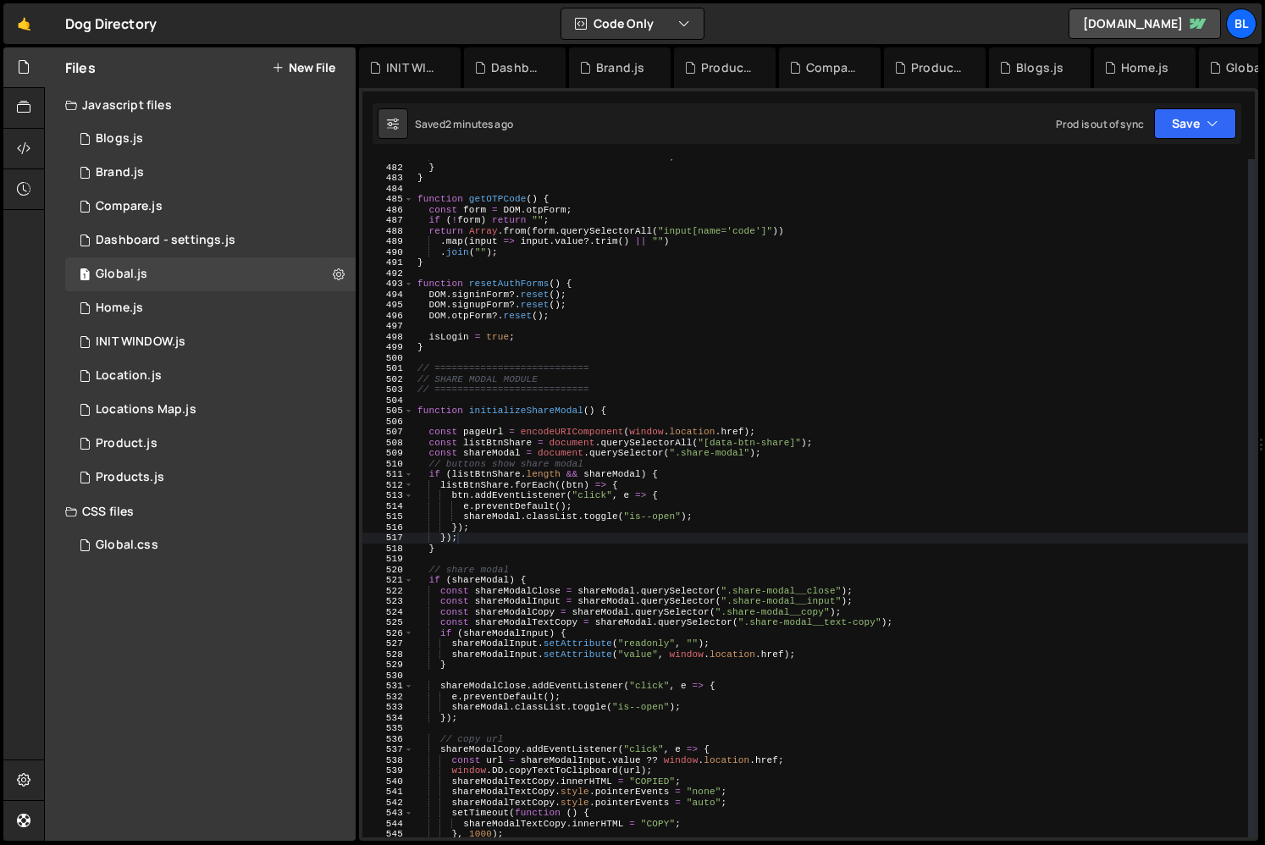
type textarea "// buttons show share modal"
click at [723, 462] on div "window . location . href = res . data . redirect ; } } function getOTPCode ( ) …" at bounding box center [831, 501] width 834 height 699
paste input "data-"
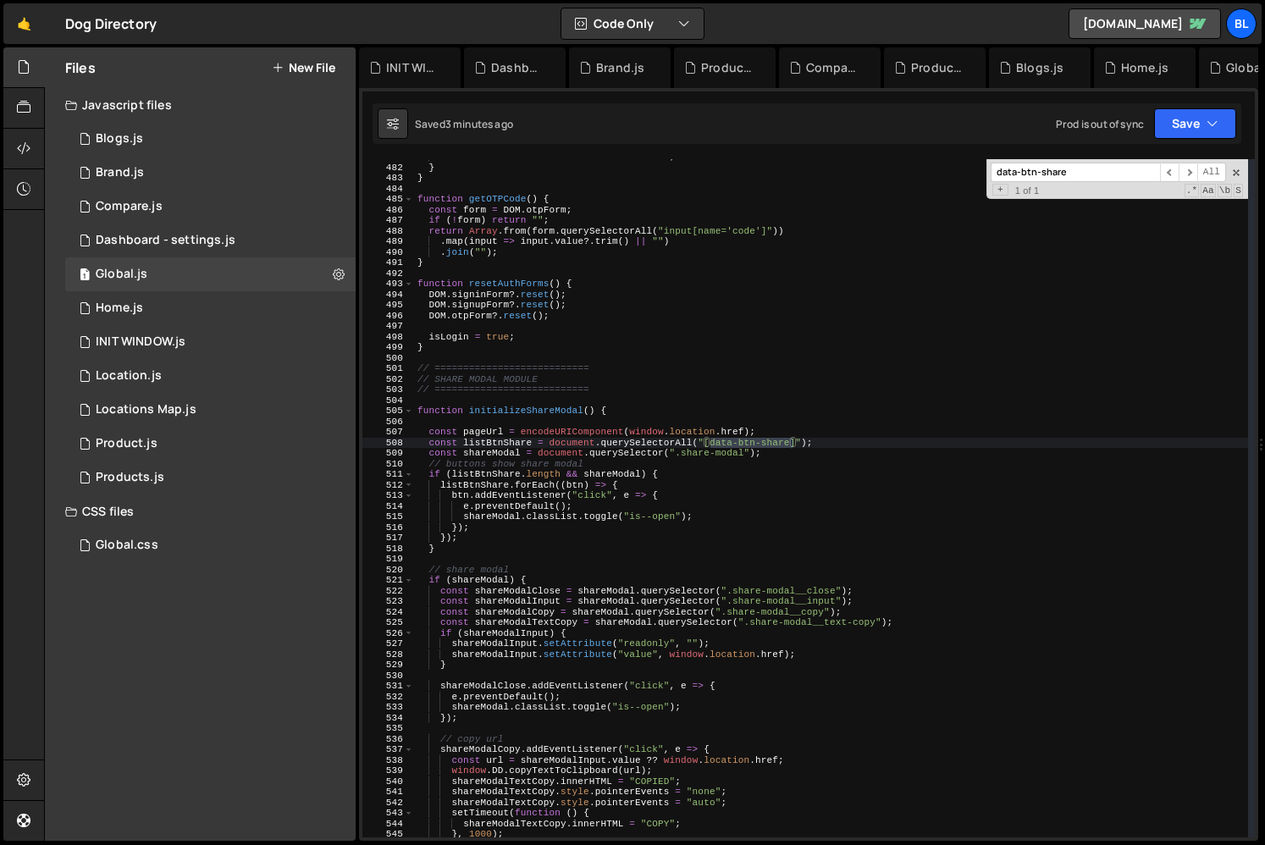
click at [1080, 173] on input "data-btn-share" at bounding box center [1074, 172] width 169 height 19
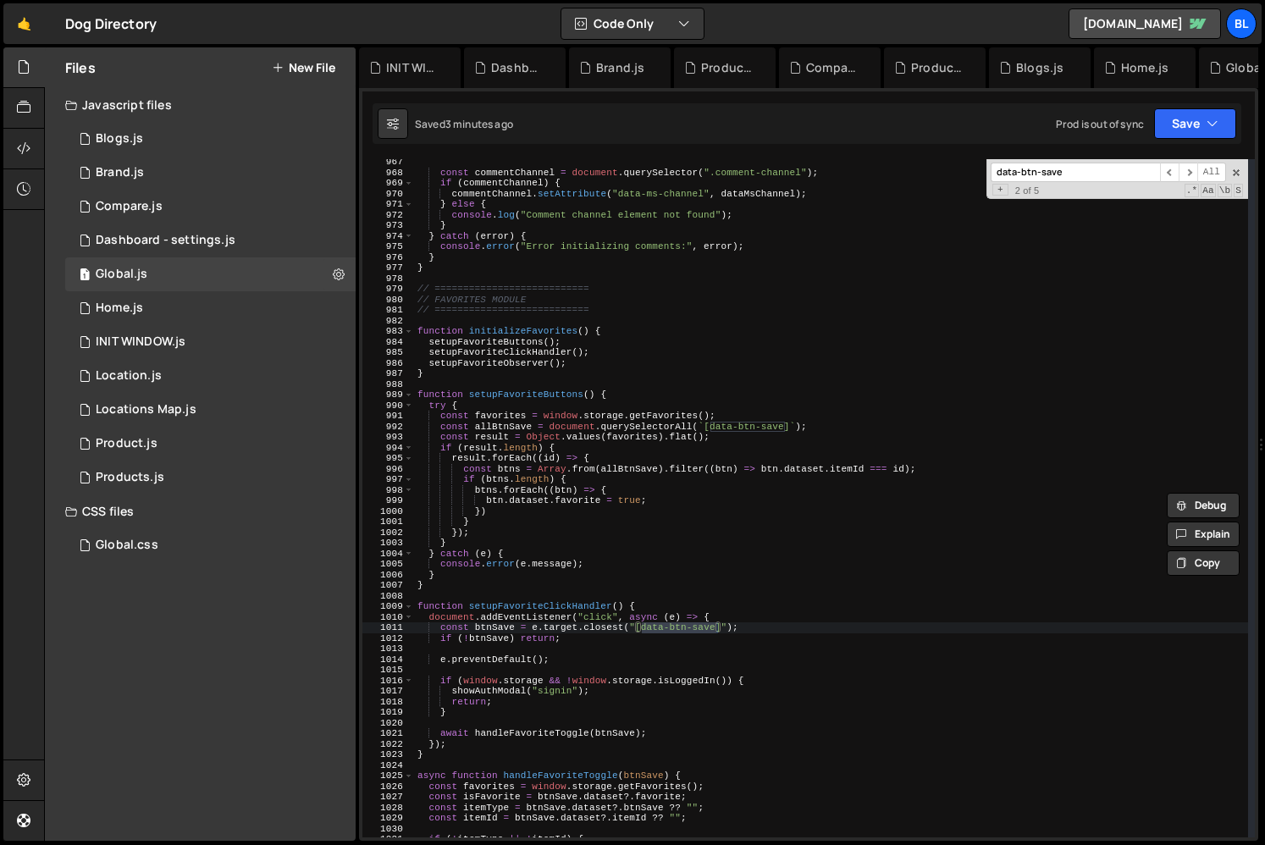
scroll to position [10224, 0]
type input "data-btn-save"
click at [503, 424] on div "const commentChannel = document . querySelector ( ".comment-channel" ) ; if ( c…" at bounding box center [831, 506] width 834 height 699
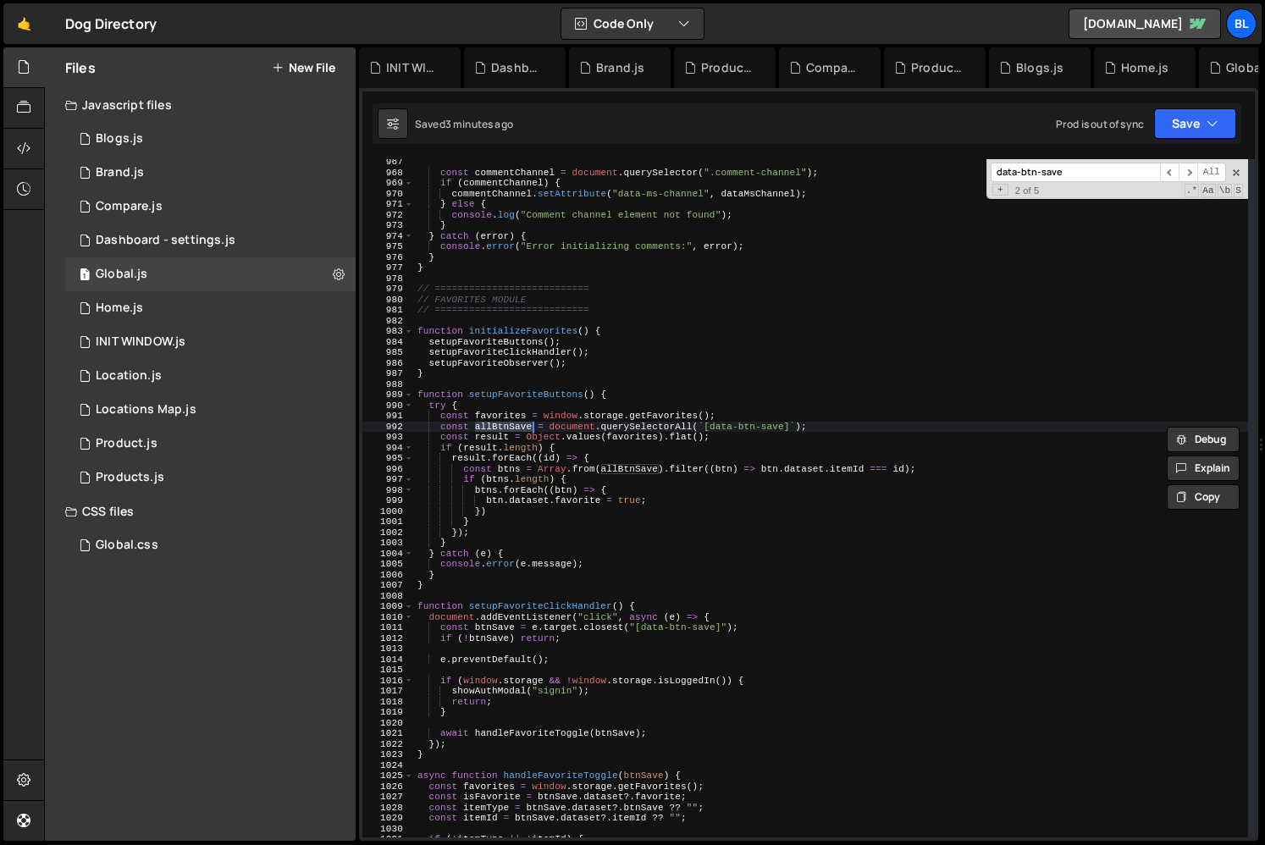
click at [562, 516] on div "const commentChannel = document . querySelector ( ".comment-channel" ) ; if ( c…" at bounding box center [831, 506] width 834 height 699
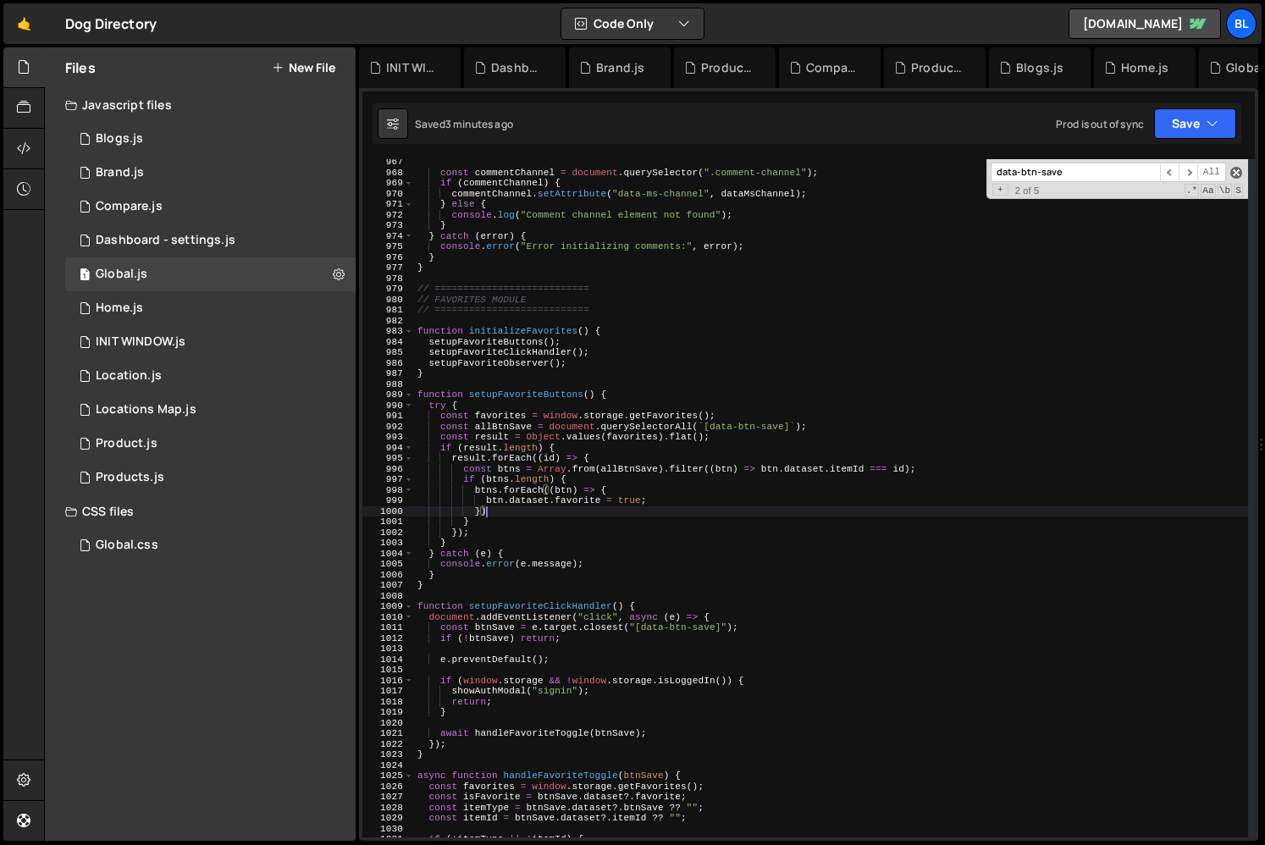
click at [1234, 173] on span at bounding box center [1236, 173] width 12 height 12
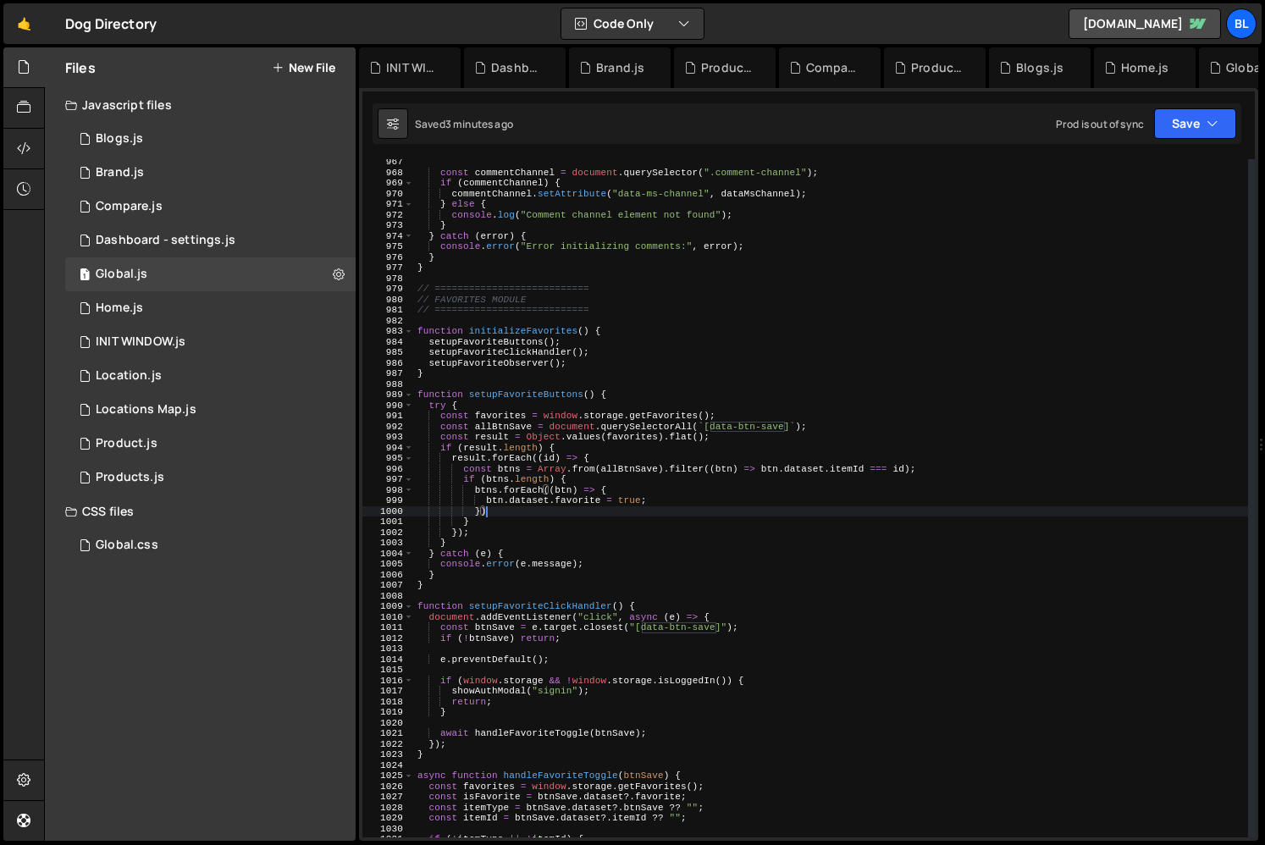
click at [548, 710] on div "const commentChannel = document . querySelector ( ".comment-channel" ) ; if ( c…" at bounding box center [831, 506] width 834 height 699
type textarea "}"
click at [623, 674] on div "const commentChannel = document . querySelector ( ".comment-channel" ) ; if ( c…" at bounding box center [831, 506] width 834 height 699
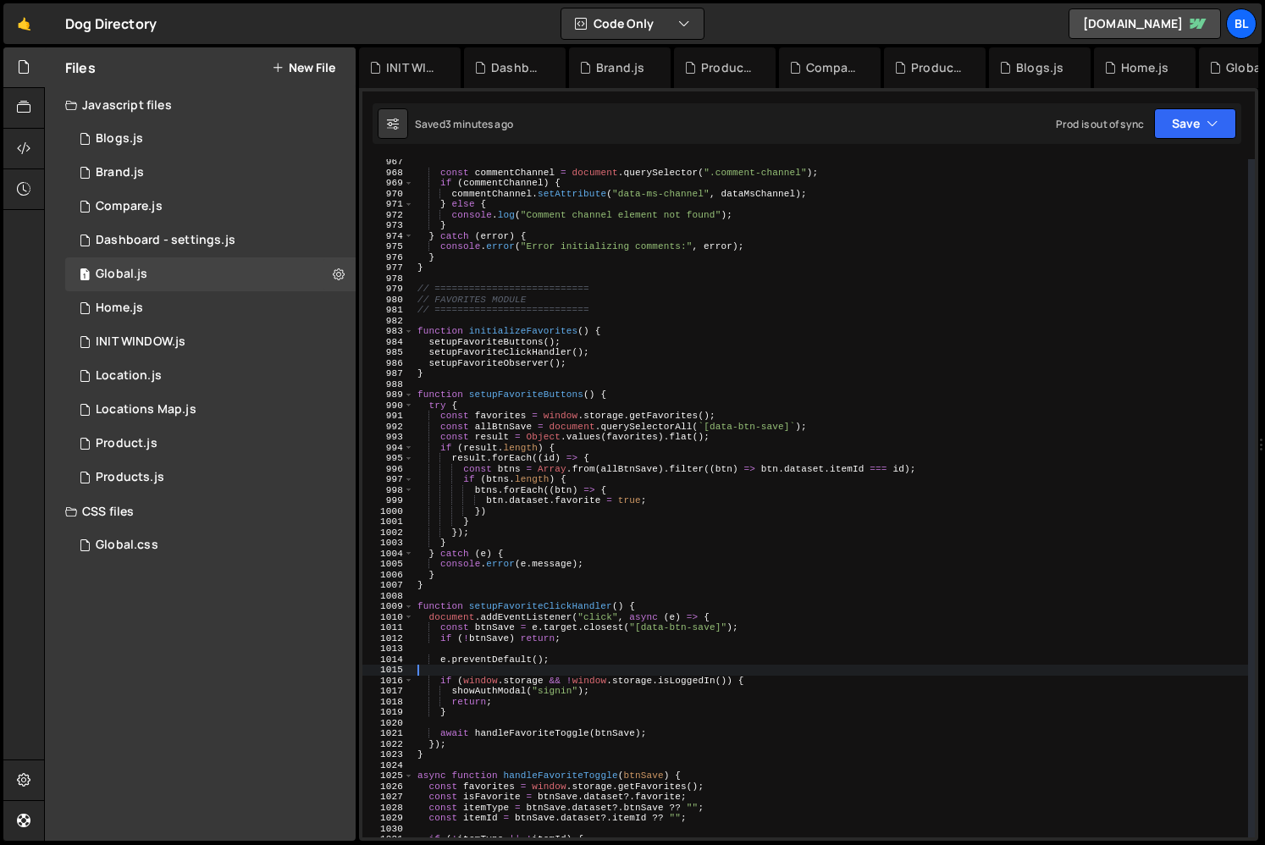
click at [540, 693] on div "const commentChannel = document . querySelector ( ".comment-channel" ) ; if ( c…" at bounding box center [831, 506] width 834 height 699
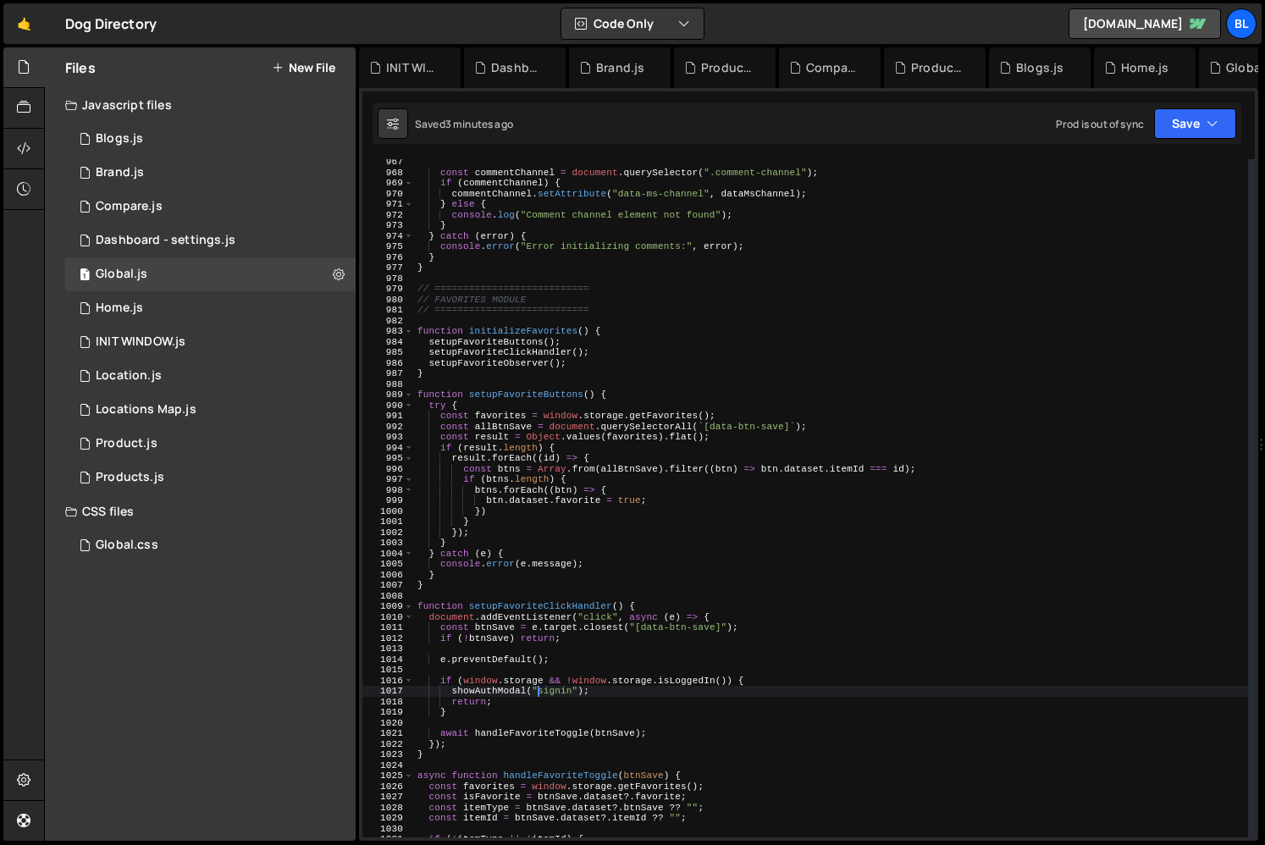
click at [502, 706] on div "const commentChannel = document . querySelector ( ".comment-channel" ) ; if ( c…" at bounding box center [831, 506] width 834 height 699
type textarea "return;"
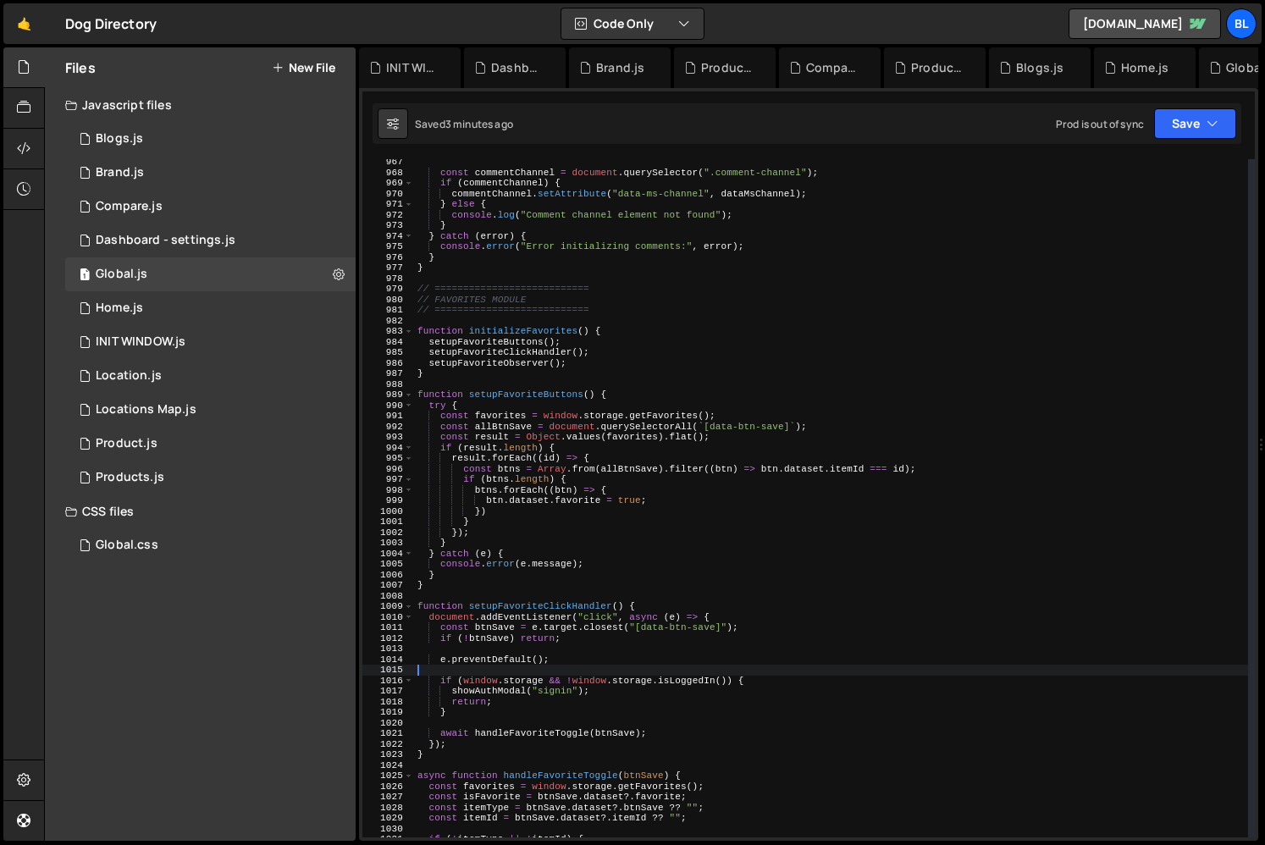
click at [593, 668] on div "const commentChannel = document . querySelector ( ".comment-channel" ) ; if ( c…" at bounding box center [831, 506] width 834 height 699
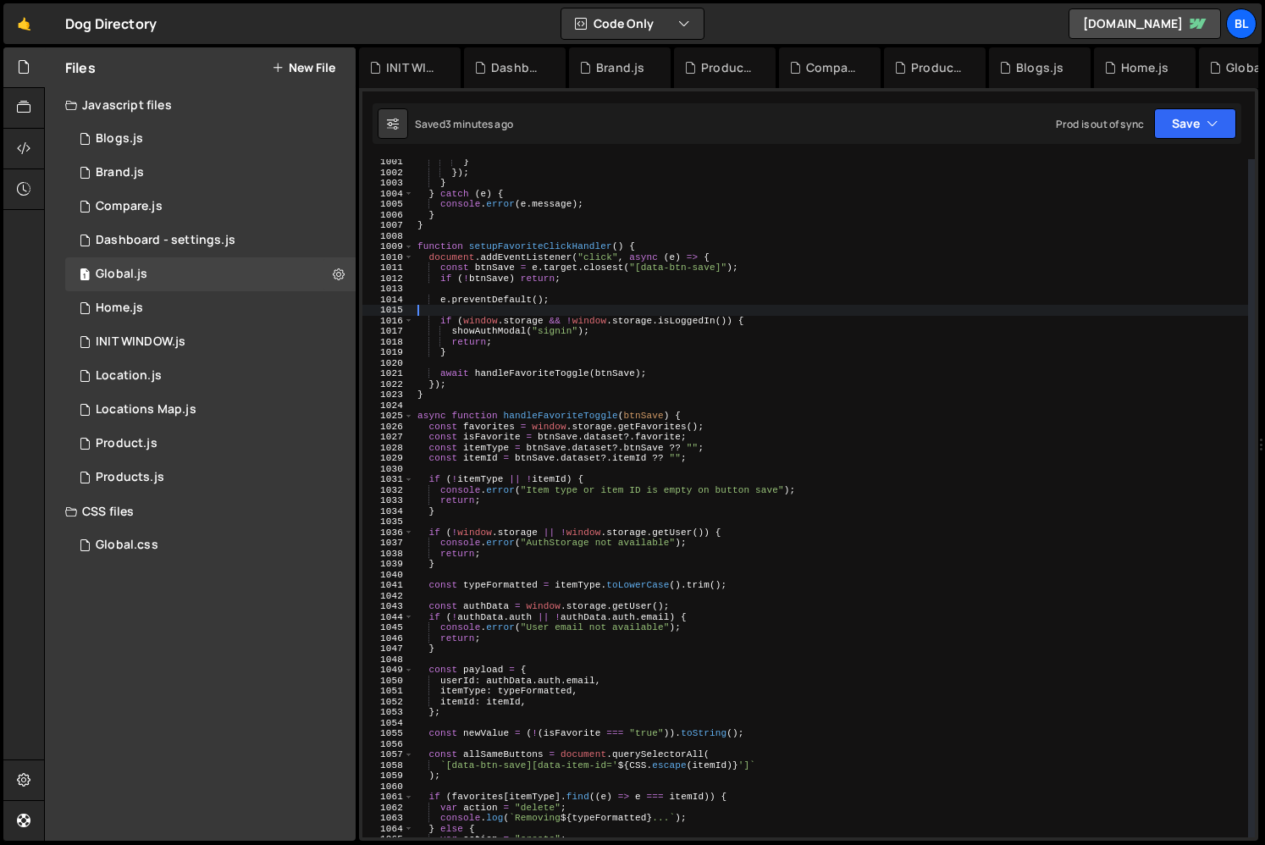
scroll to position [10645, 0]
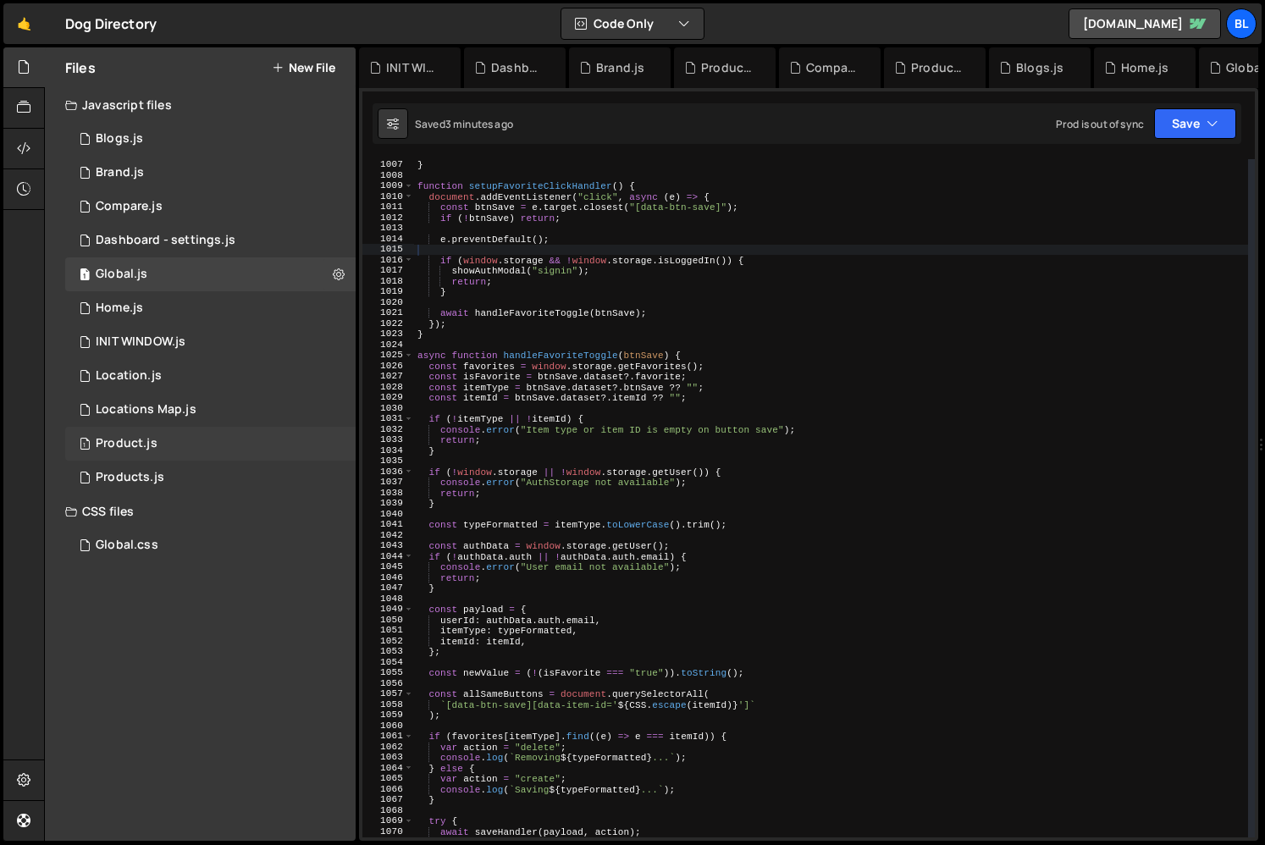
click at [151, 451] on div "1 Product.js 0" at bounding box center [210, 444] width 290 height 34
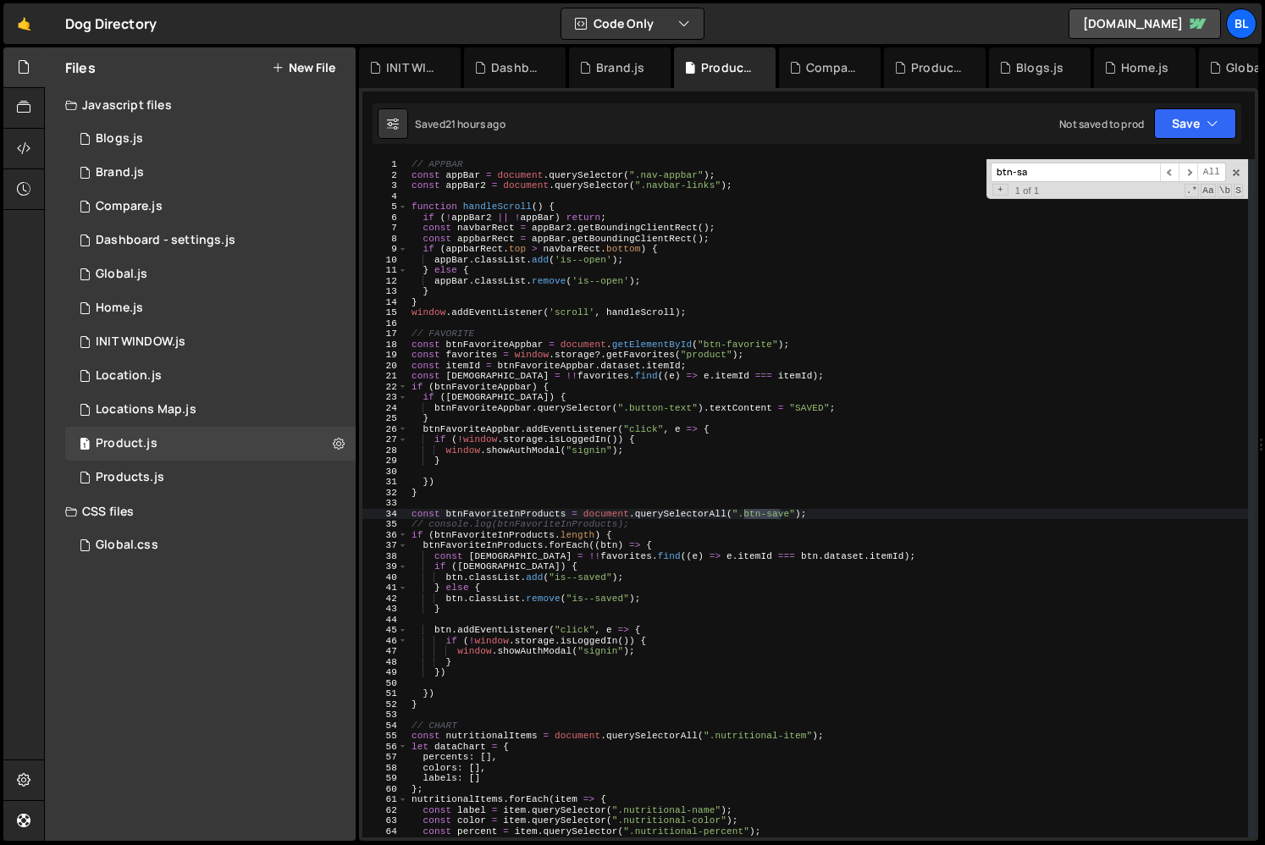
click at [789, 506] on div "// APPBAR const appBar = document . querySelector ( ".nav-appbar" ) ; const app…" at bounding box center [828, 508] width 840 height 699
click at [787, 512] on div "// APPBAR const appBar = document . querySelector ( ".nav-appbar" ) ; const app…" at bounding box center [828, 508] width 840 height 699
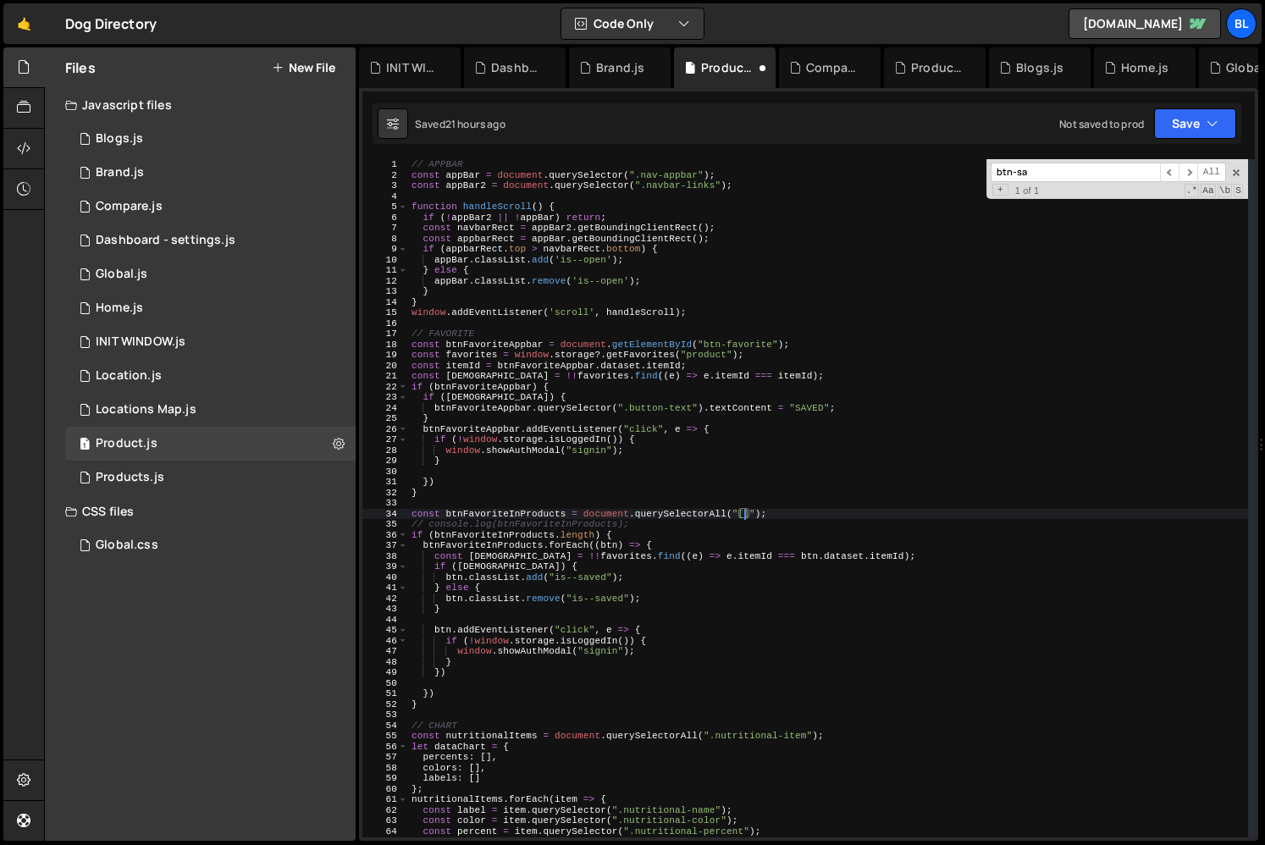
paste textarea "data-btn-share"
type textarea "const btnFavoriteInProducts = document.querySelectorAll("[data-btn-save]");"
click at [1242, 172] on div "btn-sa ​ ​ All Replace All + 1 of 1 .* Aa \b S" at bounding box center [1117, 179] width 262 height 40
click at [1238, 174] on span at bounding box center [1236, 173] width 12 height 12
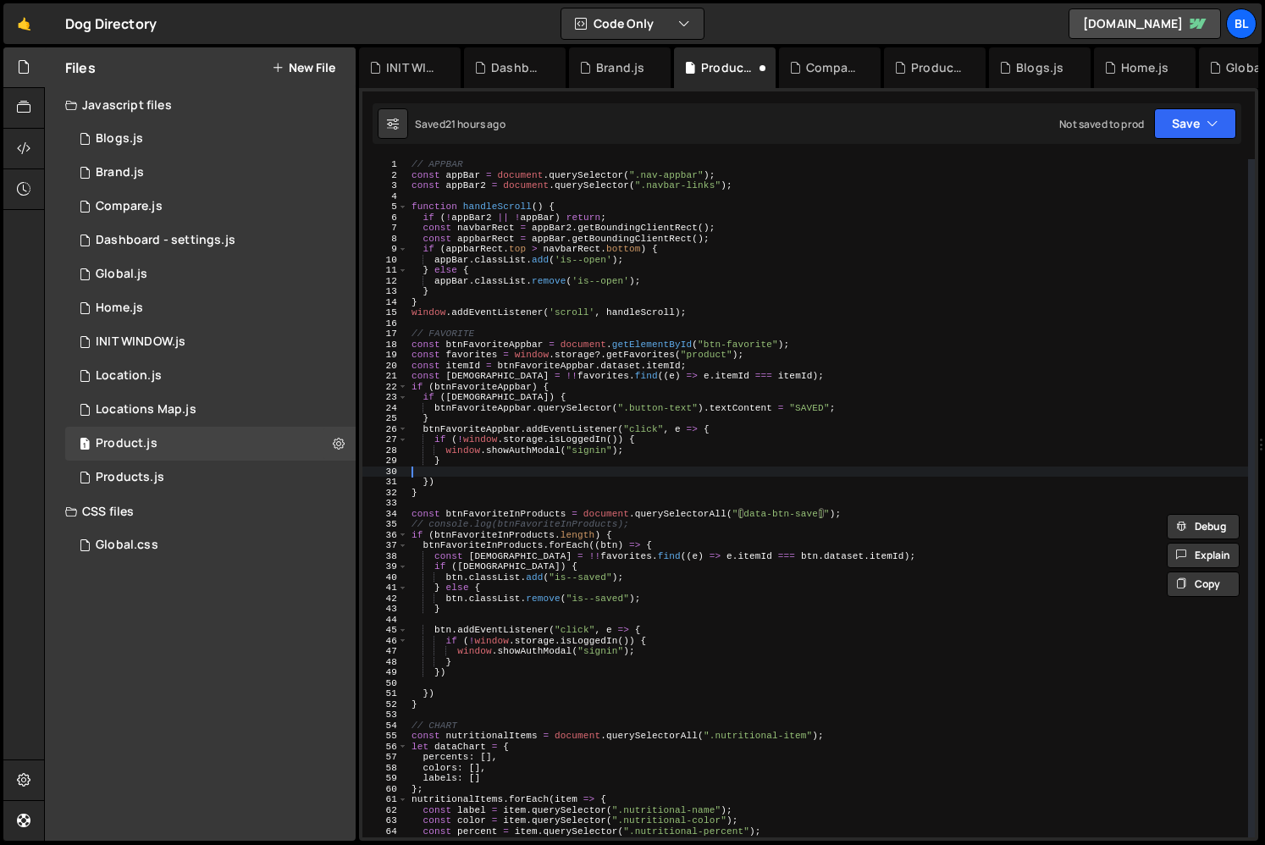
click at [941, 467] on div "// APPBAR const appBar = document . querySelector ( ".nav-appbar" ) ; const app…" at bounding box center [828, 508] width 840 height 699
click at [582, 439] on div "// APPBAR const appBar = document . querySelector ( ".nav-appbar" ) ; const app…" at bounding box center [828, 508] width 840 height 699
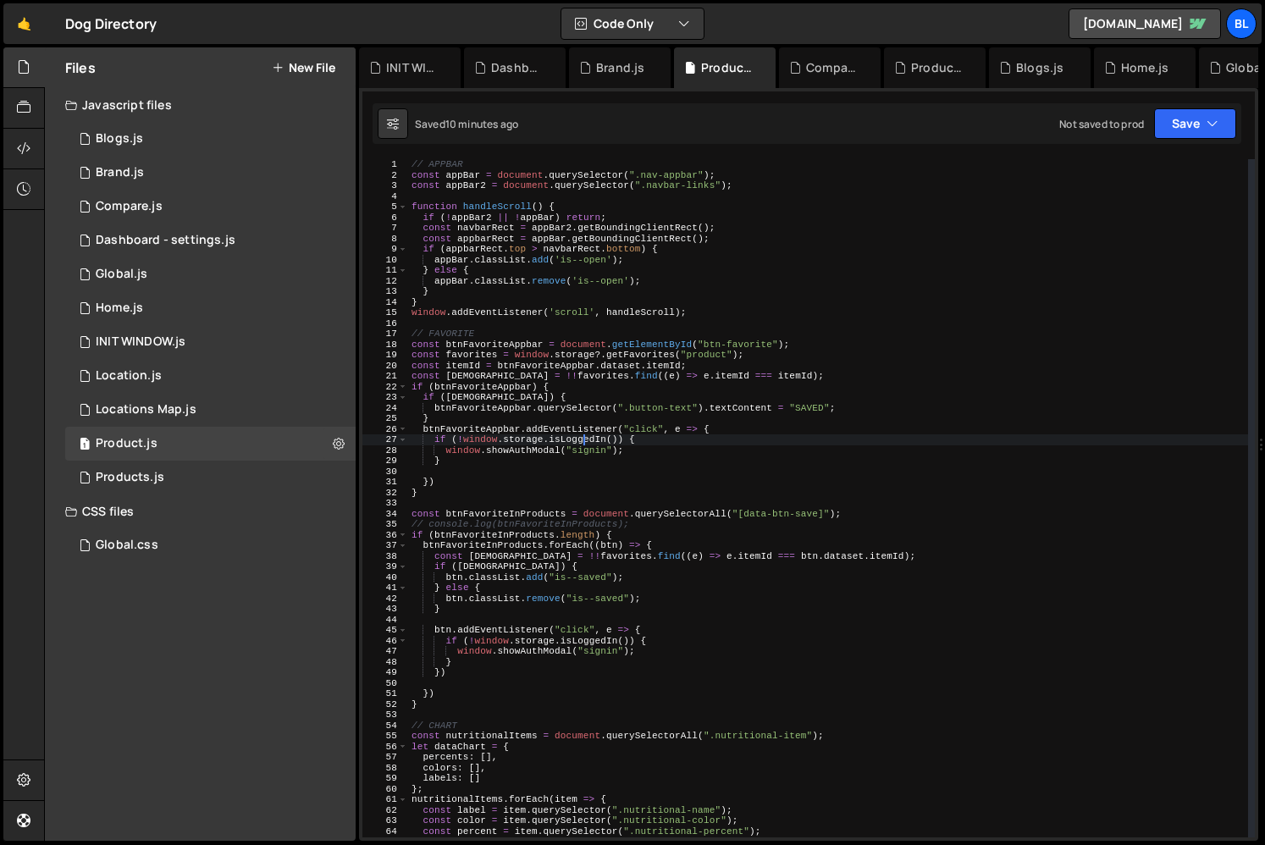
click at [668, 437] on div "// APPBAR const appBar = document . querySelector ( ".nav-appbar" ) ; const app…" at bounding box center [828, 508] width 840 height 699
click at [725, 512] on div "// APPBAR const appBar = document . querySelector ( ".nav-appbar" ) ; const app…" at bounding box center [828, 508] width 840 height 699
click at [515, 516] on div "// APPBAR const appBar = document . querySelector ( ".nav-appbar" ) ; const app…" at bounding box center [828, 508] width 840 height 699
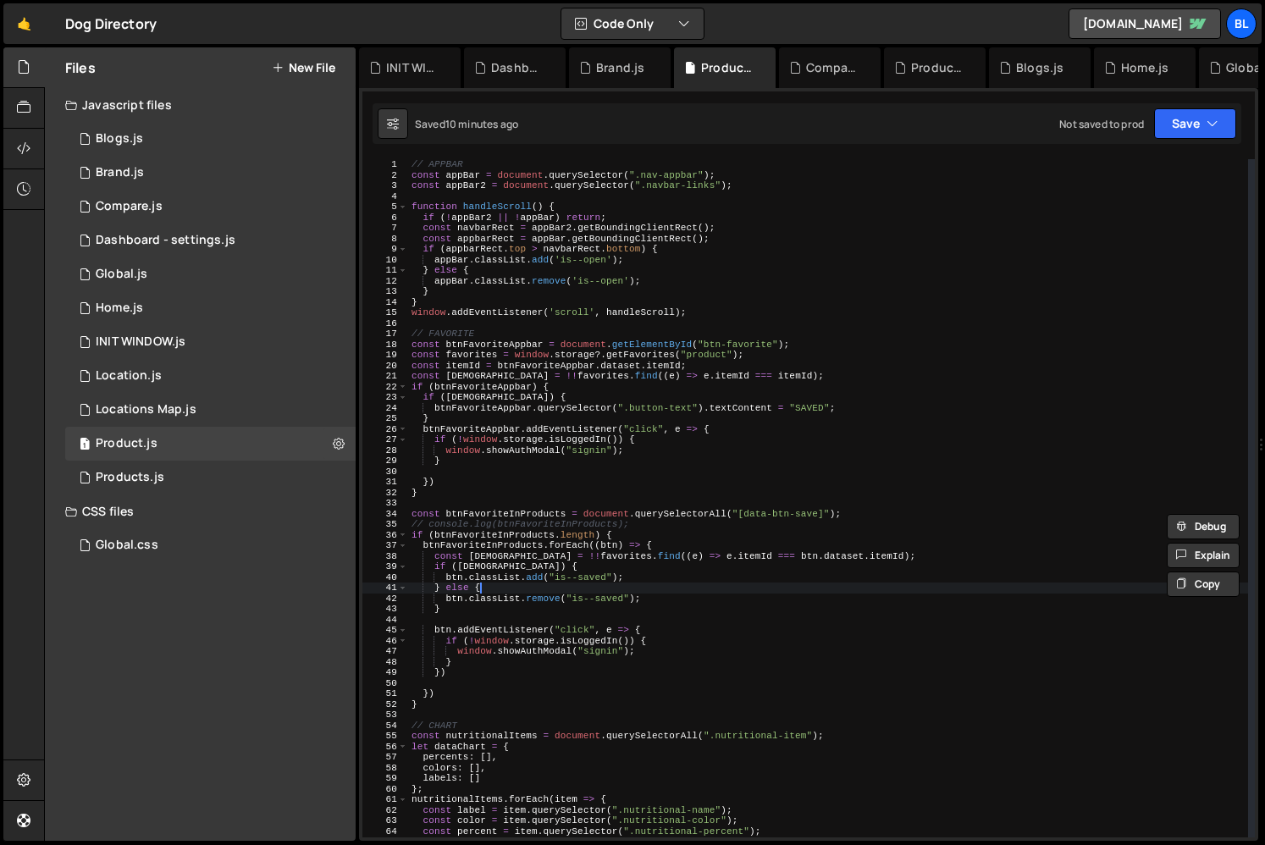
click at [728, 582] on div "// APPBAR const appBar = document . querySelector ( ".nav-appbar" ) ; const app…" at bounding box center [828, 508] width 840 height 699
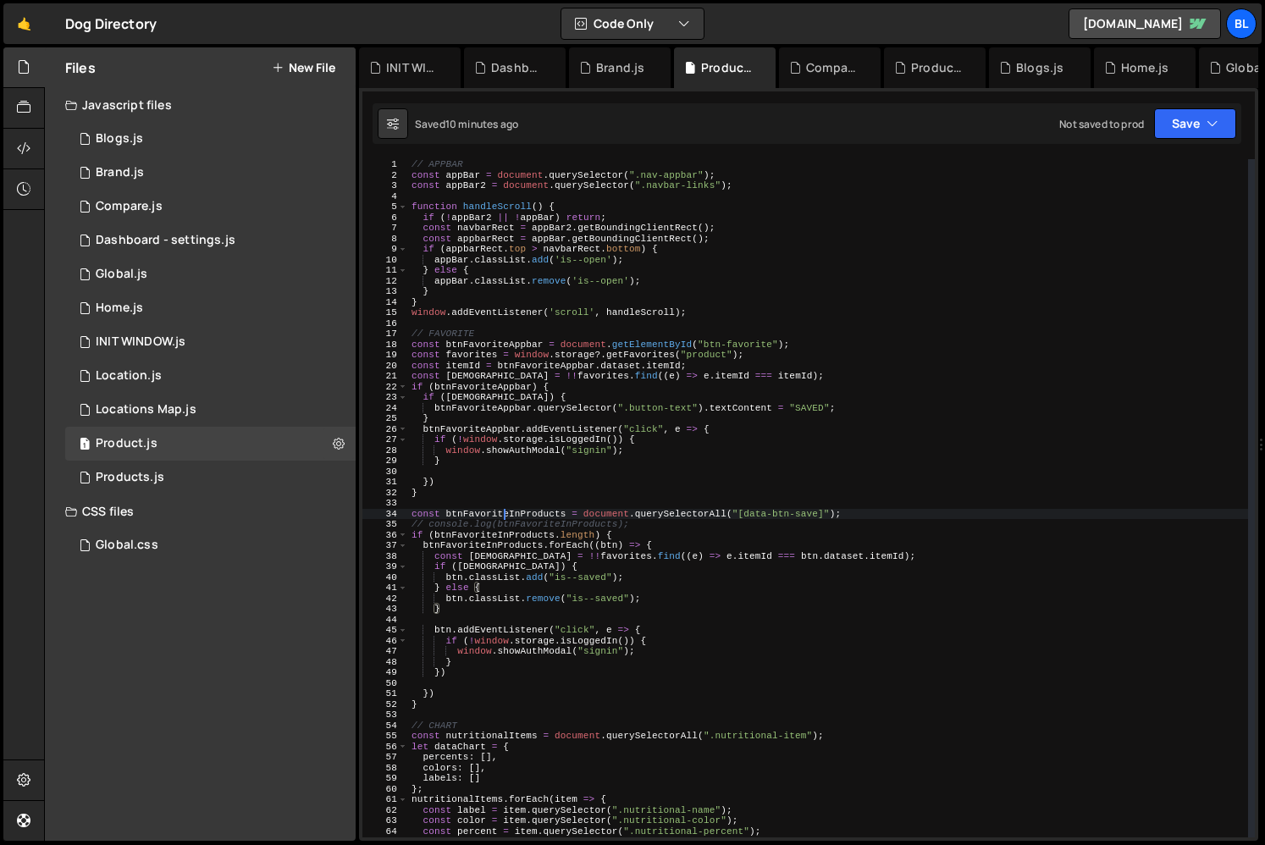
click at [505, 517] on div "// APPBAR const appBar = document . querySelector ( ".nav-appbar" ) ; const app…" at bounding box center [828, 508] width 840 height 699
click at [699, 548] on div "// APPBAR const appBar = document . querySelector ( ".nav-appbar" ) ; const app…" at bounding box center [828, 508] width 840 height 699
type textarea "btnFavoriteInProducts.forEach((btn) => {"
click at [168, 293] on div "1 Home.js 0" at bounding box center [210, 308] width 290 height 34
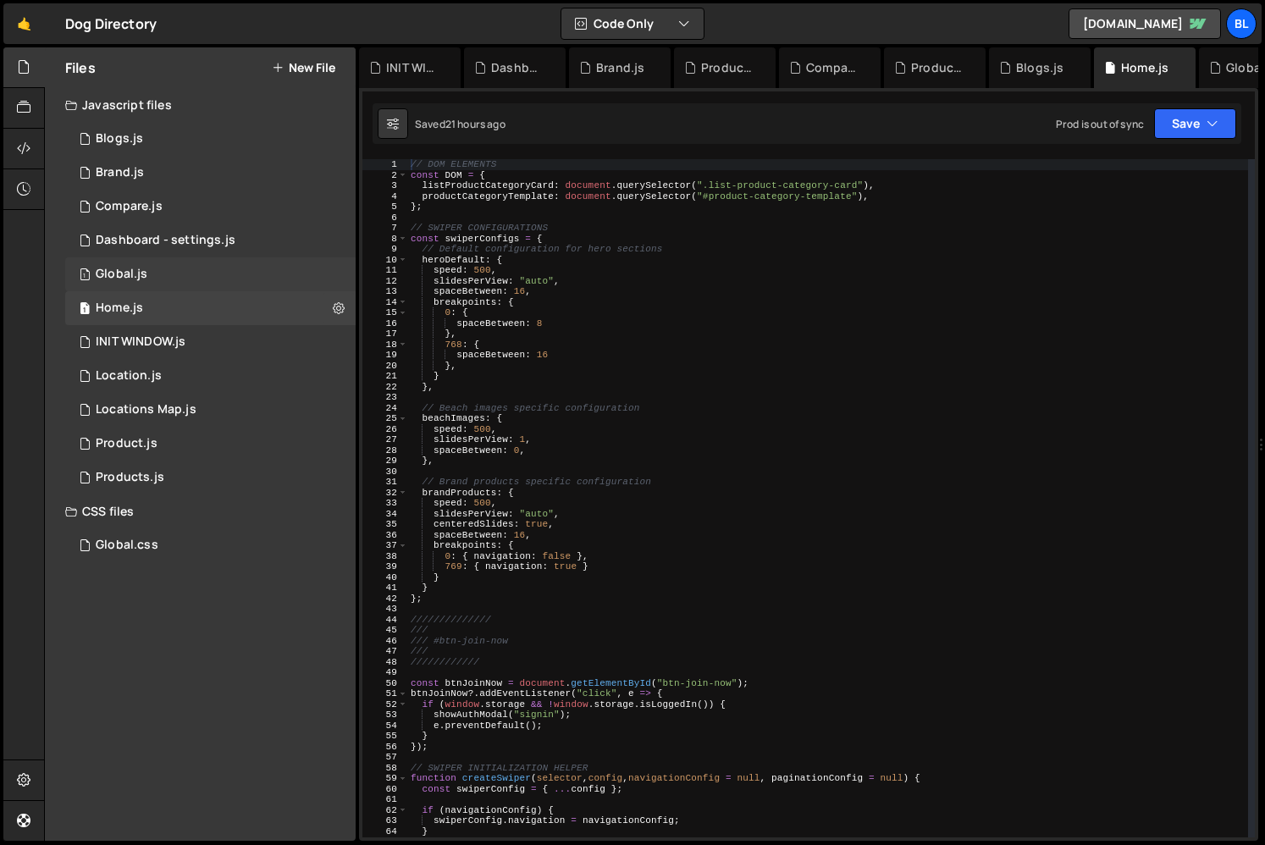
click at [168, 278] on div "1 Global.js 0" at bounding box center [210, 274] width 290 height 34
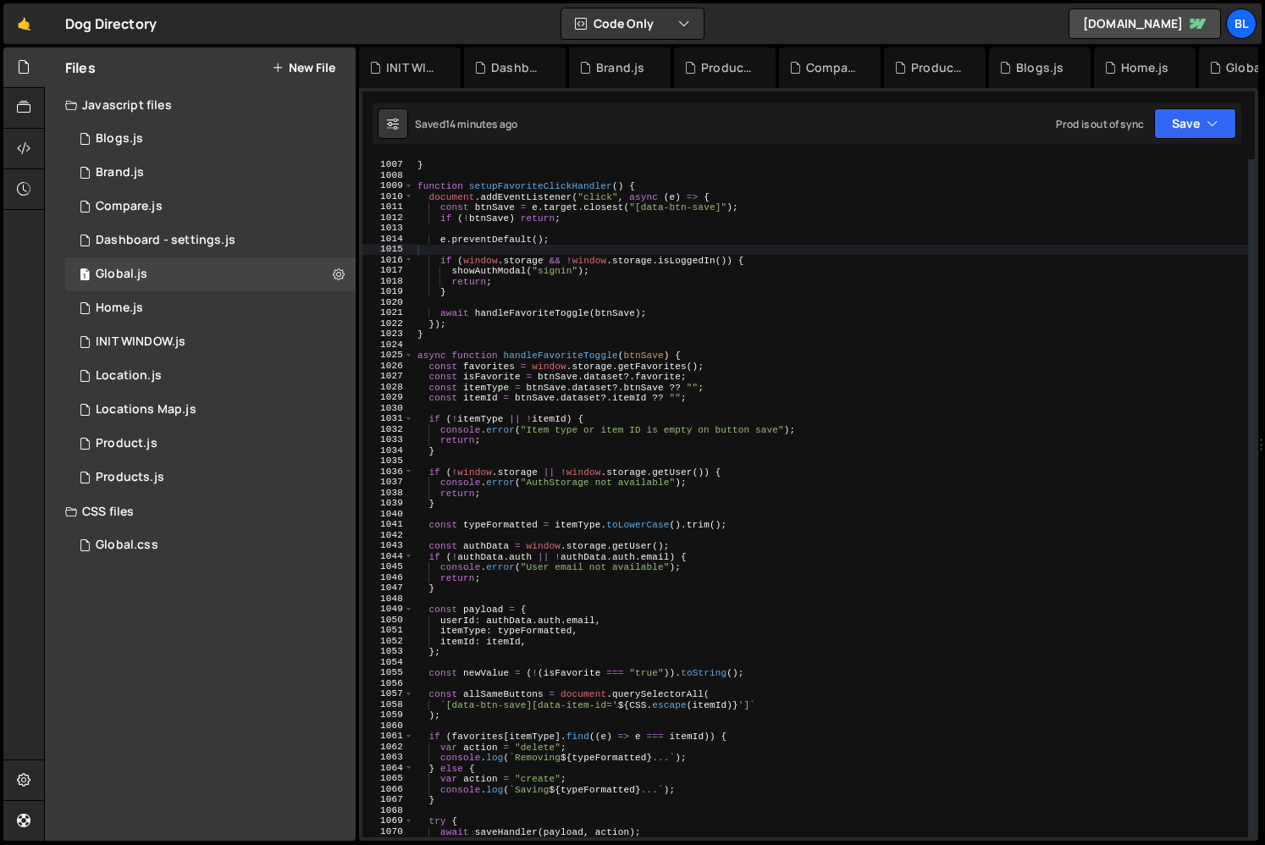
click at [800, 536] on div "} } function setupFavoriteClickHandler ( ) { document . addEventListener ( "cli…" at bounding box center [831, 498] width 834 height 699
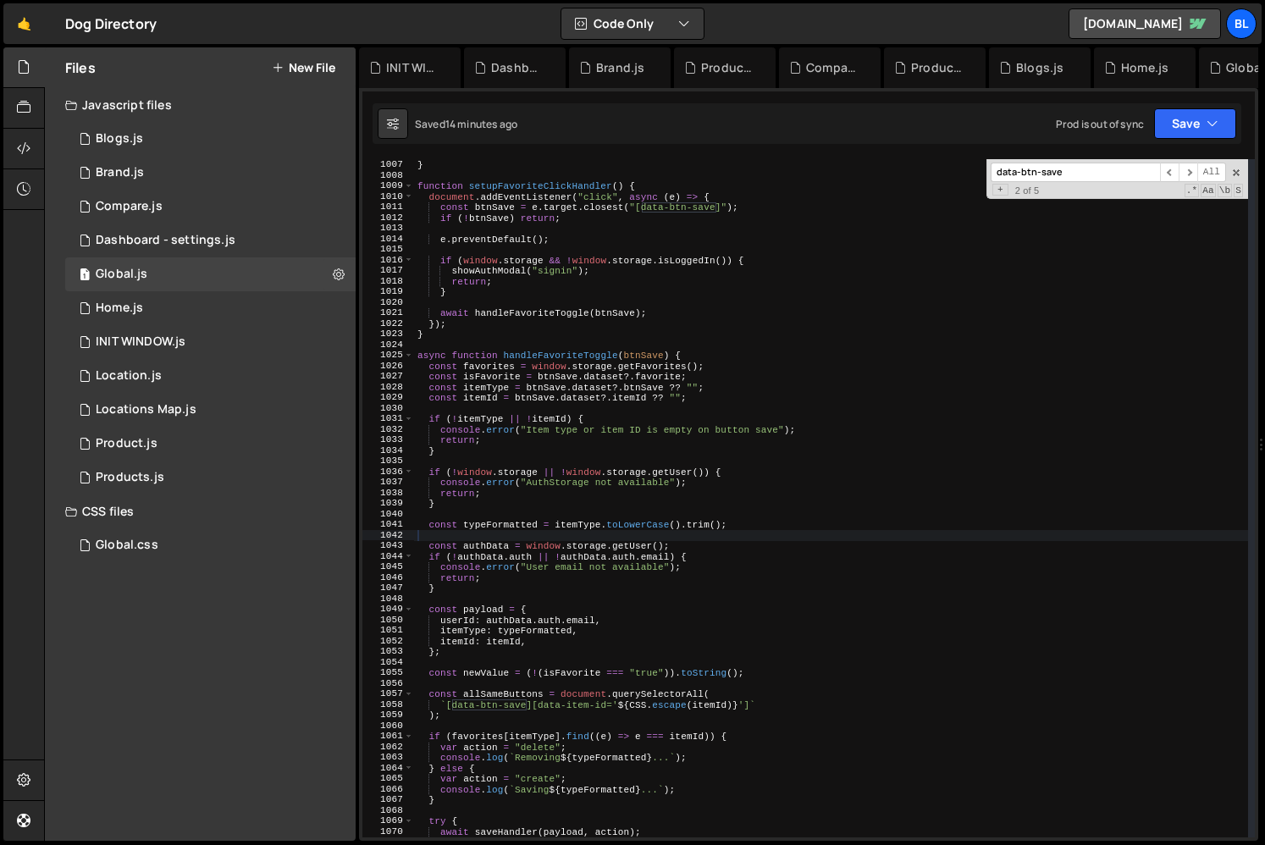
click at [798, 544] on div "} } function setupFavoriteClickHandler ( ) { document . addEventListener ( "cli…" at bounding box center [831, 498] width 834 height 699
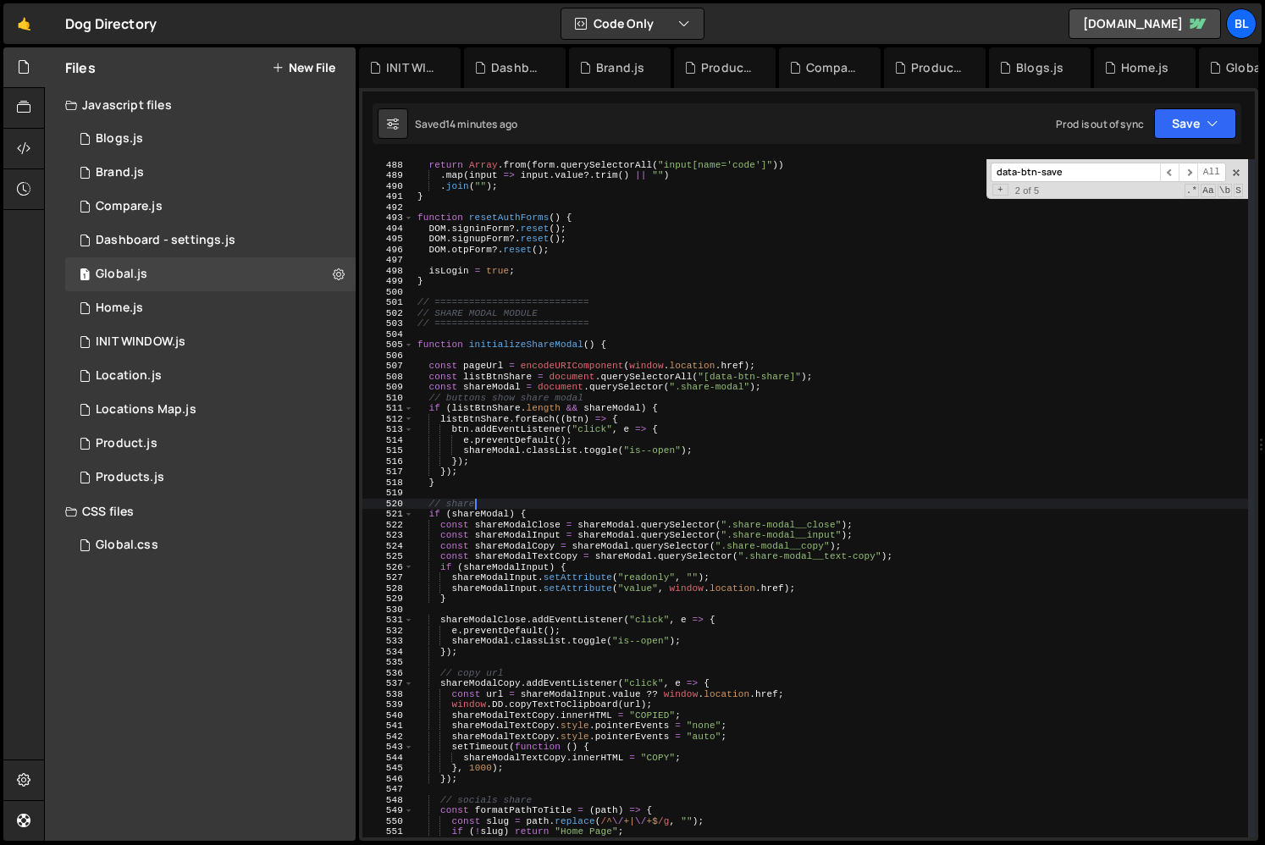
scroll to position [5153, 0]
type textarea "}"
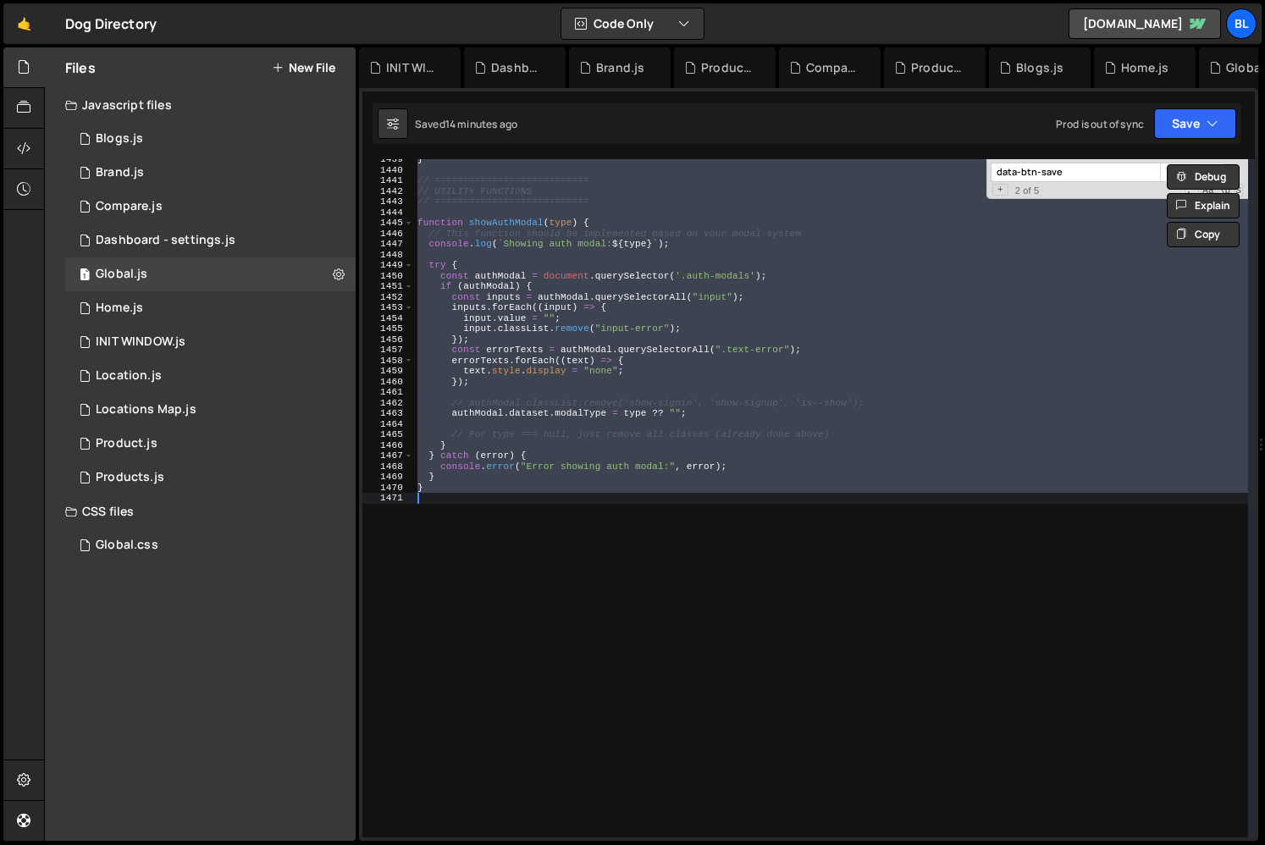
scroll to position [15222, 0]
click at [798, 544] on div "} // =========================== // UTILITY FUNCTIONS // ======================…" at bounding box center [831, 503] width 834 height 699
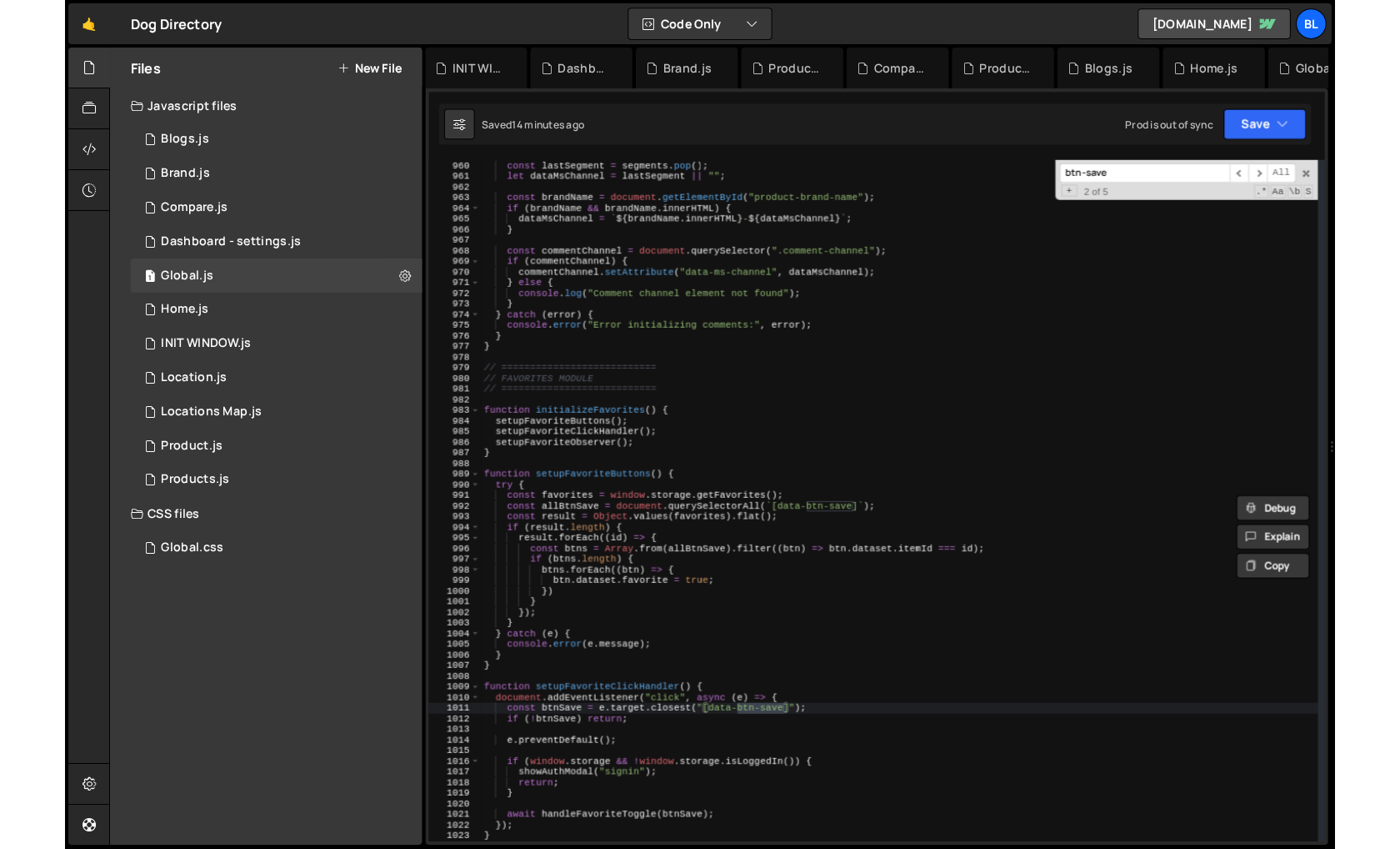
scroll to position [10693, 0]
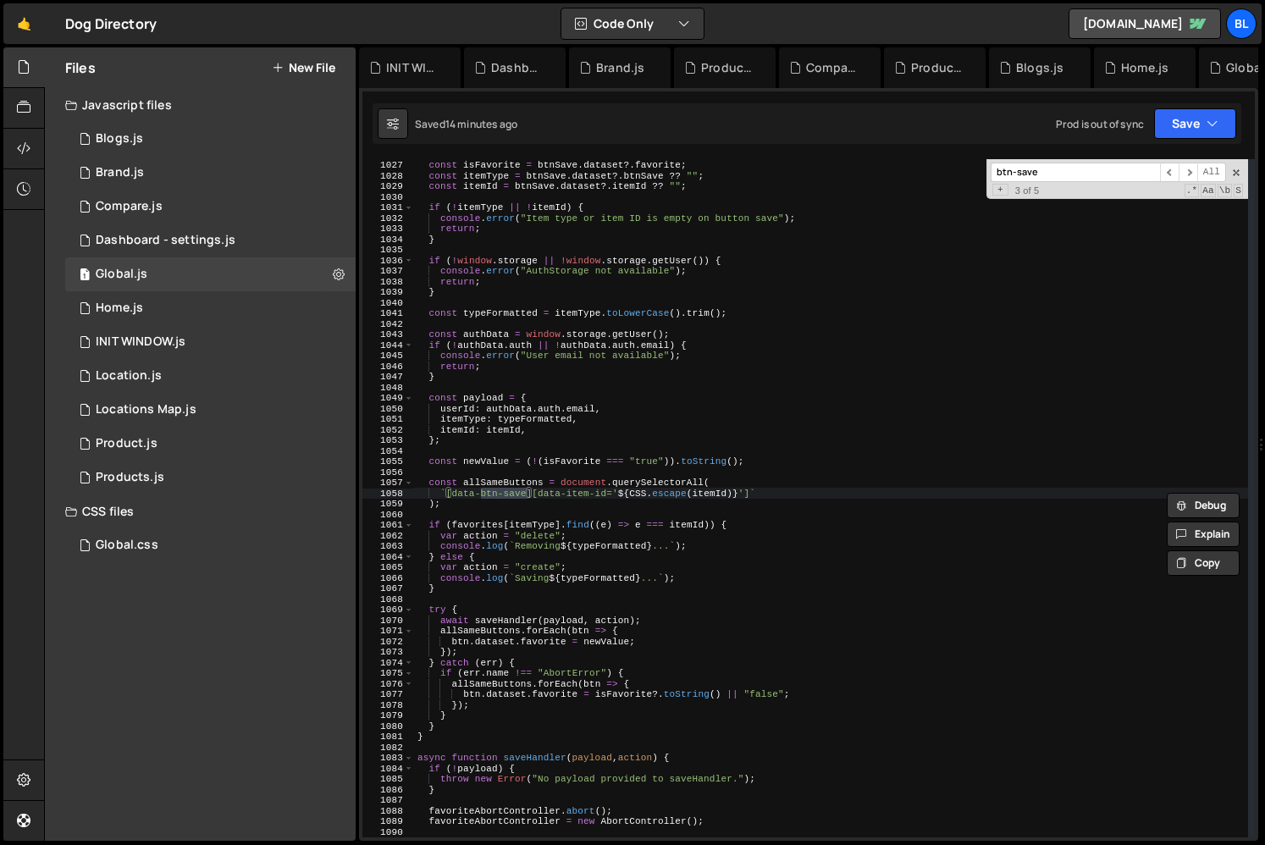
type input "btn-save"
click at [1239, 164] on div "btn-save ​ ​ All Replace All + 3 of 5 .* Aa \b S" at bounding box center [1117, 179] width 262 height 40
click at [1236, 176] on span at bounding box center [1236, 173] width 12 height 12
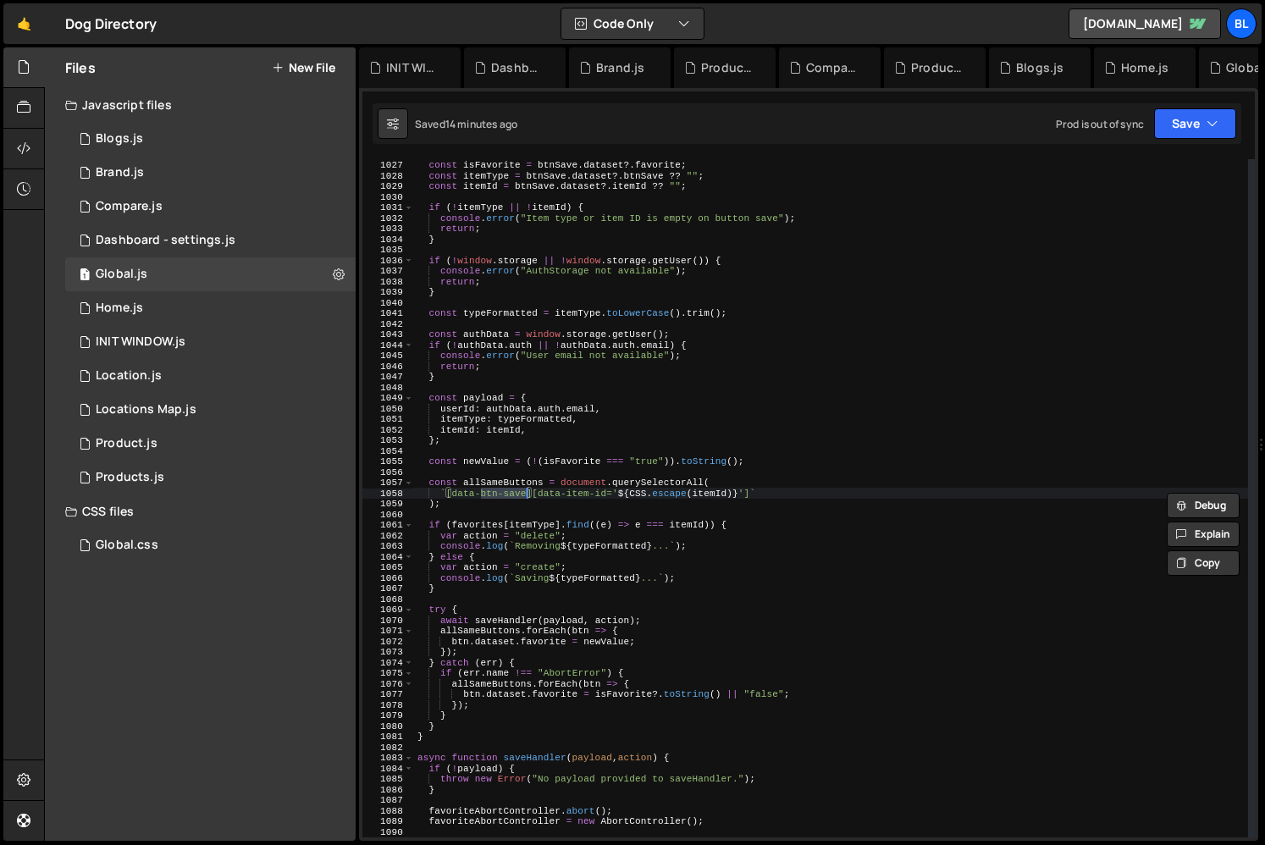
click at [908, 490] on div "const favorites = window . storage . getFavorites ( ) ; const isFavorite = btnS…" at bounding box center [831, 498] width 834 height 699
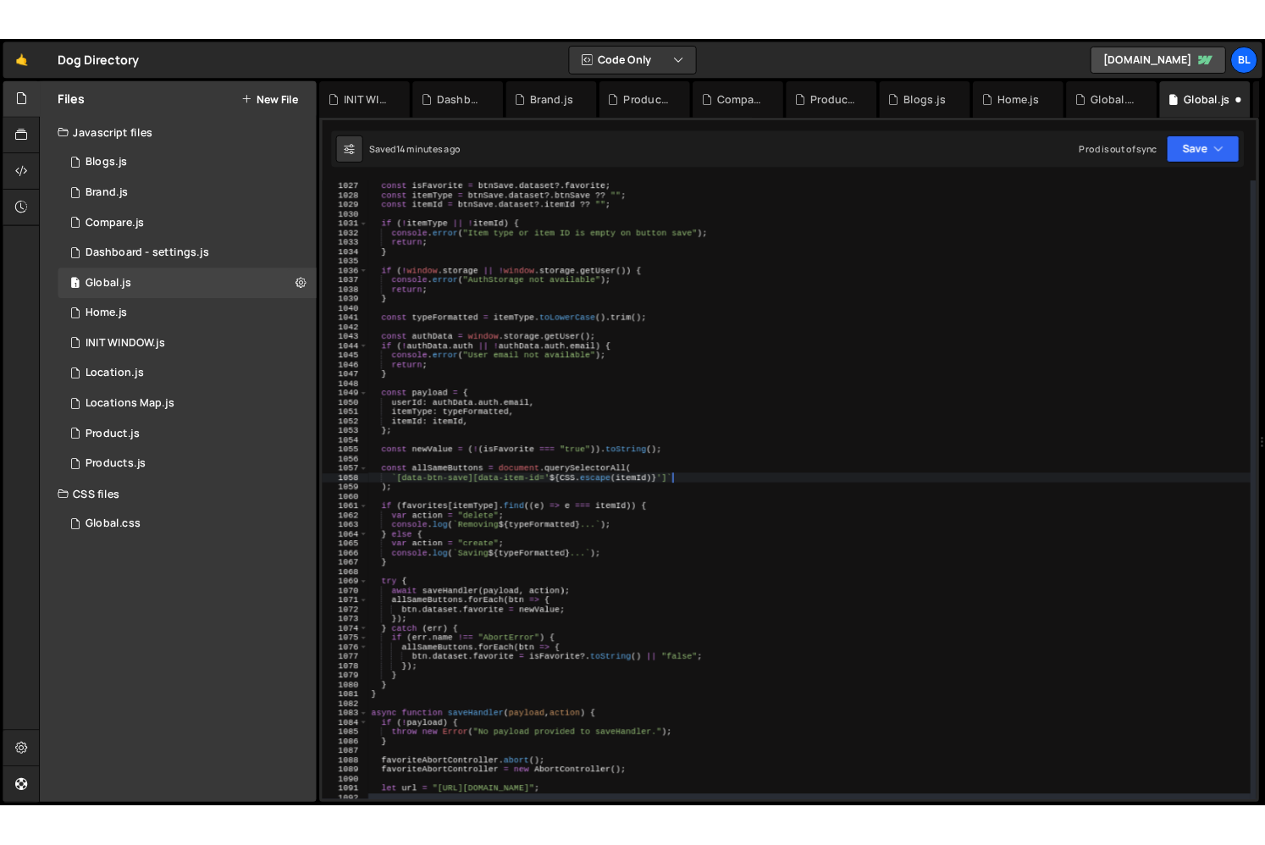
scroll to position [26313, 0]
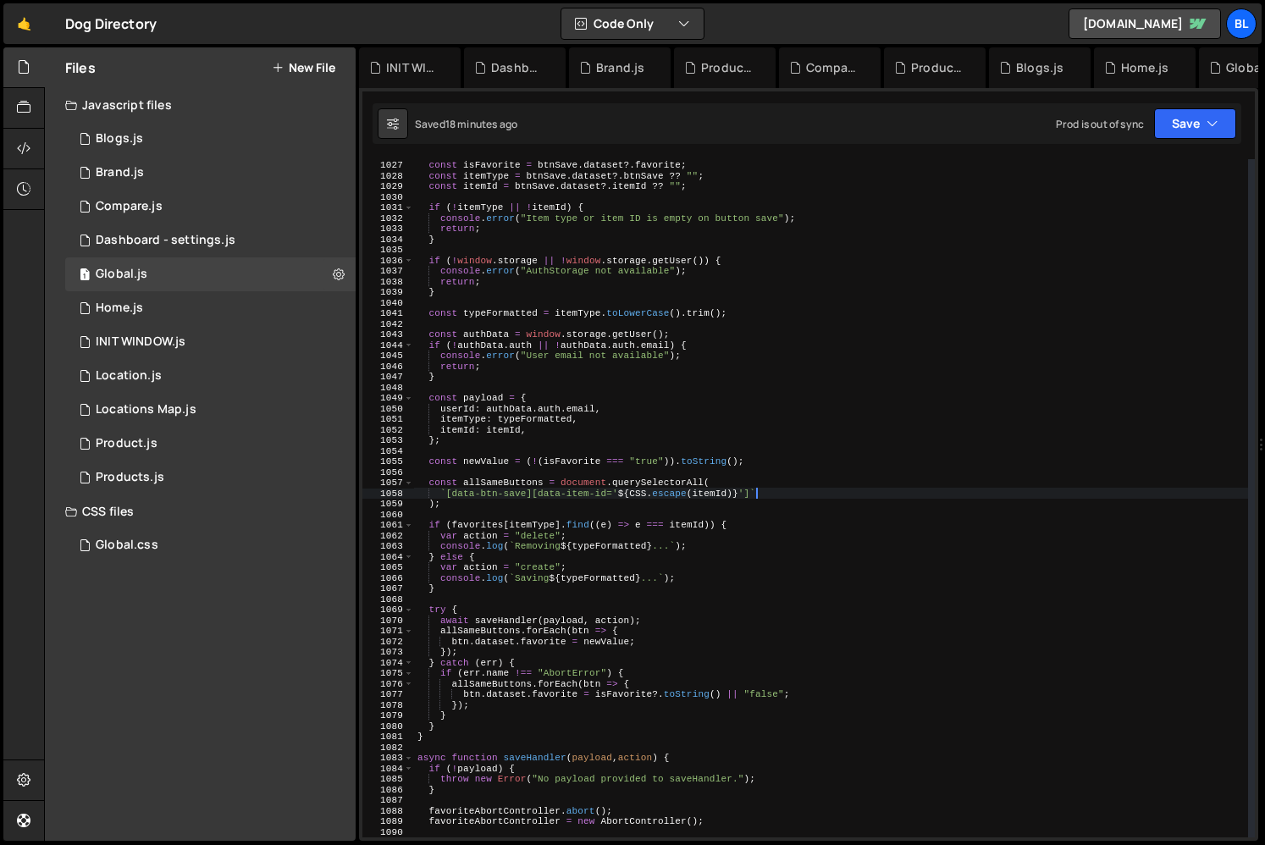
click at [631, 434] on div "const favorites = window . storage . getFavorites ( ) ; const isFavorite = btnS…" at bounding box center [831, 498] width 834 height 699
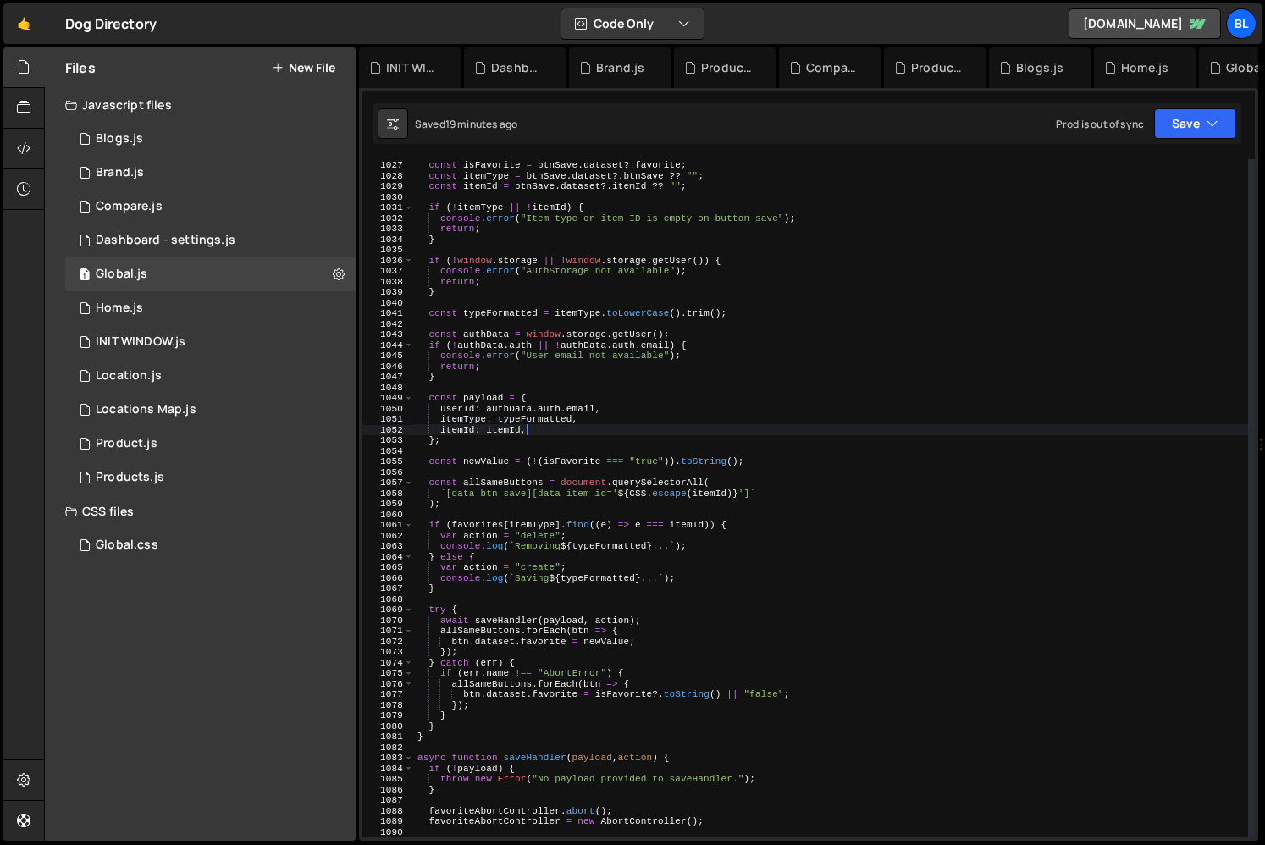
click at [566, 416] on div "const favorites = window . storage . getFavorites ( ) ; const isFavorite = btnS…" at bounding box center [831, 498] width 834 height 699
click at [562, 425] on div "const favorites = window . storage . getFavorites ( ) ; const isFavorite = btnS…" at bounding box center [831, 498] width 834 height 699
click at [620, 395] on div "const favorites = window . storage . getFavorites ( ) ; const isFavorite = btnS…" at bounding box center [831, 498] width 834 height 699
type textarea "const payload = {"
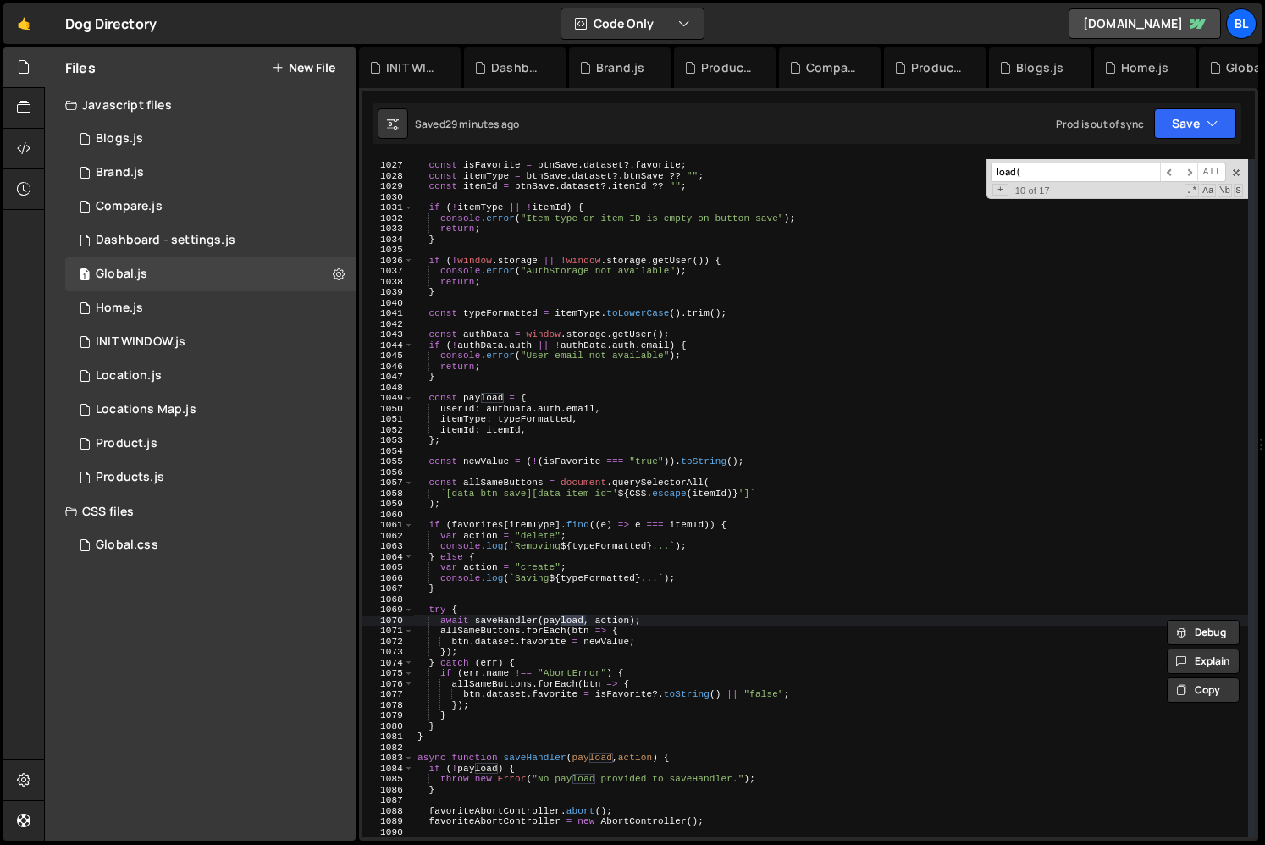
scroll to position [7143, 0]
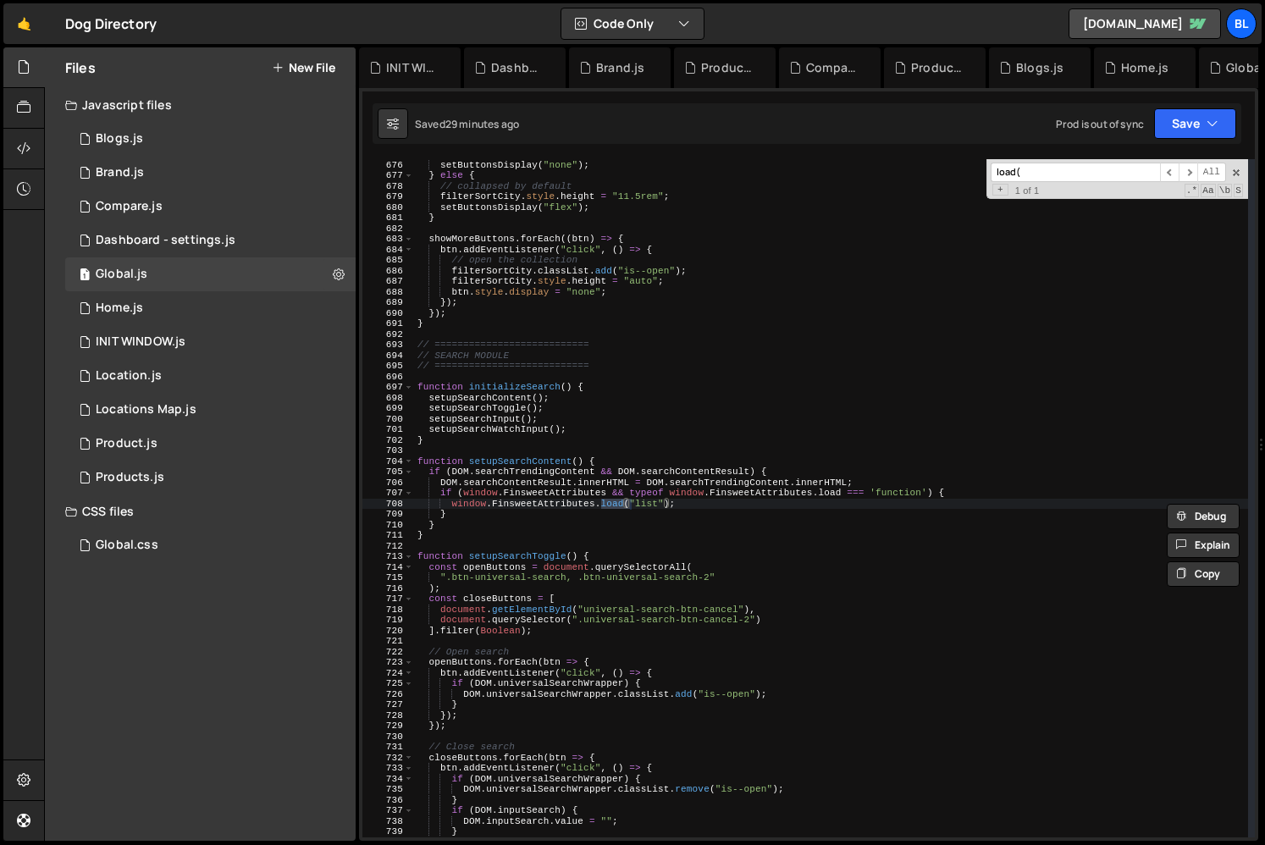
type input """
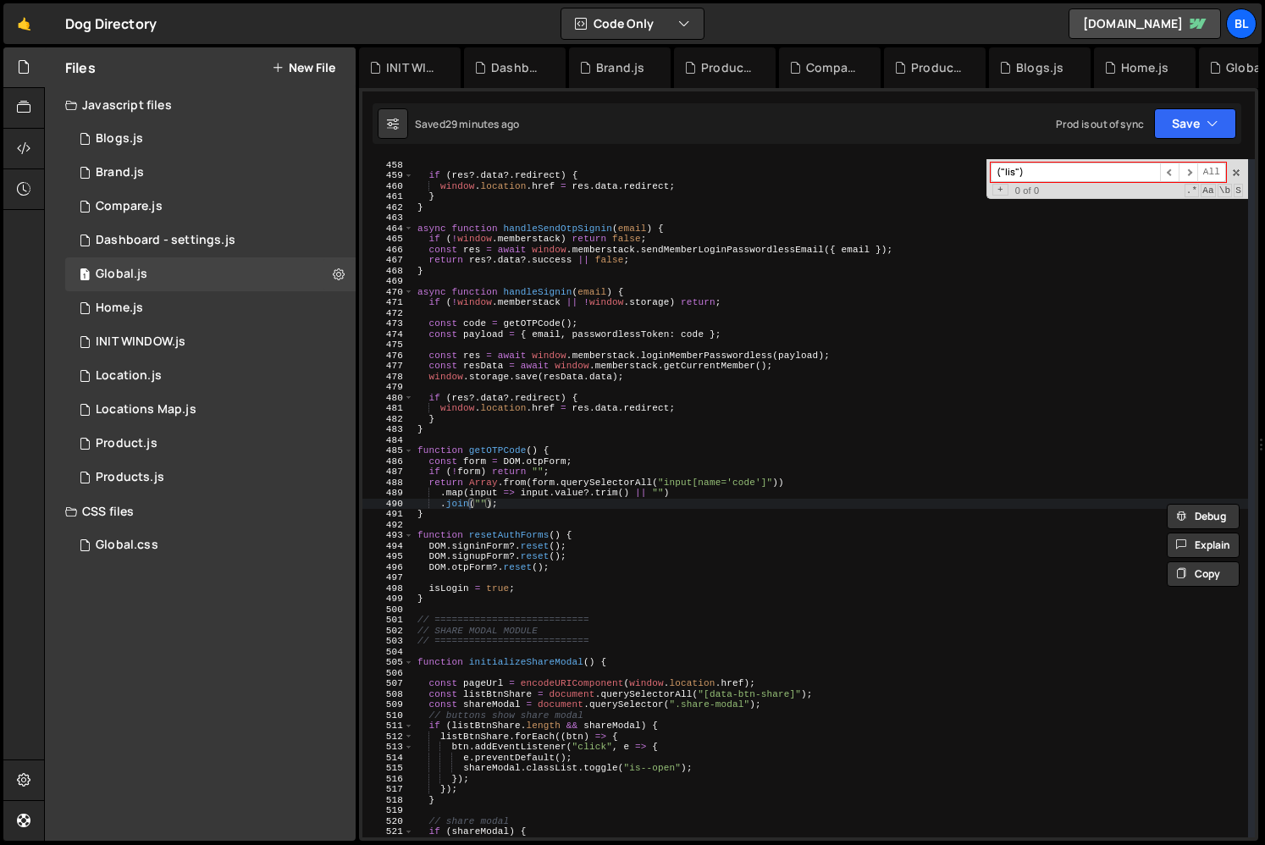
type input "("list")"
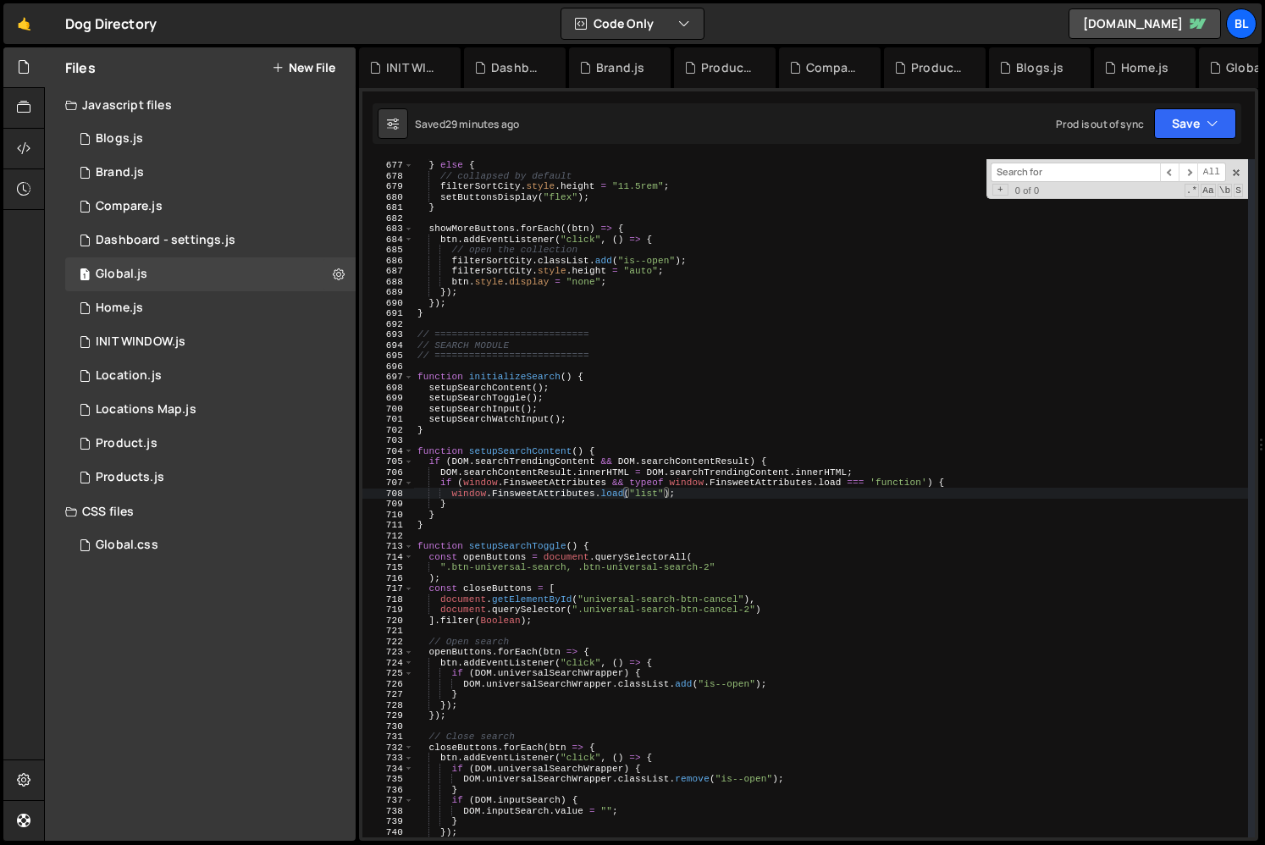
click at [742, 367] on div "setButtonsDisplay ( "none" ) ; } else { // collapsed by default filterSortCity …" at bounding box center [831, 498] width 834 height 699
